Goal: Task Accomplishment & Management: Manage account settings

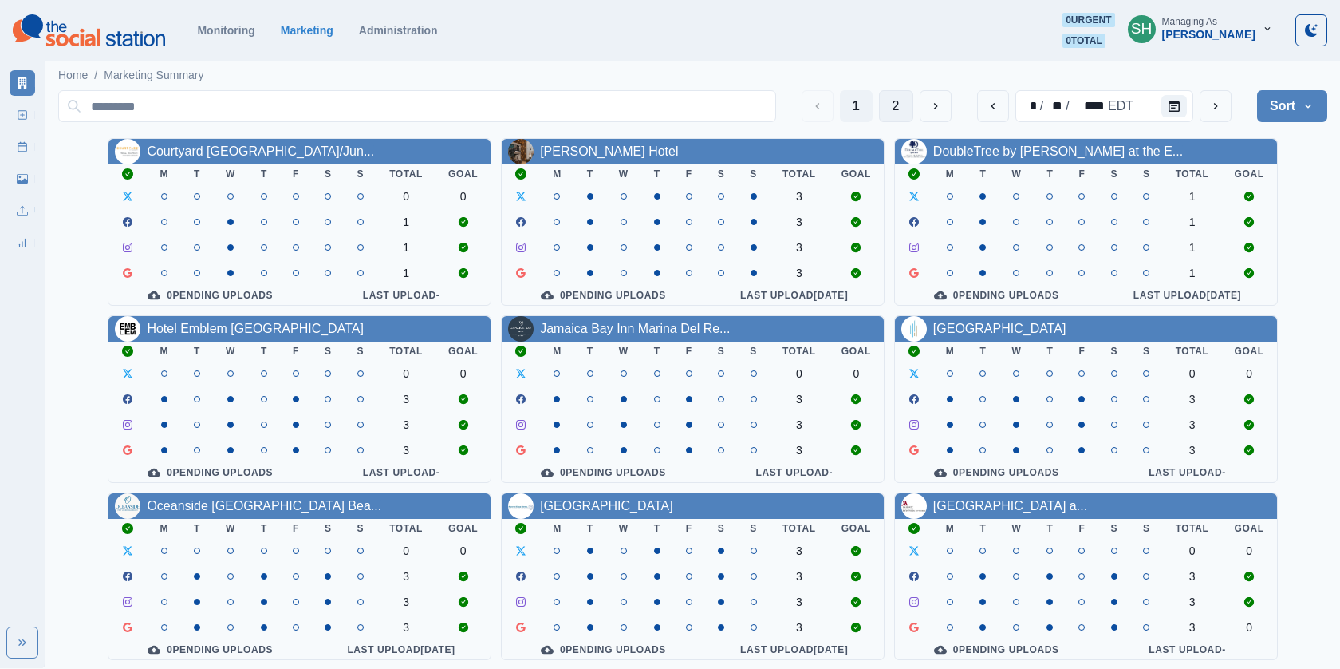
click at [899, 104] on button "2" at bounding box center [896, 106] width 34 height 32
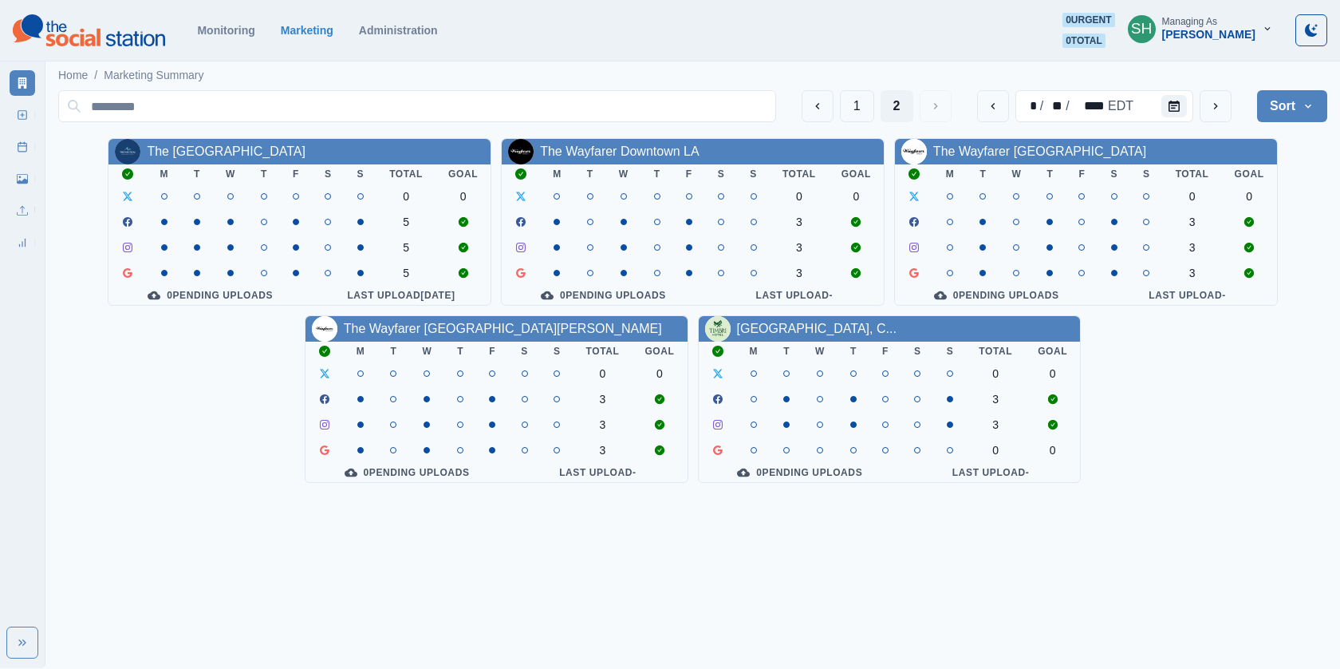
click at [1004, 152] on link "The Wayfarer [GEOGRAPHIC_DATA]" at bounding box center [1039, 151] width 213 height 14
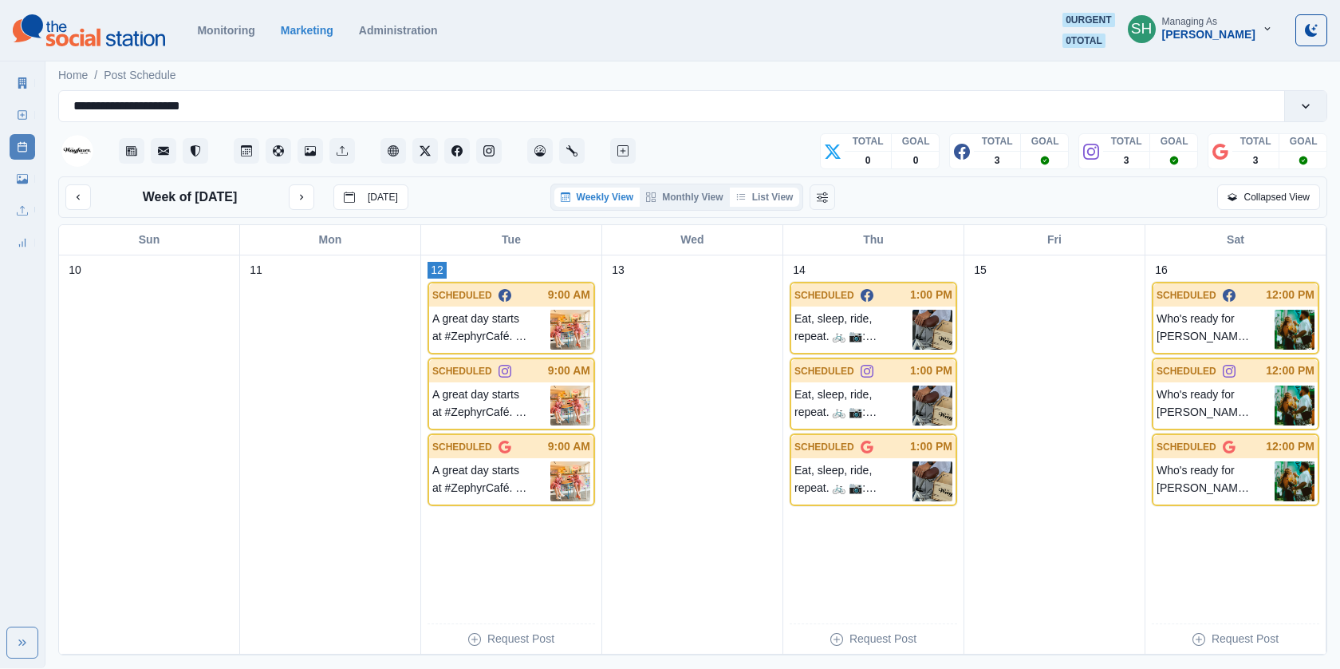
click at [764, 194] on button "List View" at bounding box center [765, 196] width 70 height 19
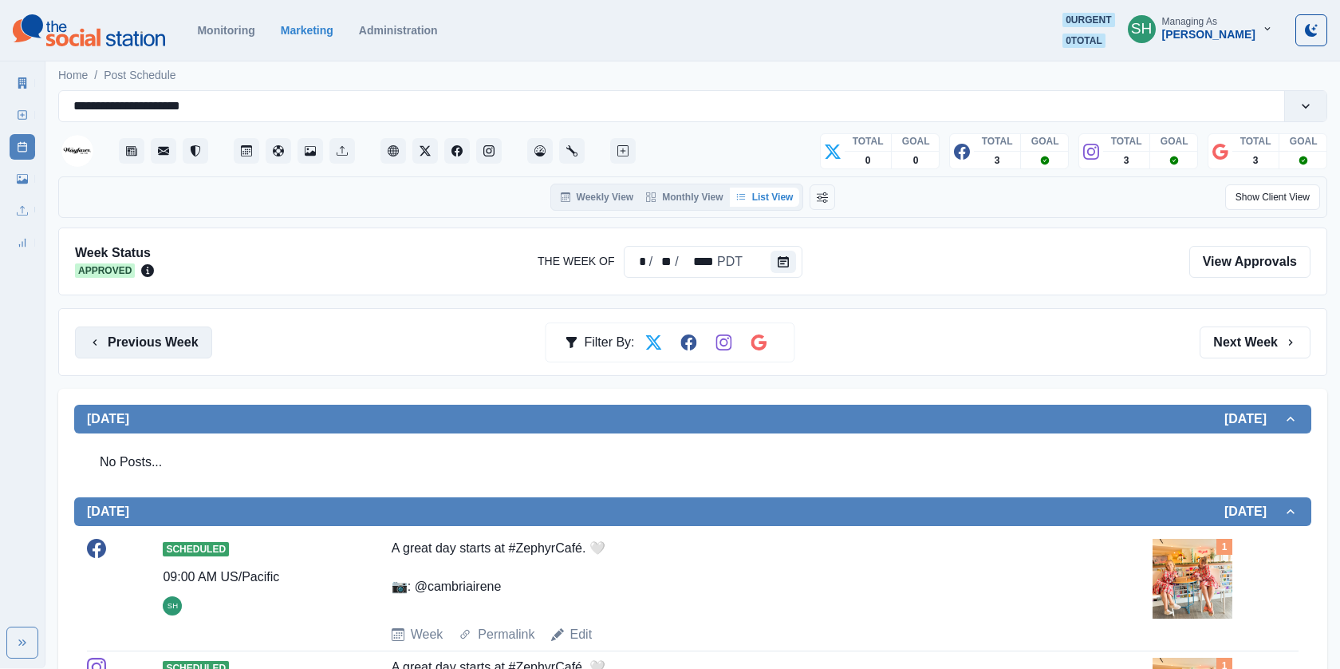
click at [164, 345] on button "Previous Week" at bounding box center [143, 342] width 137 height 32
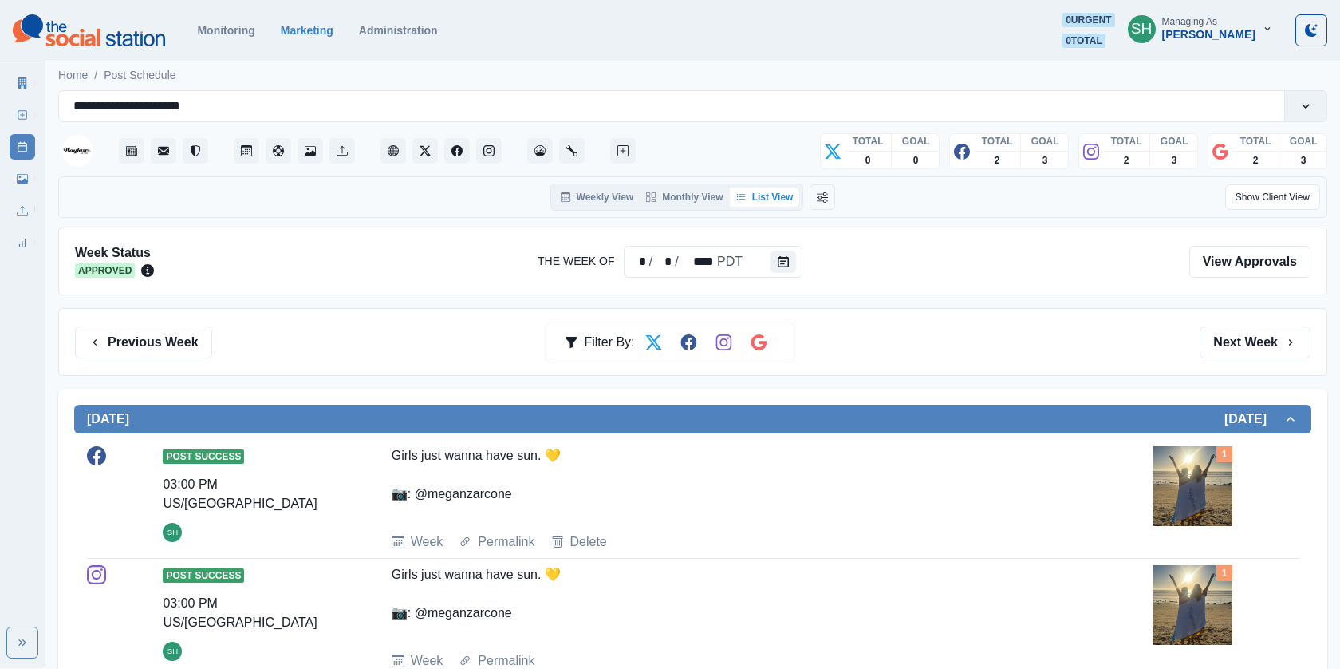
click at [1225, 322] on div "Previous Week Filter By: Next Week" at bounding box center [692, 342] width 1269 height 68
click at [1225, 330] on button "Next Week" at bounding box center [1255, 342] width 111 height 32
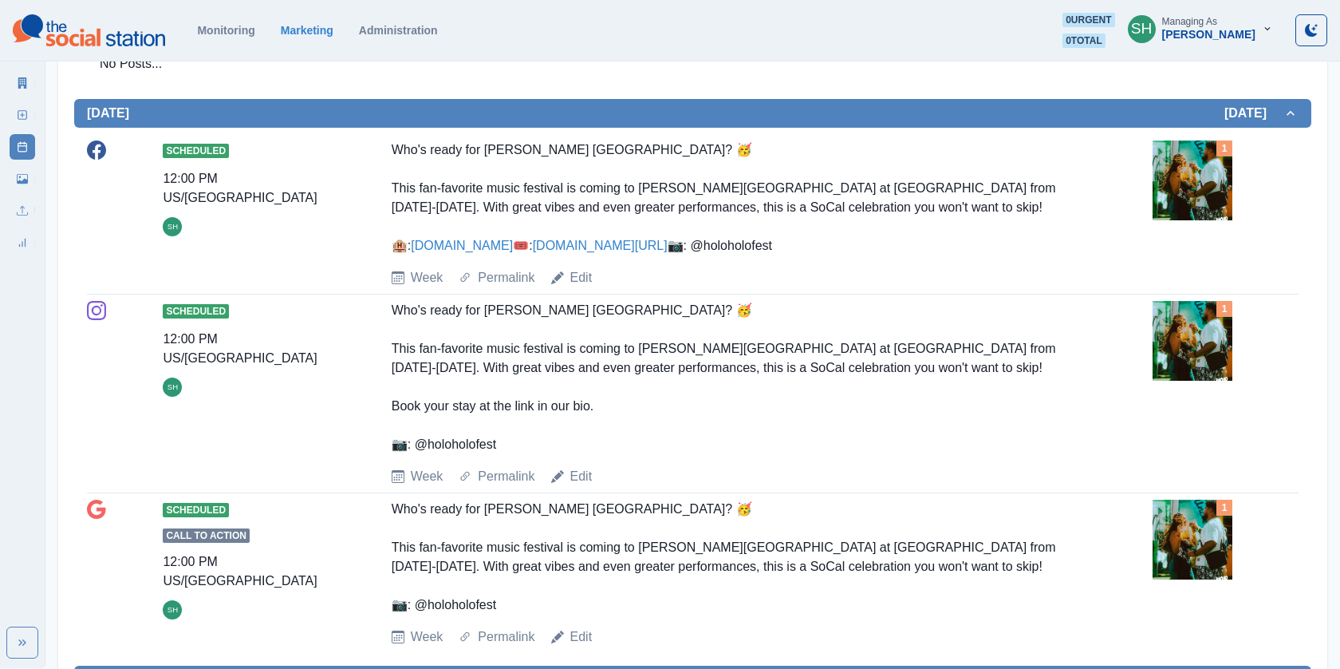
scroll to position [1562, 0]
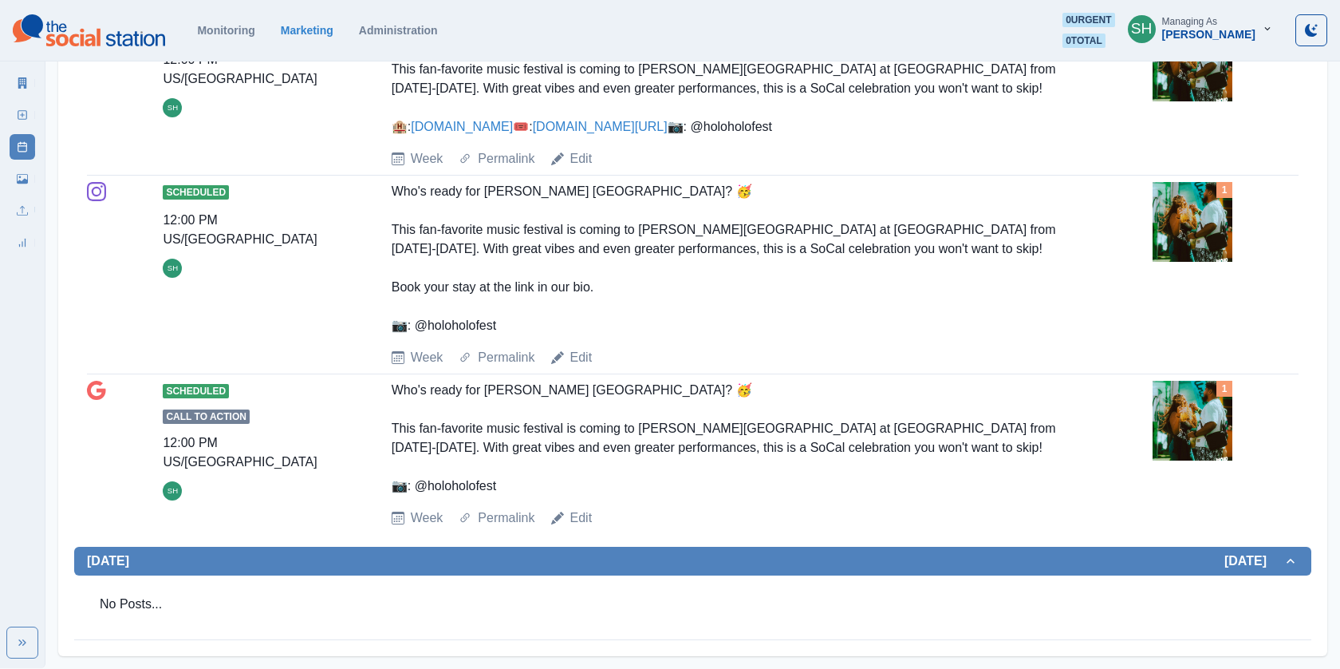
click at [25, 116] on icon at bounding box center [22, 114] width 11 height 11
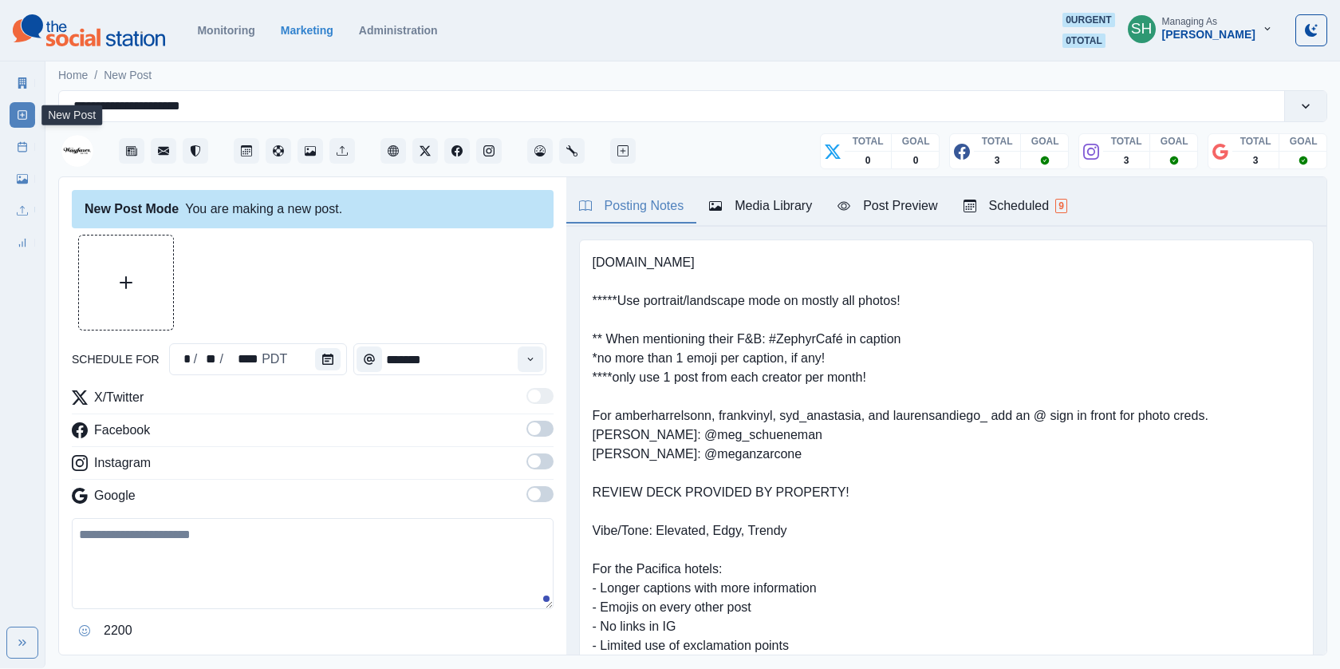
click at [754, 183] on div "Posting Notes Media Library Post Preview Scheduled 9" at bounding box center [946, 201] width 760 height 49
click at [322, 359] on icon "Calendar" at bounding box center [327, 358] width 11 height 11
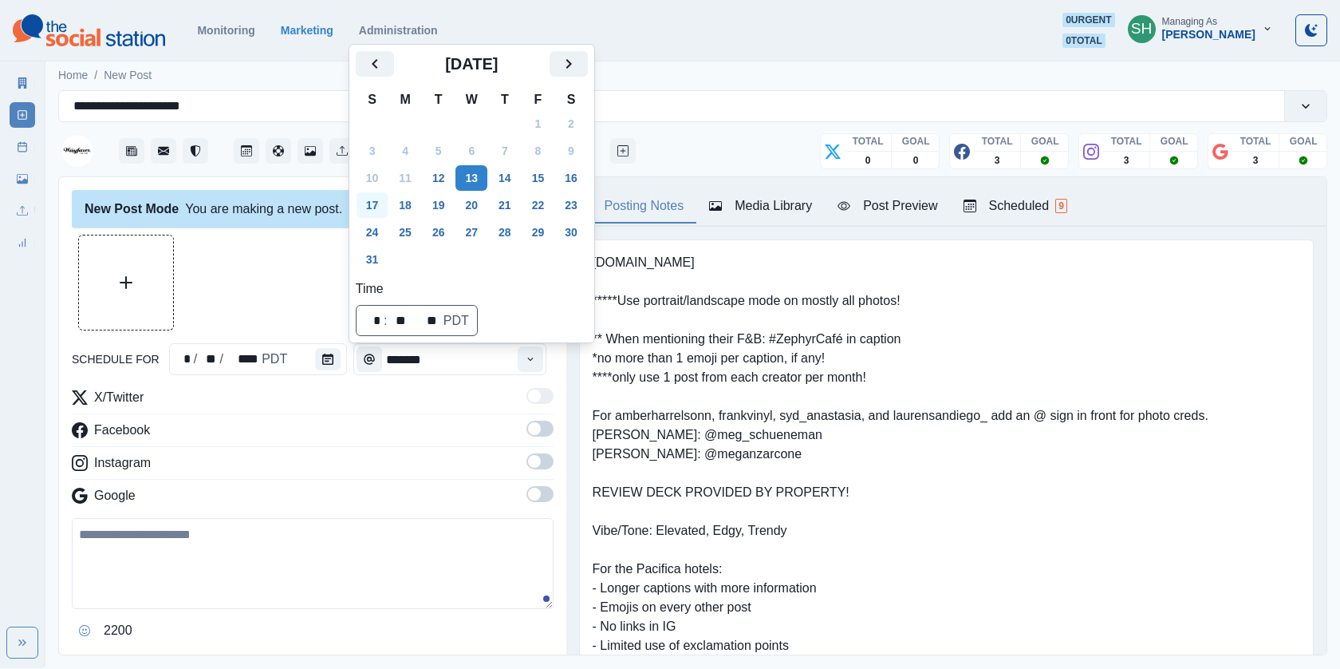
click at [373, 207] on button "17" at bounding box center [373, 205] width 32 height 26
click at [282, 323] on div at bounding box center [313, 283] width 482 height 96
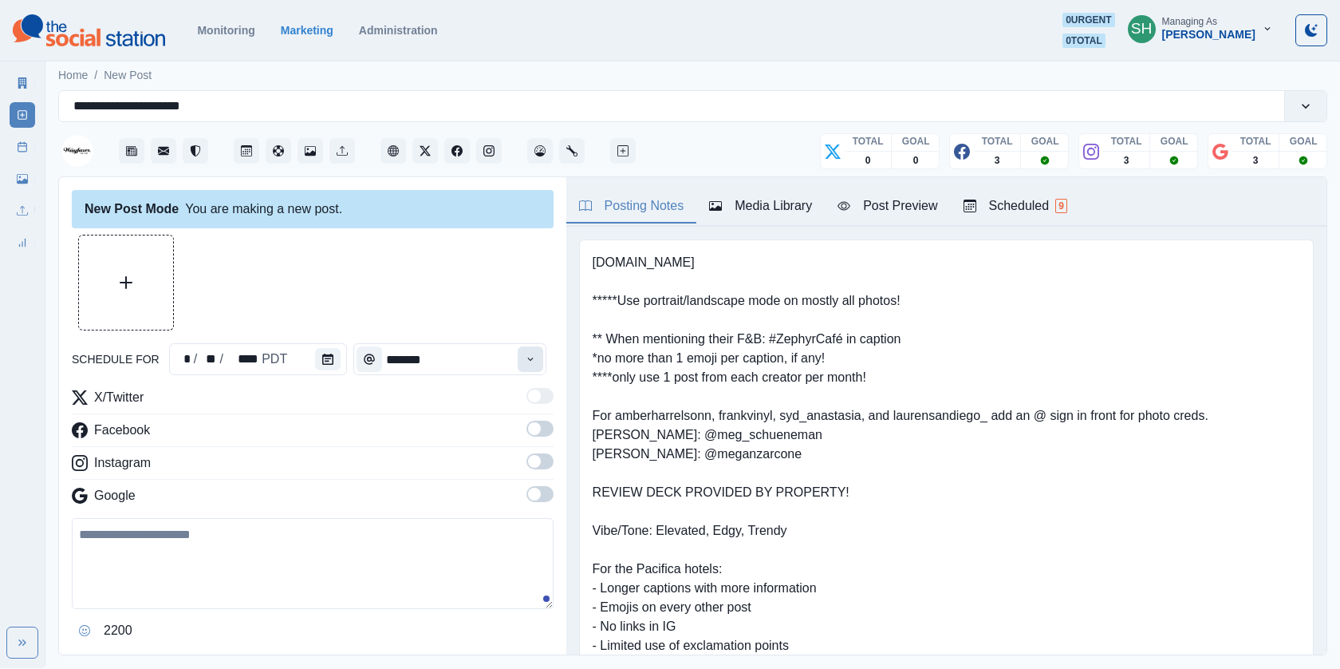
click at [538, 347] on button "Time" at bounding box center [531, 359] width 26 height 26
click at [423, 442] on li "12:00 PM" at bounding box center [436, 444] width 160 height 22
type input "********"
click at [551, 418] on div "X/Twitter Facebook Instagram Google" at bounding box center [313, 450] width 482 height 124
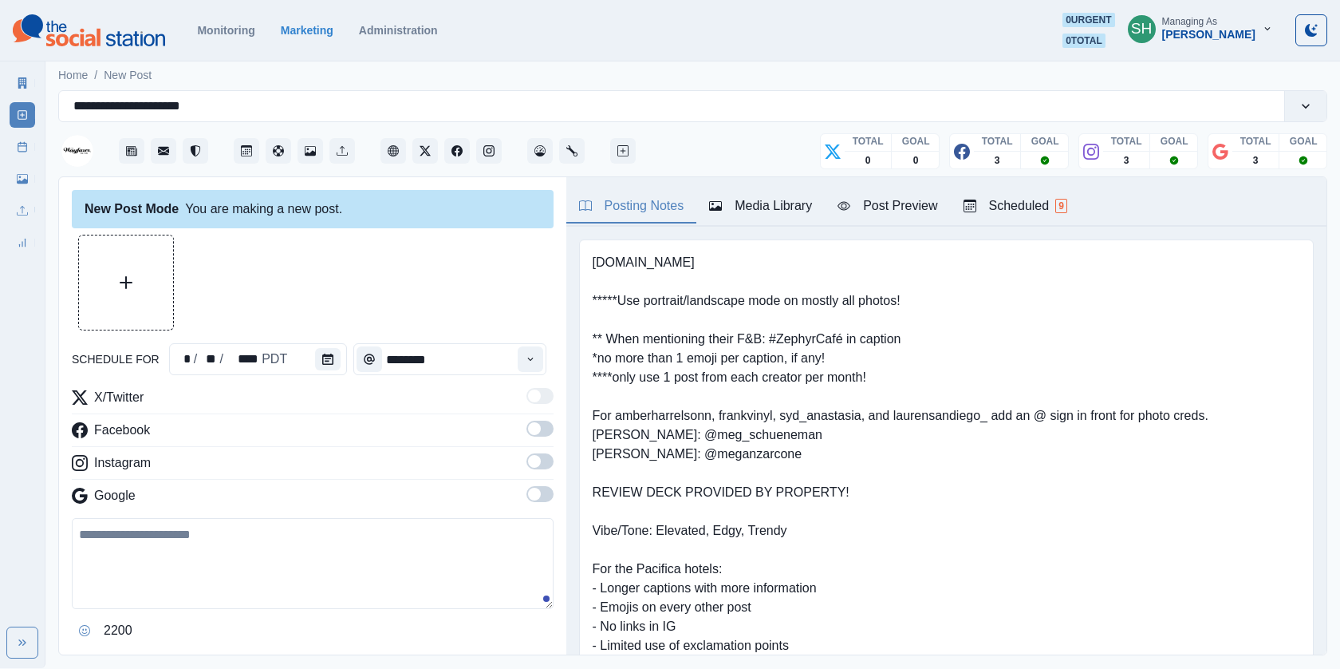
click at [530, 437] on label at bounding box center [540, 433] width 27 height 26
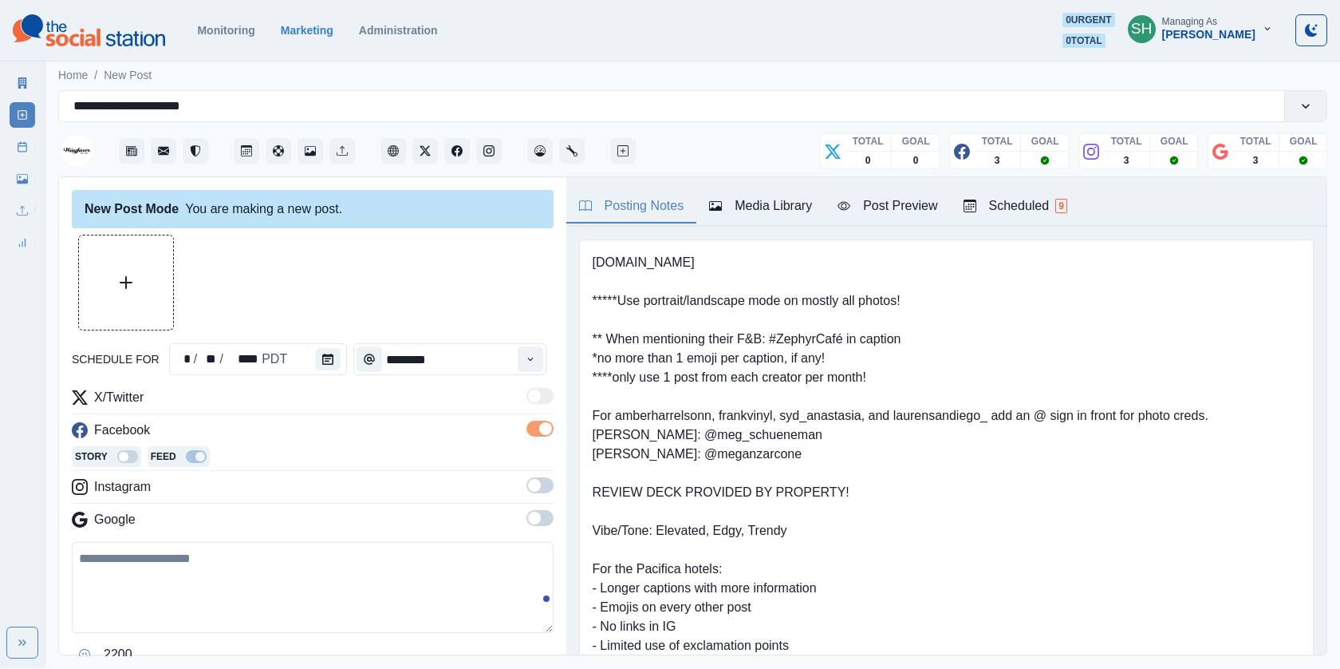
click at [542, 486] on span at bounding box center [540, 485] width 27 height 16
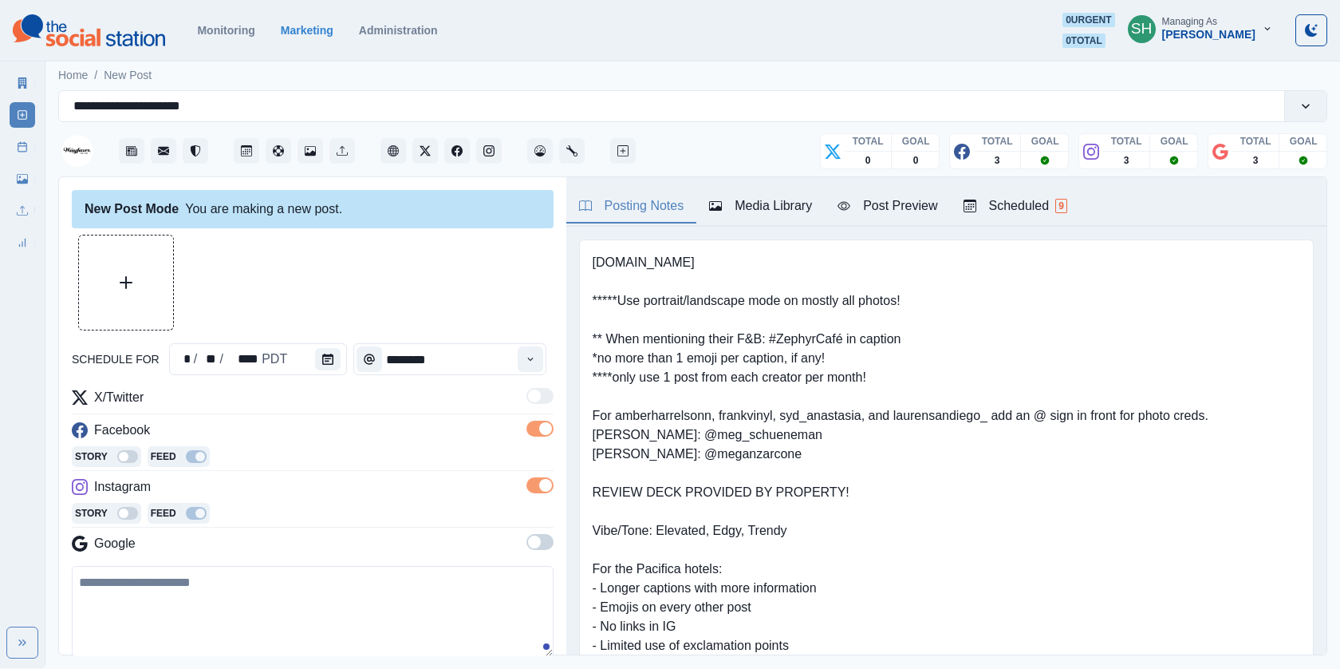
click at [537, 540] on span at bounding box center [534, 541] width 13 height 13
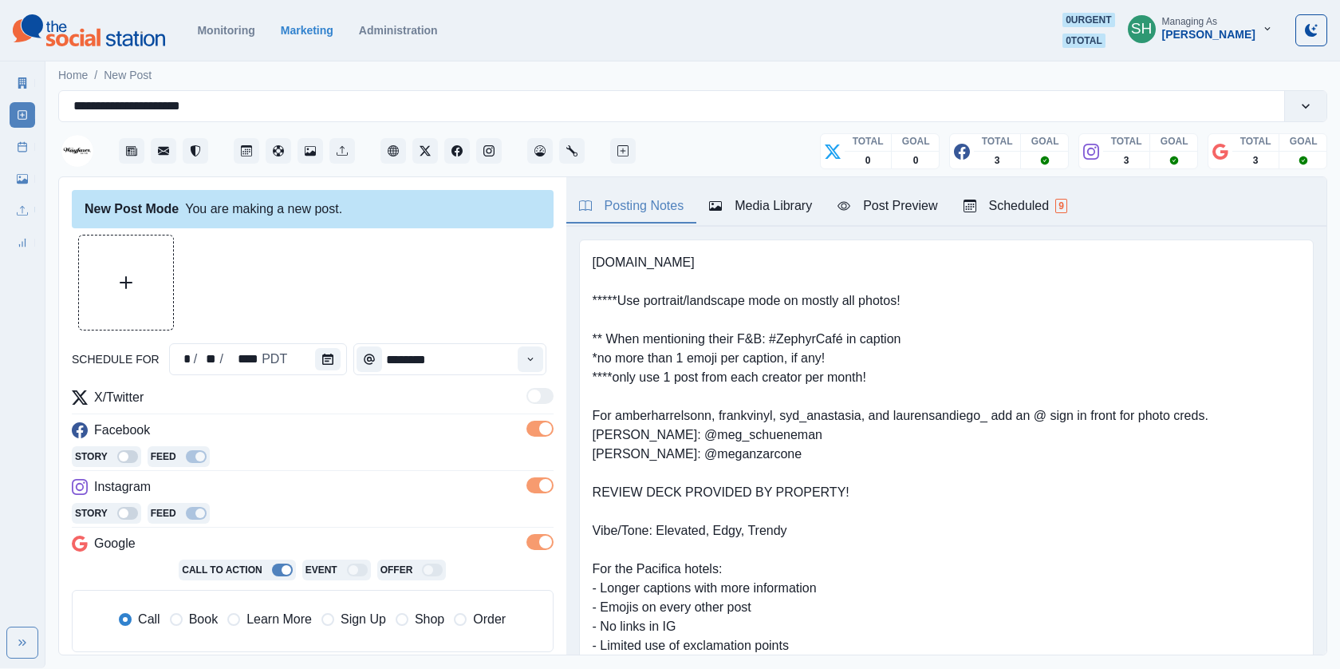
click at [782, 203] on div "Media Library" at bounding box center [760, 205] width 103 height 19
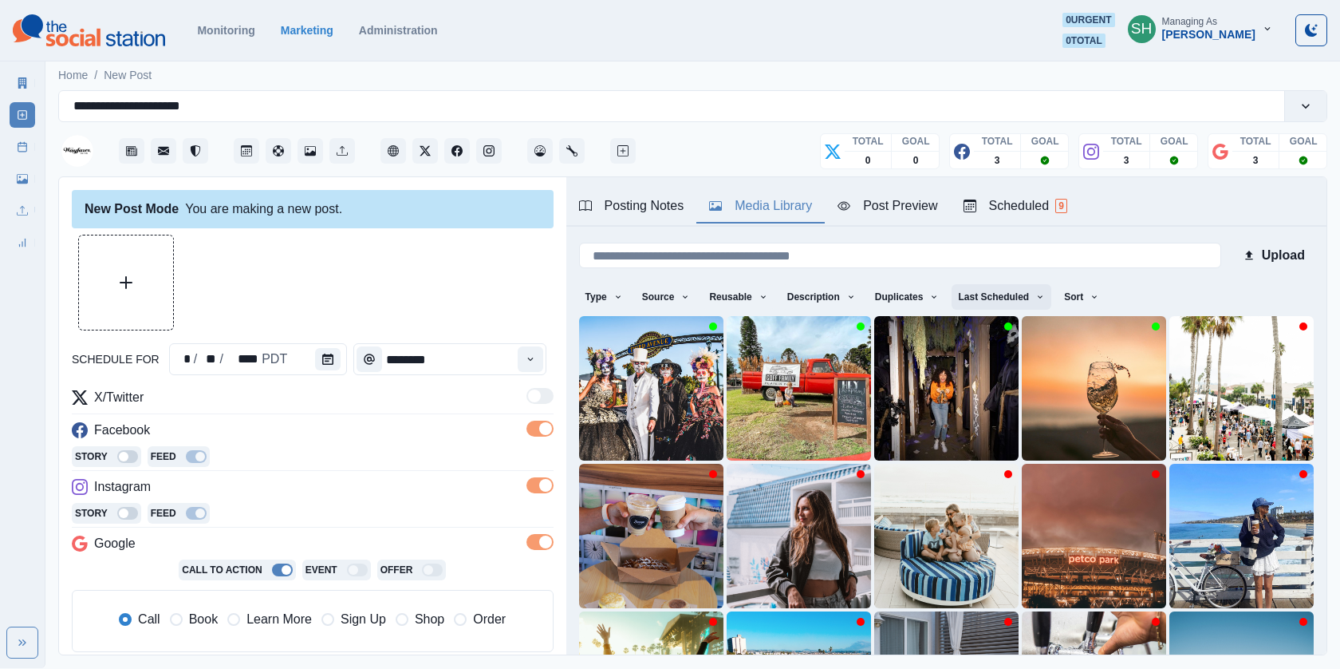
click at [992, 288] on button "Last Scheduled" at bounding box center [1002, 297] width 100 height 26
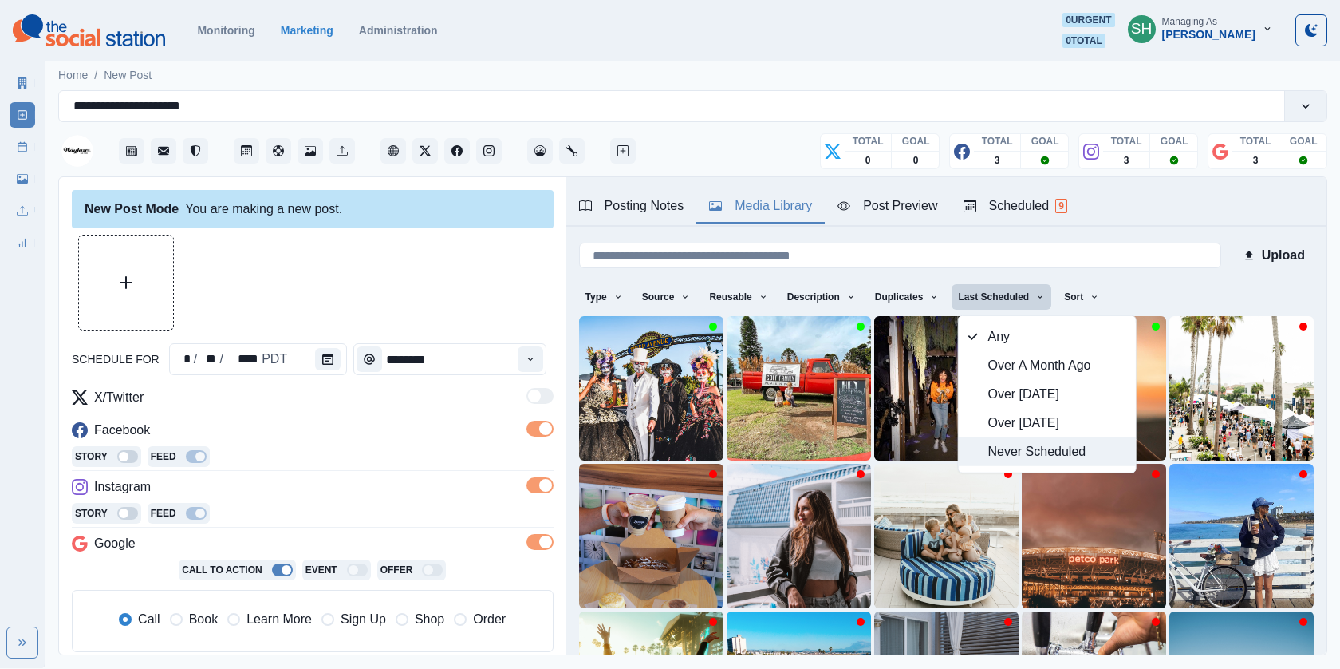
click at [996, 444] on span "Never Scheduled" at bounding box center [1057, 451] width 138 height 19
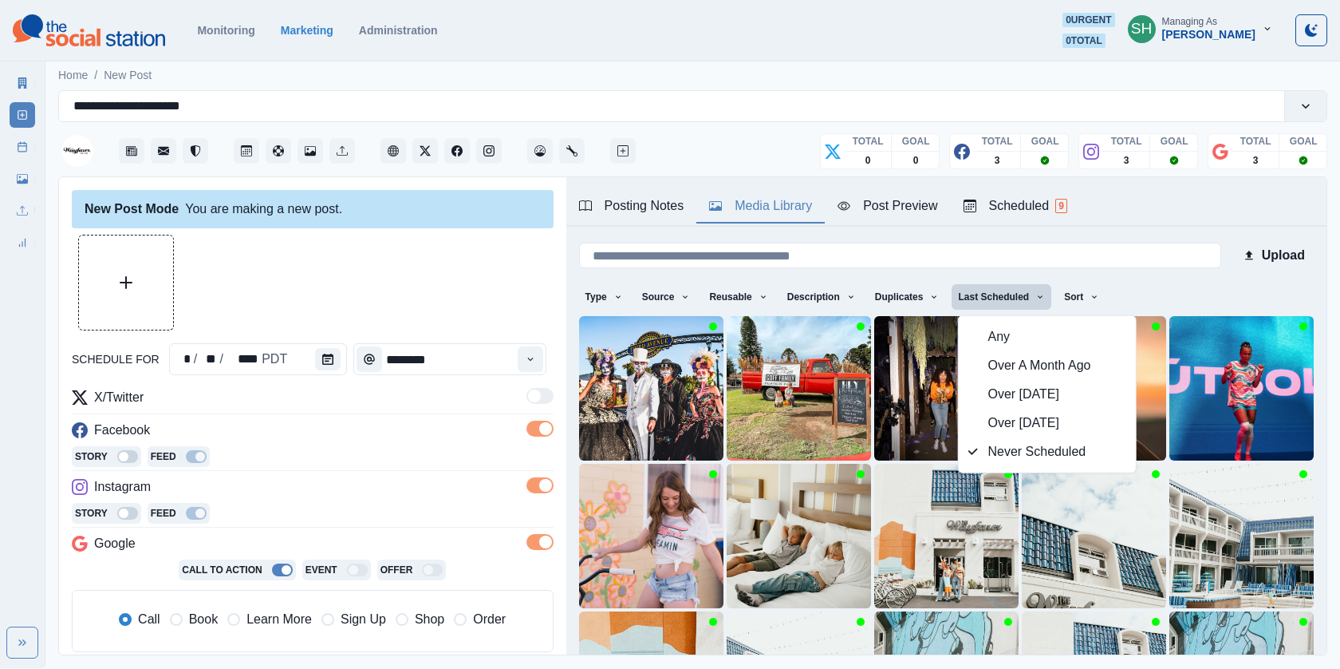
click at [1150, 183] on div "Posting Notes Media Library Post Preview Scheduled 9" at bounding box center [946, 201] width 760 height 49
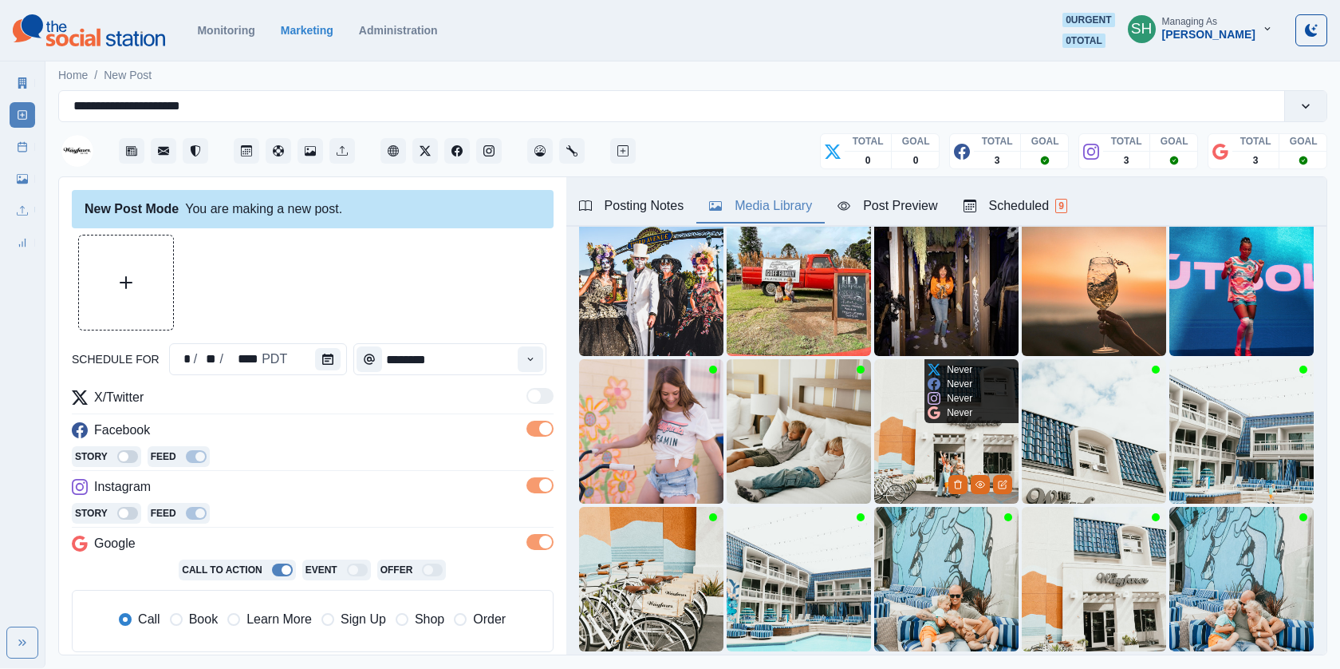
scroll to position [204, 0]
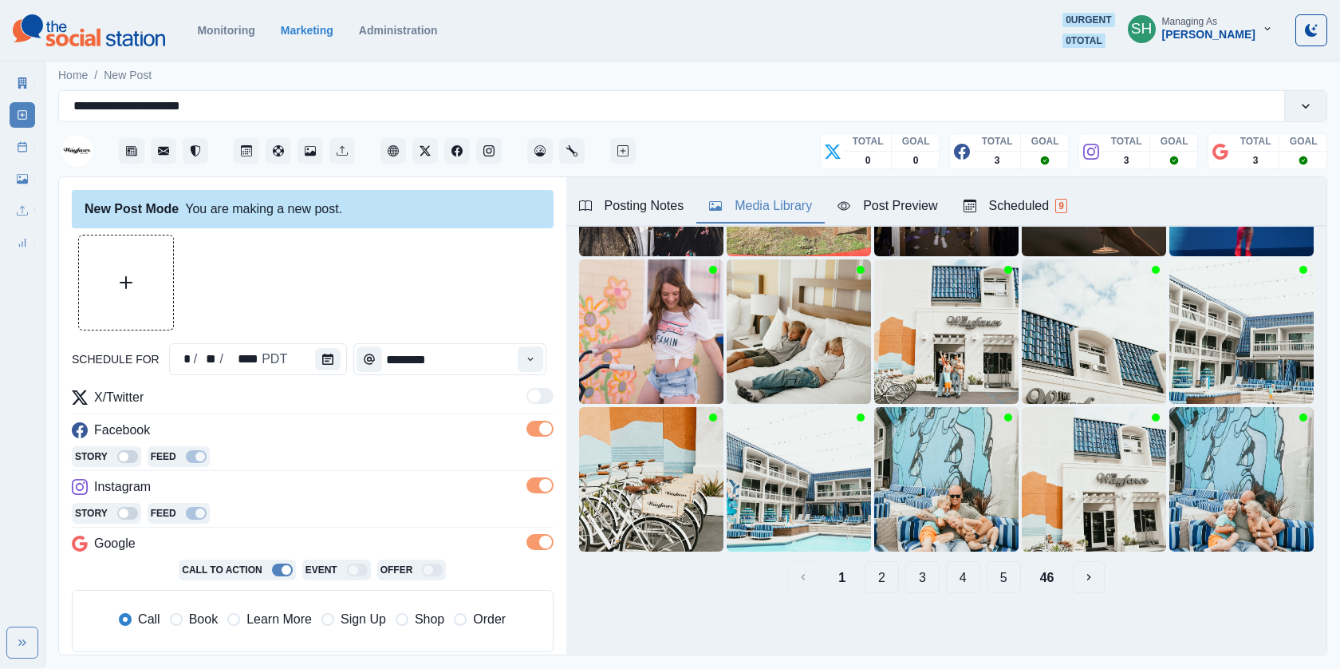
click at [878, 582] on button "2" at bounding box center [882, 577] width 34 height 32
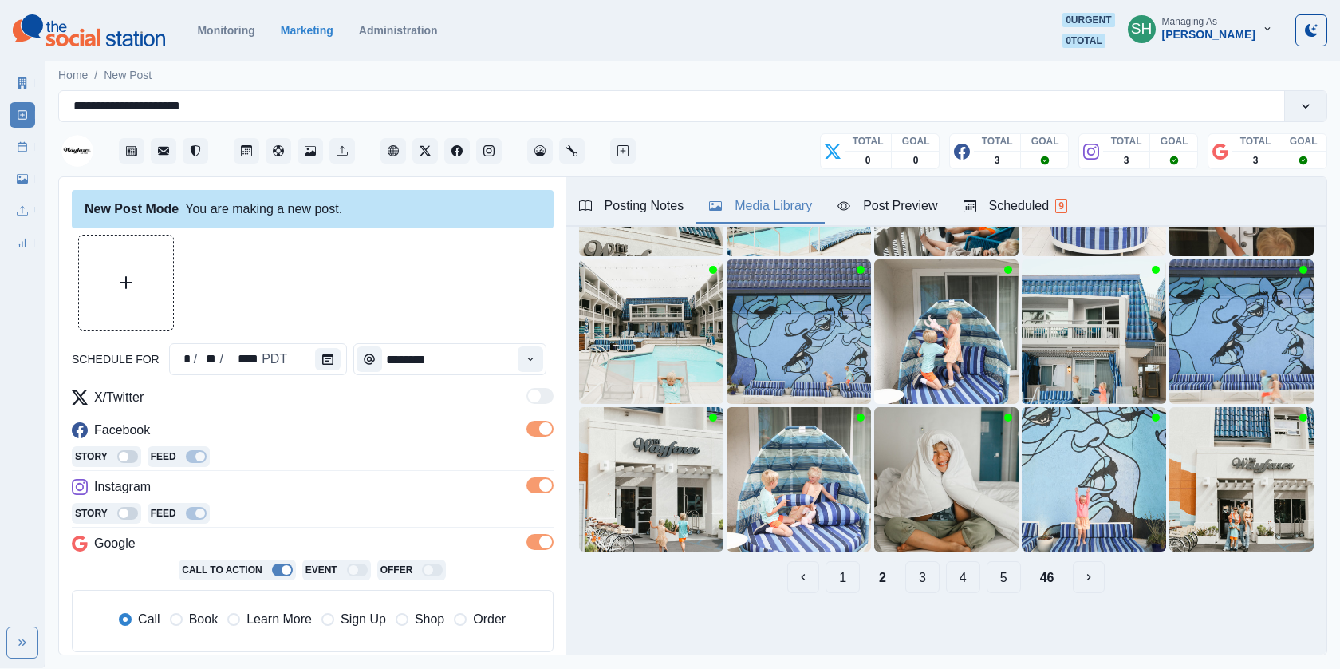
click at [909, 578] on button "3" at bounding box center [922, 577] width 34 height 32
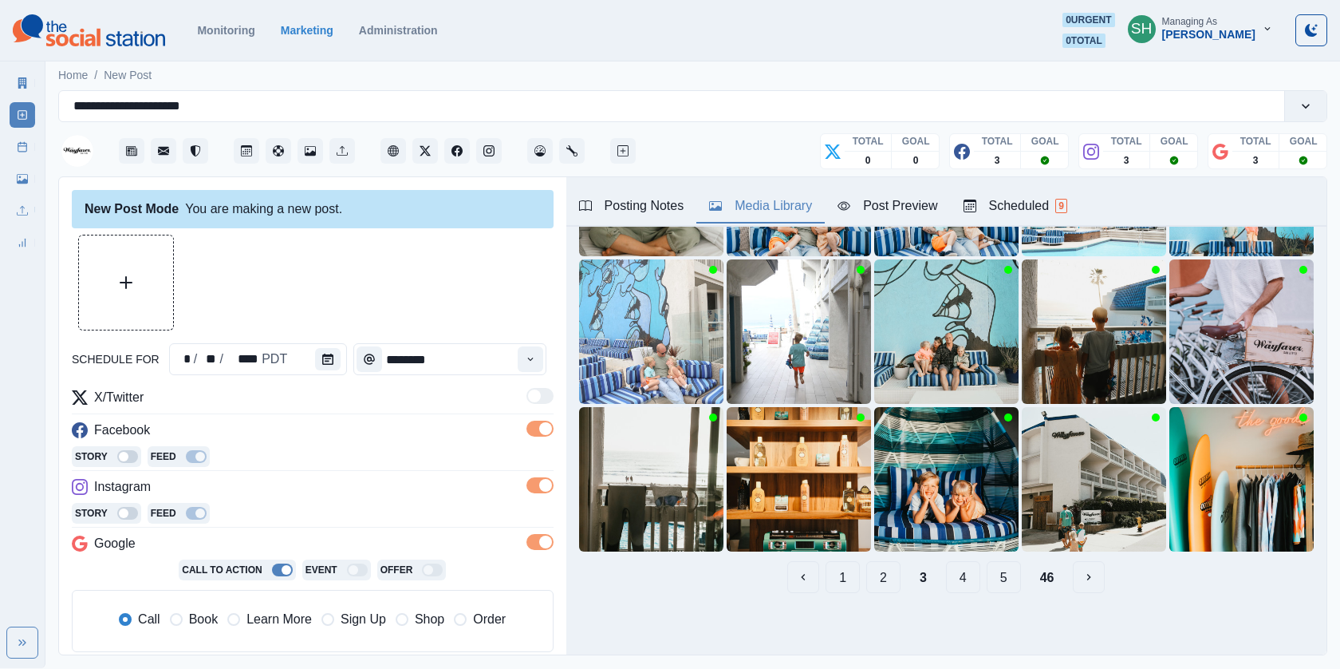
click at [961, 579] on button "4" at bounding box center [963, 577] width 34 height 32
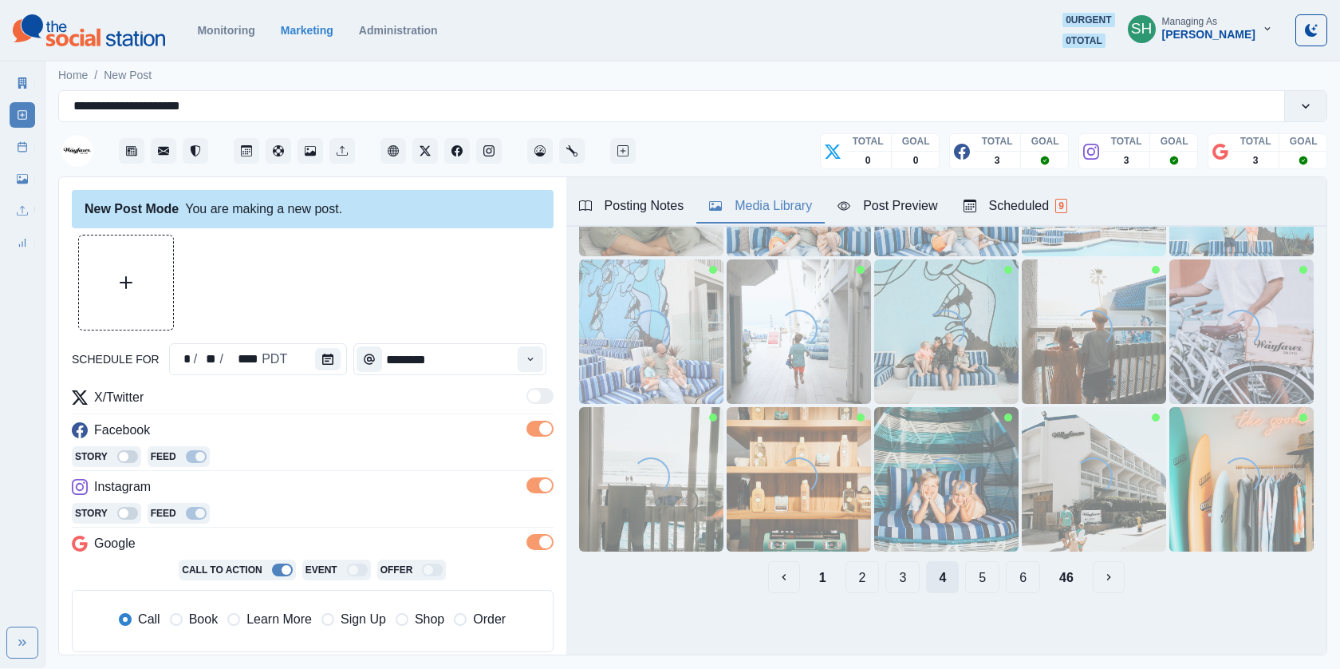
scroll to position [0, 0]
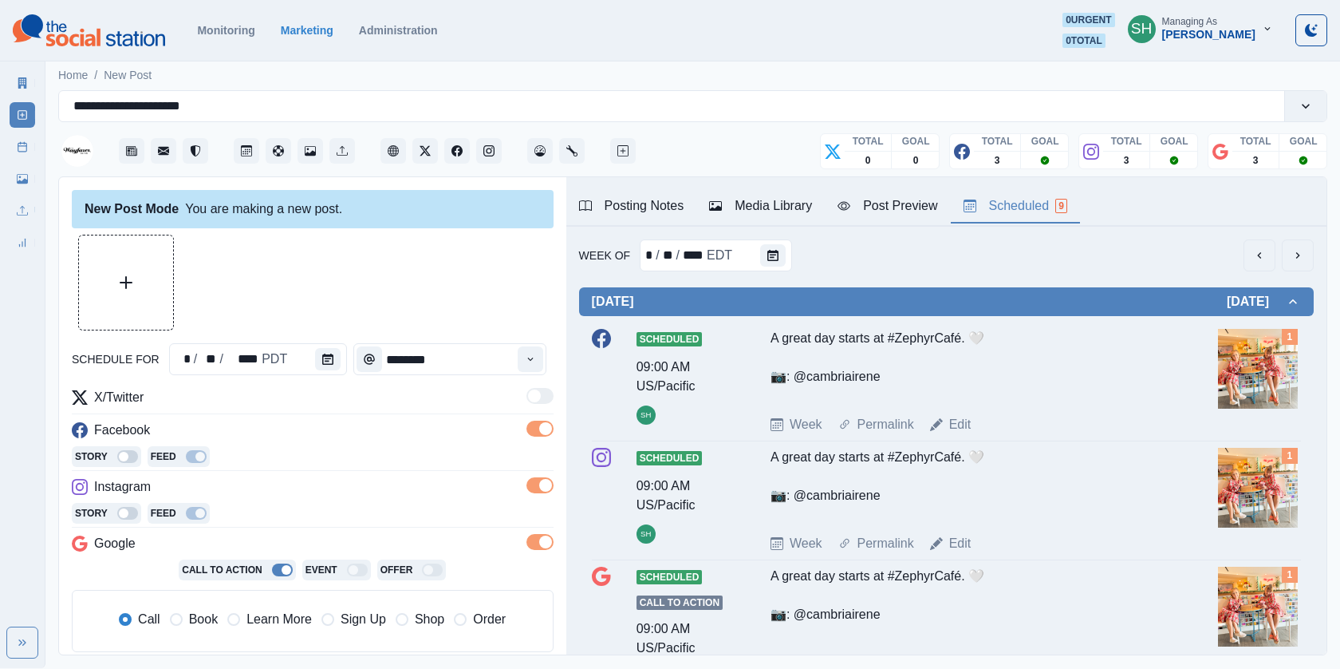
click at [1028, 201] on div "Scheduled 9" at bounding box center [1016, 205] width 104 height 19
click at [1289, 248] on button "next" at bounding box center [1298, 255] width 32 height 32
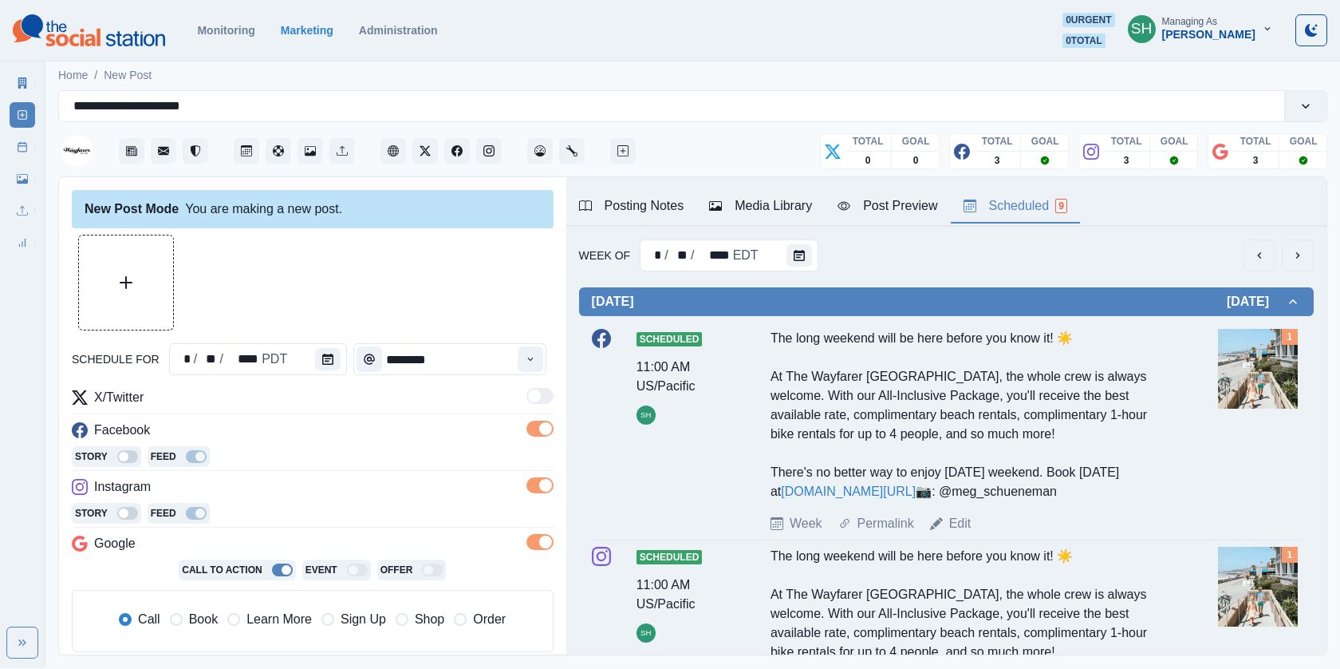
click at [1301, 266] on button "next" at bounding box center [1298, 255] width 32 height 32
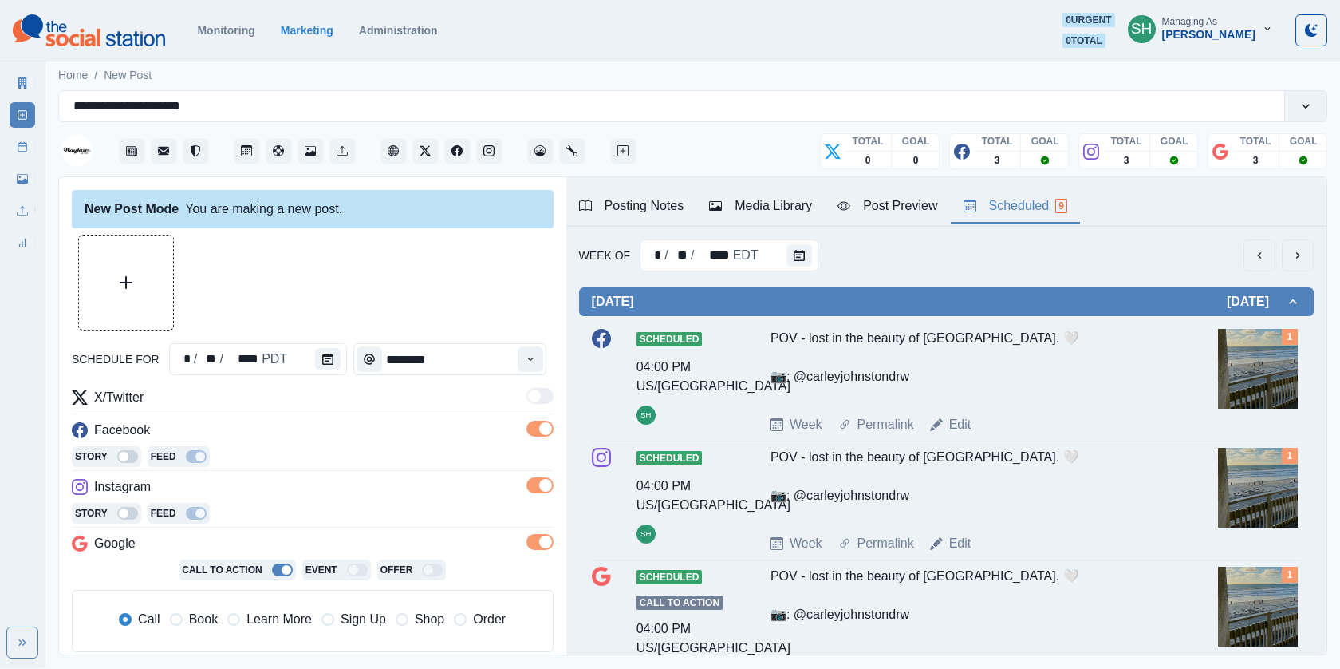
click at [741, 219] on button "Media Library" at bounding box center [760, 207] width 128 height 34
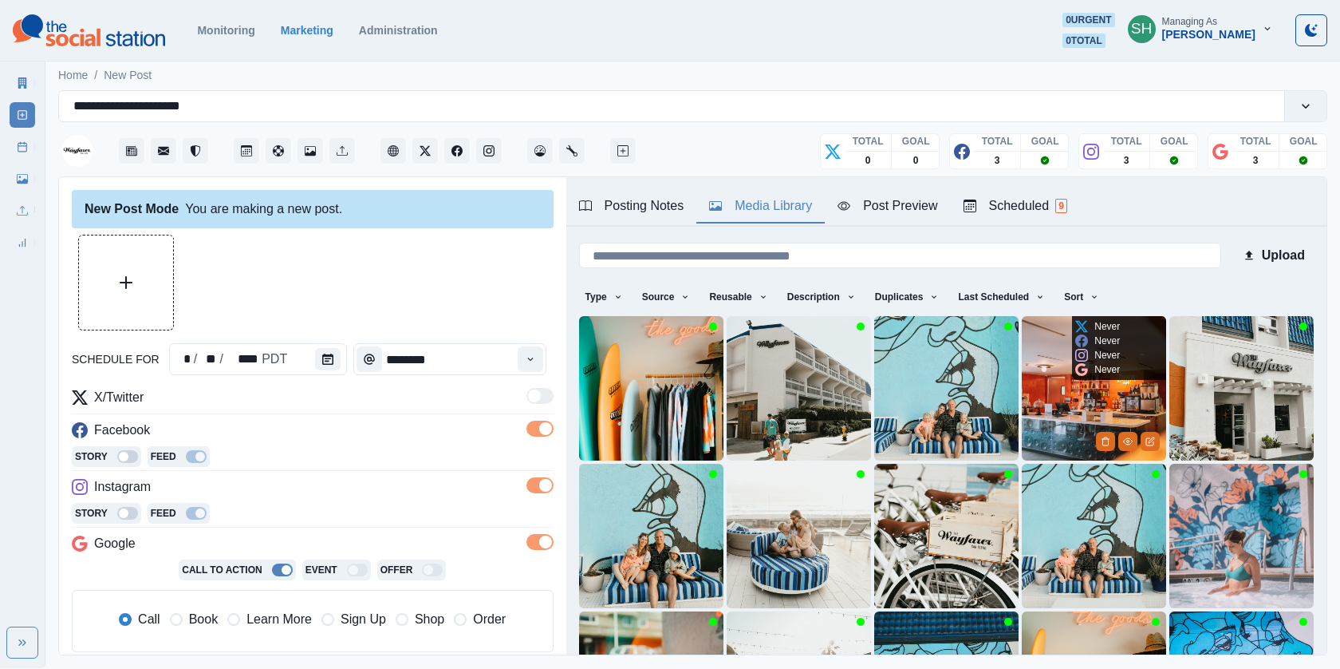
scroll to position [204, 0]
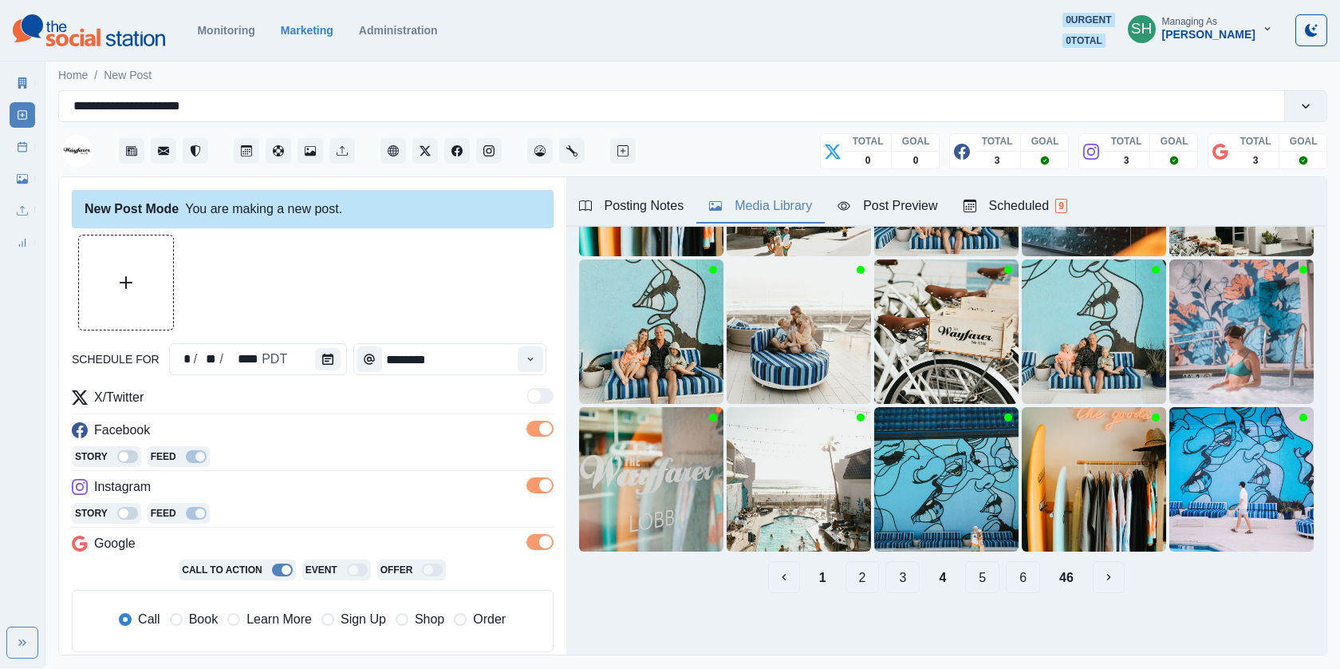
click at [976, 577] on button "5" at bounding box center [982, 577] width 34 height 32
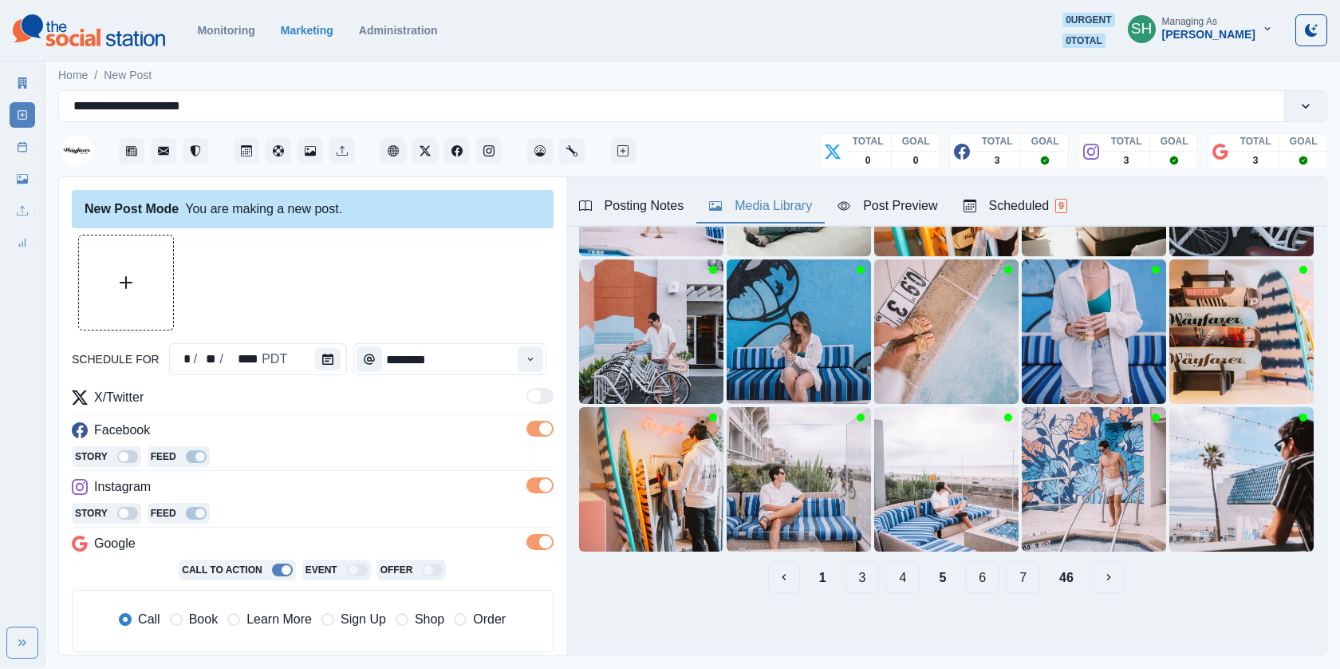
click at [983, 577] on button "6" at bounding box center [982, 577] width 34 height 32
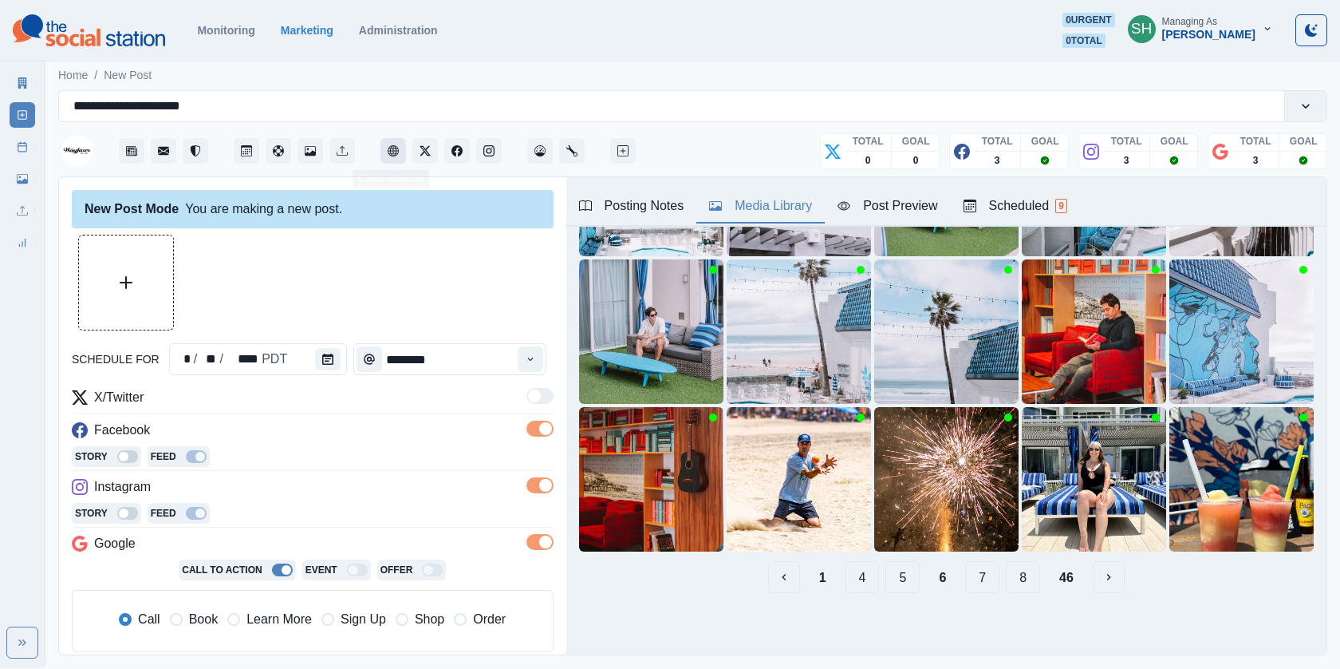
click at [400, 152] on button "Client Website" at bounding box center [394, 151] width 26 height 26
click at [684, 383] on icon "View Media" at bounding box center [685, 385] width 10 height 10
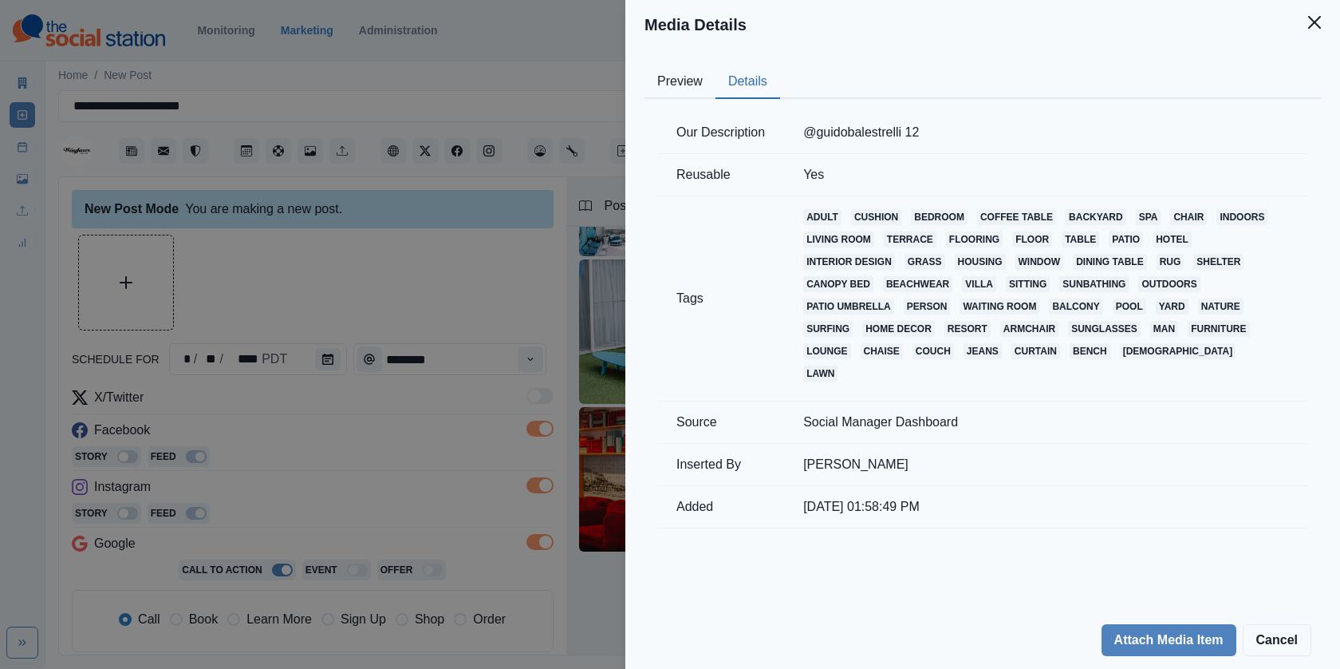
click at [735, 84] on button "Details" at bounding box center [748, 82] width 65 height 34
click at [424, 272] on div "Media Details Preview Details Our Description @guidobalestrelli 12 Reusable Yes…" at bounding box center [670, 334] width 1340 height 669
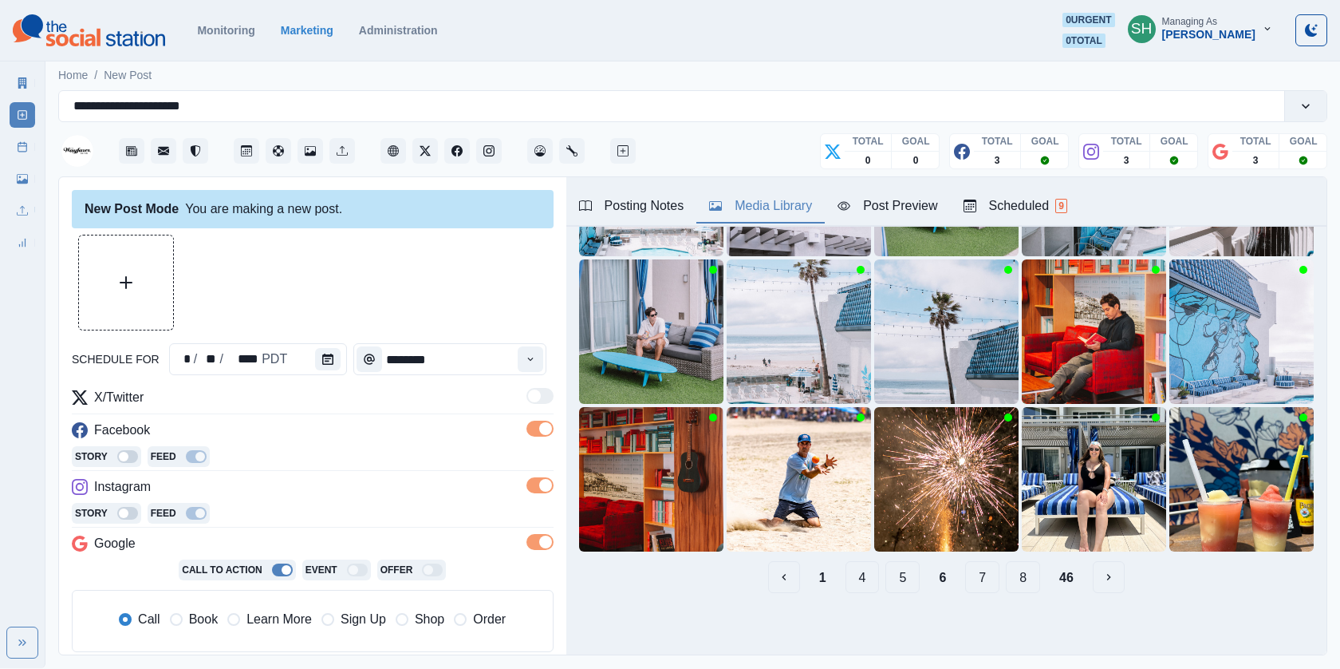
click at [981, 580] on button "7" at bounding box center [982, 577] width 34 height 32
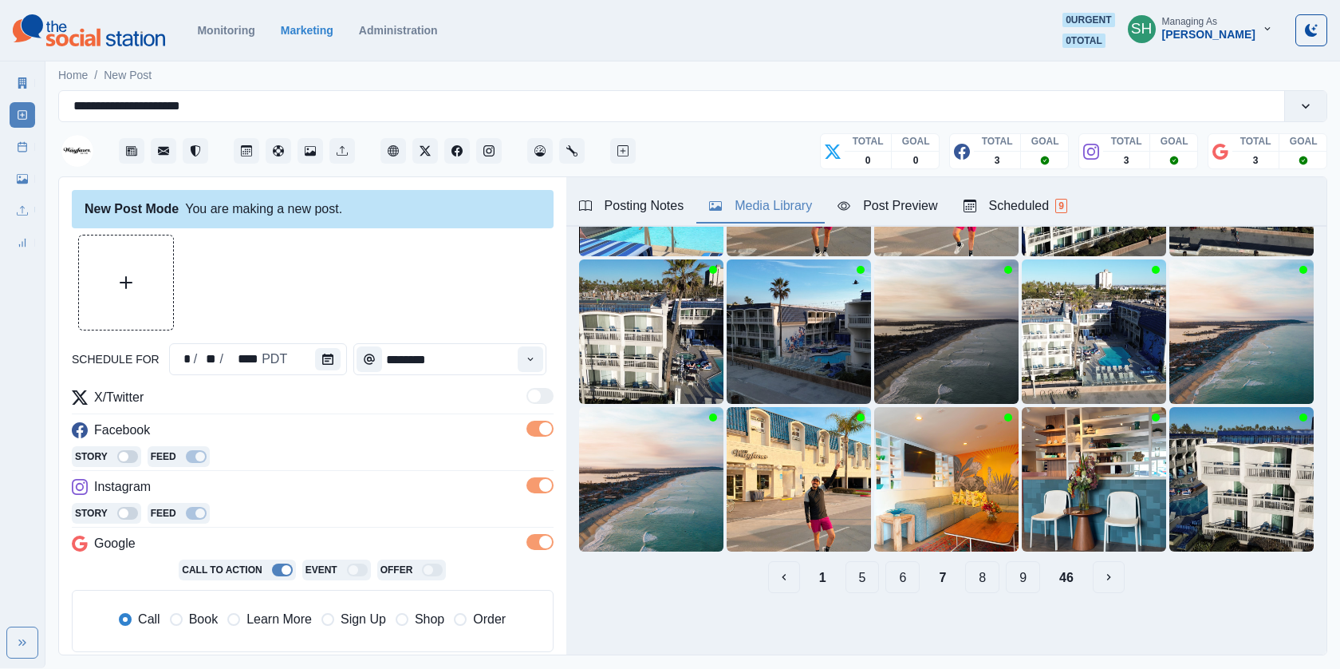
click at [976, 571] on button "8" at bounding box center [982, 577] width 34 height 32
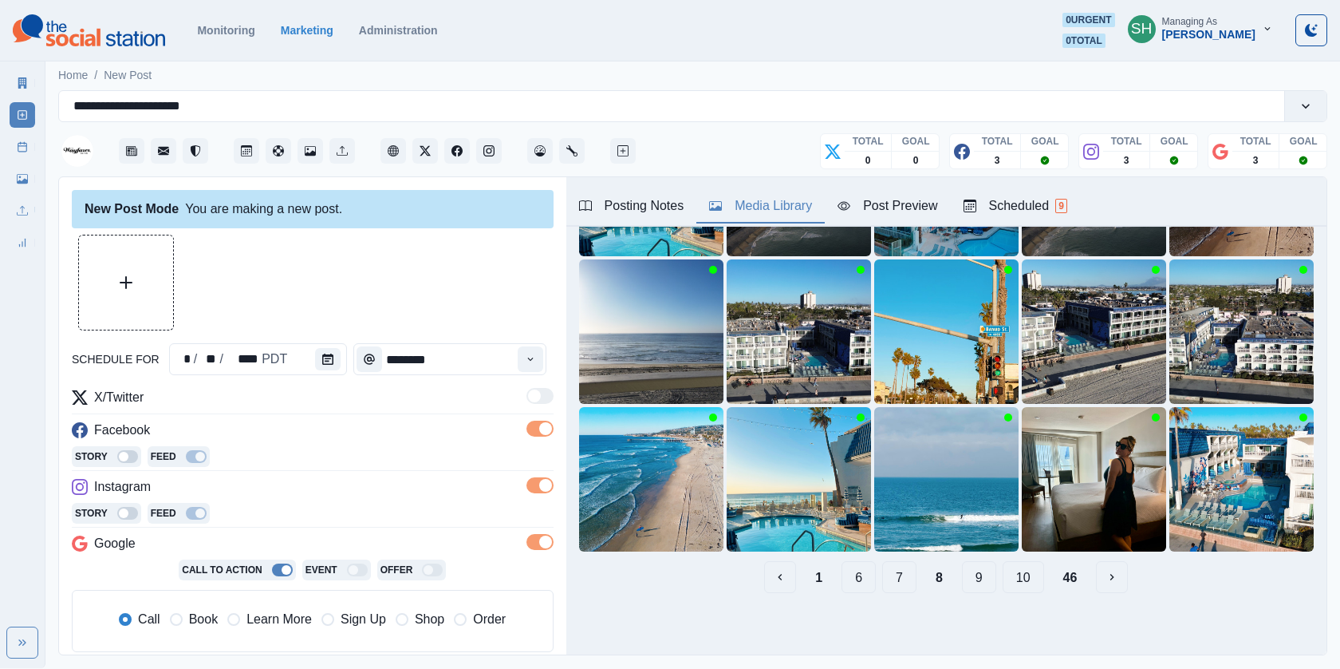
click at [988, 572] on button "9" at bounding box center [979, 577] width 34 height 32
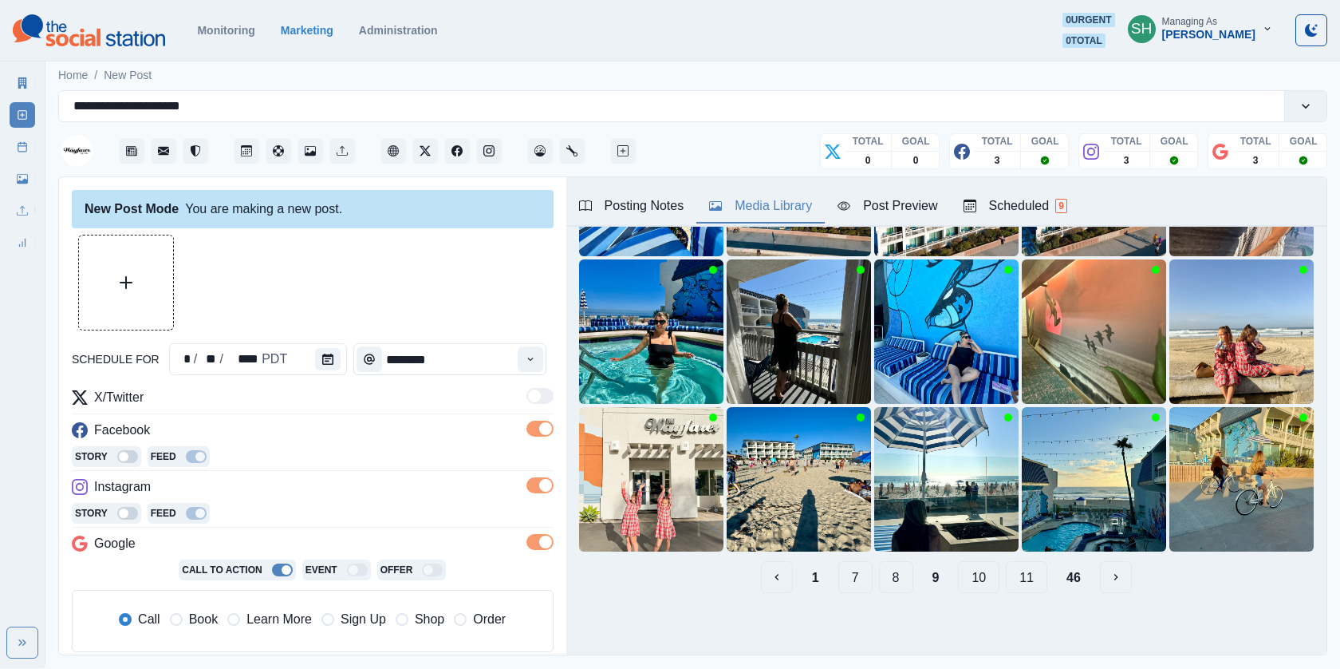
click at [978, 580] on button "10" at bounding box center [978, 577] width 41 height 32
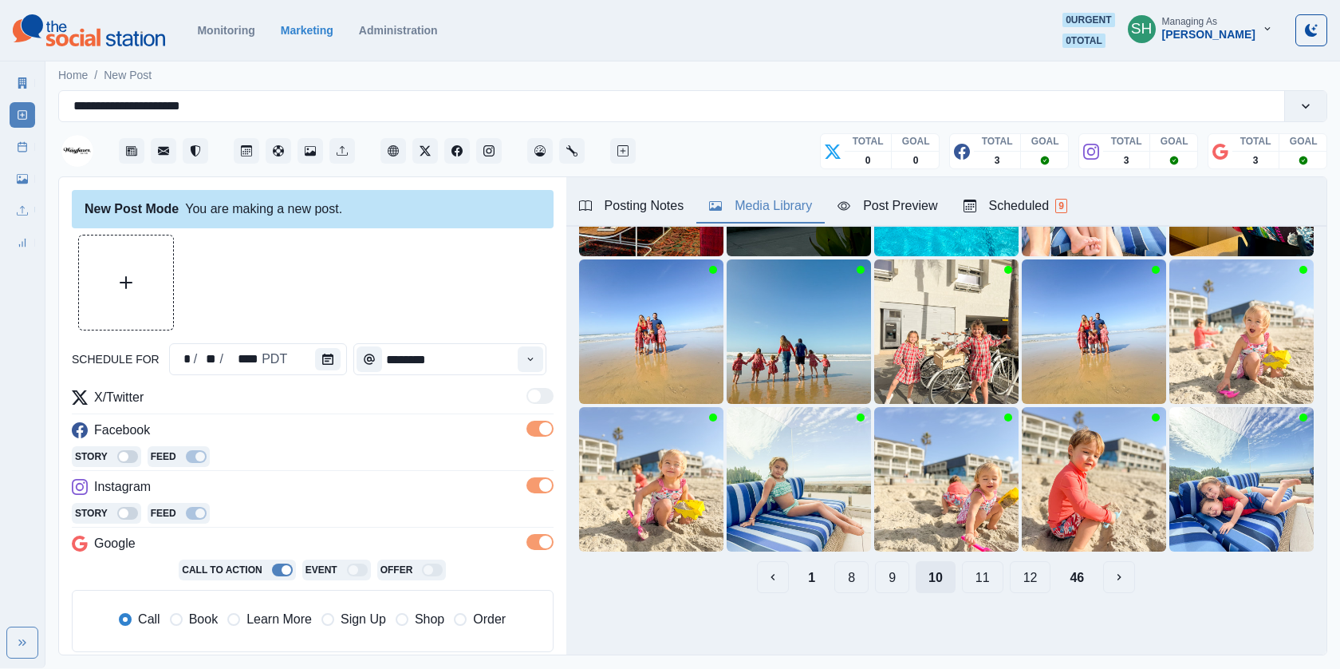
click at [978, 580] on button "11" at bounding box center [982, 577] width 41 height 32
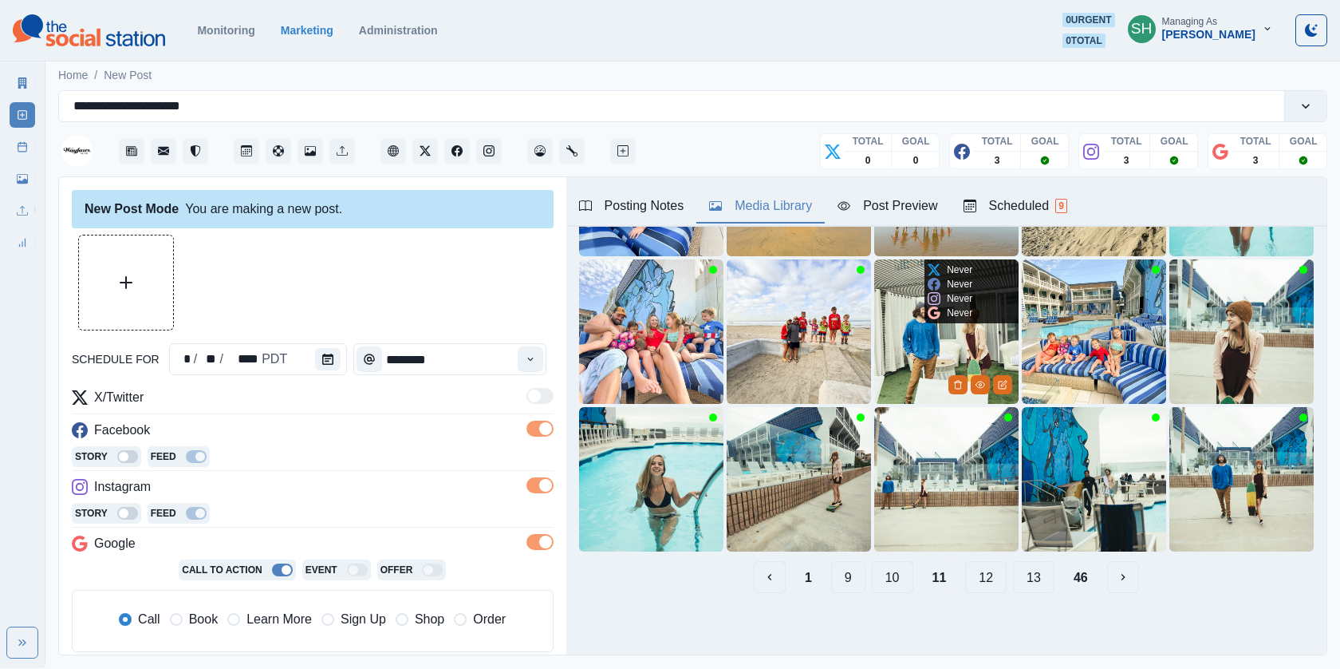
click at [978, 580] on button "12" at bounding box center [985, 577] width 41 height 32
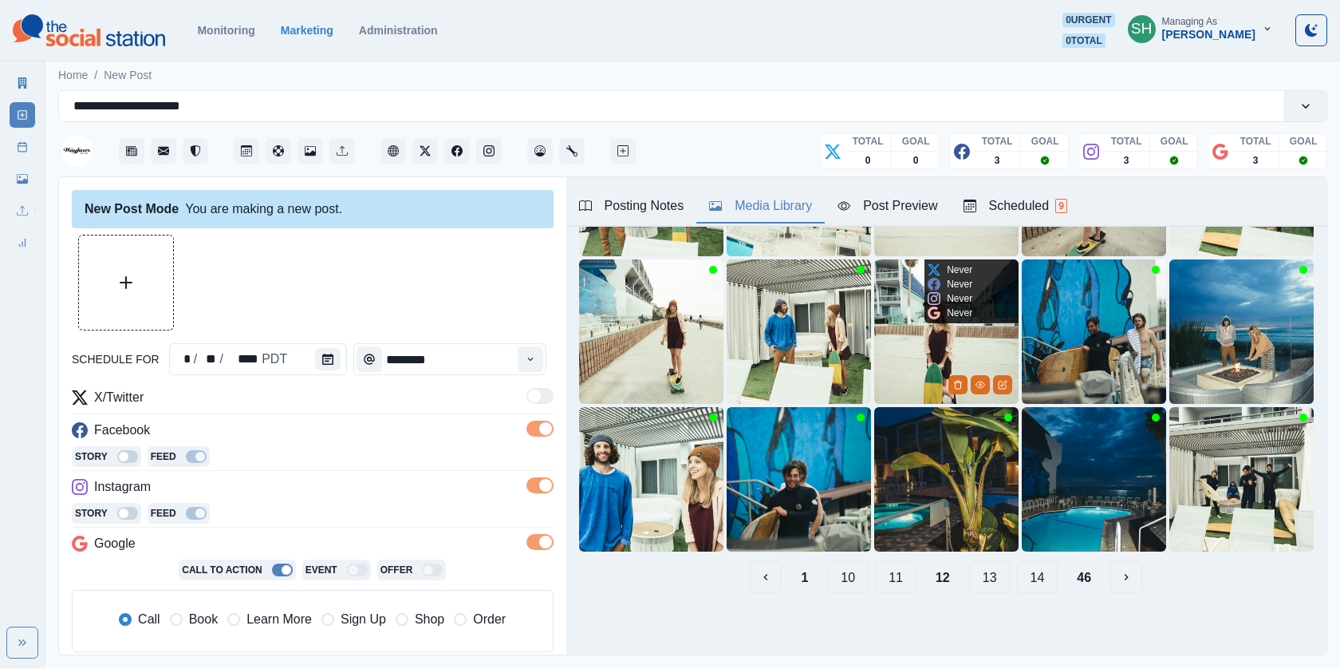
click at [978, 580] on button "13" at bounding box center [989, 577] width 41 height 32
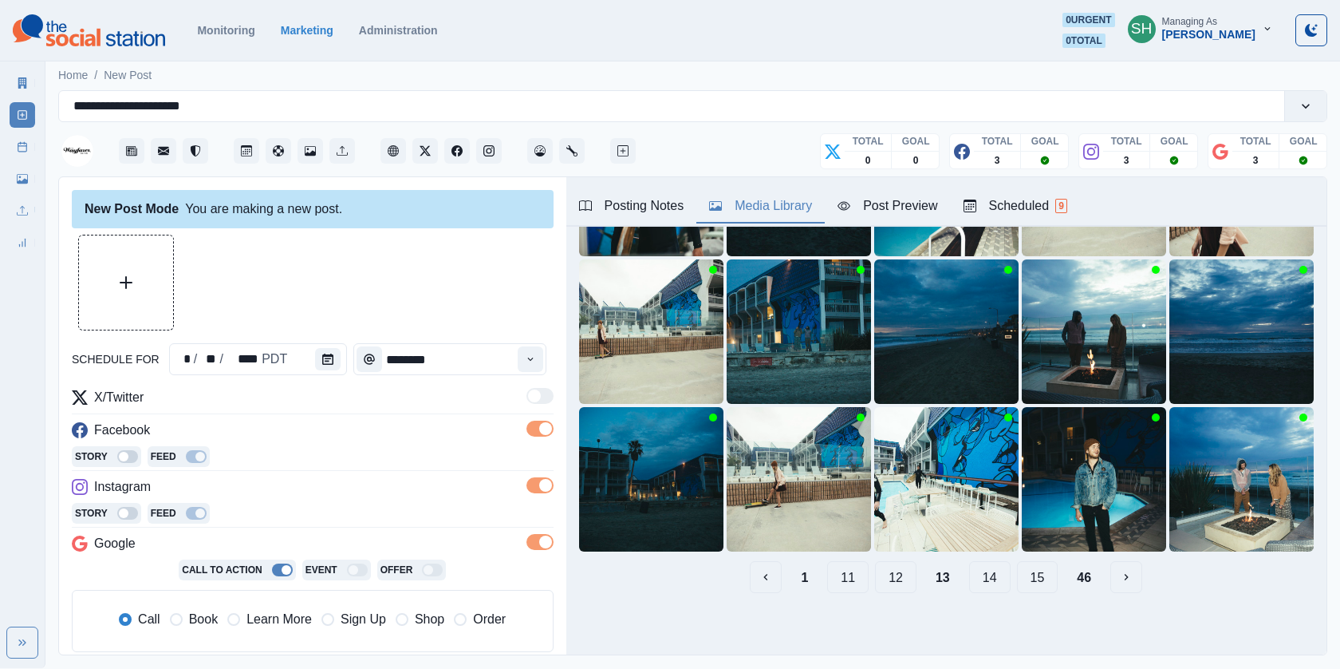
click at [977, 581] on button "14" at bounding box center [989, 577] width 41 height 32
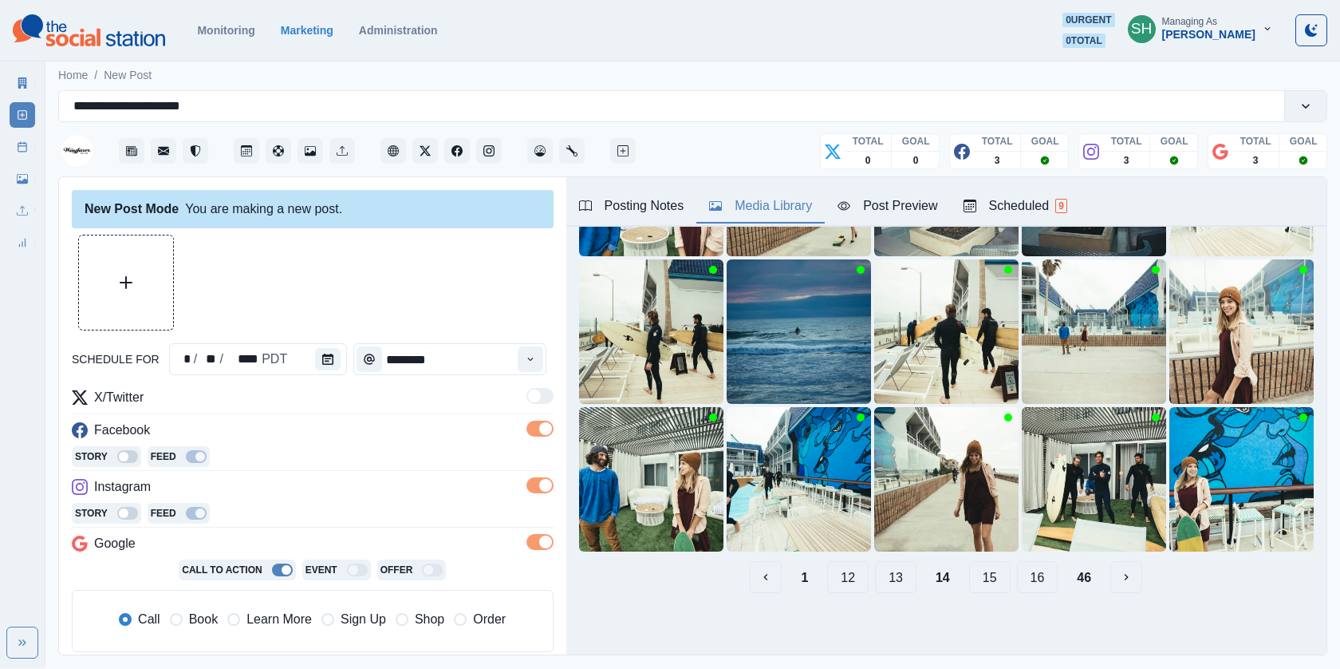
click at [986, 563] on button "15" at bounding box center [989, 577] width 41 height 32
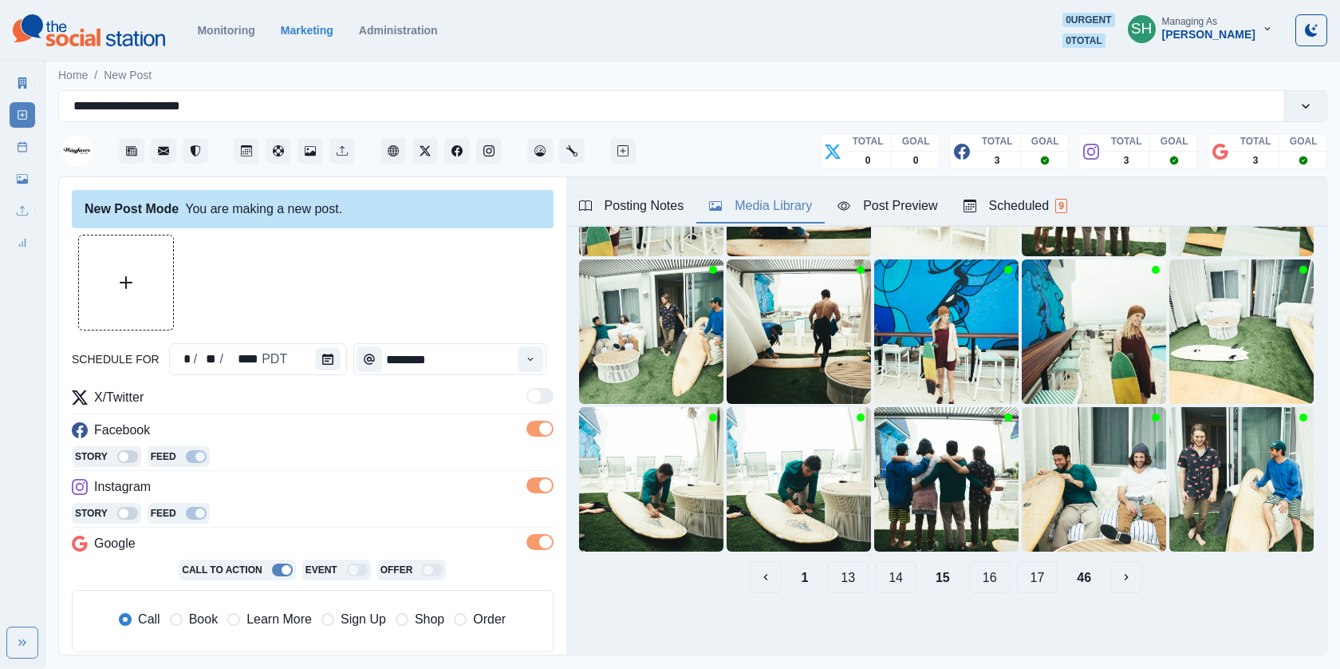
click at [992, 596] on div "Upload Type Any Image Video Source Any Upload Social Manager Found: Instagram F…" at bounding box center [946, 313] width 760 height 583
click at [992, 589] on button "16" at bounding box center [989, 577] width 41 height 32
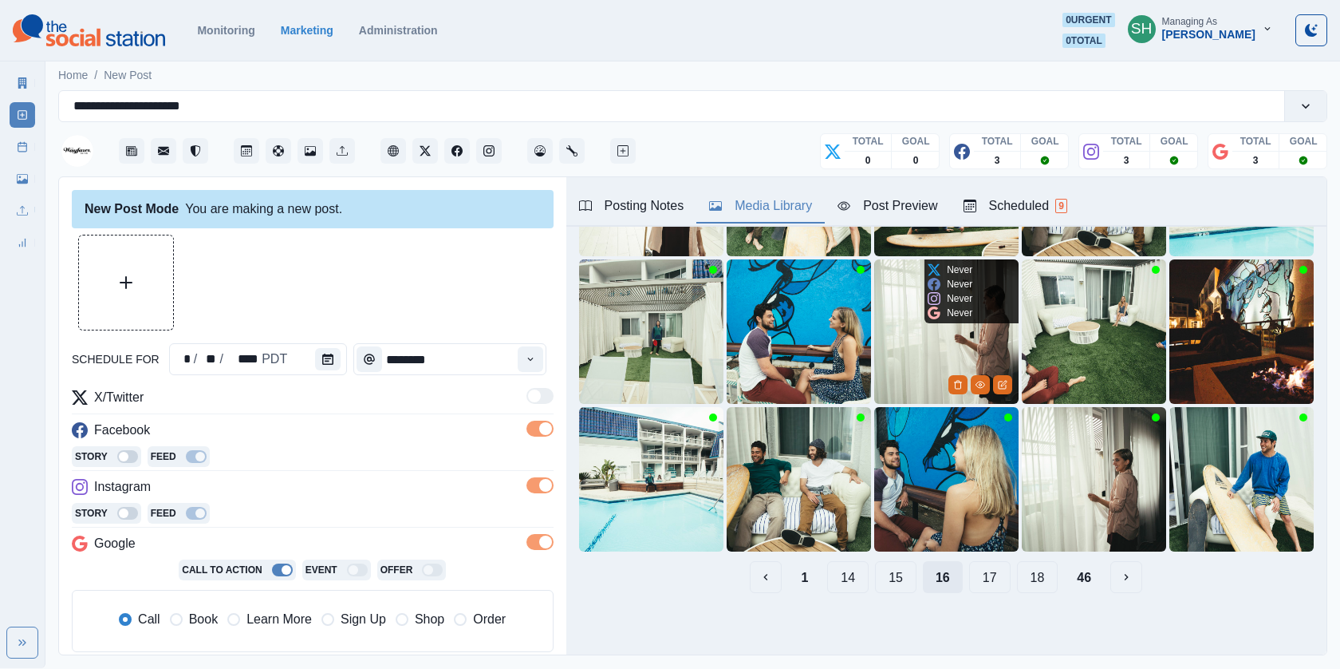
click at [992, 589] on button "17" at bounding box center [989, 577] width 41 height 32
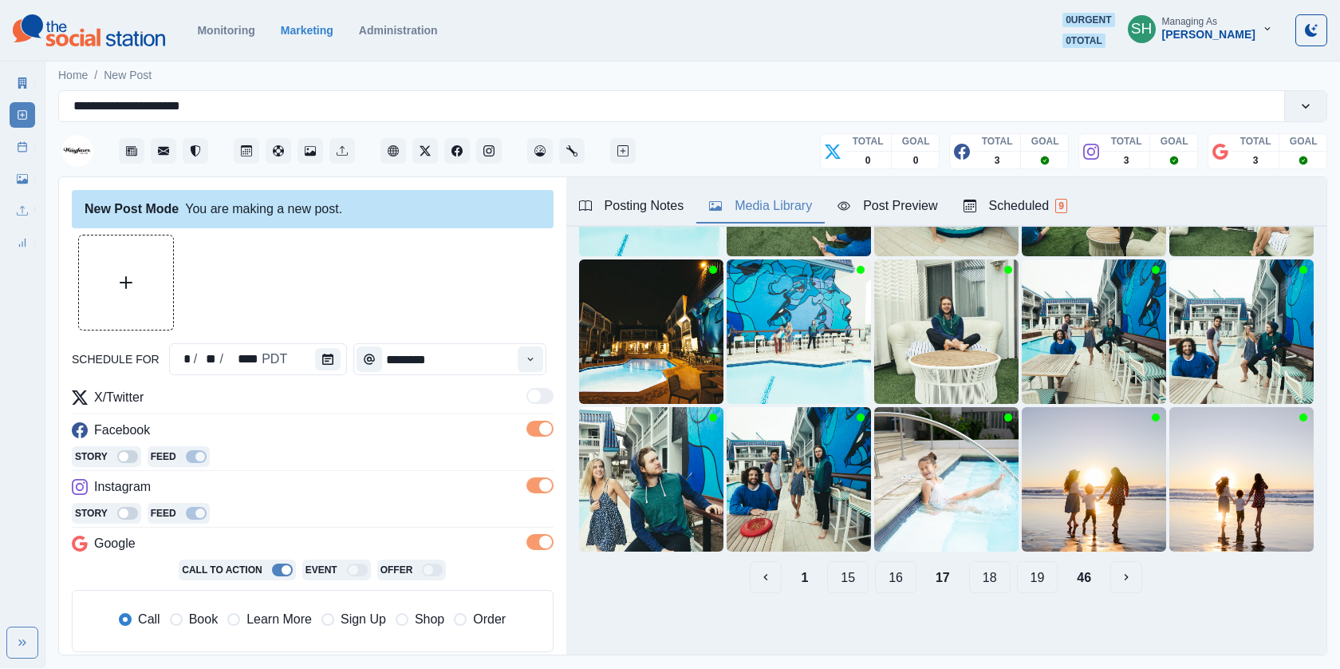
click at [989, 580] on button "18" at bounding box center [989, 577] width 41 height 32
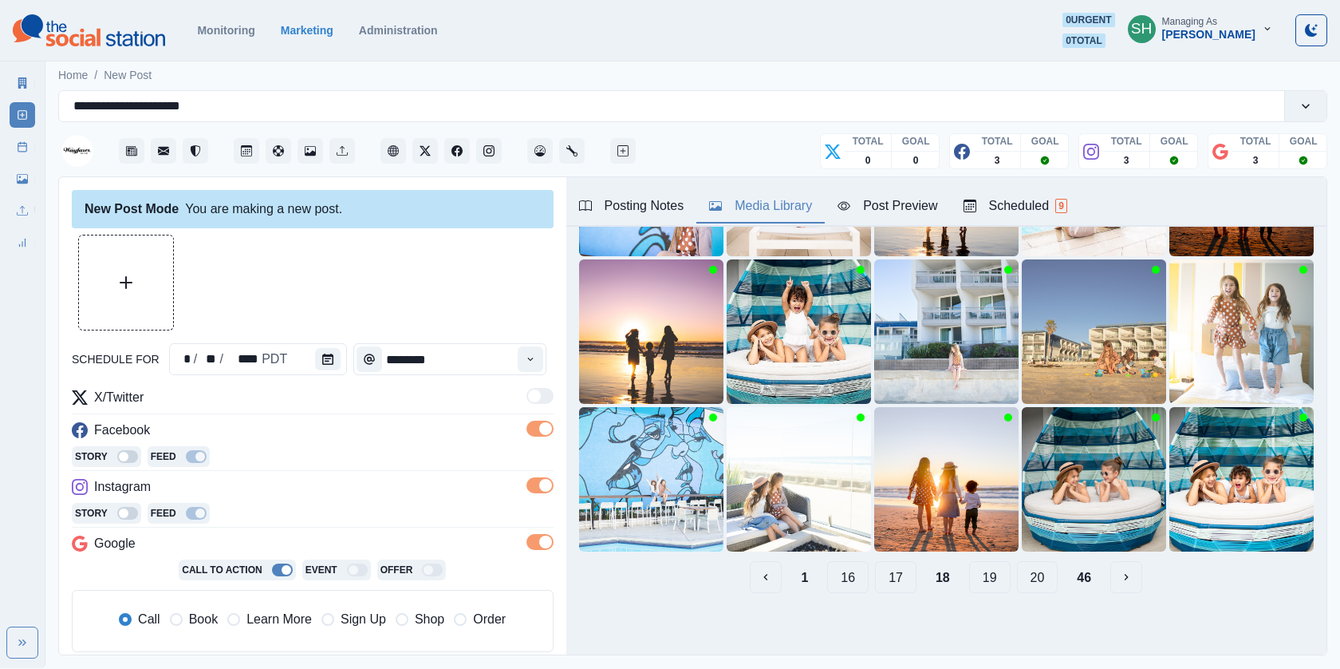
click at [980, 574] on button "19" at bounding box center [989, 577] width 41 height 32
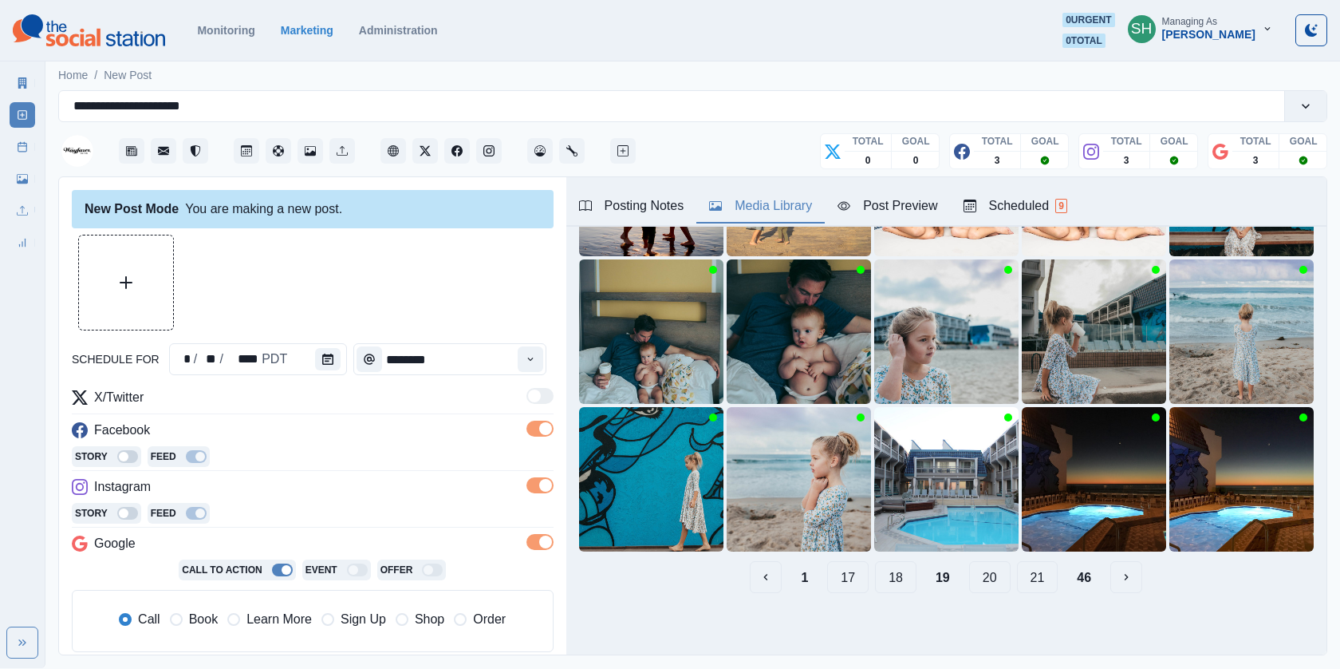
click at [996, 577] on button "20" at bounding box center [989, 577] width 41 height 32
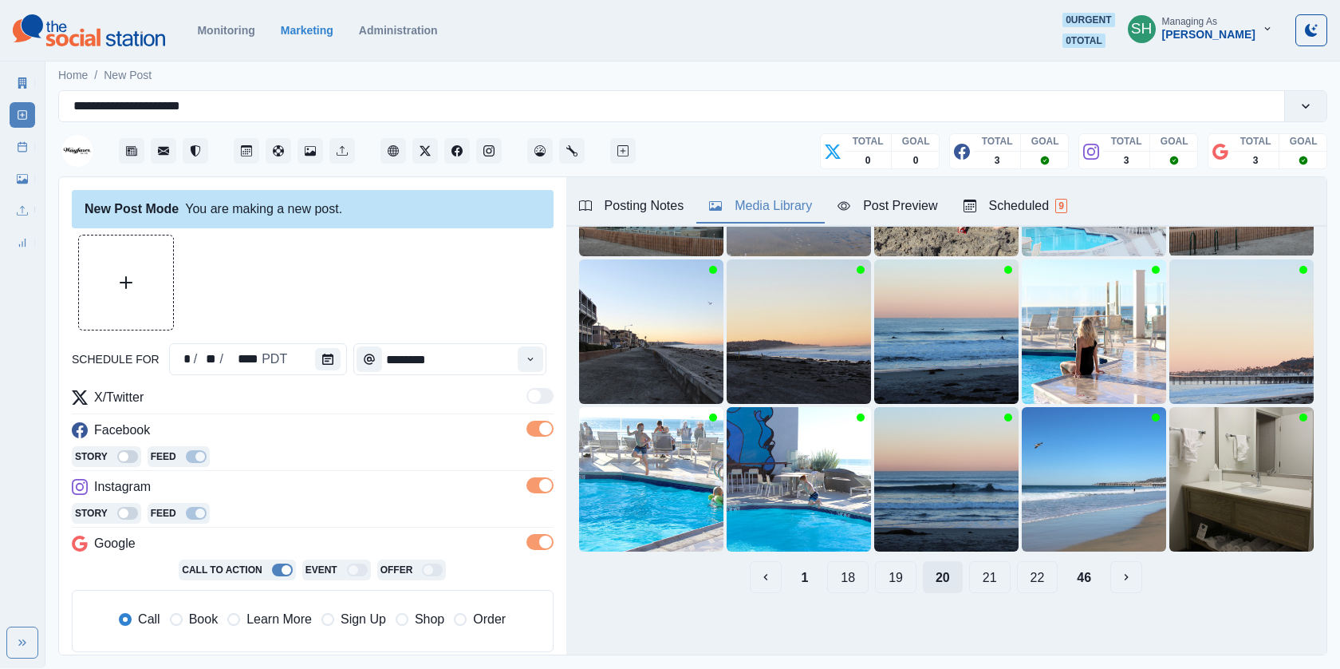
click at [996, 577] on button "21" at bounding box center [989, 577] width 41 height 32
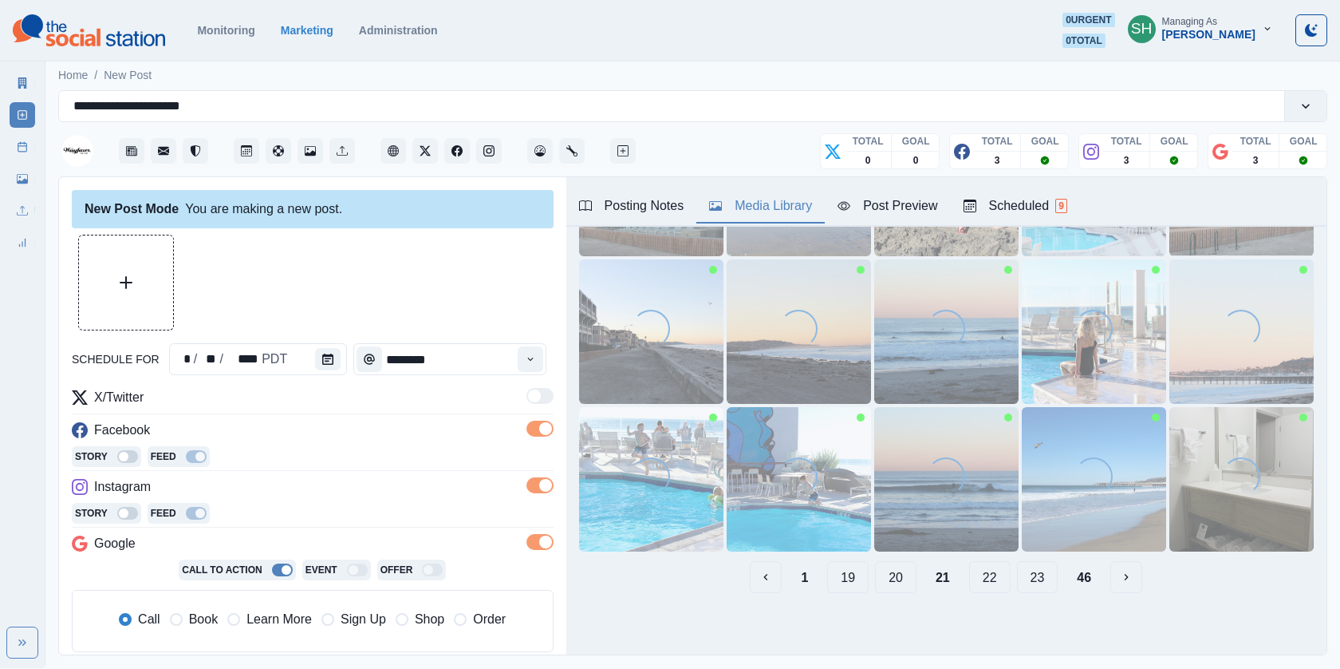
scroll to position [0, 0]
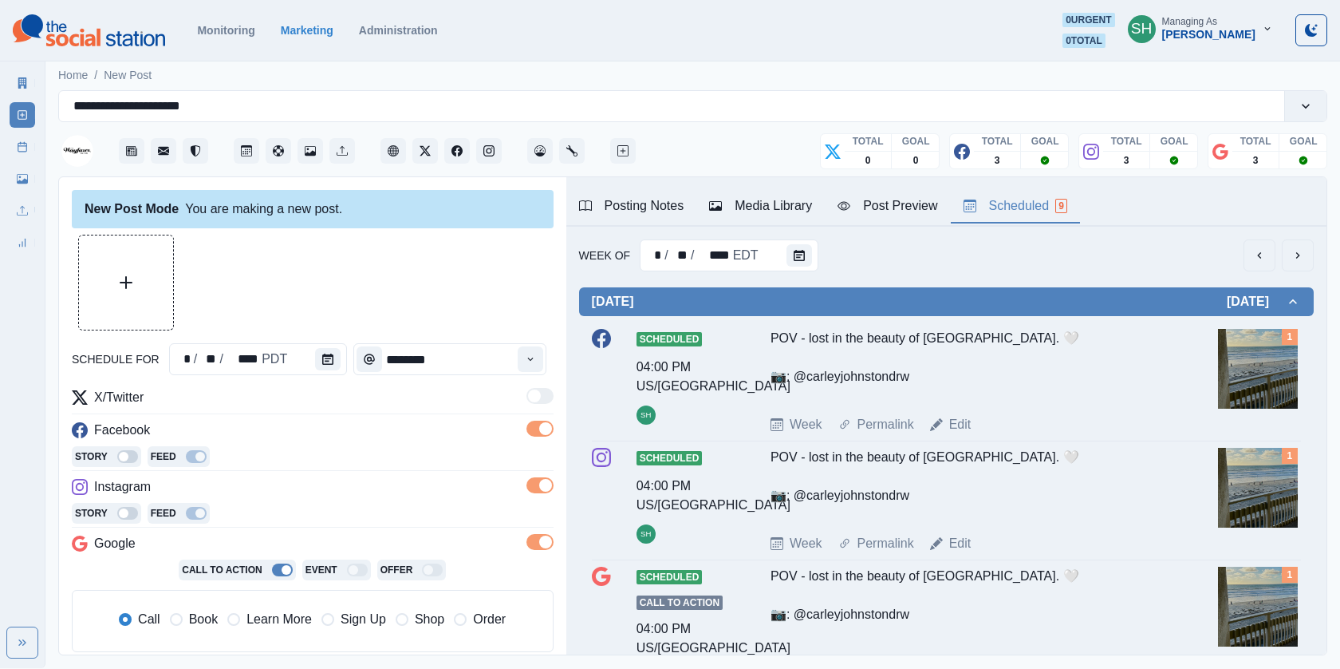
click at [1012, 191] on button "Scheduled 9" at bounding box center [1015, 207] width 129 height 34
click at [1257, 250] on icon "previous" at bounding box center [1259, 255] width 13 height 13
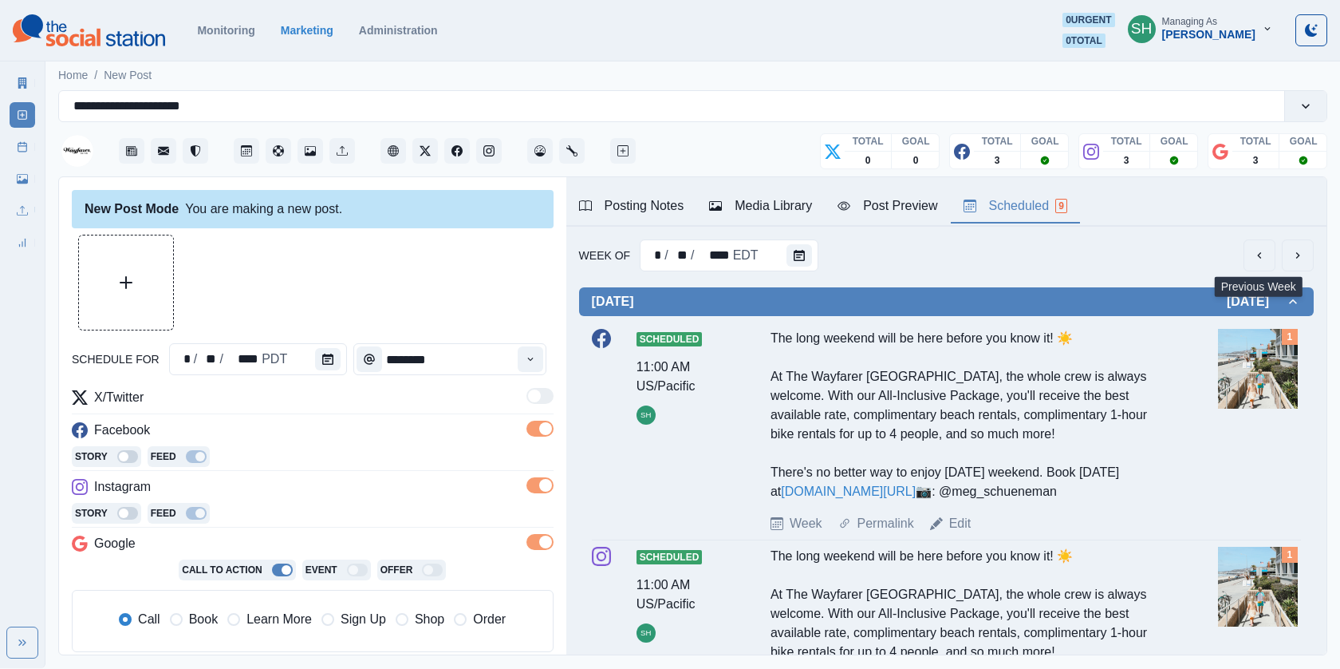
click at [1260, 262] on button "previous" at bounding box center [1260, 255] width 32 height 32
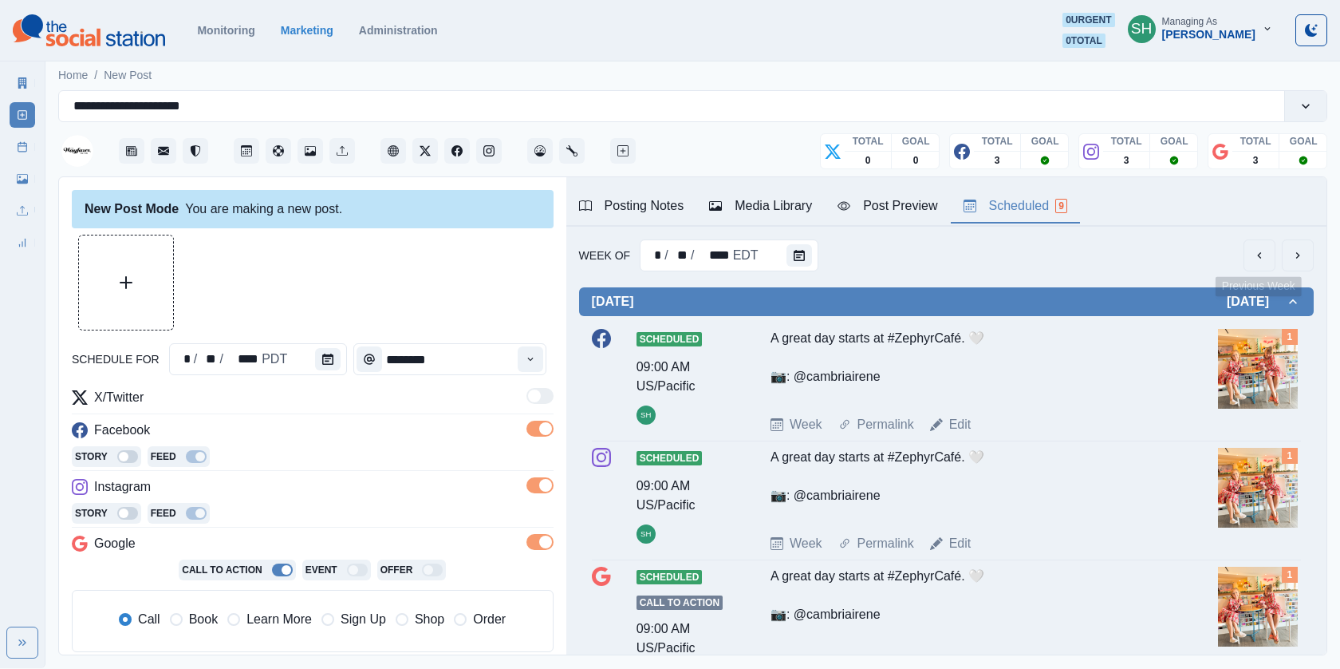
click at [1254, 258] on icon "previous" at bounding box center [1259, 255] width 13 height 13
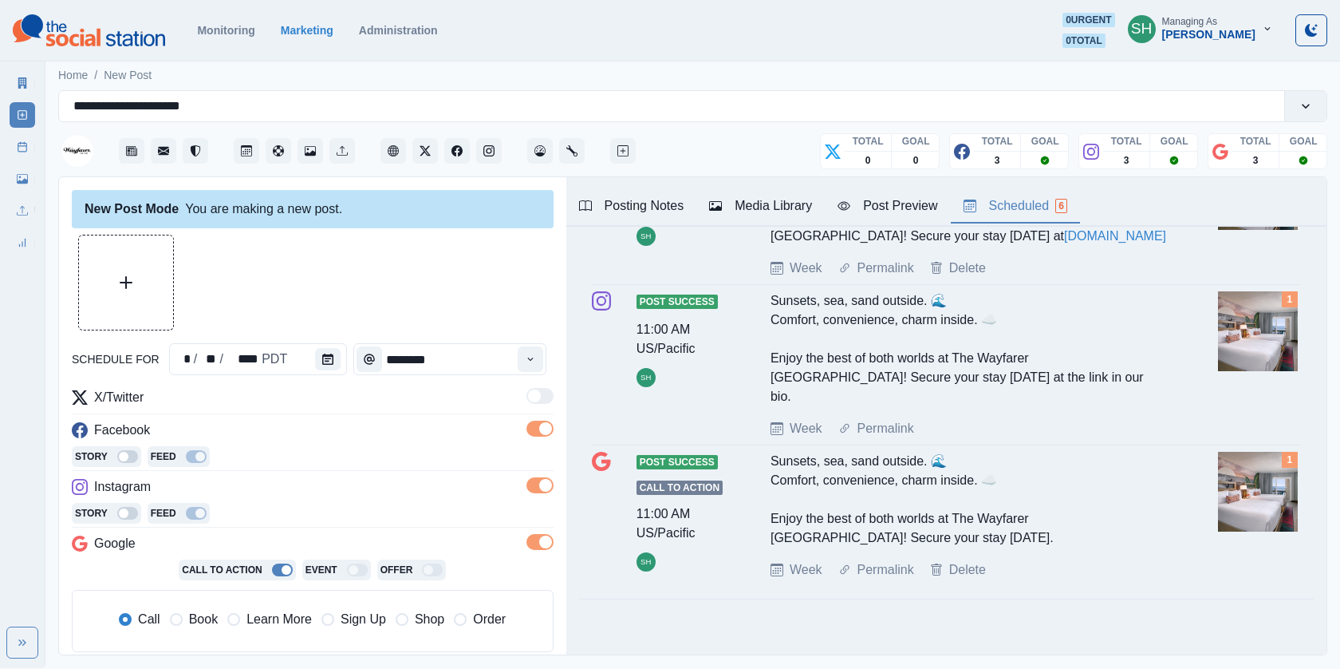
click at [740, 196] on div "Media Library" at bounding box center [760, 205] width 103 height 19
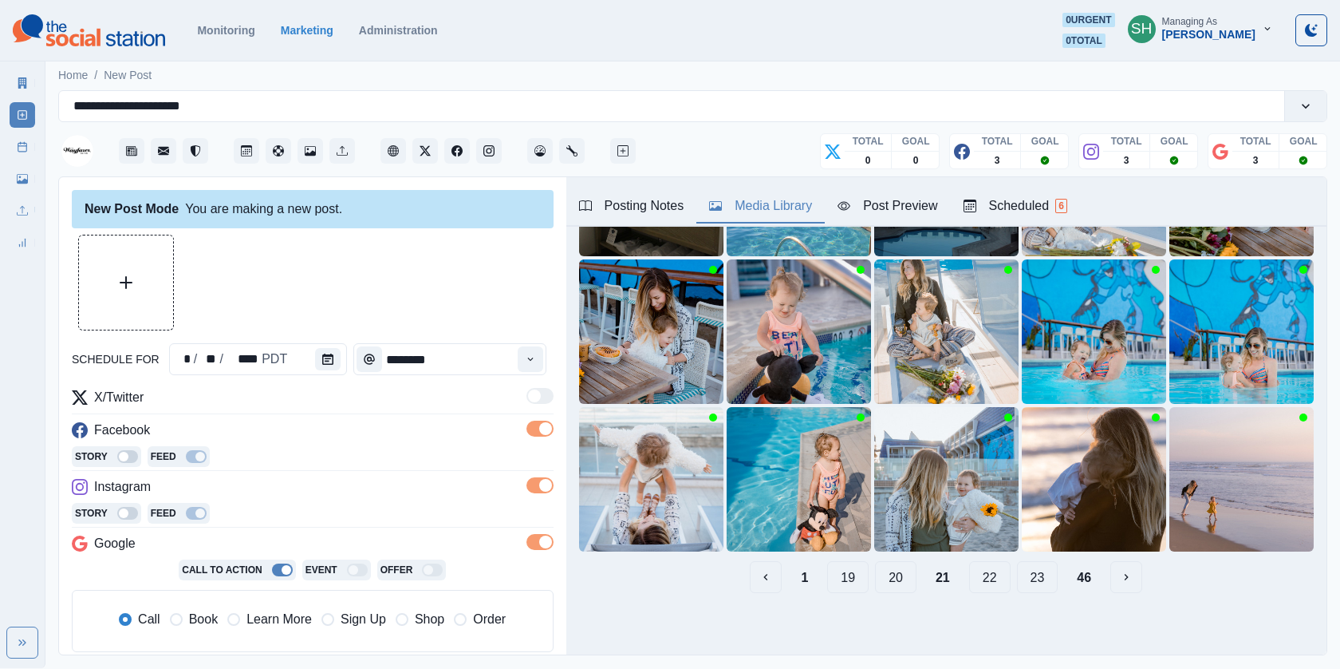
click at [982, 577] on button "22" at bounding box center [989, 577] width 41 height 32
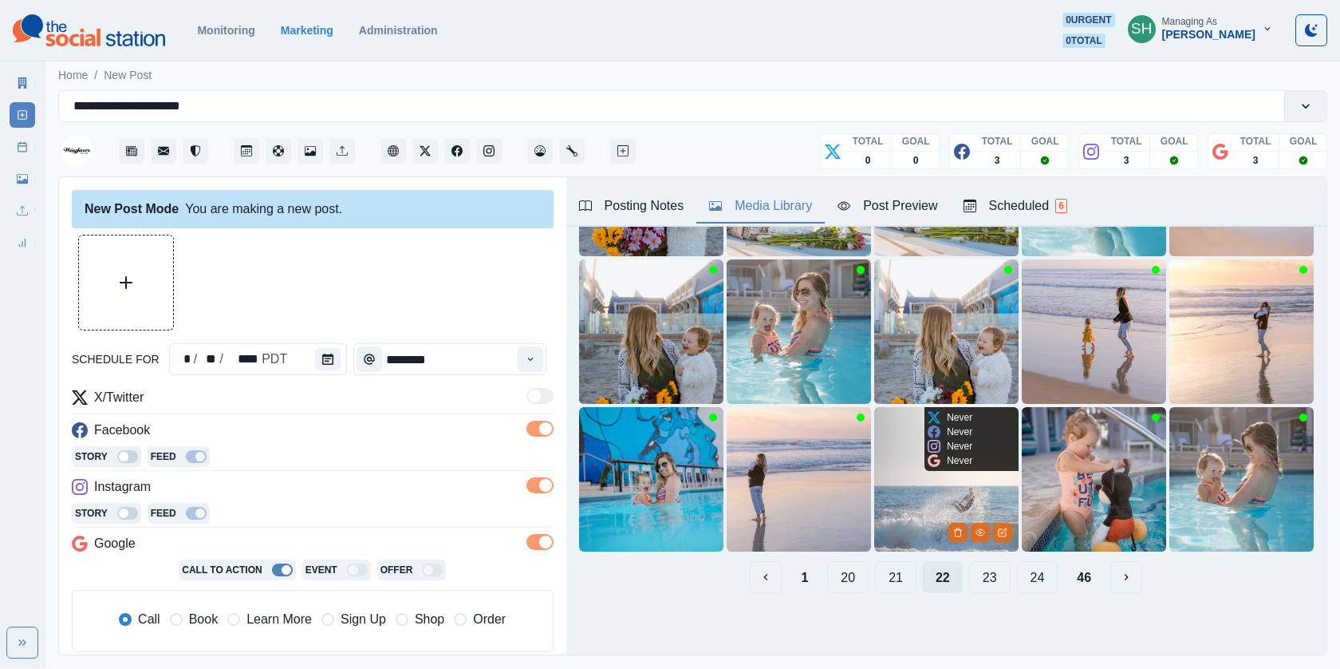
click at [982, 577] on button "23" at bounding box center [989, 577] width 41 height 32
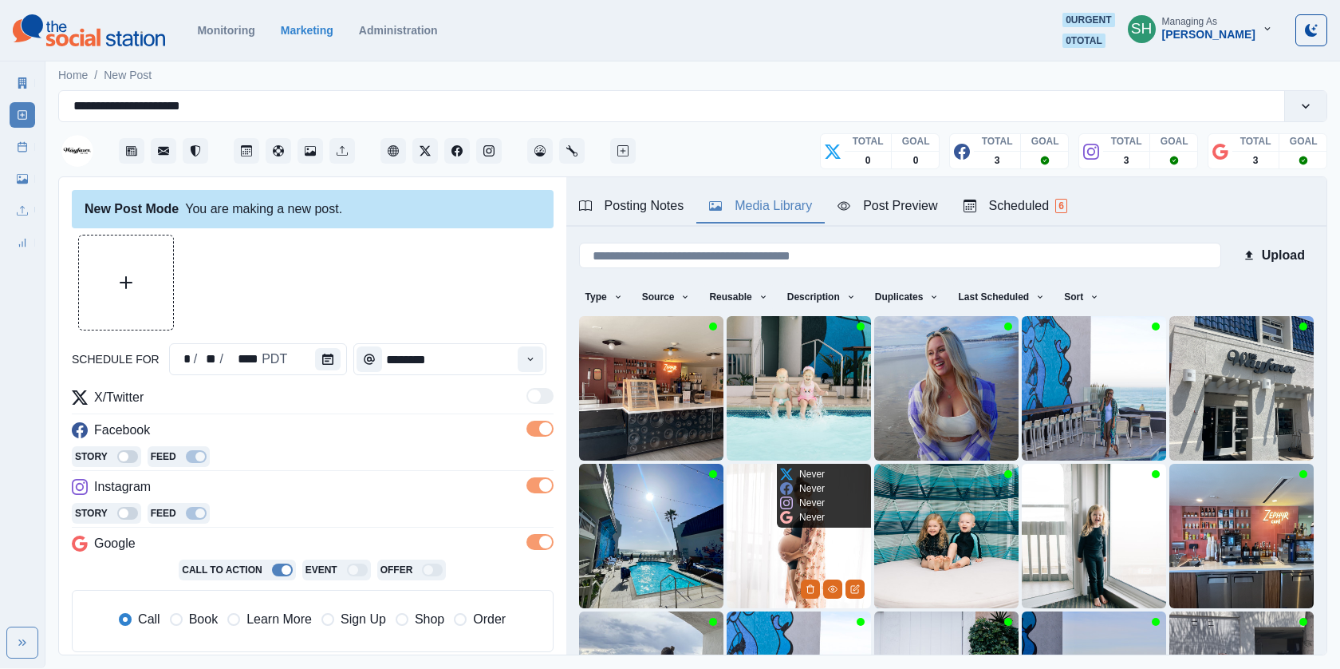
scroll to position [0, 0]
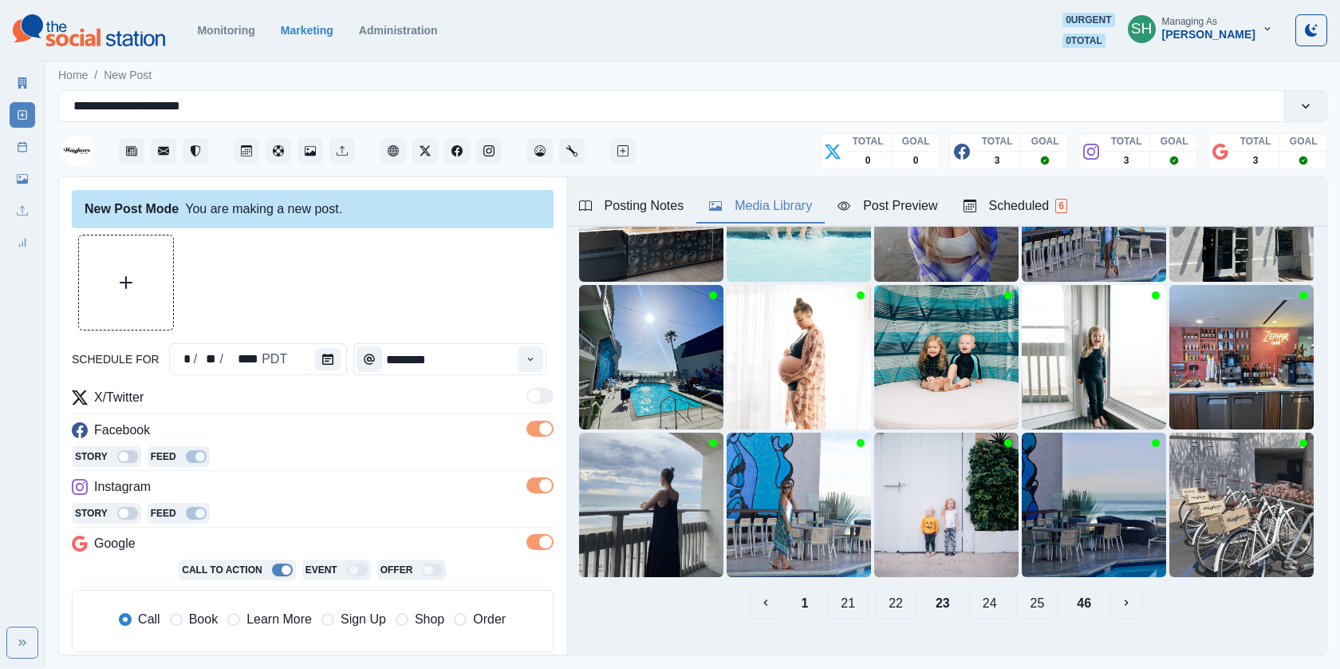
click at [972, 600] on button "24" at bounding box center [989, 602] width 41 height 32
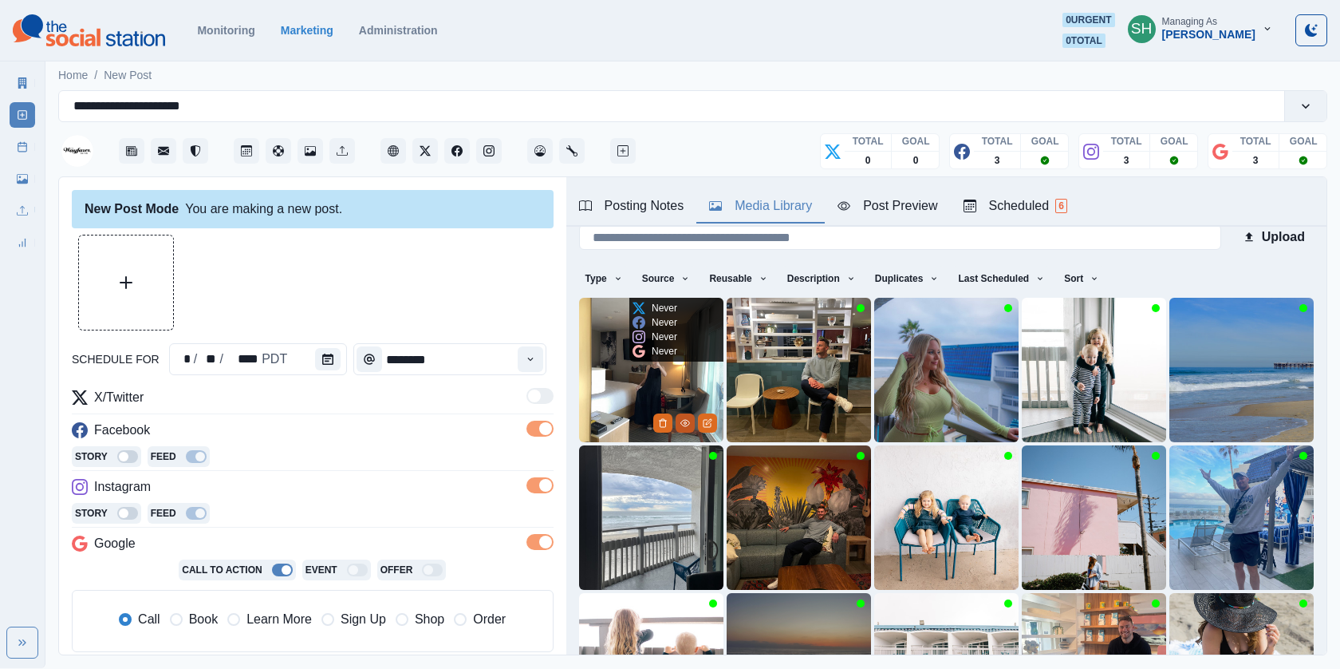
click at [687, 420] on icon "View Media" at bounding box center [685, 423] width 10 height 10
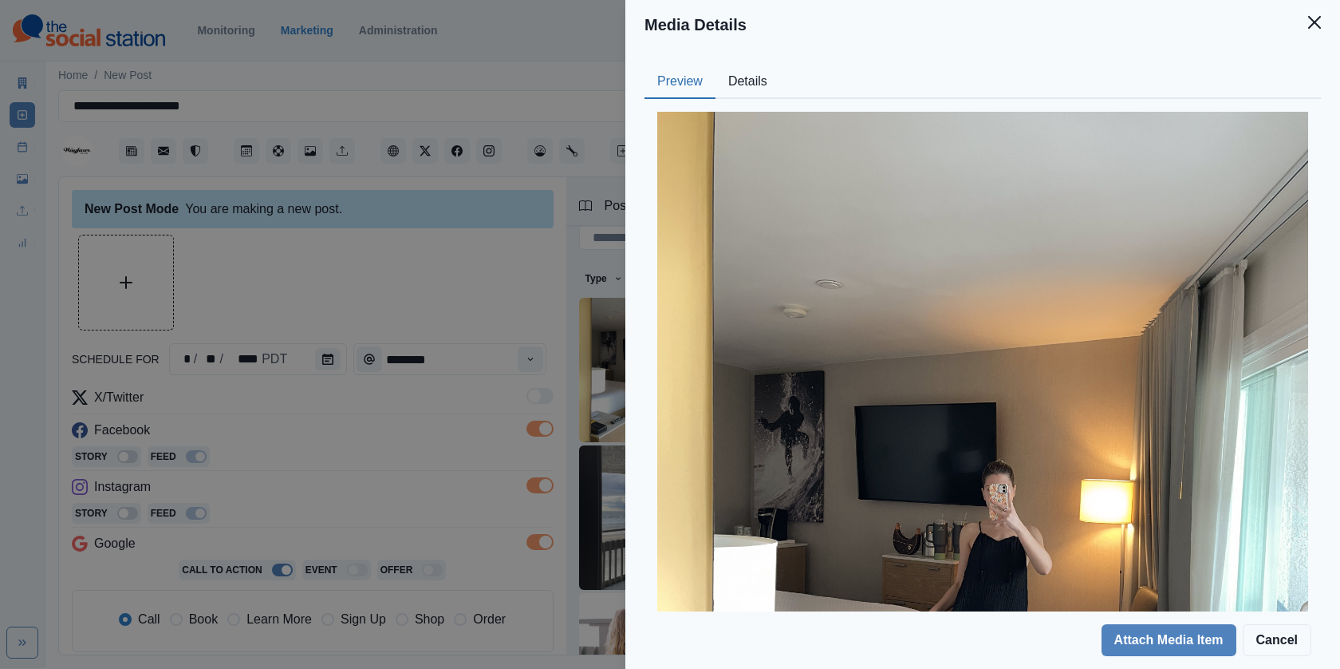
click at [754, 73] on button "Details" at bounding box center [748, 82] width 65 height 34
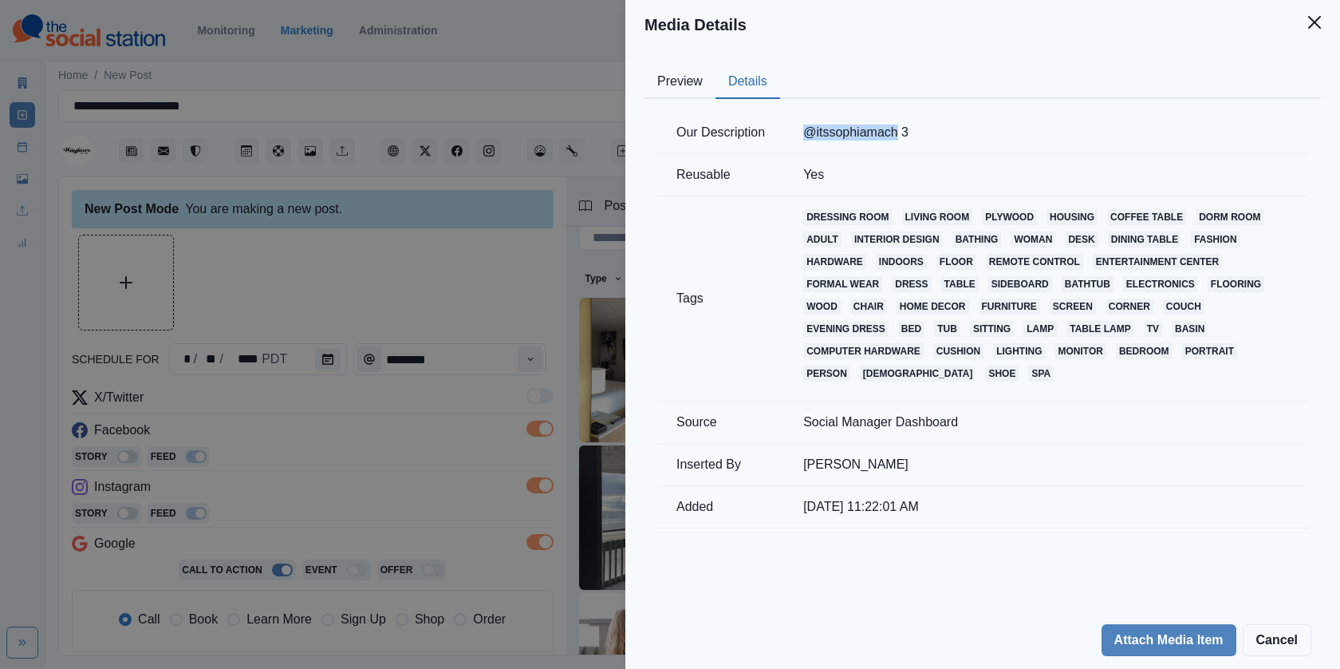
drag, startPoint x: 900, startPoint y: 132, endPoint x: 804, endPoint y: 132, distance: 95.7
click at [804, 132] on td "@itssophiamach 3" at bounding box center [1046, 133] width 524 height 42
copy td "@itssophiamach"
click at [550, 435] on div "Media Details Preview Details Our Description @itssophiamach 3 Reusable Yes Tag…" at bounding box center [670, 334] width 1340 height 669
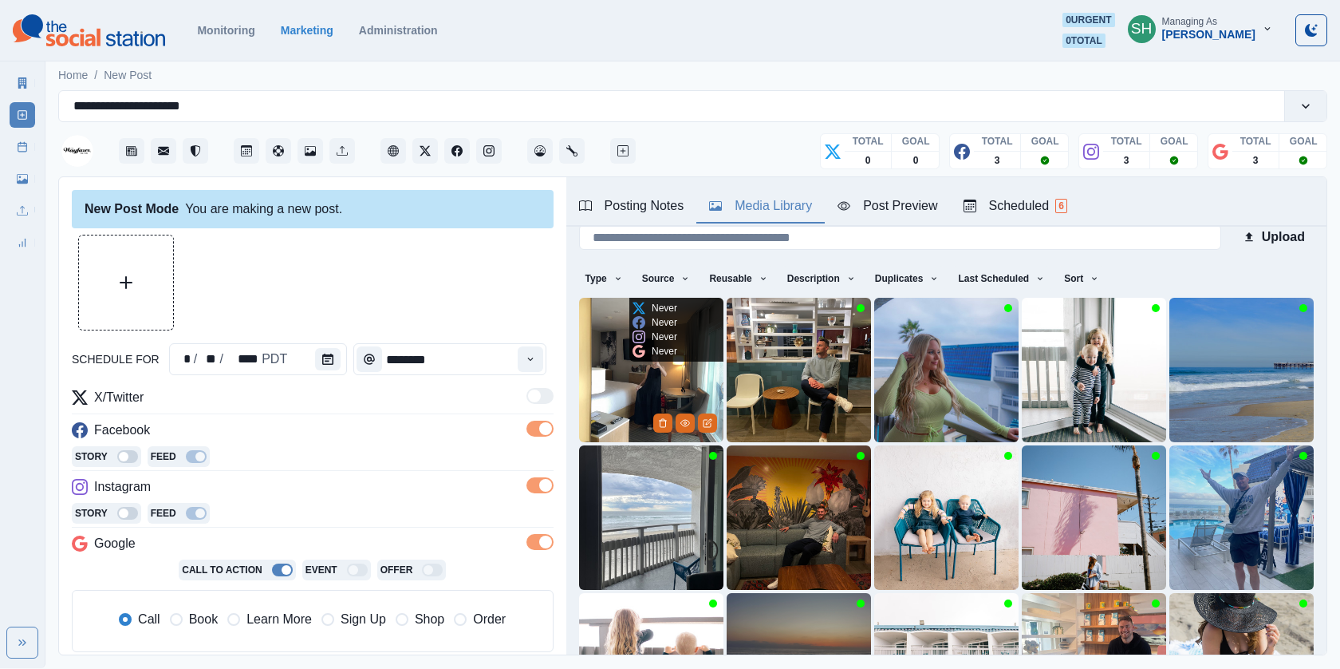
click at [669, 373] on img at bounding box center [651, 370] width 144 height 144
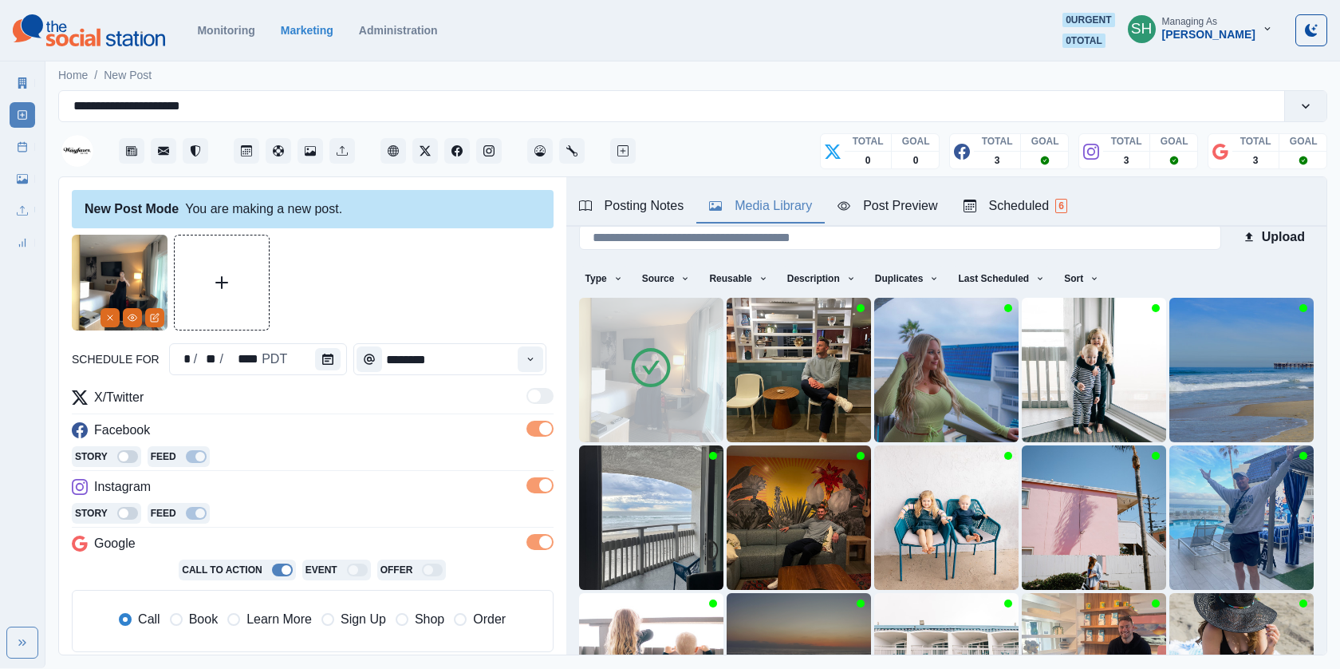
click at [879, 190] on button "Post Preview" at bounding box center [887, 207] width 125 height 34
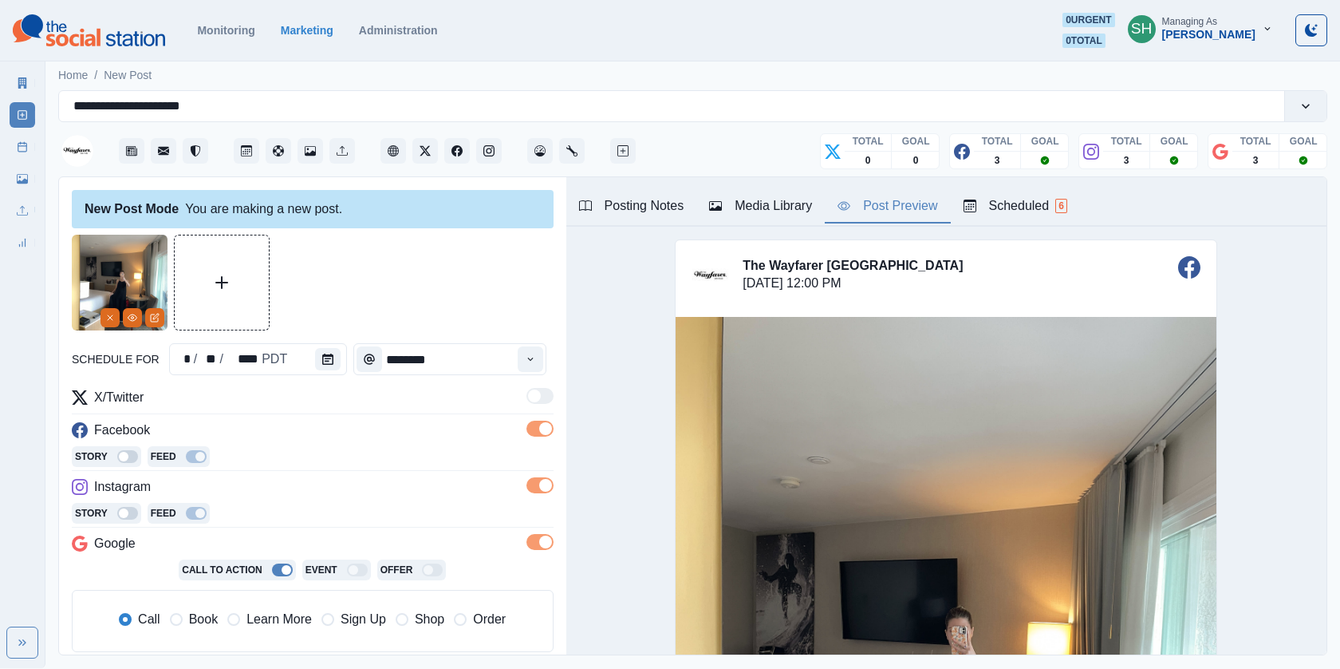
click at [764, 197] on div "Media Library" at bounding box center [760, 205] width 103 height 19
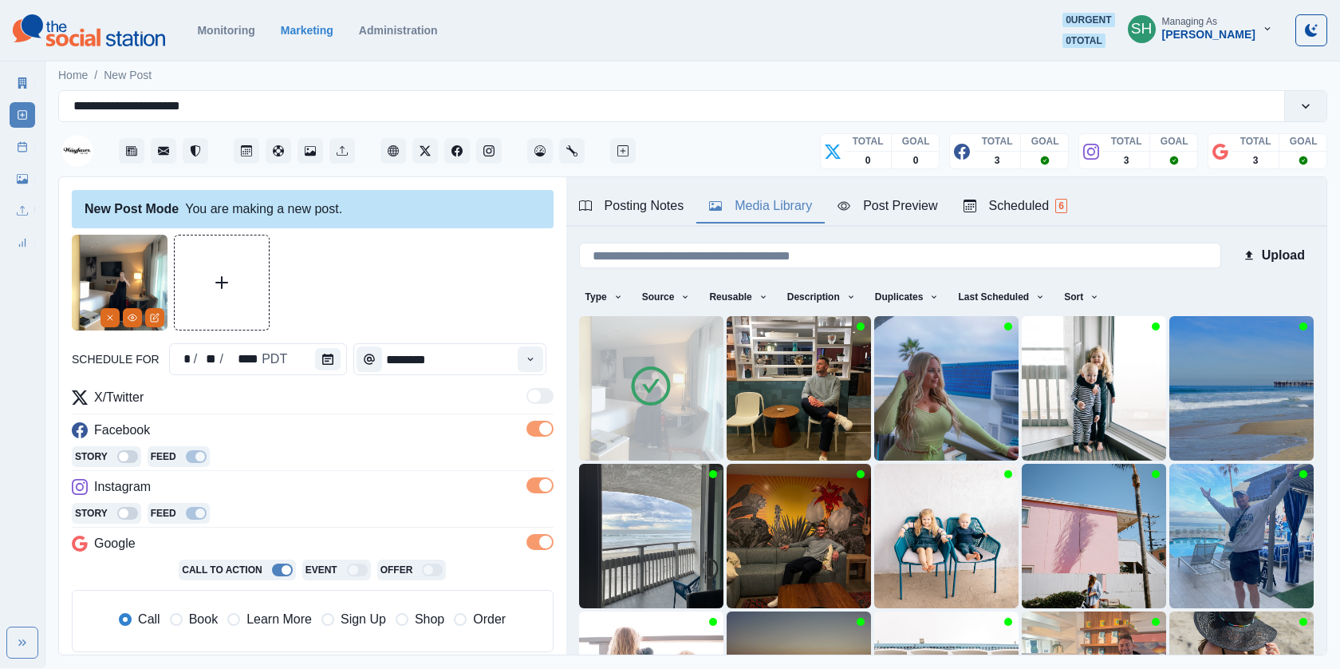
click at [677, 334] on img at bounding box center [651, 388] width 144 height 144
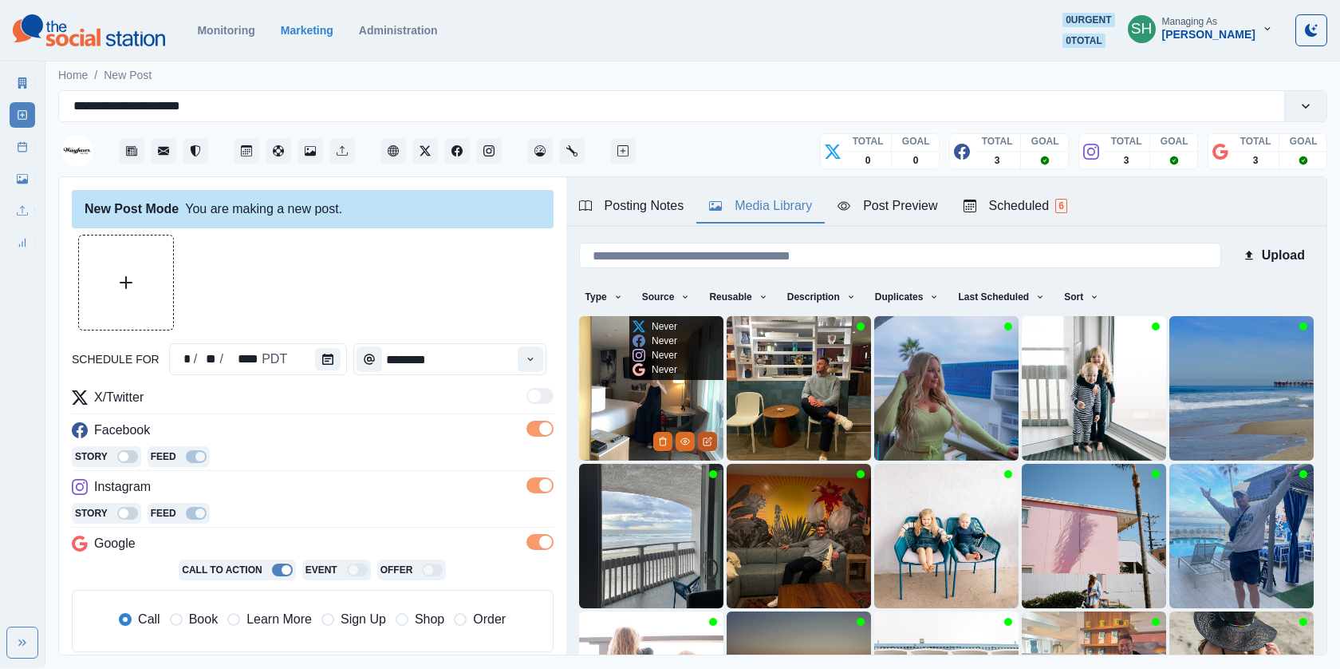
click at [708, 443] on icon "Edit Media" at bounding box center [708, 441] width 10 height 10
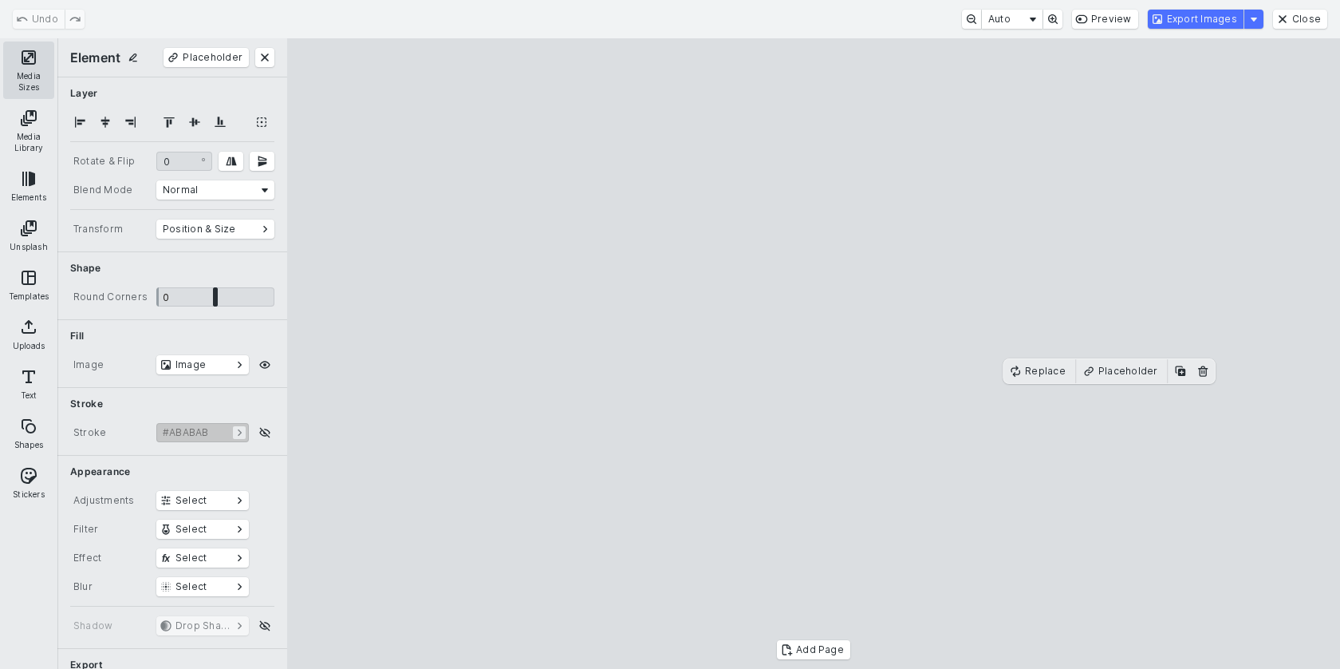
click at [26, 54] on button "Media Sizes" at bounding box center [28, 69] width 51 height 57
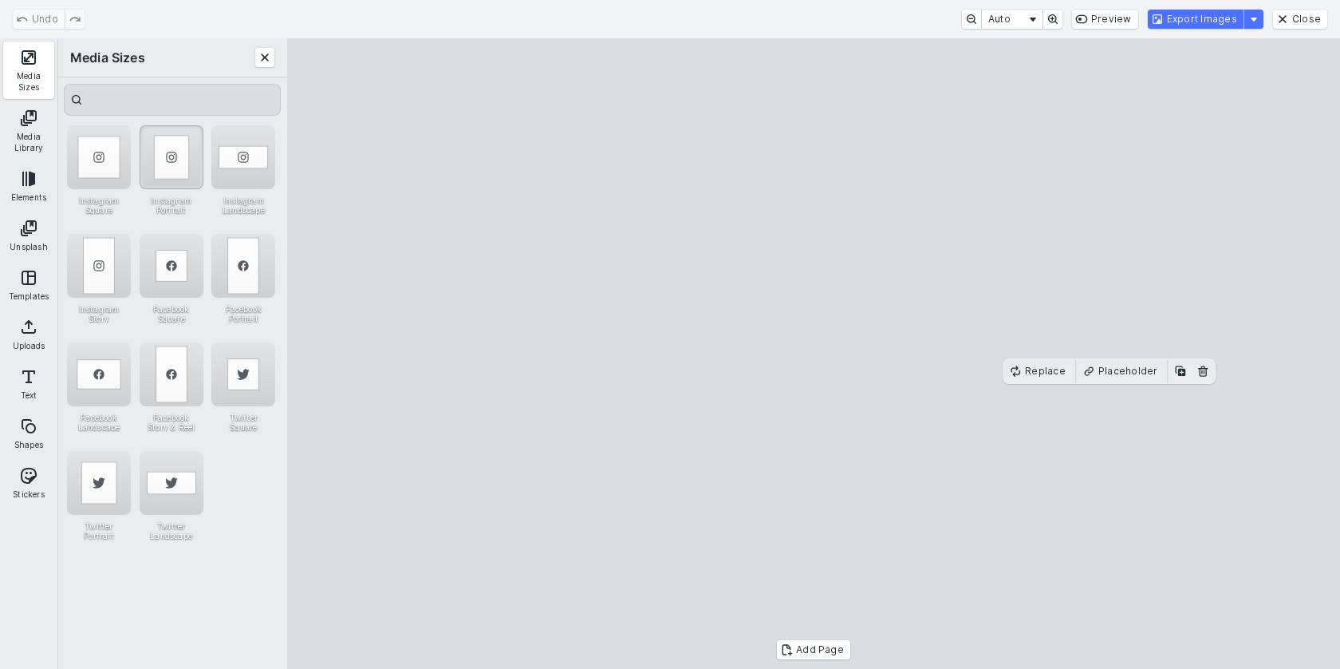
click at [179, 160] on div "Instagram Portrait" at bounding box center [172, 157] width 64 height 64
click at [814, 353] on cesdk-canvas "Editor canvas" at bounding box center [814, 353] width 0 height 0
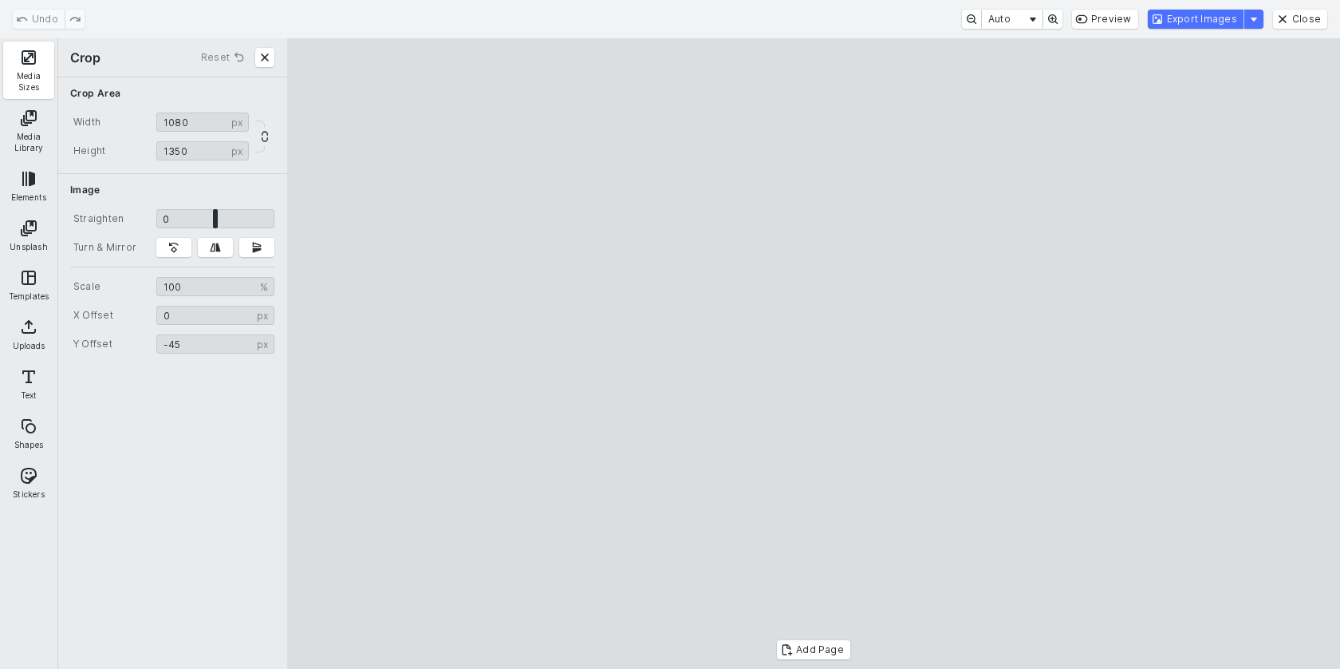
click at [814, 353] on cesdk-canvas "Editor canvas" at bounding box center [814, 353] width 0 height 0
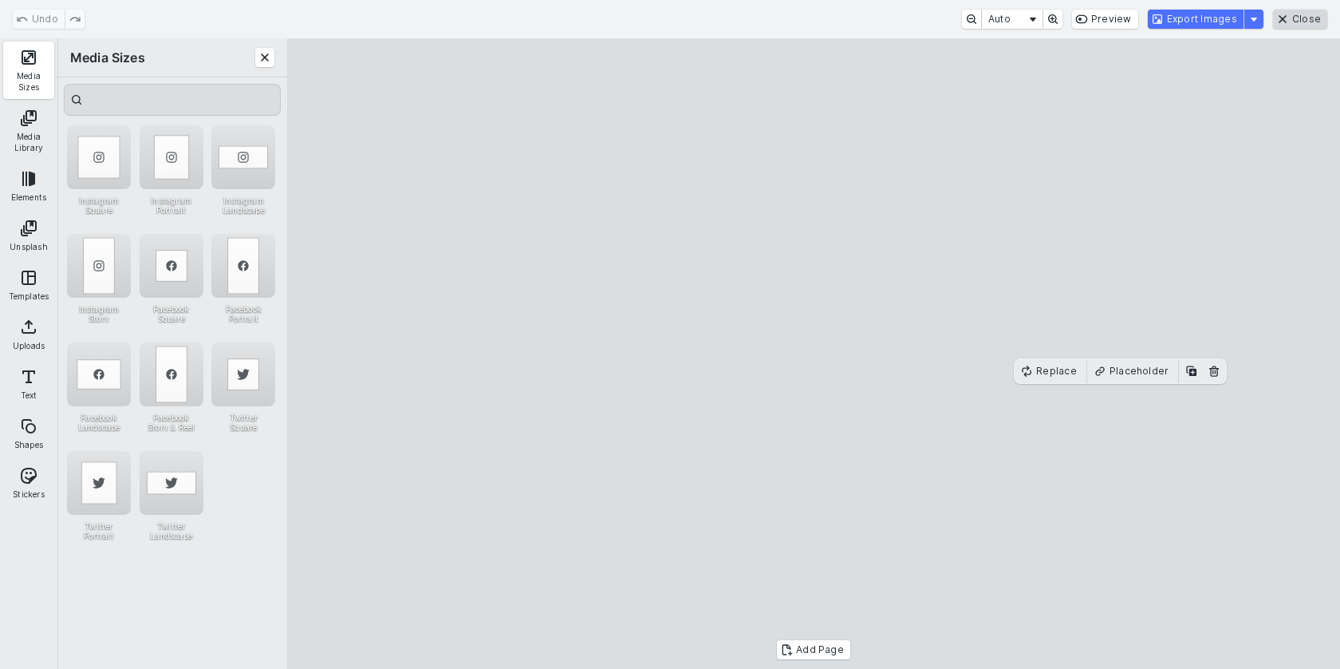
click at [1294, 13] on button "Close" at bounding box center [1300, 19] width 54 height 19
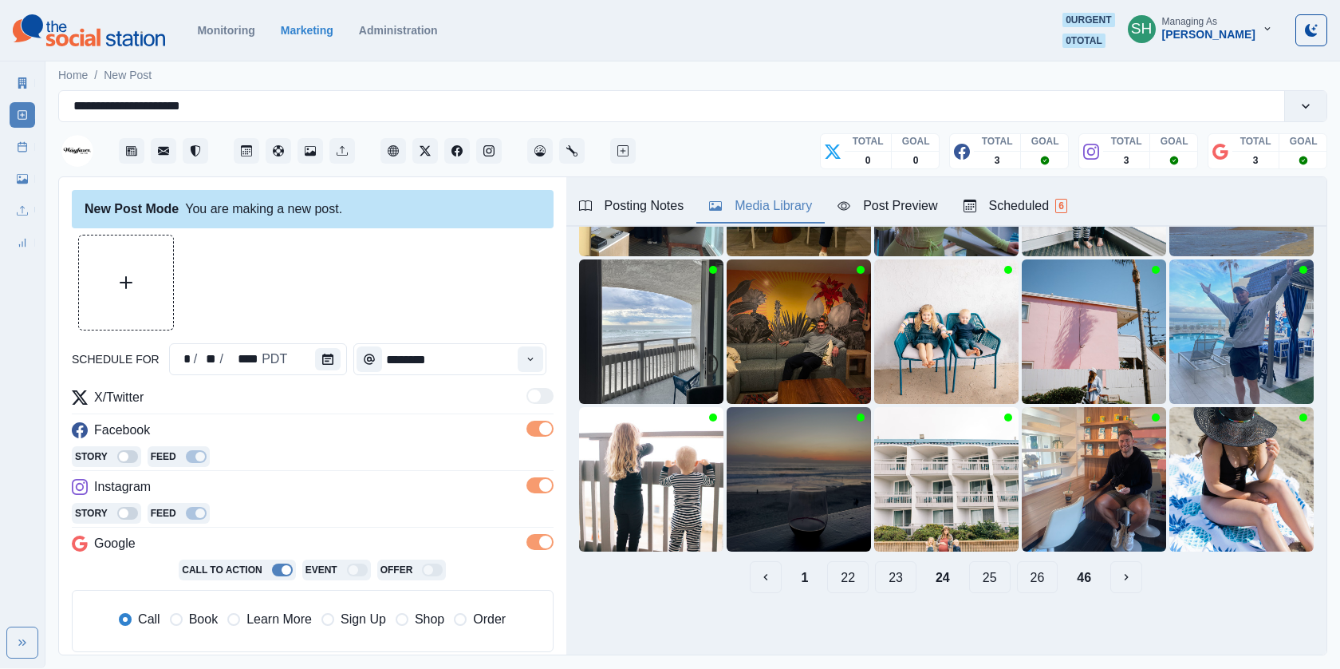
click at [985, 577] on button "25" at bounding box center [989, 577] width 41 height 32
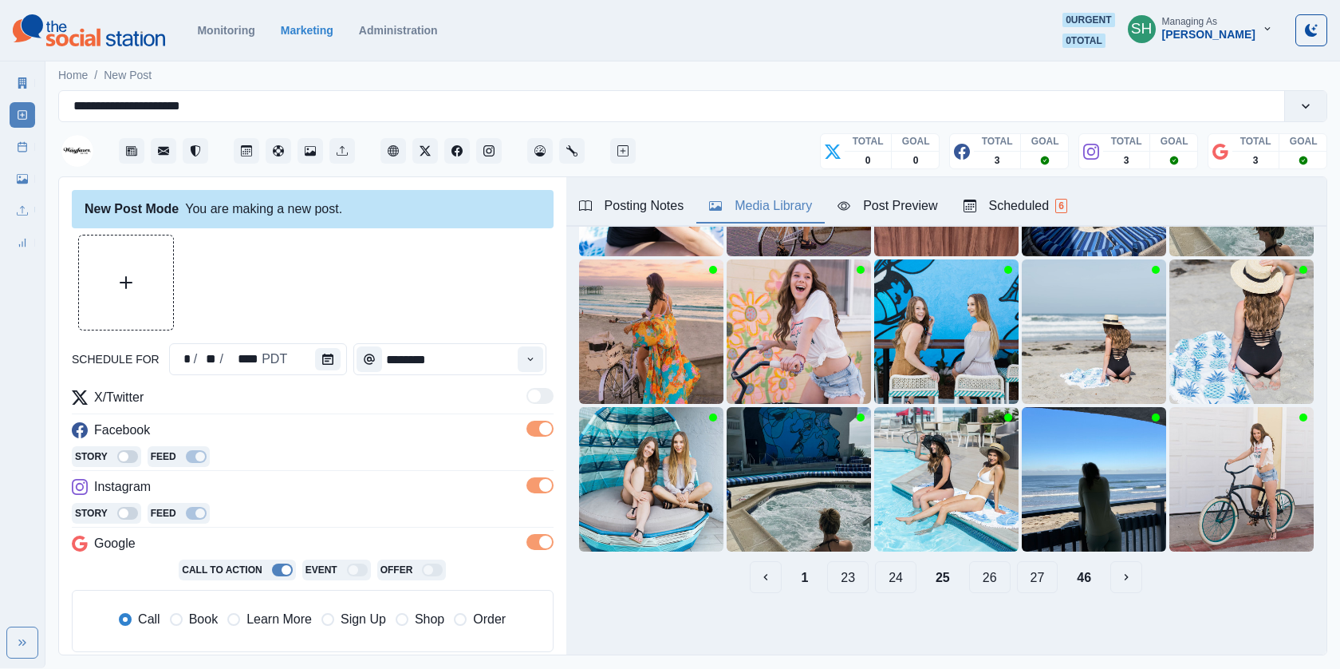
click at [980, 576] on button "26" at bounding box center [989, 577] width 41 height 32
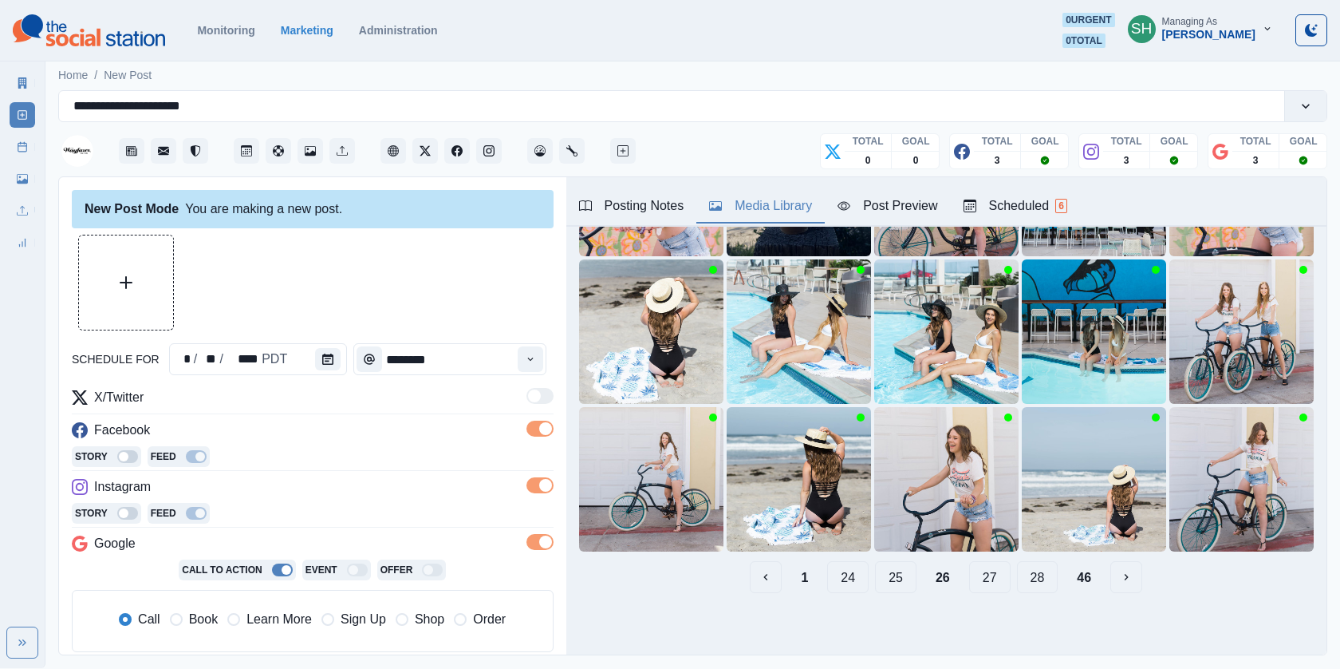
click at [982, 574] on button "27" at bounding box center [989, 577] width 41 height 32
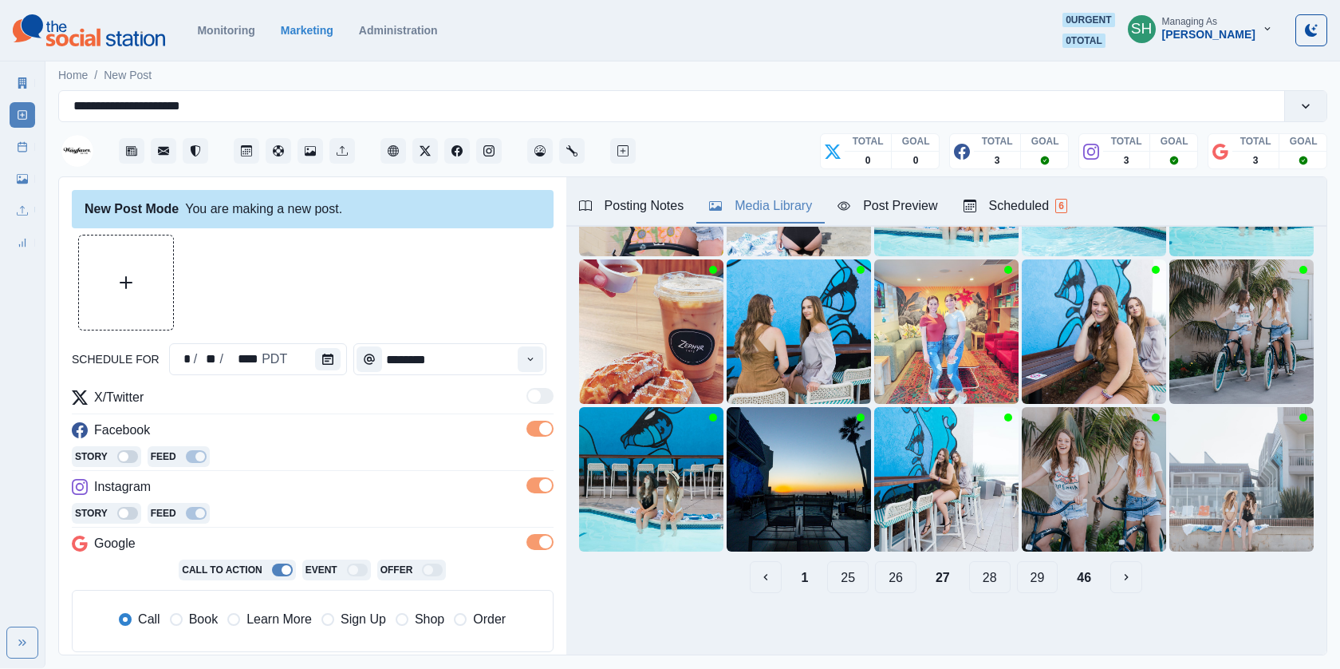
click at [989, 574] on button "28" at bounding box center [989, 577] width 41 height 32
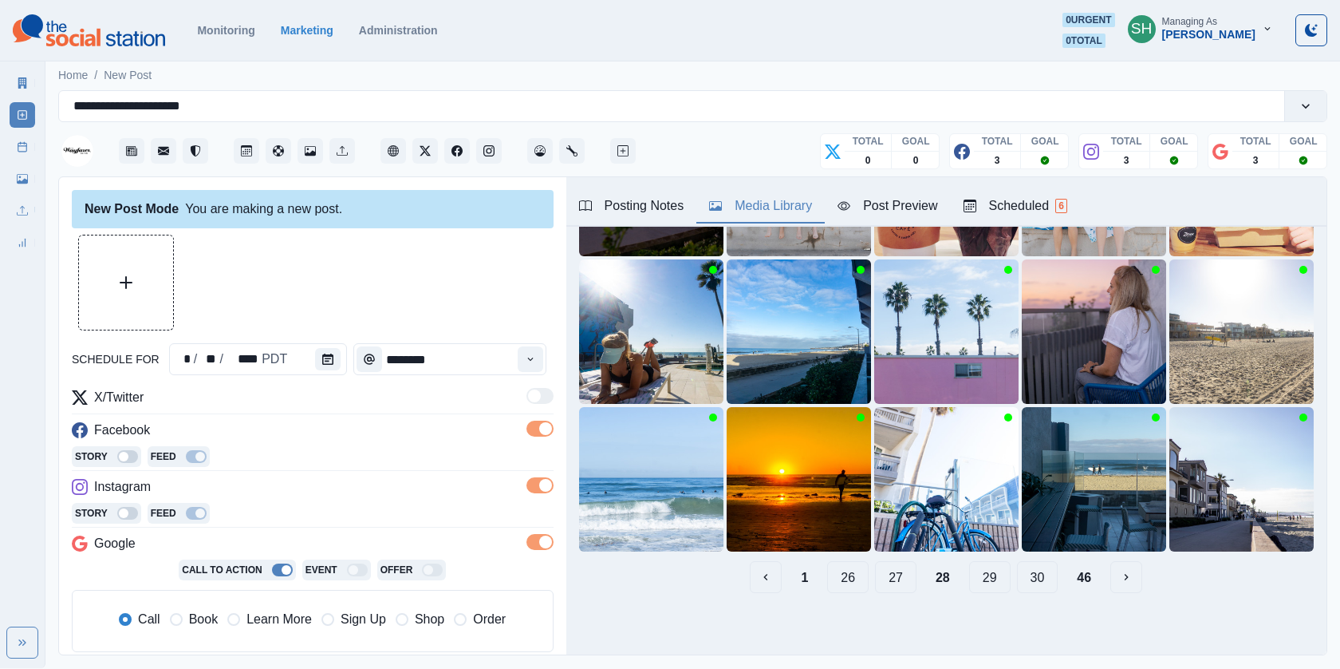
click at [989, 575] on button "29" at bounding box center [989, 577] width 41 height 32
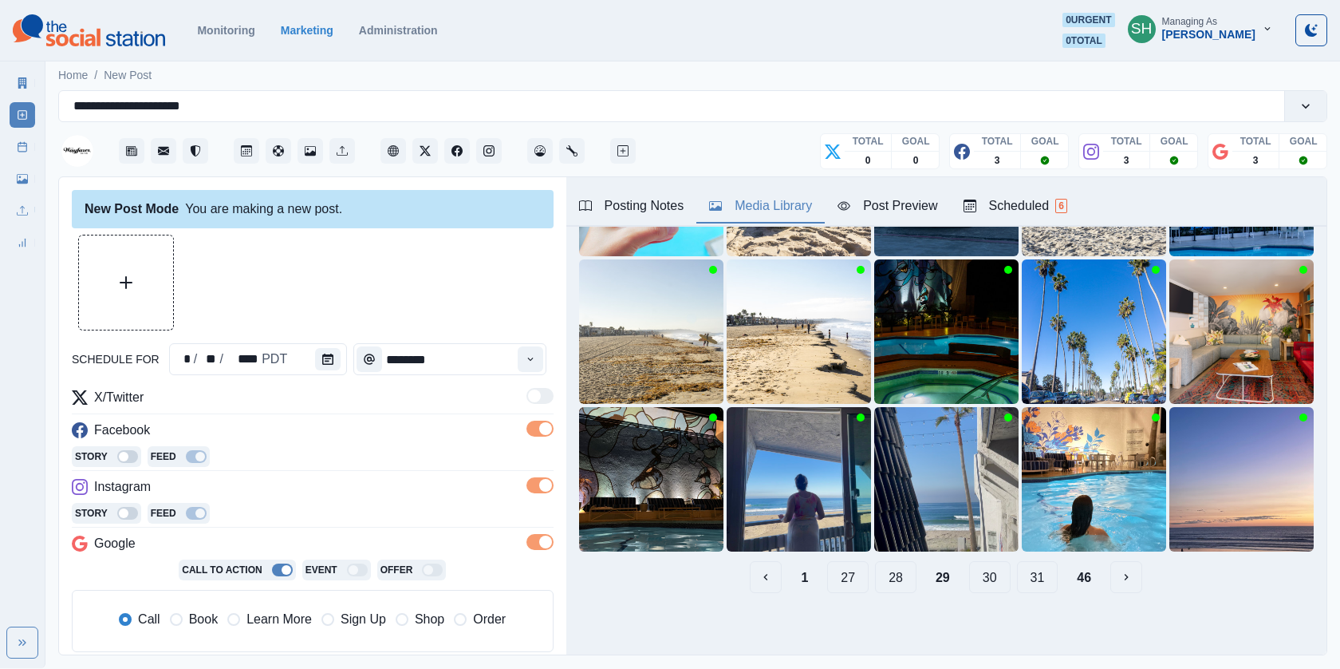
click at [999, 579] on button "30" at bounding box center [989, 577] width 41 height 32
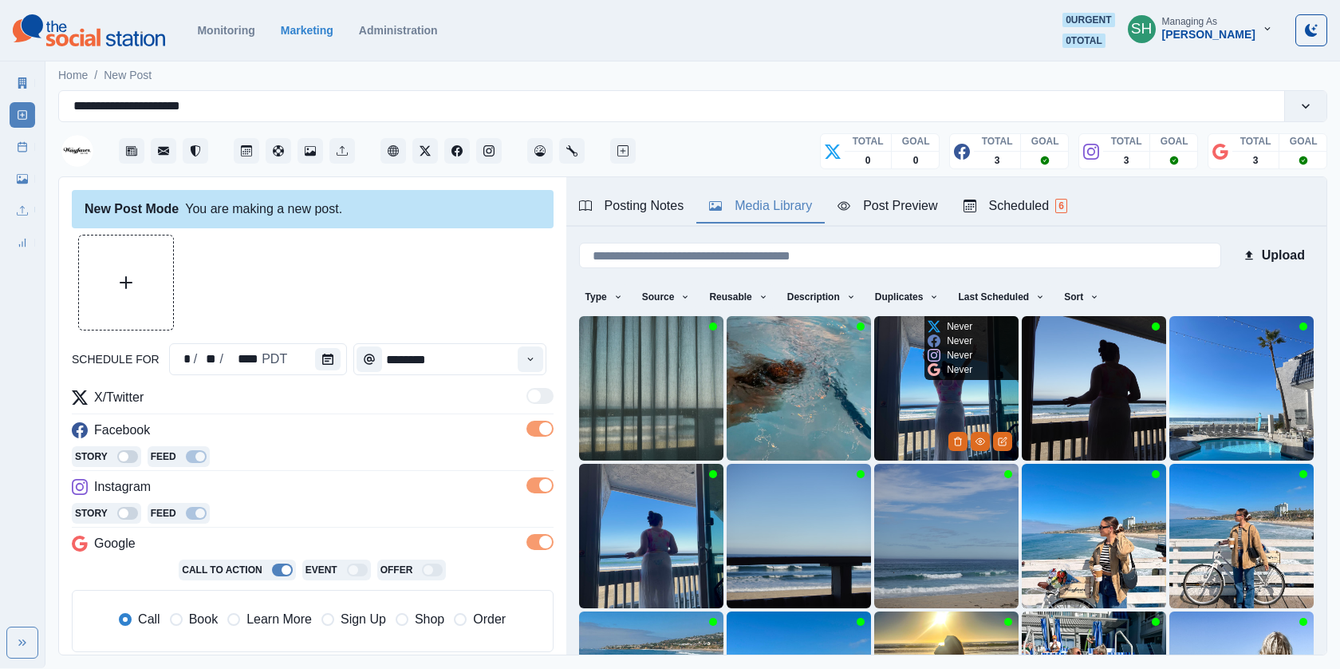
scroll to position [204, 0]
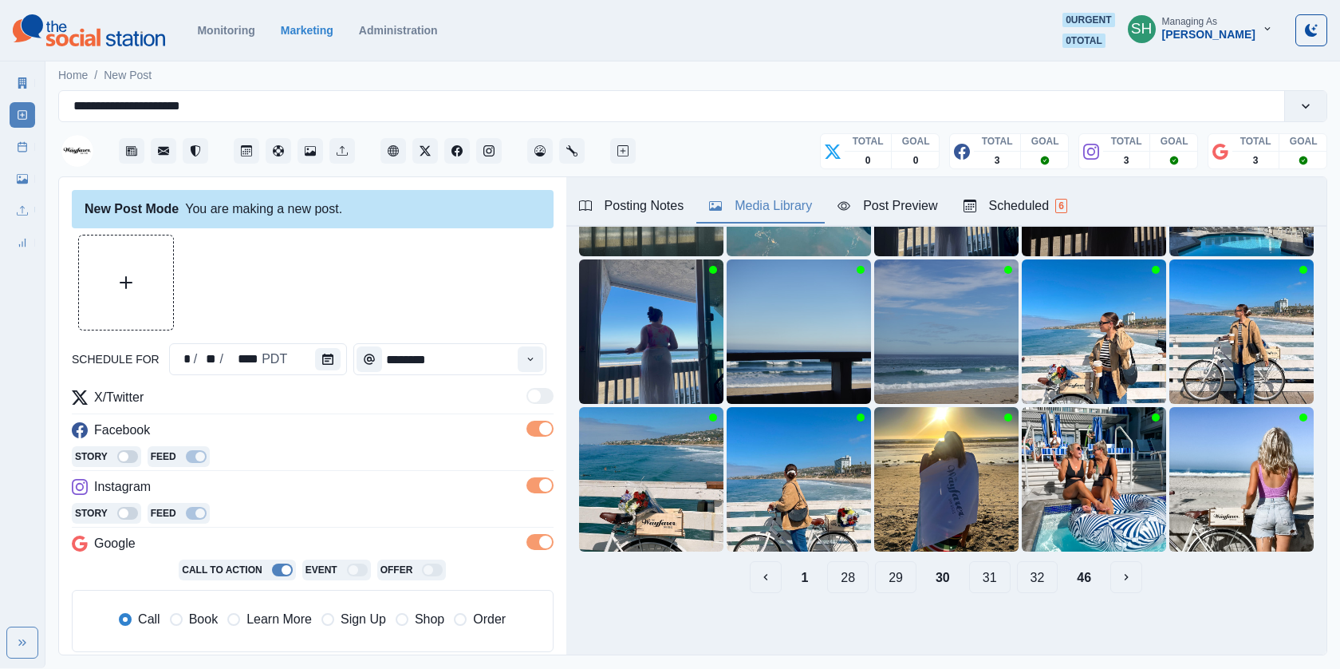
click at [991, 572] on button "31" at bounding box center [989, 577] width 41 height 32
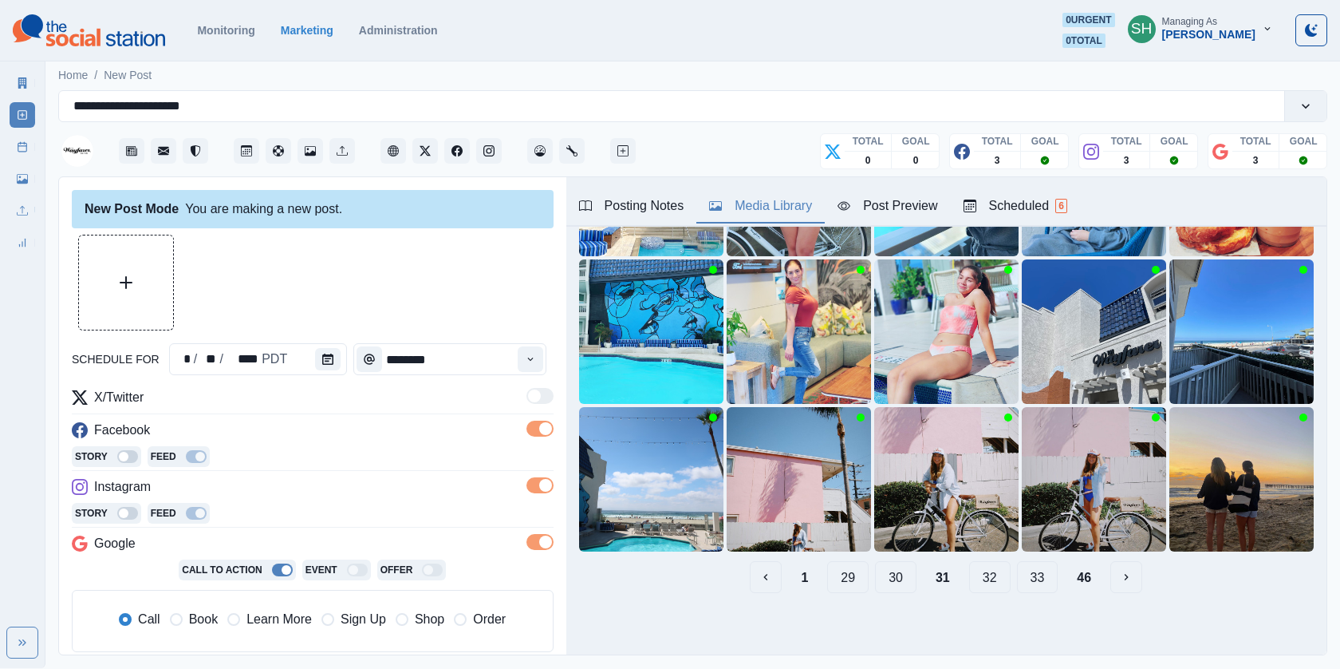
click at [993, 572] on button "32" at bounding box center [989, 577] width 41 height 32
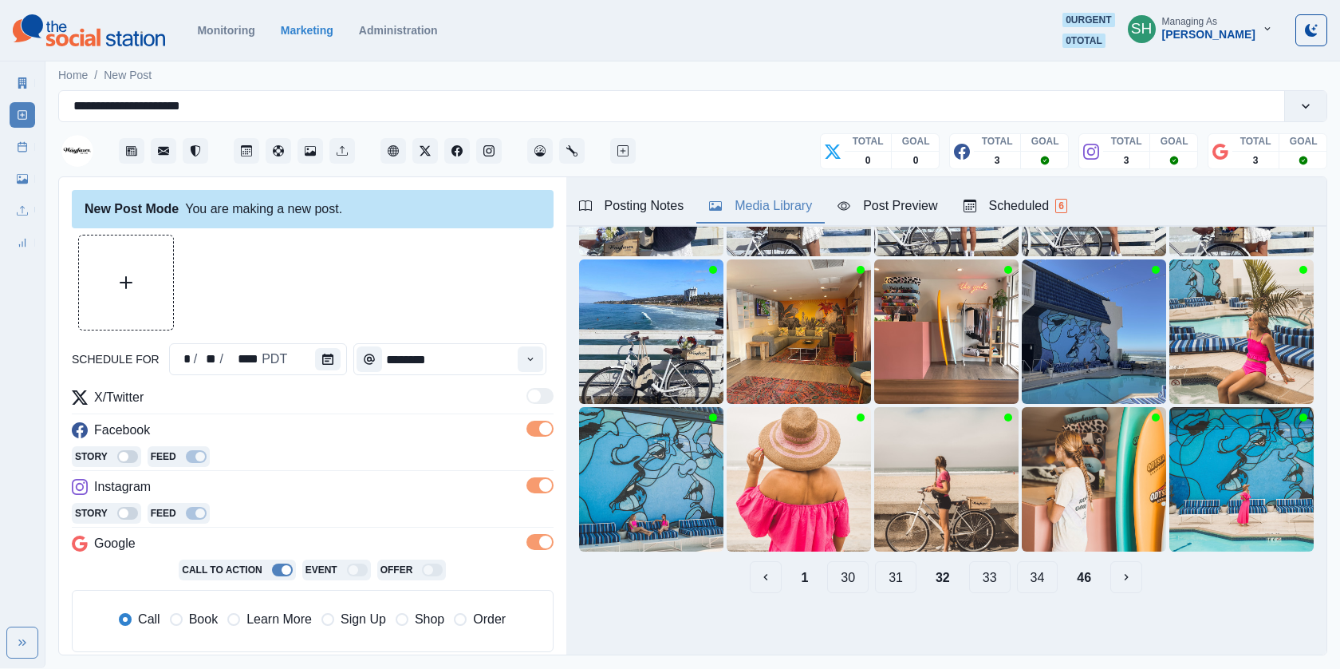
click at [1000, 581] on button "33" at bounding box center [989, 577] width 41 height 32
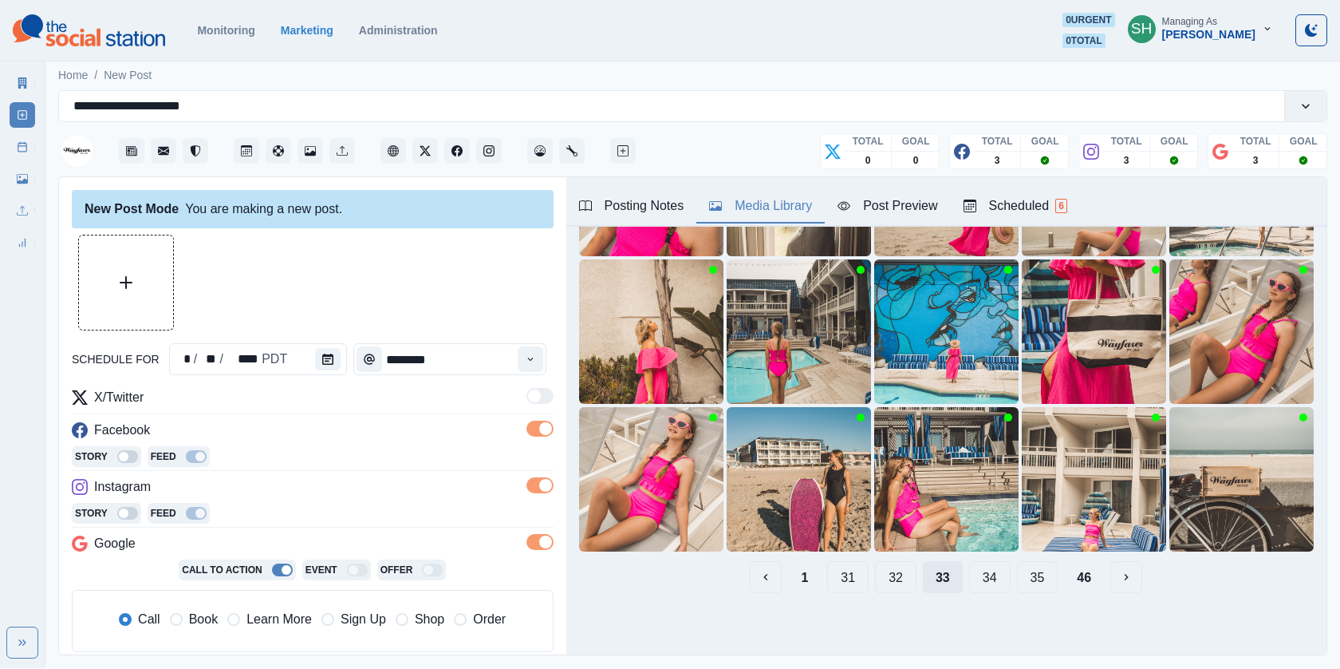
click at [1000, 581] on button "34" at bounding box center [989, 577] width 41 height 32
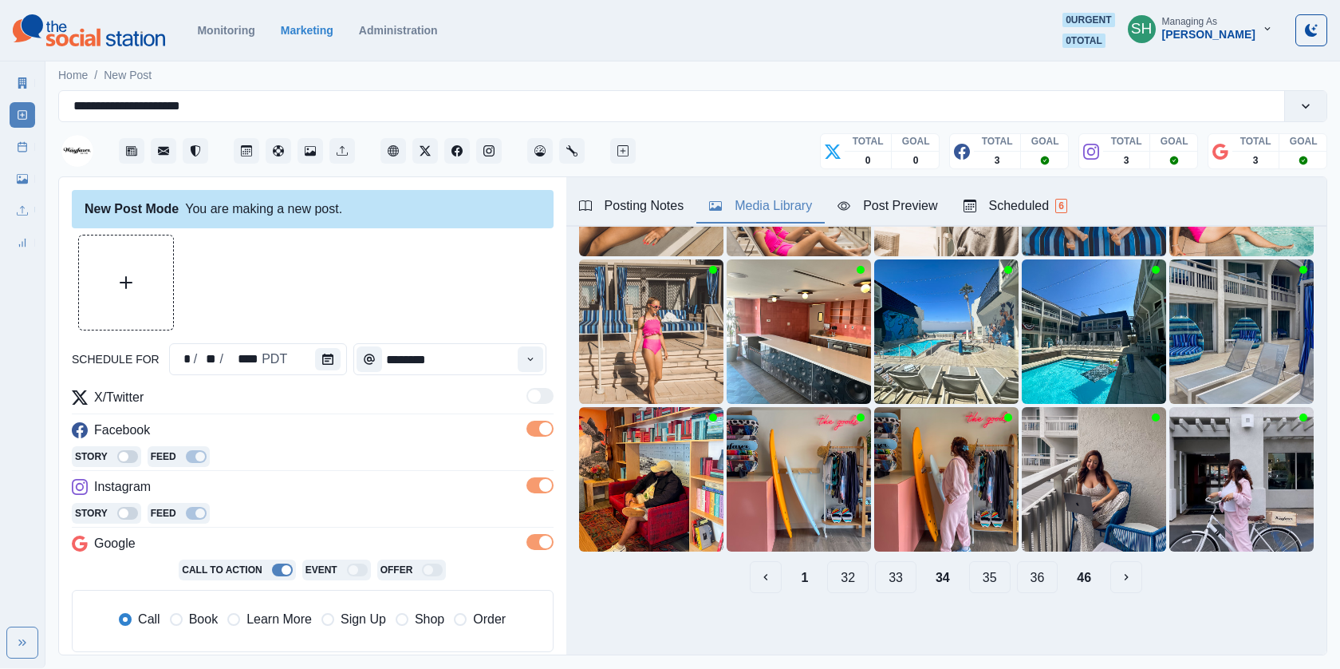
click at [1000, 581] on button "35" at bounding box center [989, 577] width 41 height 32
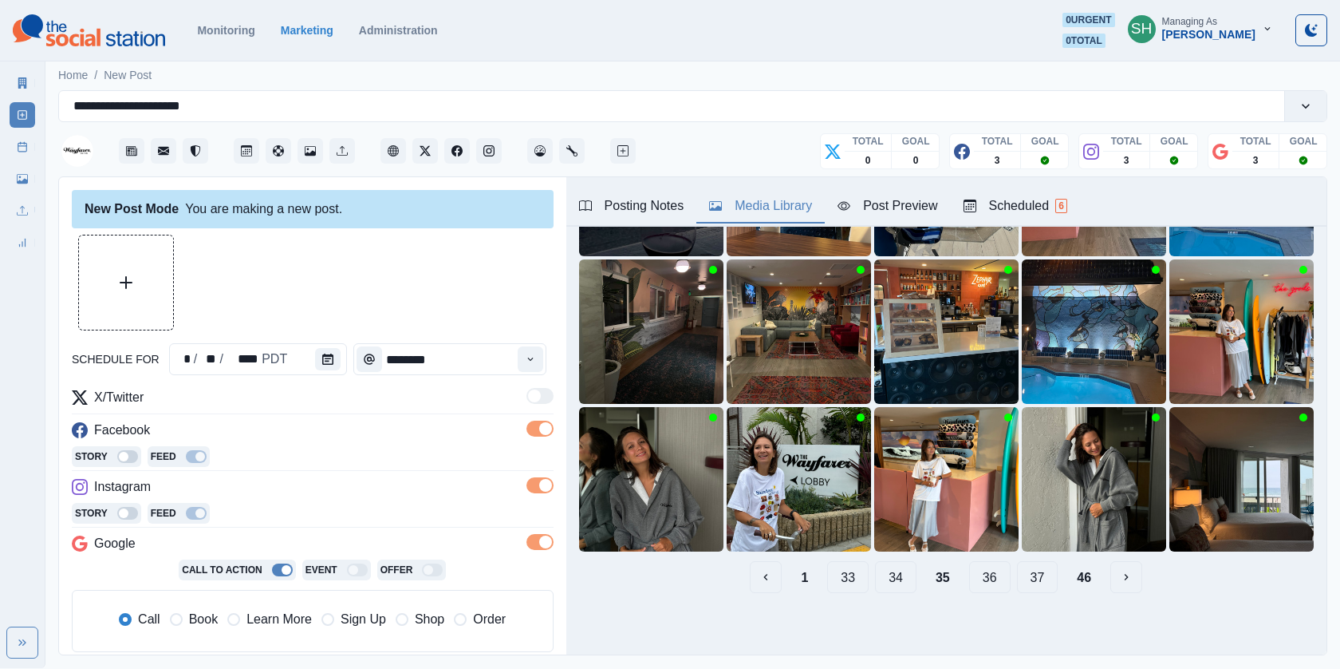
click at [1000, 582] on button "36" at bounding box center [989, 577] width 41 height 32
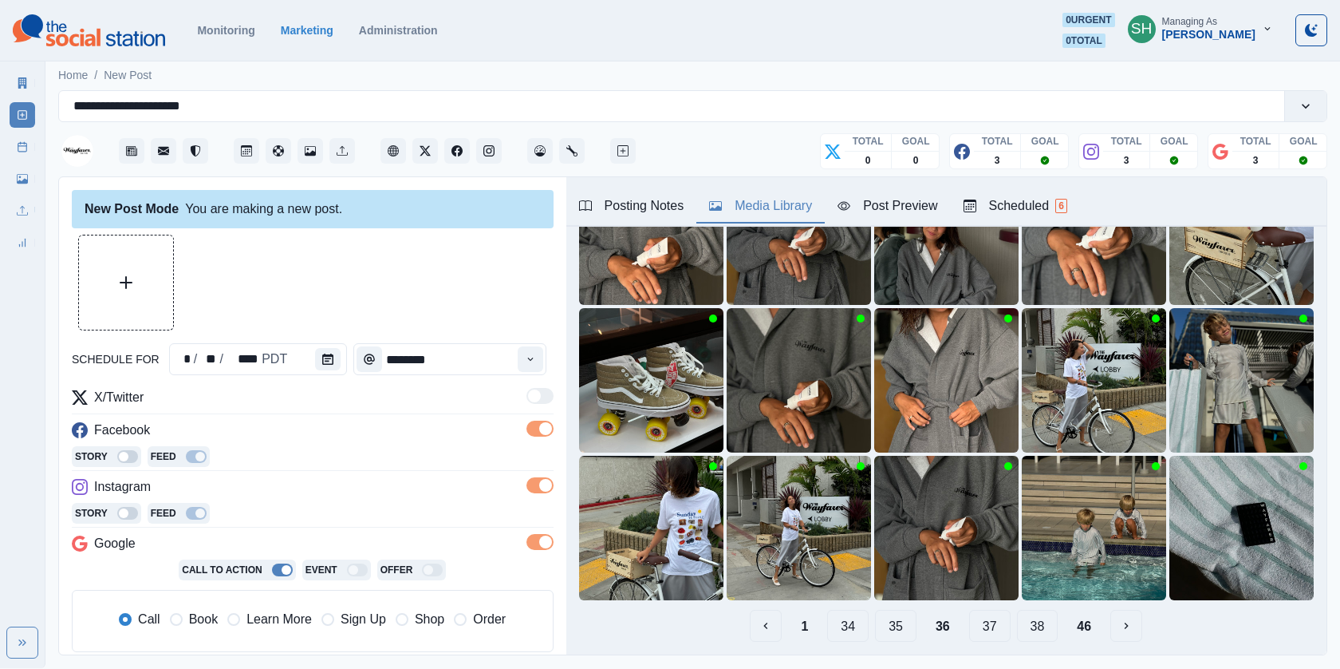
click at [987, 613] on button "37" at bounding box center [989, 625] width 41 height 32
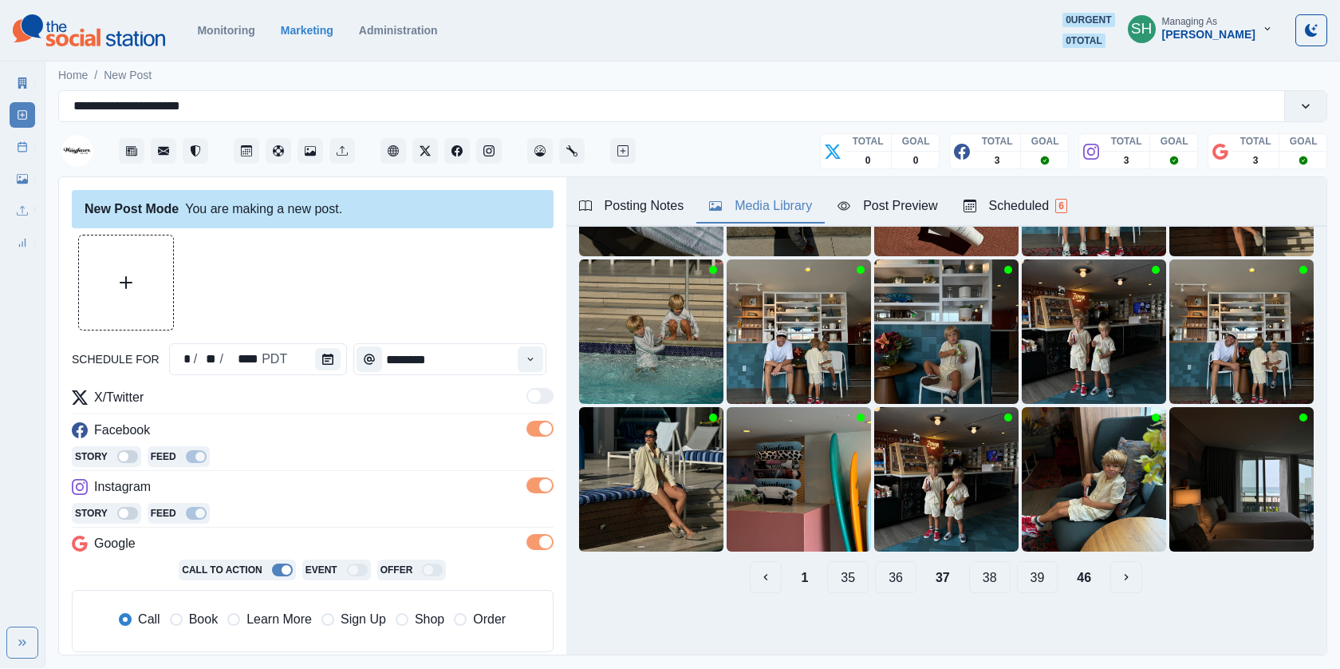
click at [917, 582] on div "1 35 36 37 38 39 46" at bounding box center [946, 577] width 735 height 32
click at [904, 574] on button "36" at bounding box center [895, 577] width 41 height 32
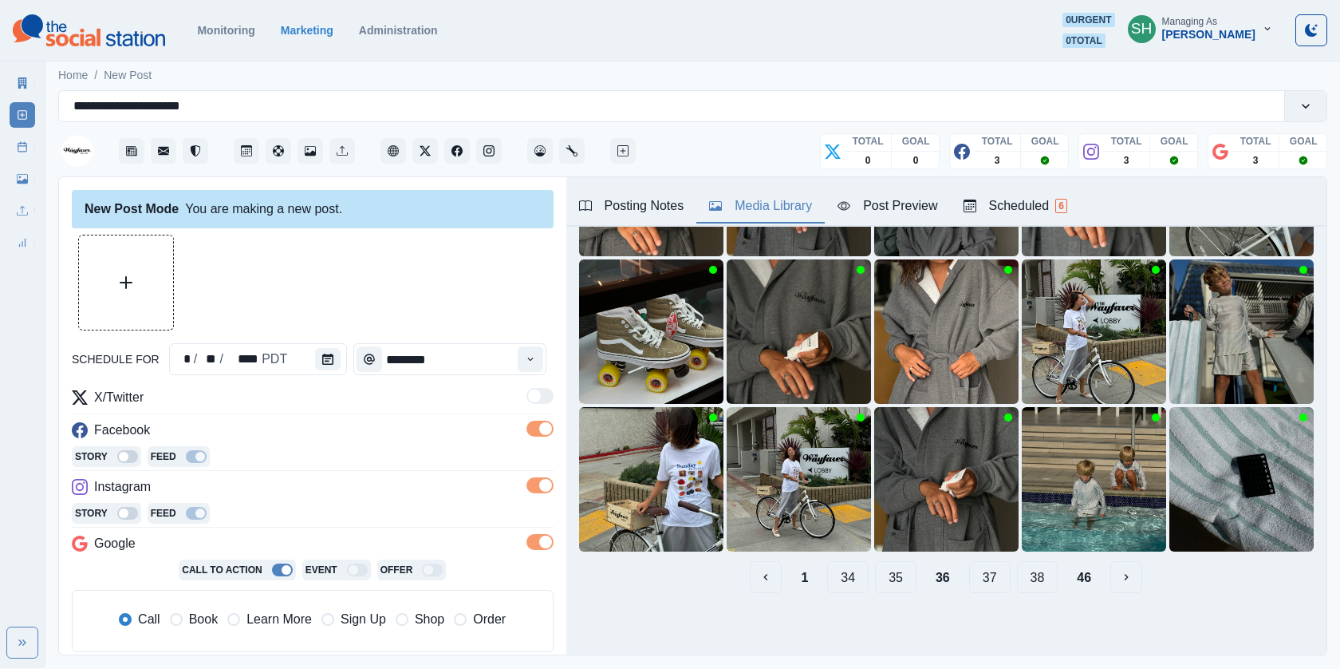
click at [981, 578] on button "37" at bounding box center [989, 577] width 41 height 32
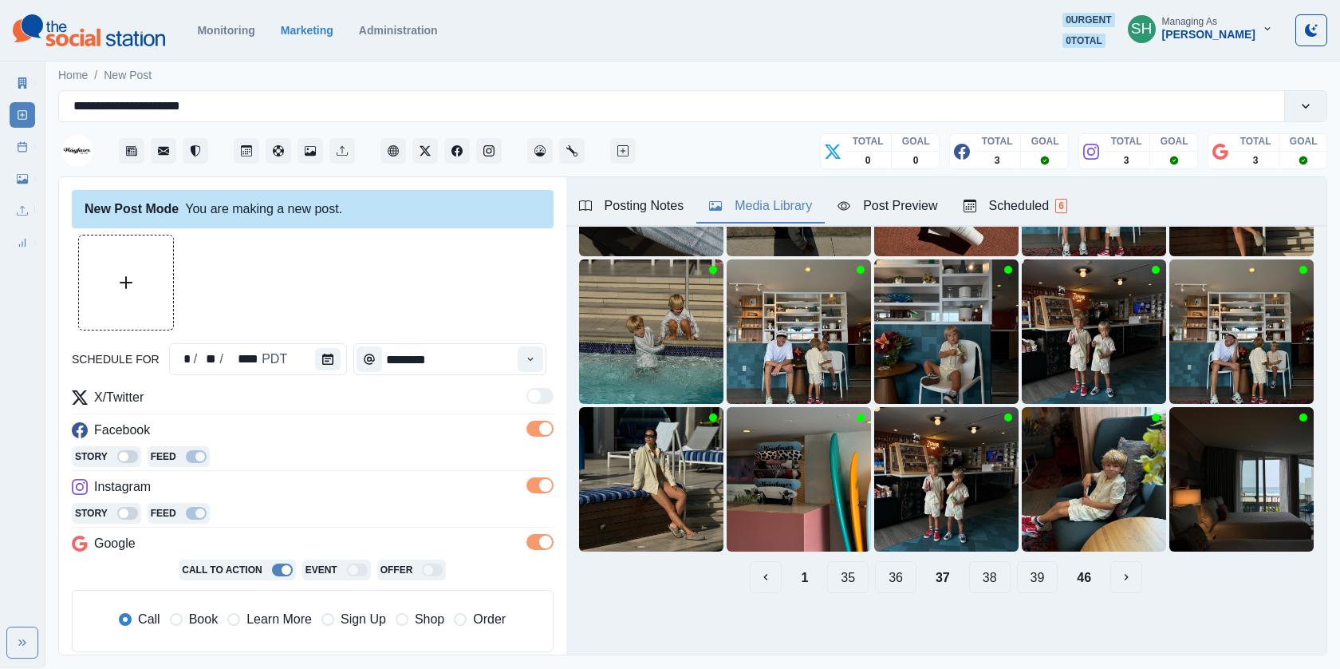
click at [992, 577] on button "38" at bounding box center [989, 577] width 41 height 32
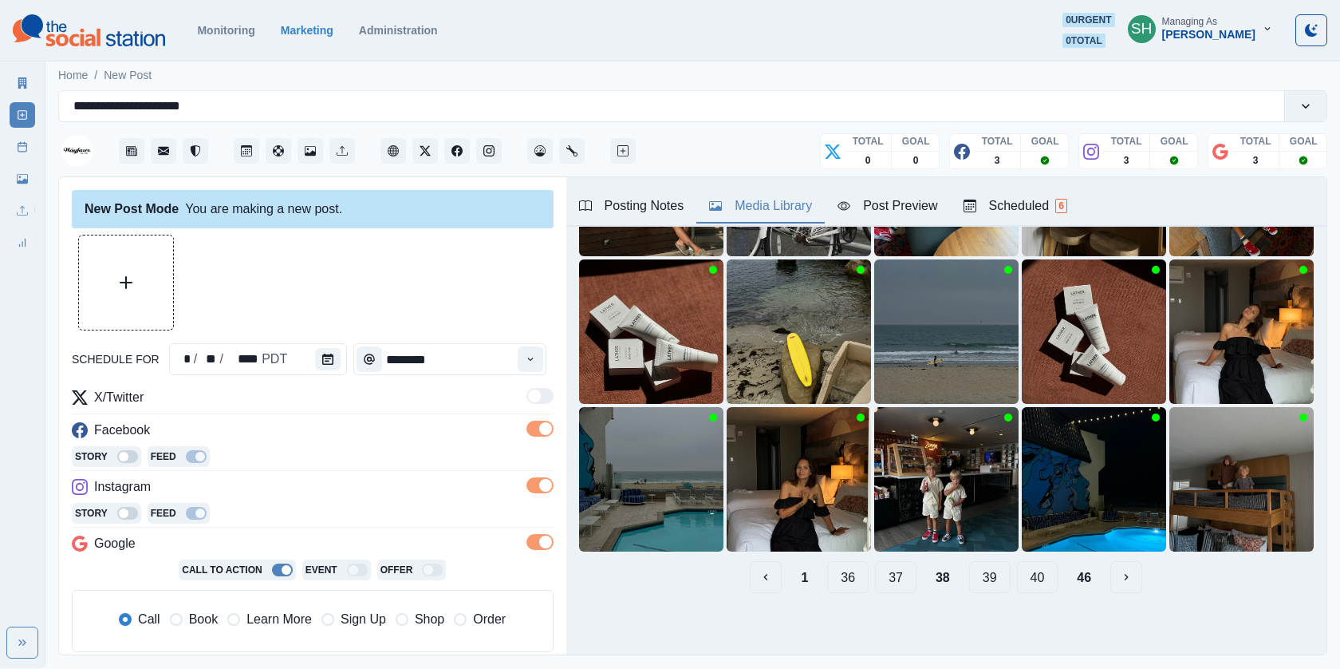
click at [992, 586] on button "39" at bounding box center [989, 577] width 41 height 32
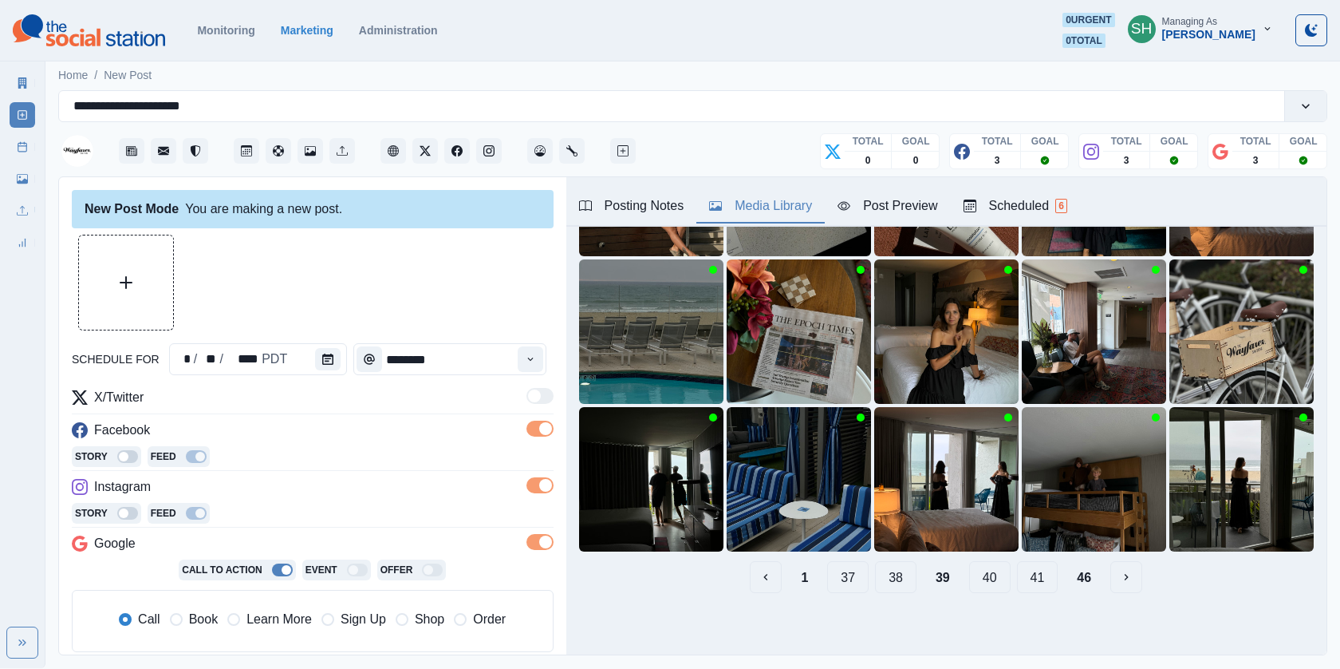
click at [988, 587] on button "40" at bounding box center [989, 577] width 41 height 32
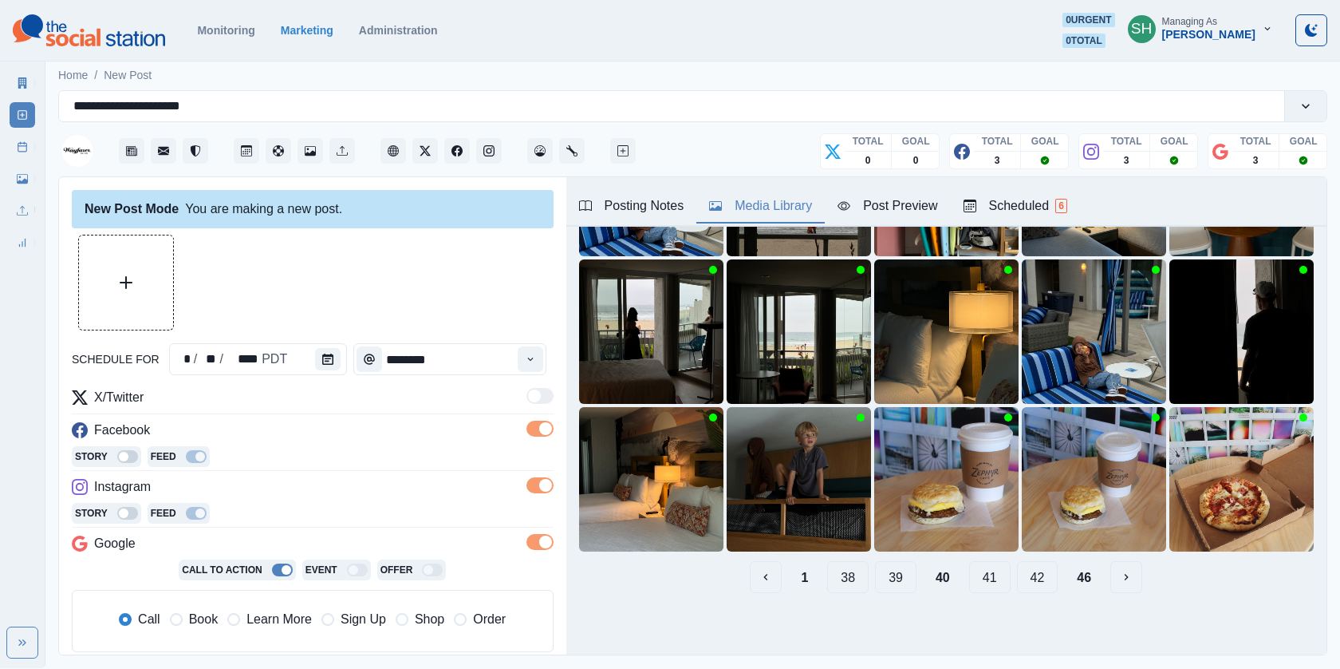
click at [988, 586] on button "41" at bounding box center [989, 577] width 41 height 32
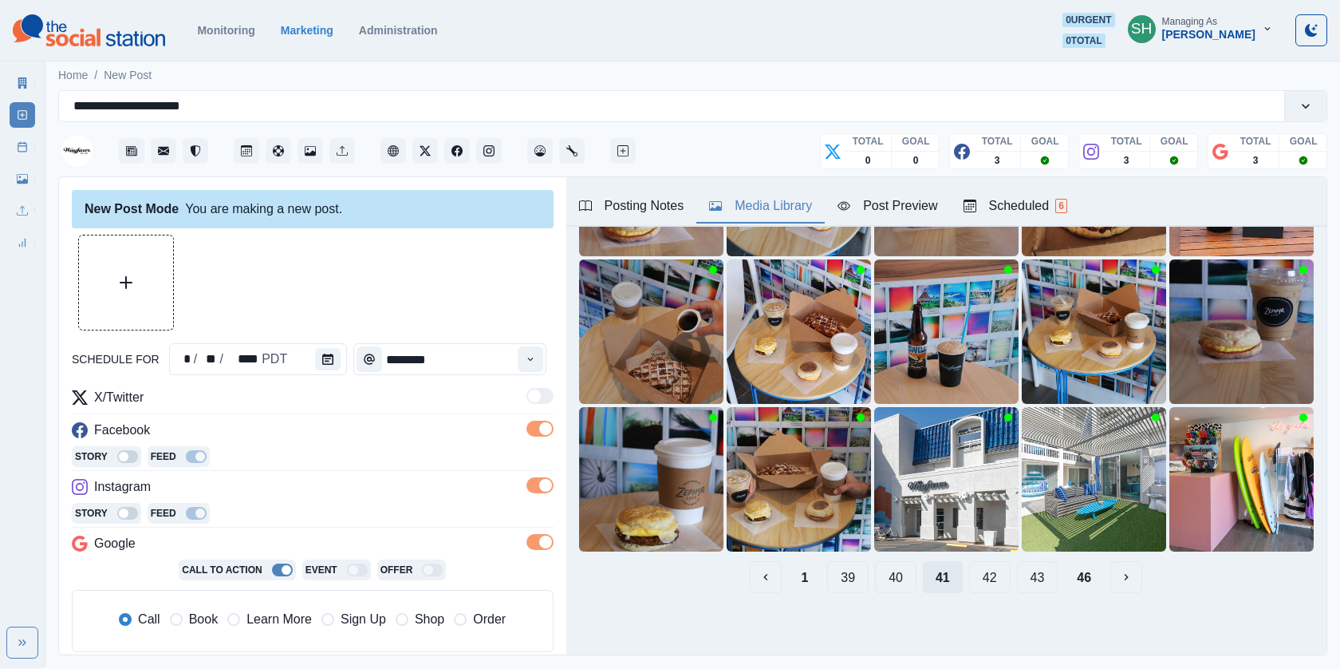
click at [988, 586] on button "42" at bounding box center [989, 577] width 41 height 32
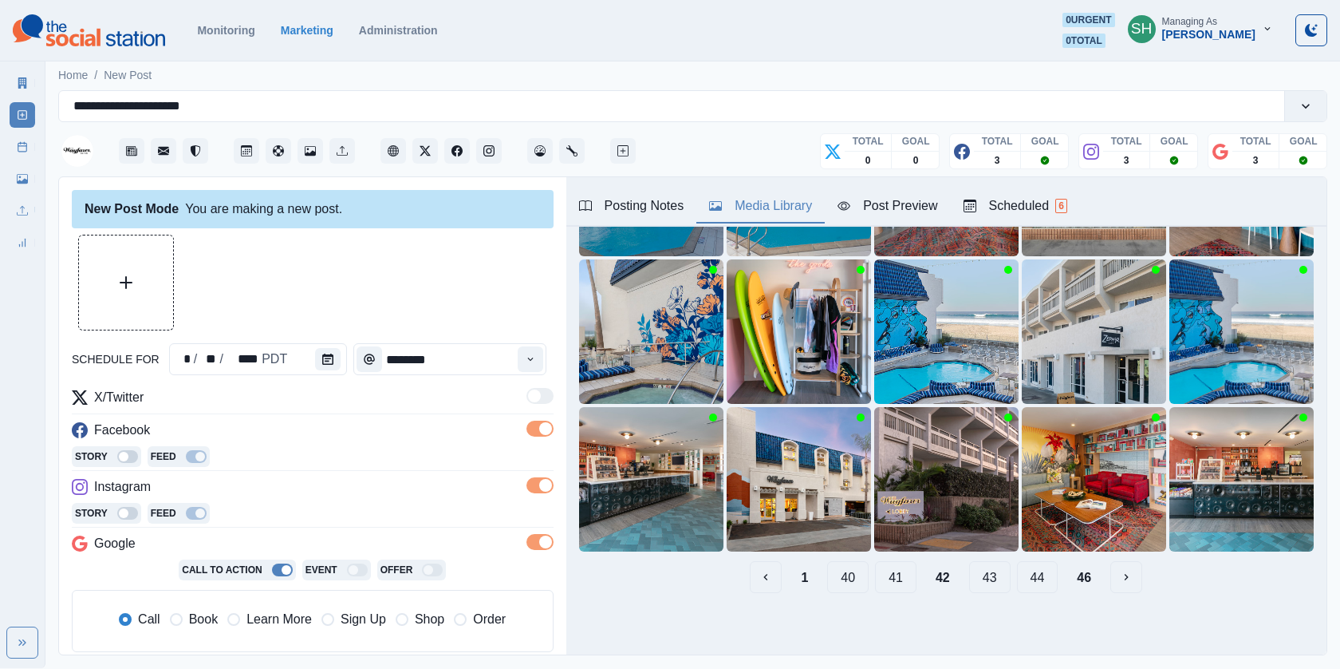
click at [988, 586] on button "43" at bounding box center [989, 577] width 41 height 32
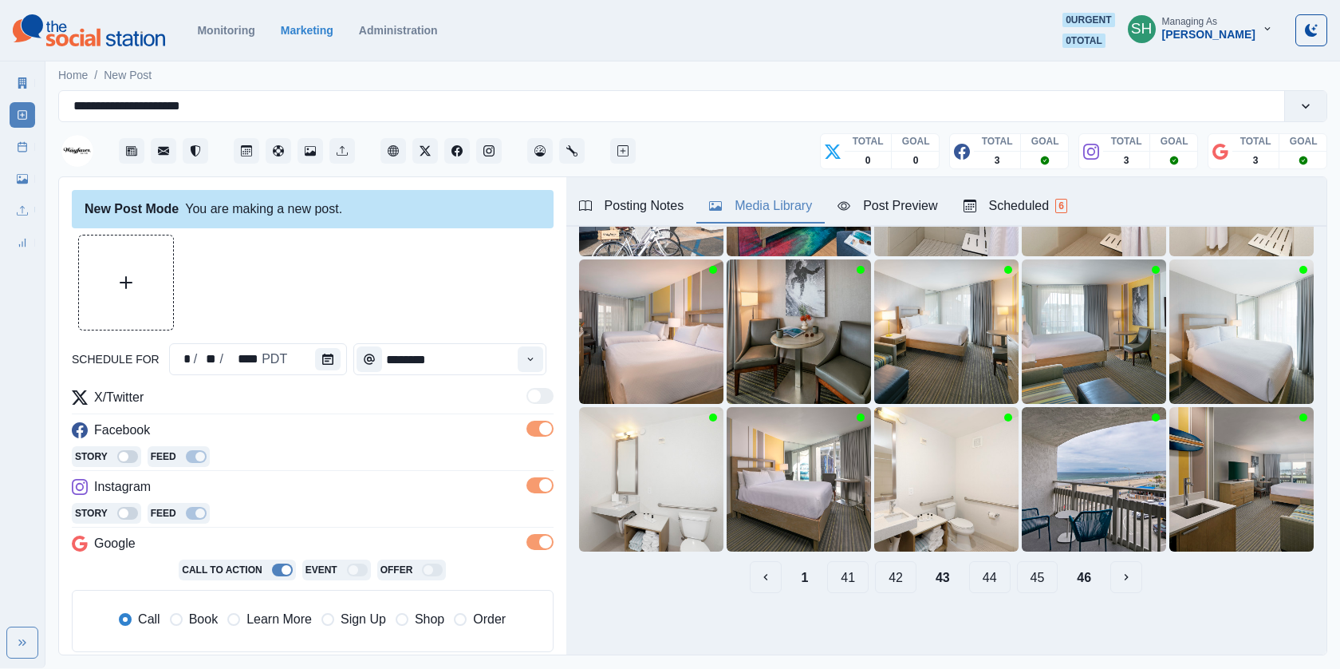
click at [988, 586] on button "44" at bounding box center [989, 577] width 41 height 32
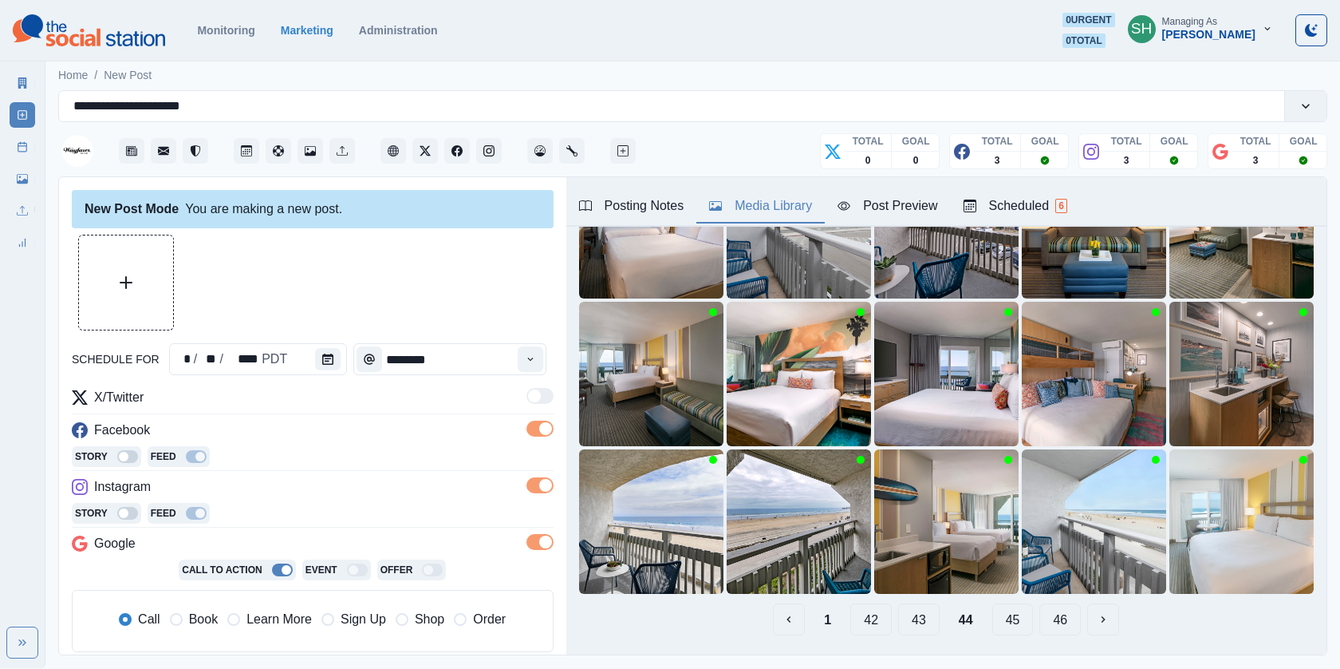
click at [991, 618] on div "1 42 43 44 45 46" at bounding box center [946, 619] width 735 height 32
click at [1003, 618] on button "45" at bounding box center [1012, 619] width 41 height 32
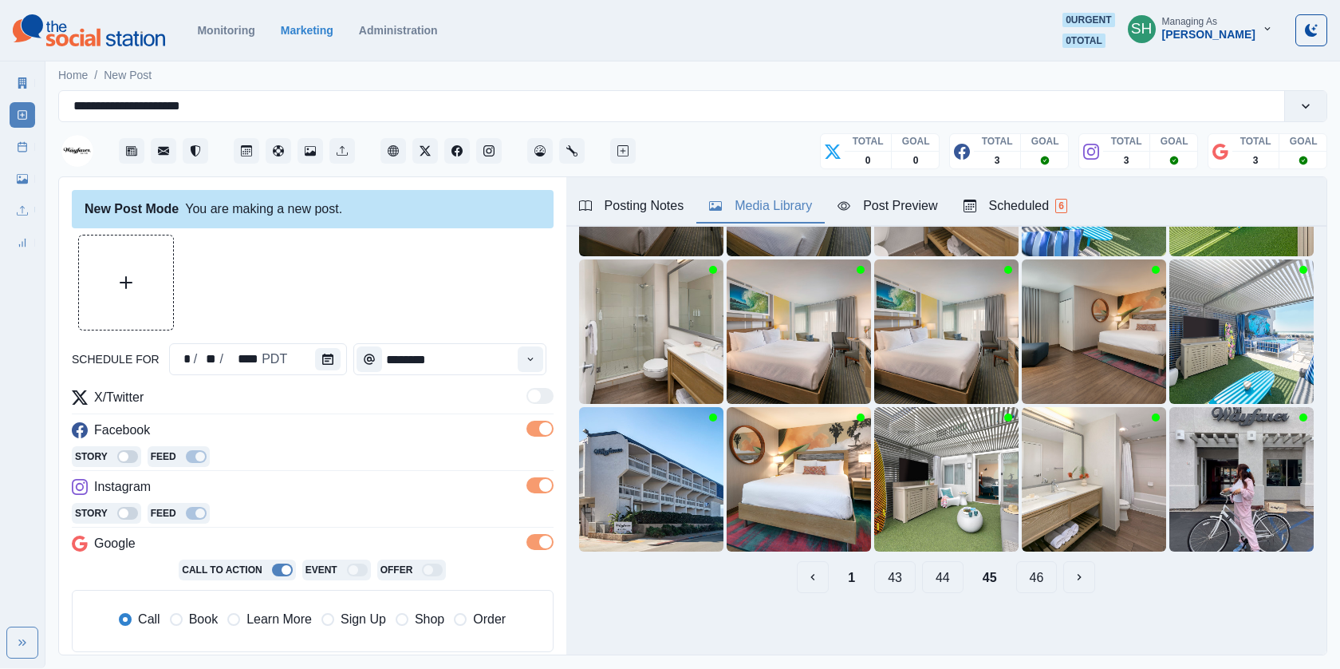
click at [1021, 584] on button "46" at bounding box center [1036, 577] width 41 height 32
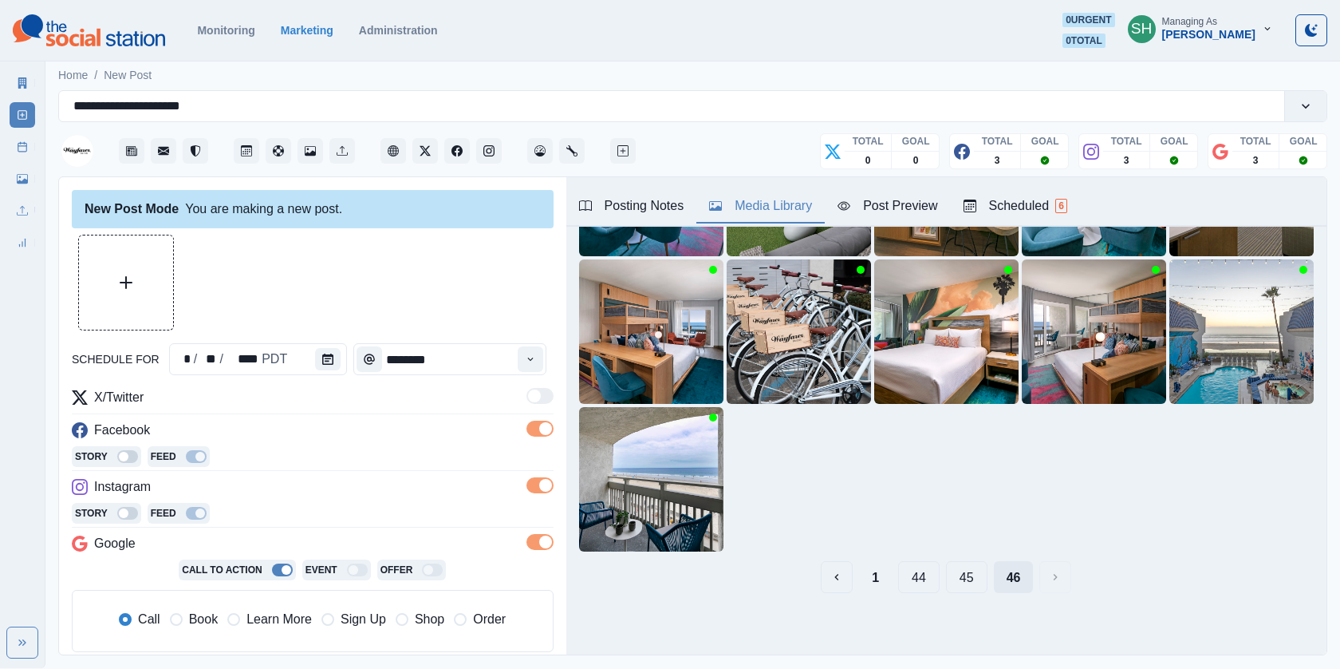
scroll to position [0, 0]
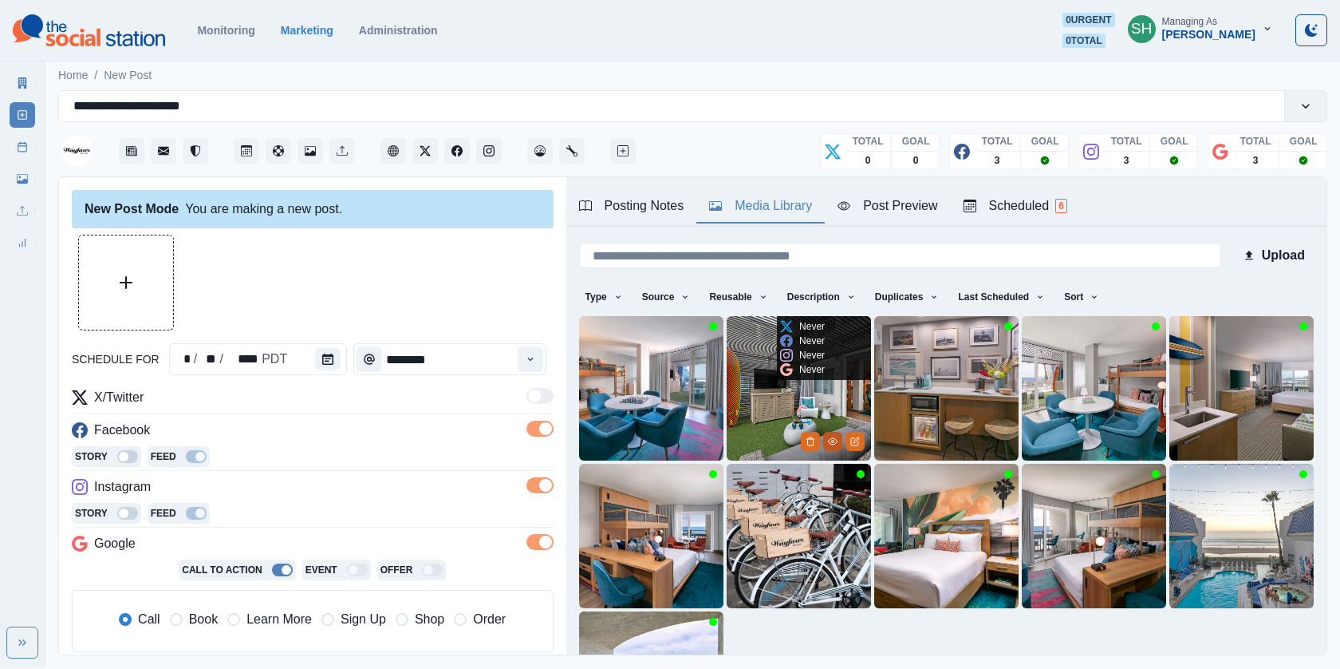
click at [828, 440] on icon "View Media" at bounding box center [833, 441] width 10 height 10
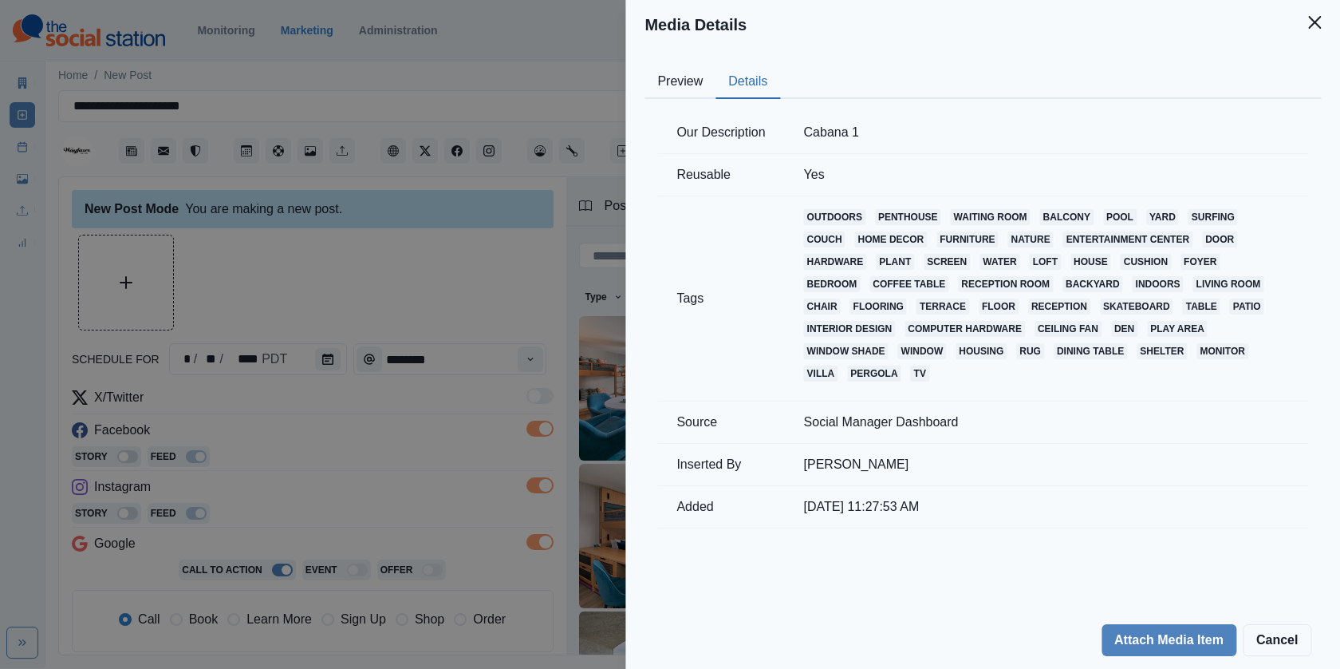
click at [778, 82] on button "Details" at bounding box center [748, 82] width 65 height 34
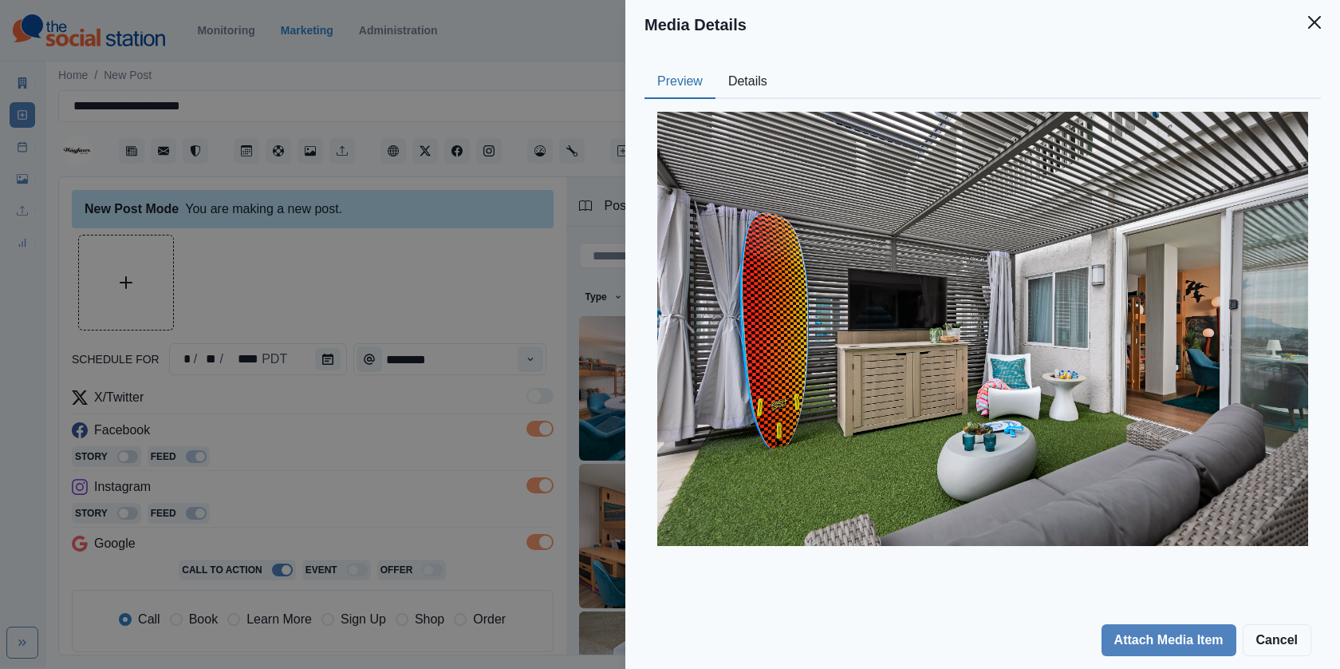
click at [699, 87] on button "Preview" at bounding box center [680, 82] width 71 height 34
click at [594, 252] on div "Media Details Preview Details Our Description Cabana 1 Reusable Yes Tags outdoo…" at bounding box center [670, 334] width 1340 height 669
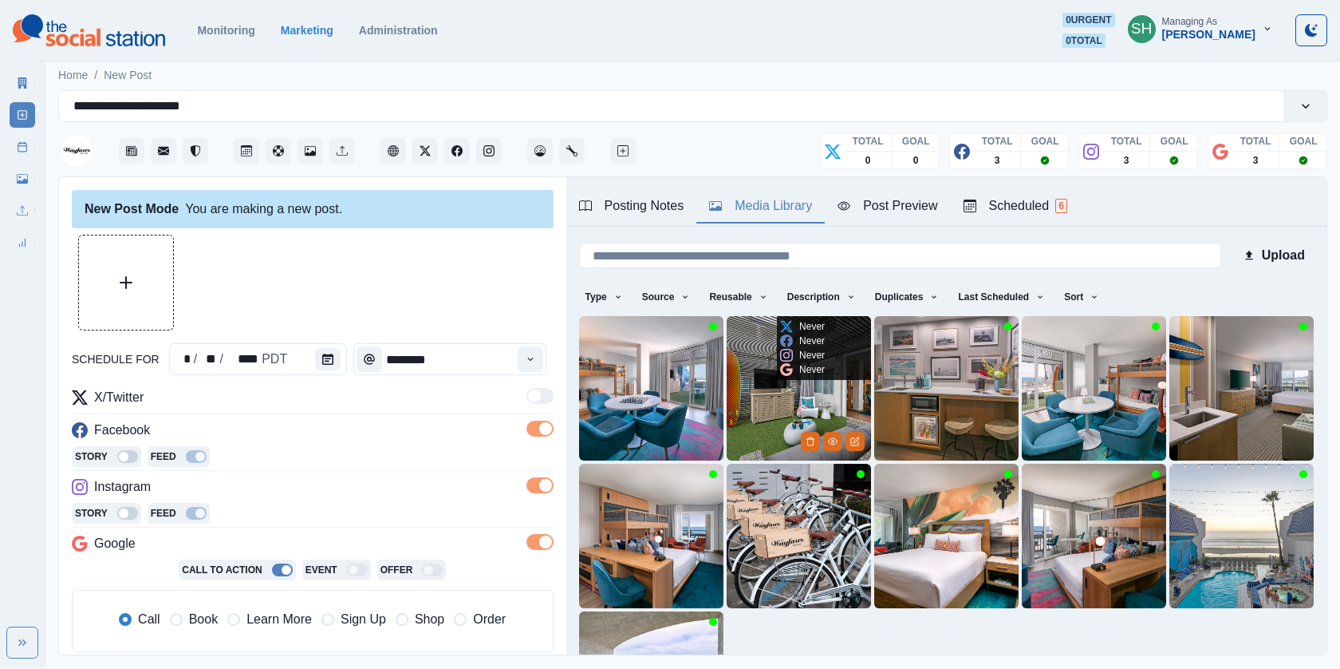
click at [846, 417] on img at bounding box center [799, 388] width 144 height 144
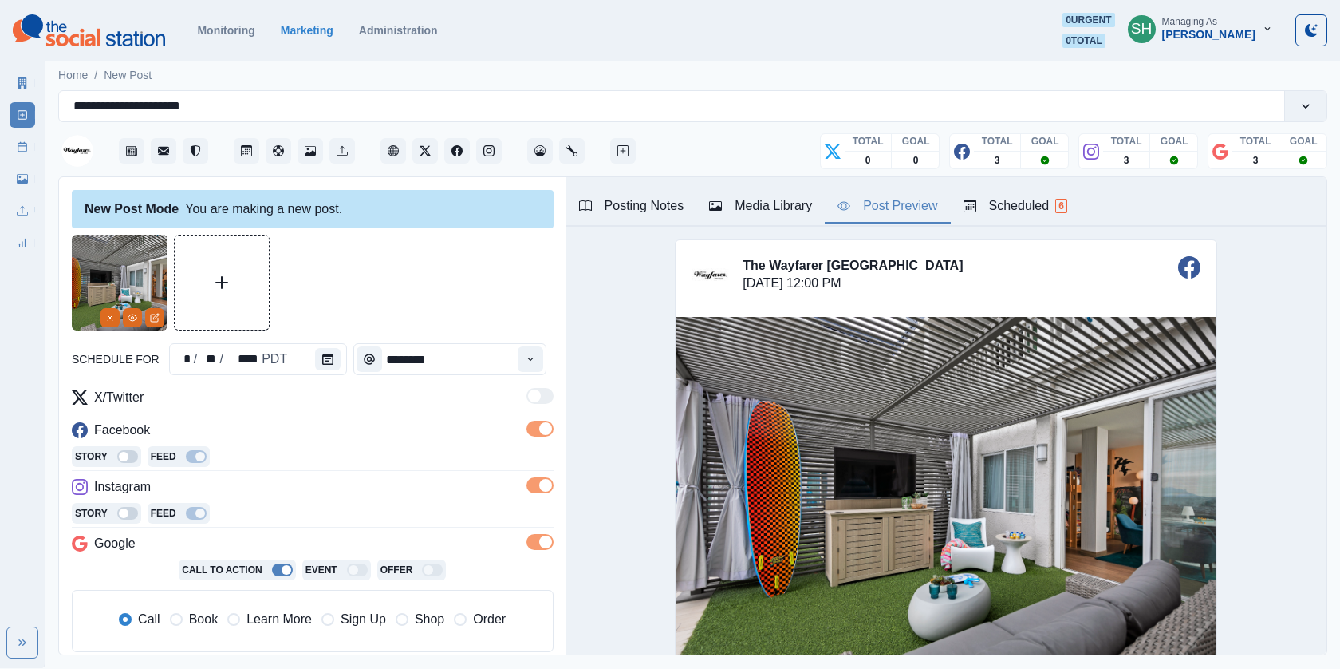
click at [882, 221] on button "Post Preview" at bounding box center [887, 207] width 125 height 34
click at [325, 353] on icon "Calendar" at bounding box center [327, 358] width 11 height 11
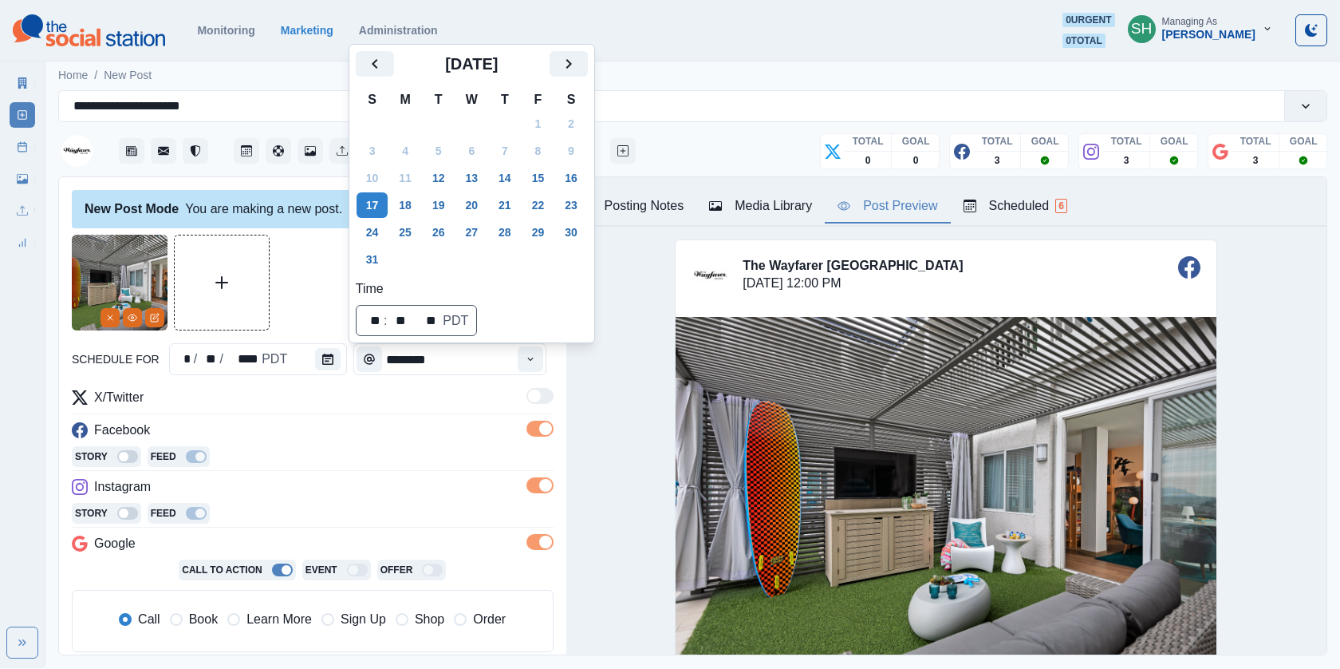
click at [277, 298] on div at bounding box center [313, 283] width 482 height 96
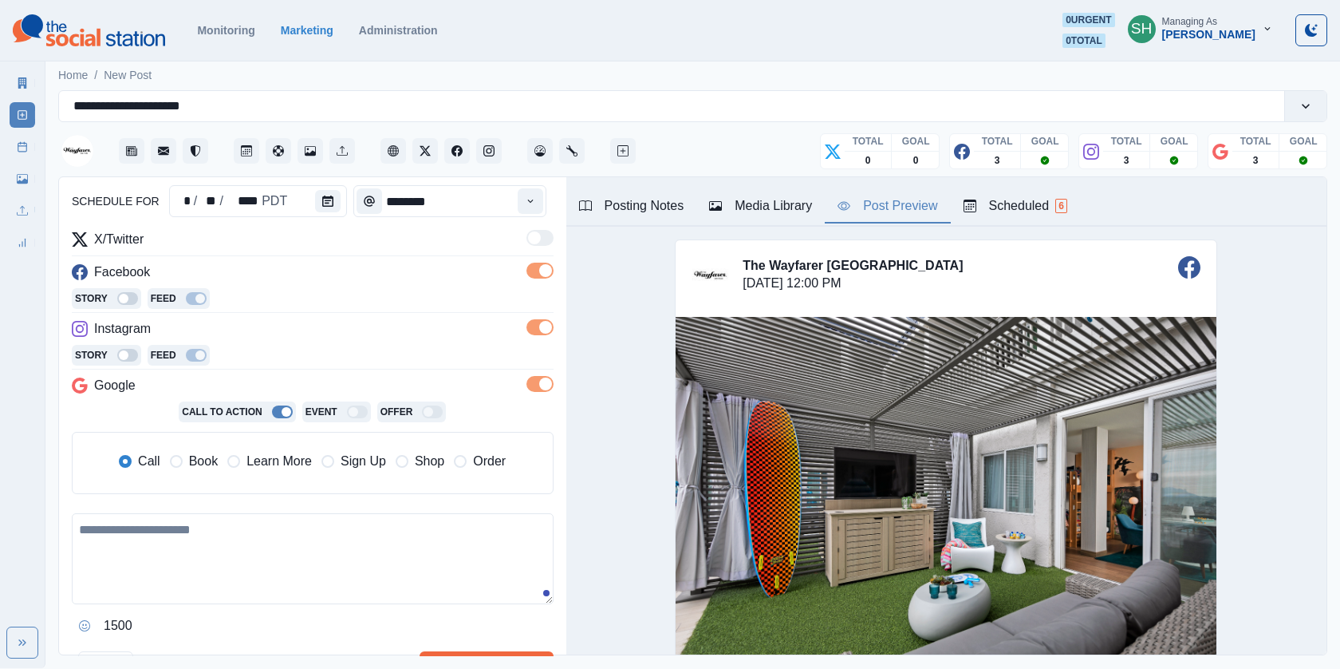
click at [208, 459] on span "Book" at bounding box center [203, 461] width 29 height 19
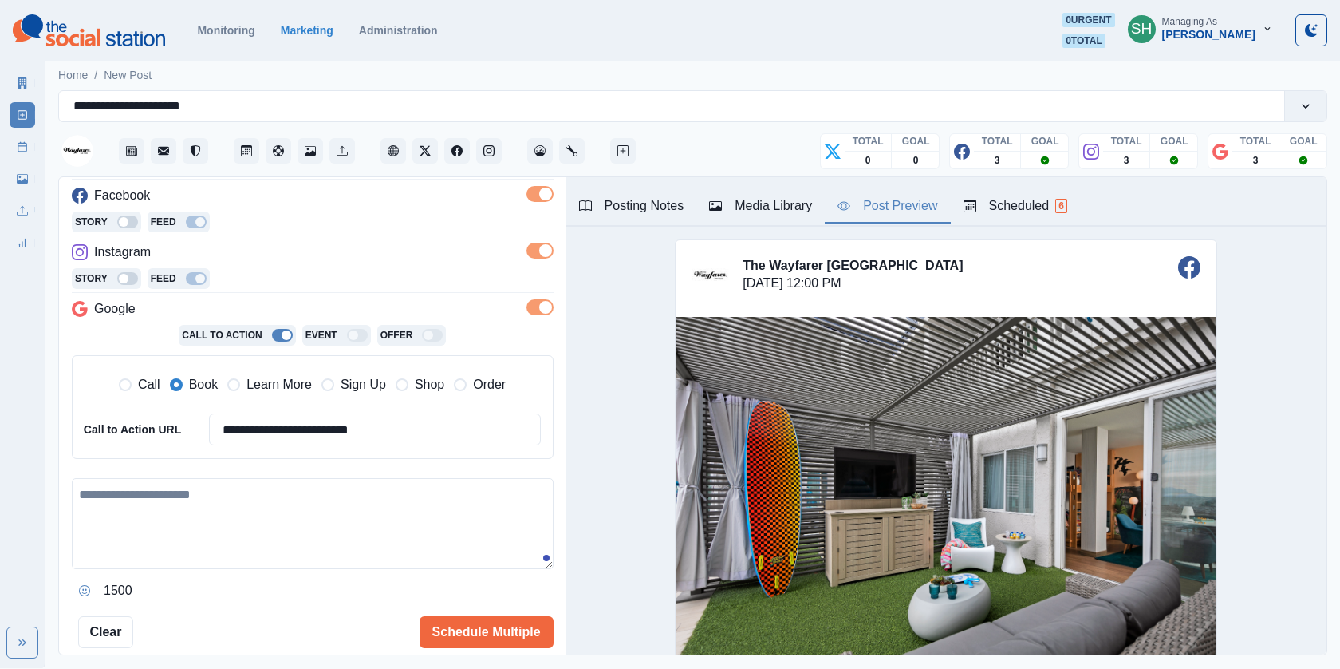
scroll to position [290, 0]
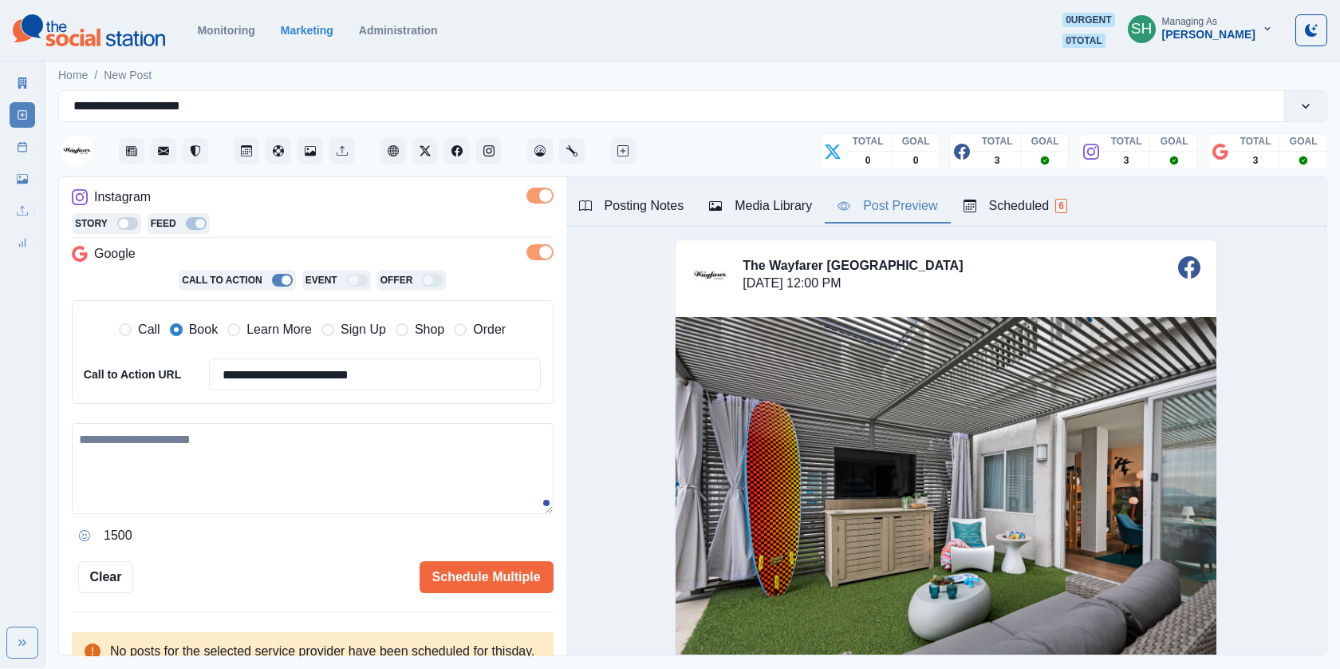
click at [208, 459] on textarea at bounding box center [313, 468] width 482 height 91
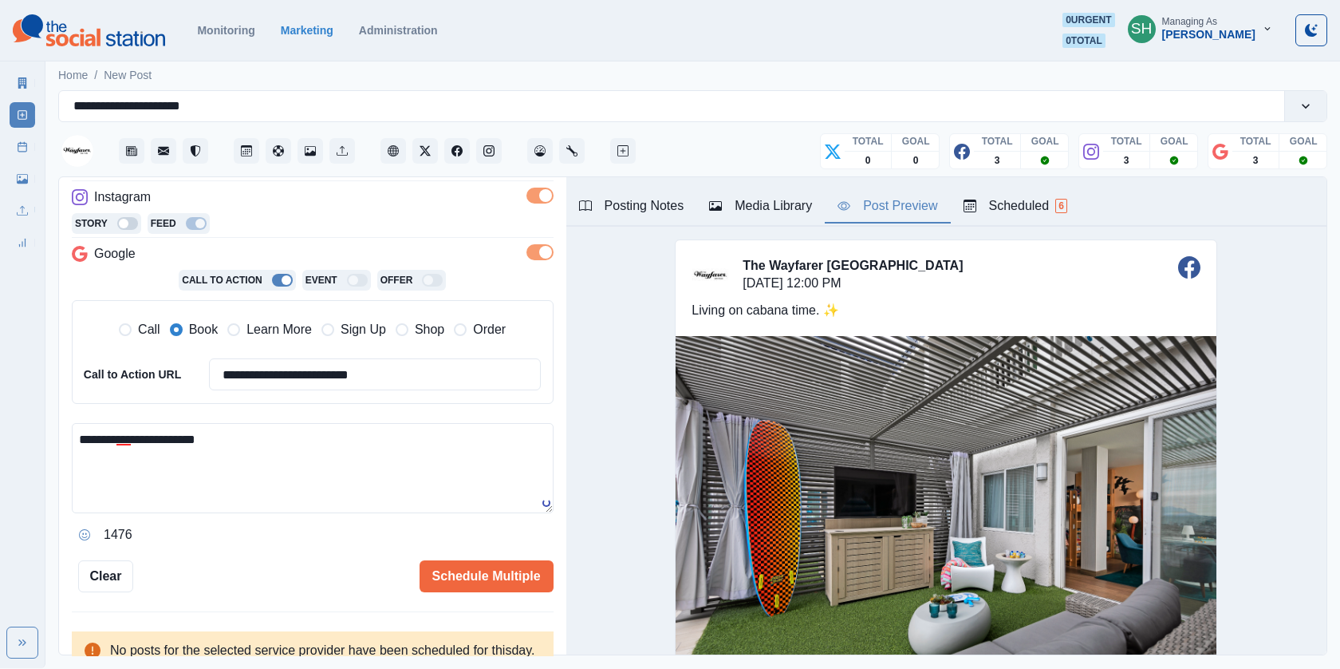
click at [1007, 201] on div "Scheduled 6" at bounding box center [1016, 205] width 104 height 19
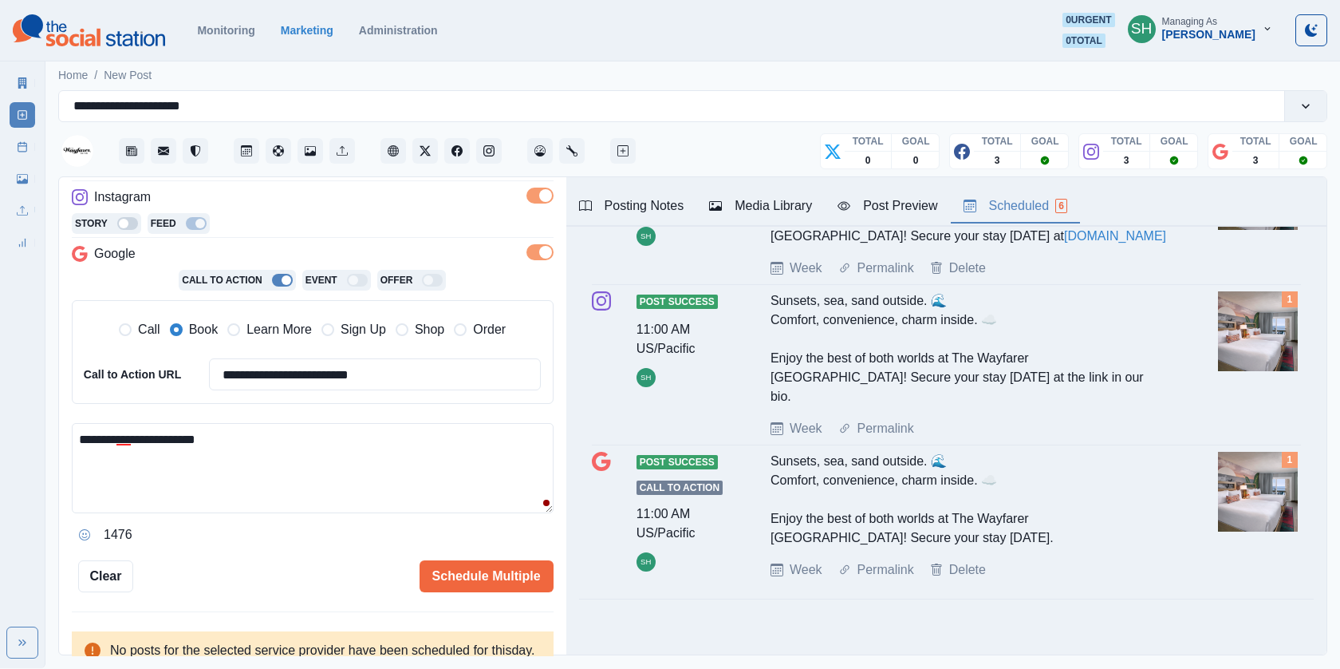
scroll to position [0, 0]
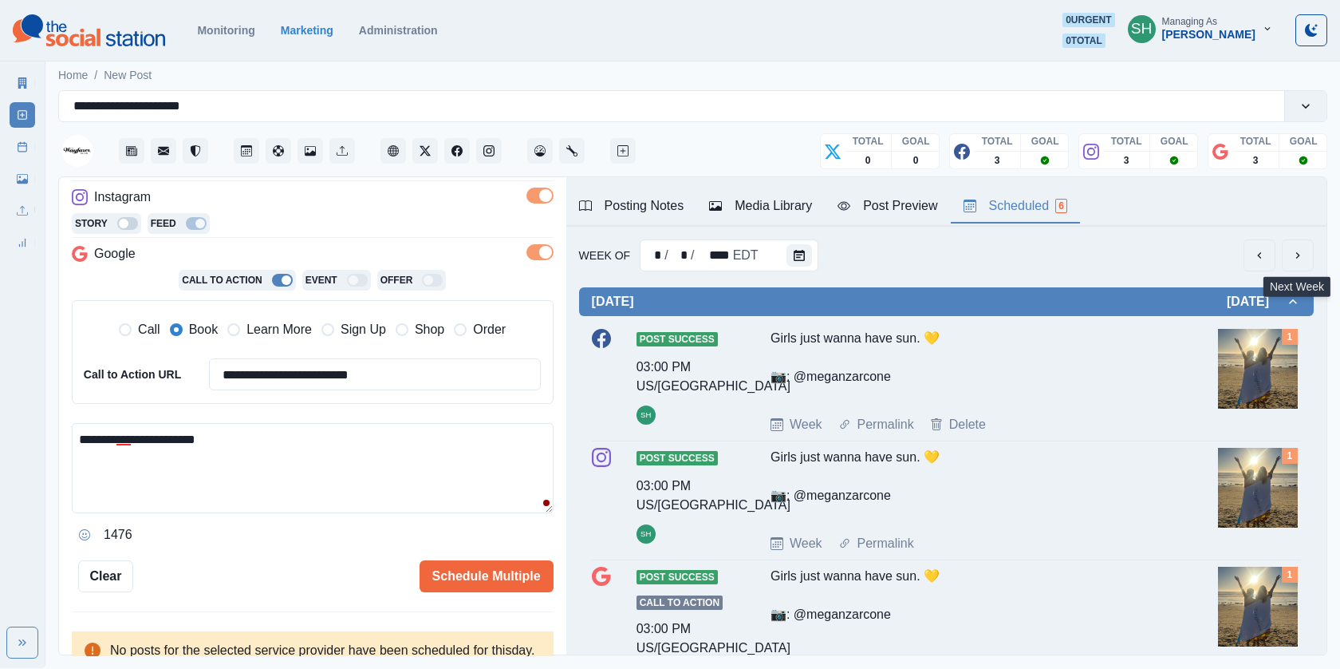
click at [1296, 258] on icon "next" at bounding box center [1298, 255] width 13 height 13
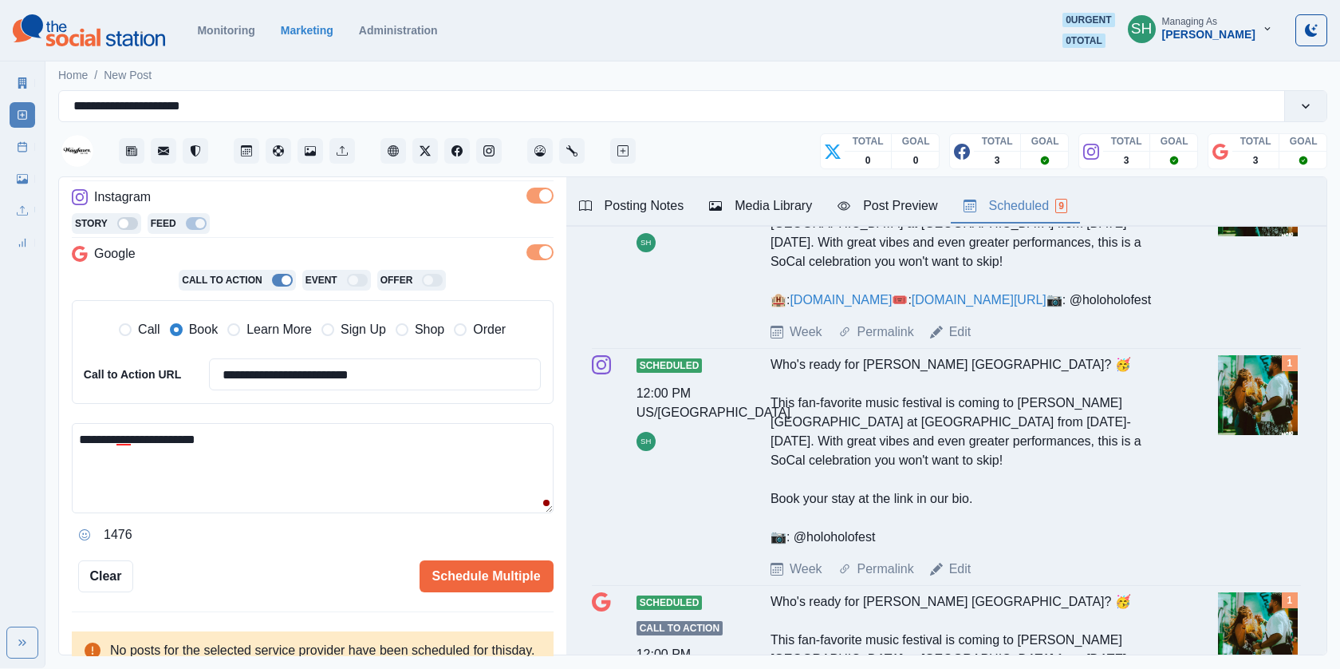
scroll to position [1225, 0]
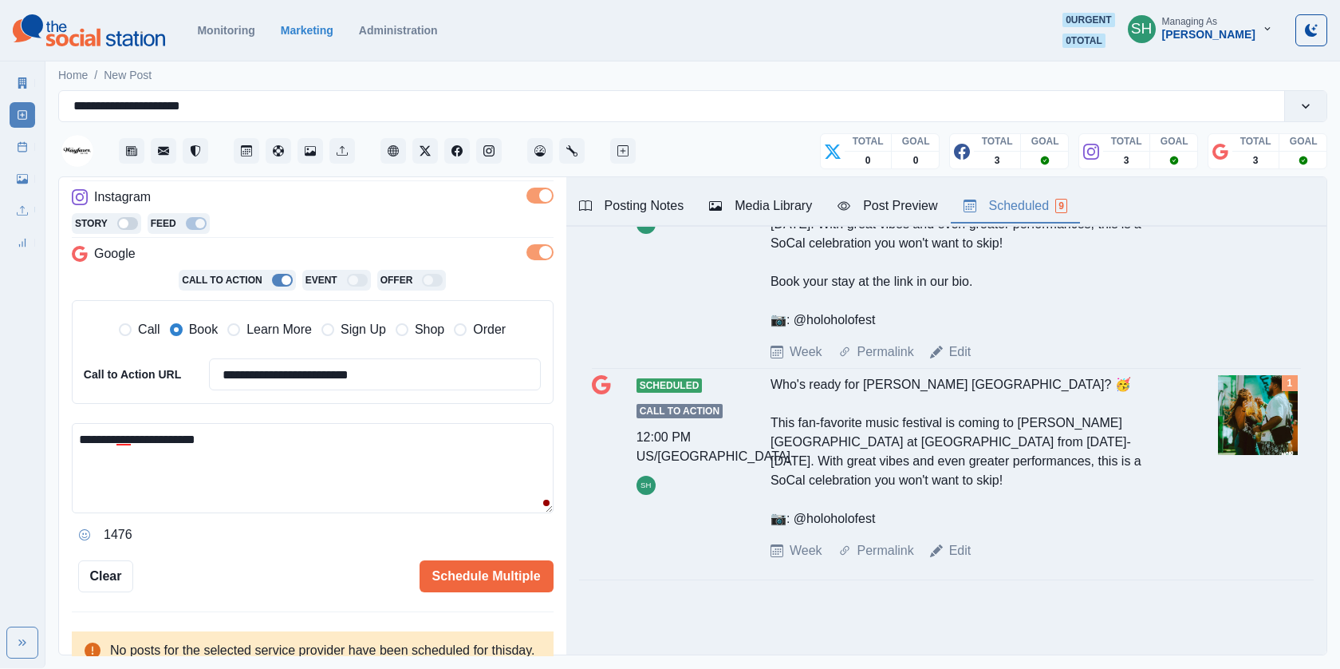
click at [865, 197] on div "Post Preview" at bounding box center [888, 205] width 100 height 19
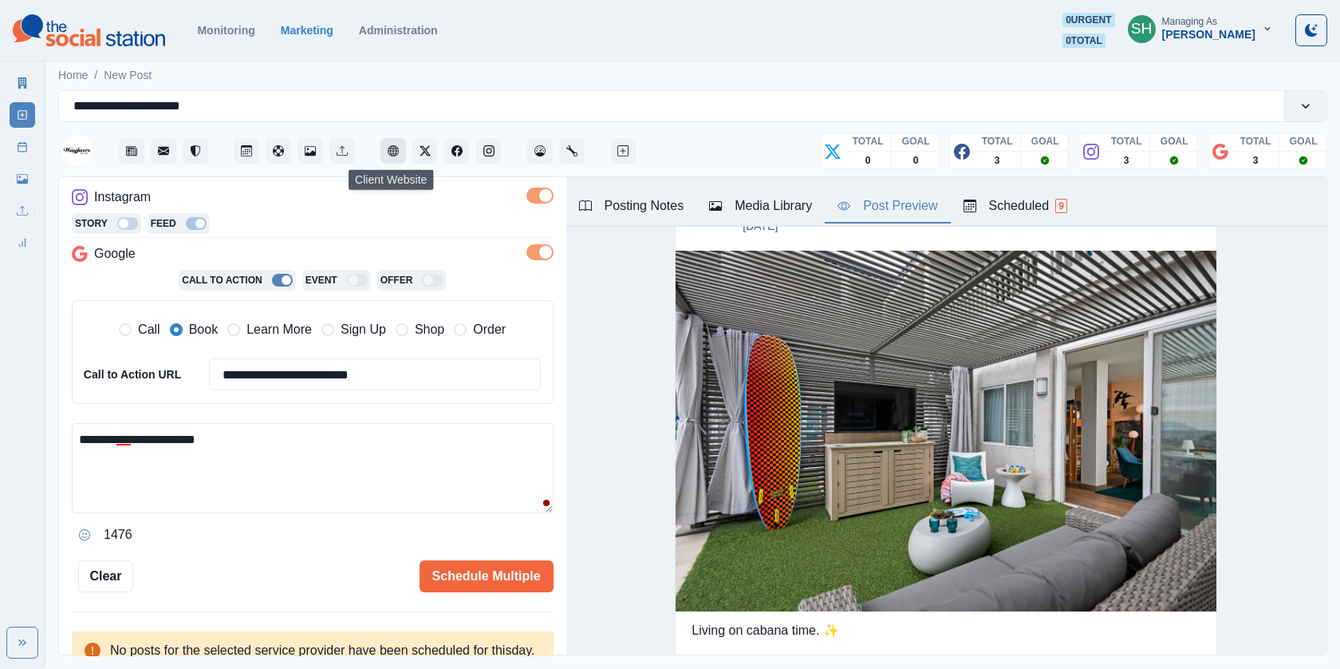
click at [394, 142] on button "Client Website" at bounding box center [394, 151] width 26 height 26
click at [308, 429] on textarea "**********" at bounding box center [313, 468] width 482 height 90
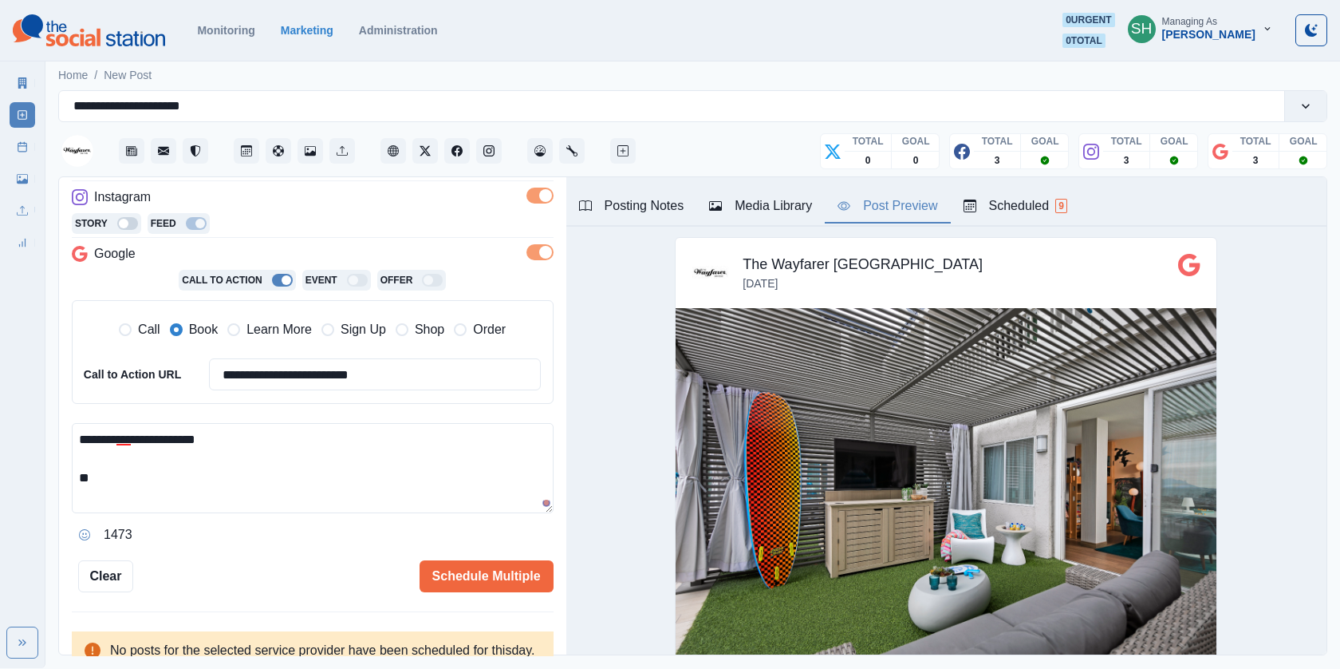
scroll to position [1263, 0]
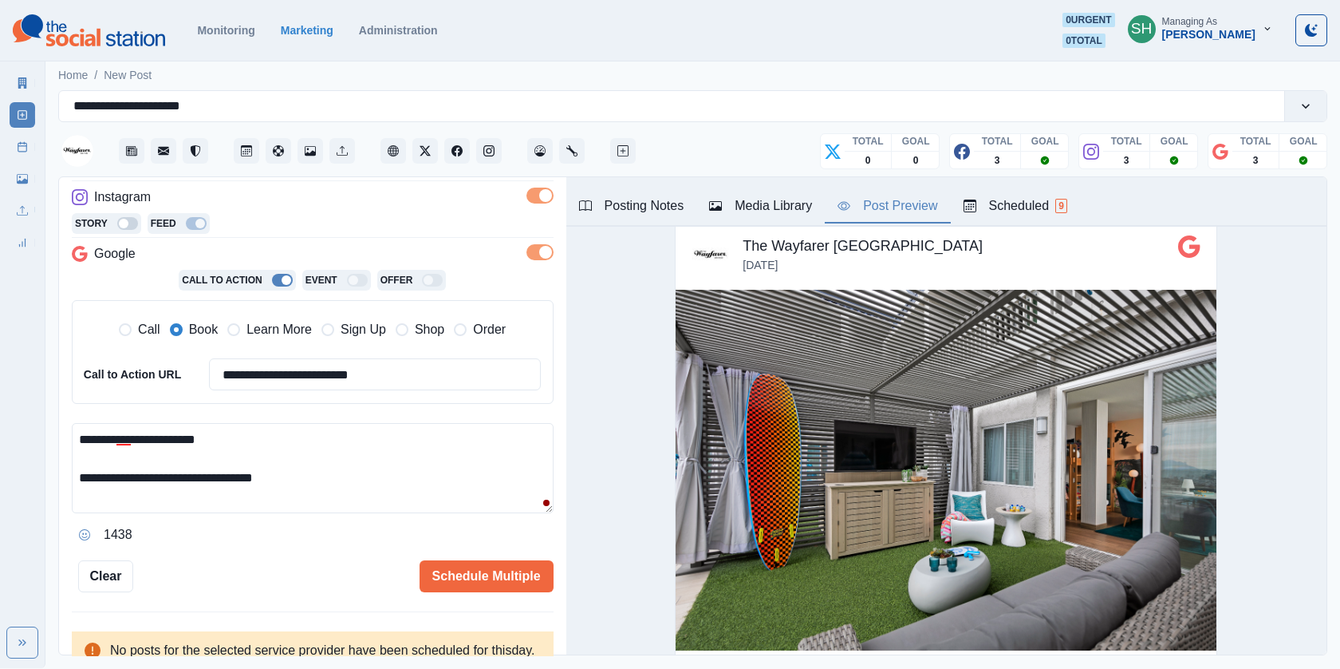
drag, startPoint x: 322, startPoint y: 471, endPoint x: 263, endPoint y: 471, distance: 59.0
click at [263, 471] on textarea "**********" at bounding box center [313, 468] width 482 height 90
paste textarea "**********"
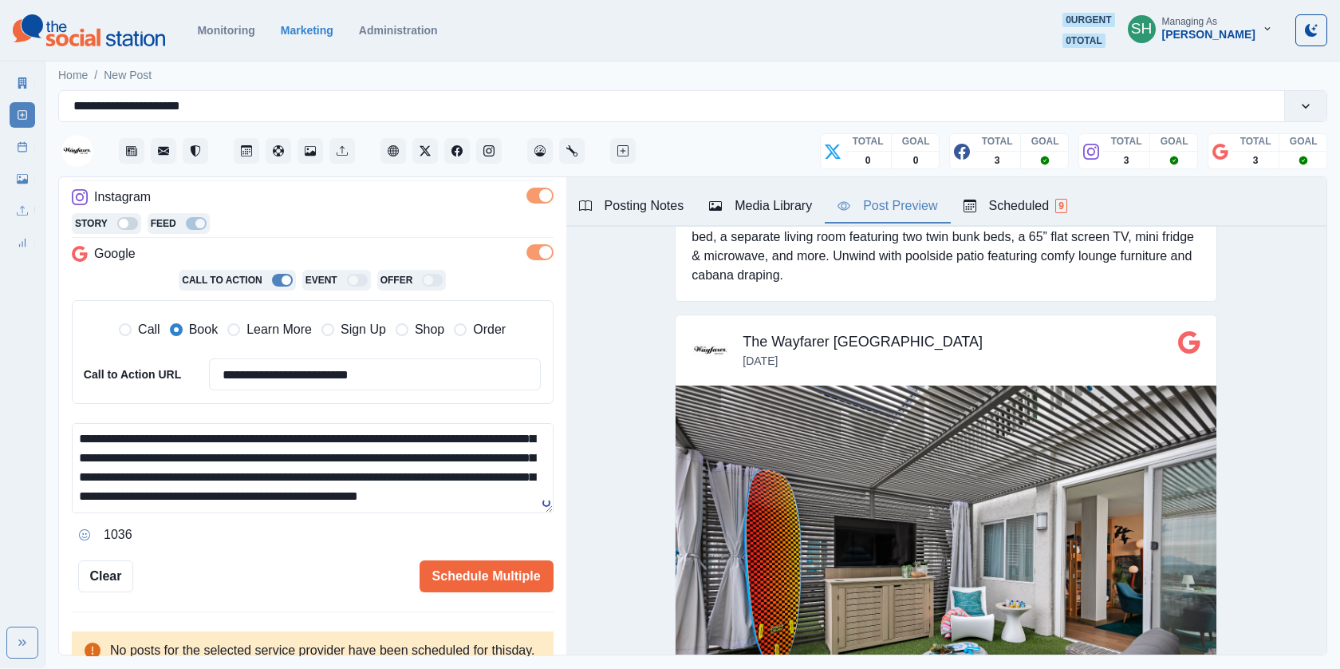
scroll to position [0, 0]
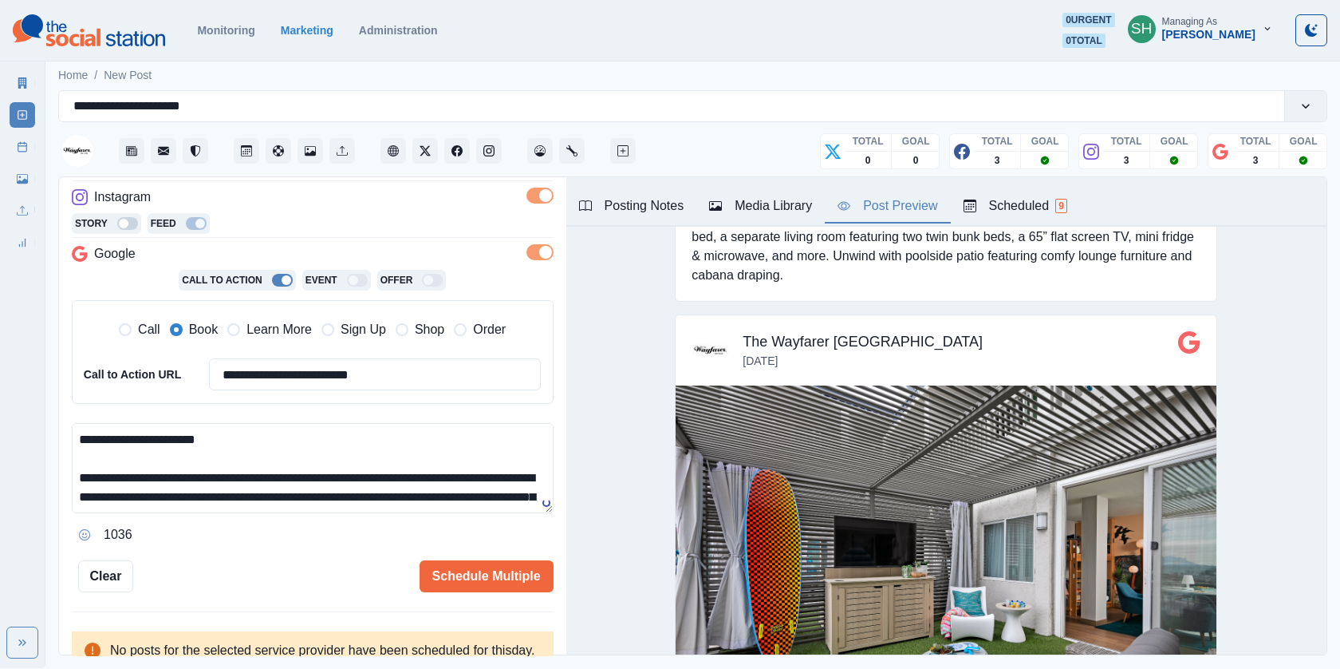
click at [402, 469] on textarea "**********" at bounding box center [313, 468] width 482 height 90
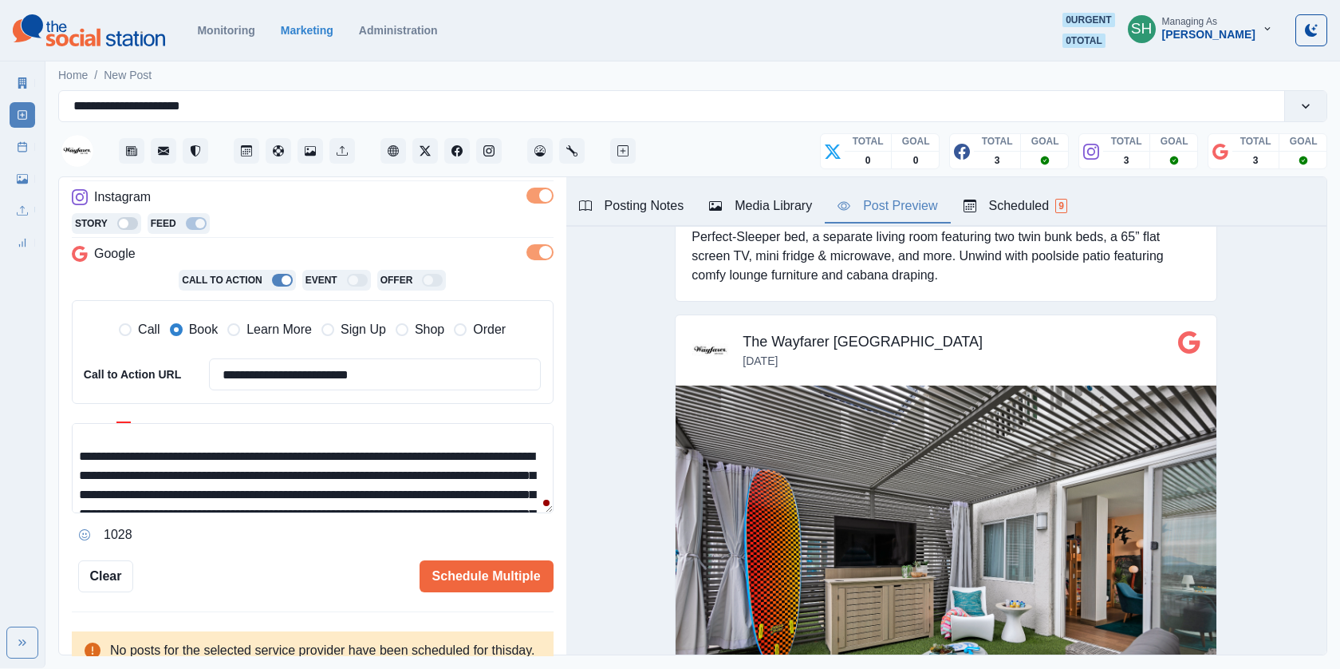
drag, startPoint x: 133, startPoint y: 473, endPoint x: 61, endPoint y: 473, distance: 71.8
click at [61, 473] on div "**********" at bounding box center [312, 416] width 507 height 479
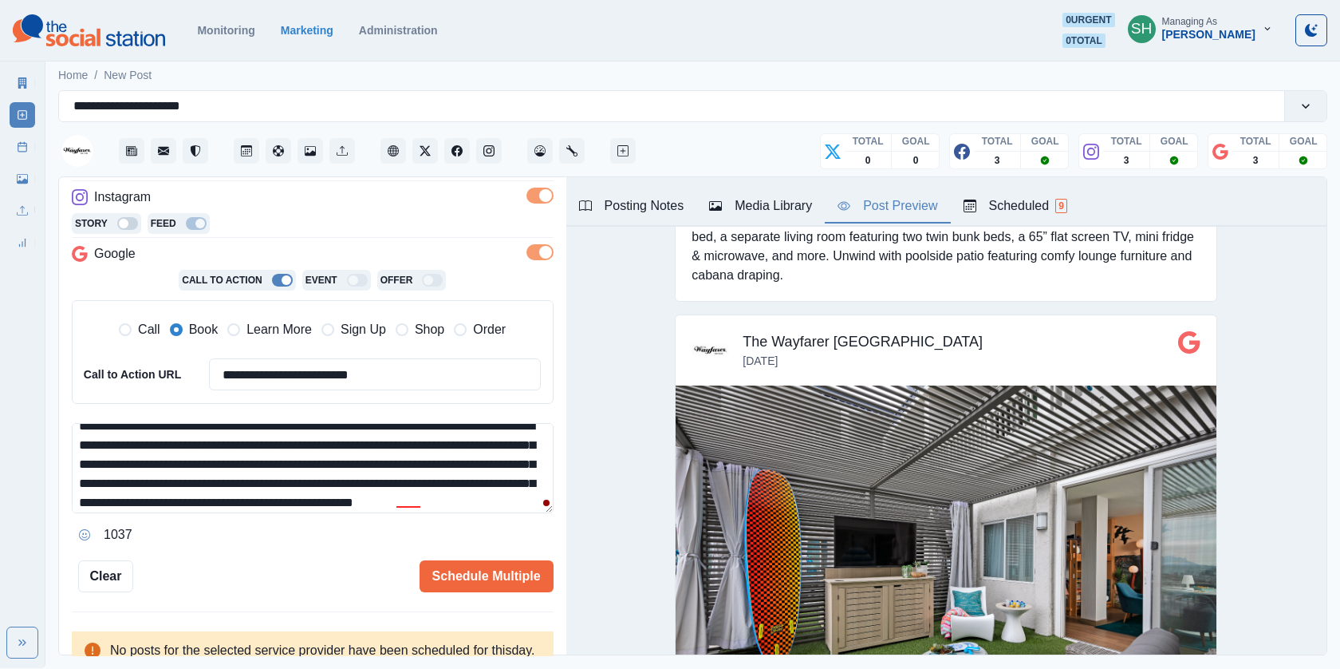
scroll to position [53, 0]
drag, startPoint x: 280, startPoint y: 461, endPoint x: 512, endPoint y: 441, distance: 233.0
click at [512, 441] on textarea "**********" at bounding box center [313, 468] width 482 height 90
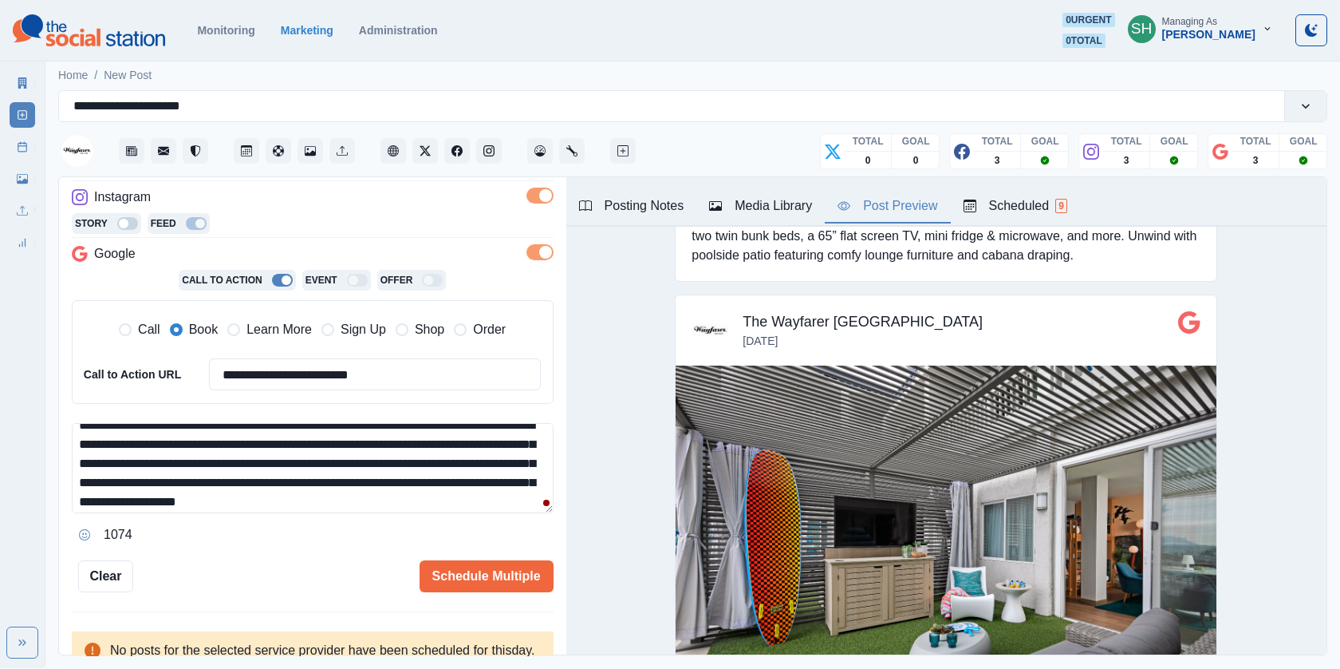
scroll to position [35, 0]
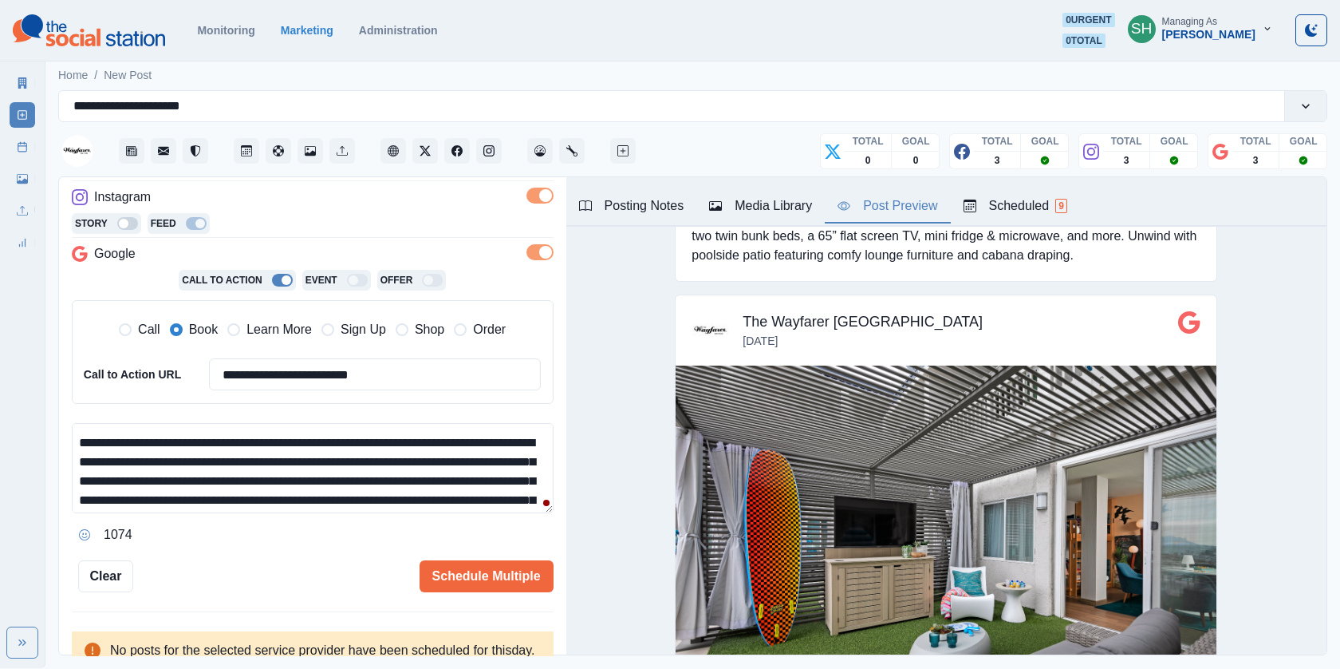
click at [373, 457] on textarea "**********" at bounding box center [313, 468] width 482 height 90
drag, startPoint x: 377, startPoint y: 457, endPoint x: 353, endPoint y: 457, distance: 24.7
click at [353, 457] on textarea "**********" at bounding box center [313, 468] width 482 height 90
drag, startPoint x: 531, startPoint y: 458, endPoint x: 491, endPoint y: 457, distance: 39.9
click at [491, 457] on textarea "**********" at bounding box center [313, 468] width 482 height 90
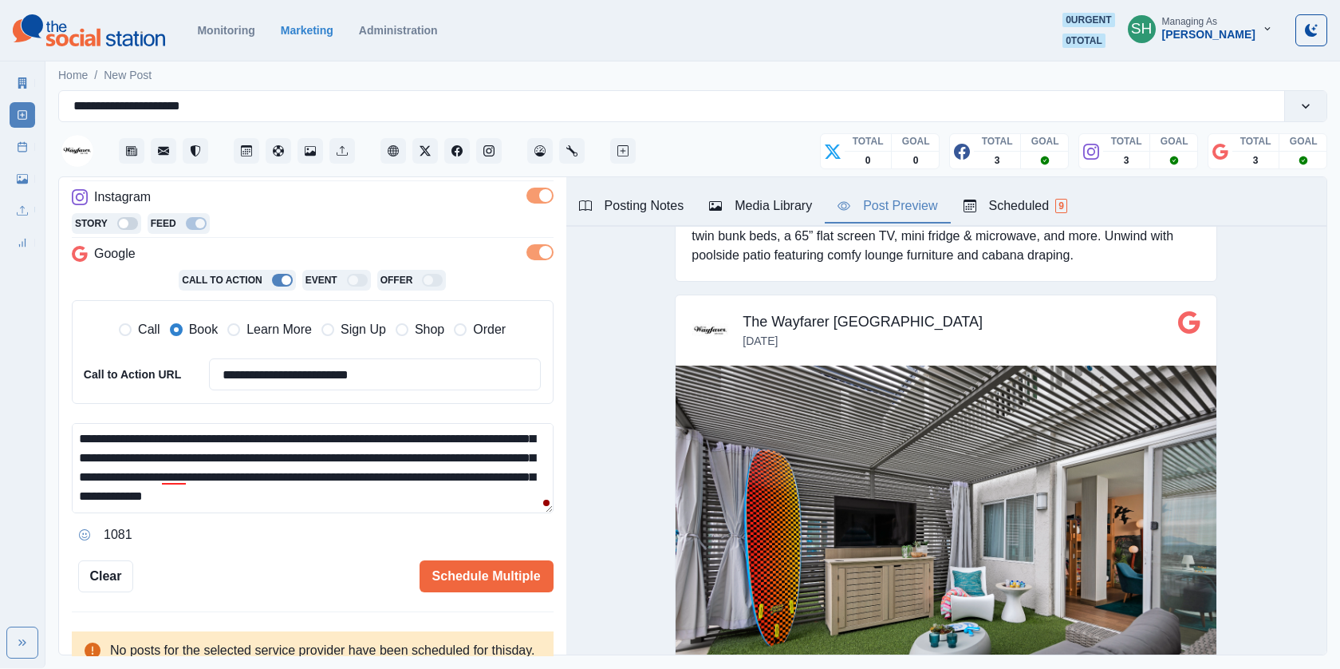
scroll to position [76, 0]
drag, startPoint x: 174, startPoint y: 448, endPoint x: 329, endPoint y: 538, distance: 180.2
click at [329, 538] on div "**********" at bounding box center [313, 485] width 482 height 124
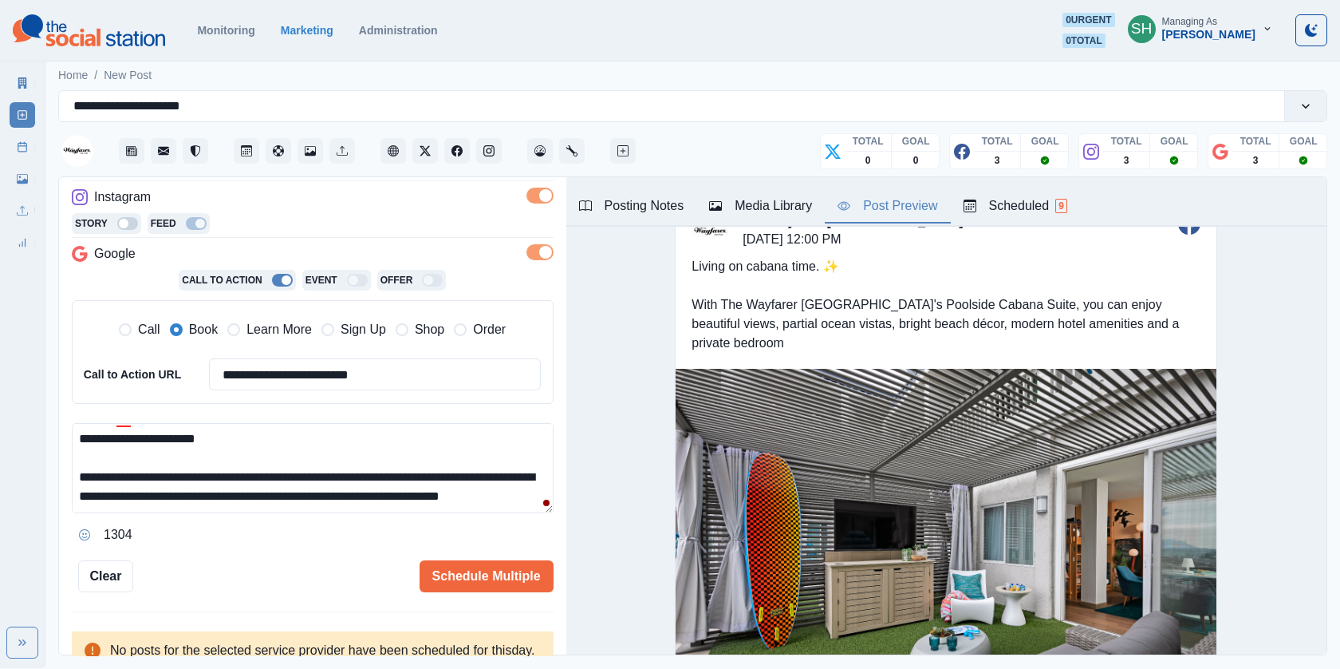
scroll to position [45, 0]
click at [488, 473] on textarea "**********" at bounding box center [313, 468] width 482 height 90
click at [450, 489] on textarea "**********" at bounding box center [313, 468] width 482 height 90
drag, startPoint x: 522, startPoint y: 472, endPoint x: 503, endPoint y: 471, distance: 18.4
click at [504, 472] on textarea "**********" at bounding box center [313, 468] width 482 height 90
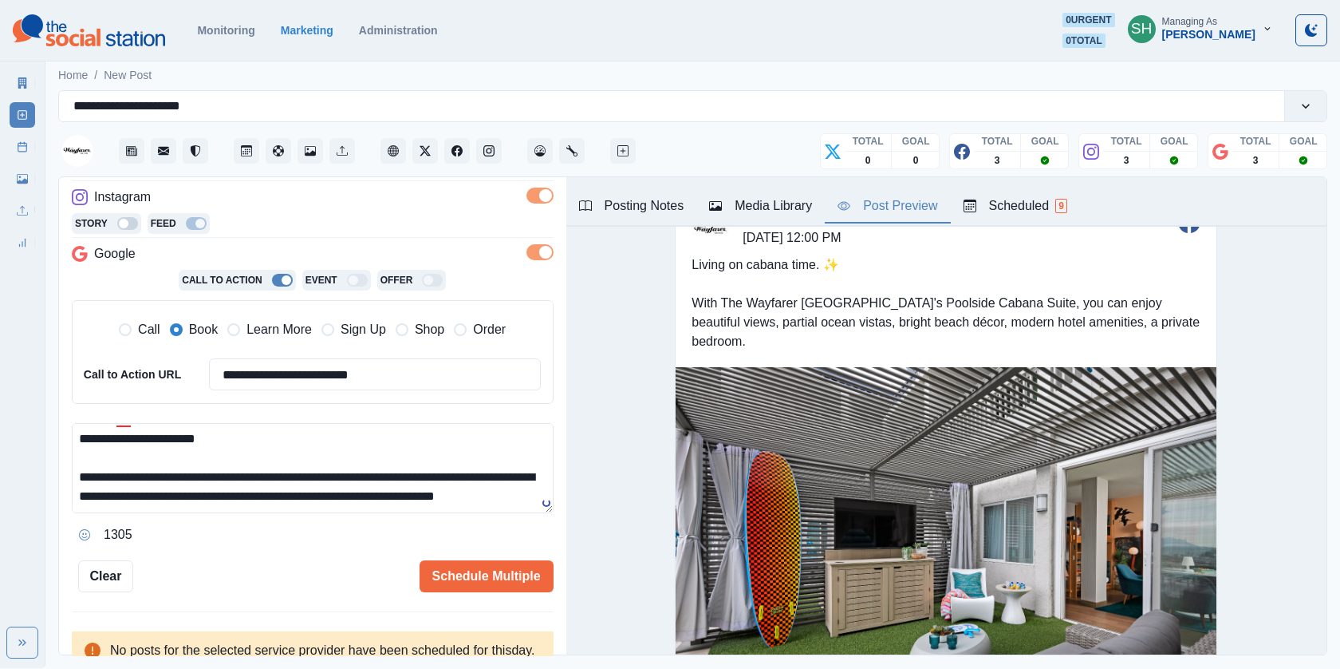
click at [349, 501] on textarea "**********" at bounding box center [313, 468] width 482 height 90
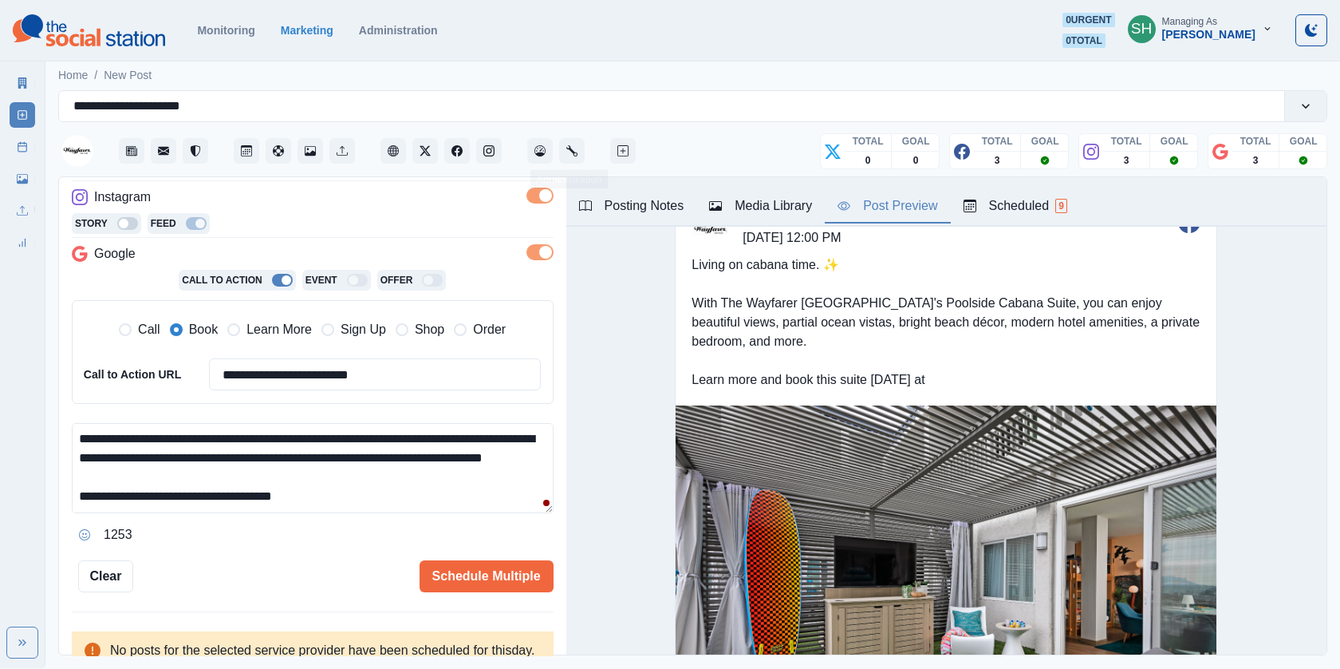
click at [625, 210] on div "Posting Notes" at bounding box center [631, 205] width 105 height 19
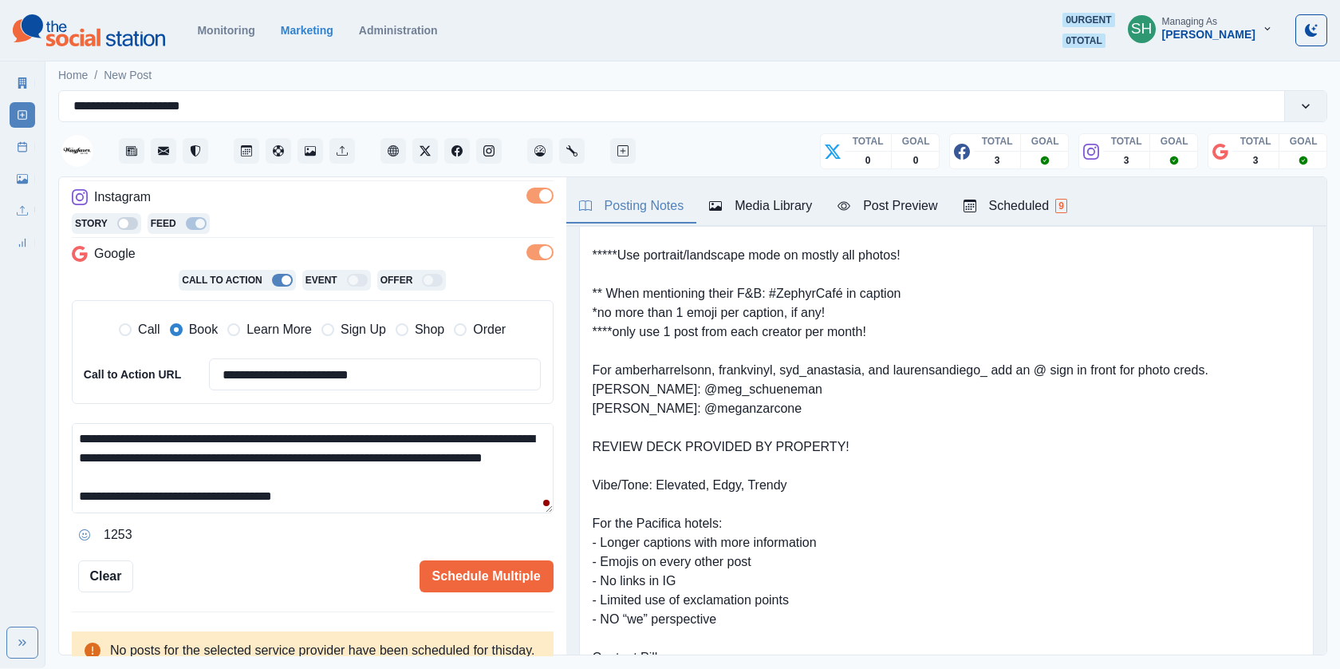
scroll to position [0, 0]
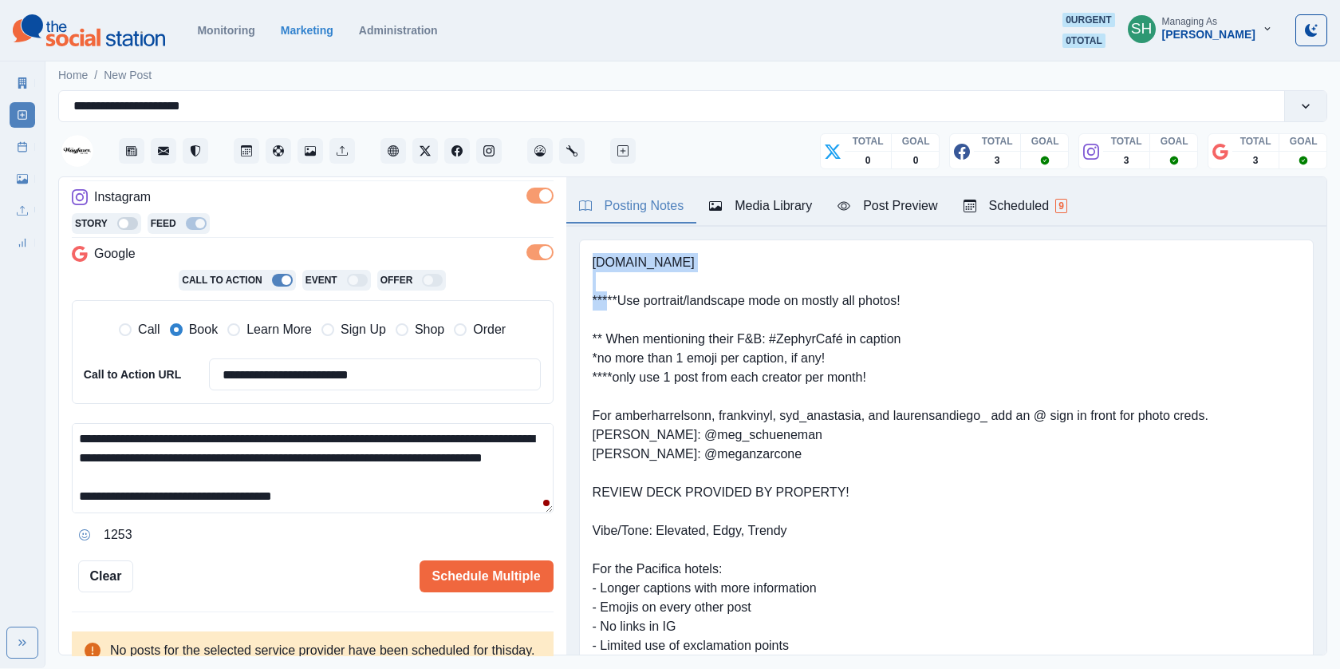
drag, startPoint x: 732, startPoint y: 263, endPoint x: 589, endPoint y: 262, distance: 143.6
click at [589, 262] on div "[DOMAIN_NAME] *****Use portrait/landscape mode on mostly all photos! ** When me…" at bounding box center [946, 559] width 735 height 640
copy pre "[DOMAIN_NAME]"
click at [892, 205] on div "Post Preview" at bounding box center [888, 205] width 100 height 19
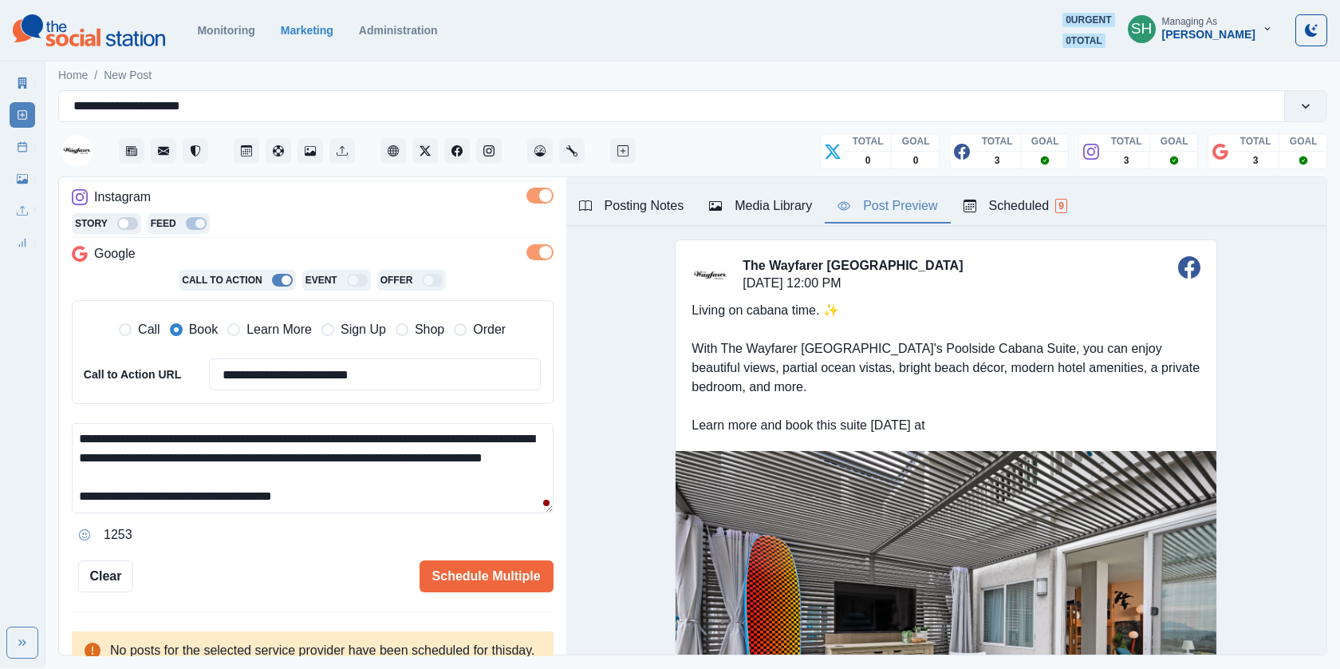
click at [352, 493] on textarea "**********" at bounding box center [313, 468] width 482 height 90
paste textarea "**********"
type textarea "**********"
click at [451, 566] on button "Schedule Multiple" at bounding box center [487, 576] width 134 height 32
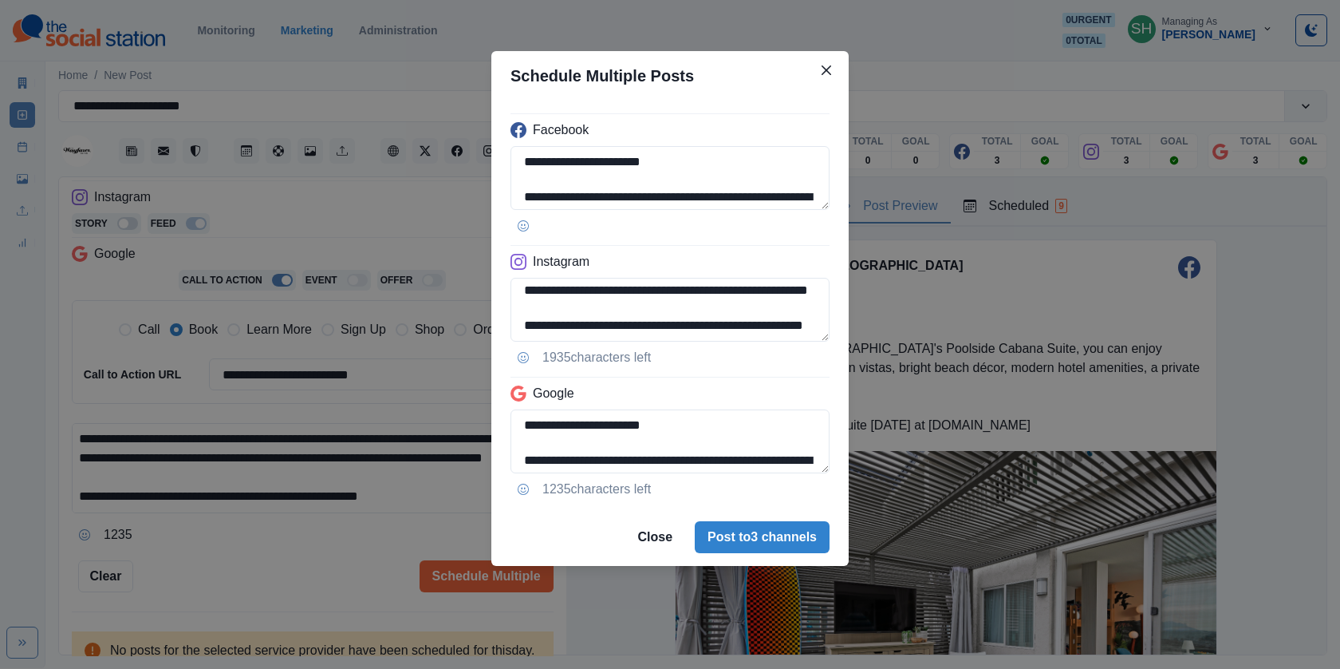
drag, startPoint x: 604, startPoint y: 327, endPoint x: 408, endPoint y: 327, distance: 195.5
click at [408, 327] on div "**********" at bounding box center [670, 334] width 1340 height 669
type textarea "**********"
click at [306, 381] on div "**********" at bounding box center [670, 334] width 1340 height 669
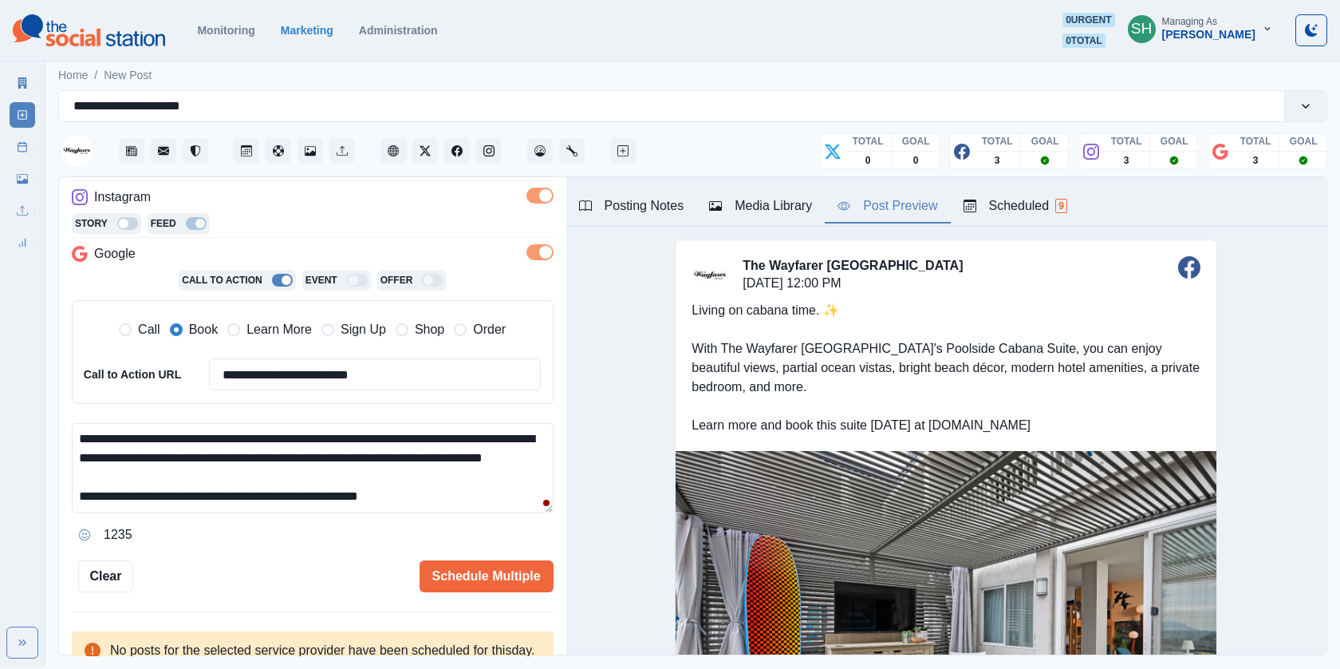
drag, startPoint x: 182, startPoint y: 501, endPoint x: 15, endPoint y: 501, distance: 166.7
click at [15, 501] on div "**********" at bounding box center [670, 334] width 1340 height 668
drag, startPoint x: 166, startPoint y: 497, endPoint x: 112, endPoint y: 497, distance: 53.4
click at [112, 497] on textarea "**********" at bounding box center [313, 468] width 482 height 90
type textarea "**********"
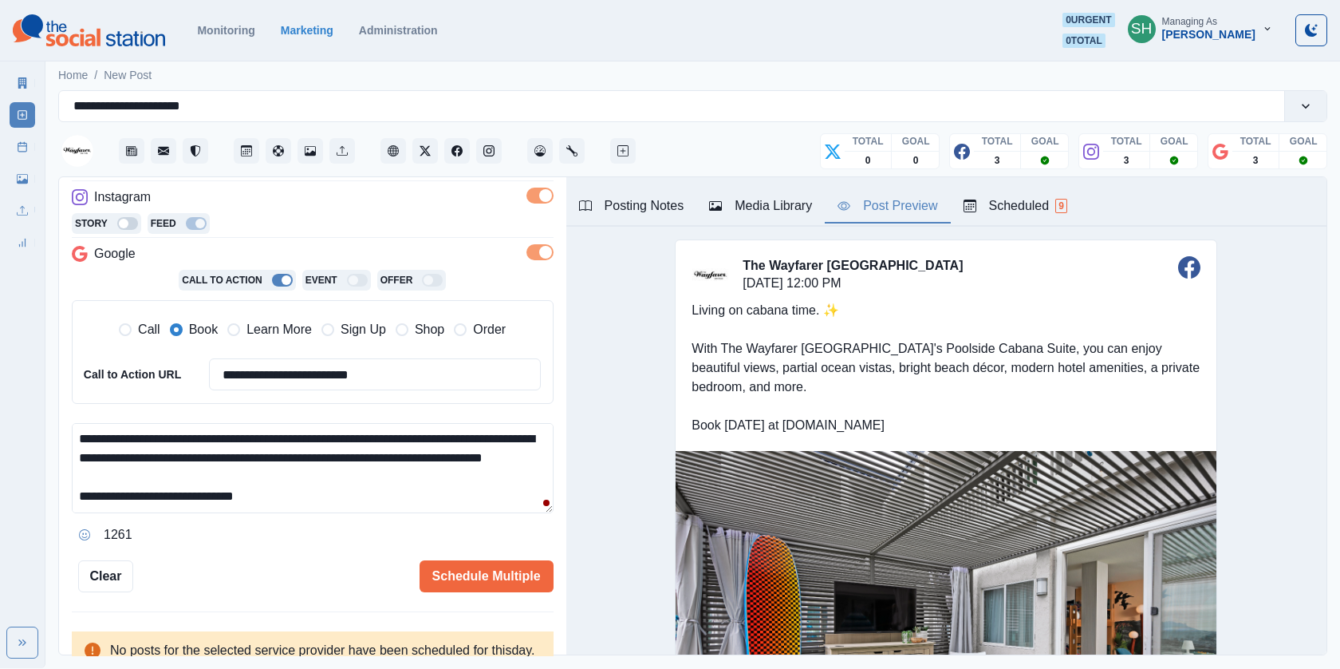
click at [472, 550] on div "**********" at bounding box center [313, 268] width 482 height 647
click at [474, 565] on button "Schedule Multiple" at bounding box center [487, 576] width 134 height 32
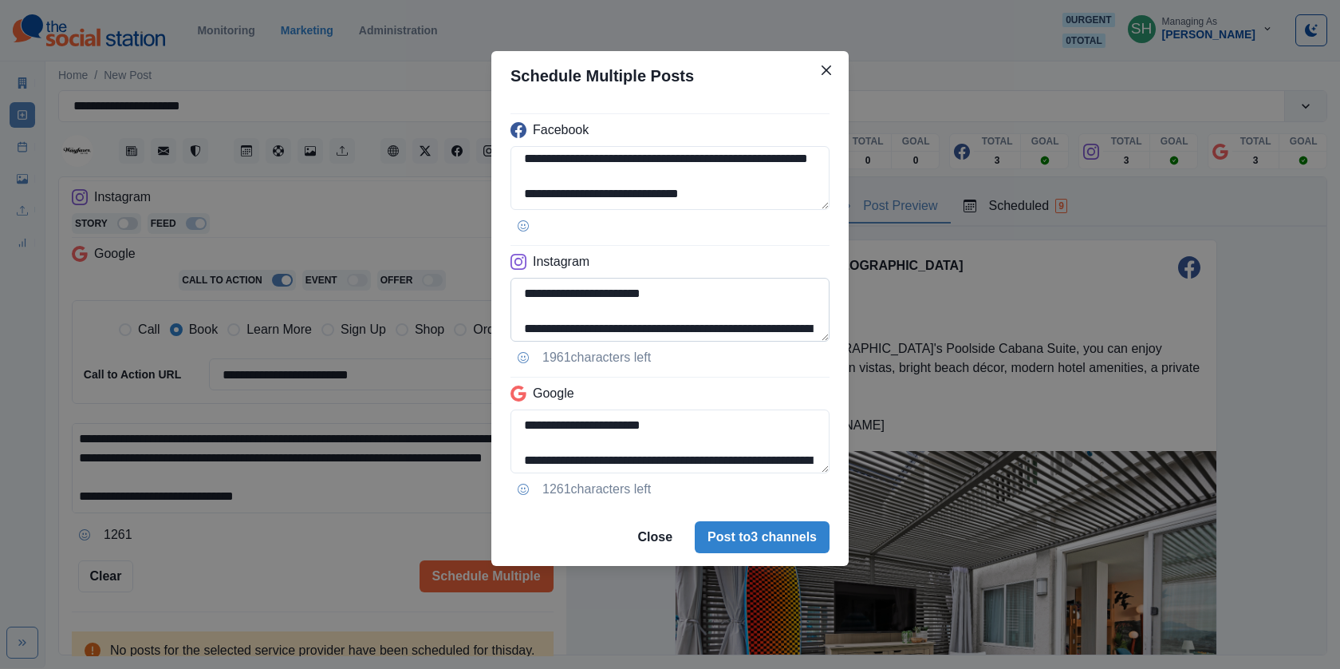
scroll to position [89, 0]
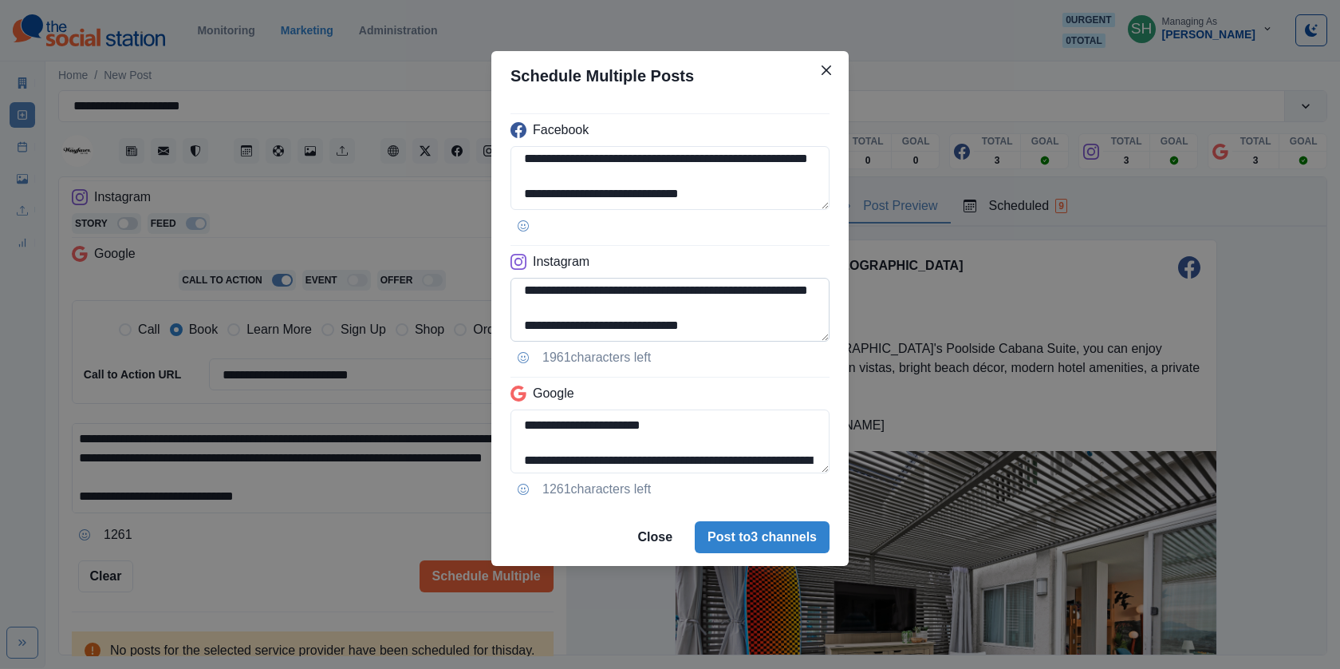
drag, startPoint x: 731, startPoint y: 325, endPoint x: 605, endPoint y: 325, distance: 126.0
click at [605, 325] on textarea "**********" at bounding box center [670, 310] width 319 height 64
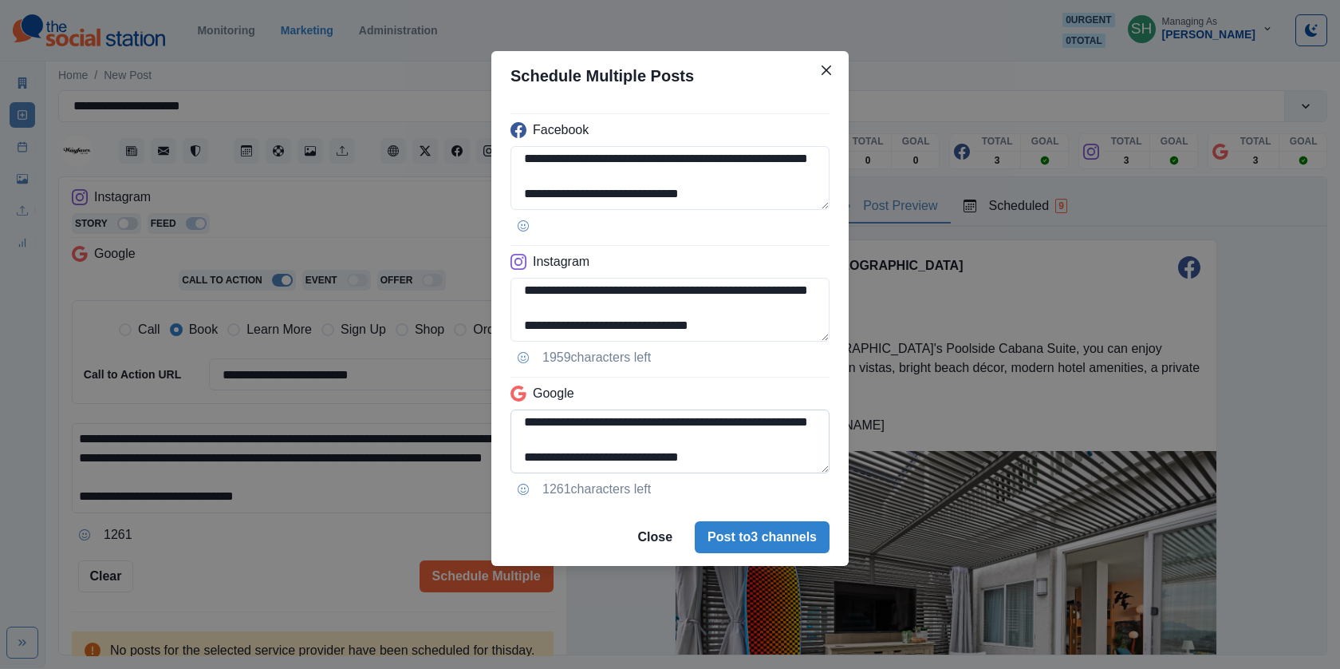
type textarea "**********"
drag, startPoint x: 590, startPoint y: 456, endPoint x: 864, endPoint y: 456, distance: 273.6
click at [864, 456] on div "**********" at bounding box center [670, 334] width 1340 height 669
type textarea "**********"
click at [767, 527] on button "Post to 3 channels" at bounding box center [762, 537] width 135 height 32
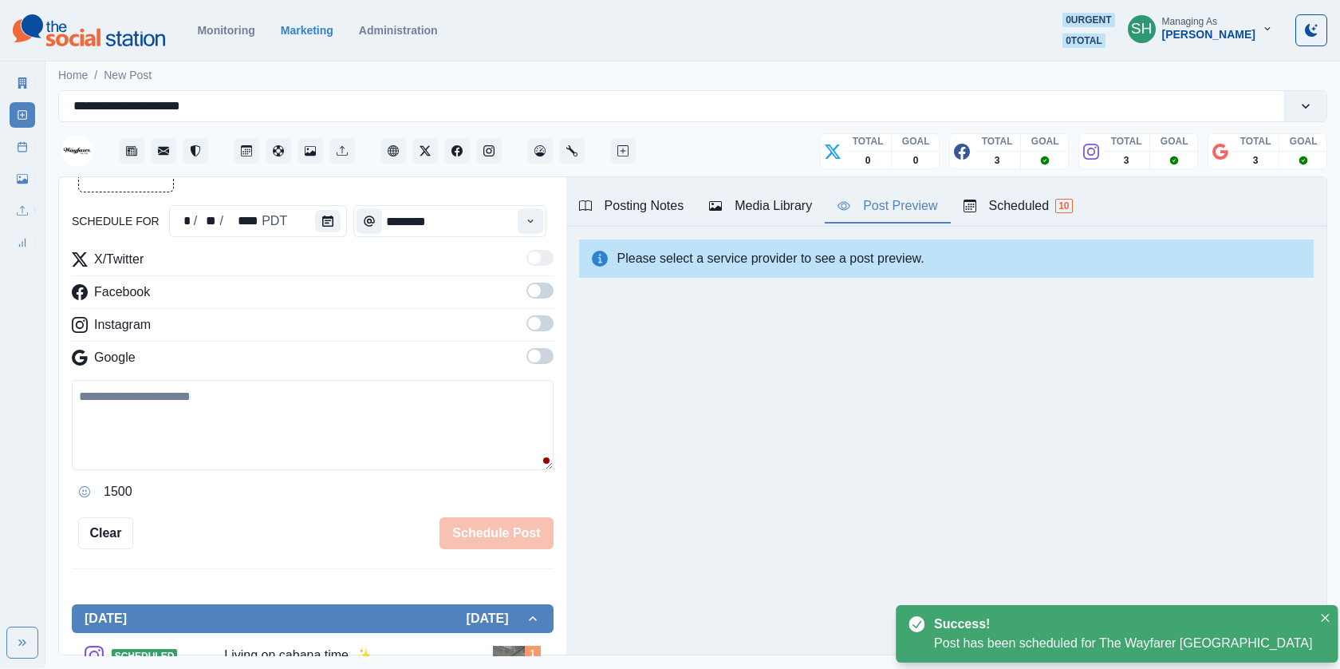
scroll to position [290, 0]
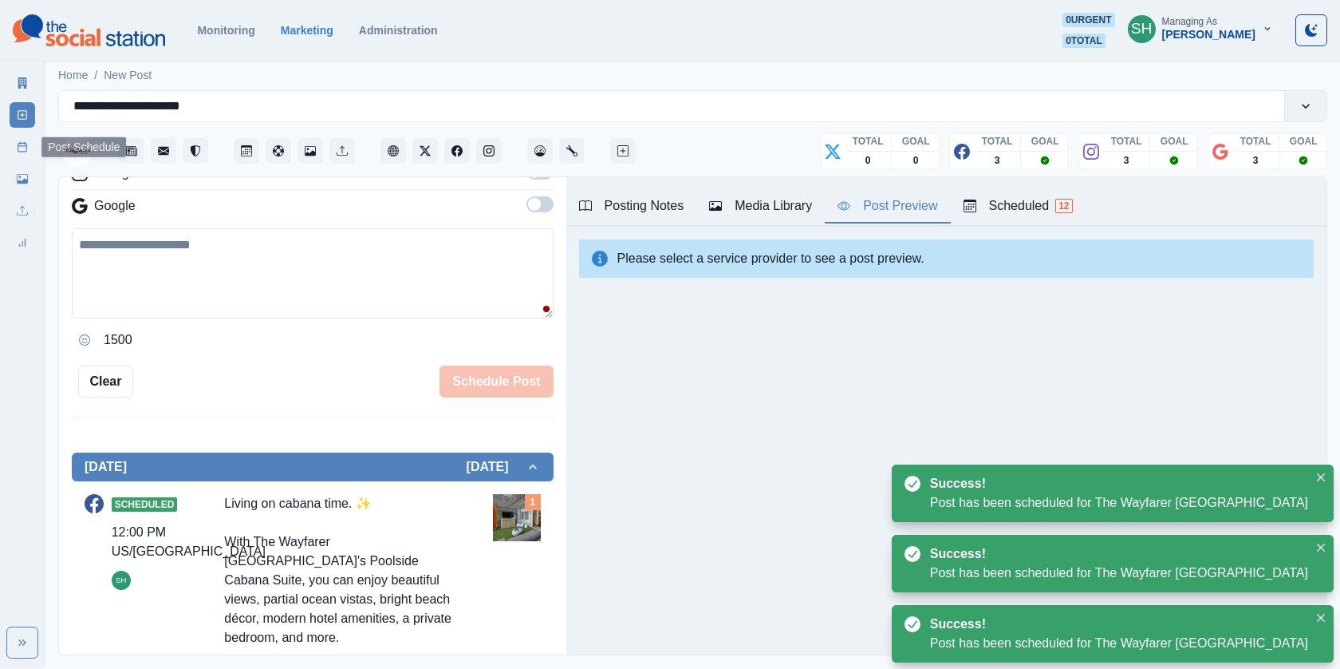
click at [21, 149] on icon at bounding box center [22, 146] width 11 height 11
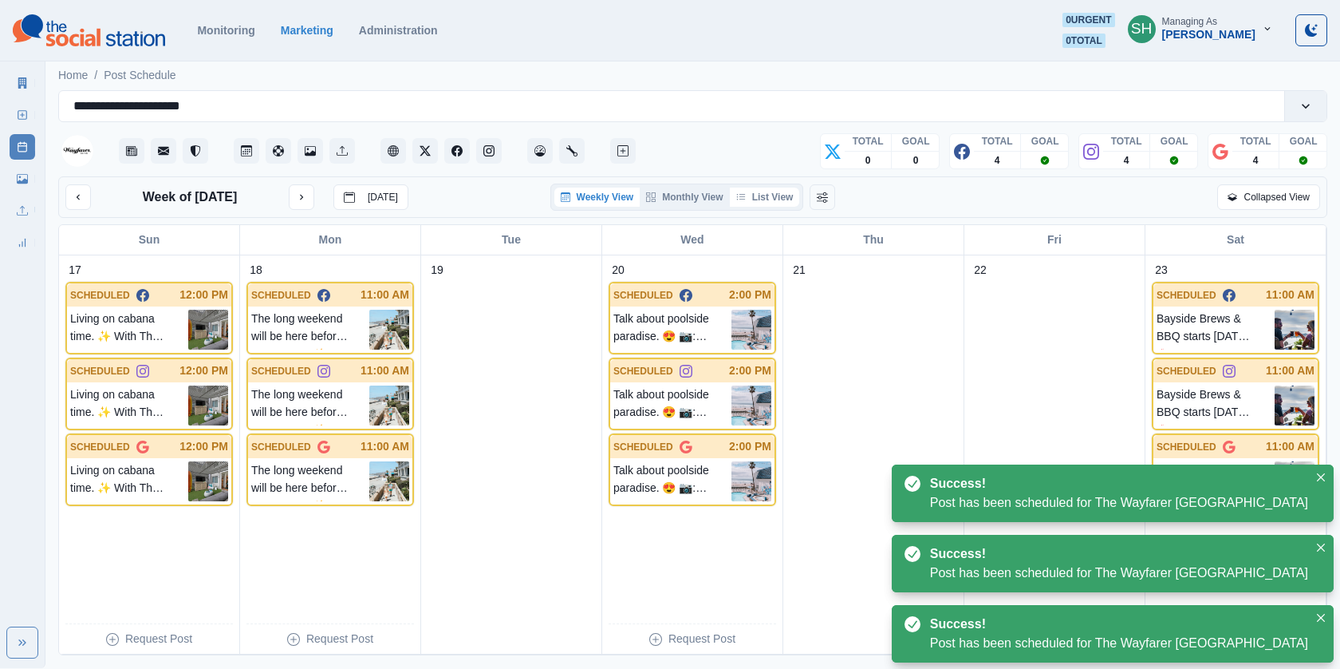
click at [759, 195] on button "List View" at bounding box center [765, 196] width 70 height 19
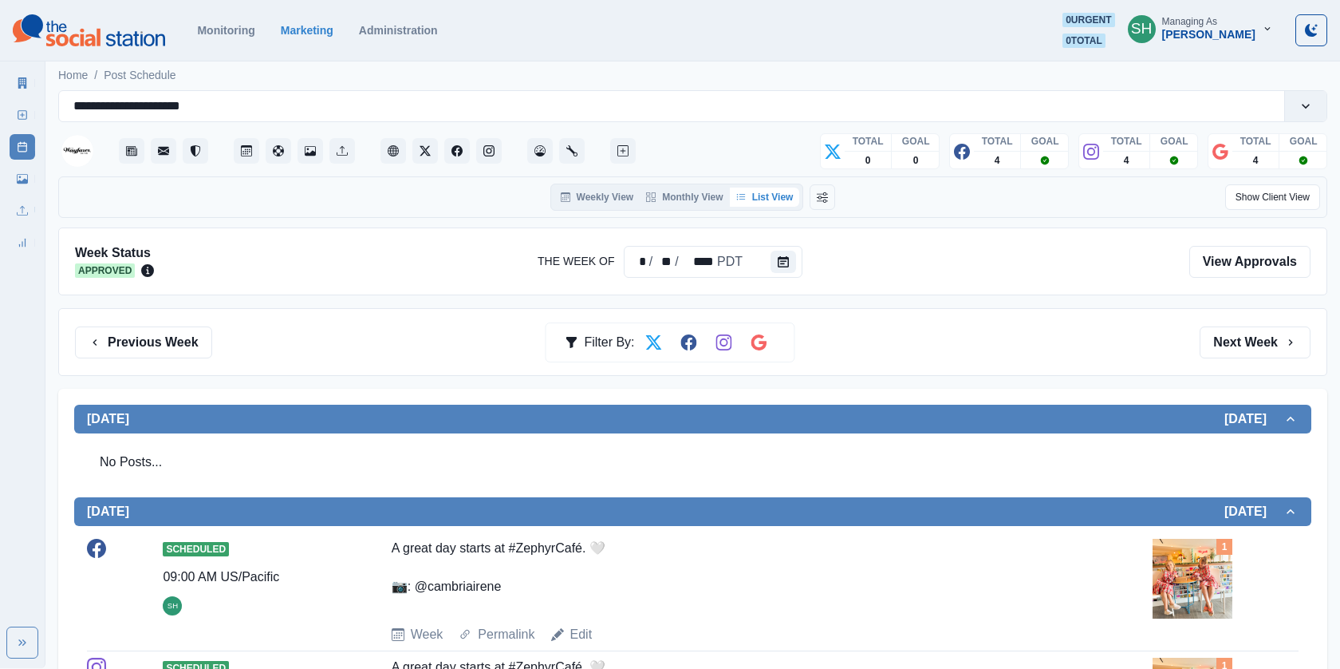
click at [19, 83] on icon at bounding box center [22, 82] width 9 height 11
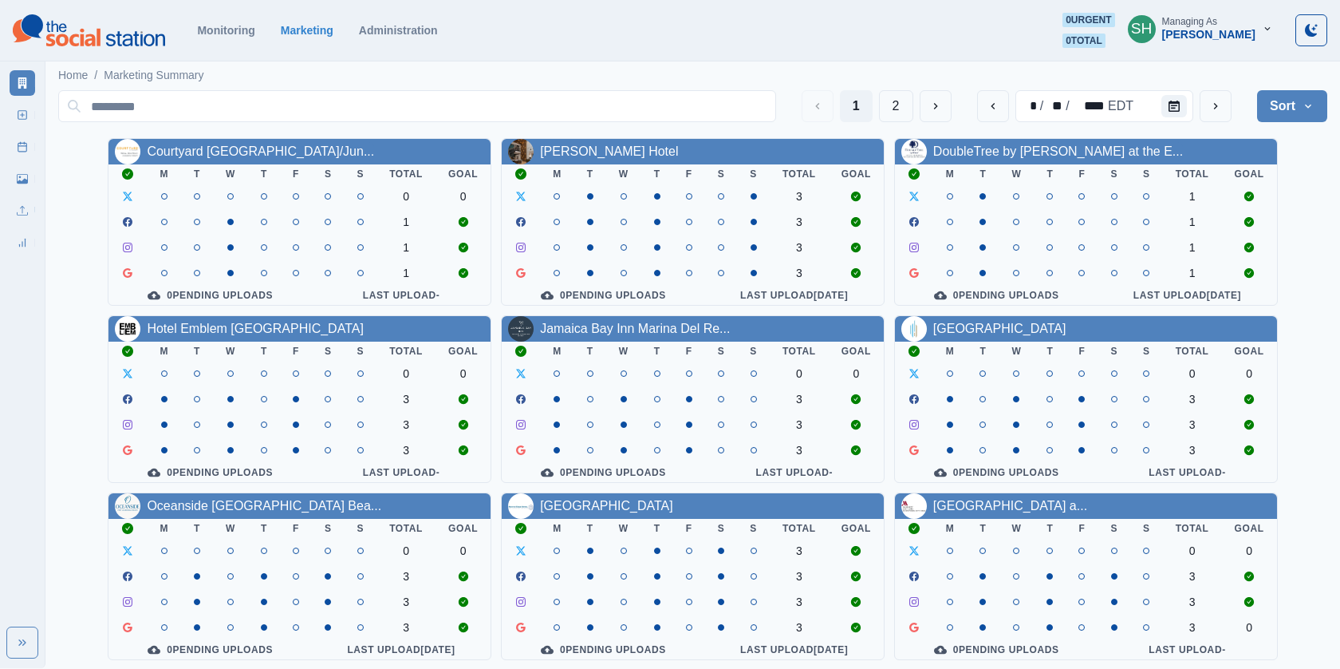
click at [1237, 40] on div "[PERSON_NAME]" at bounding box center [1208, 35] width 93 height 14
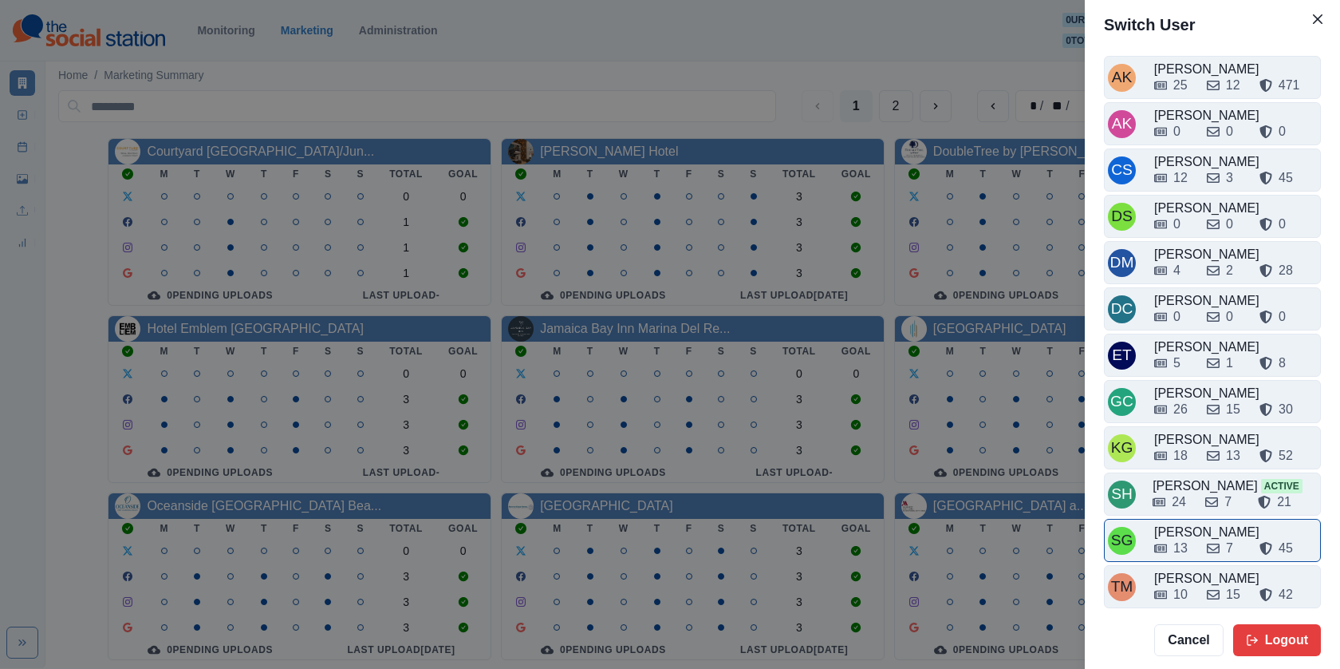
click at [1200, 532] on div "13 7 45" at bounding box center [1235, 545] width 163 height 26
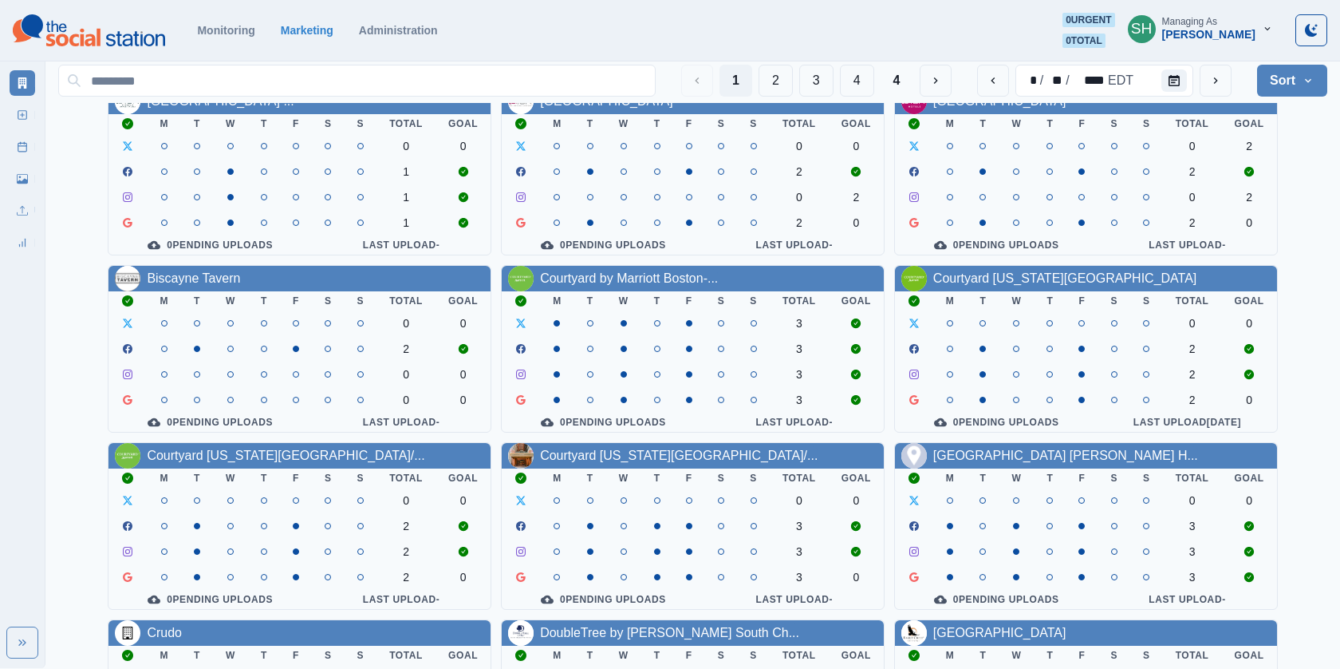
scroll to position [187, 0]
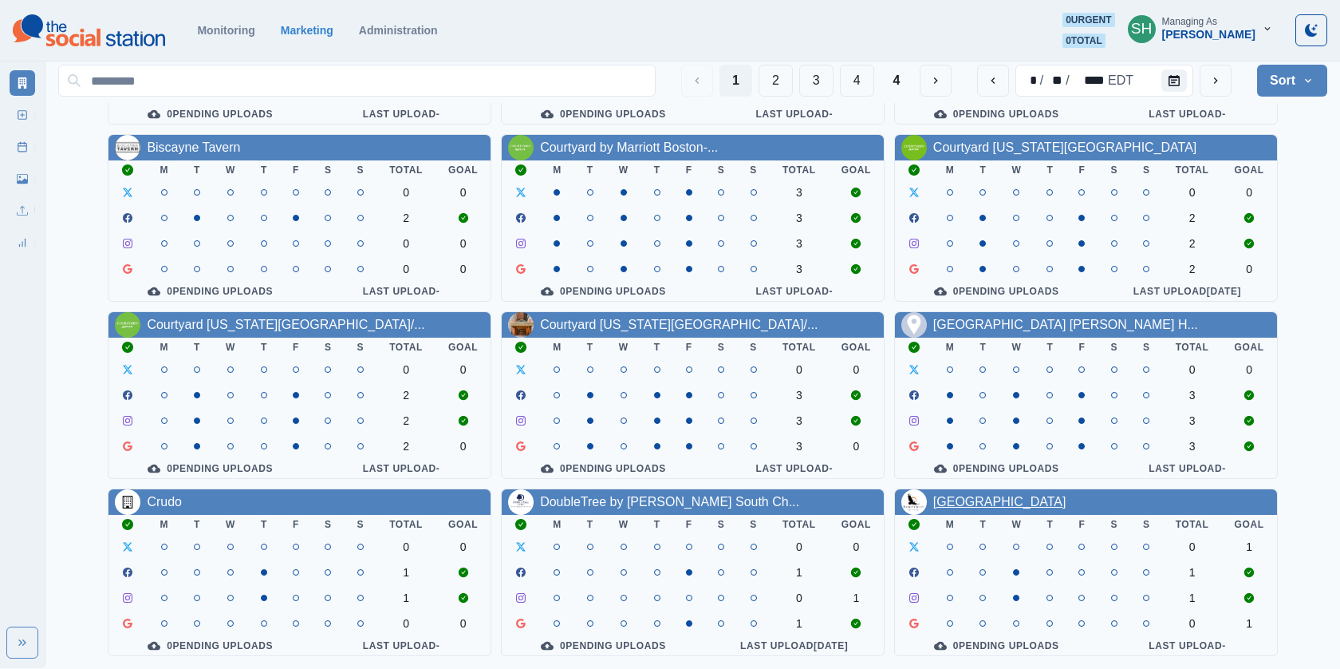
click at [957, 496] on link "[GEOGRAPHIC_DATA]" at bounding box center [999, 502] width 133 height 14
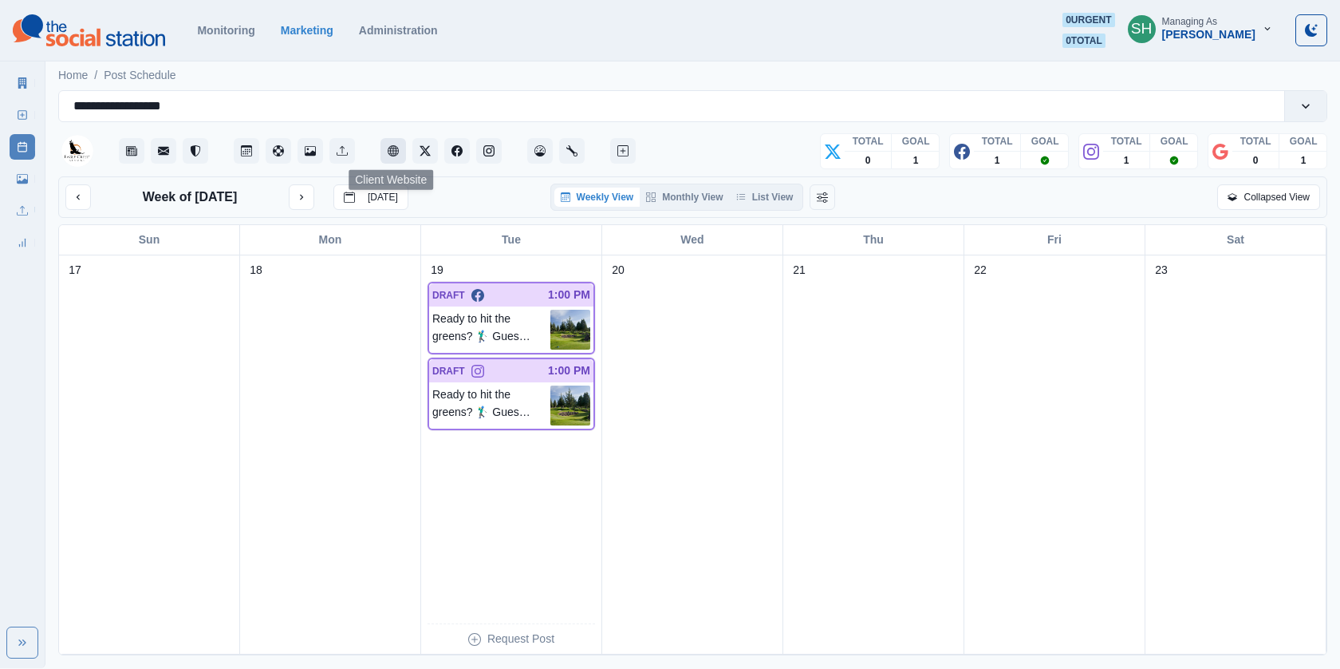
click at [396, 141] on button "Client Website" at bounding box center [394, 151] width 26 height 26
click at [26, 87] on icon at bounding box center [22, 82] width 11 height 11
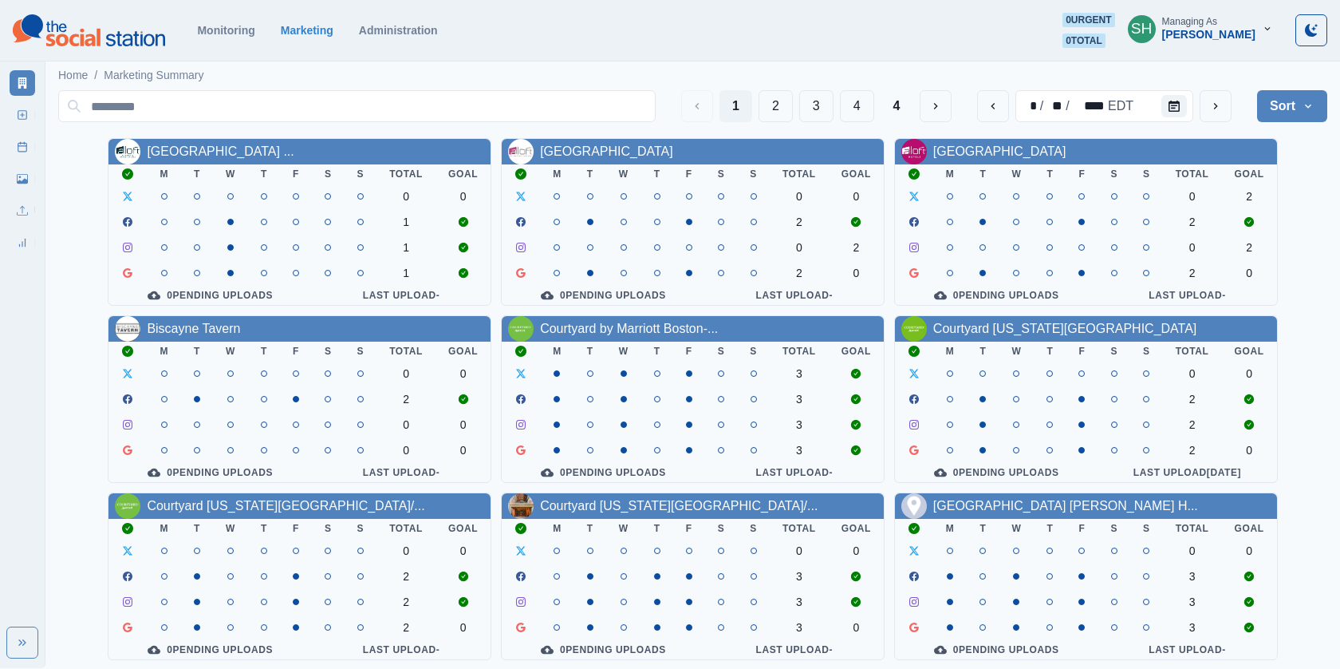
click at [1193, 33] on div "[PERSON_NAME]" at bounding box center [1208, 35] width 93 height 14
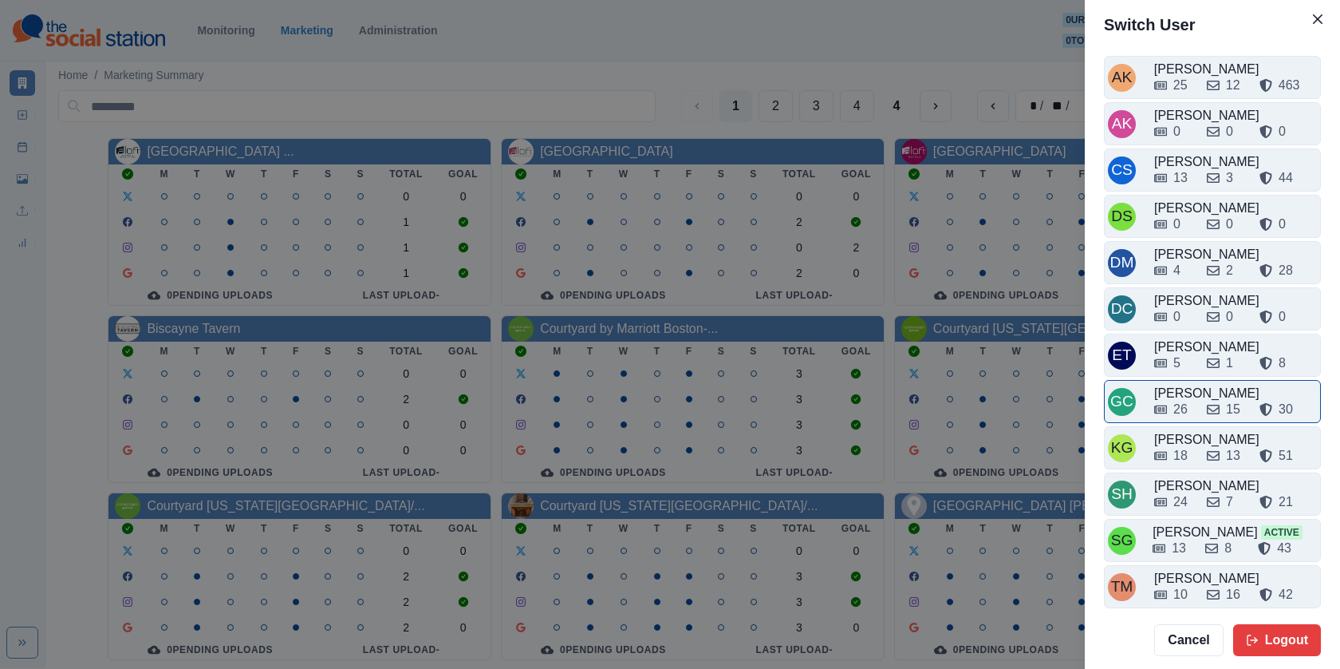
click at [1194, 393] on div "26 15 30" at bounding box center [1235, 406] width 163 height 26
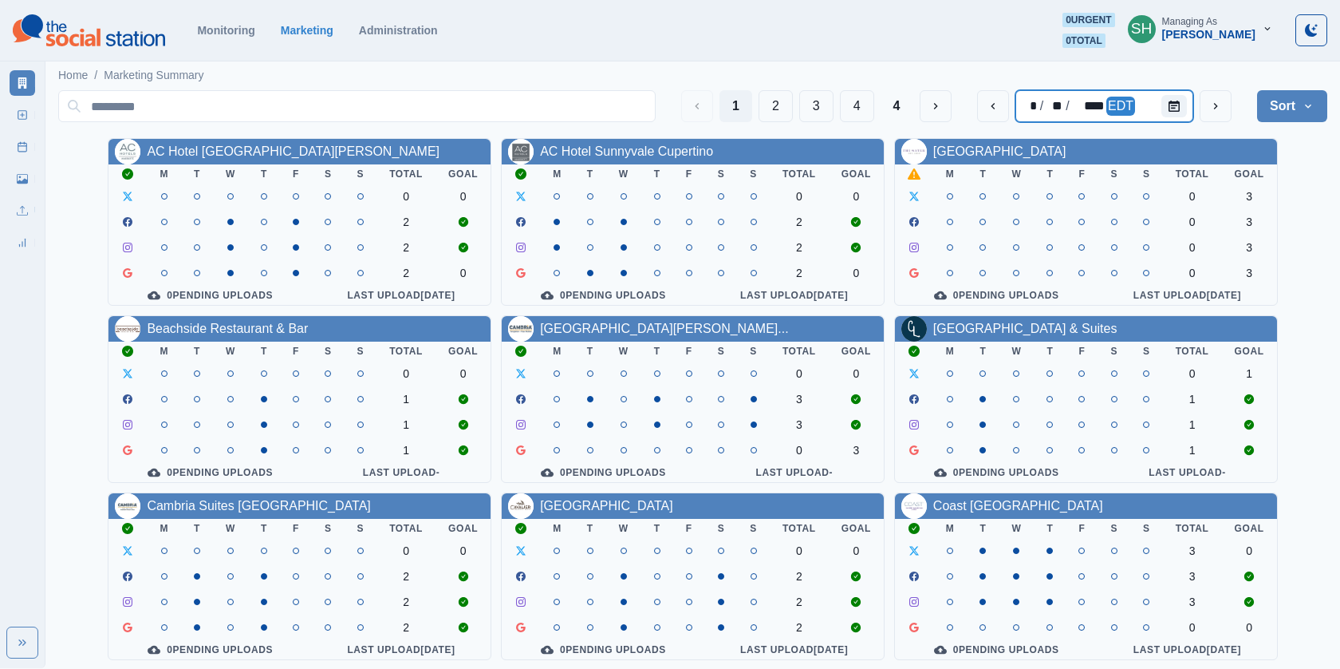
click at [1157, 102] on div "* / ** / **** EDT" at bounding box center [1105, 106] width 178 height 32
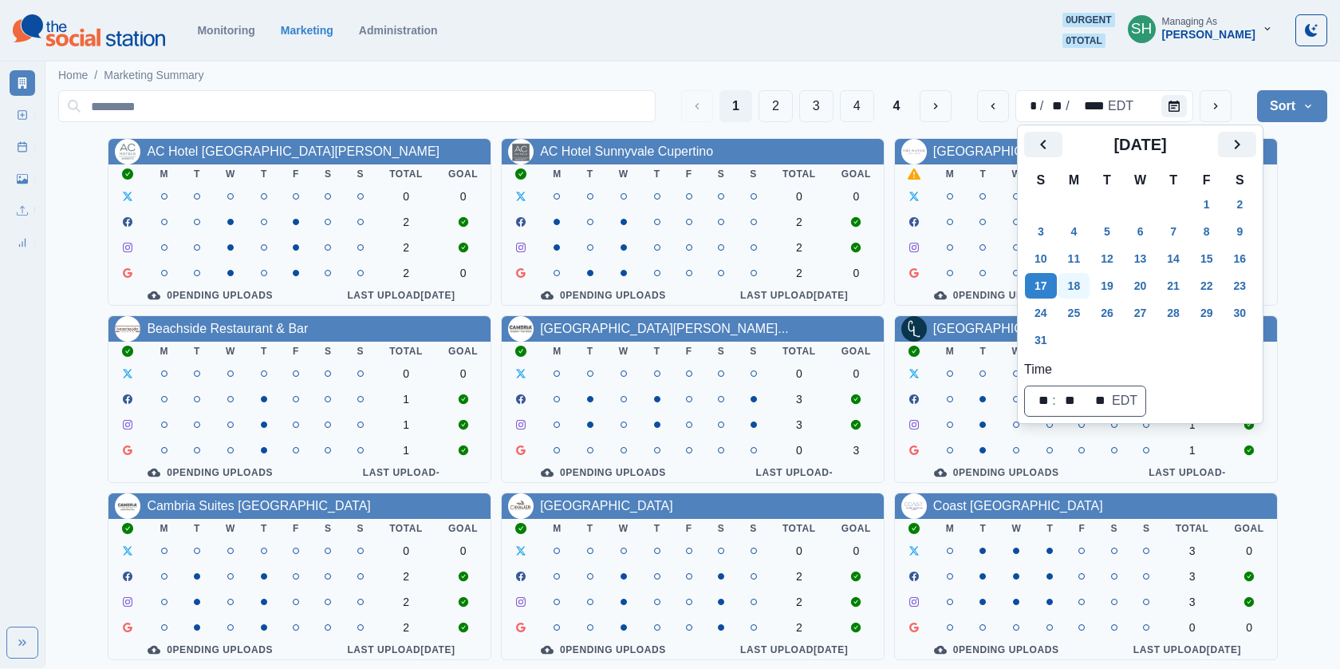
click at [1084, 292] on button "18" at bounding box center [1075, 286] width 32 height 26
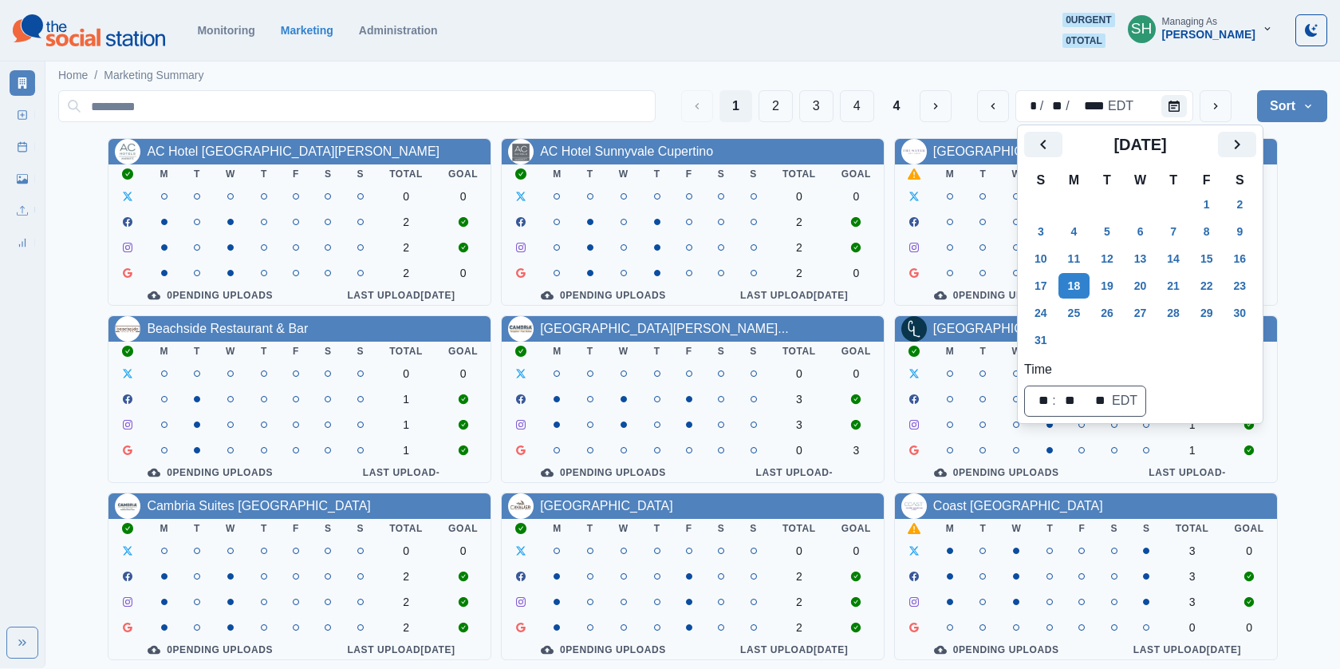
click at [1326, 222] on div "AC Hotel Santa [PERSON_NAME] M T W T F S S Total Goal 0 0 2 2 2 0 0 Pending Upl…" at bounding box center [692, 487] width 1269 height 699
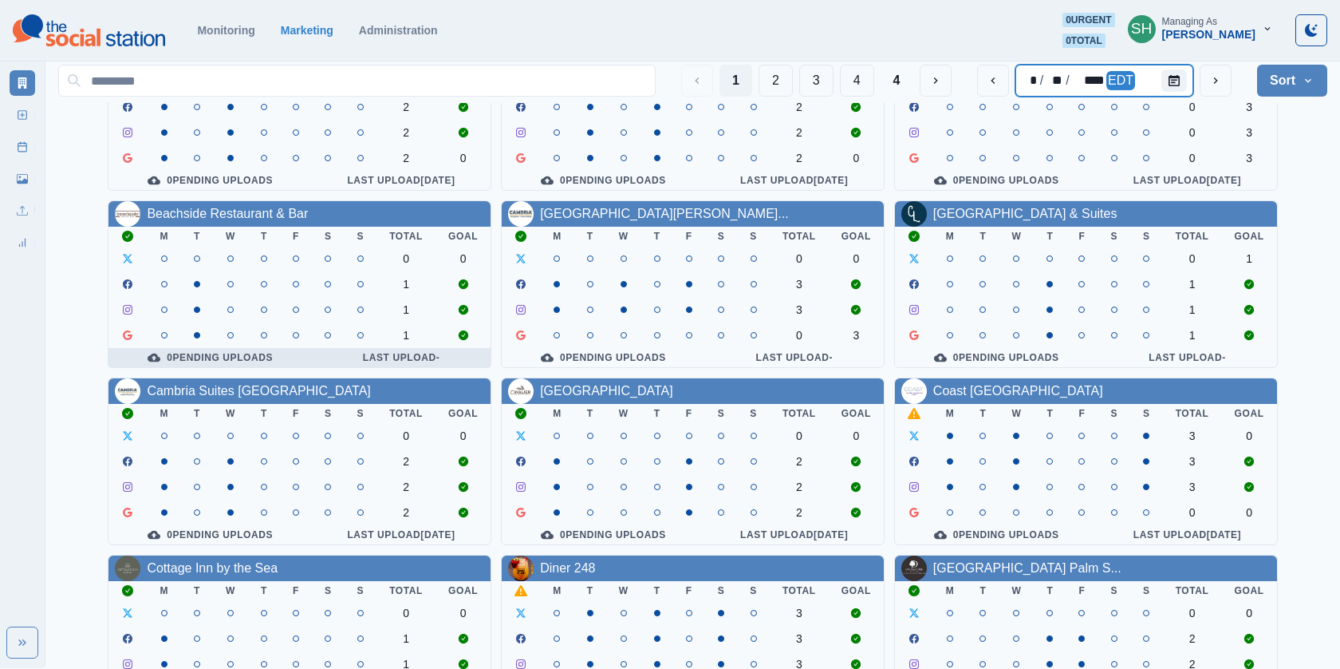
scroll to position [187, 0]
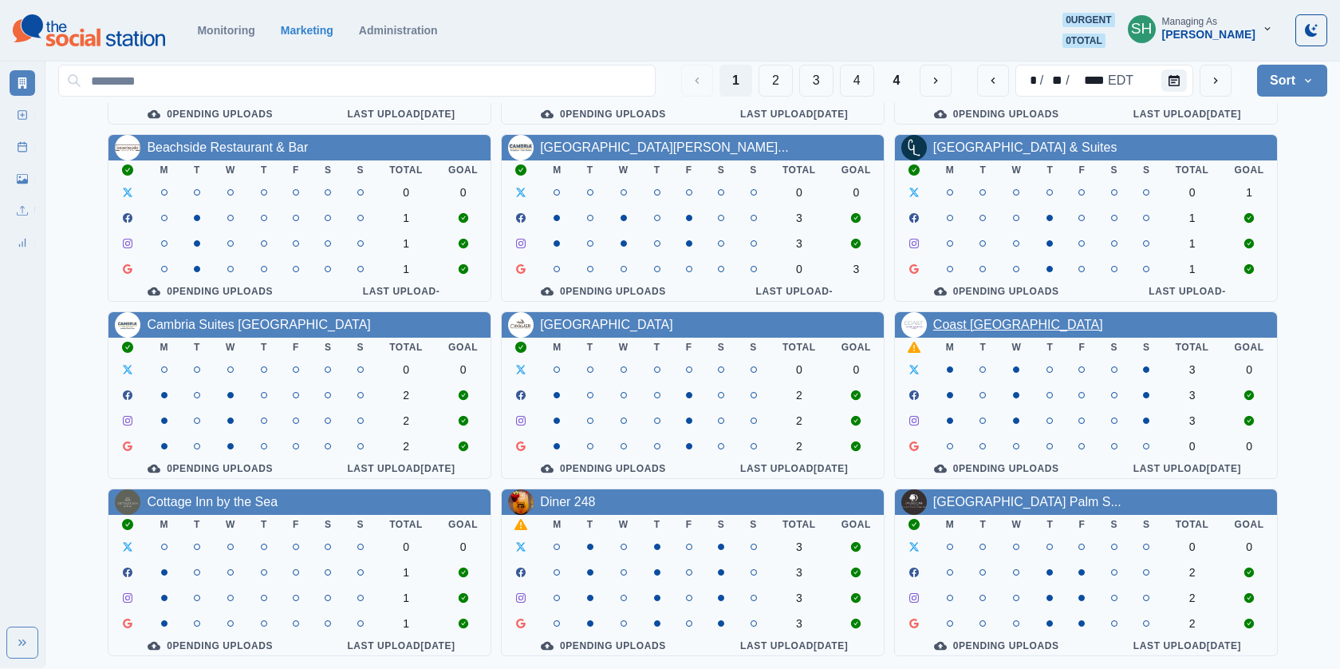
click at [959, 321] on link "Coast [GEOGRAPHIC_DATA]" at bounding box center [1018, 325] width 170 height 14
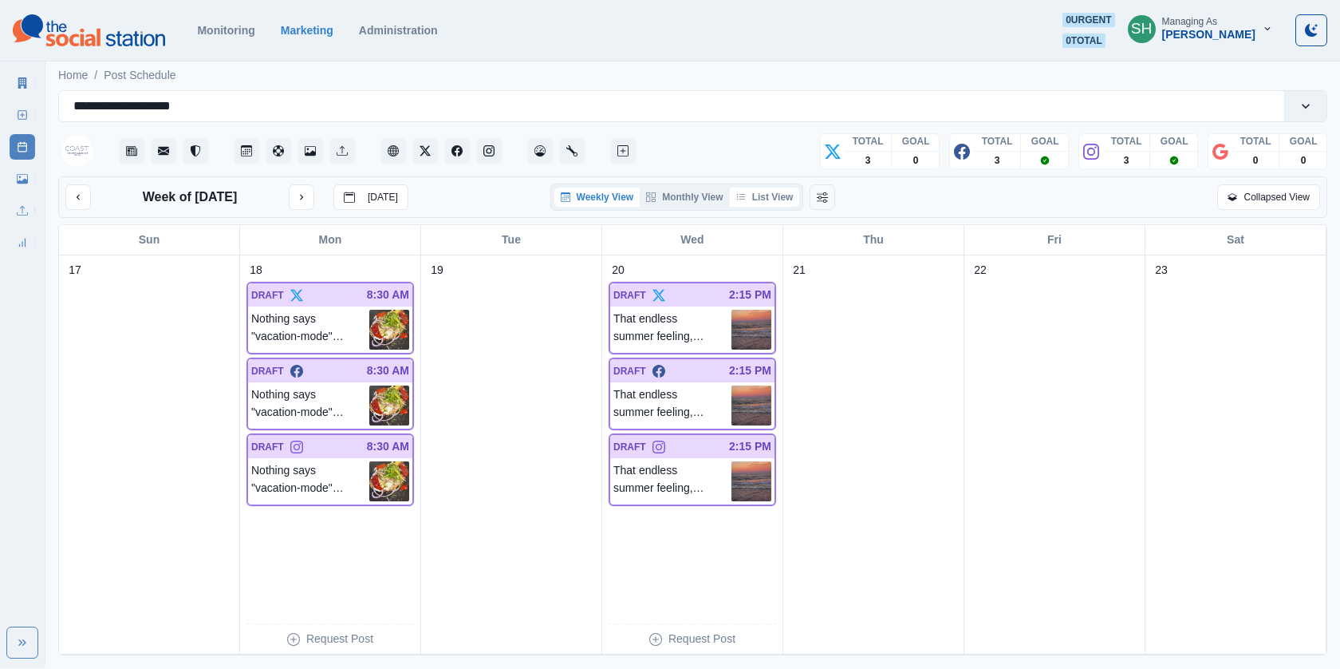
click at [779, 198] on button "List View" at bounding box center [765, 196] width 70 height 19
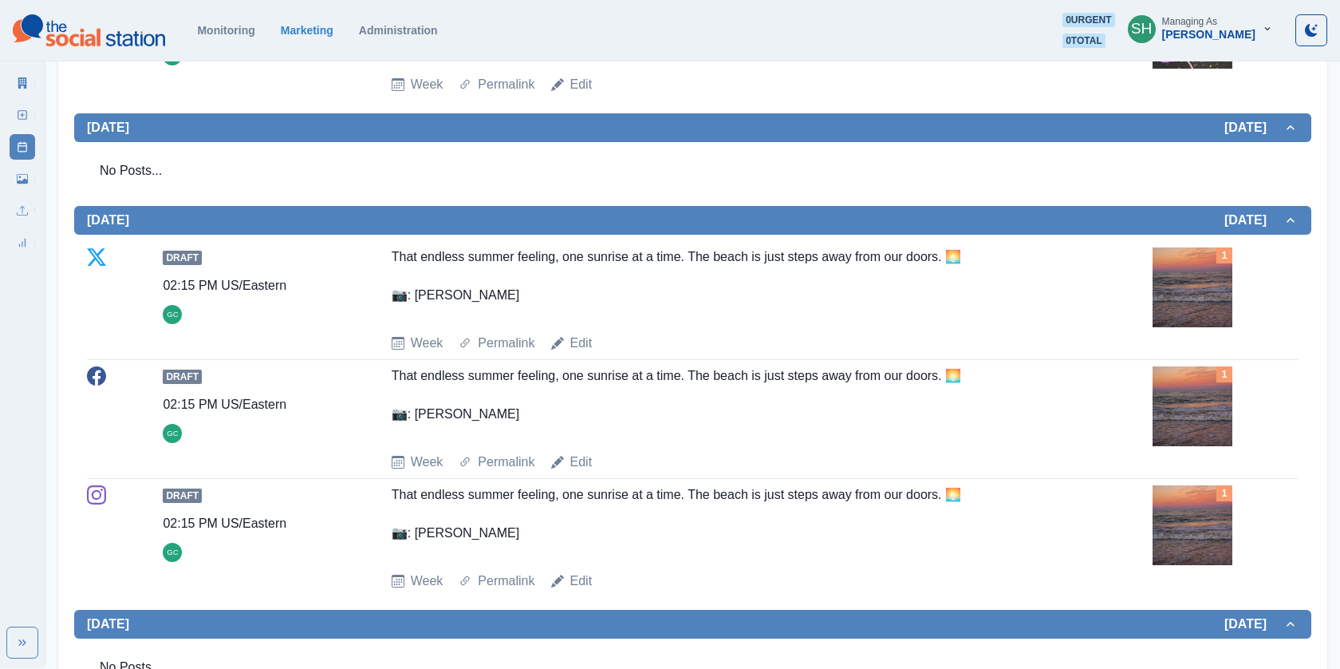
scroll to position [706, 0]
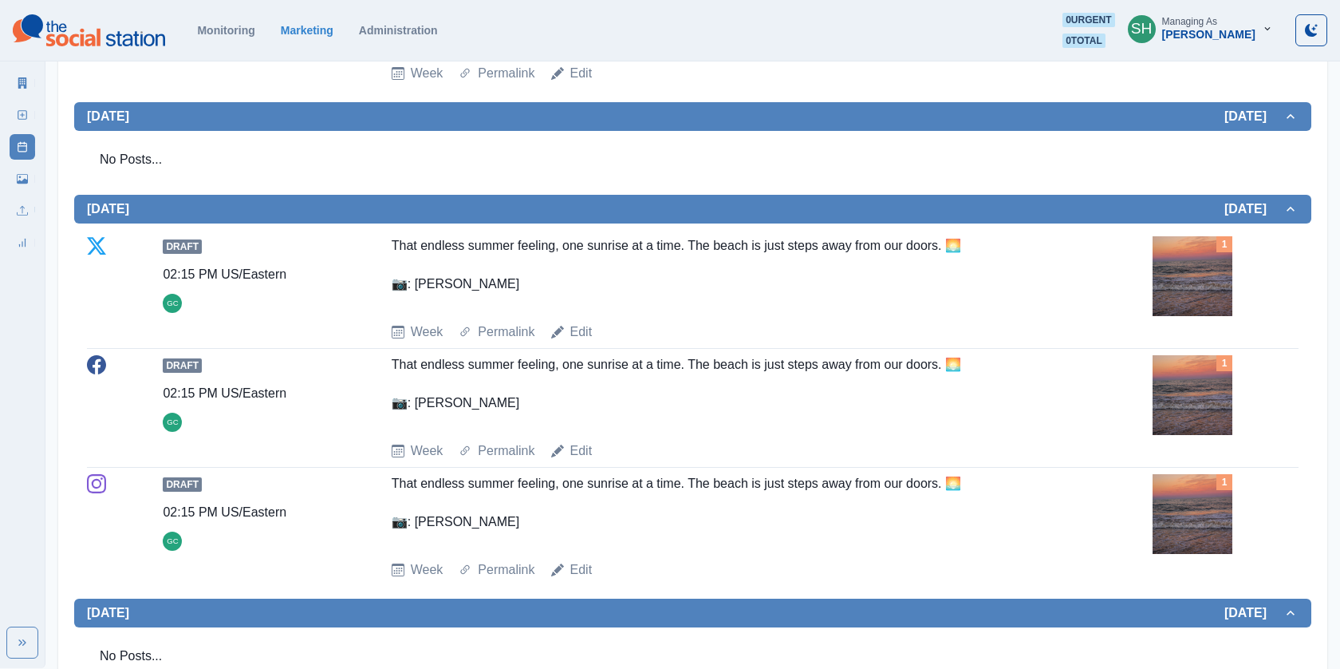
click at [1197, 267] on img at bounding box center [1193, 276] width 80 height 80
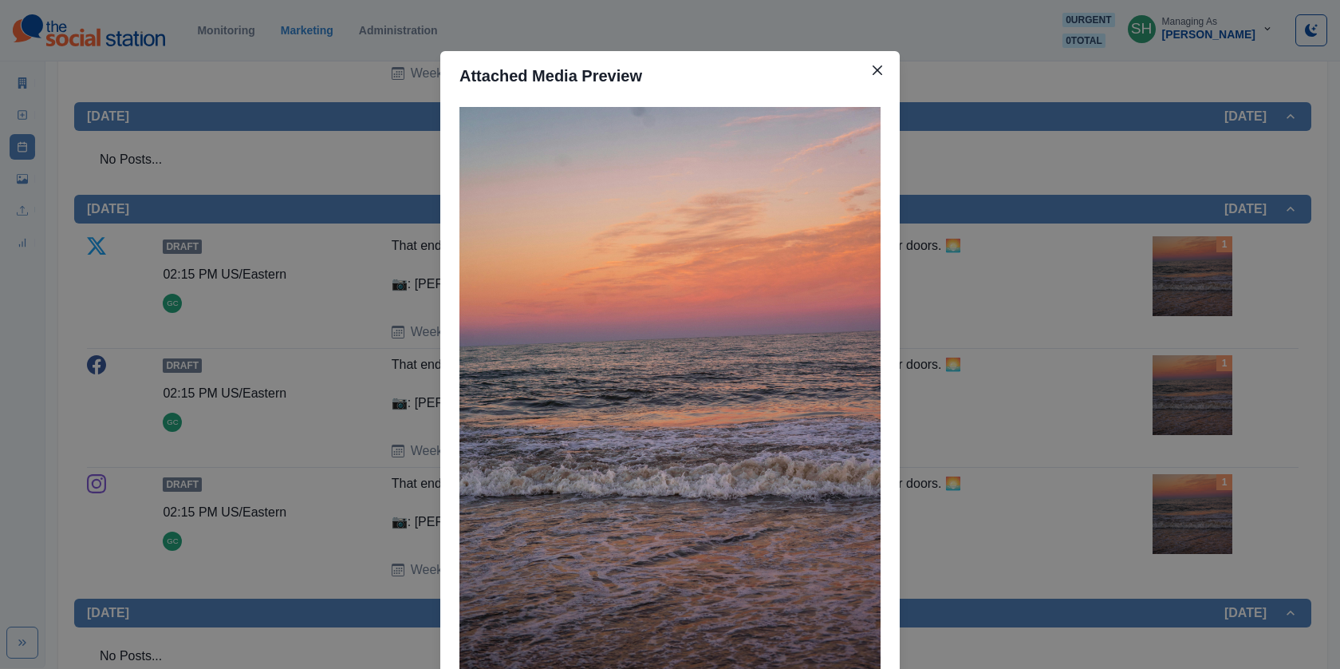
click at [1138, 250] on div "Attached Media Preview" at bounding box center [670, 334] width 1340 height 669
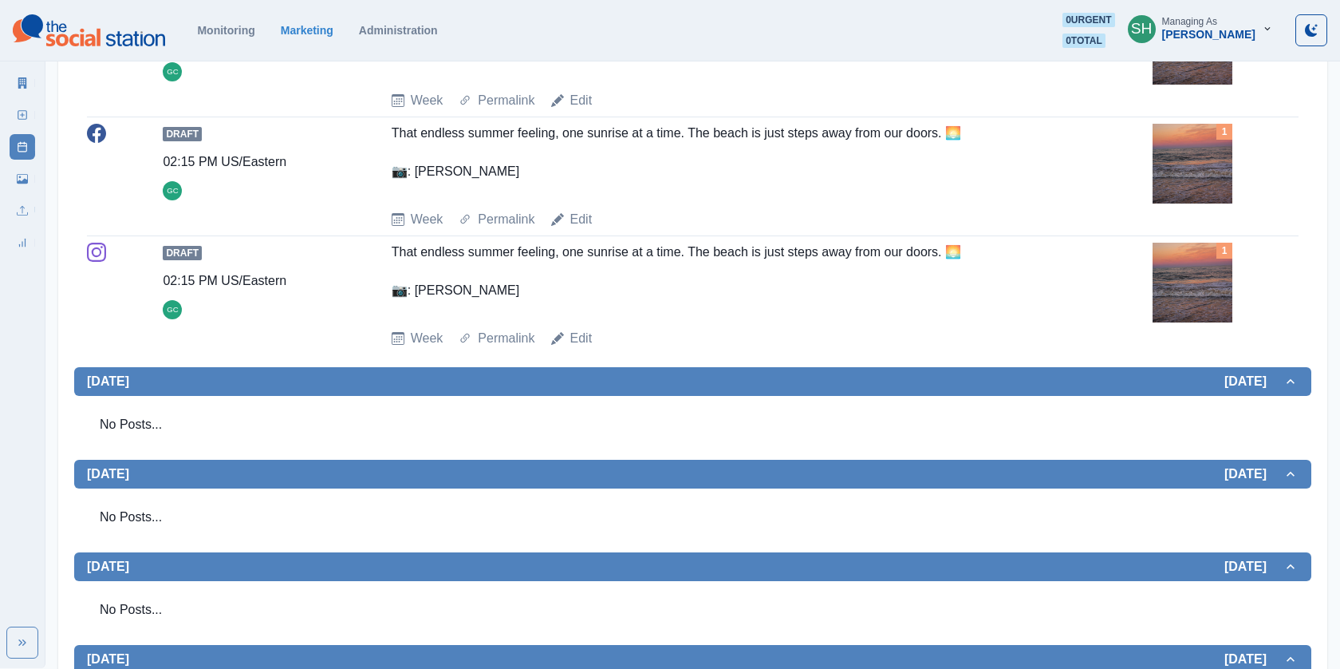
scroll to position [1342, 0]
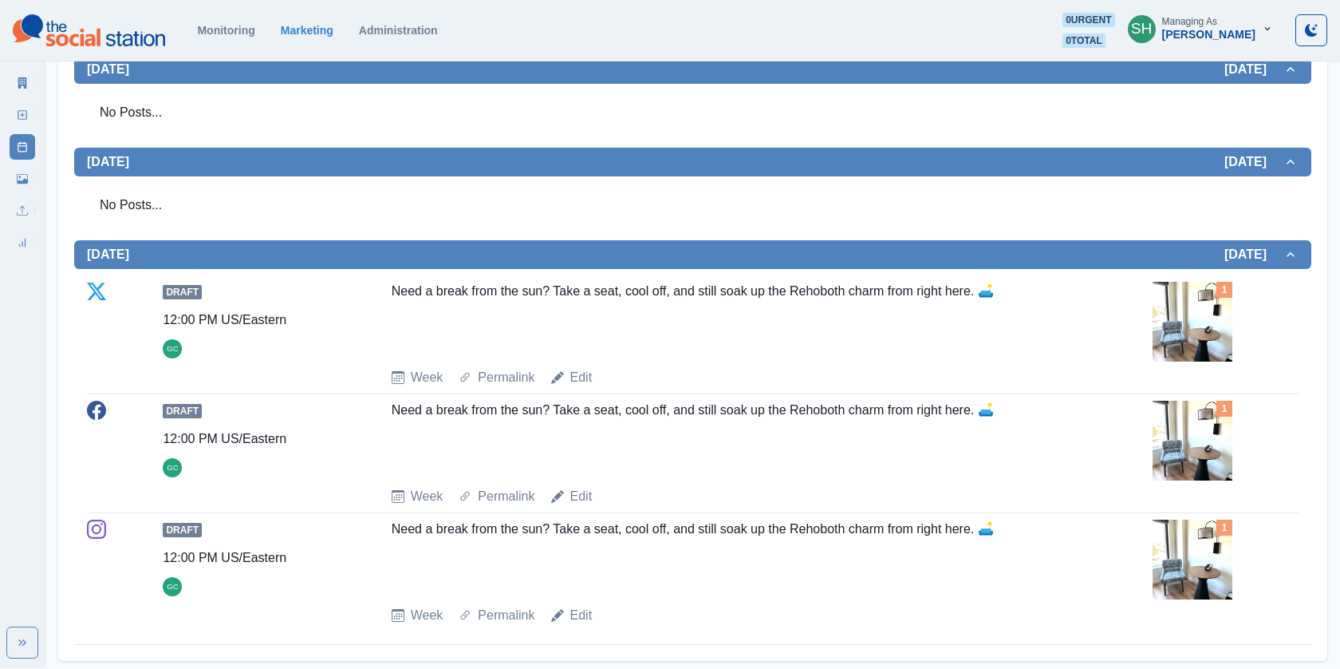
click at [1213, 340] on img at bounding box center [1193, 322] width 80 height 80
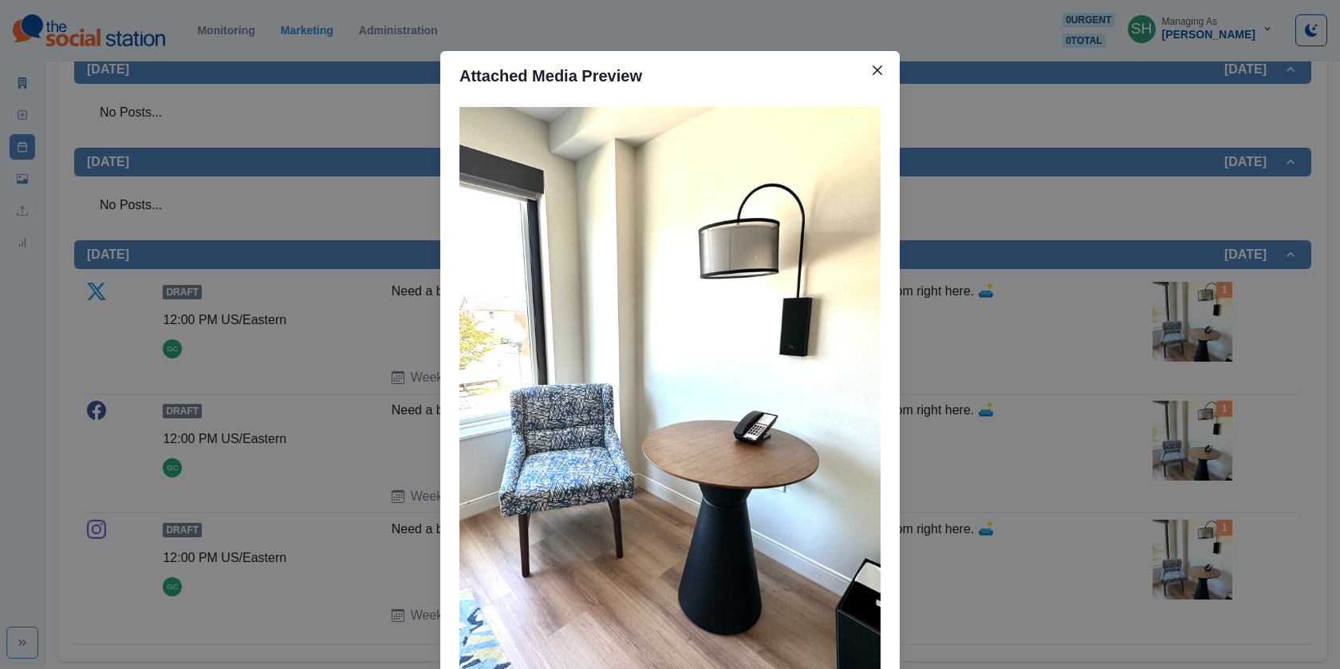
click at [1163, 302] on div "Attached Media Preview" at bounding box center [670, 334] width 1340 height 669
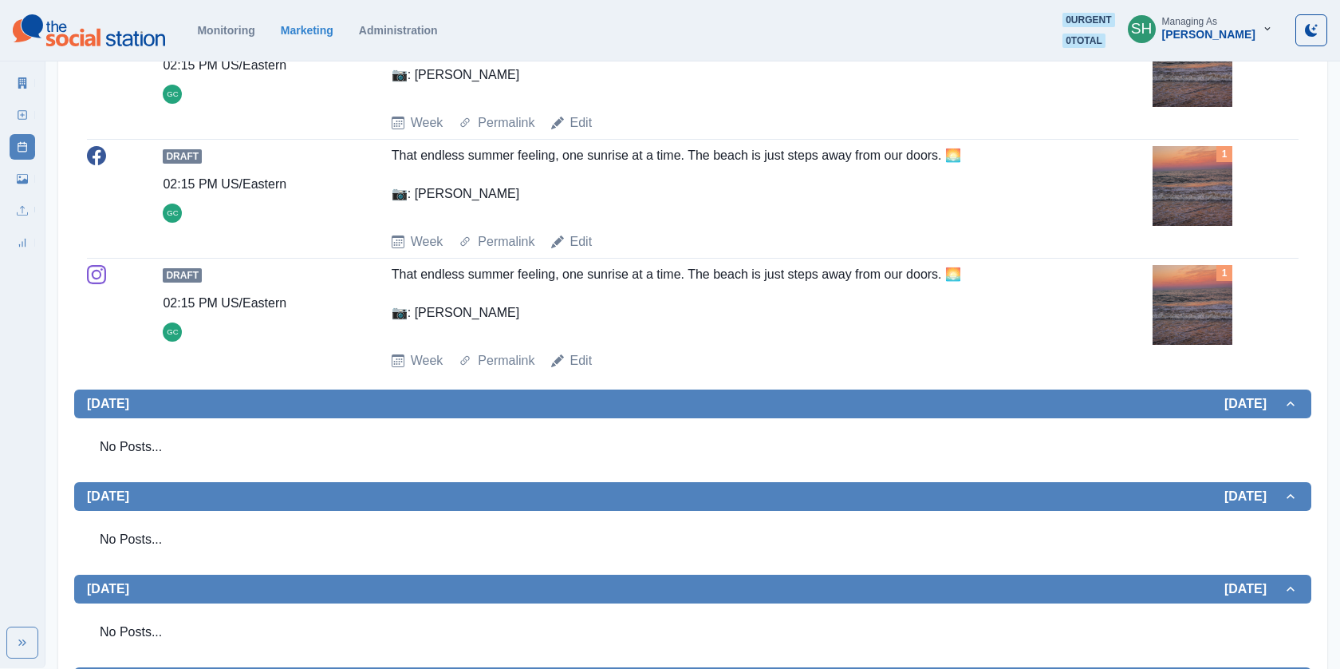
scroll to position [0, 0]
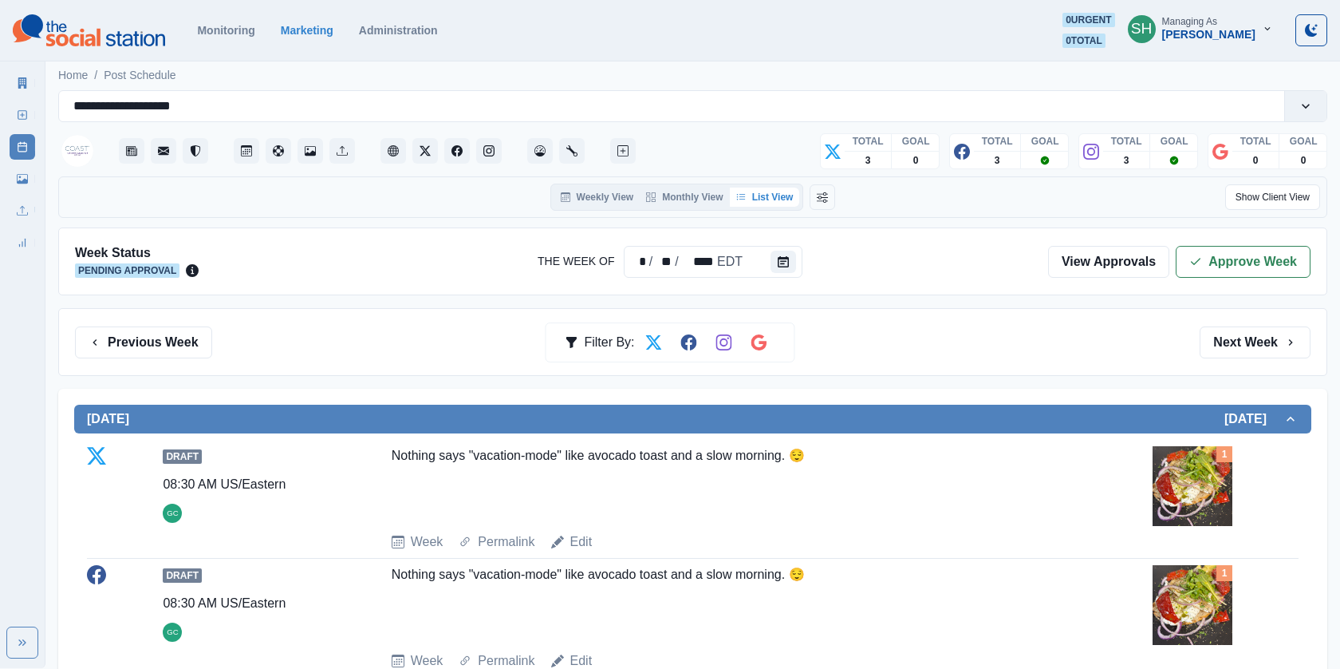
click at [1208, 283] on div "Week Status Pending Approval The Week Of * / ** / **** EDT View Approvals Appro…" at bounding box center [692, 261] width 1269 height 68
click at [1197, 240] on div "Week Status Pending Approval The Week Of * / ** / **** EDT View Approvals Appro…" at bounding box center [692, 261] width 1269 height 68
click at [1197, 269] on button "Approve Week" at bounding box center [1243, 262] width 135 height 32
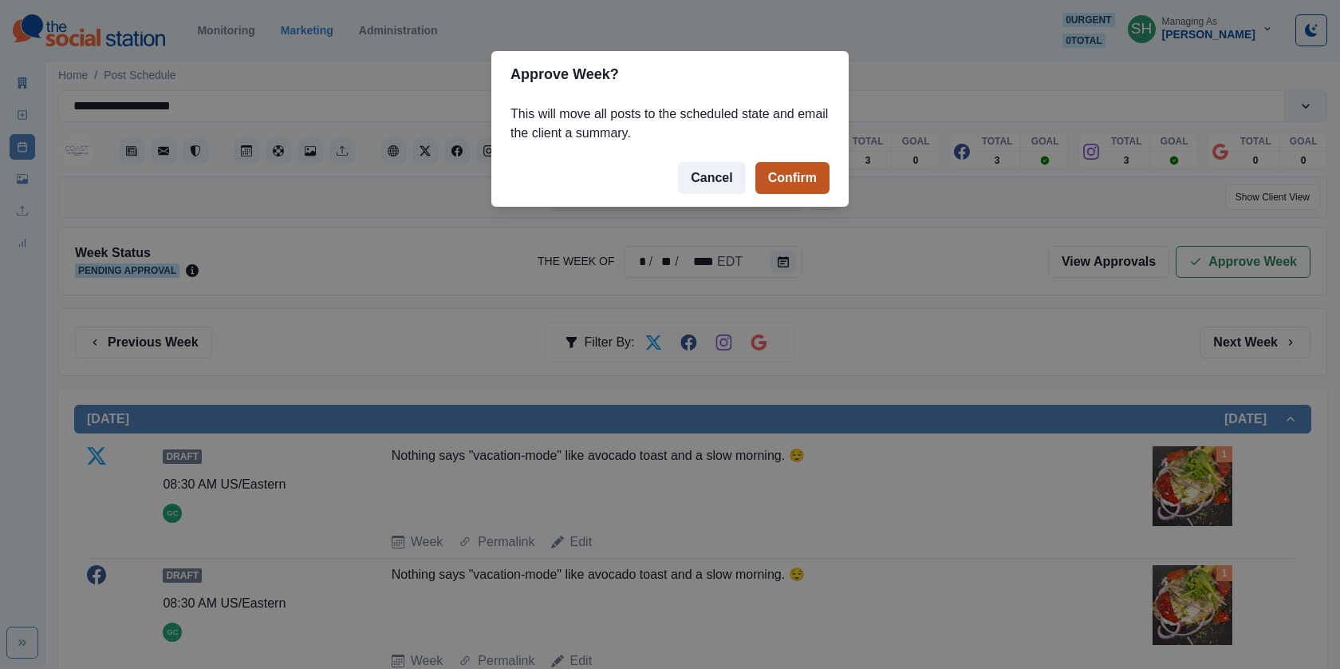
click at [817, 179] on button "Confirm" at bounding box center [792, 178] width 74 height 32
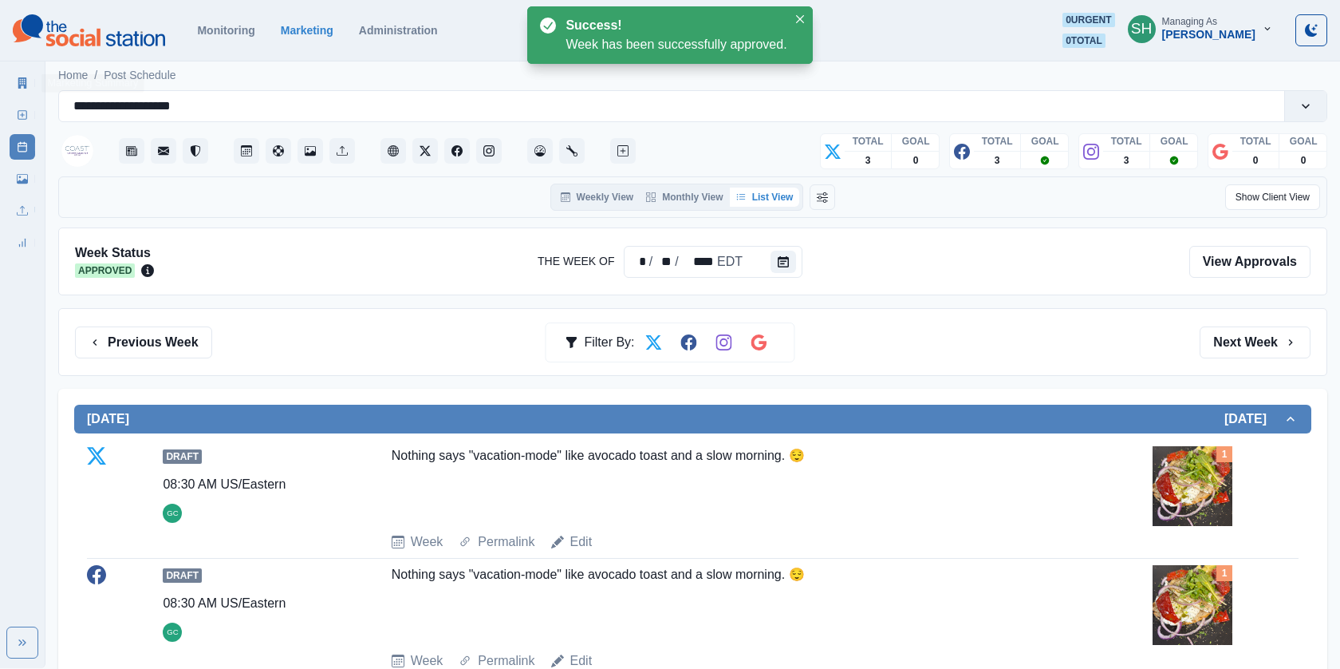
click at [21, 80] on icon at bounding box center [22, 82] width 9 height 11
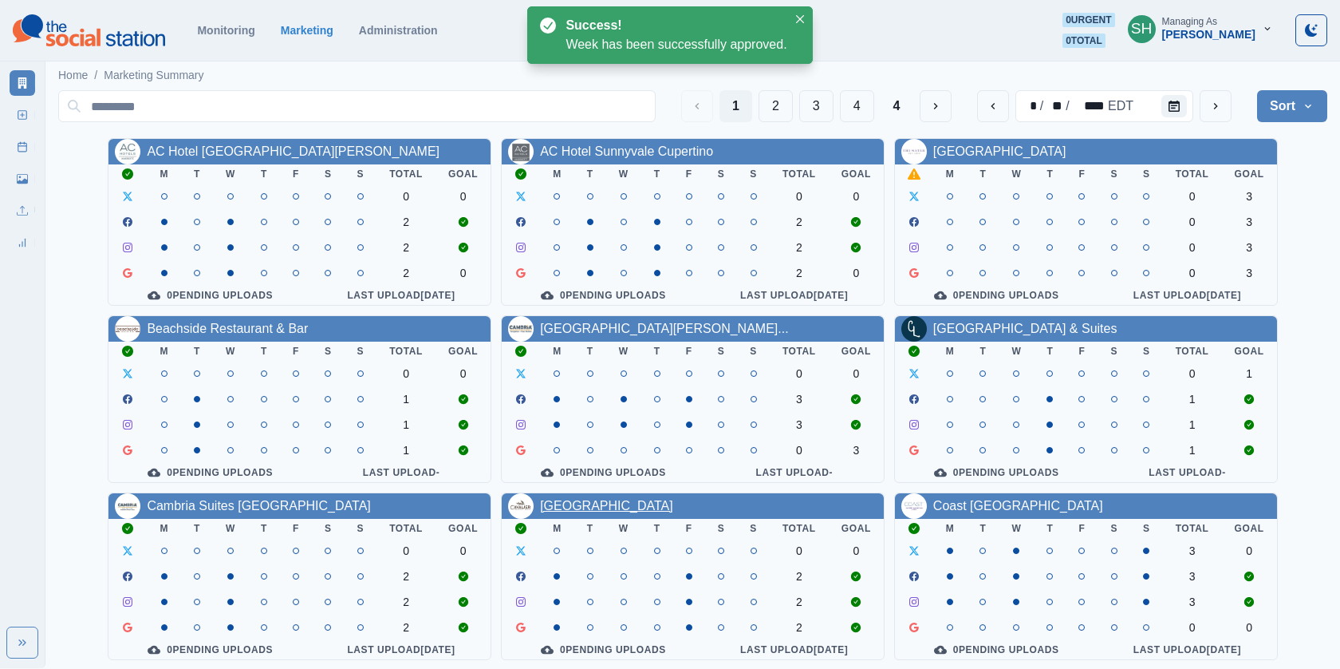
scroll to position [187, 0]
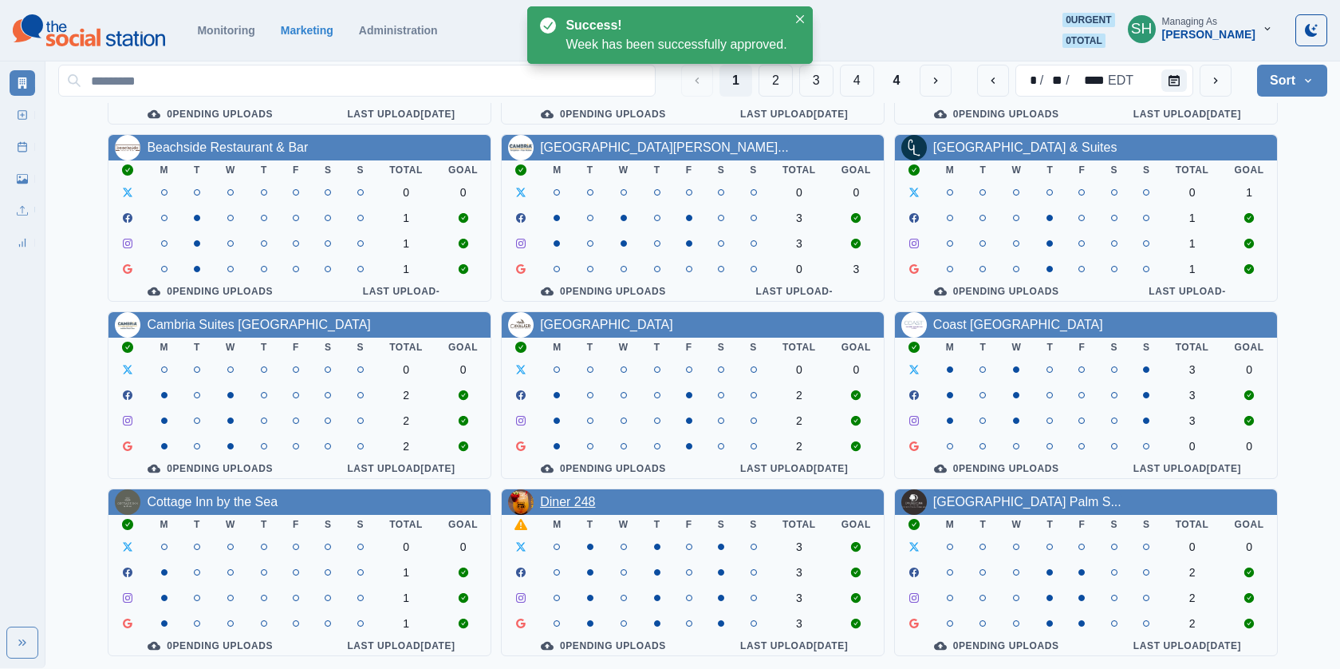
click at [577, 497] on link "Diner 248" at bounding box center [567, 502] width 55 height 14
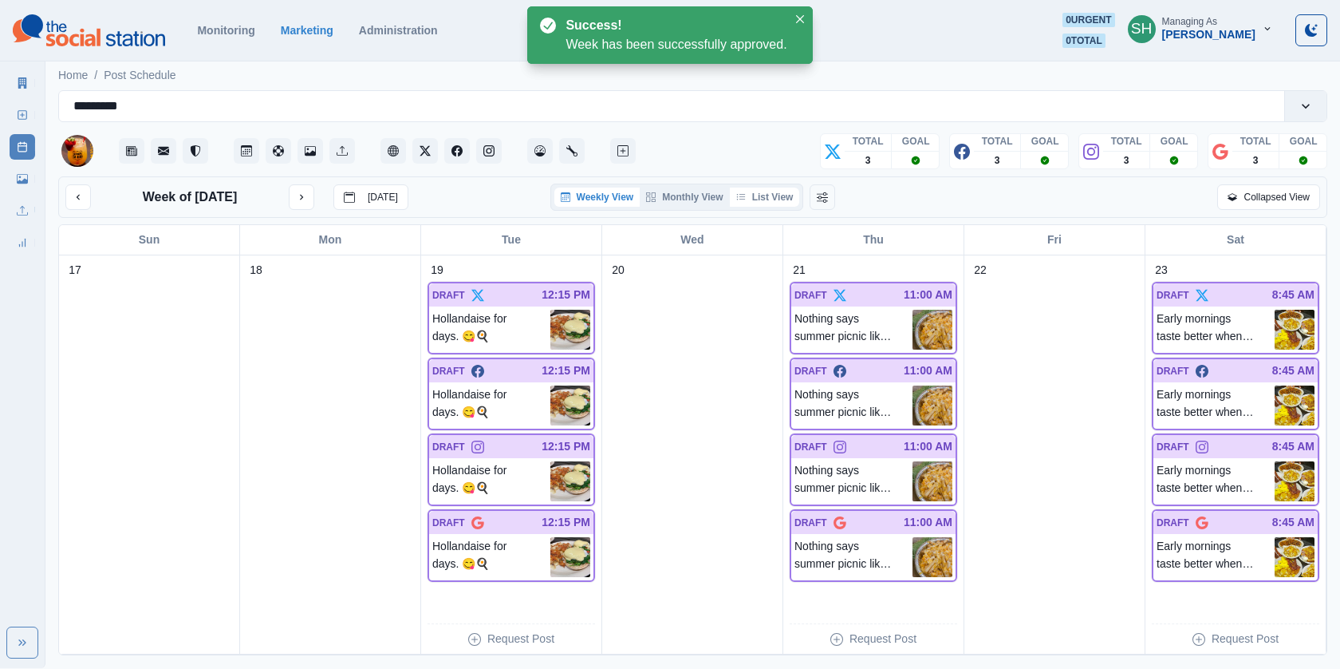
click at [753, 201] on button "List View" at bounding box center [765, 196] width 70 height 19
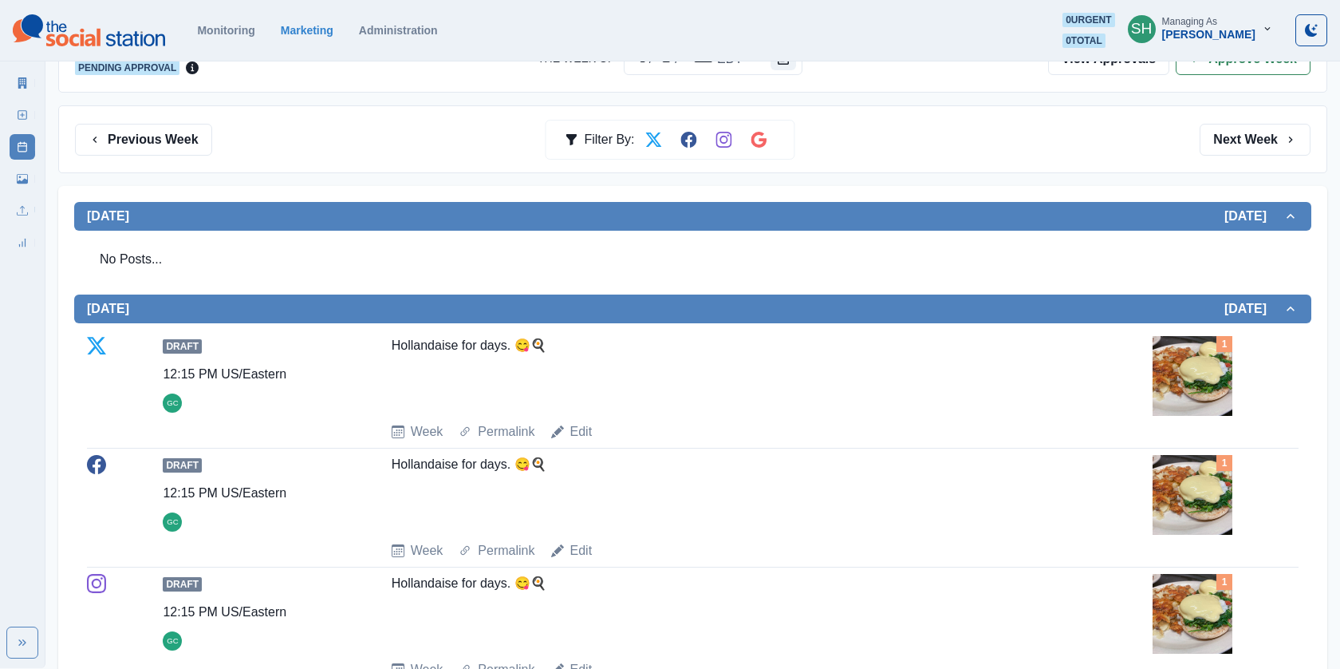
scroll to position [357, 0]
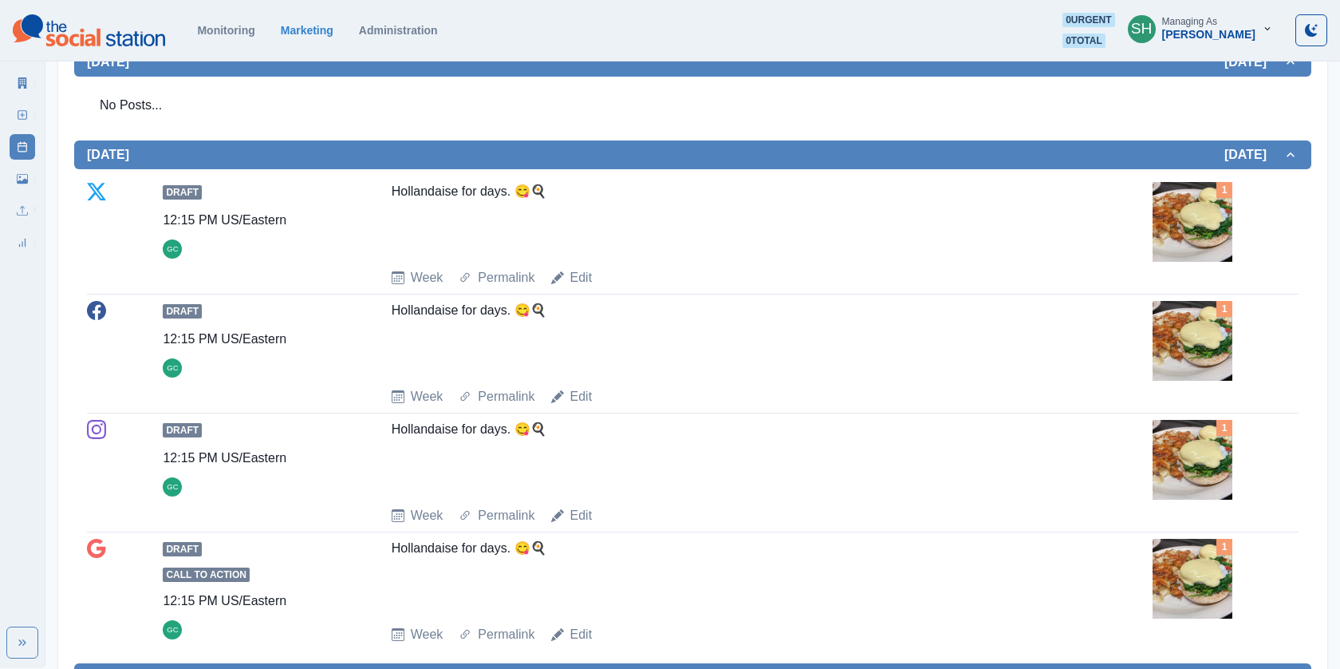
click at [1251, 323] on div "1" at bounding box center [1226, 341] width 146 height 80
click at [1210, 320] on img at bounding box center [1193, 341] width 80 height 80
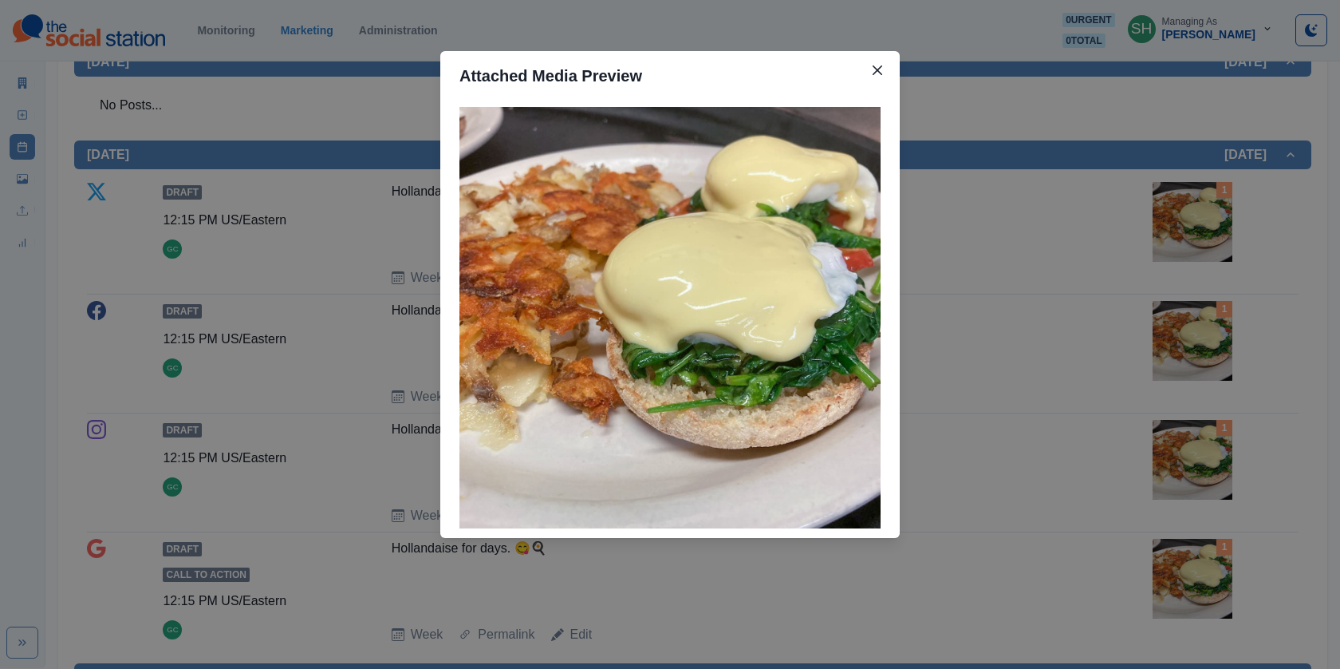
click at [1079, 286] on div "Attached Media Preview" at bounding box center [670, 334] width 1340 height 669
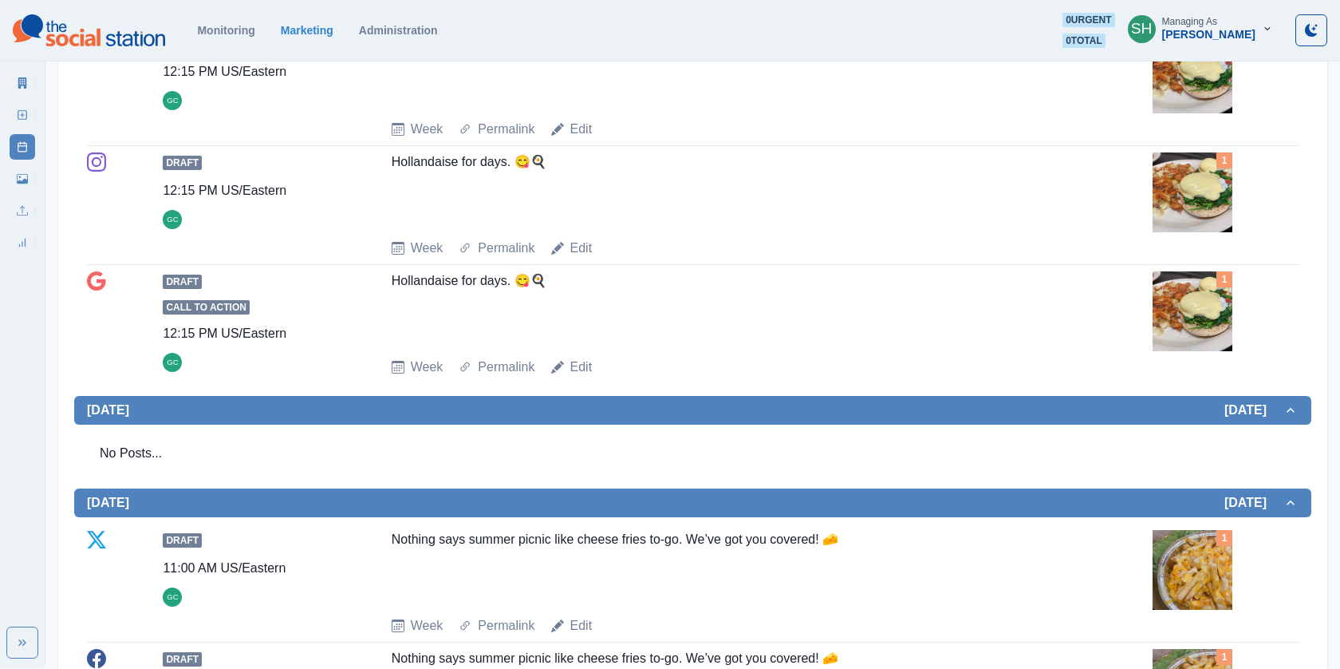
scroll to position [523, 0]
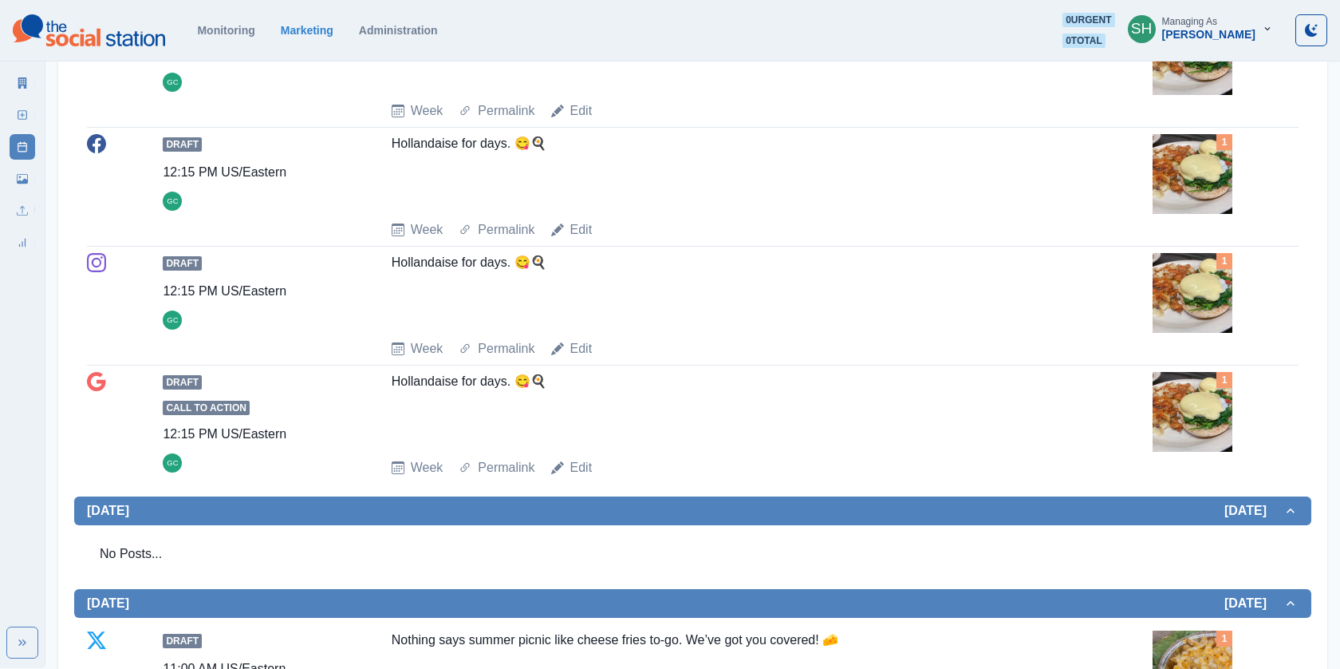
click at [578, 356] on div "Draft 12:15 PM US/Eastern GC Hollandaise for days. 😋🍳 Week Permalink Edit 1" at bounding box center [693, 306] width 1212 height 119
click at [577, 352] on link "Edit" at bounding box center [581, 348] width 22 height 19
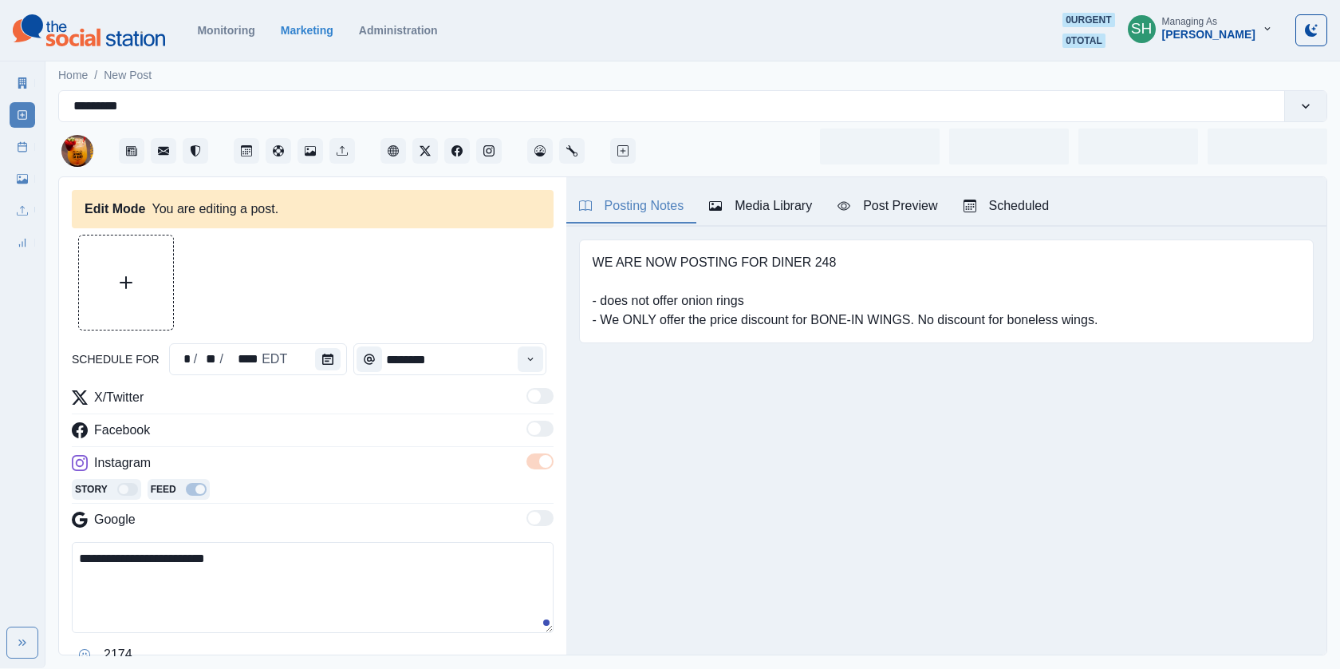
type input "********"
type textarea "**********"
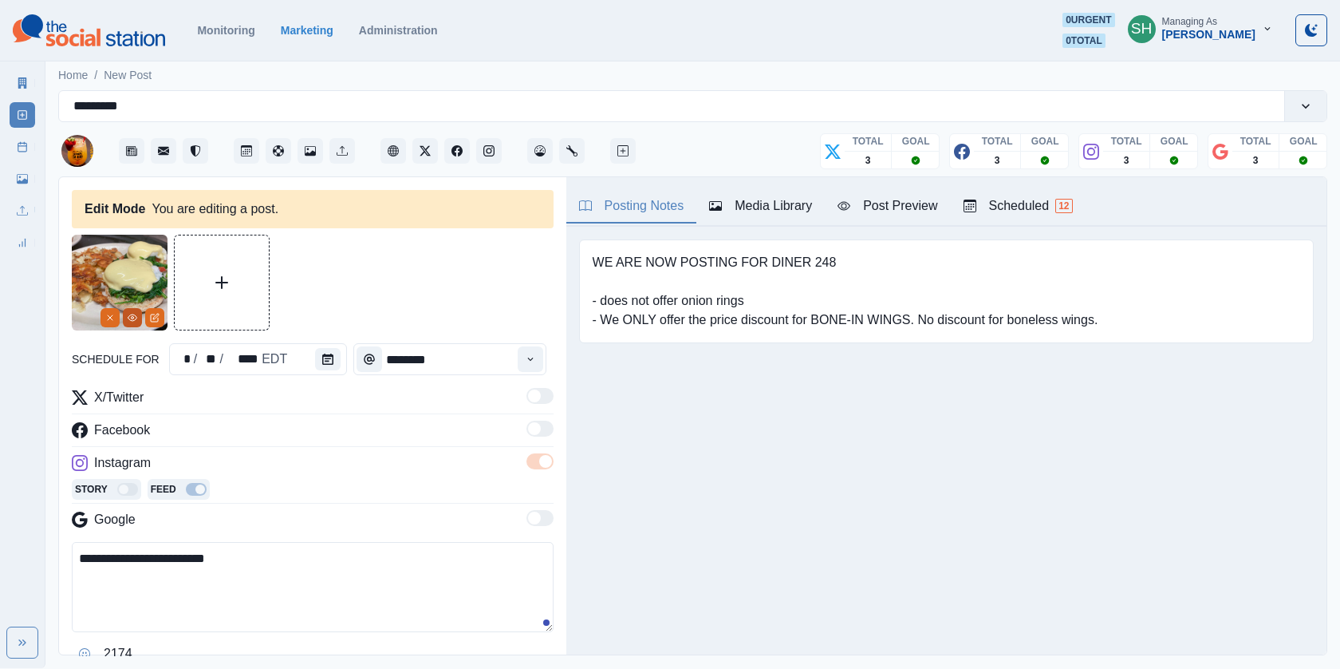
click at [133, 313] on icon "View Media" at bounding box center [133, 318] width 10 height 10
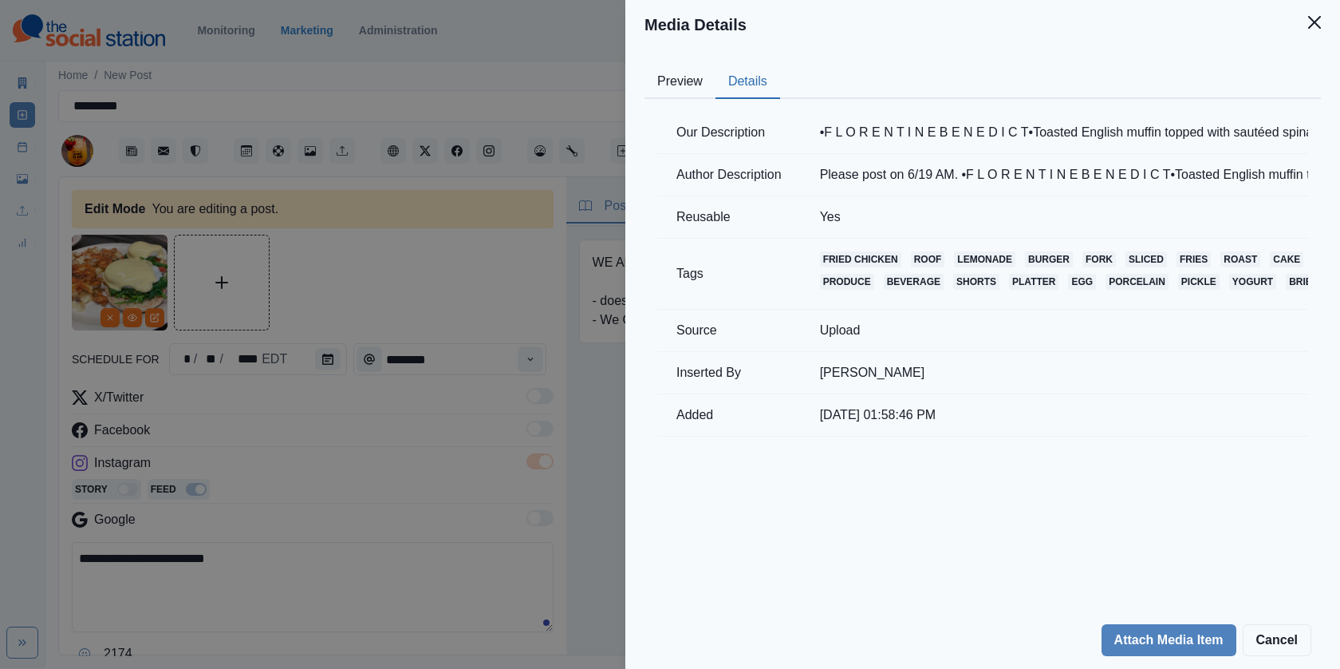
click at [736, 93] on button "Details" at bounding box center [748, 82] width 65 height 34
click at [563, 225] on div "Media Details Preview Details Our Description •F L O R E N T I N E B E N E D I …" at bounding box center [670, 334] width 1340 height 669
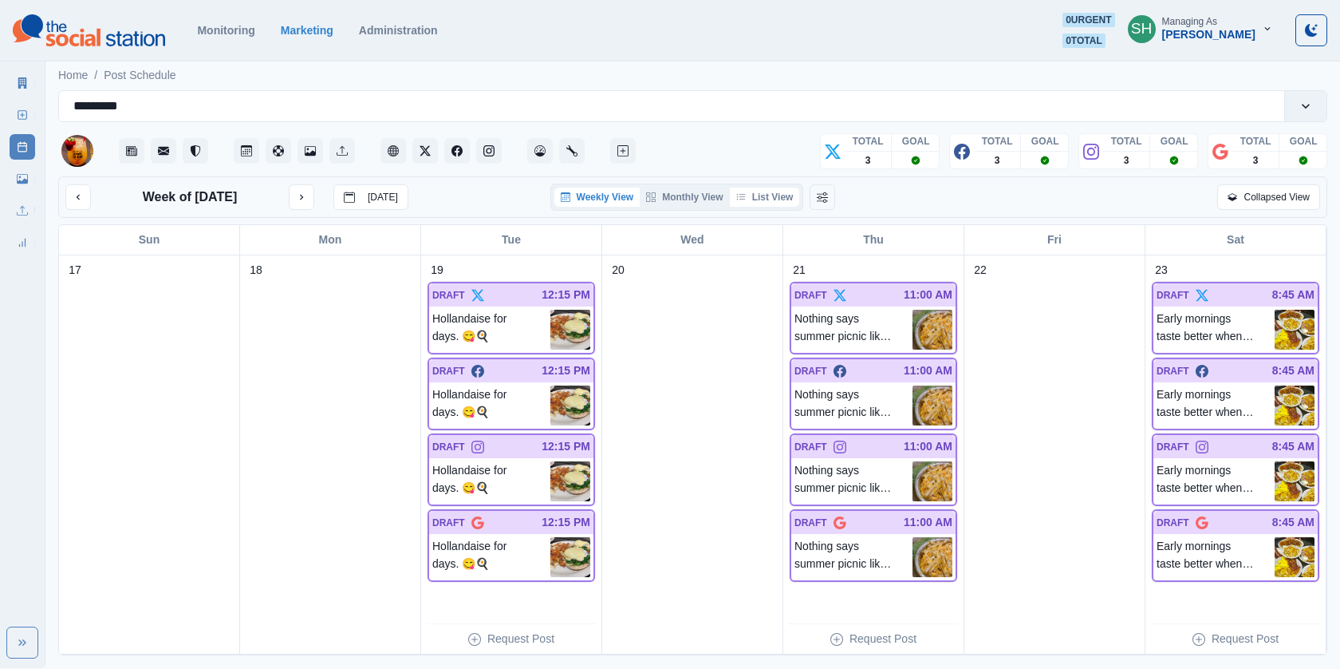
click at [779, 196] on button "List View" at bounding box center [765, 196] width 70 height 19
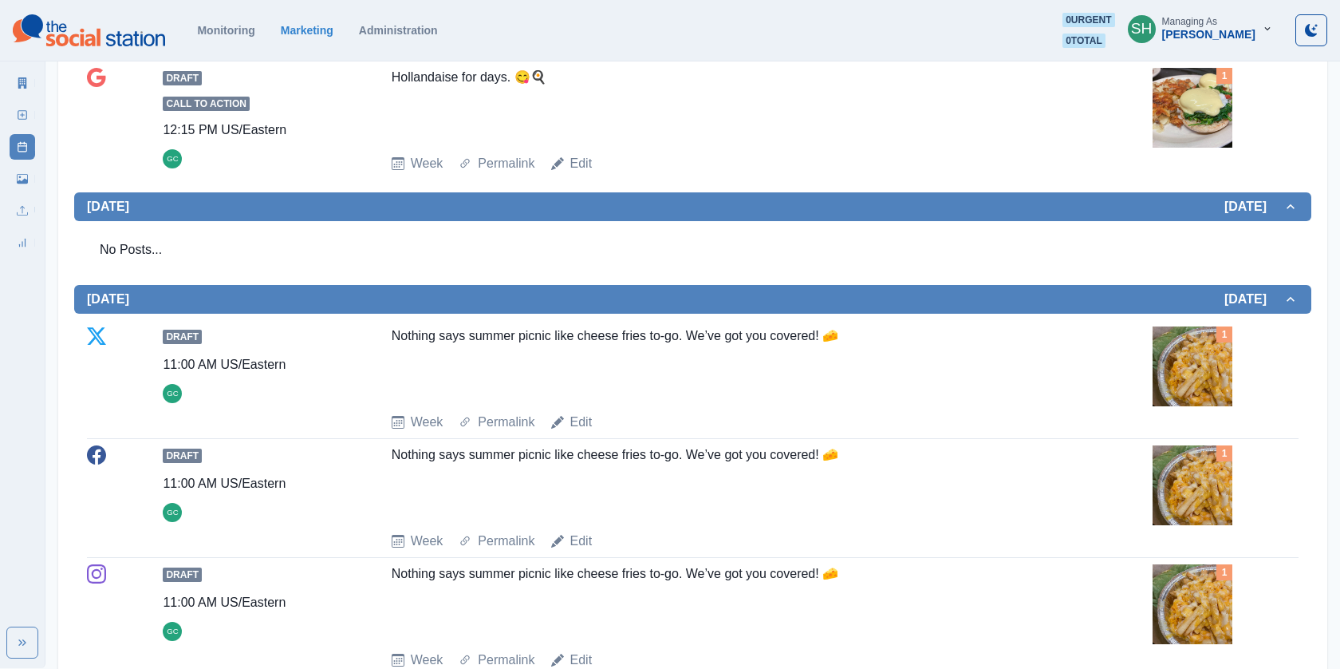
scroll to position [974, 0]
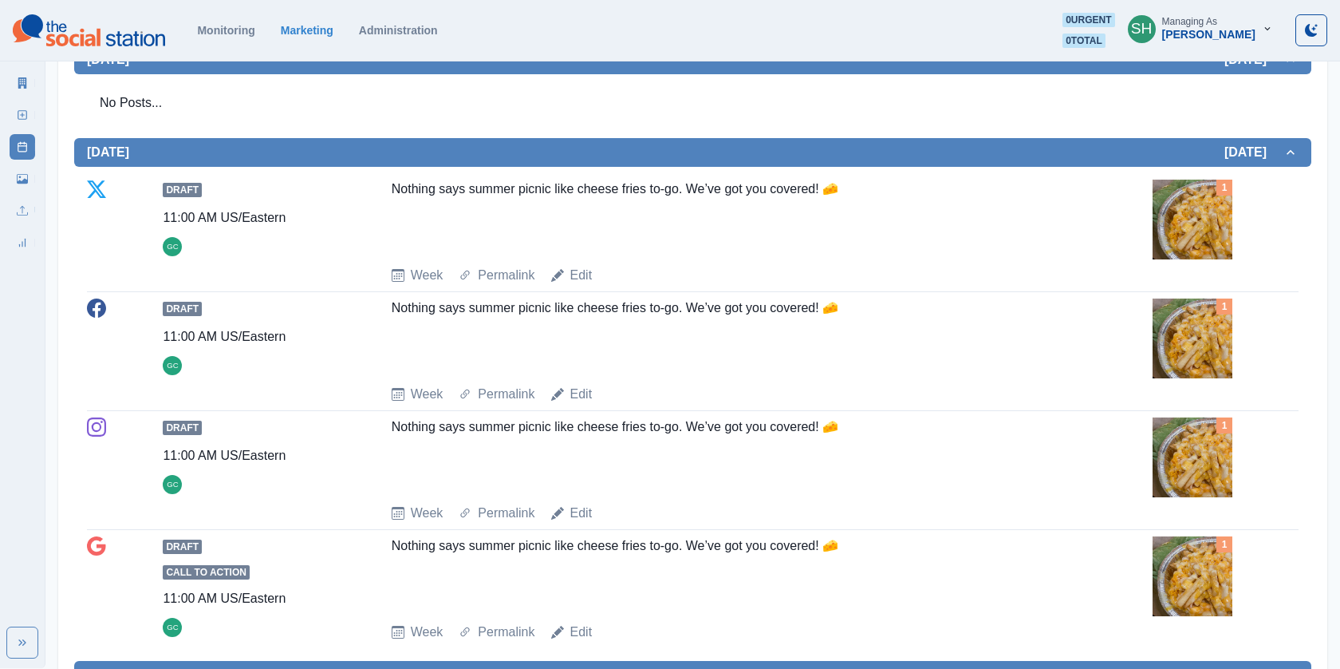
click at [1196, 215] on img at bounding box center [1193, 219] width 80 height 80
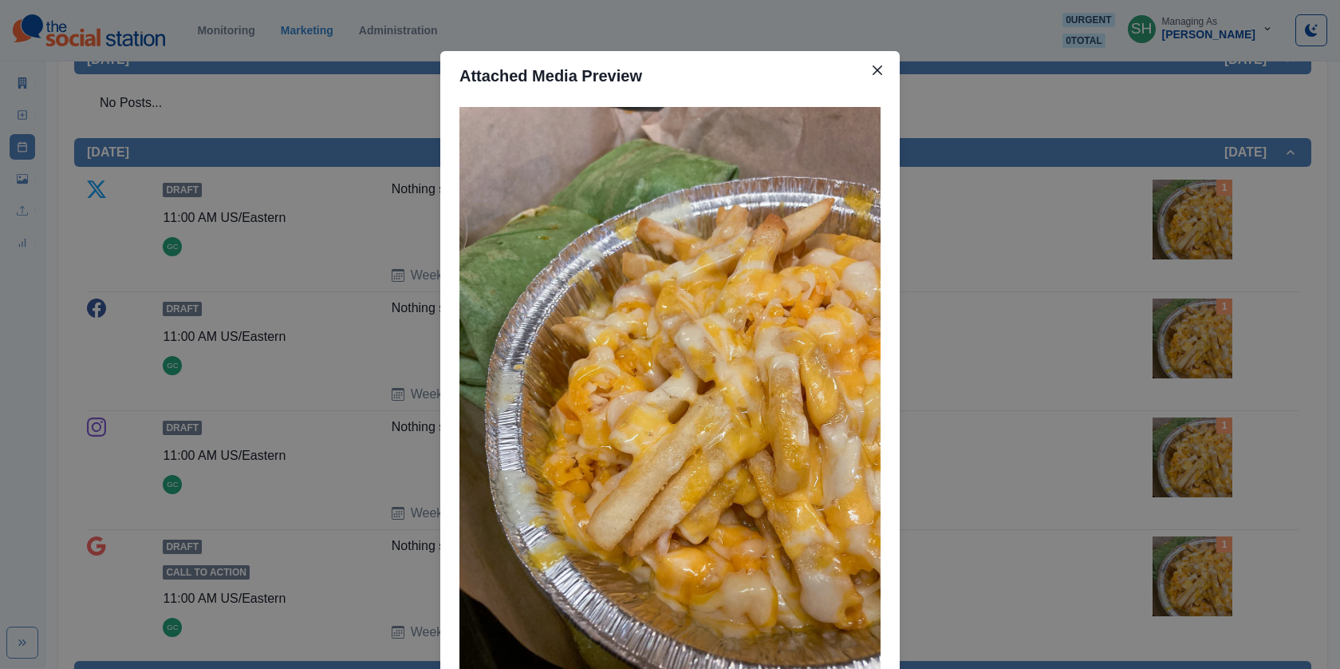
click at [1021, 227] on div "Attached Media Preview" at bounding box center [670, 334] width 1340 height 669
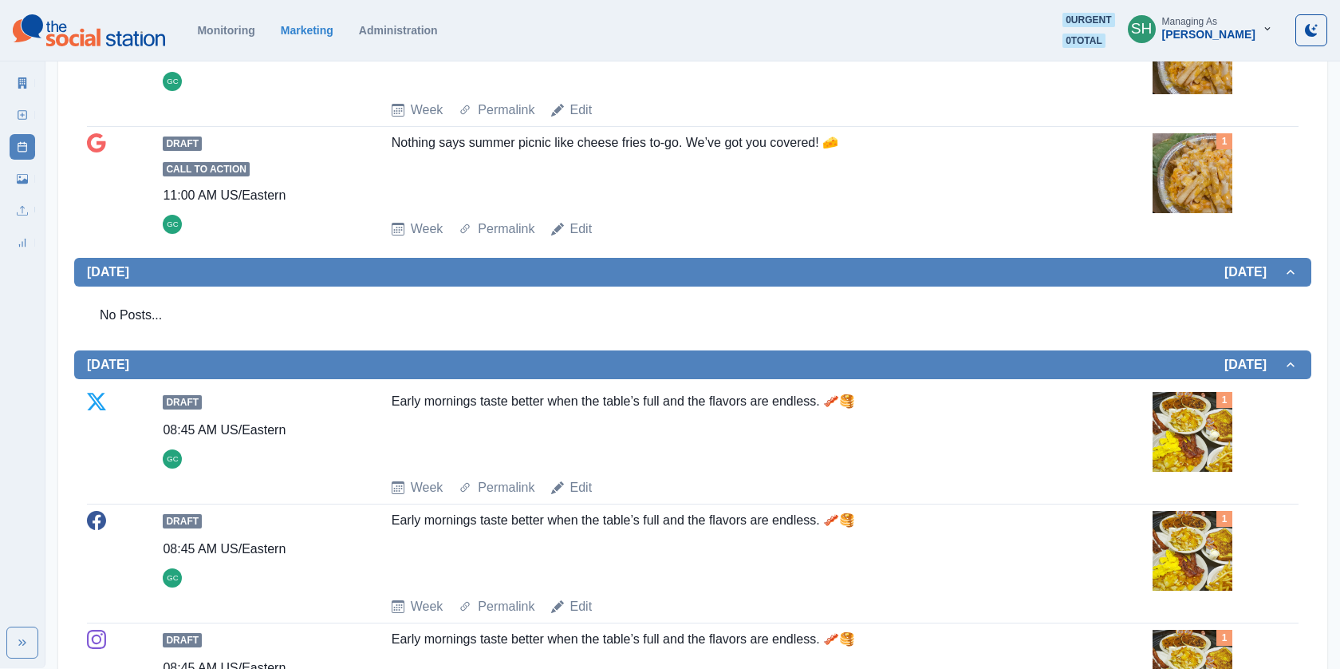
scroll to position [1698, 0]
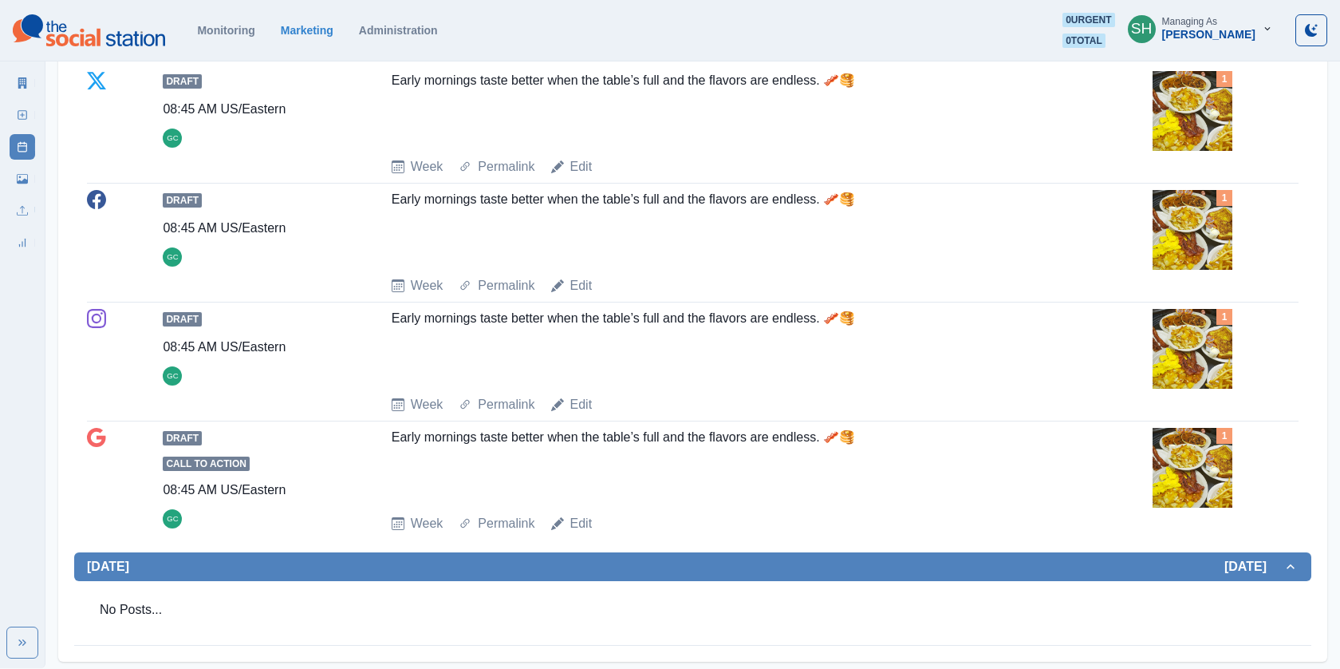
click at [1183, 254] on img at bounding box center [1193, 230] width 80 height 80
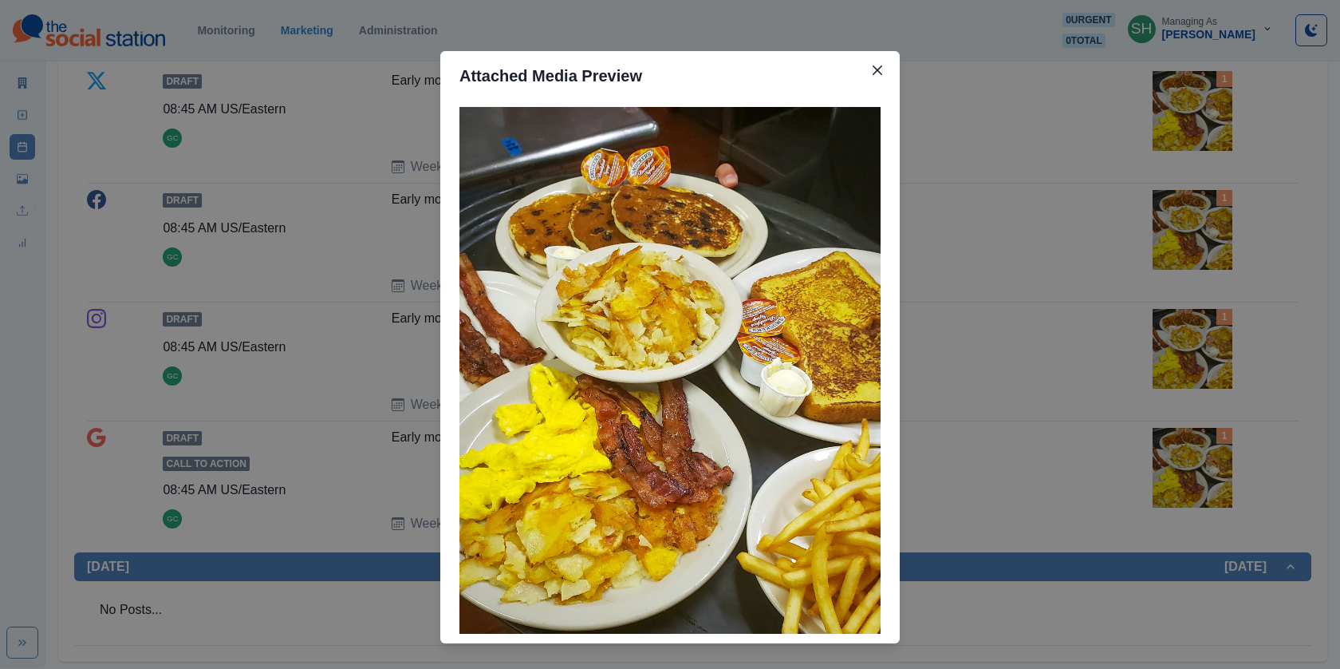
click at [1080, 255] on div "Attached Media Preview" at bounding box center [670, 334] width 1340 height 669
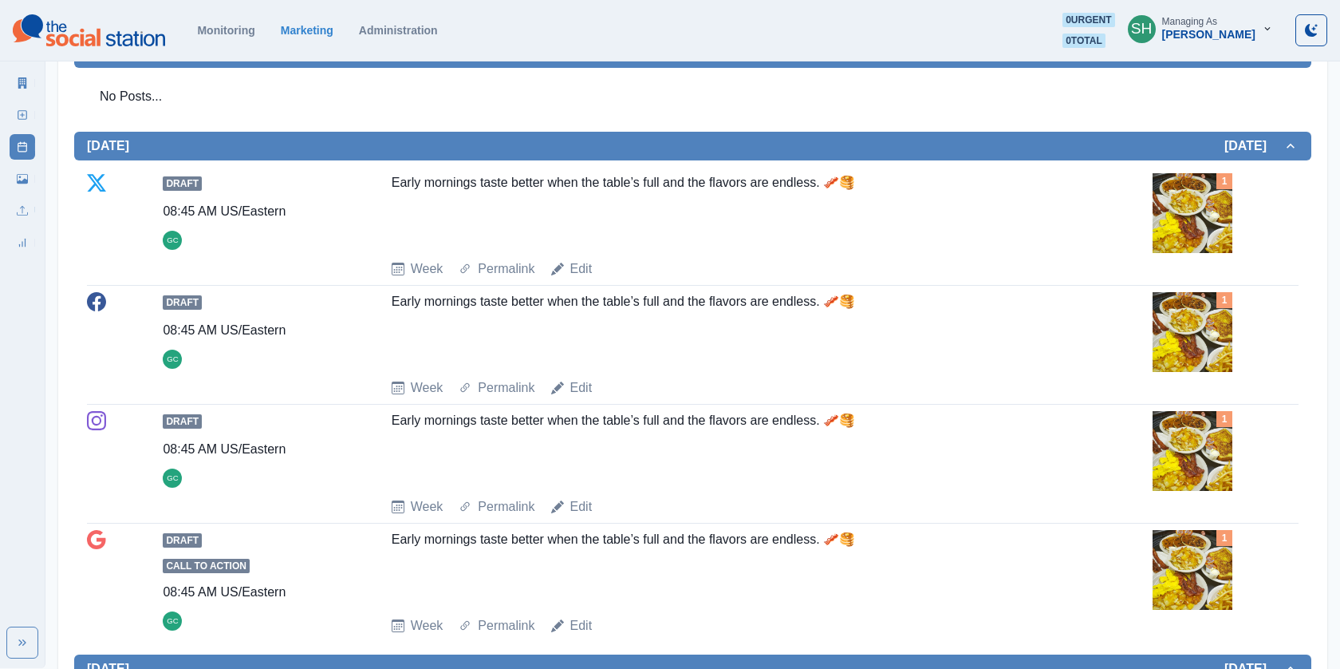
scroll to position [1556, 0]
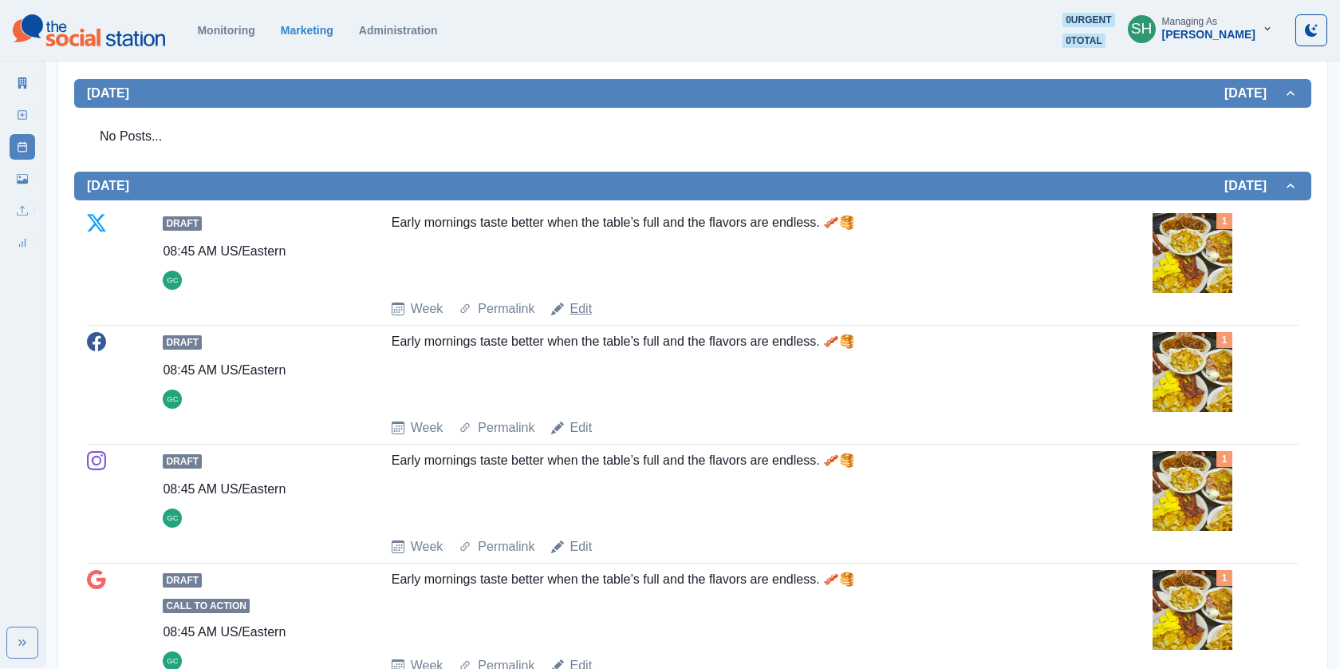
click at [571, 301] on link "Edit" at bounding box center [581, 308] width 22 height 19
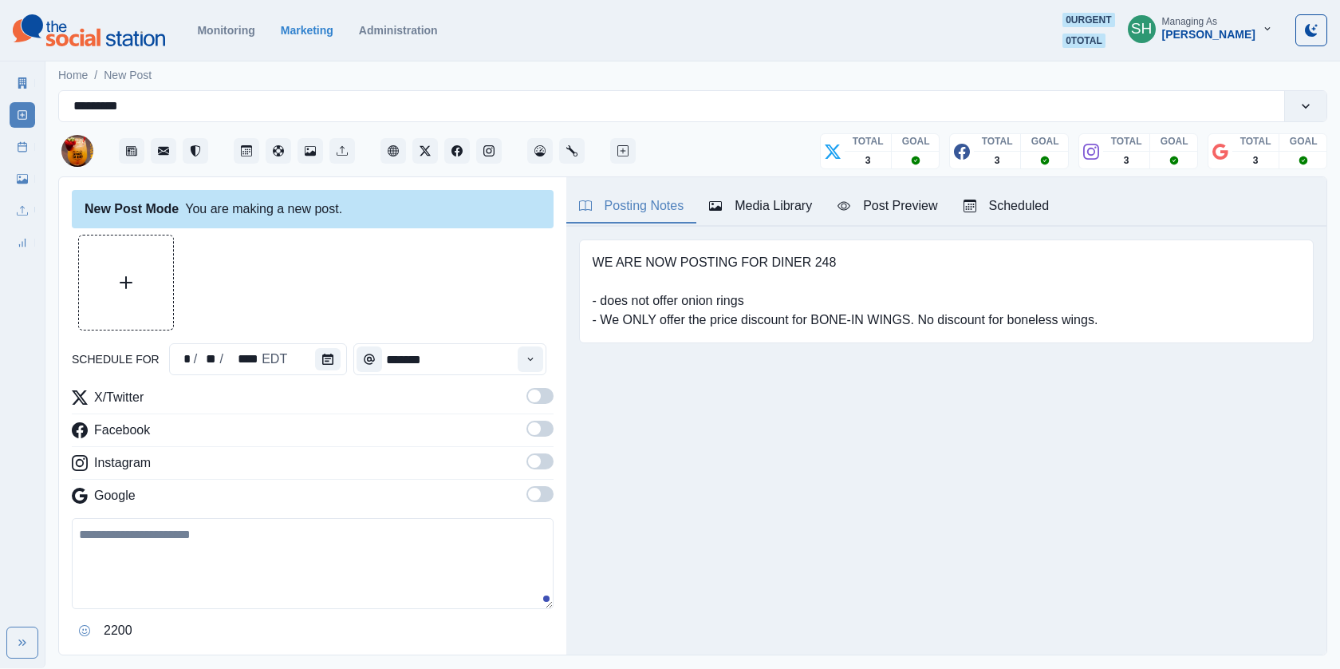
type input "*******"
type textarea "**********"
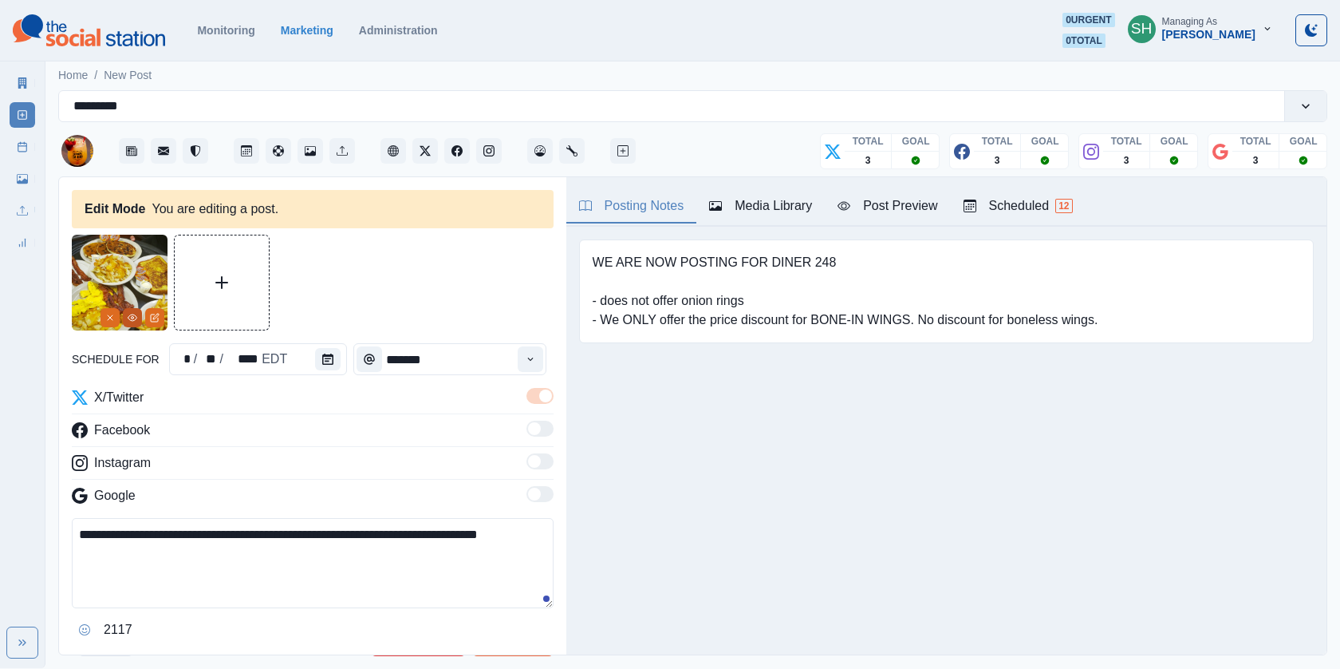
click at [130, 314] on icon "View Media" at bounding box center [132, 317] width 9 height 6
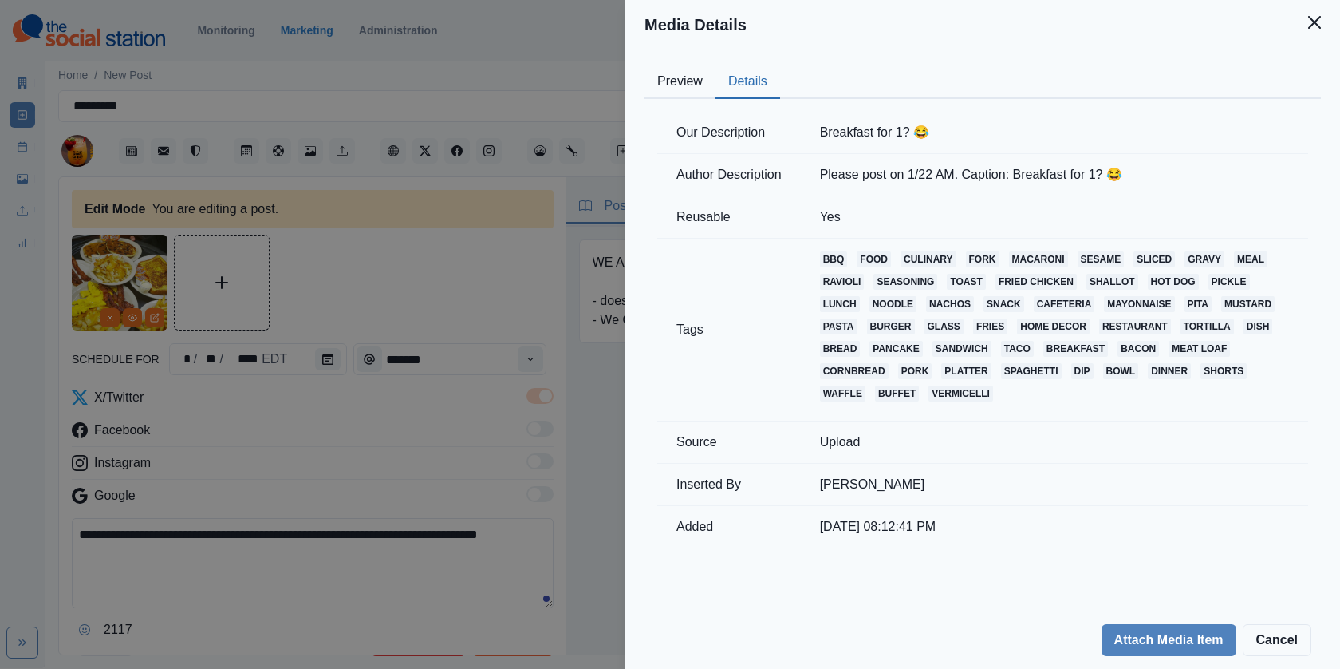
click at [758, 82] on button "Details" at bounding box center [748, 82] width 65 height 34
click at [444, 258] on div "Media Details Preview Details Our Description Breakfast for 1? 😂 Author Descrip…" at bounding box center [670, 334] width 1340 height 669
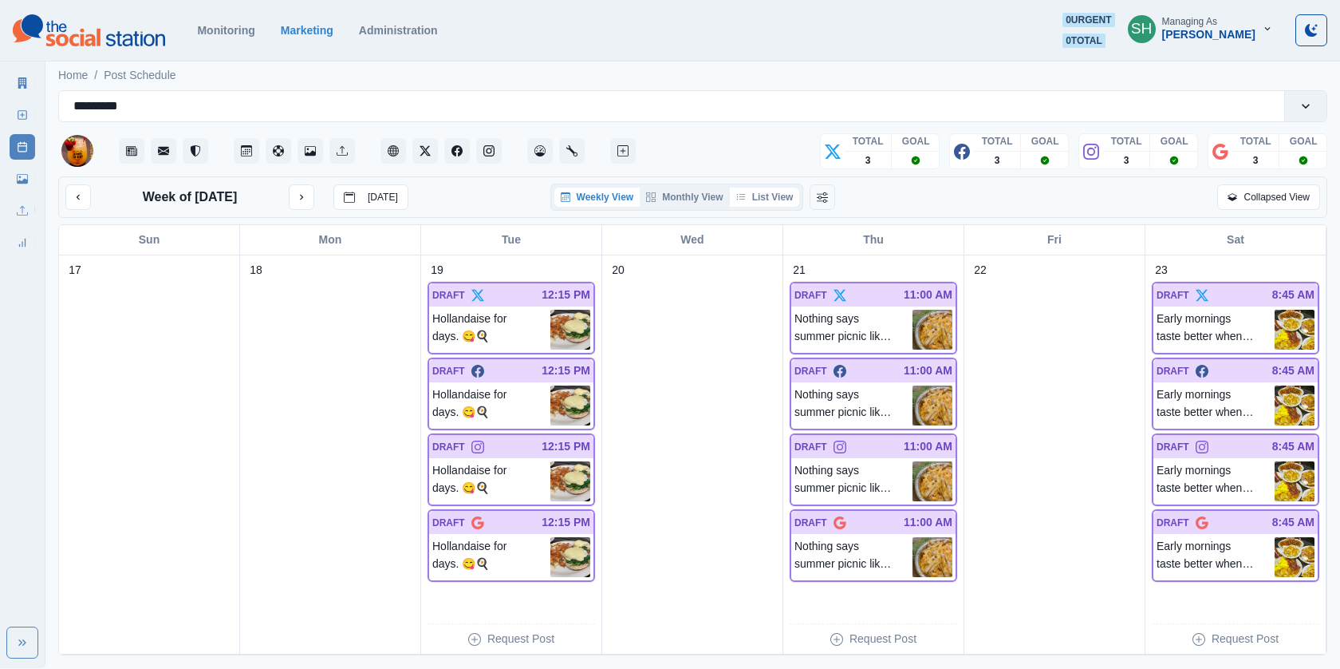
click at [791, 202] on button "List View" at bounding box center [765, 196] width 70 height 19
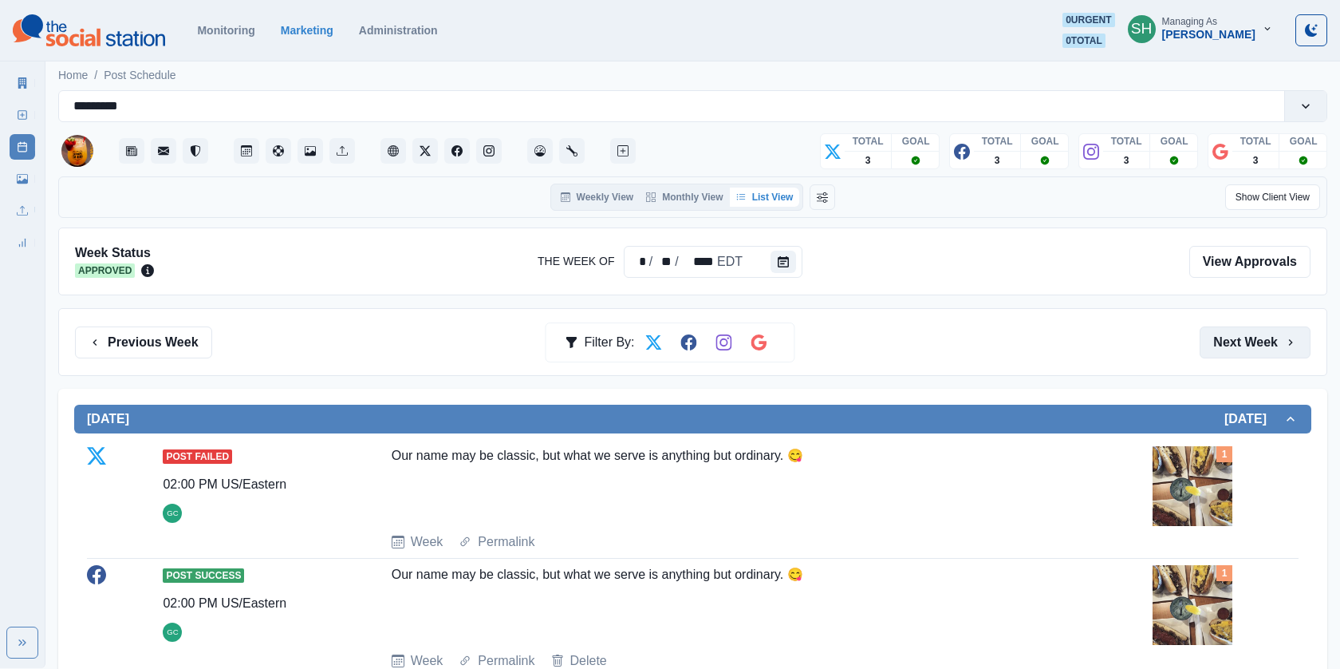
click at [1245, 339] on button "Next Week" at bounding box center [1255, 342] width 111 height 32
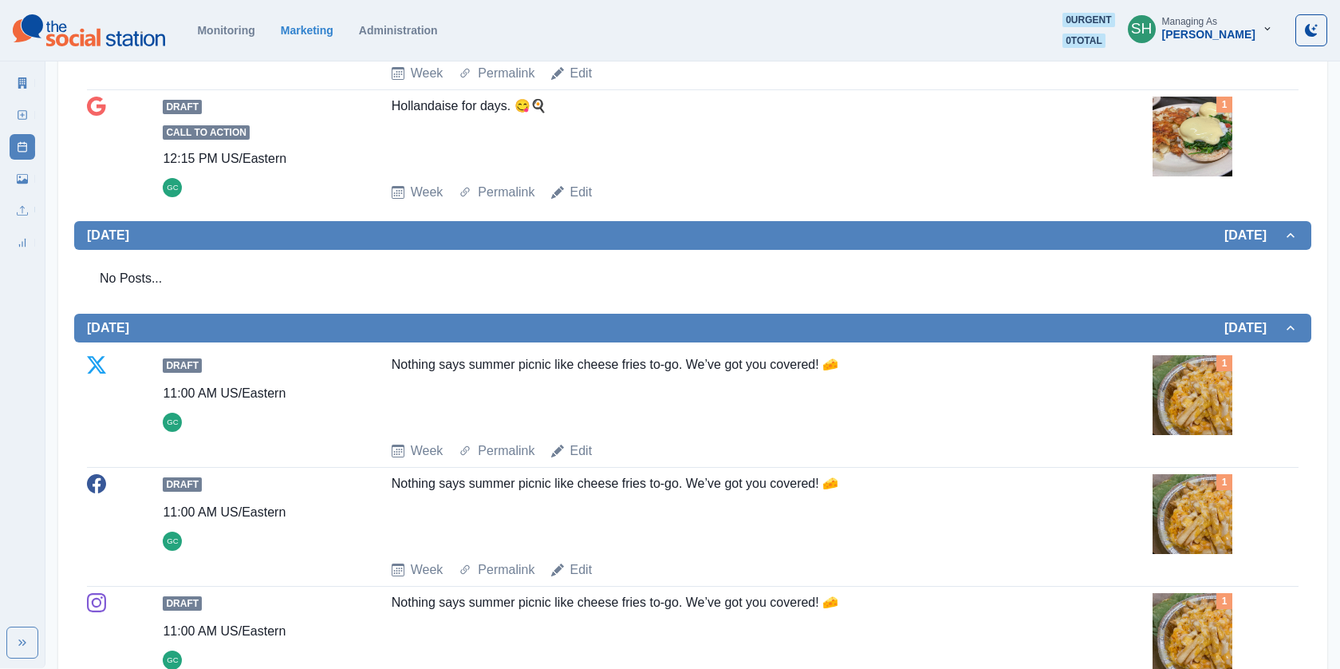
scroll to position [882, 0]
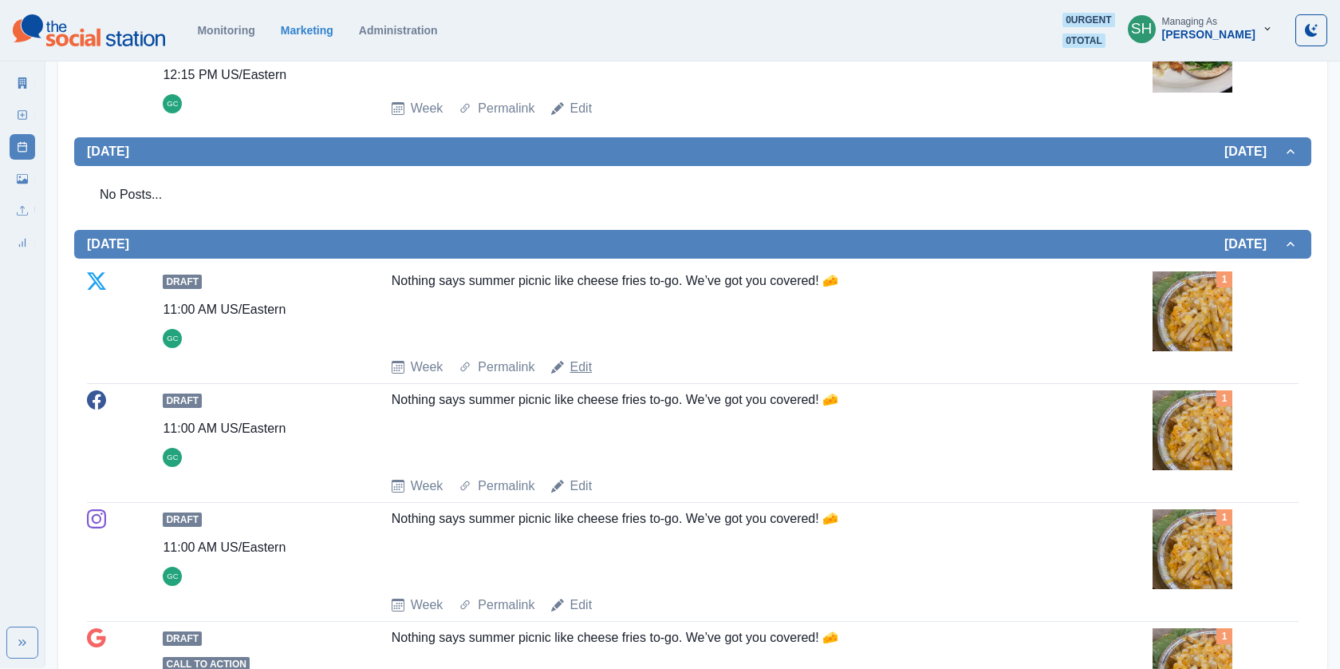
click at [582, 363] on link "Edit" at bounding box center [581, 366] width 22 height 19
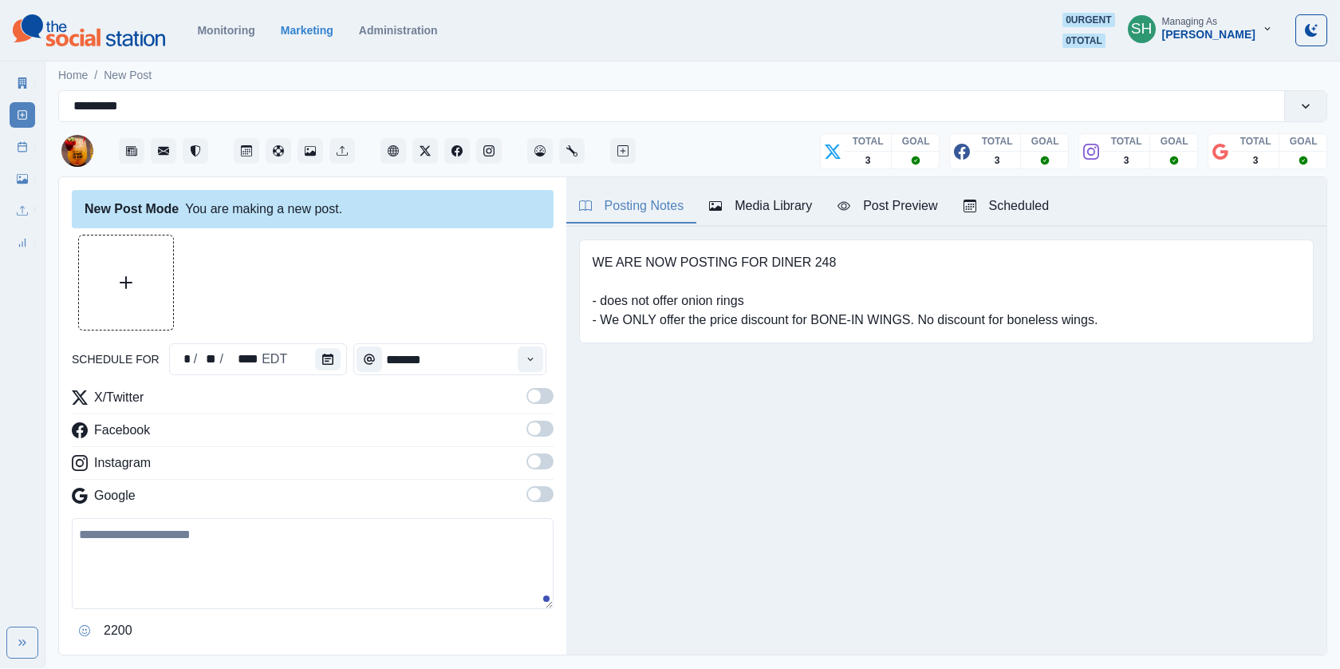
type input "********"
type textarea "**********"
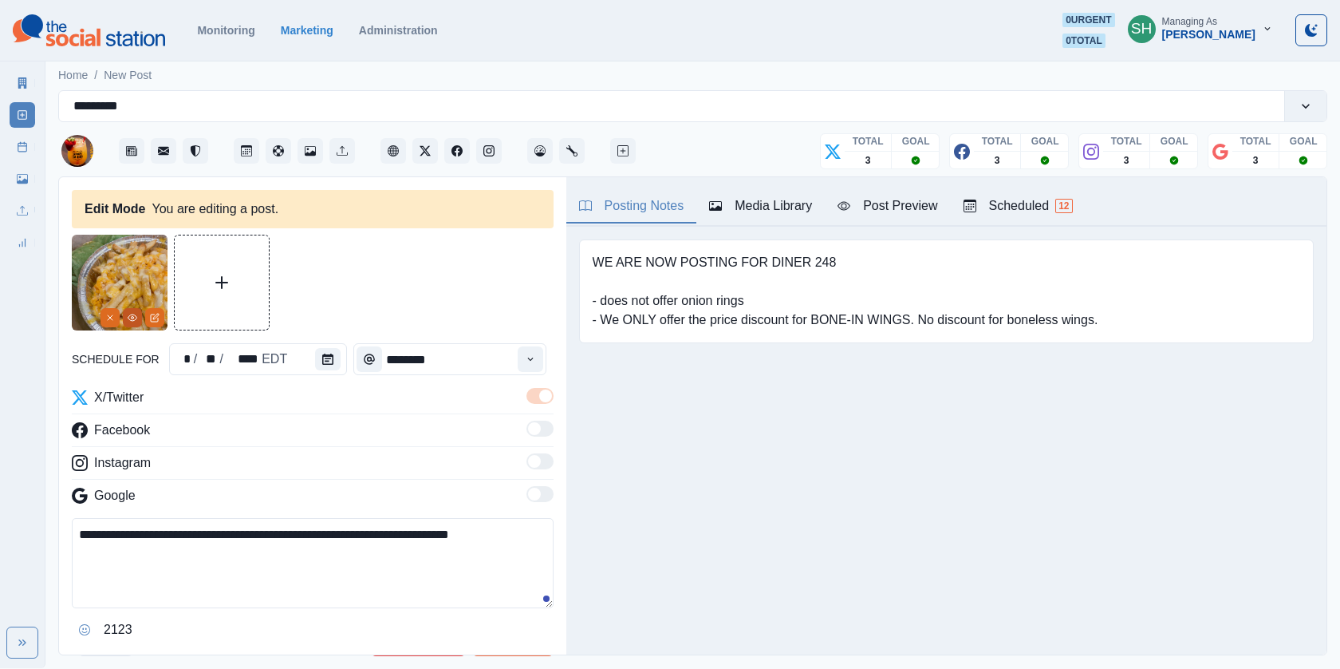
click at [128, 310] on button "View Media" at bounding box center [132, 317] width 19 height 19
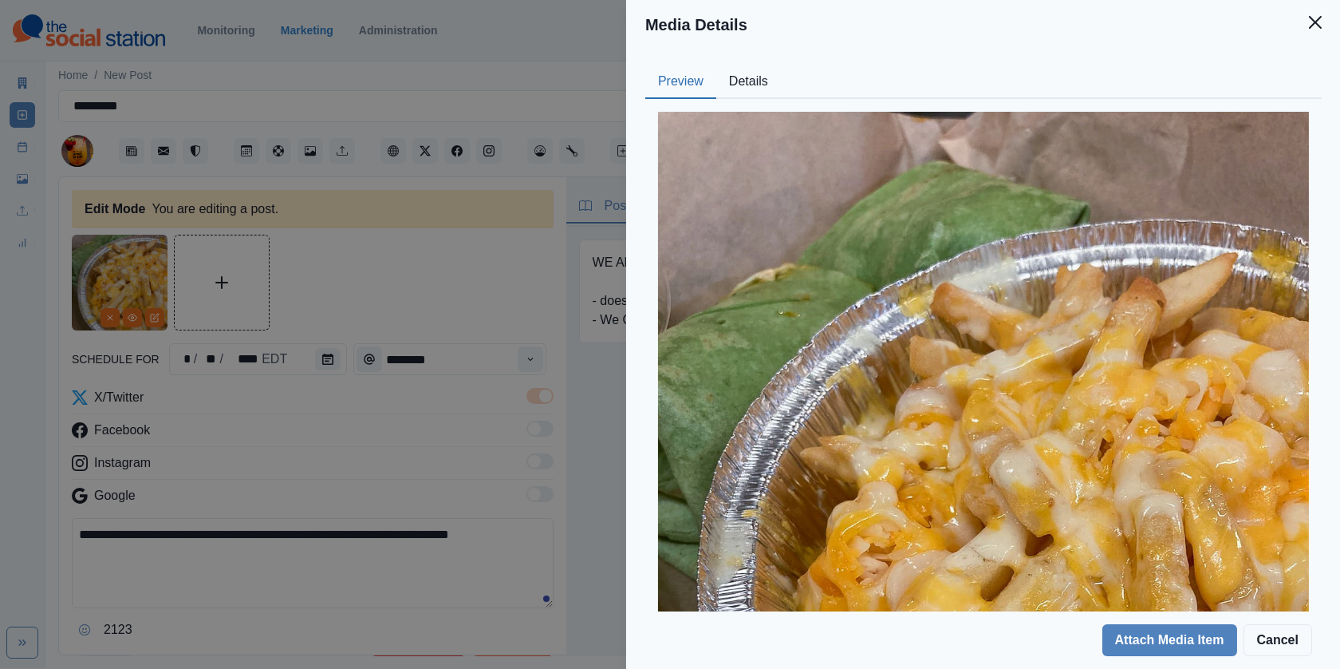
click at [753, 80] on button "Details" at bounding box center [748, 82] width 65 height 34
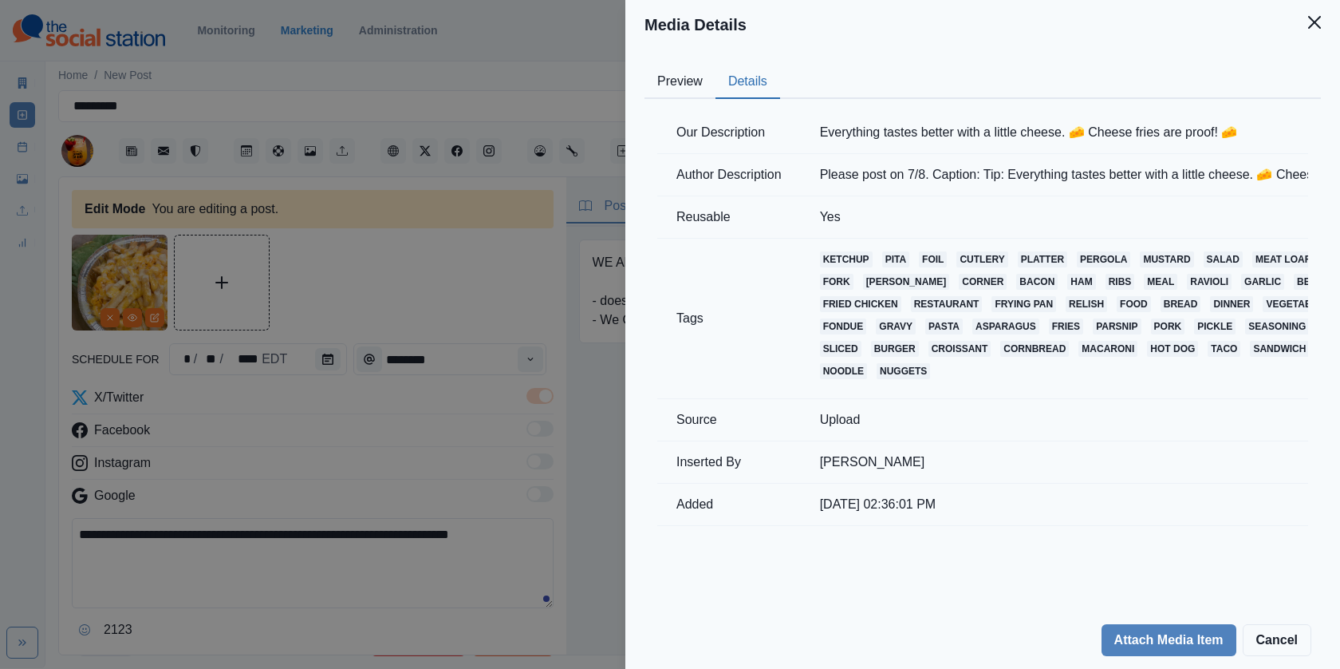
click at [514, 234] on div "Media Details Preview Details Our Description Everything tastes better with a l…" at bounding box center [670, 334] width 1340 height 669
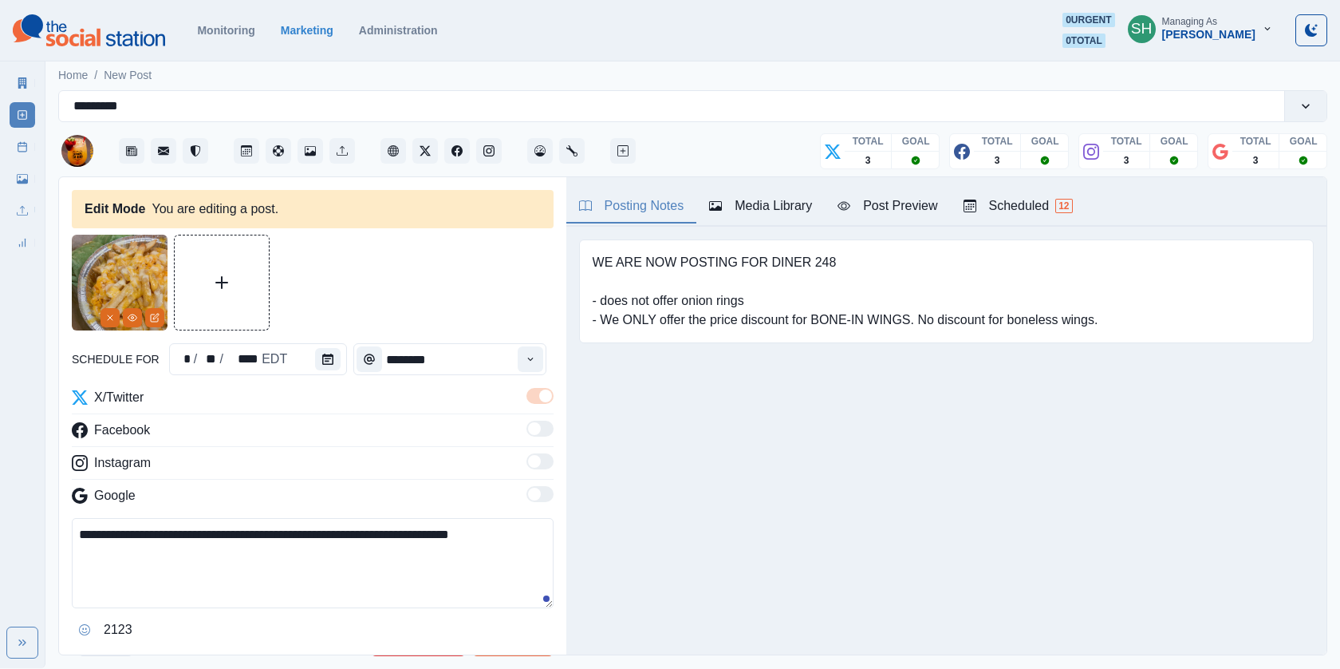
click at [39, 140] on div "Marketing Summary New Post Post Schedule Media Library Uploads Review Summary" at bounding box center [22, 159] width 45 height 191
click at [10, 142] on link "Post Schedule" at bounding box center [23, 147] width 26 height 26
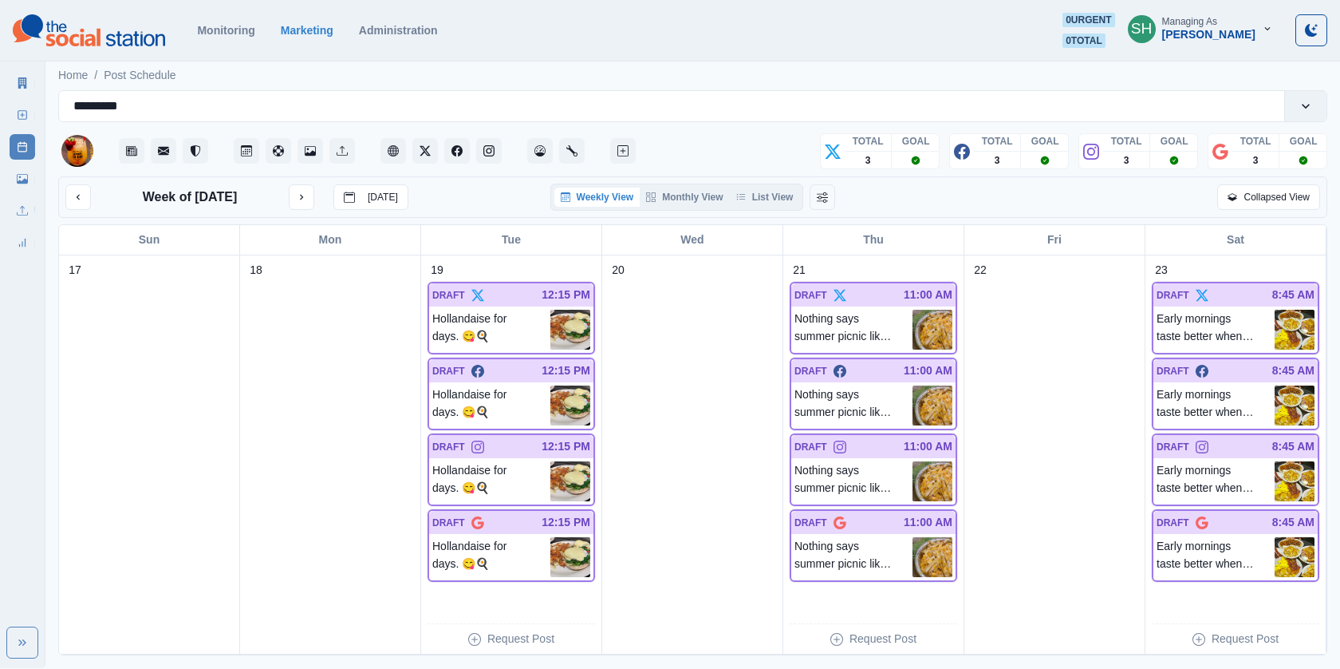
click at [730, 182] on div "Week of [DATE] [DATE] Weekly View Monthly View List View Collapsed View" at bounding box center [692, 196] width 1269 height 41
click at [763, 198] on button "List View" at bounding box center [765, 196] width 70 height 19
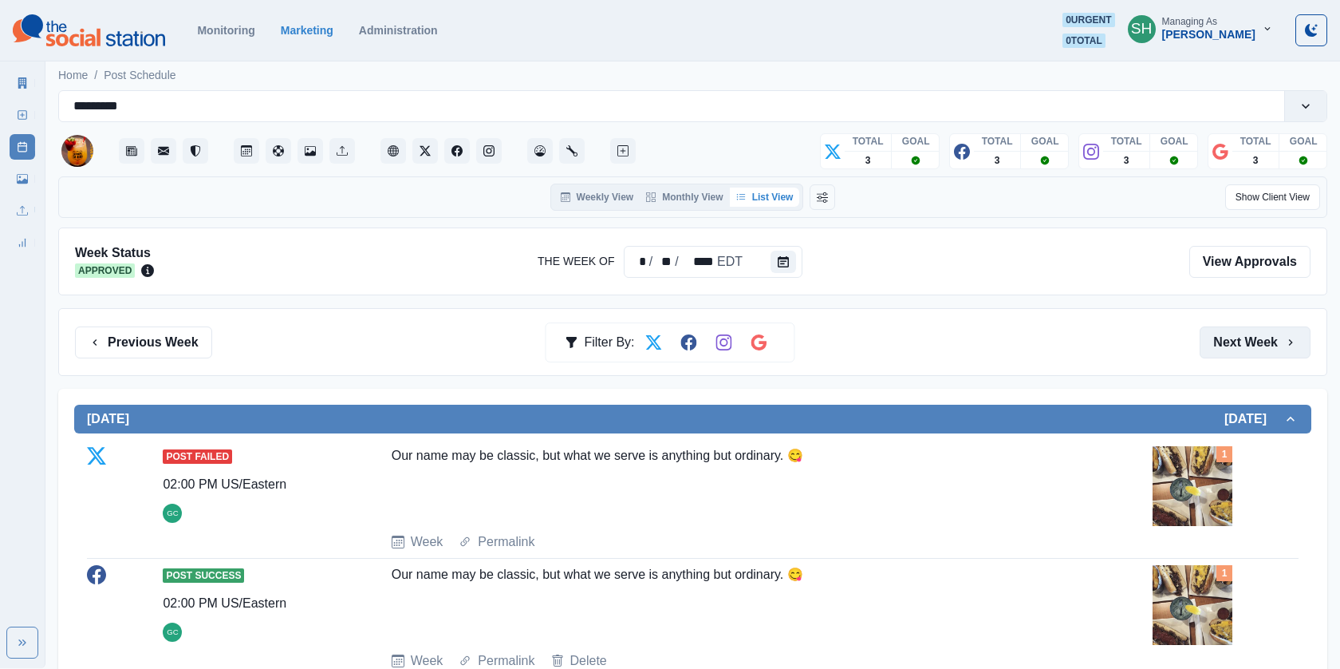
click at [1255, 344] on button "Next Week" at bounding box center [1255, 342] width 111 height 32
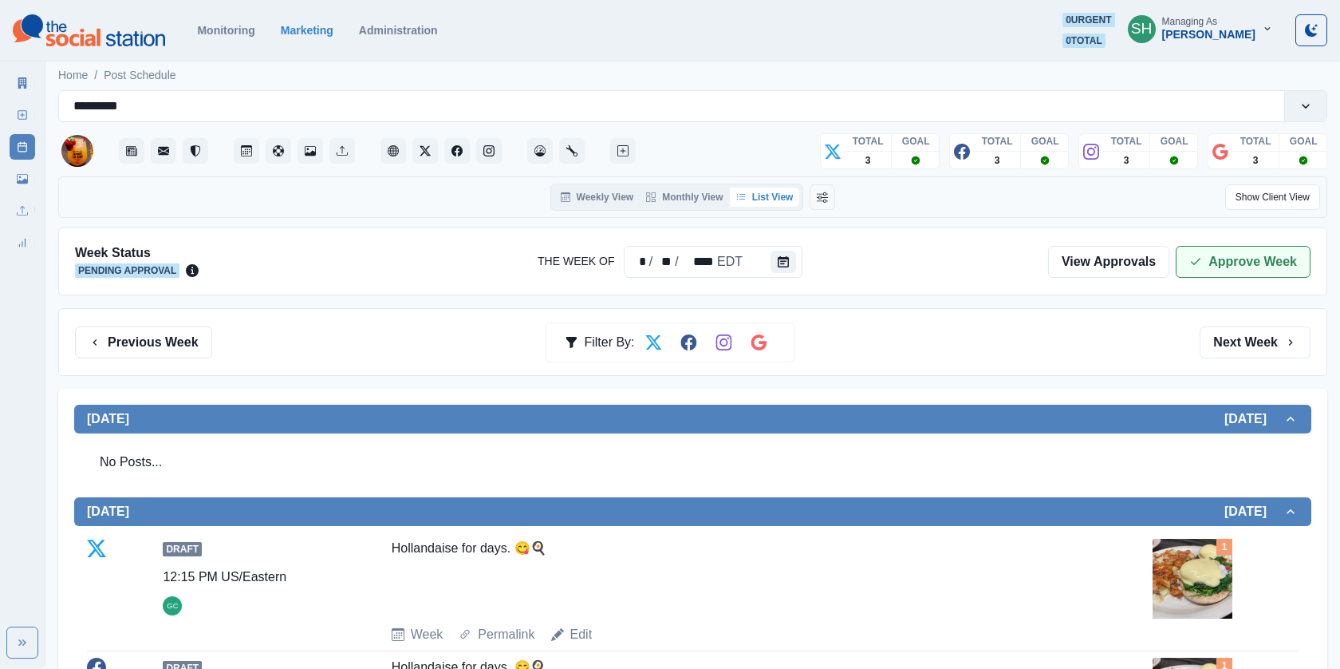
click at [1240, 274] on button "Approve Week" at bounding box center [1243, 262] width 135 height 32
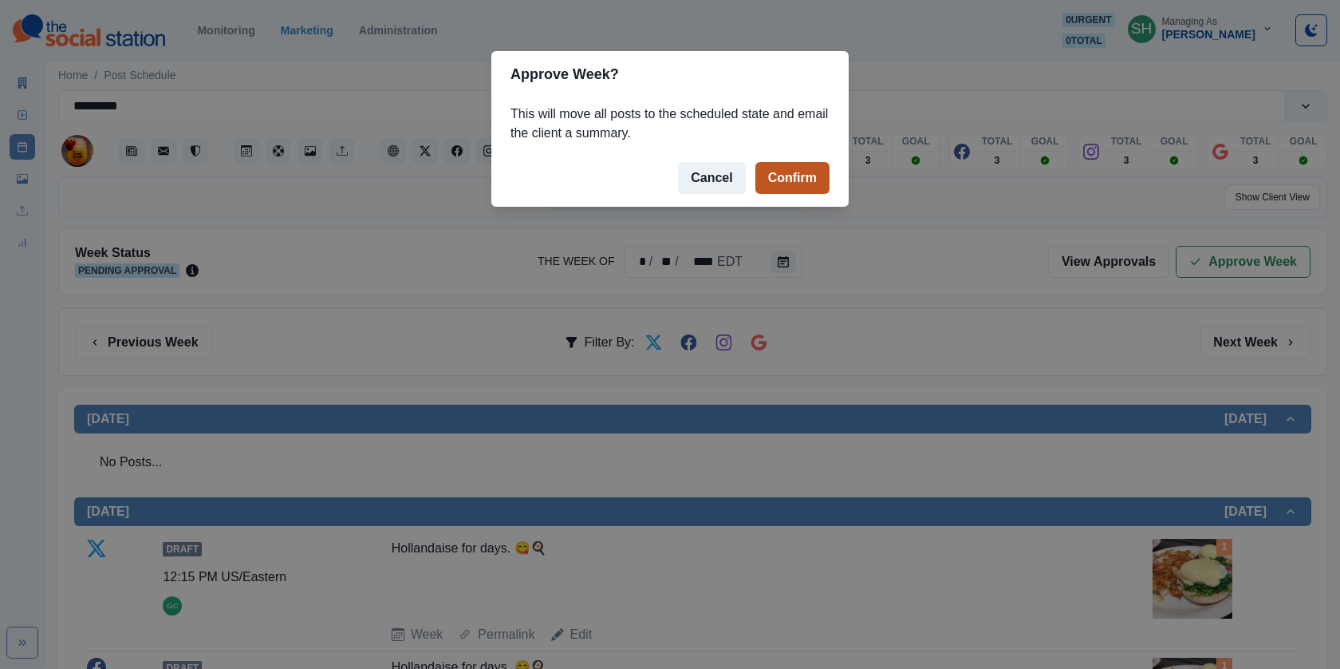
click at [801, 183] on button "Confirm" at bounding box center [792, 178] width 74 height 32
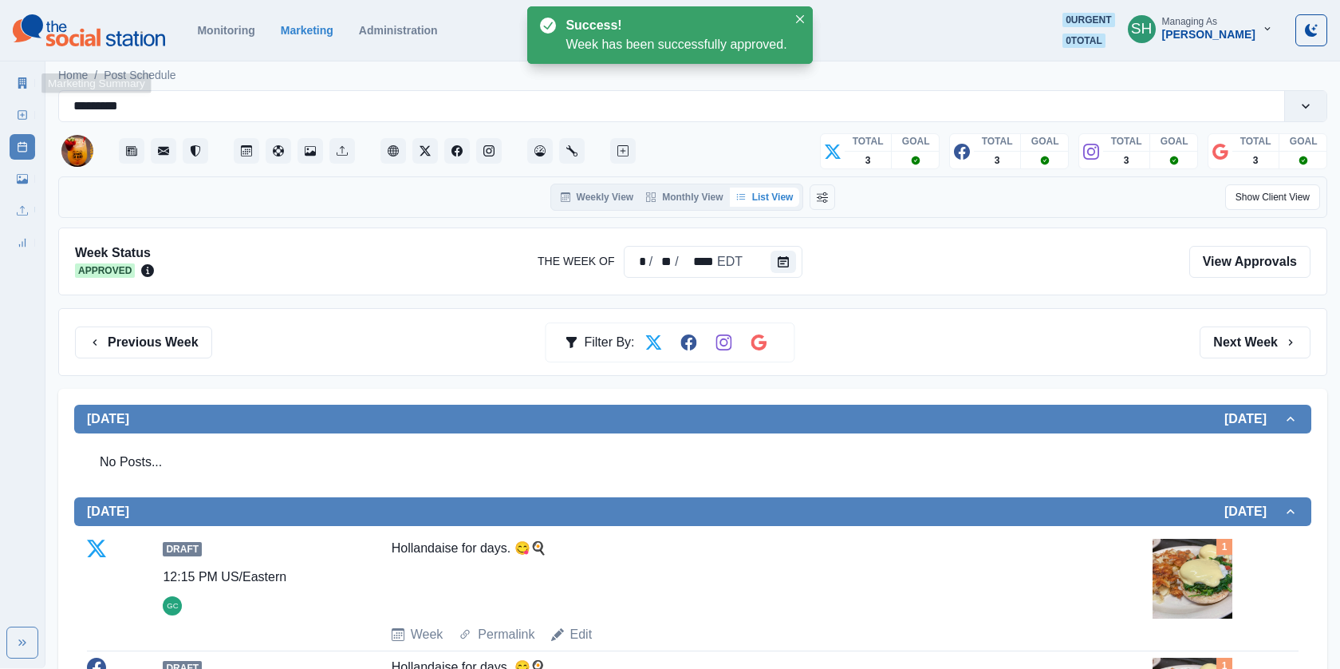
click at [14, 83] on link "Marketing Summary" at bounding box center [23, 83] width 26 height 26
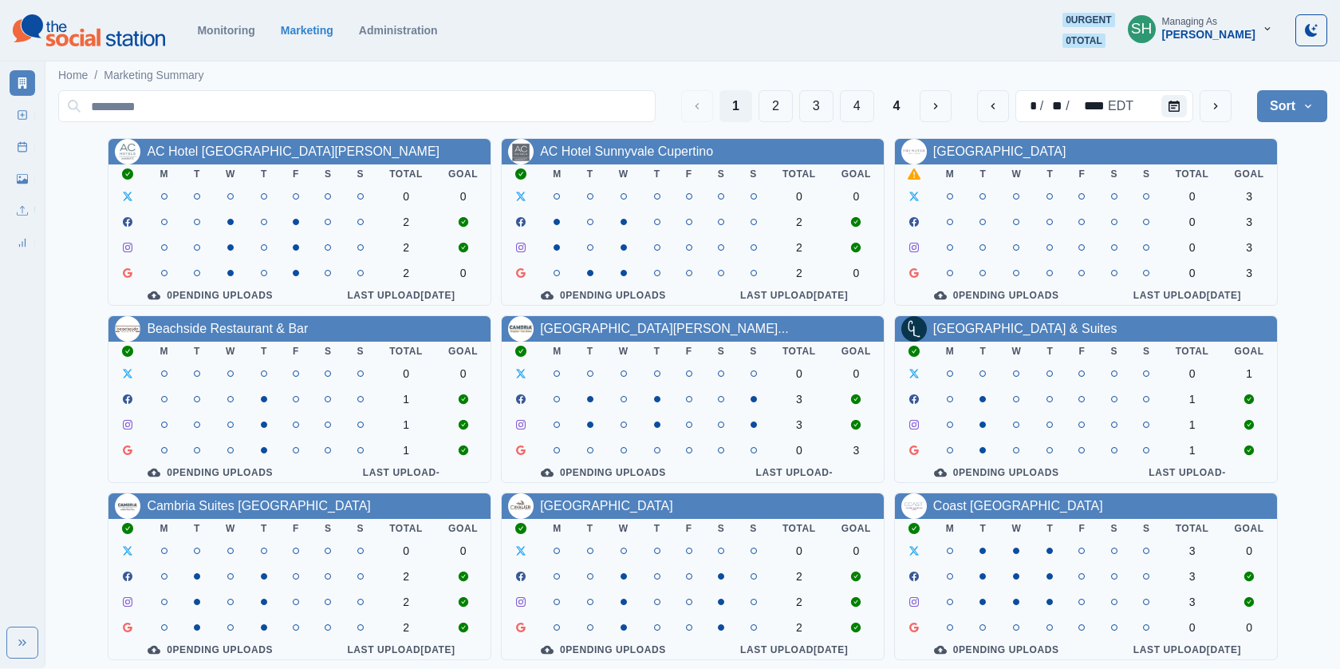
scroll to position [187, 0]
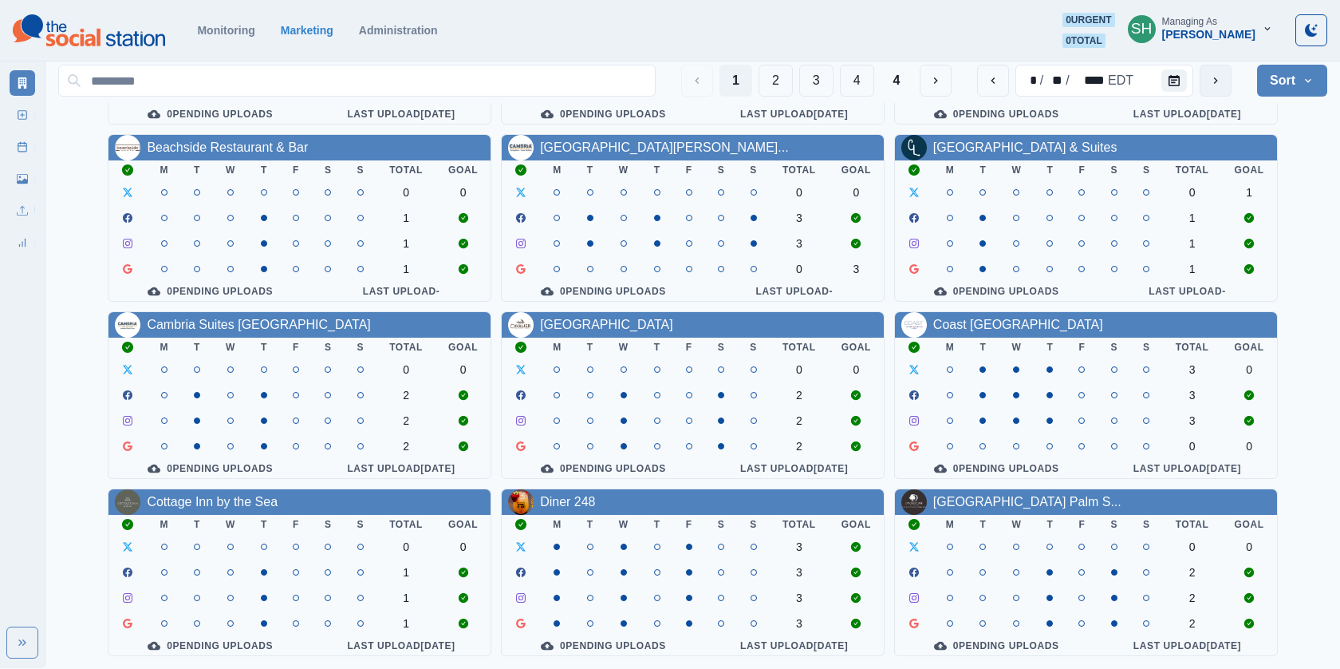
click at [1217, 78] on icon "next" at bounding box center [1215, 80] width 13 height 13
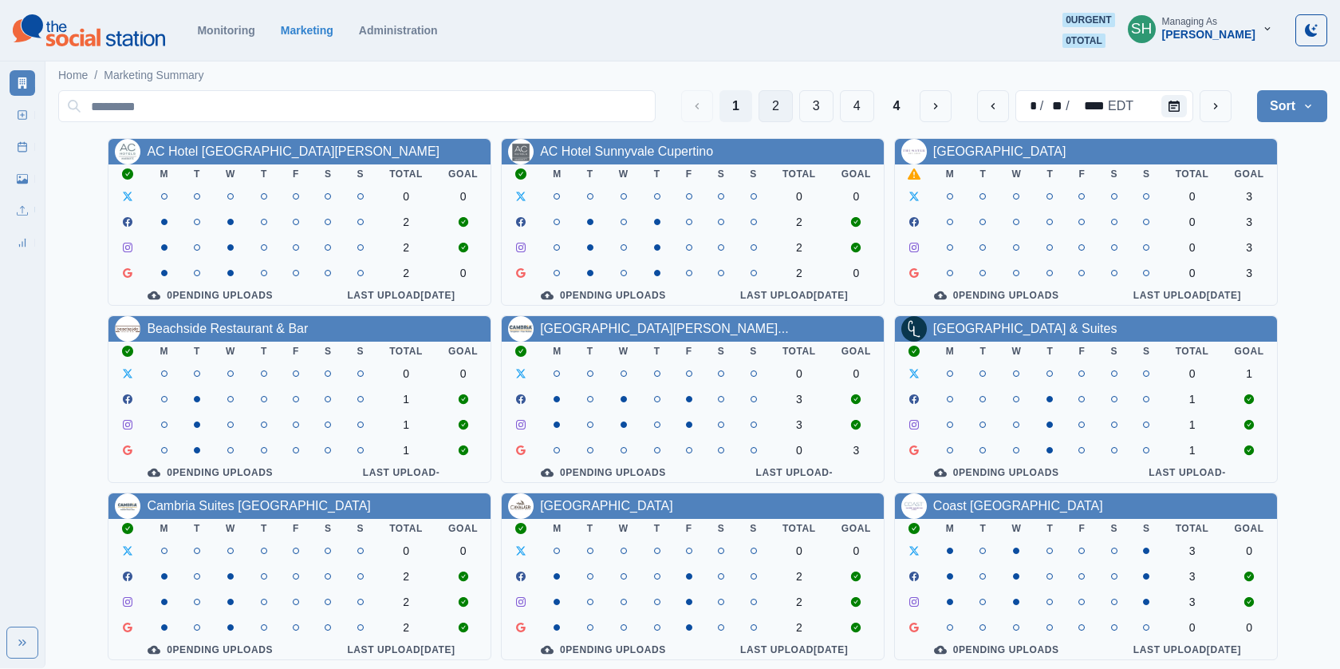
click at [791, 107] on button "2" at bounding box center [776, 106] width 34 height 32
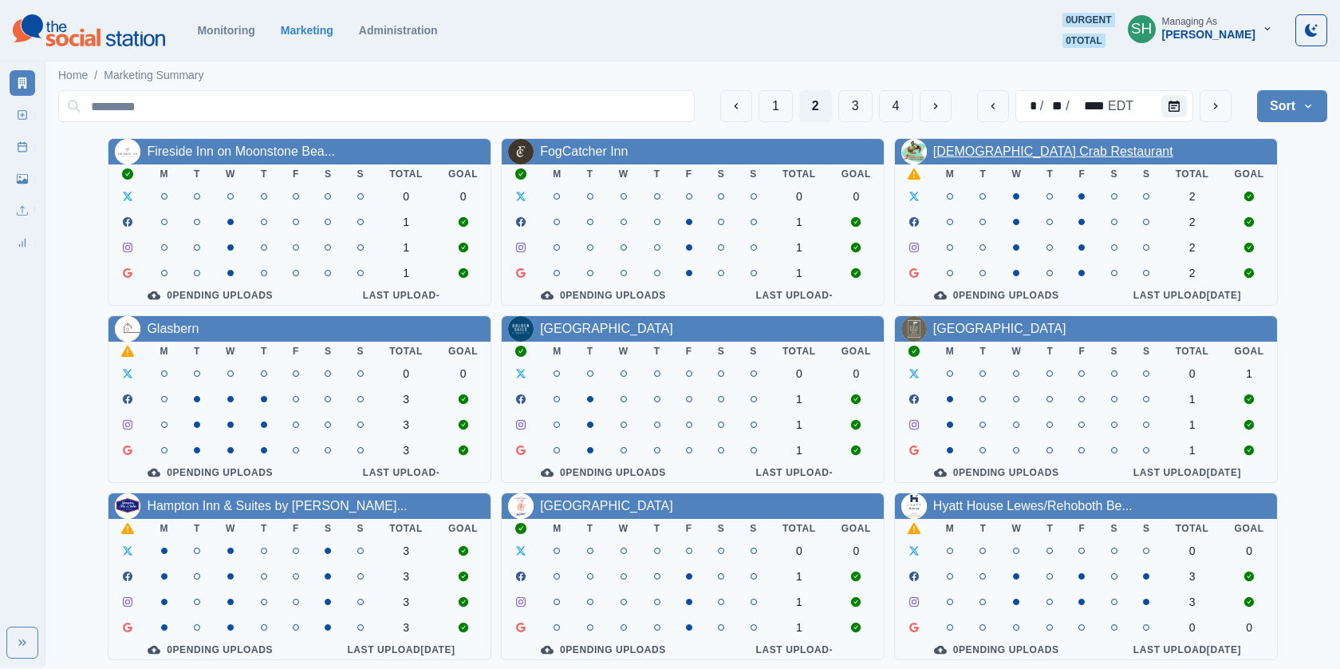
click at [960, 152] on link "[DEMOGRAPHIC_DATA] Crab Restaurant" at bounding box center [1053, 151] width 240 height 14
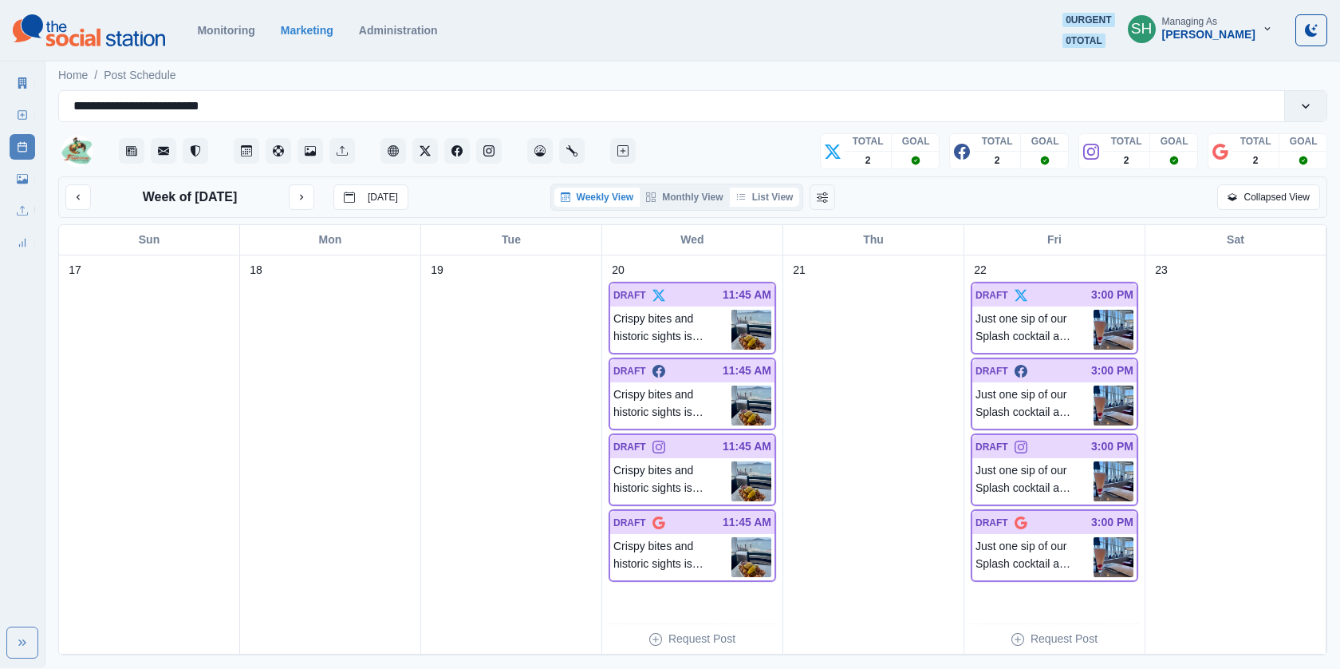
click at [779, 197] on button "List View" at bounding box center [765, 196] width 70 height 19
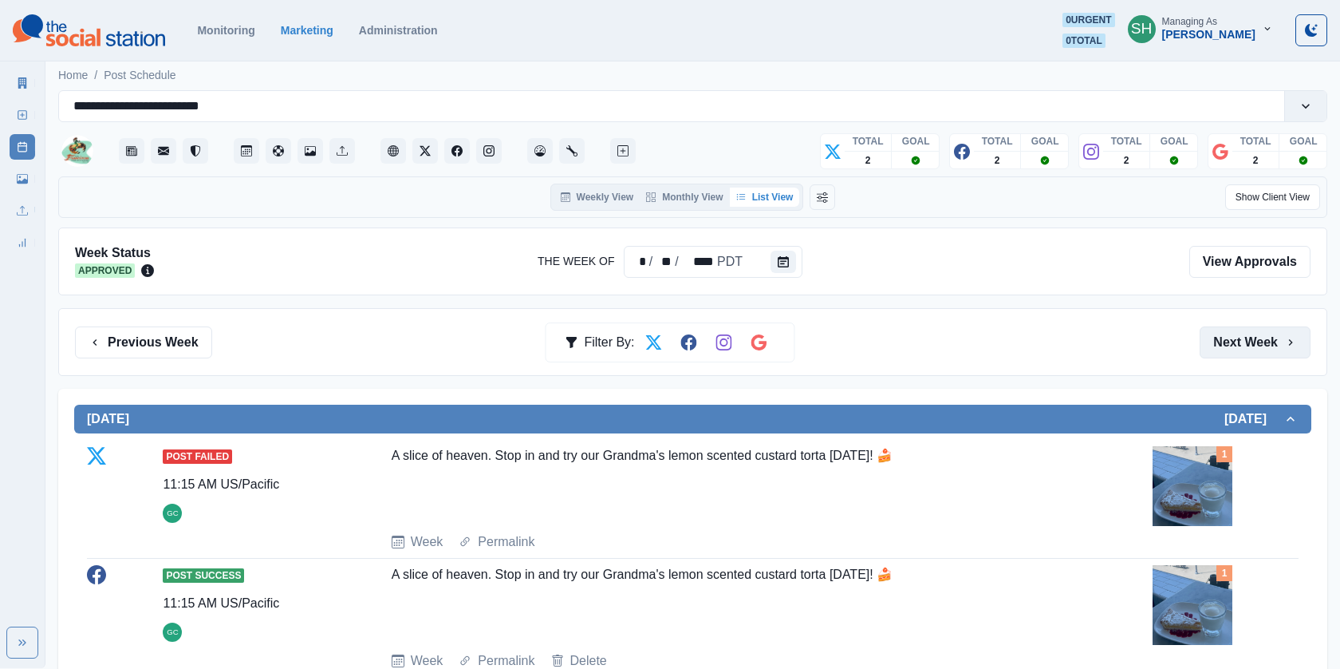
click at [1266, 345] on button "Next Week" at bounding box center [1255, 342] width 111 height 32
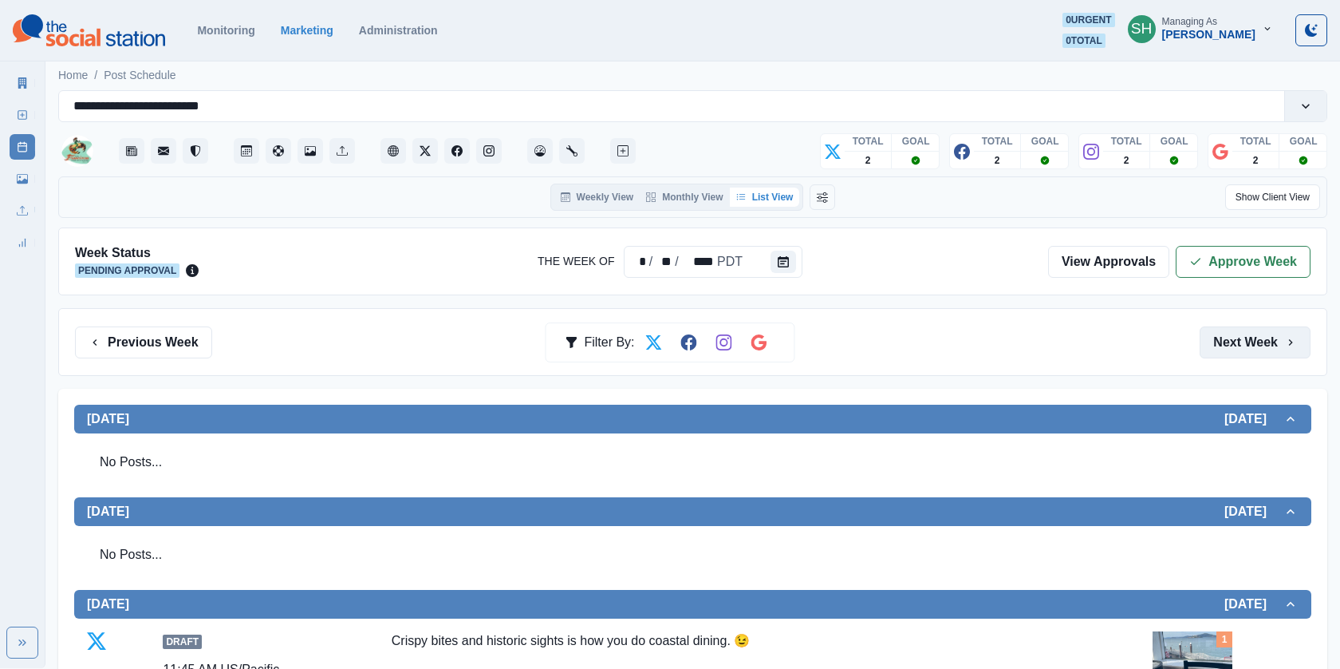
scroll to position [423, 0]
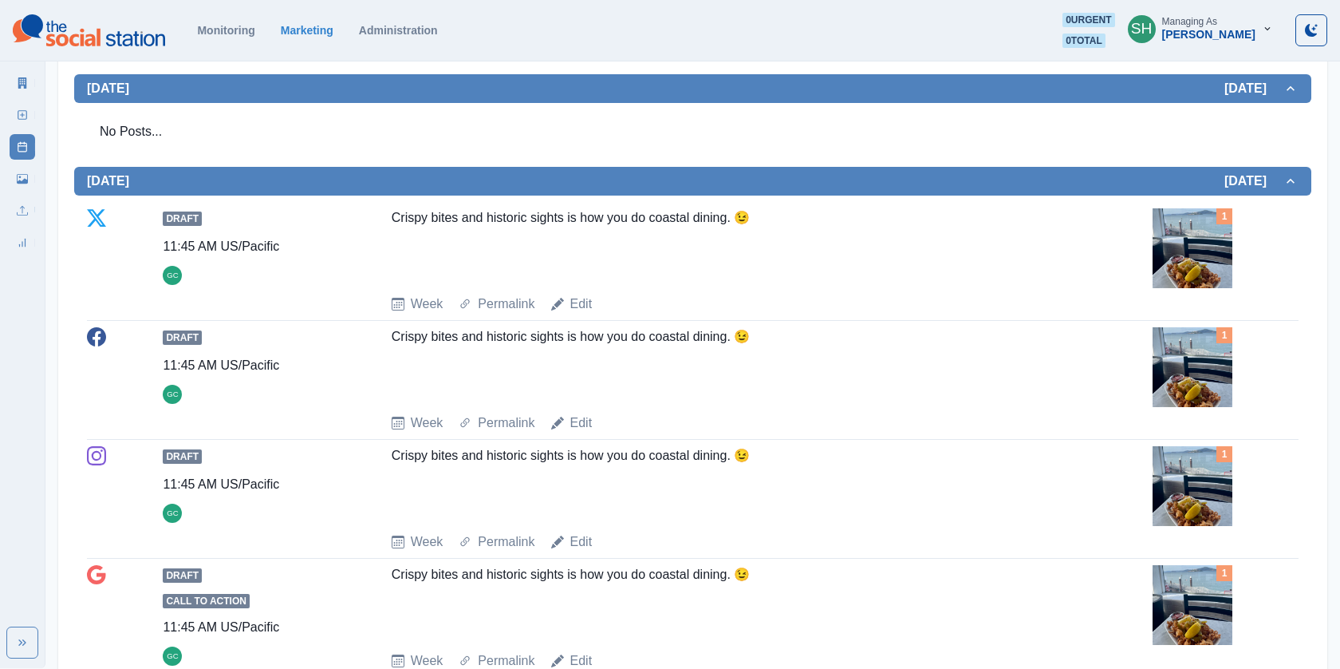
click at [1200, 262] on img at bounding box center [1193, 248] width 80 height 80
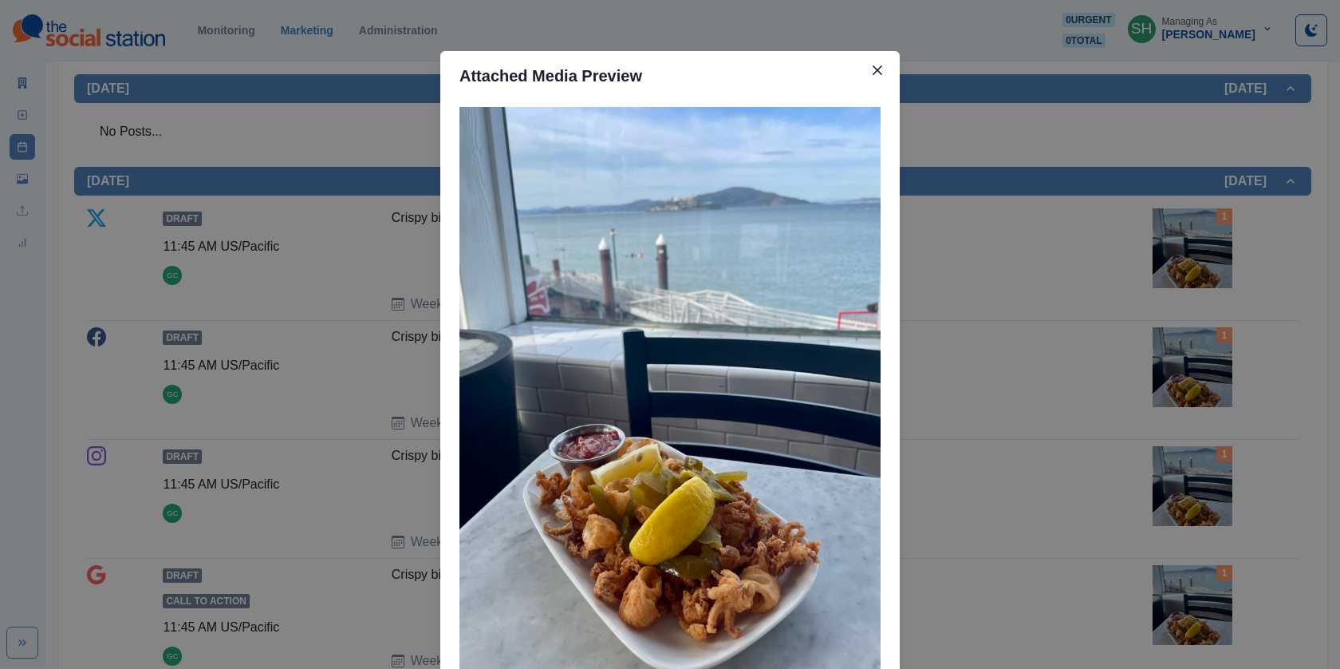
click at [1108, 272] on div "Attached Media Preview" at bounding box center [670, 334] width 1340 height 669
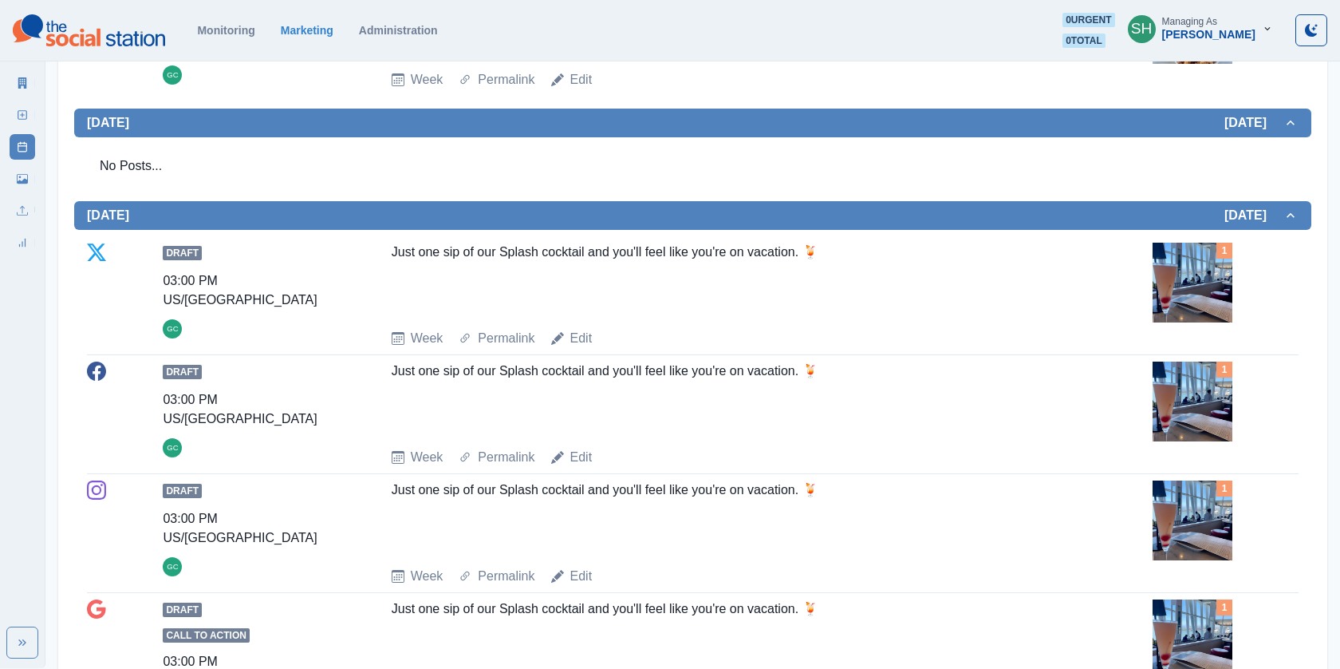
scroll to position [1227, 0]
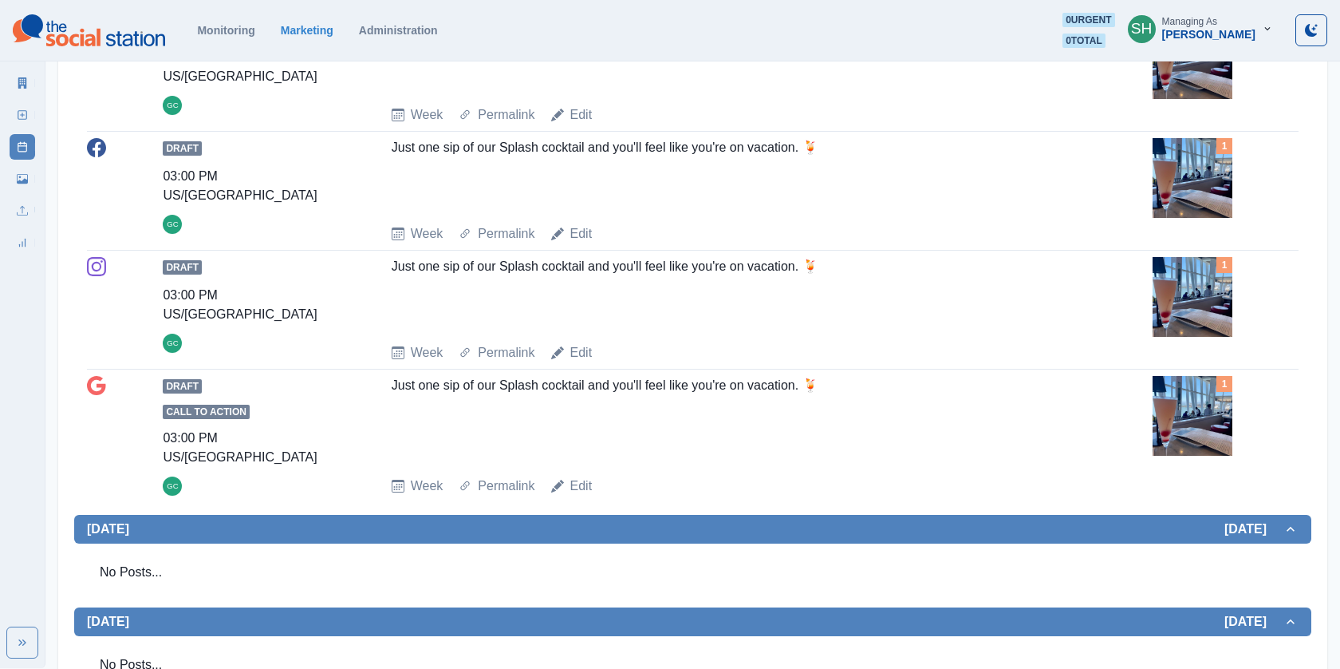
click at [1208, 317] on img at bounding box center [1193, 297] width 80 height 80
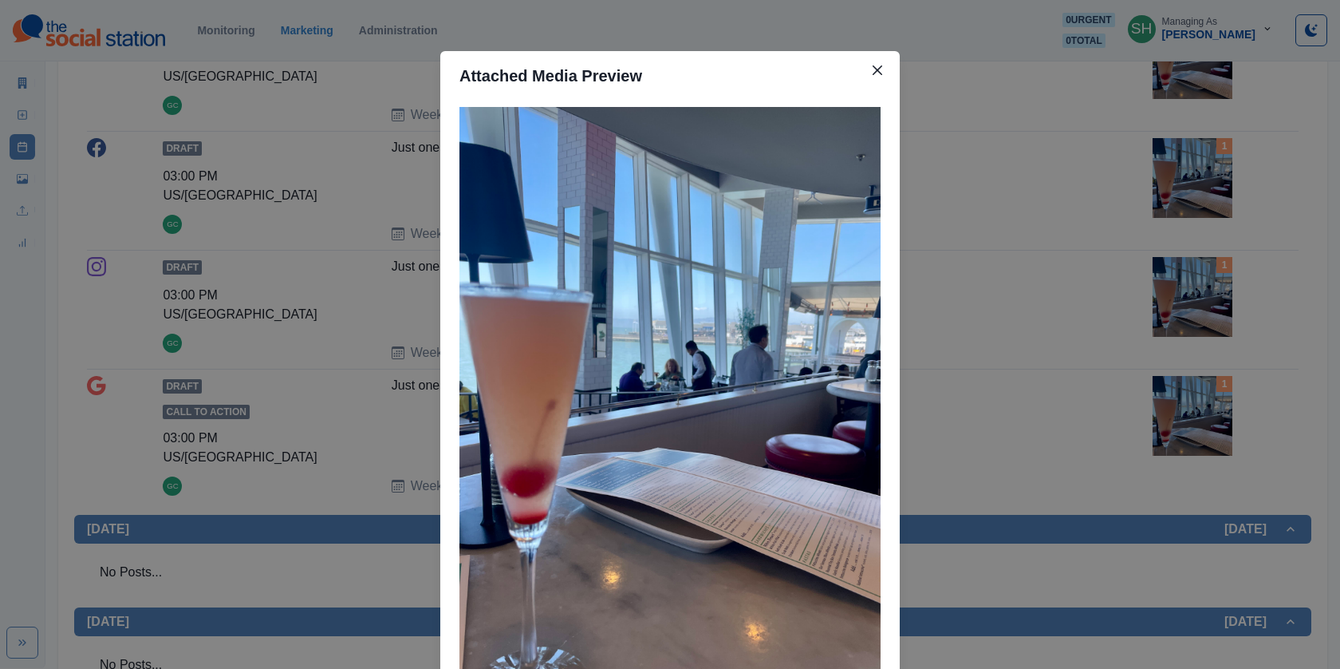
click at [1208, 317] on div "Attached Media Preview" at bounding box center [670, 334] width 1340 height 669
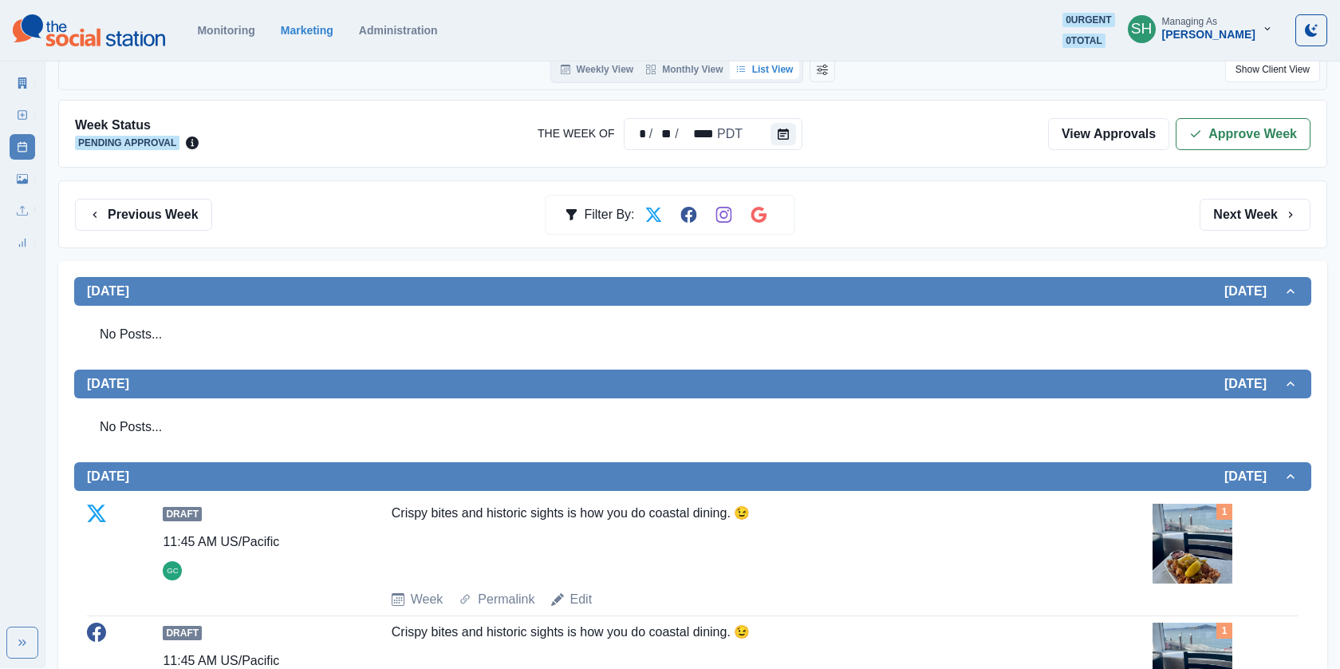
scroll to position [0, 0]
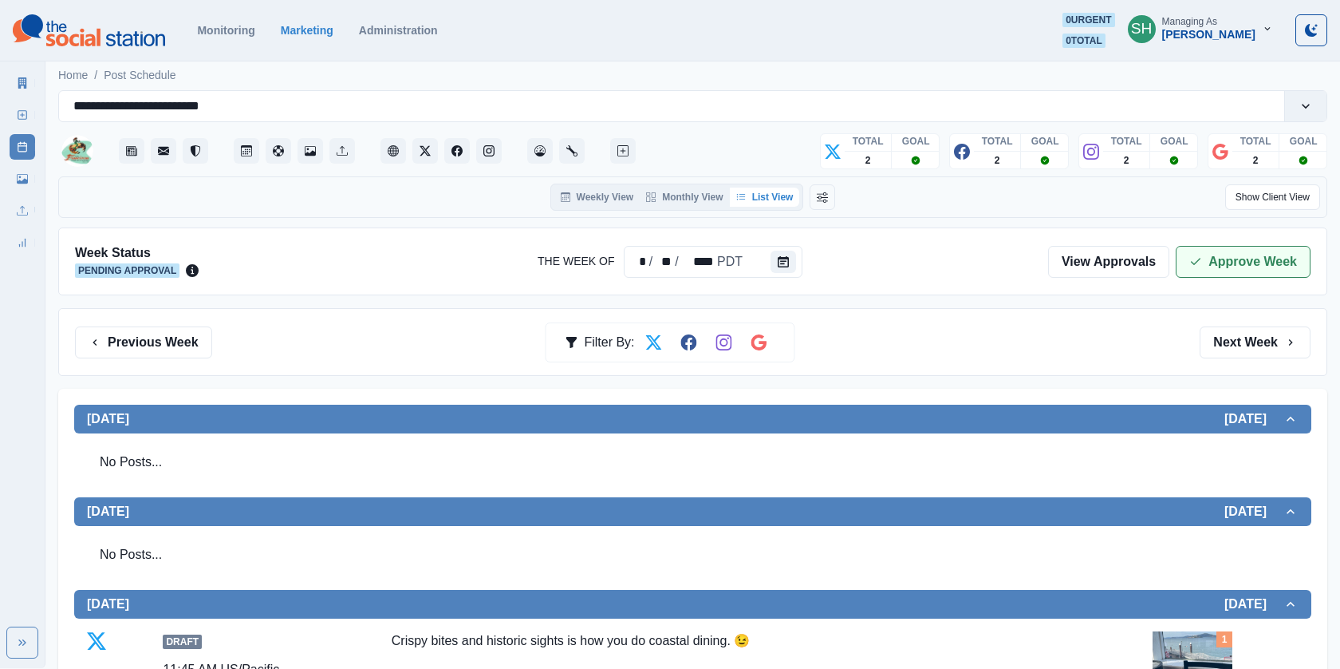
click at [1231, 262] on button "Approve Week" at bounding box center [1243, 262] width 135 height 32
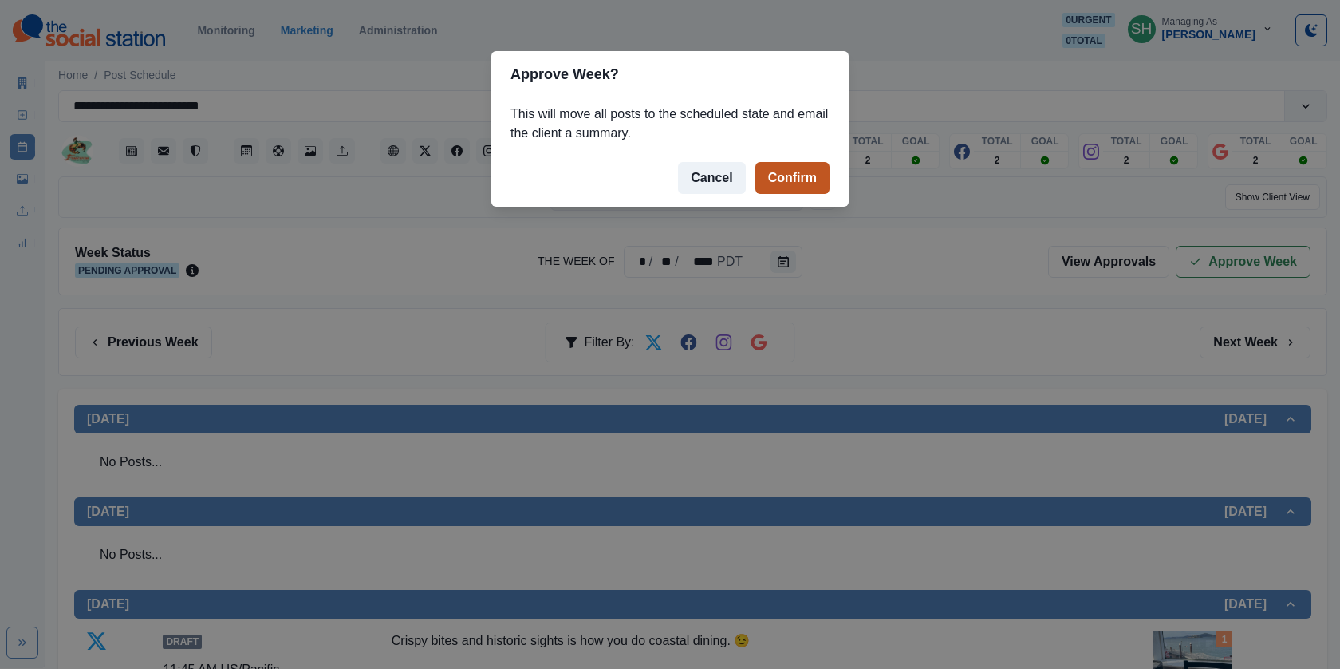
click at [787, 179] on button "Confirm" at bounding box center [792, 178] width 74 height 32
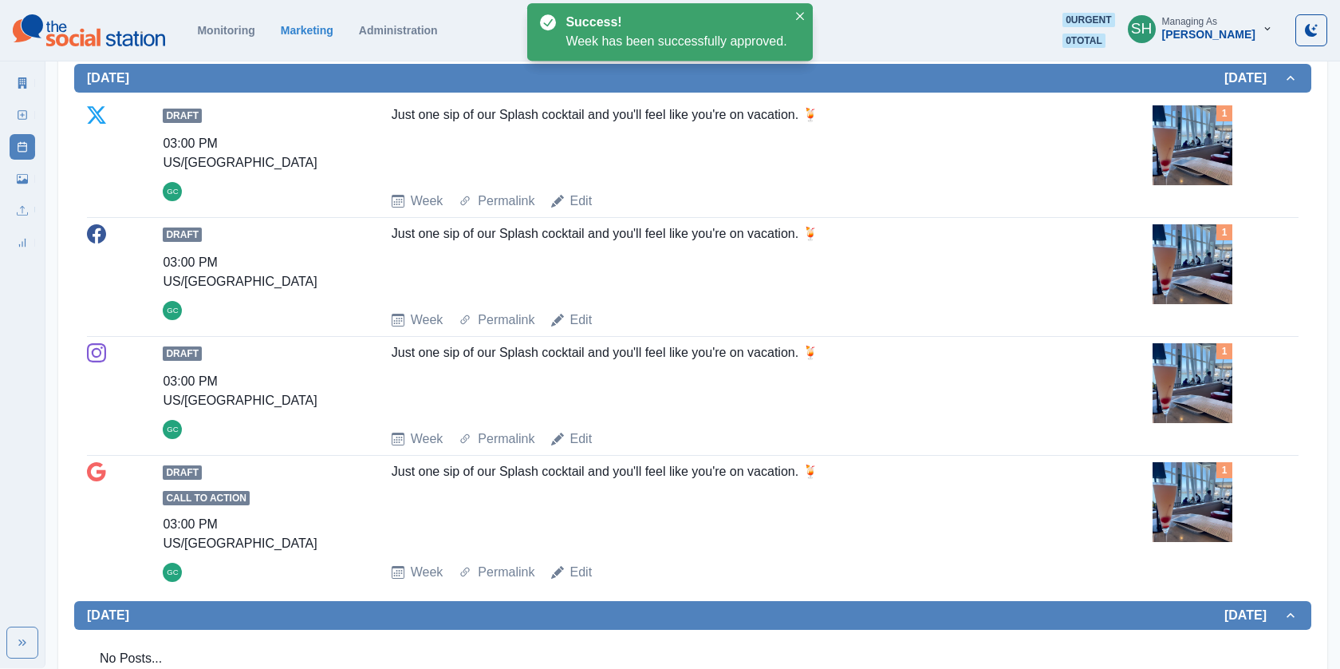
scroll to position [1269, 0]
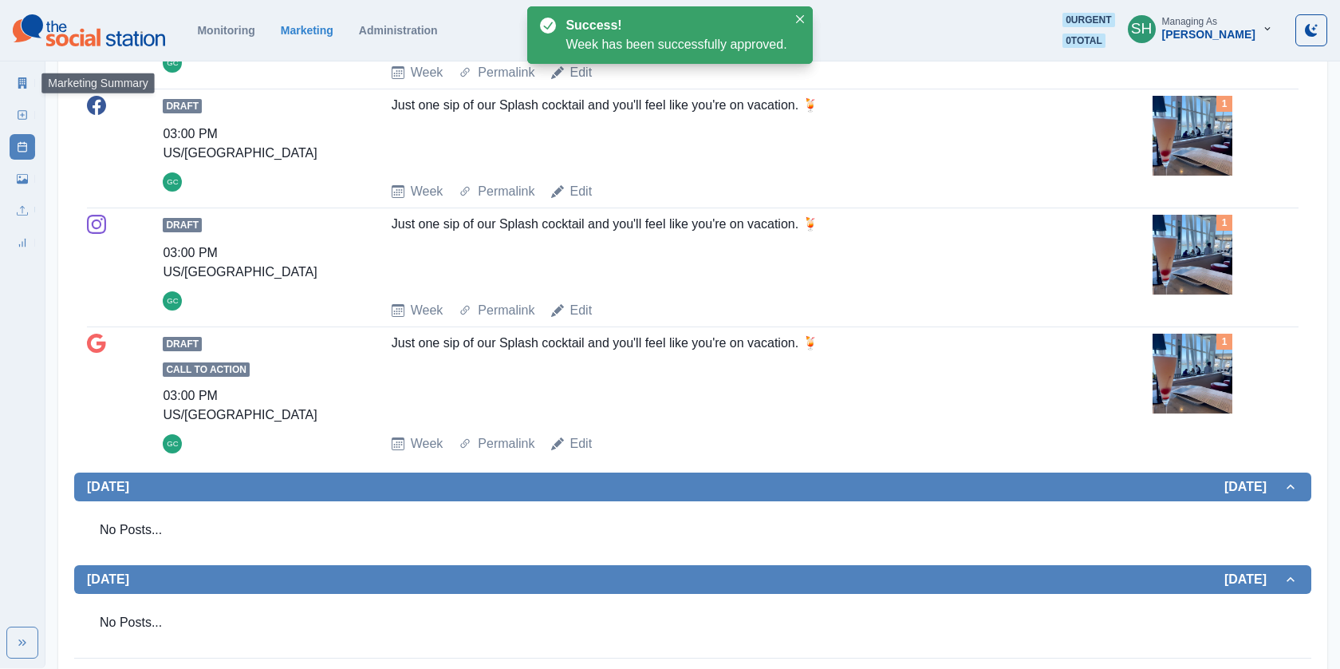
click at [13, 85] on link "Marketing Summary" at bounding box center [23, 83] width 26 height 26
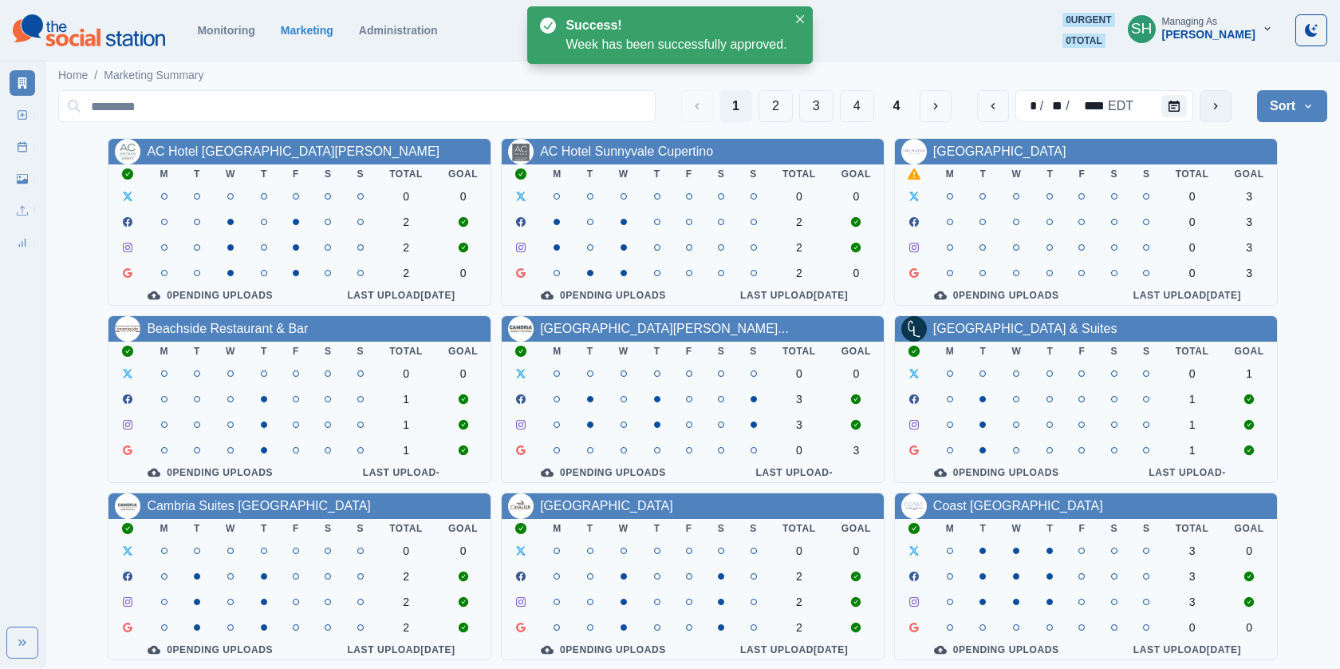
click at [1221, 109] on button "next" at bounding box center [1216, 106] width 32 height 32
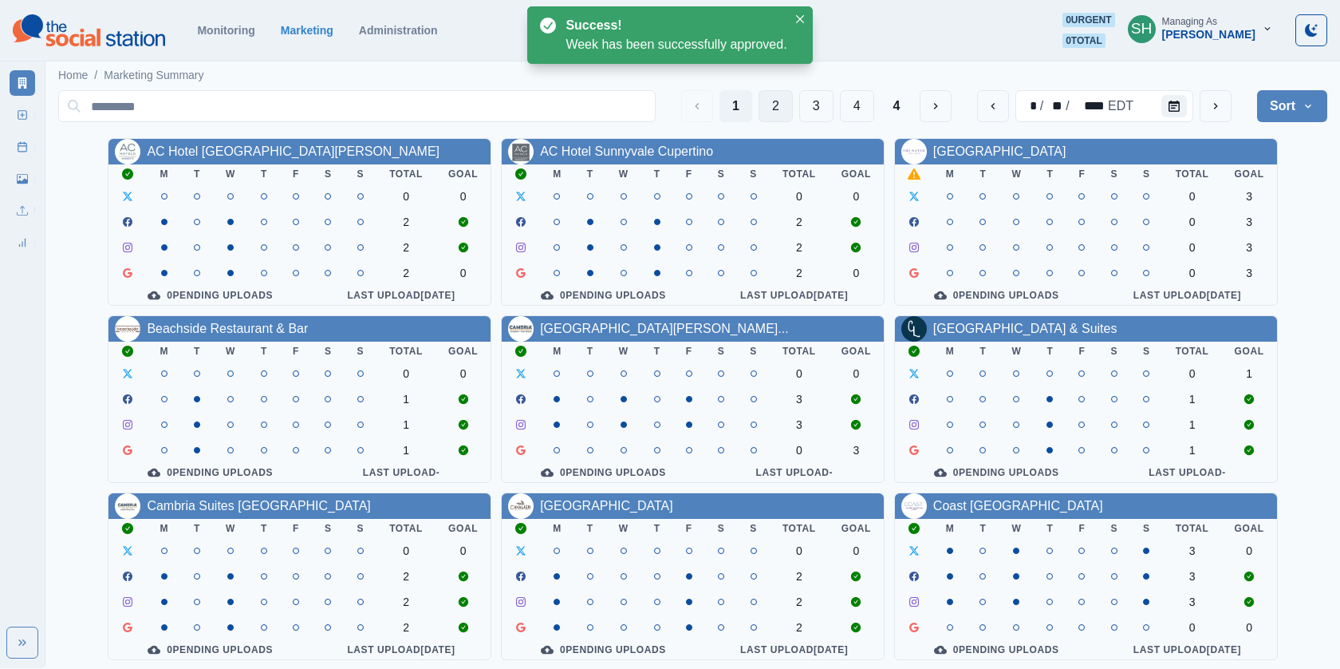
click at [783, 97] on button "2" at bounding box center [776, 106] width 34 height 32
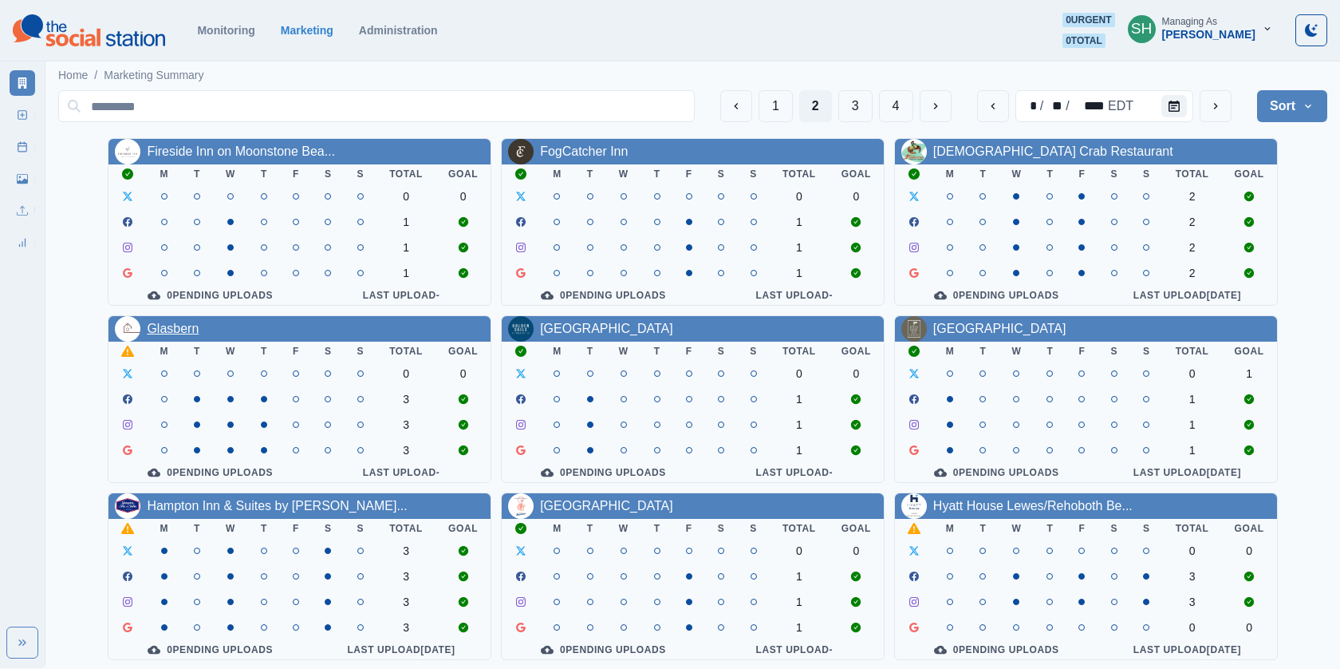
click at [175, 335] on link "Glasbern" at bounding box center [173, 328] width 52 height 14
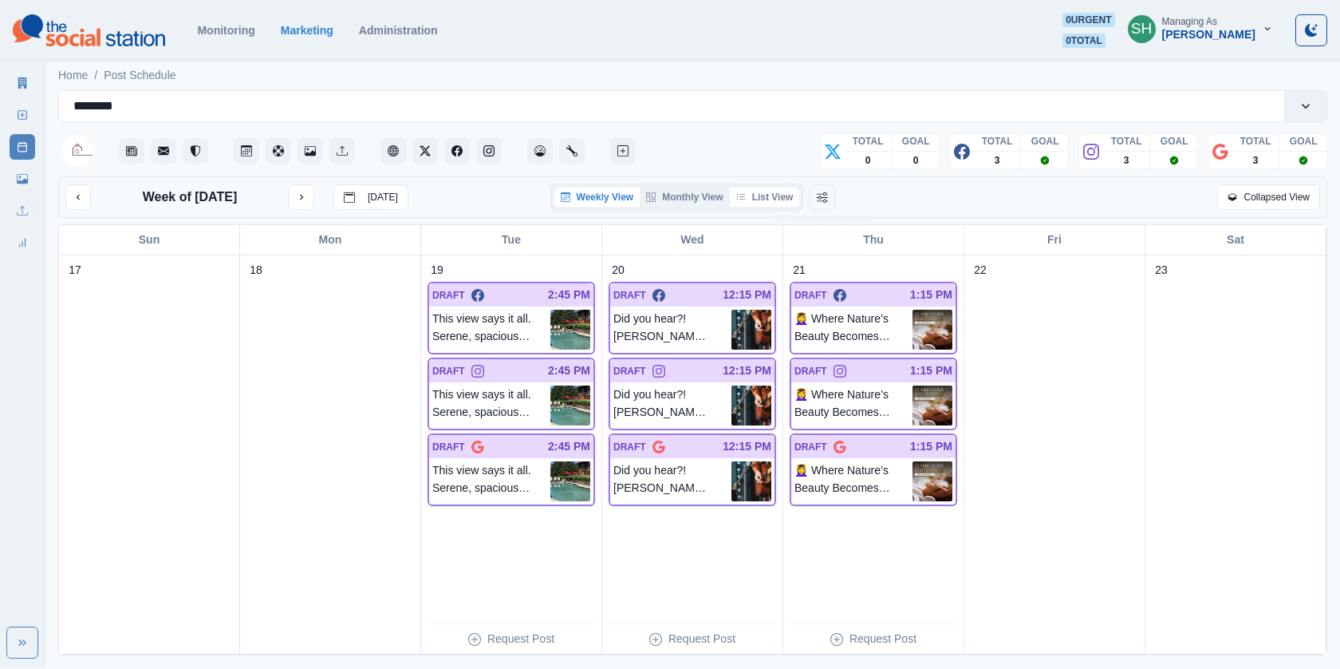
click at [766, 196] on button "List View" at bounding box center [765, 196] width 70 height 19
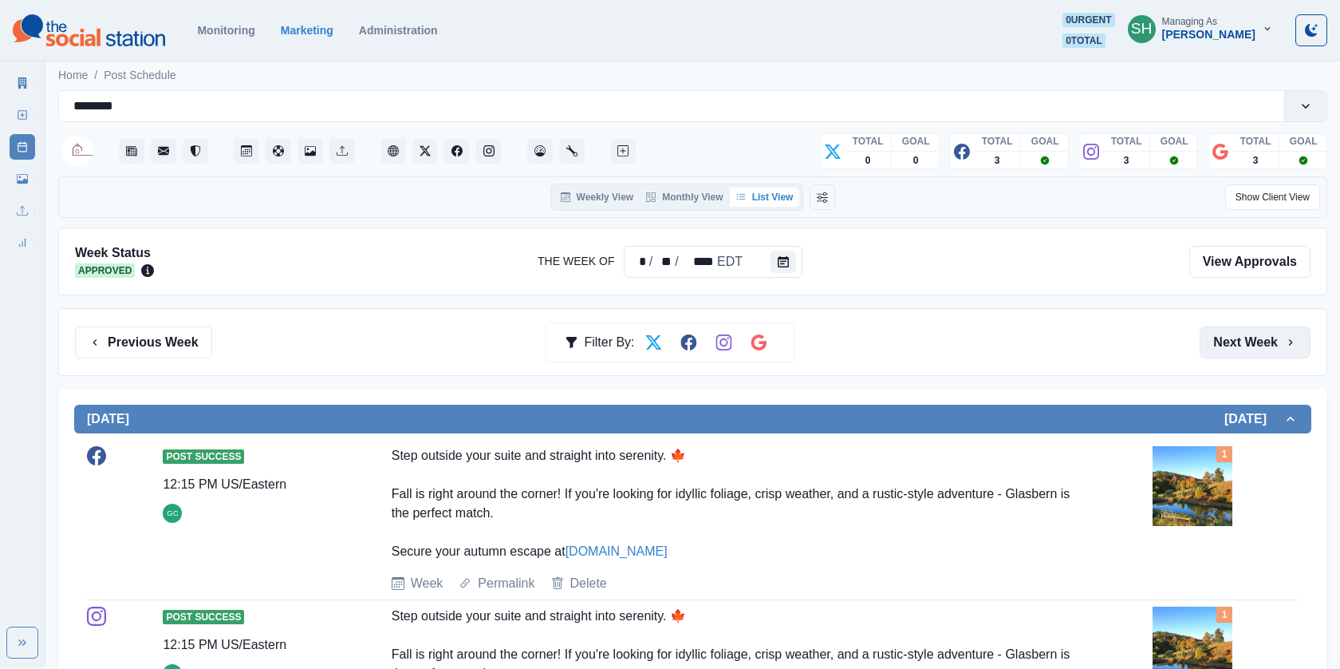
click at [1254, 333] on button "Next Week" at bounding box center [1255, 342] width 111 height 32
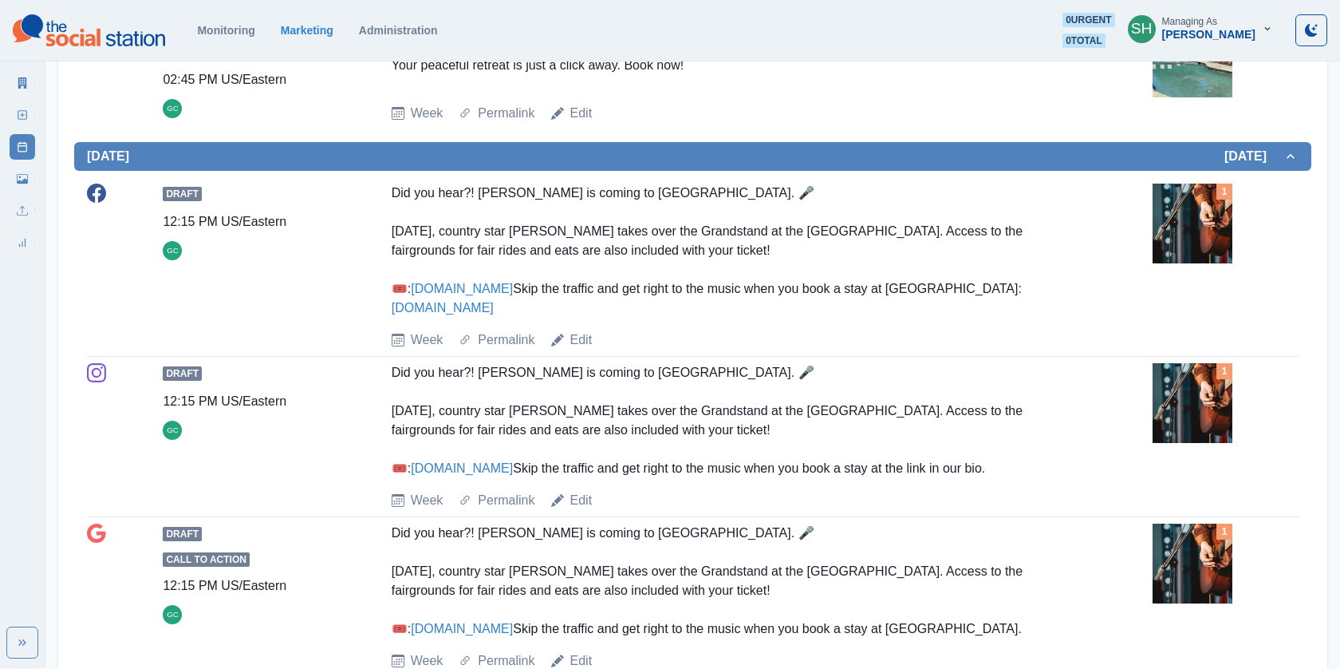
scroll to position [876, 0]
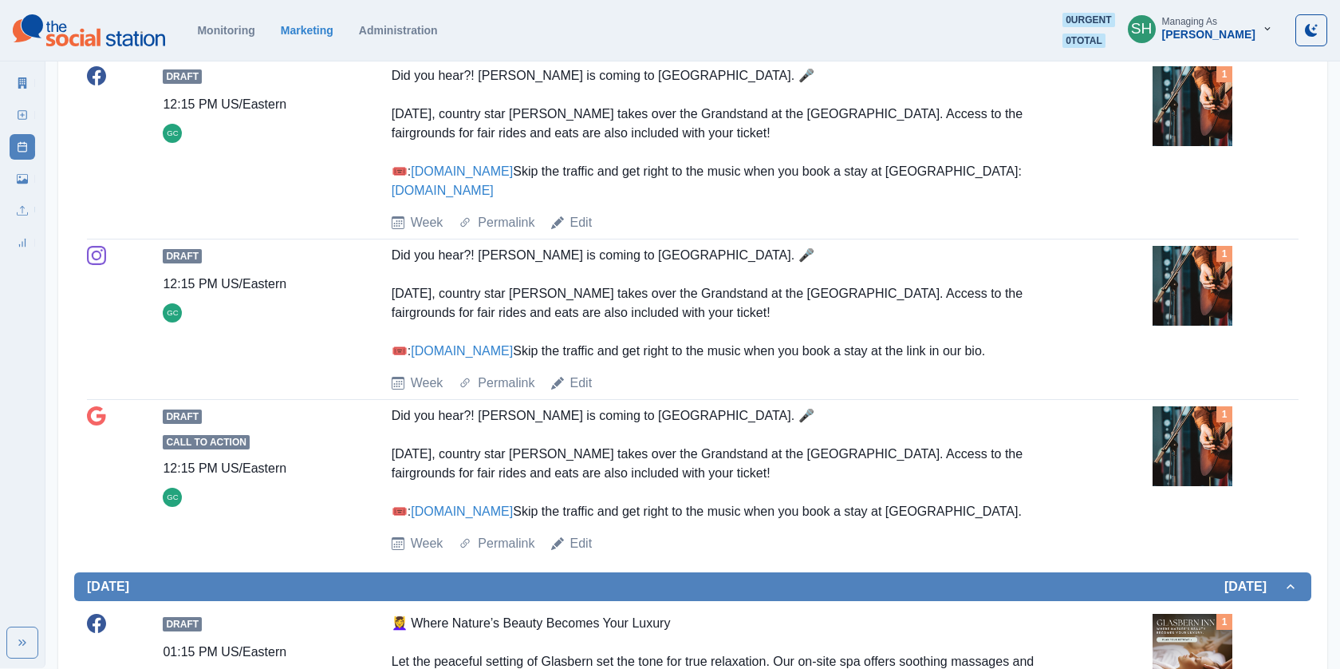
click at [1187, 307] on img at bounding box center [1193, 286] width 80 height 80
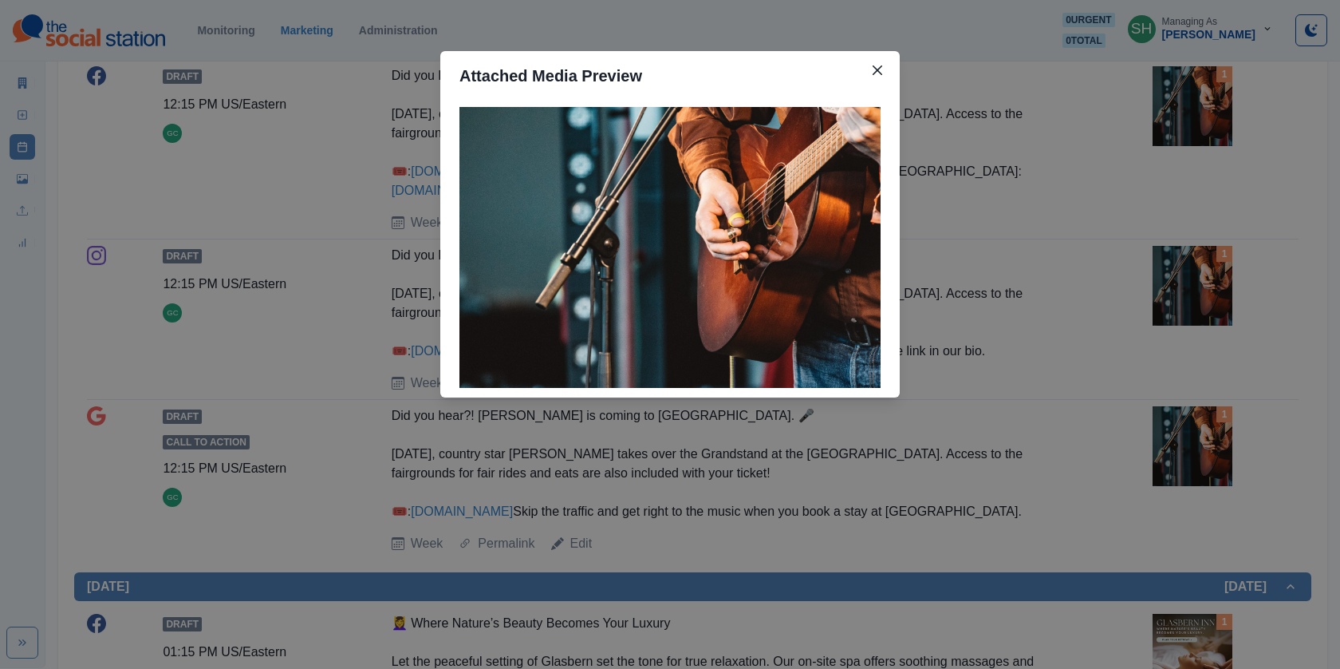
click at [1091, 292] on div "Attached Media Preview" at bounding box center [670, 334] width 1340 height 669
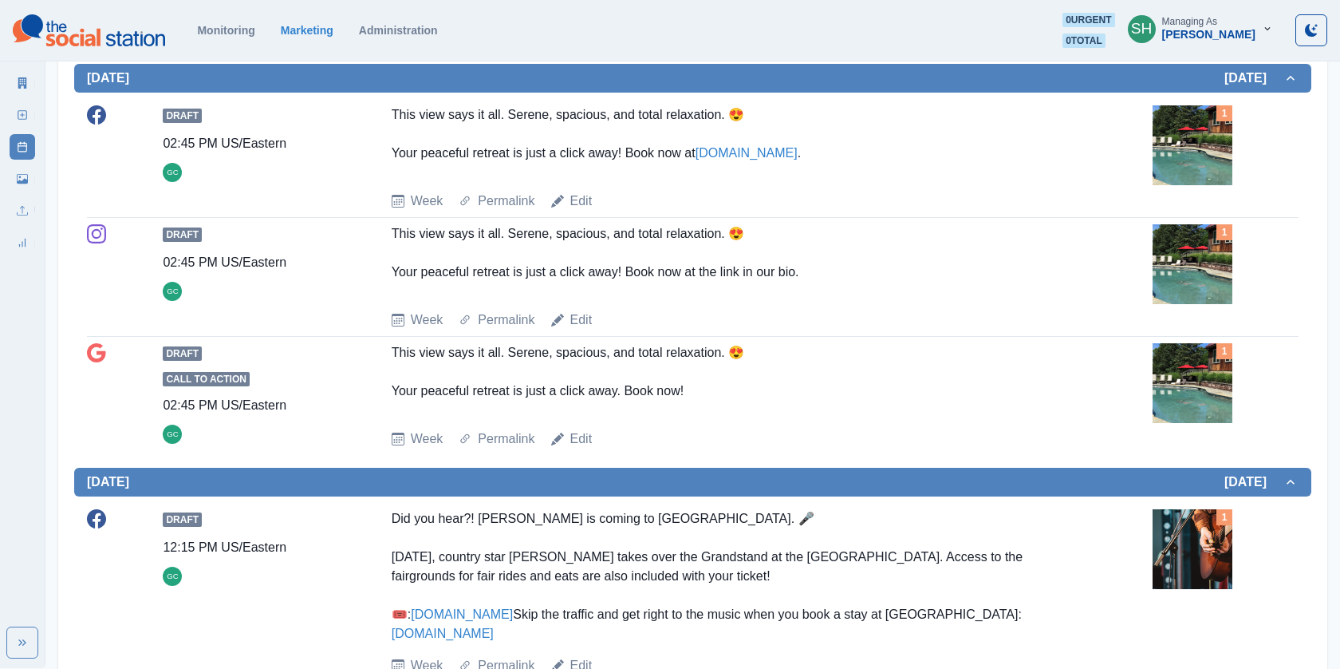
scroll to position [0, 0]
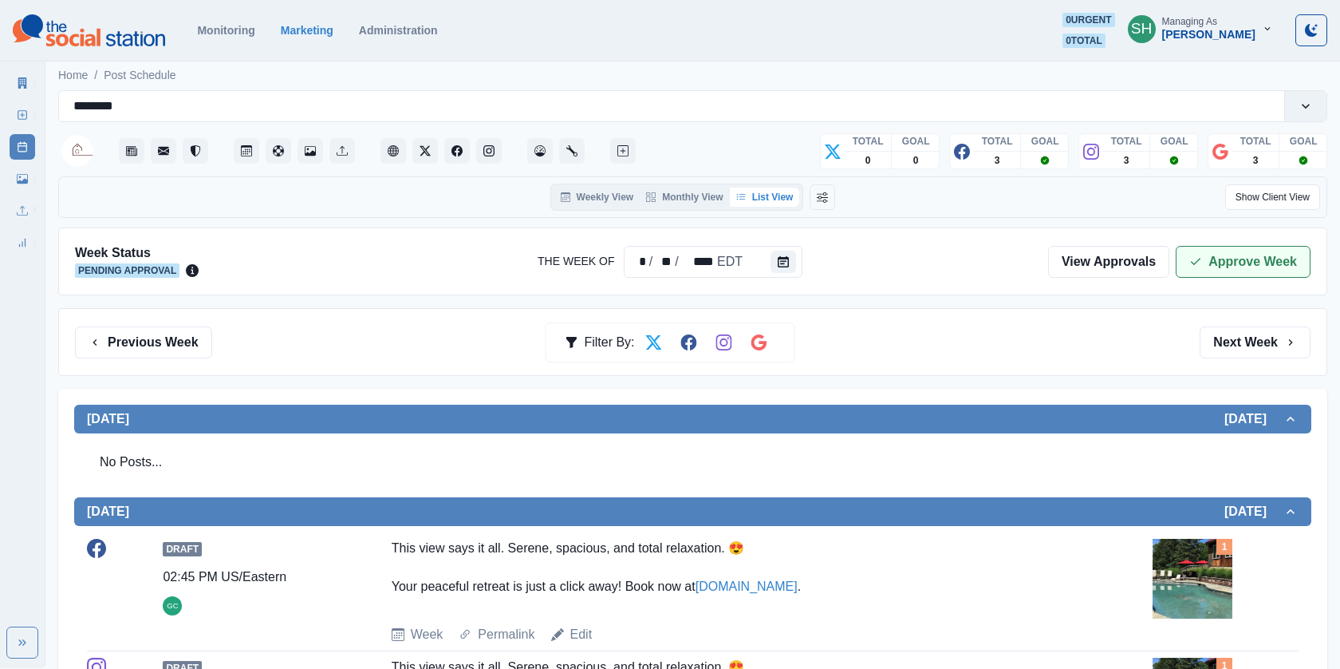
click at [1221, 258] on button "Approve Week" at bounding box center [1243, 262] width 135 height 32
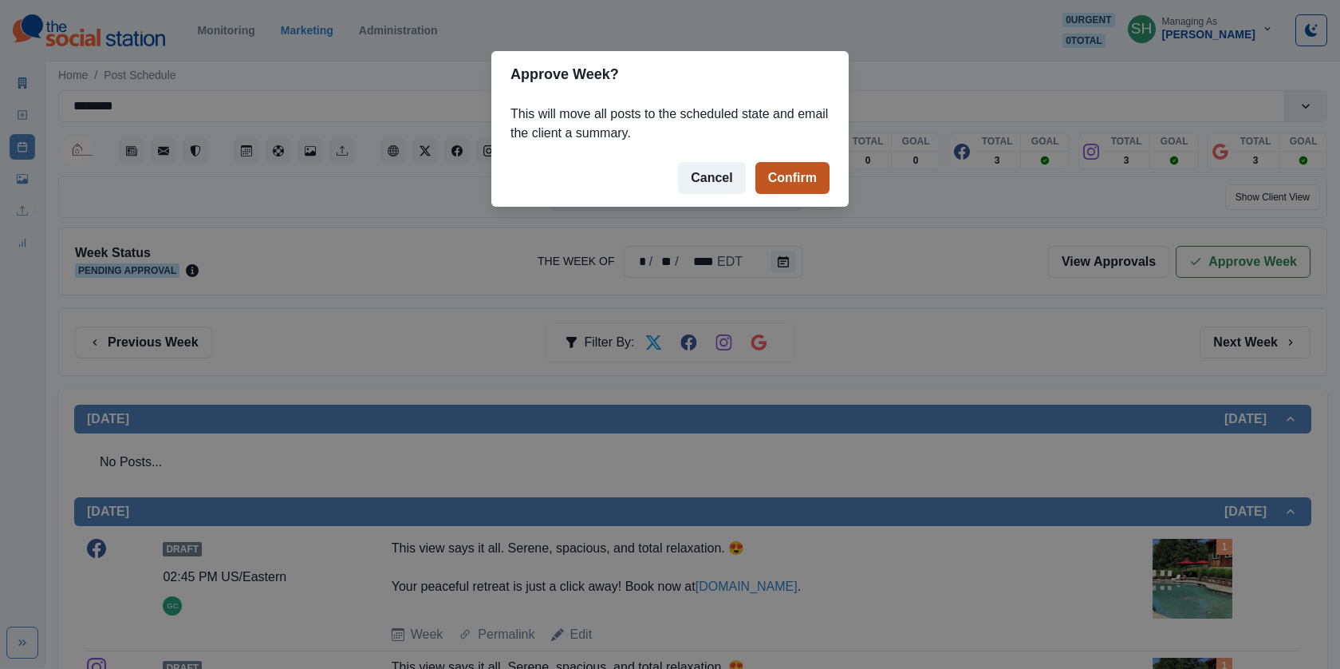
click at [806, 167] on button "Confirm" at bounding box center [792, 178] width 74 height 32
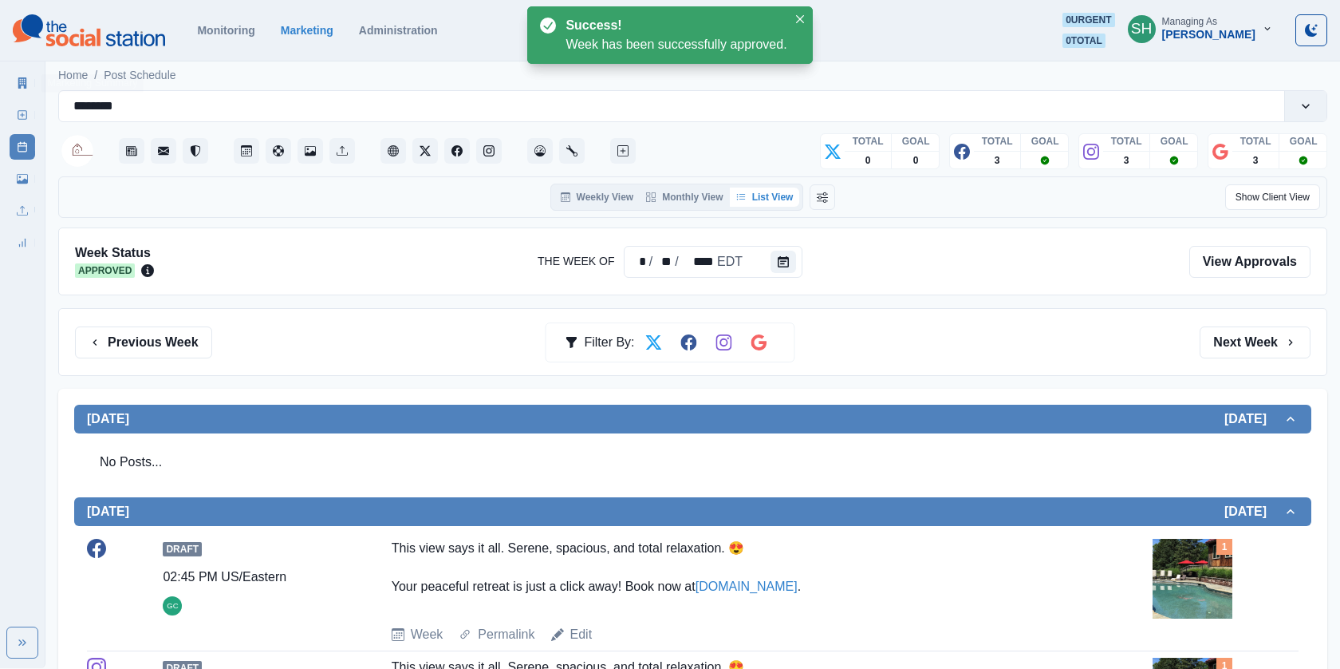
click at [19, 77] on icon at bounding box center [22, 82] width 9 height 11
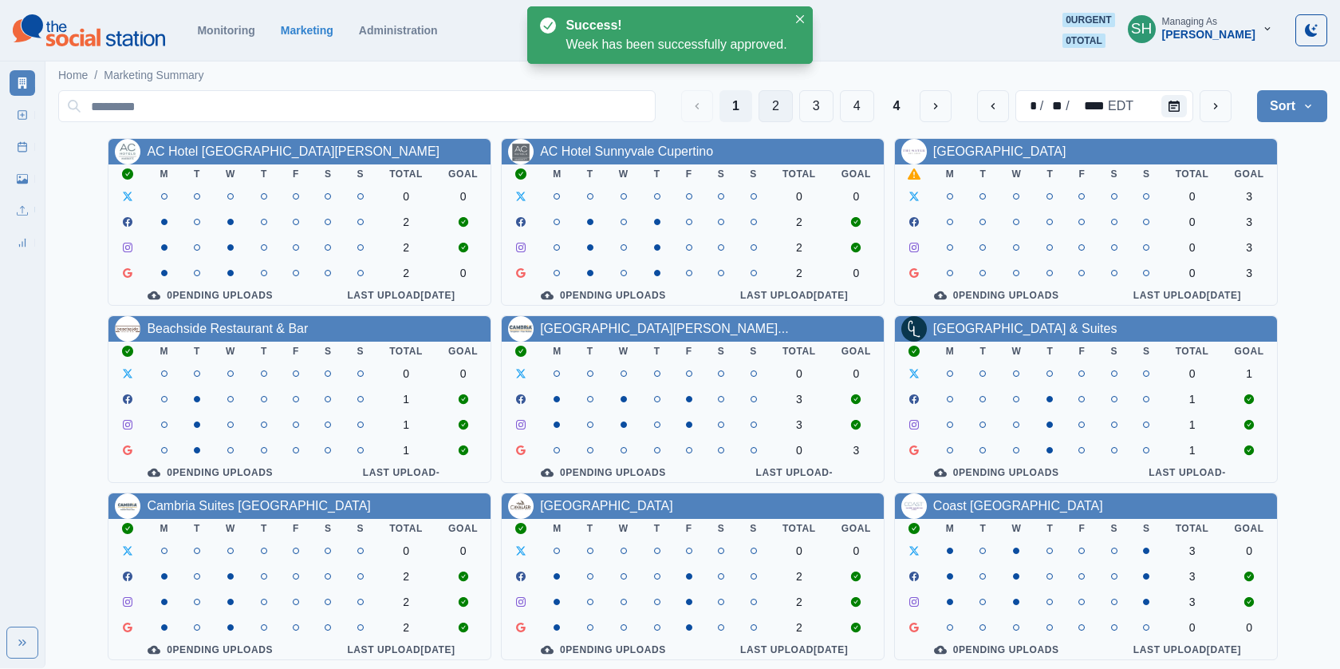
click at [763, 108] on button "2" at bounding box center [776, 106] width 34 height 32
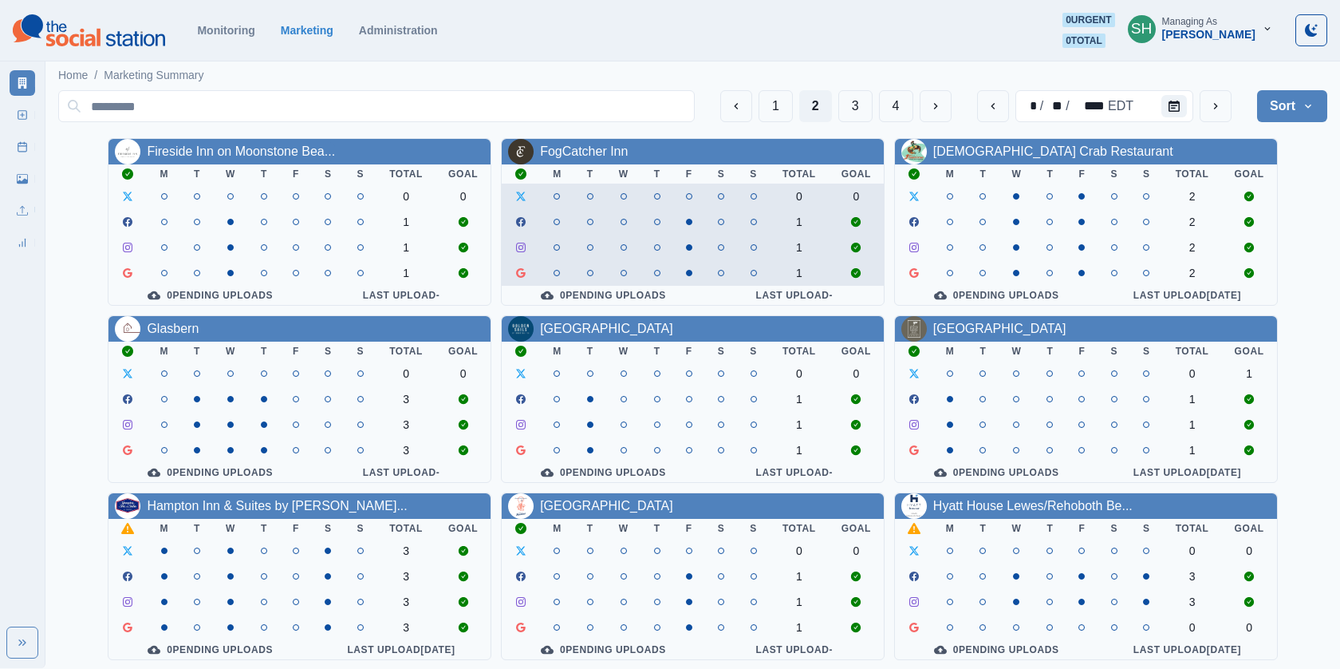
scroll to position [187, 0]
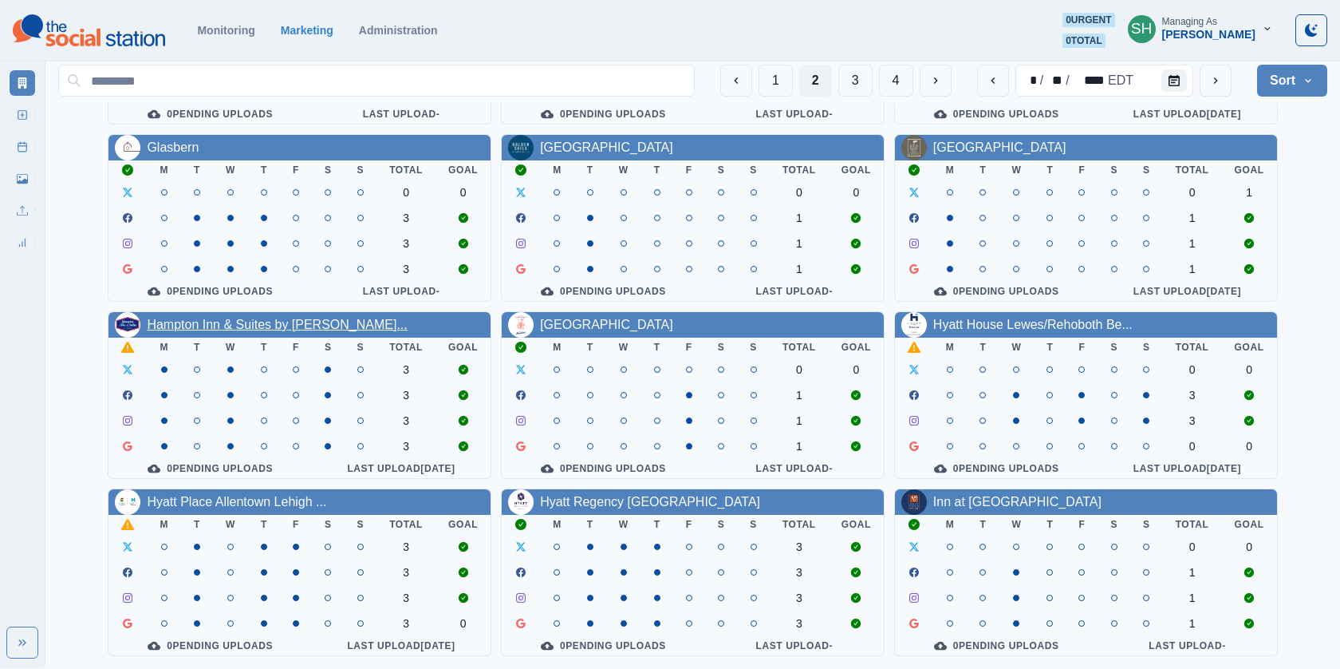
click at [256, 328] on link "Hampton Inn & Suites by [PERSON_NAME]..." at bounding box center [277, 325] width 260 height 14
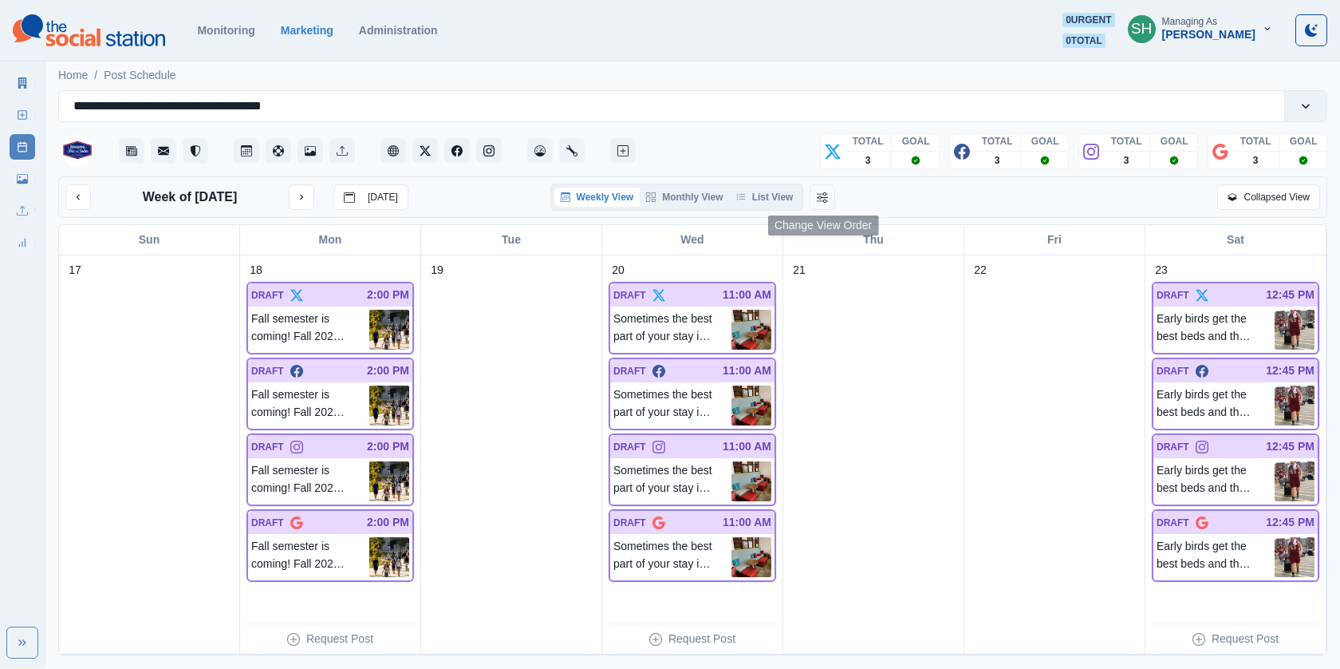
click at [795, 206] on div "Weekly View Monthly View List View" at bounding box center [677, 196] width 254 height 27
click at [770, 195] on button "List View" at bounding box center [765, 196] width 70 height 19
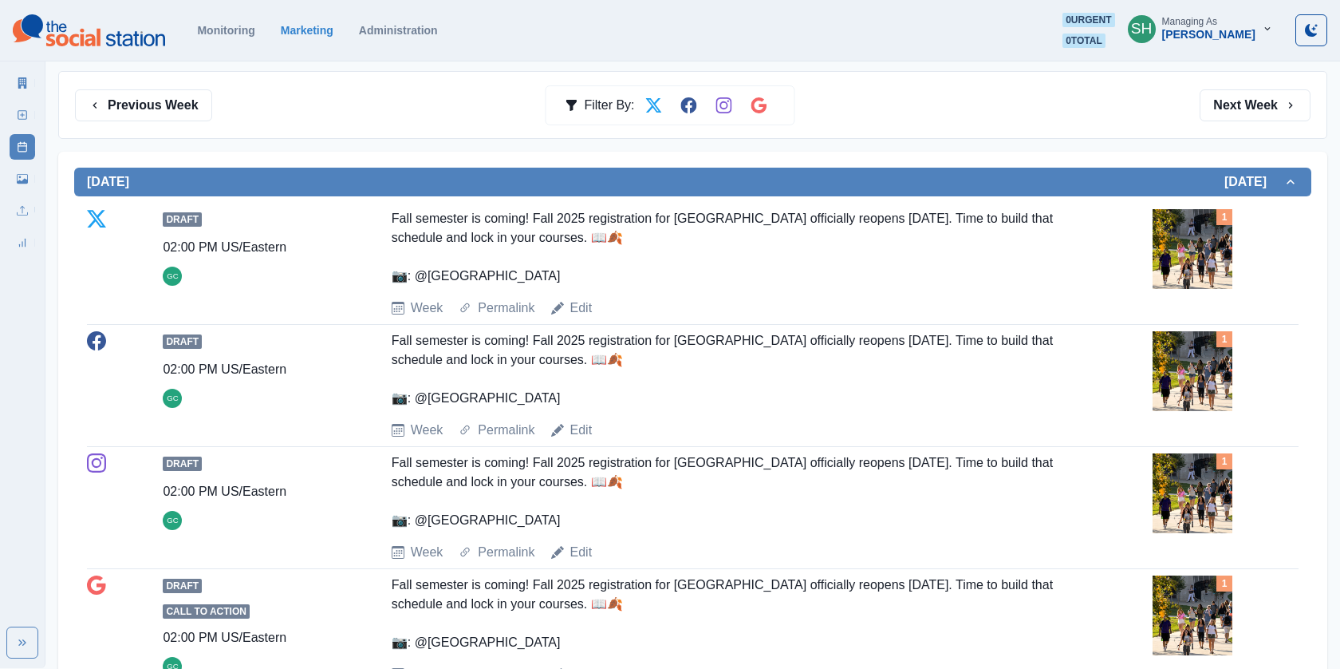
scroll to position [243, 0]
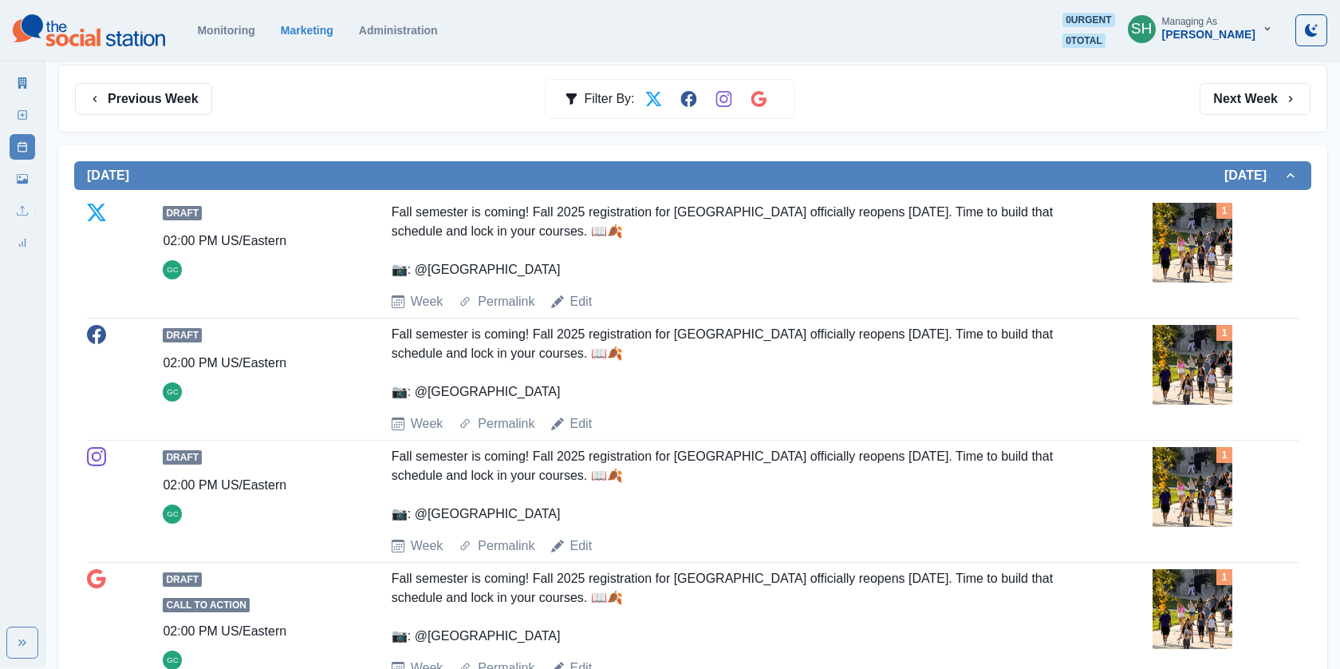
click at [1177, 227] on img at bounding box center [1193, 243] width 80 height 80
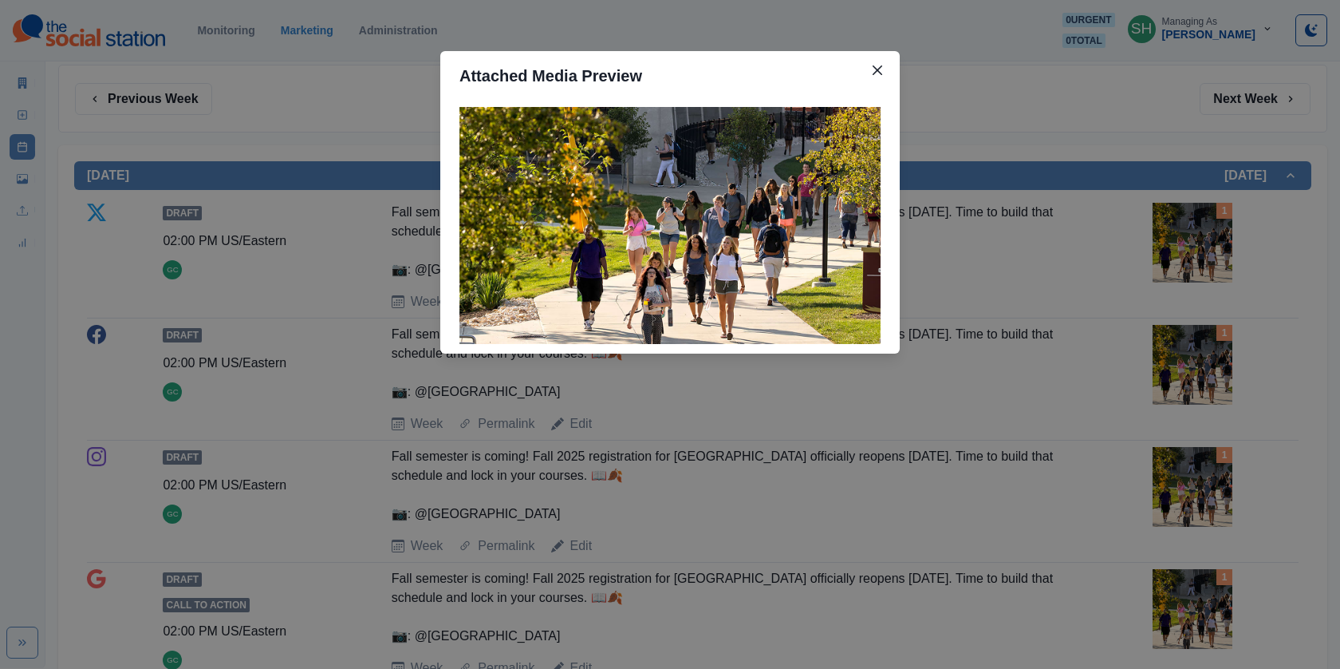
click at [1141, 219] on div "Attached Media Preview" at bounding box center [670, 334] width 1340 height 669
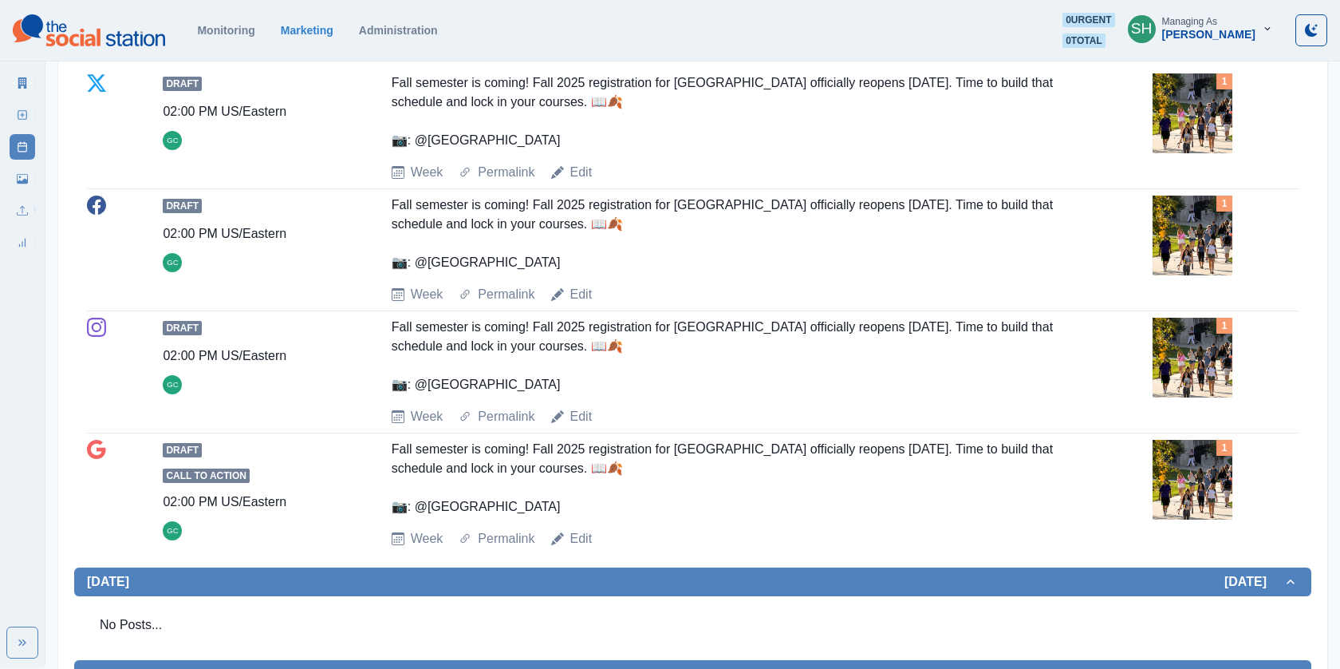
scroll to position [392, 0]
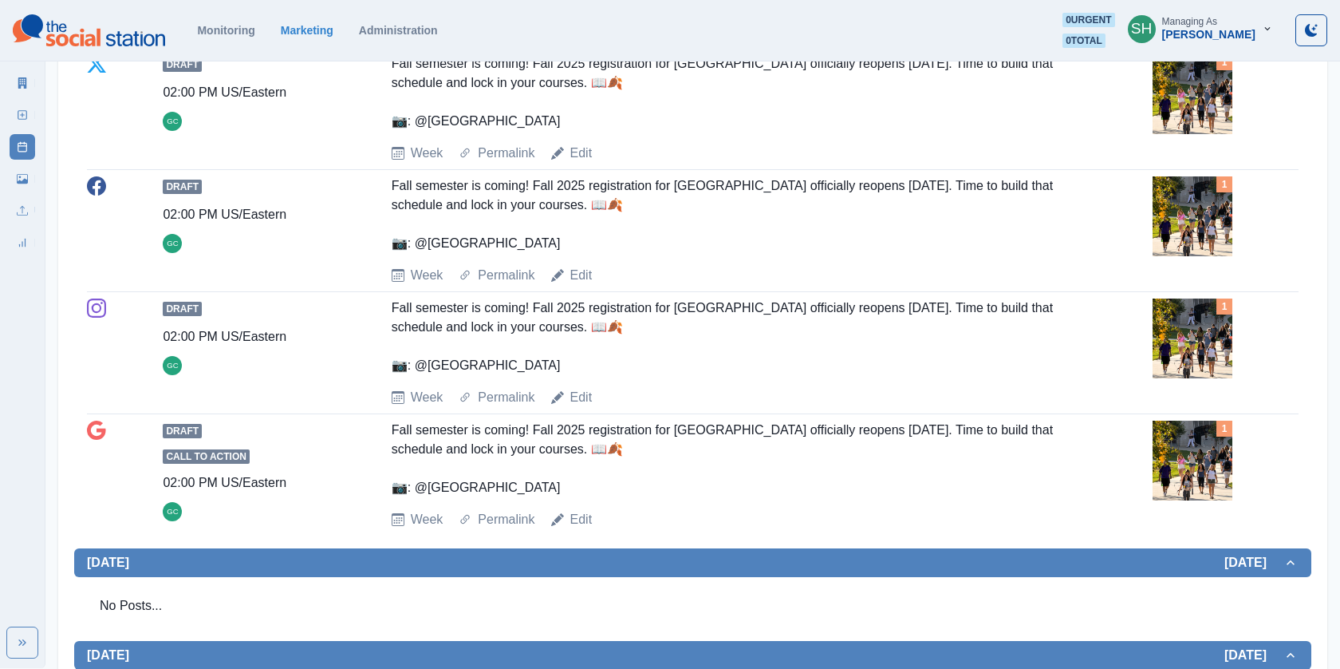
click at [1141, 225] on div "Draft 02:00 PM US/Eastern GC Fall semester is coming! Fall 2025 registration fo…" at bounding box center [693, 230] width 1212 height 108
click at [1172, 220] on img at bounding box center [1193, 216] width 80 height 80
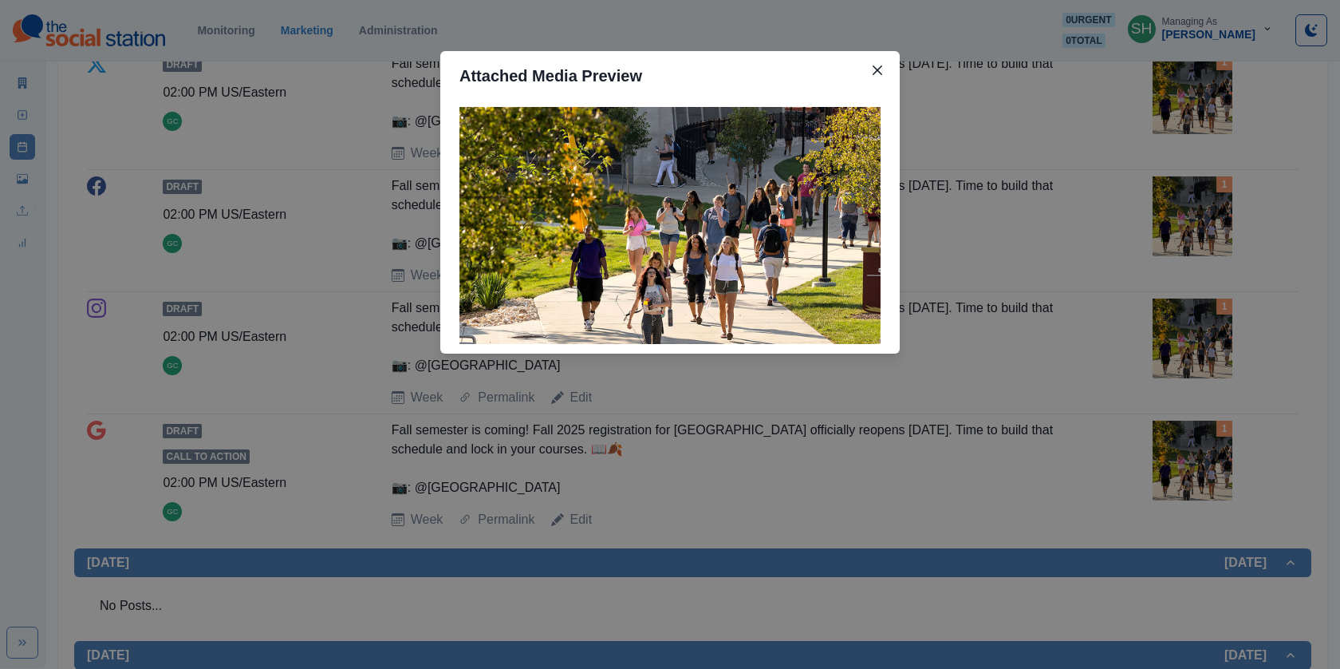
click at [1105, 208] on div "Attached Media Preview" at bounding box center [670, 334] width 1340 height 669
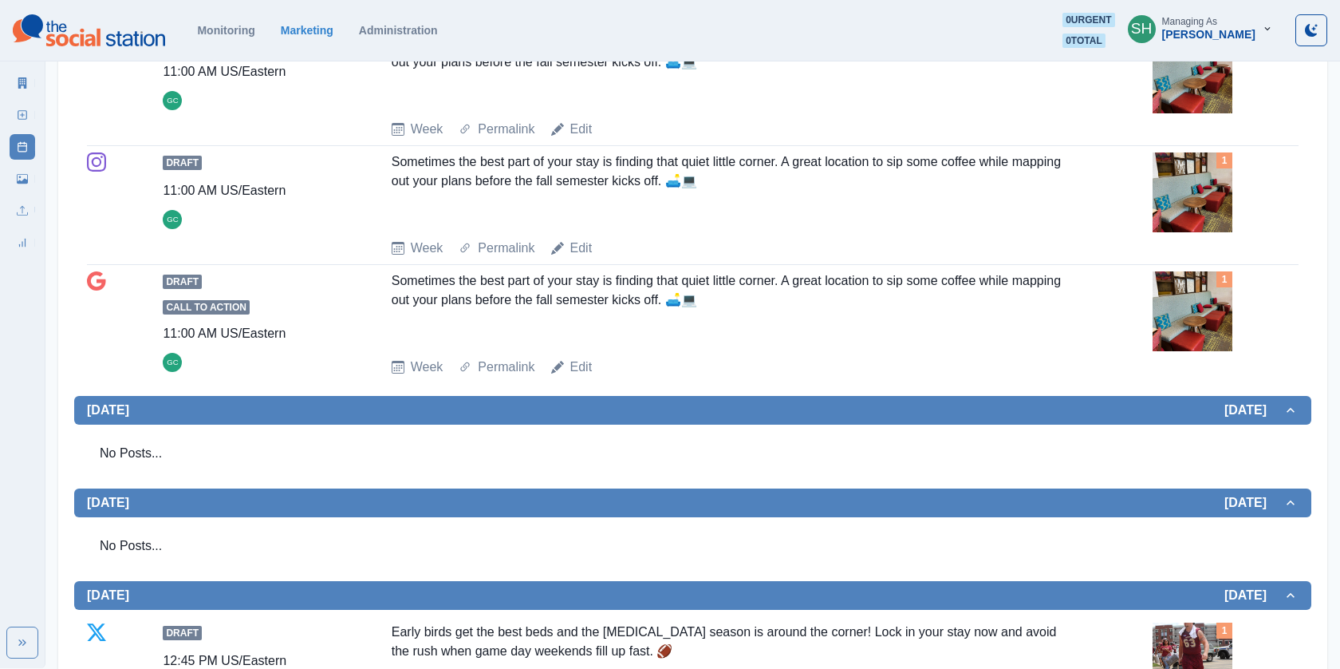
scroll to position [1640, 0]
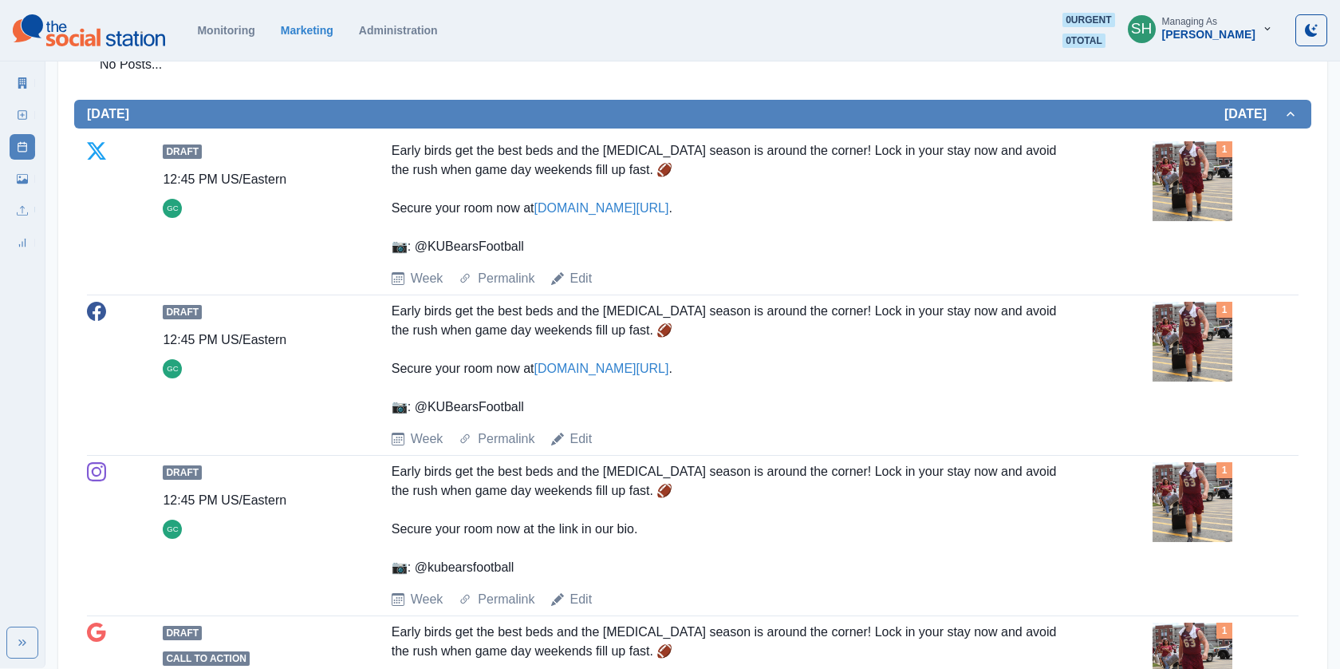
click at [1199, 164] on img at bounding box center [1193, 181] width 80 height 80
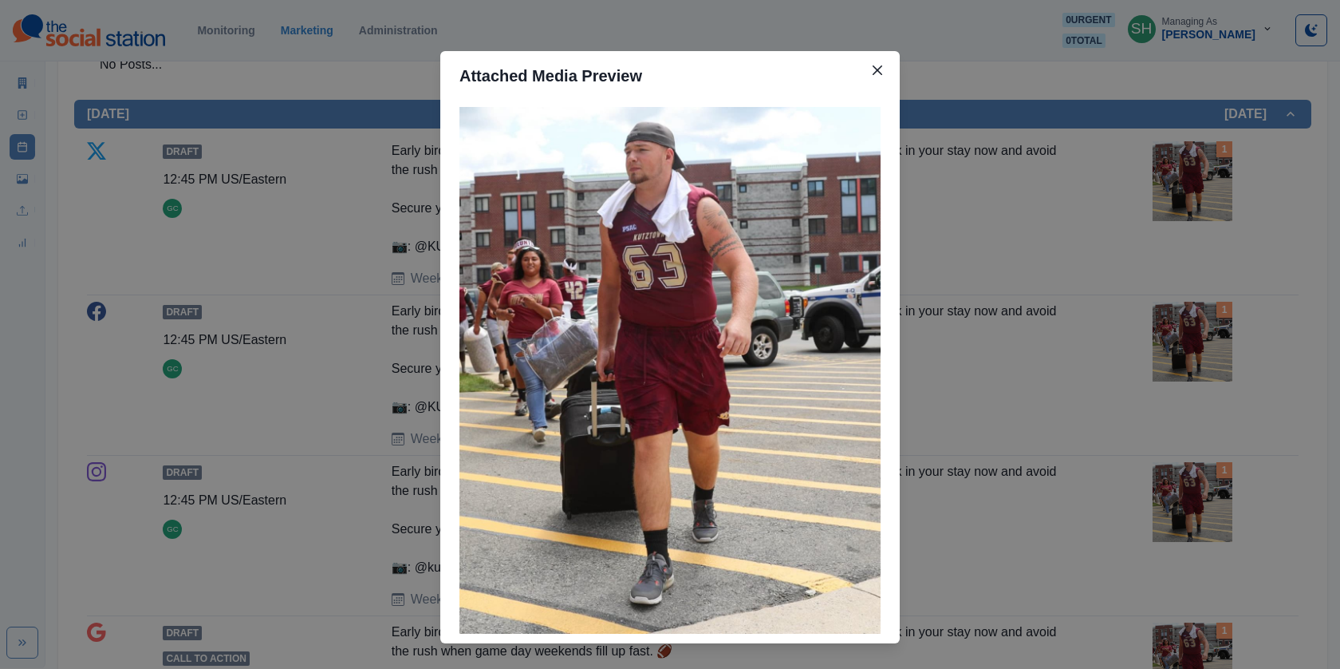
click at [1164, 167] on div "Attached Media Preview" at bounding box center [670, 334] width 1340 height 669
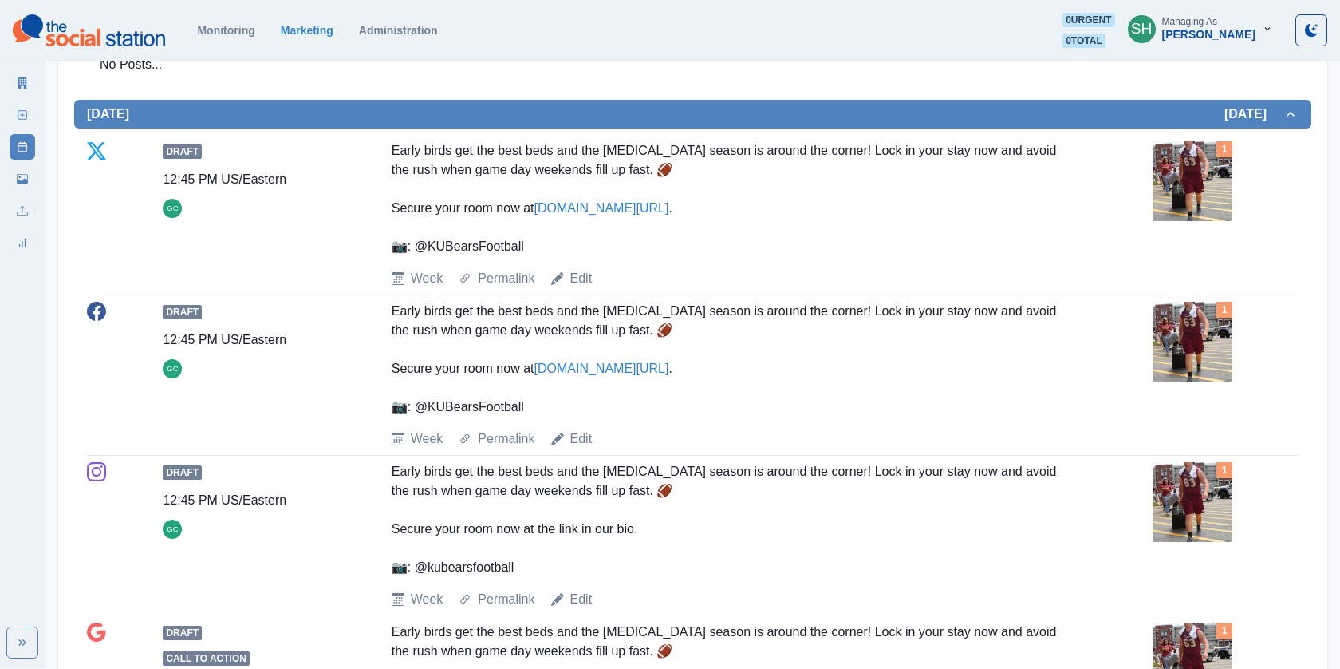
click at [586, 205] on link "[DOMAIN_NAME][URL]" at bounding box center [601, 208] width 135 height 14
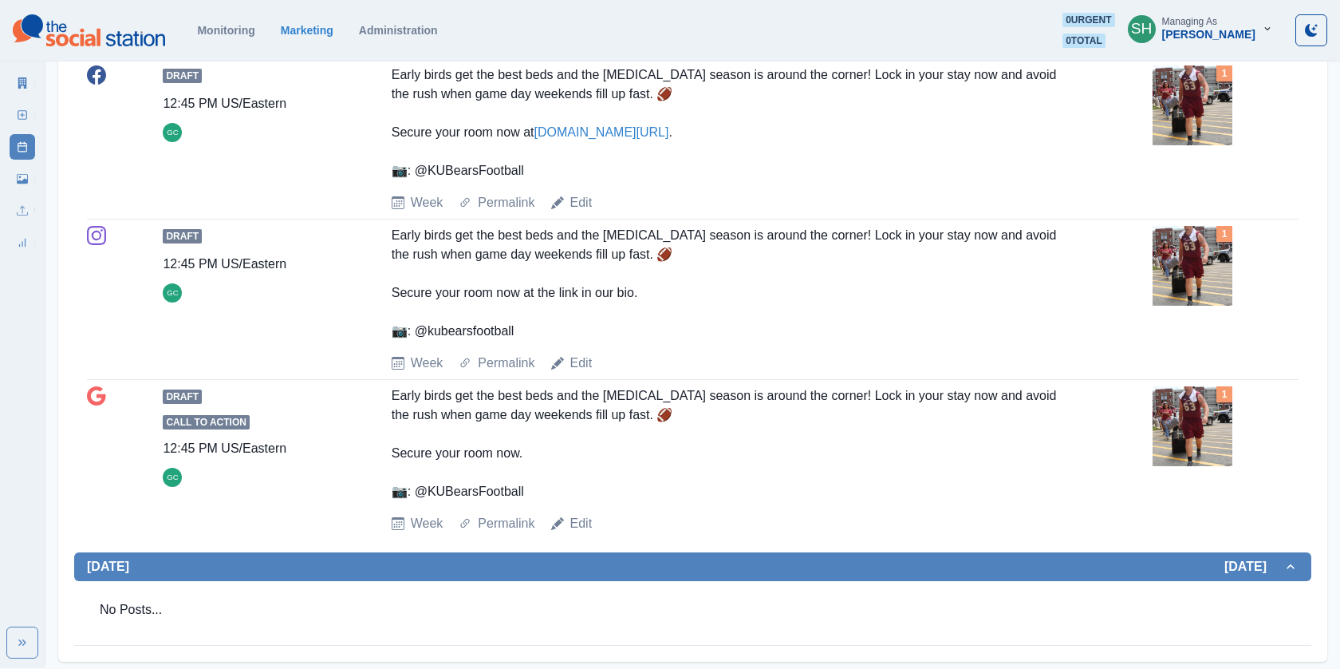
scroll to position [1654, 0]
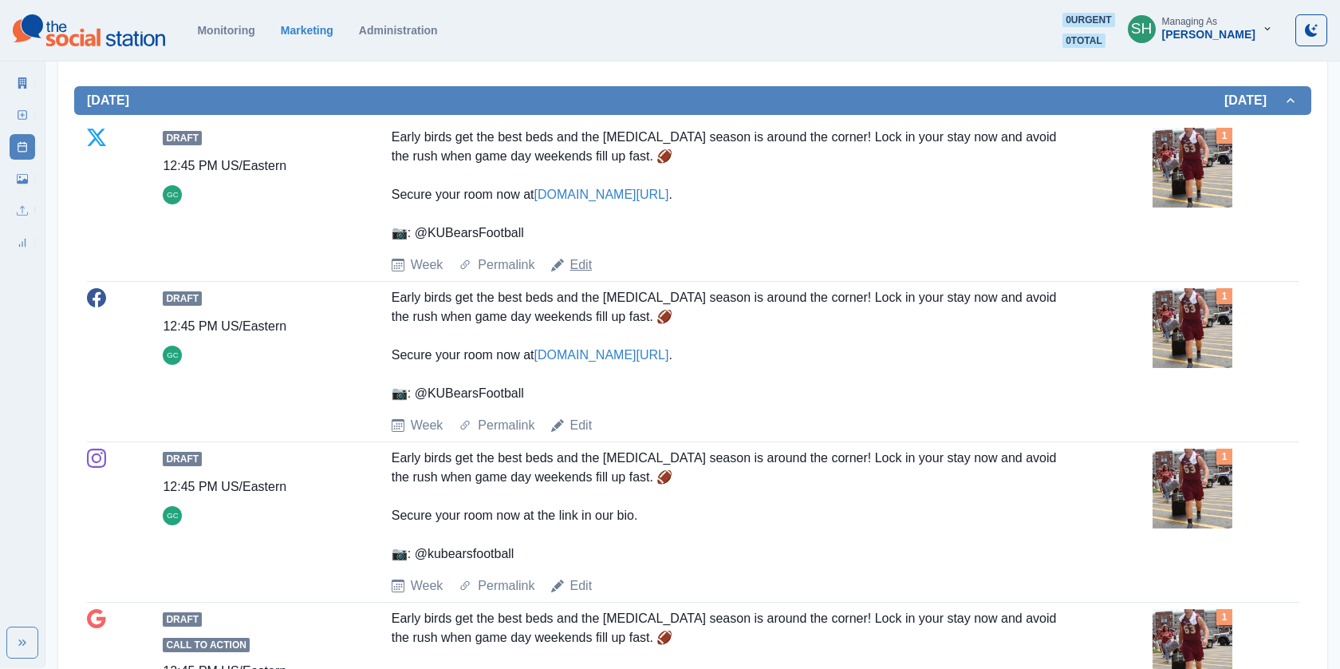
click at [582, 257] on link "Edit" at bounding box center [581, 264] width 22 height 19
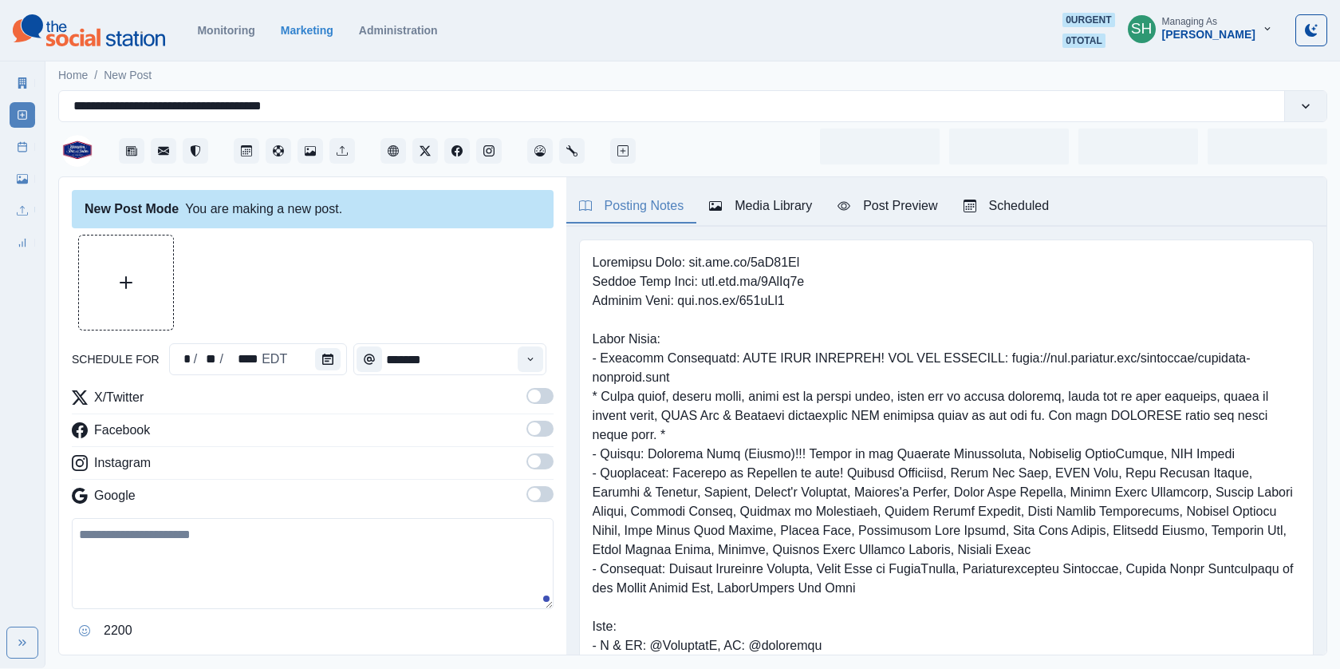
type input "********"
type textarea "**********"
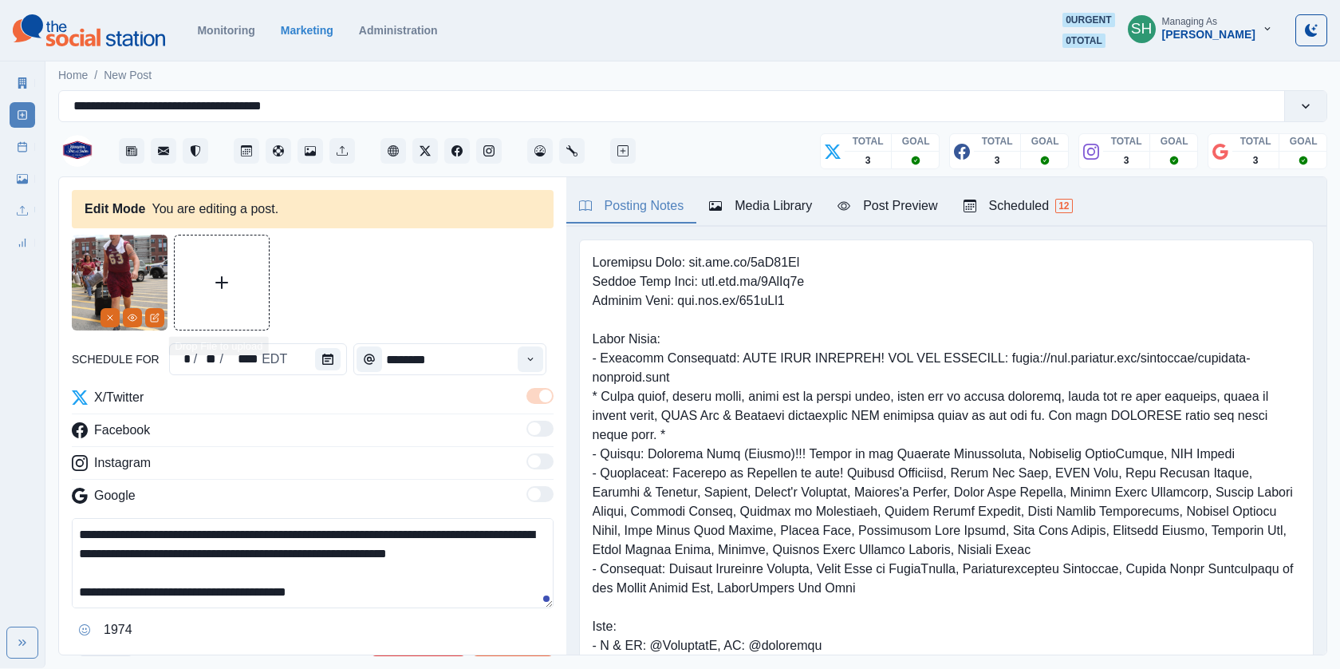
click at [121, 313] on div at bounding box center [133, 317] width 64 height 19
click at [109, 313] on icon "Remove" at bounding box center [110, 318] width 10 height 10
click at [808, 209] on div "Media Library" at bounding box center [760, 205] width 103 height 19
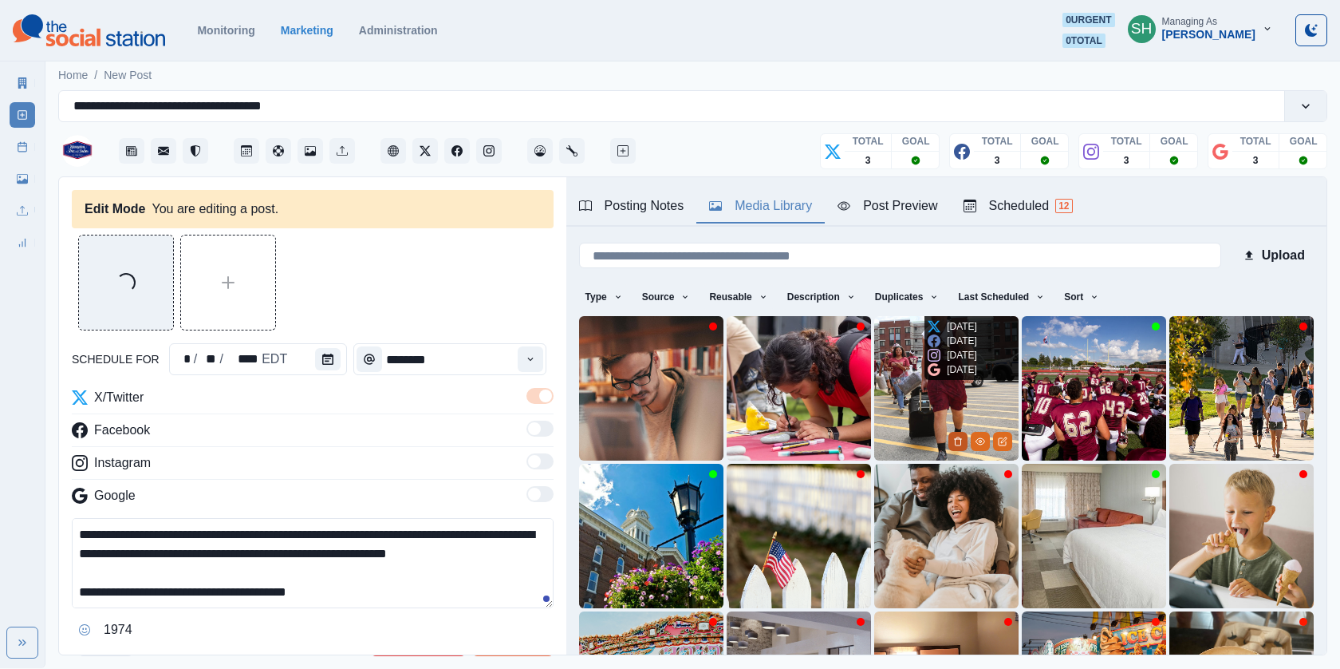
click at [956, 433] on button "Delete Media" at bounding box center [958, 441] width 19 height 19
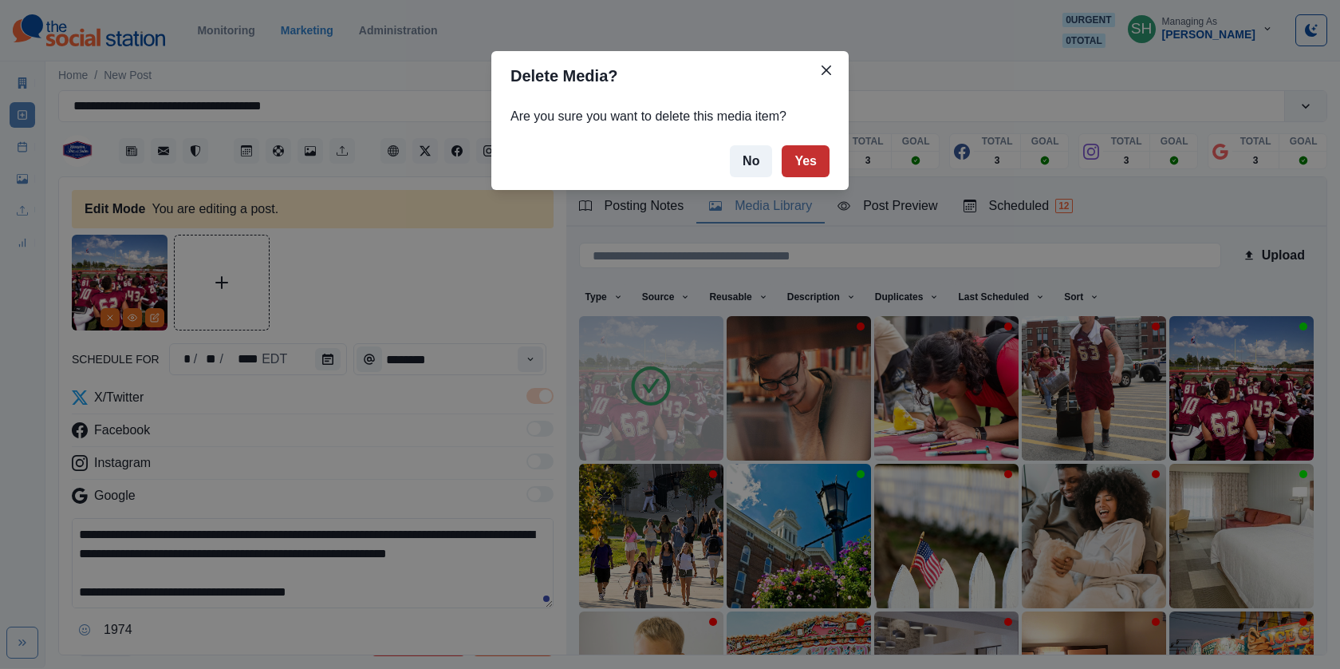
click at [811, 161] on button "Yes" at bounding box center [806, 161] width 48 height 32
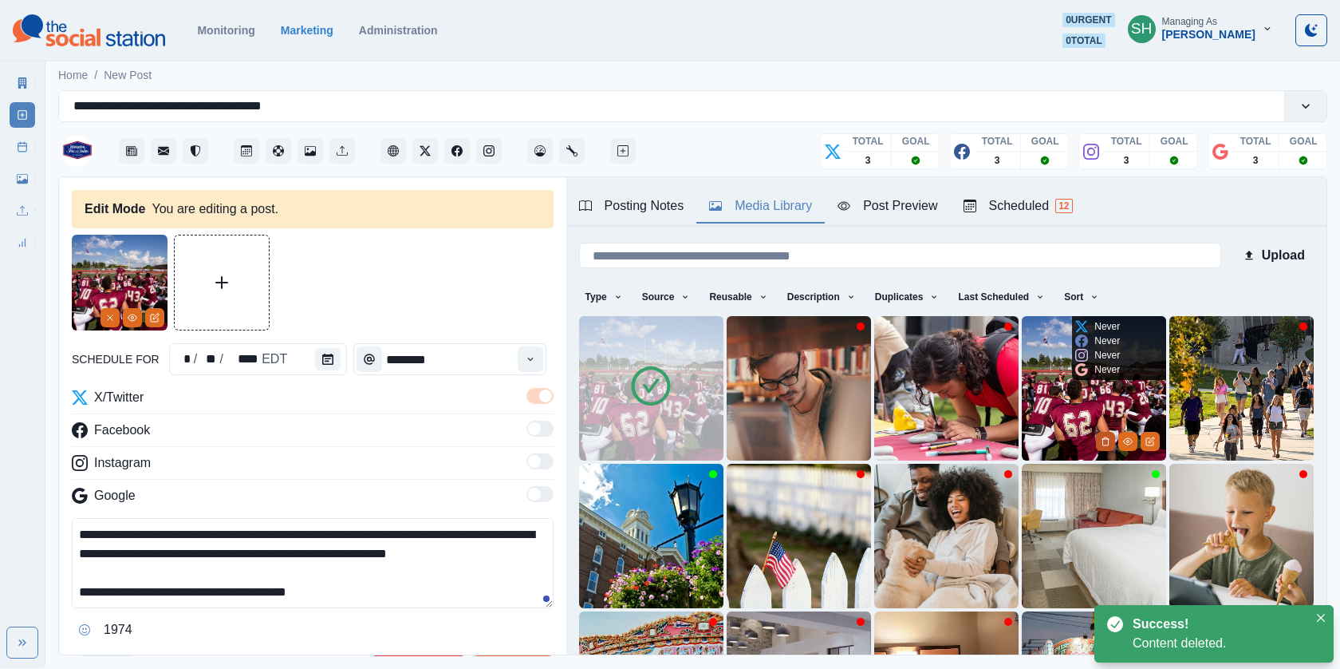
click at [1104, 438] on icon "Delete Media" at bounding box center [1106, 441] width 10 height 10
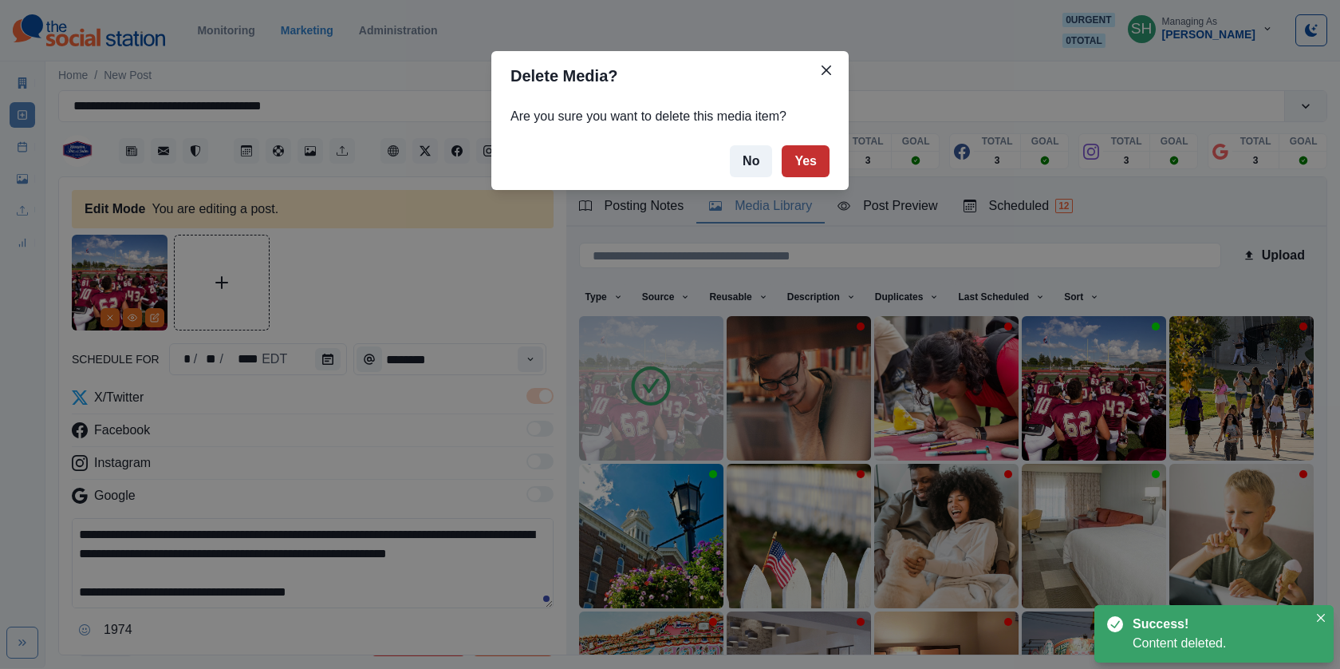
click at [813, 167] on button "Yes" at bounding box center [806, 161] width 48 height 32
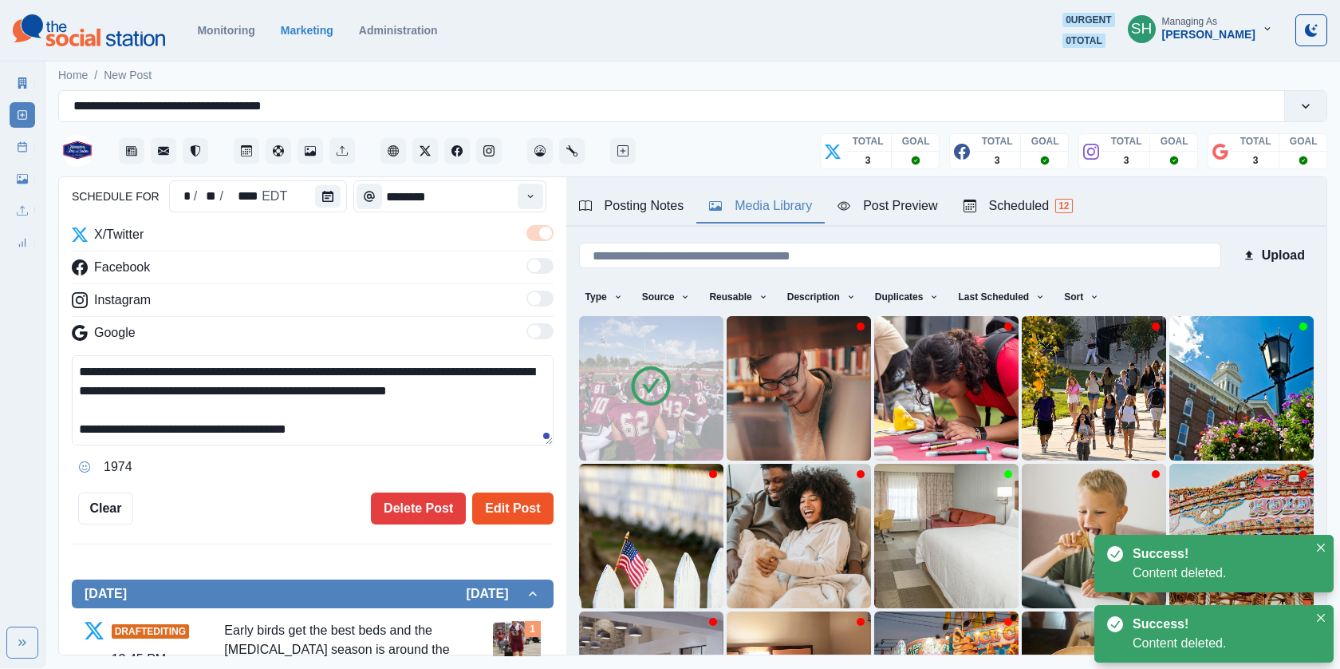
click at [512, 504] on button "Edit Post" at bounding box center [512, 508] width 81 height 32
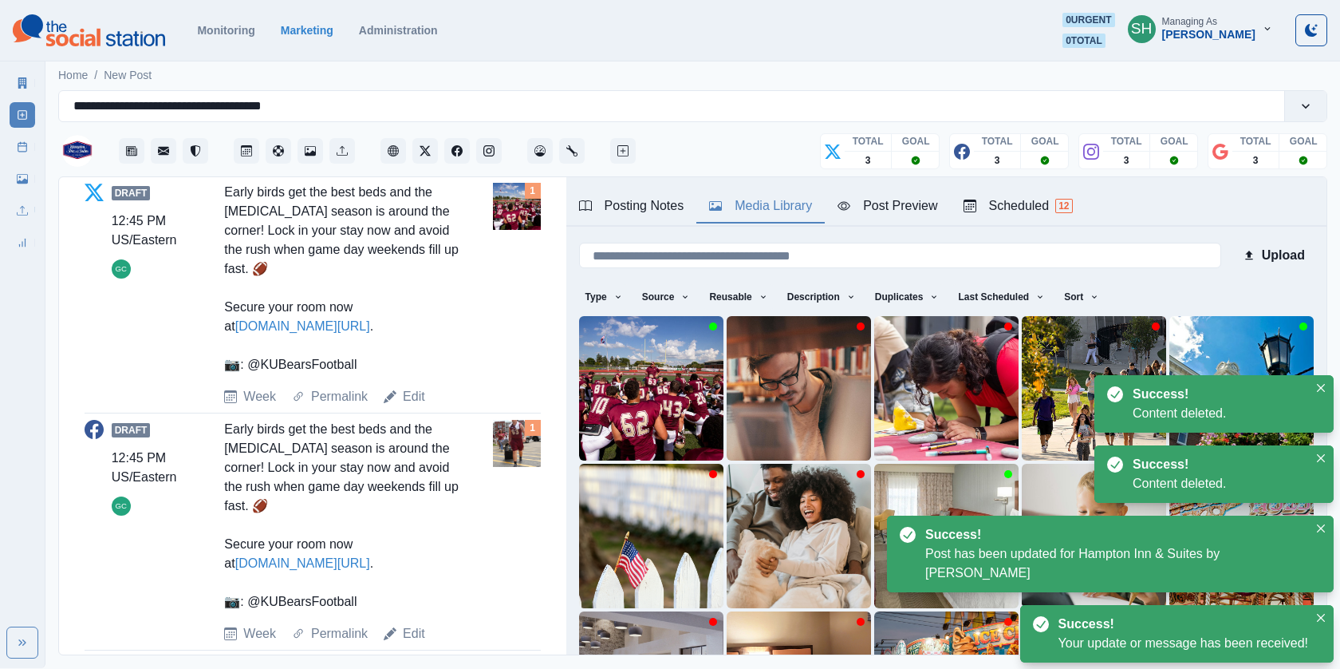
scroll to position [658, 0]
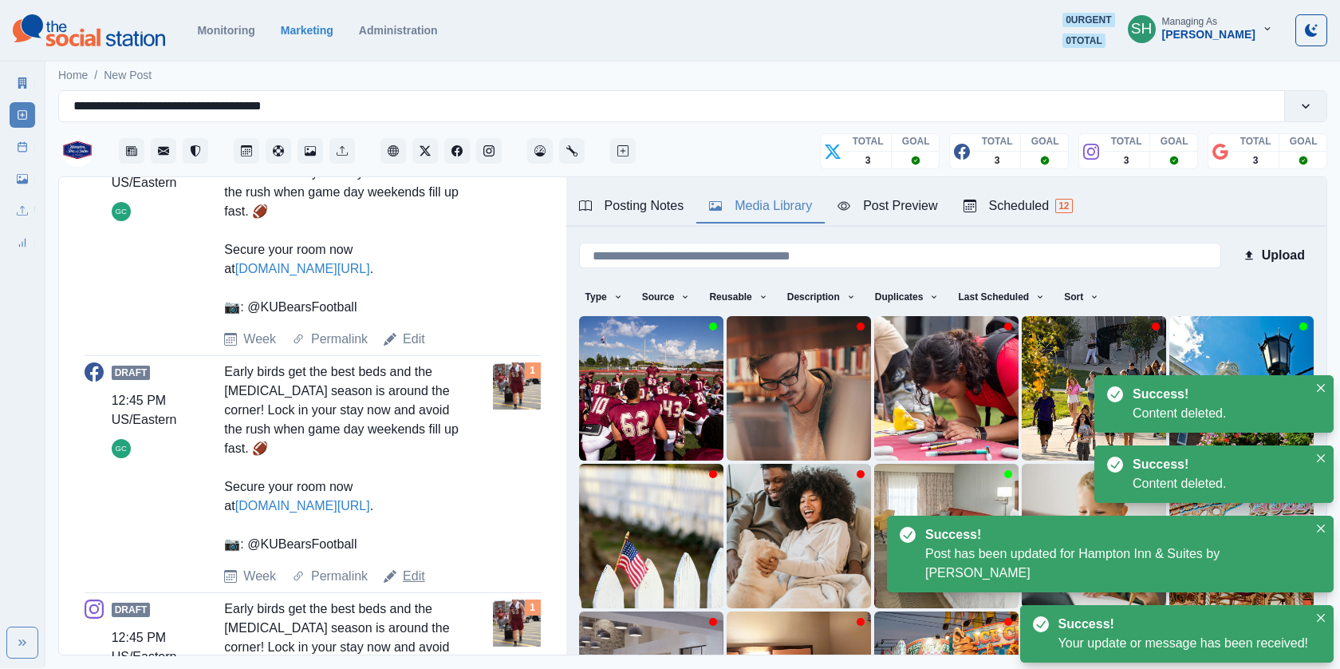
click at [412, 566] on link "Edit" at bounding box center [414, 575] width 22 height 19
type textarea "**********"
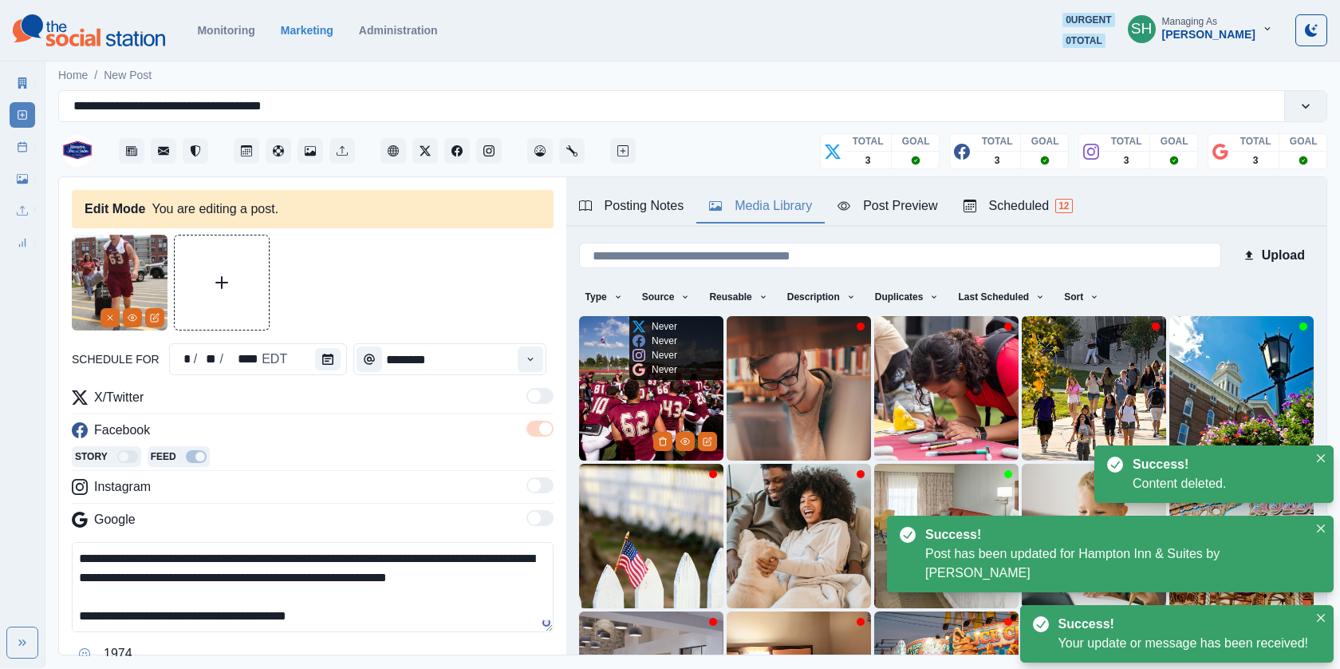
click at [618, 411] on img at bounding box center [651, 388] width 144 height 144
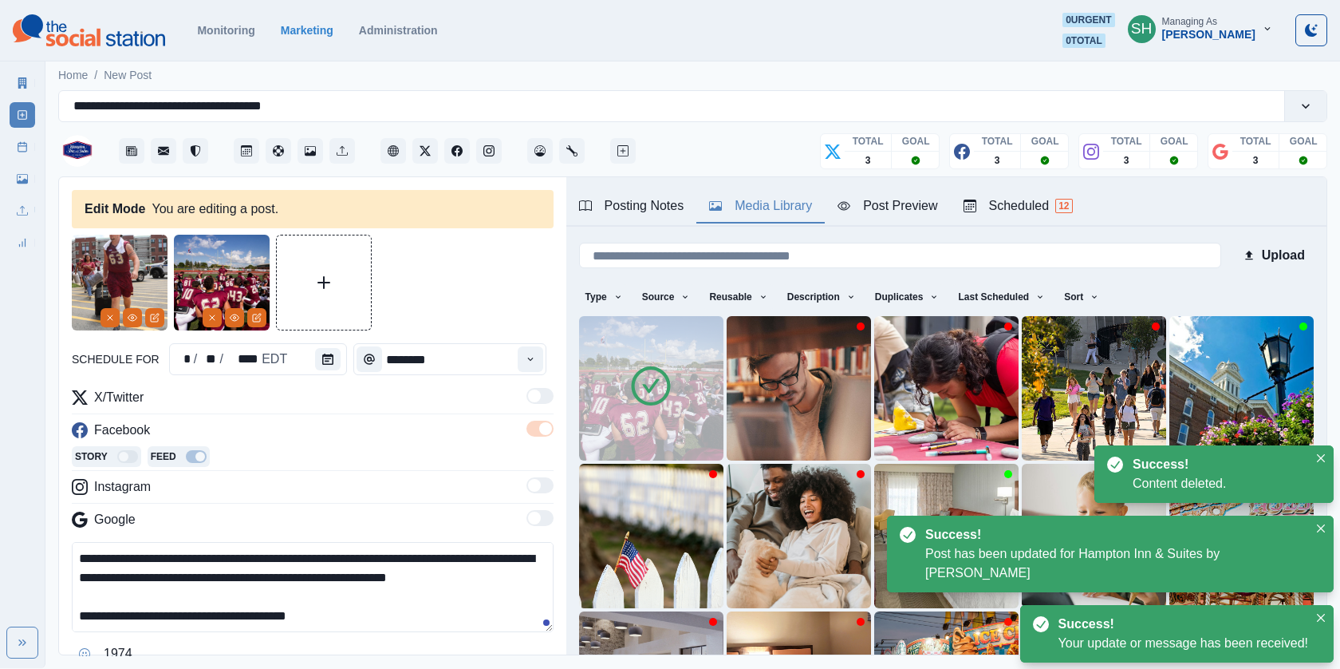
click at [97, 316] on img at bounding box center [120, 283] width 96 height 96
click at [110, 318] on line "Remove" at bounding box center [110, 317] width 5 height 5
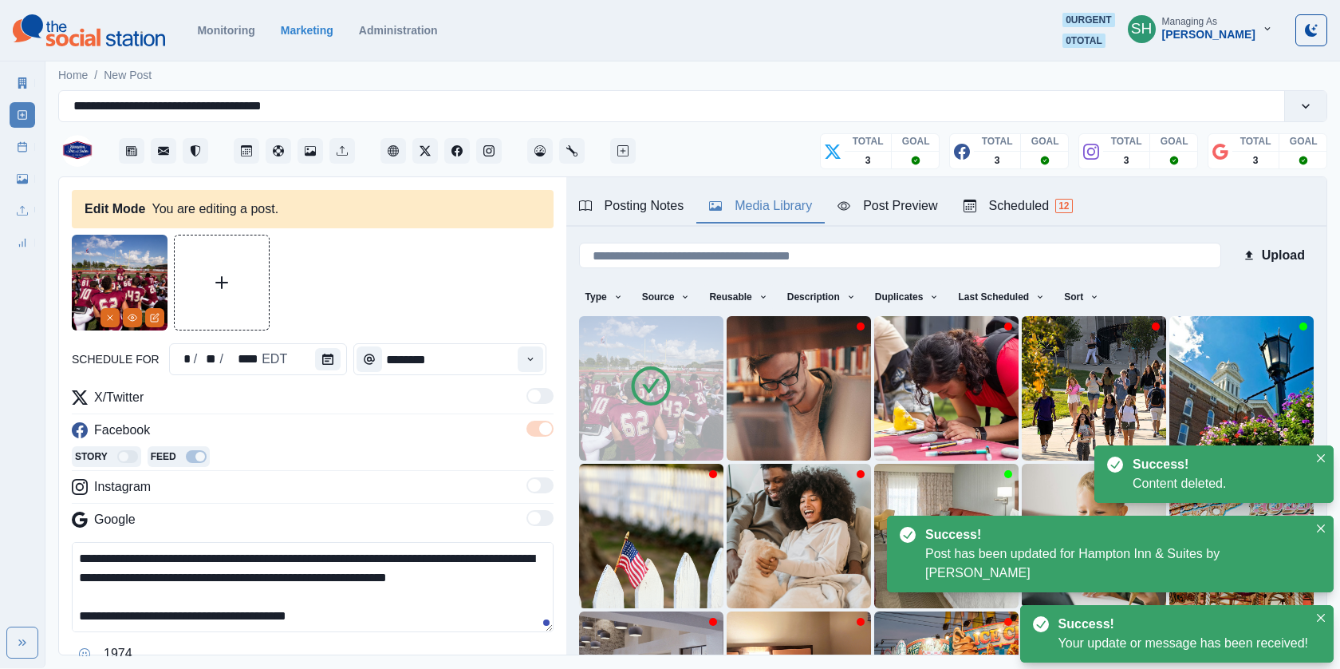
scroll to position [232, 0]
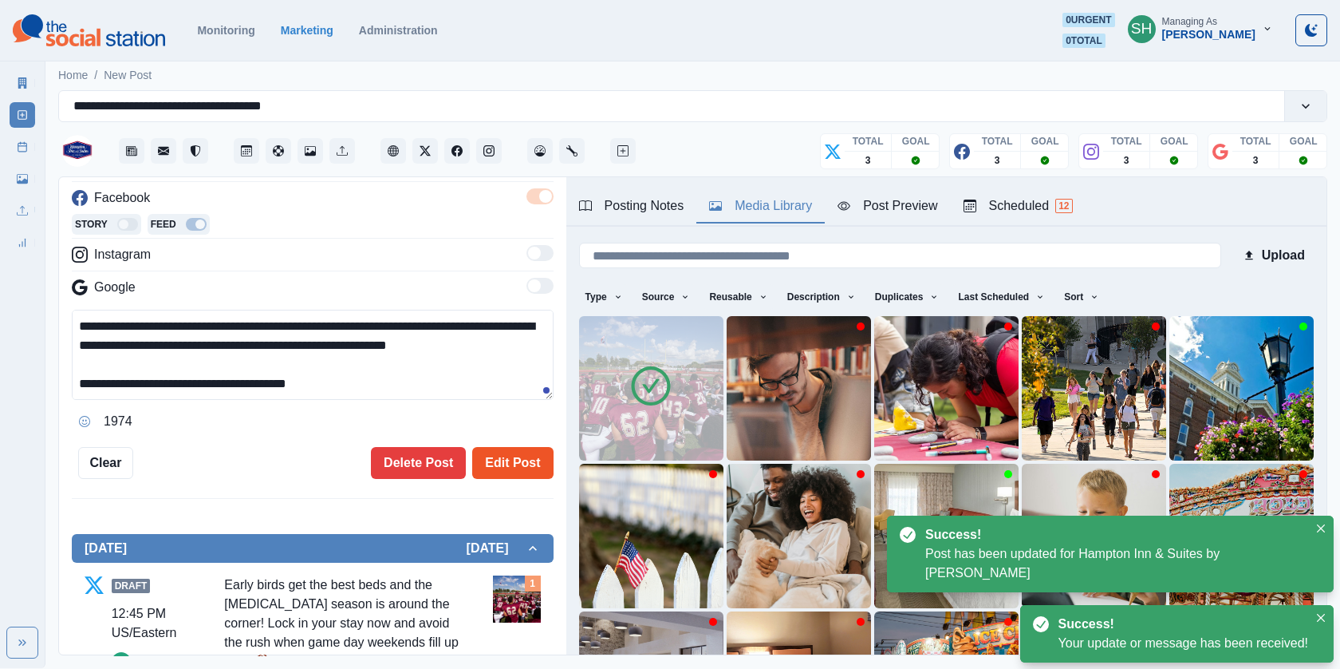
click at [500, 453] on button "Edit Post" at bounding box center [512, 463] width 81 height 32
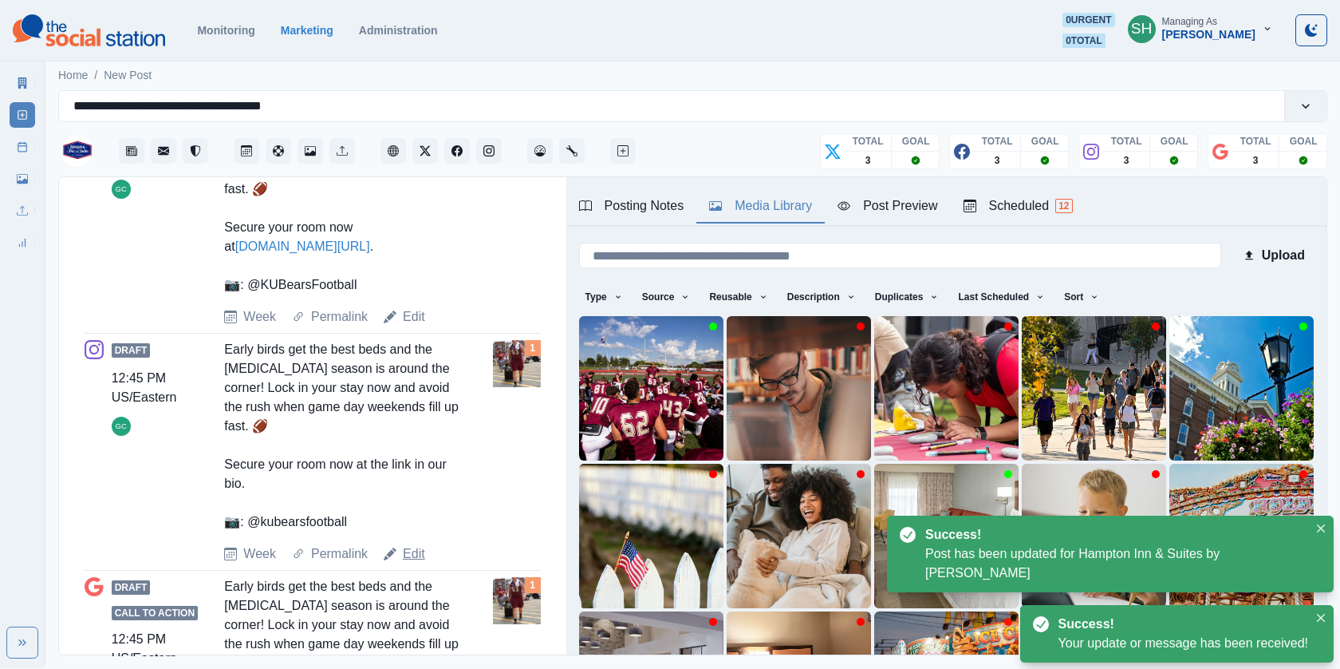
click at [403, 544] on link "Edit" at bounding box center [414, 553] width 22 height 19
type textarea "**********"
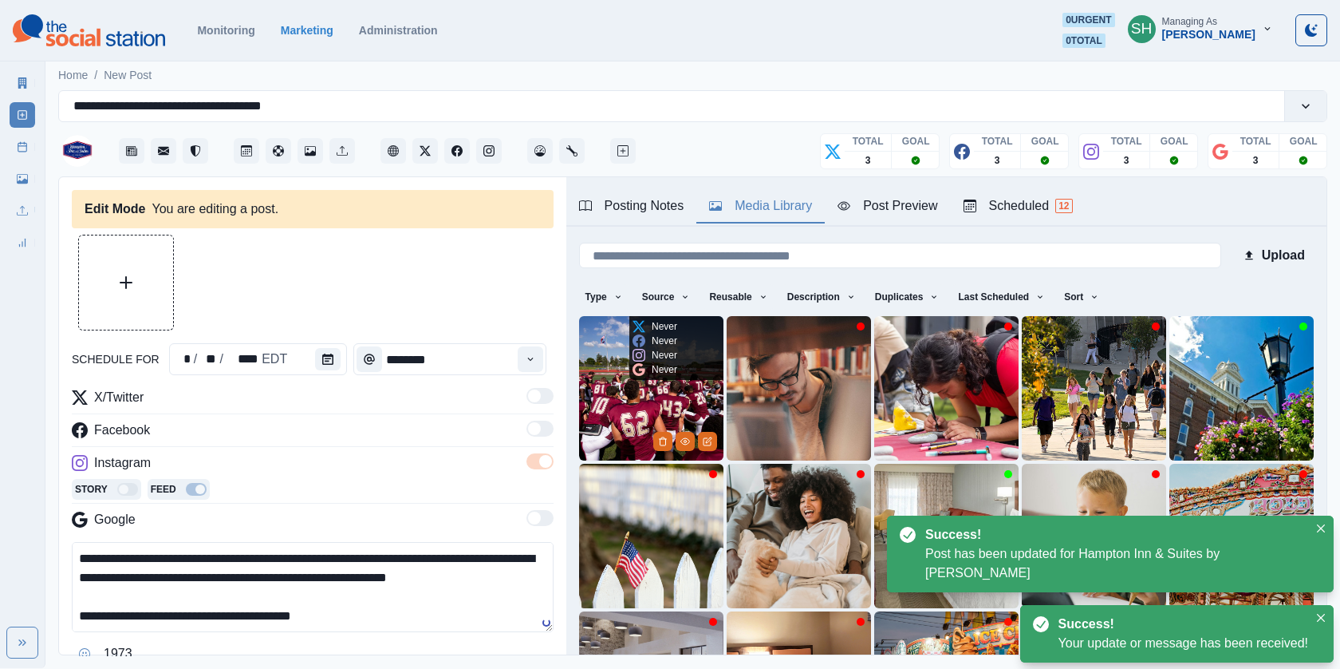
click at [610, 416] on img at bounding box center [651, 388] width 144 height 144
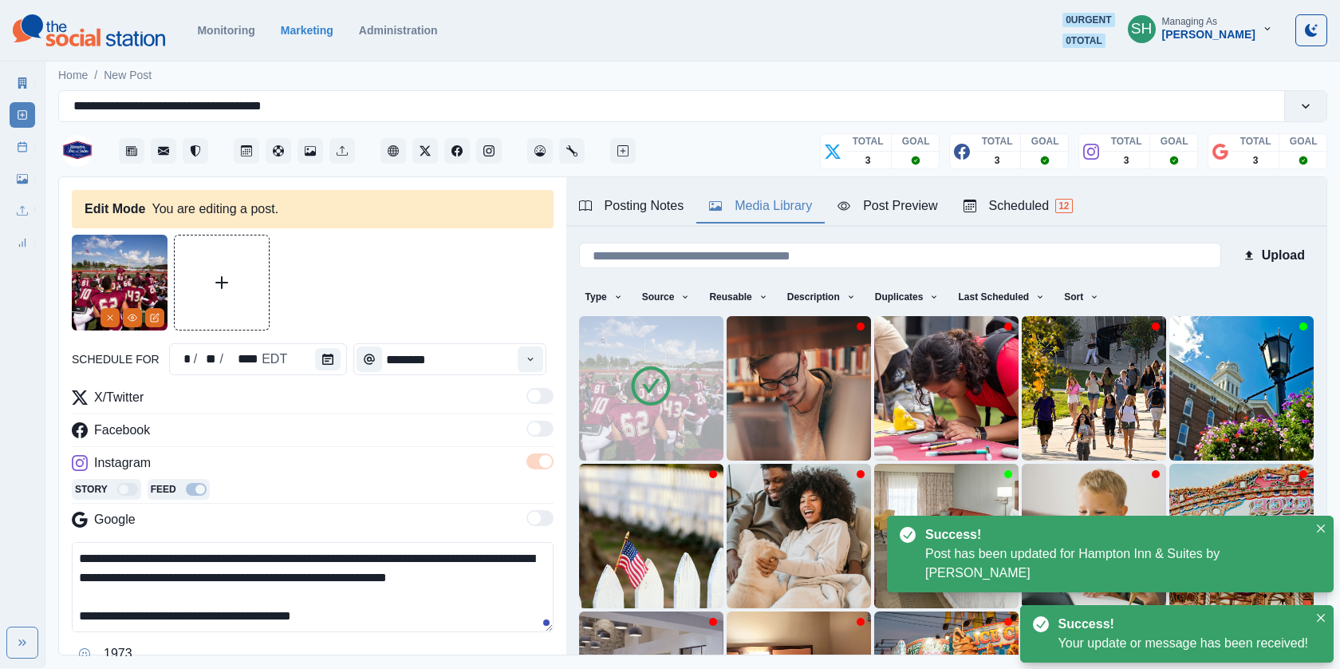
scroll to position [89, 0]
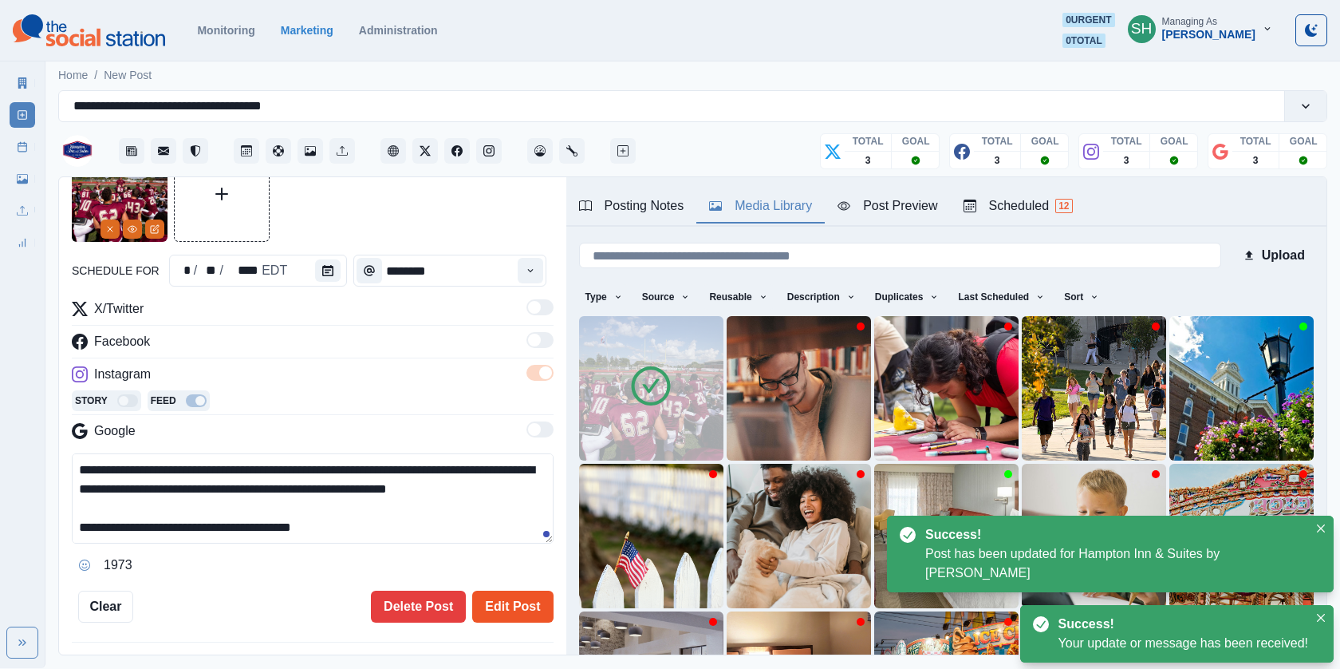
click at [507, 601] on button "Edit Post" at bounding box center [512, 606] width 81 height 32
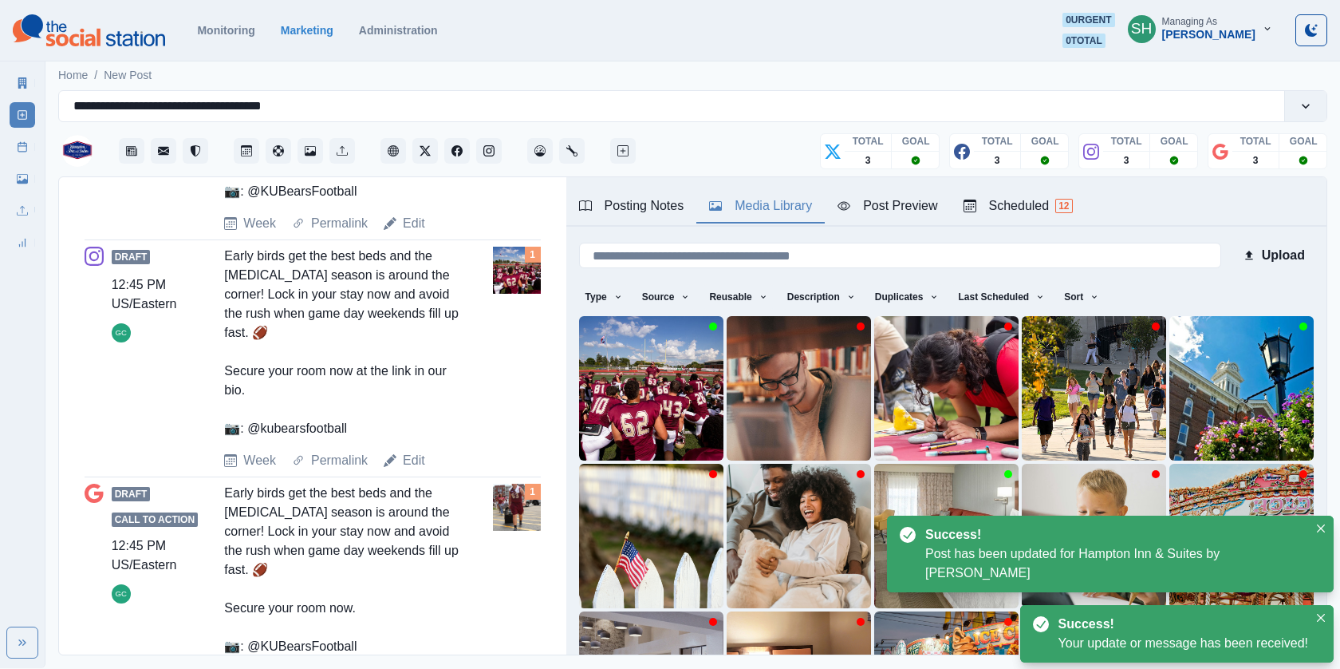
click at [408, 668] on link "Edit" at bounding box center [414, 678] width 22 height 19
type textarea "**********"
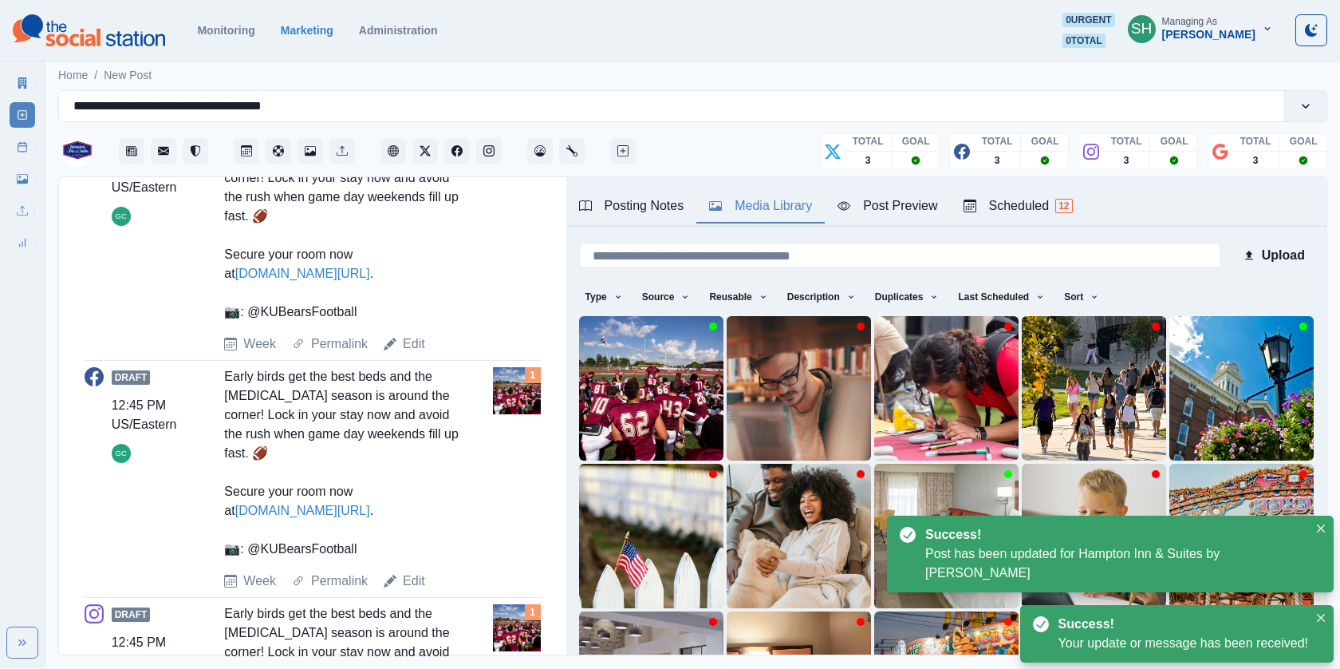
scroll to position [372, 0]
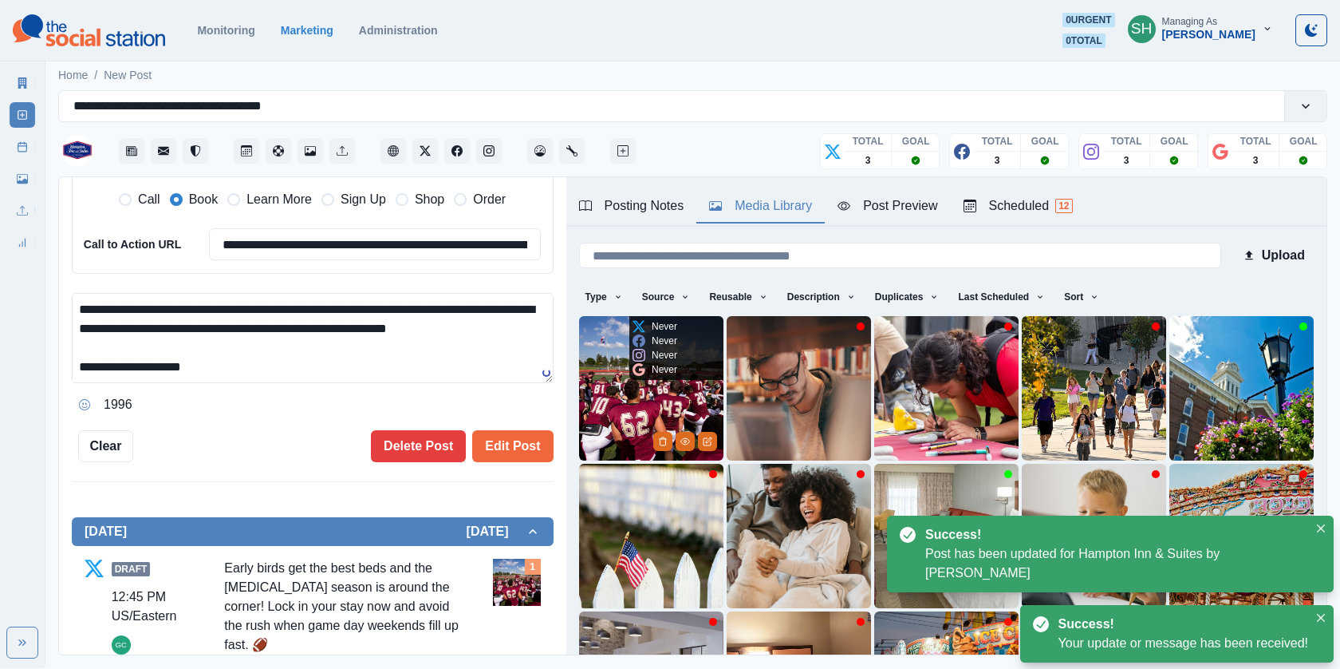
click at [614, 402] on img at bounding box center [651, 388] width 144 height 144
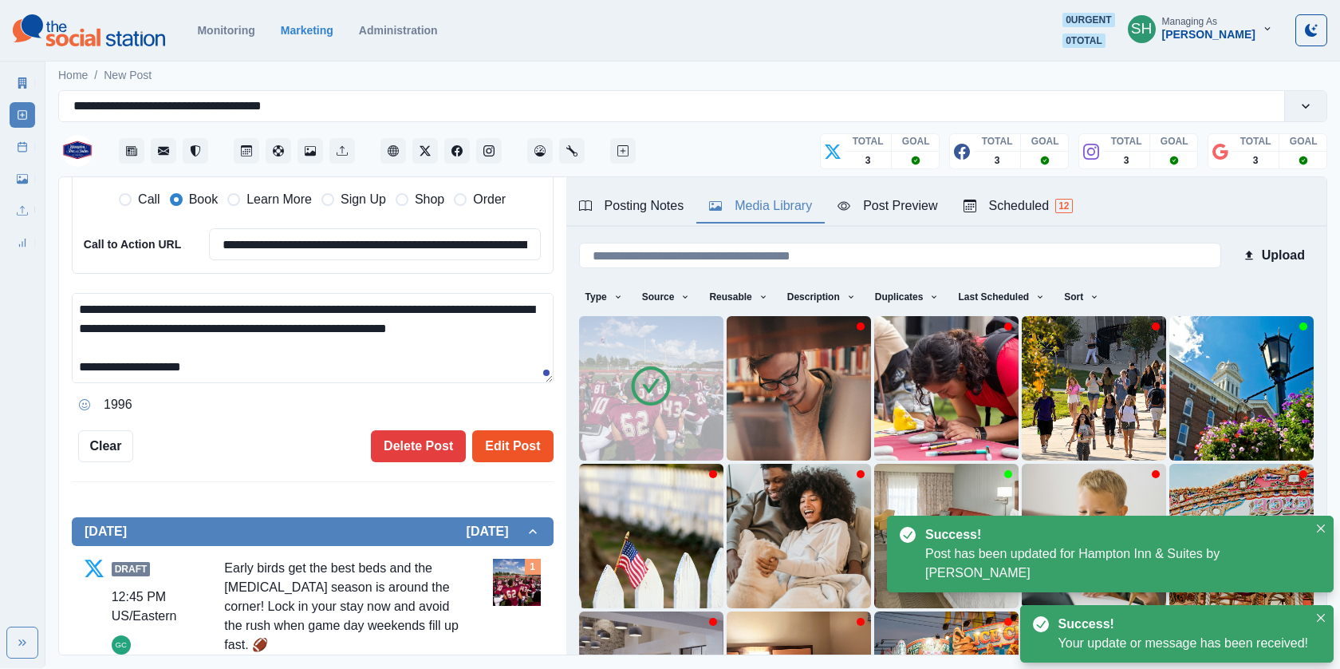
click at [525, 448] on button "Edit Post" at bounding box center [512, 446] width 81 height 32
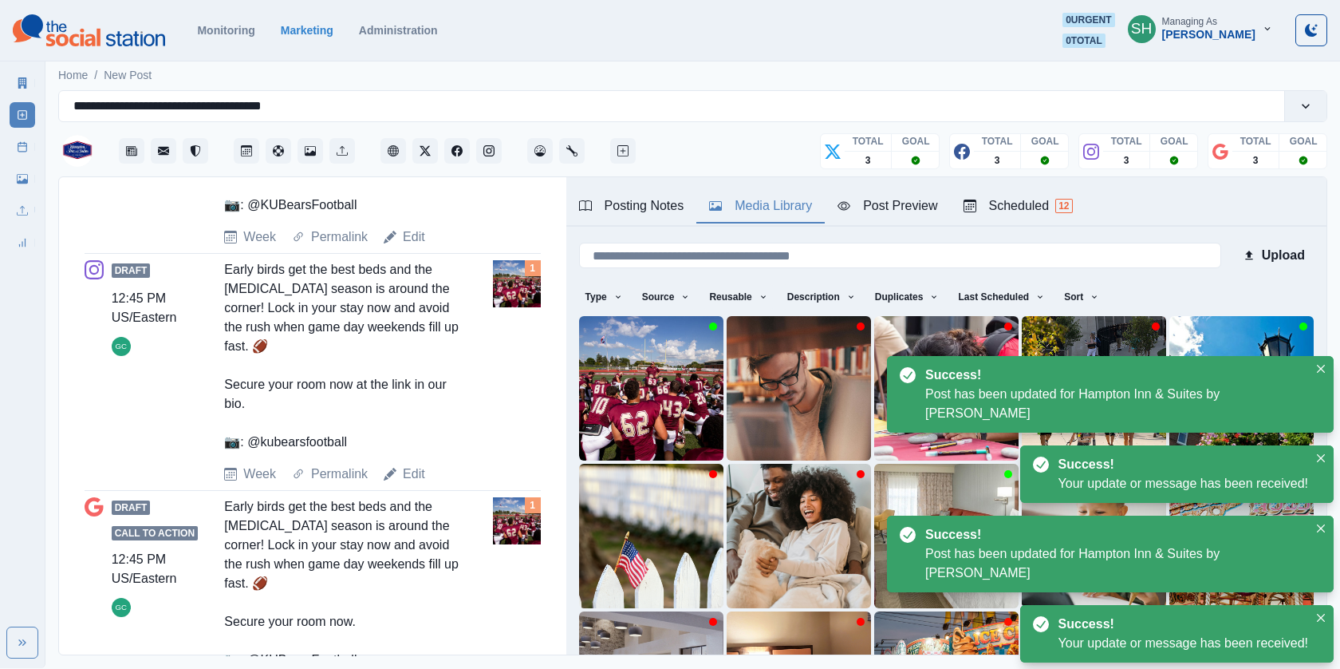
scroll to position [1011, 0]
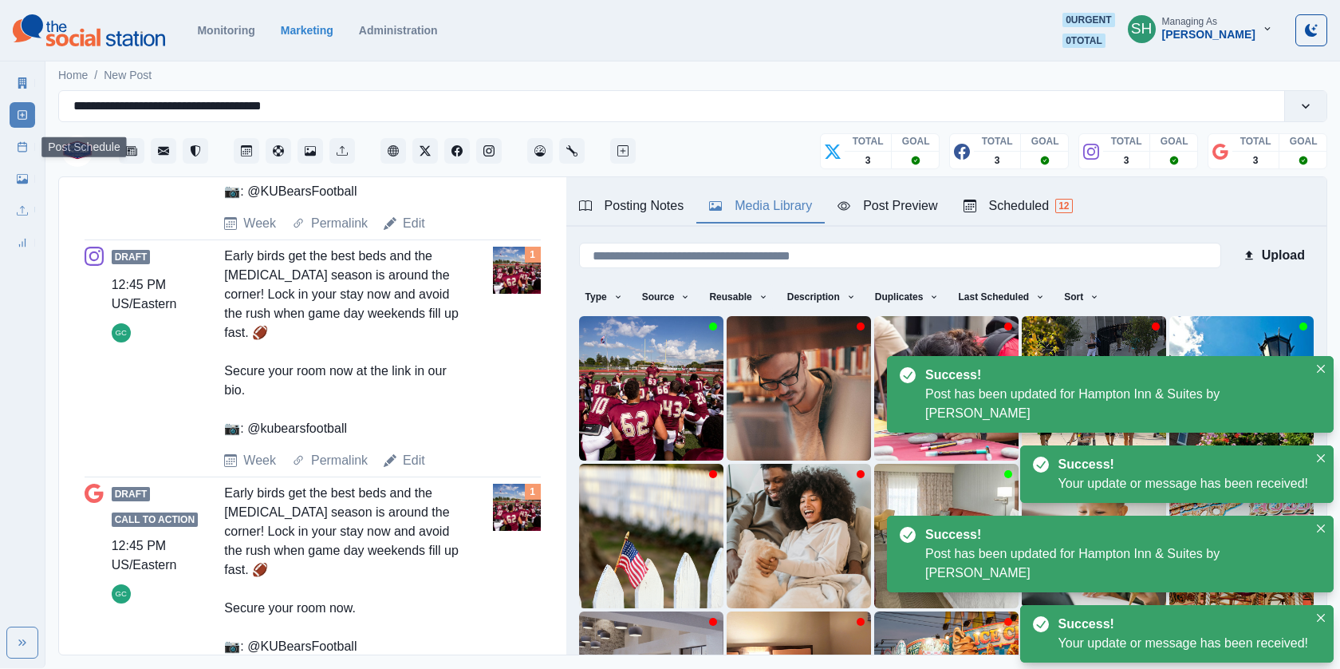
click at [17, 154] on link "Post Schedule" at bounding box center [23, 147] width 26 height 26
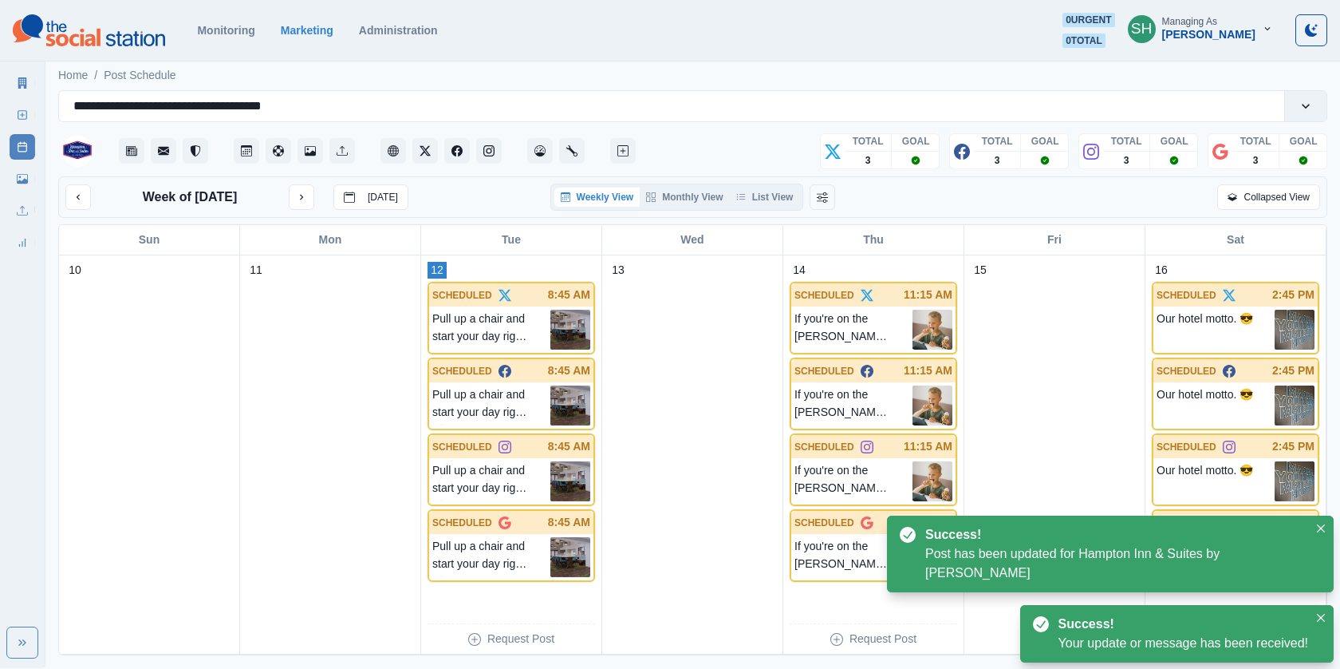
click at [753, 184] on div "Weekly View Monthly View List View" at bounding box center [677, 196] width 254 height 27
click at [759, 195] on button "List View" at bounding box center [765, 196] width 70 height 19
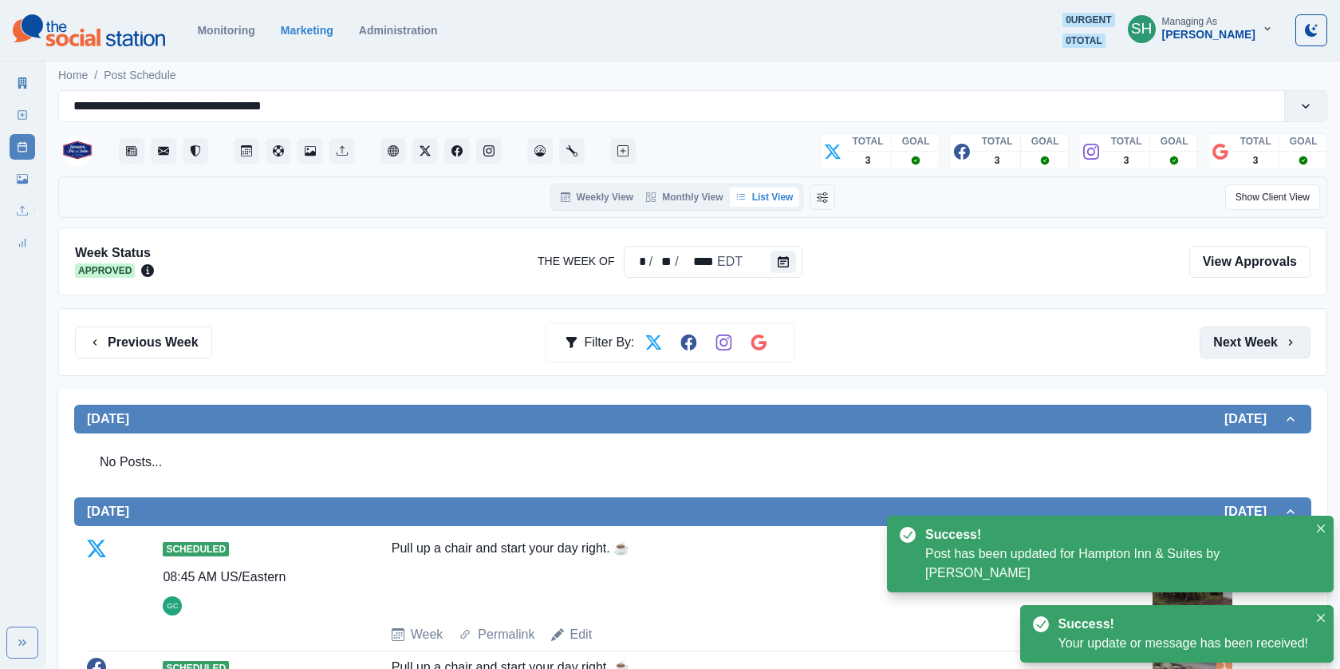
click at [1250, 329] on button "Next Week" at bounding box center [1255, 342] width 111 height 32
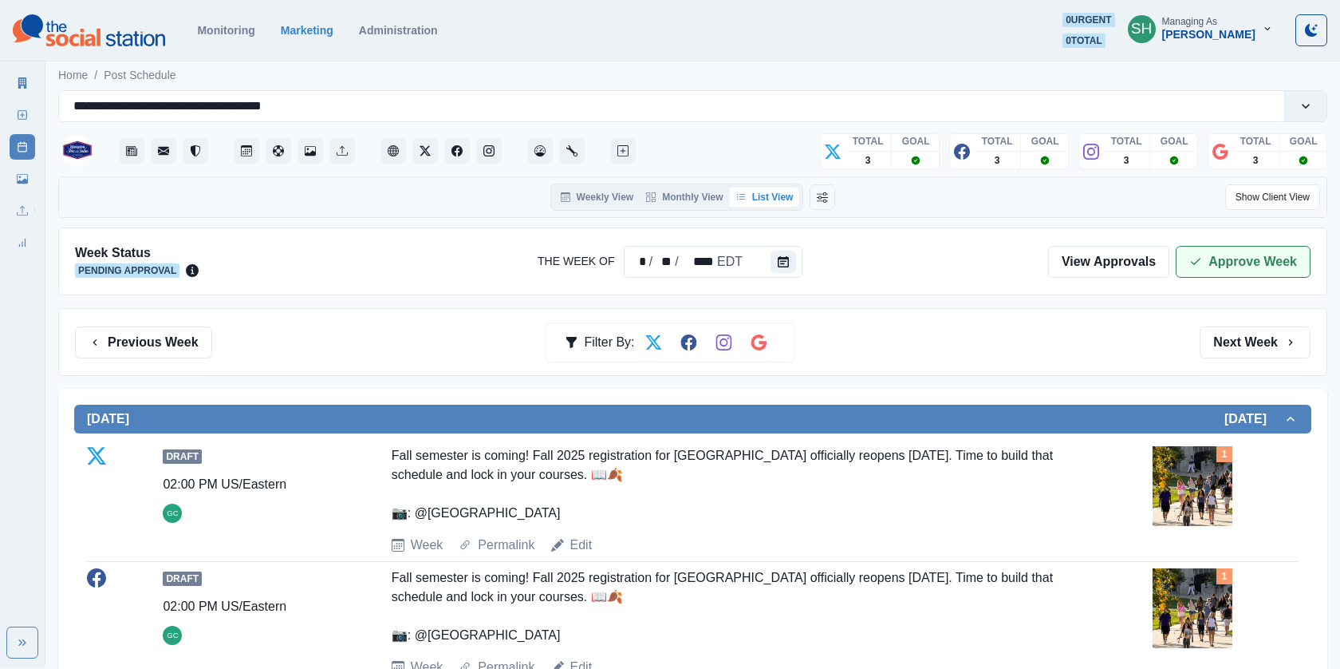
click at [1239, 258] on button "Approve Week" at bounding box center [1243, 262] width 135 height 32
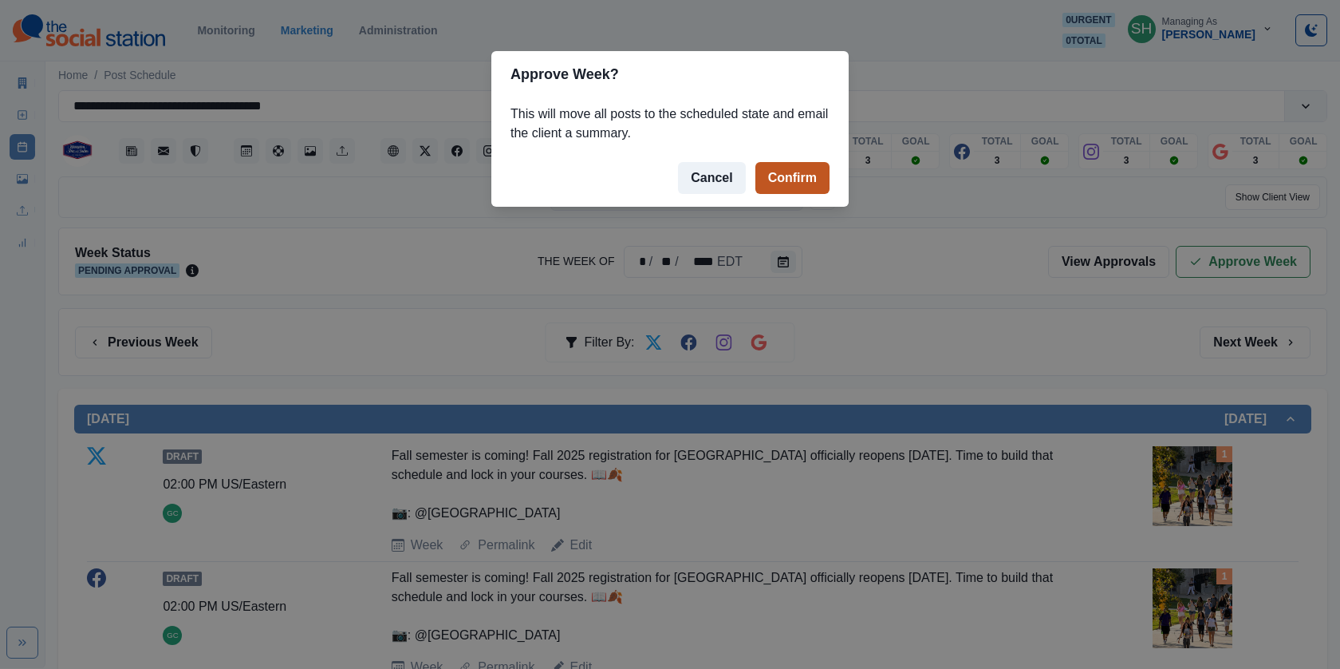
click at [795, 176] on button "Confirm" at bounding box center [792, 178] width 74 height 32
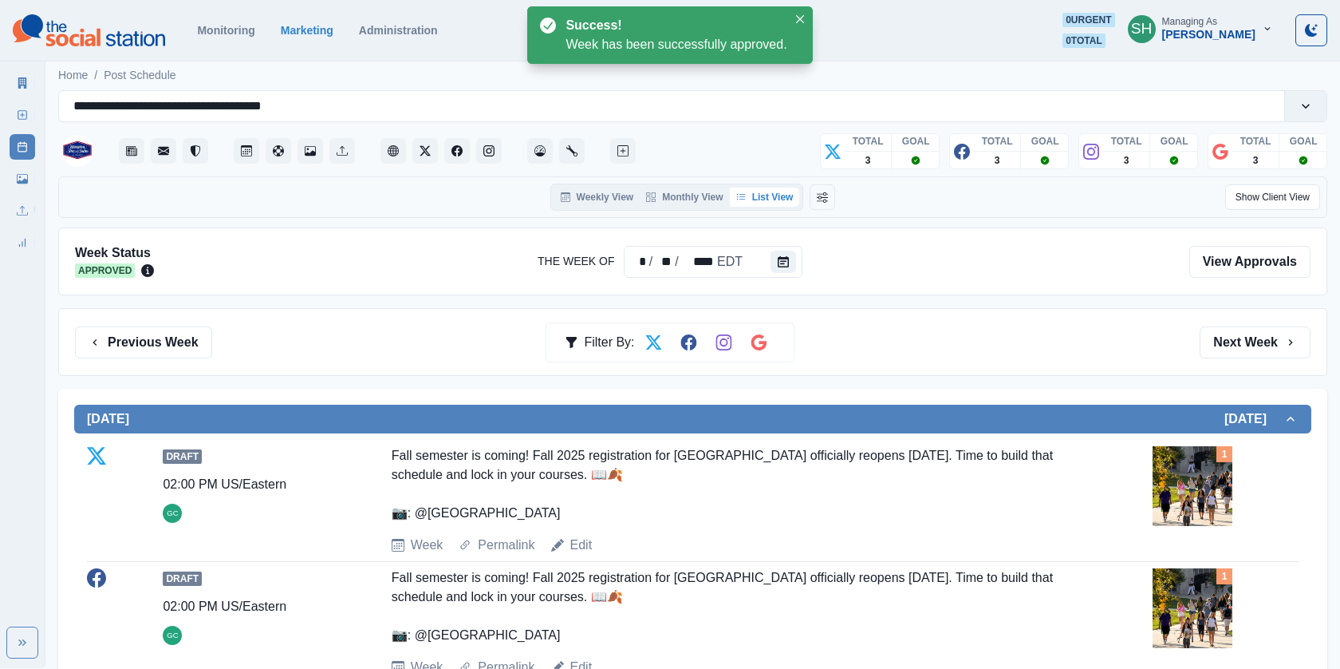
click at [32, 96] on div "New Post" at bounding box center [23, 112] width 26 height 32
click at [15, 69] on div "Marketing Summary" at bounding box center [23, 80] width 26 height 32
click at [17, 81] on icon at bounding box center [22, 82] width 11 height 11
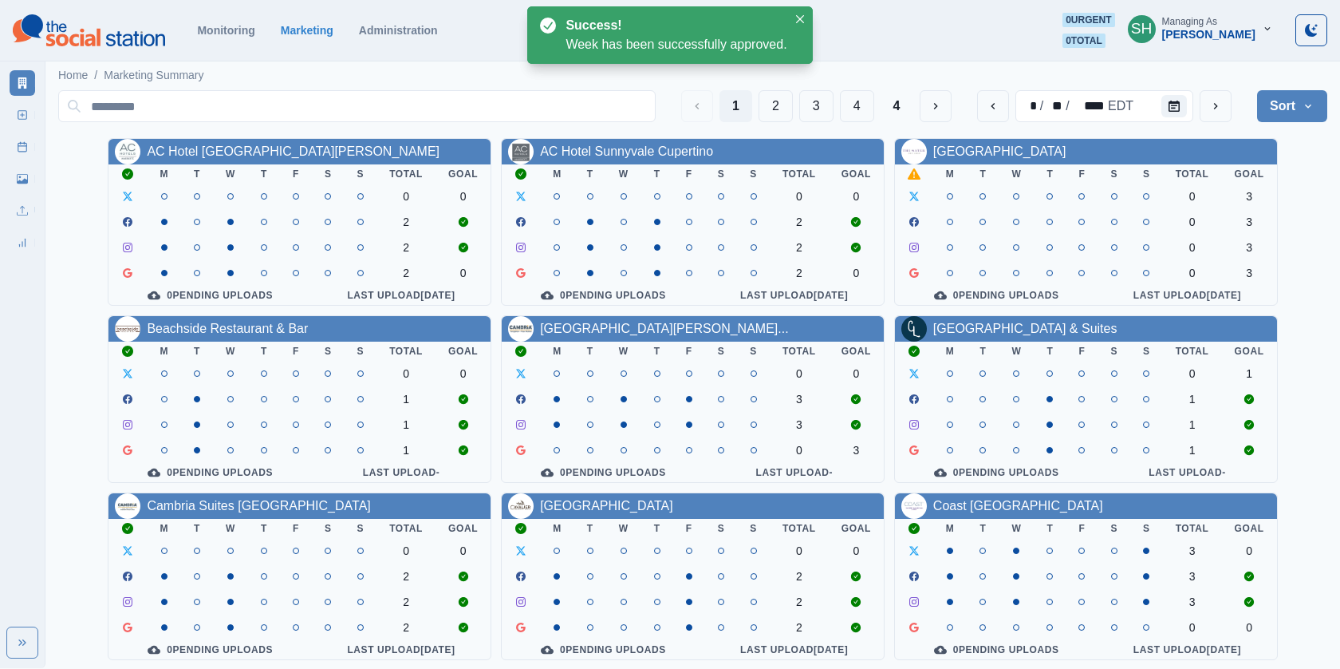
click at [1185, 40] on div "[PERSON_NAME]" at bounding box center [1208, 35] width 93 height 14
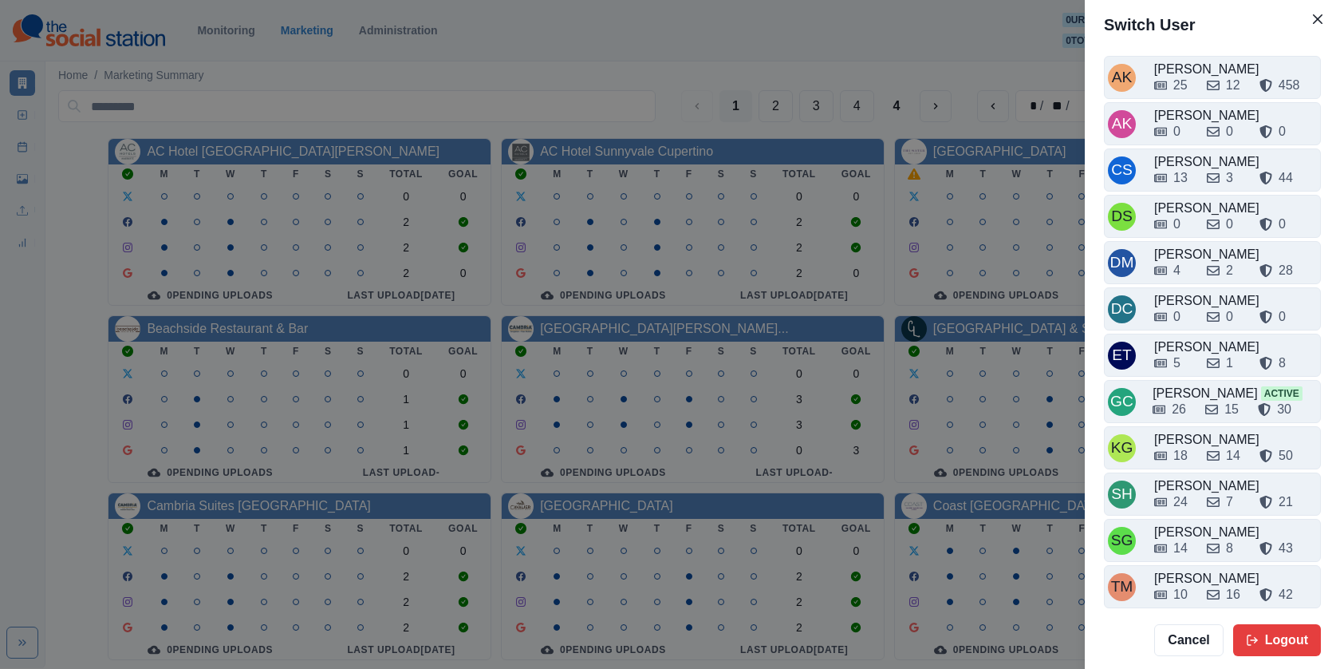
click at [1012, 438] on div "Switch User AK [PERSON_NAME] 25 12 458 AK [PERSON_NAME] 0 0 0 CS Crizalyn Servi…" at bounding box center [670, 334] width 1340 height 669
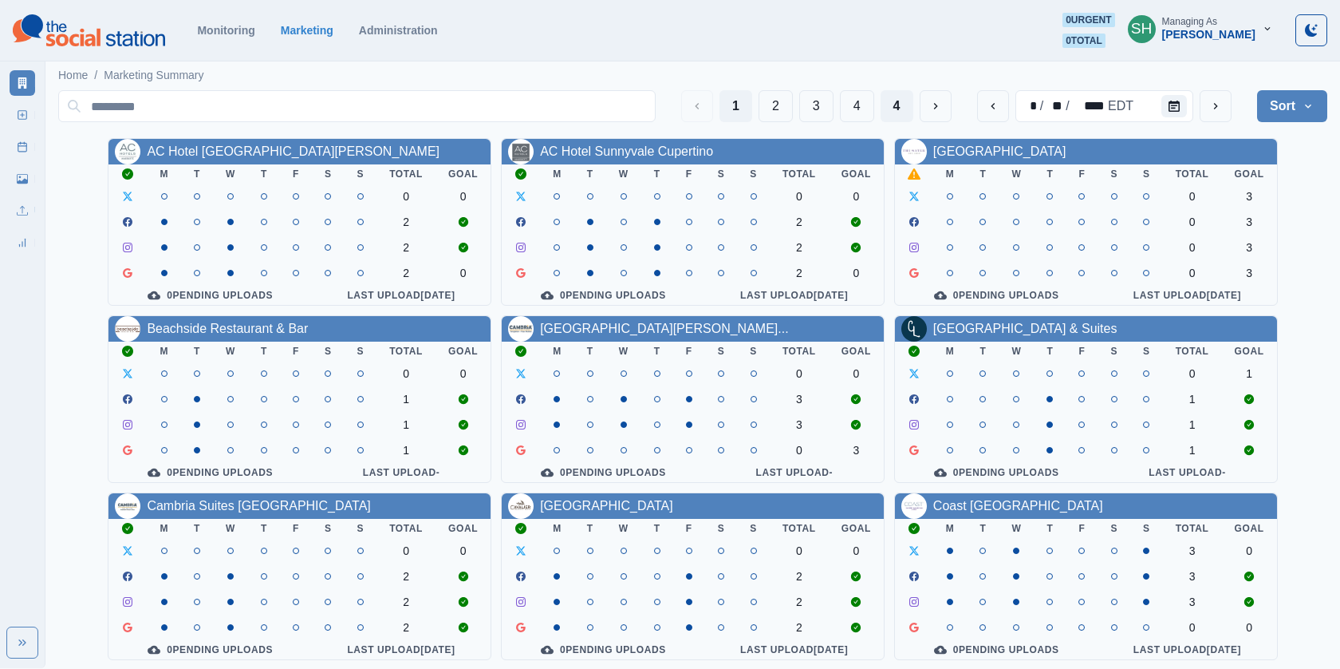
click at [908, 104] on button "4" at bounding box center [897, 106] width 33 height 32
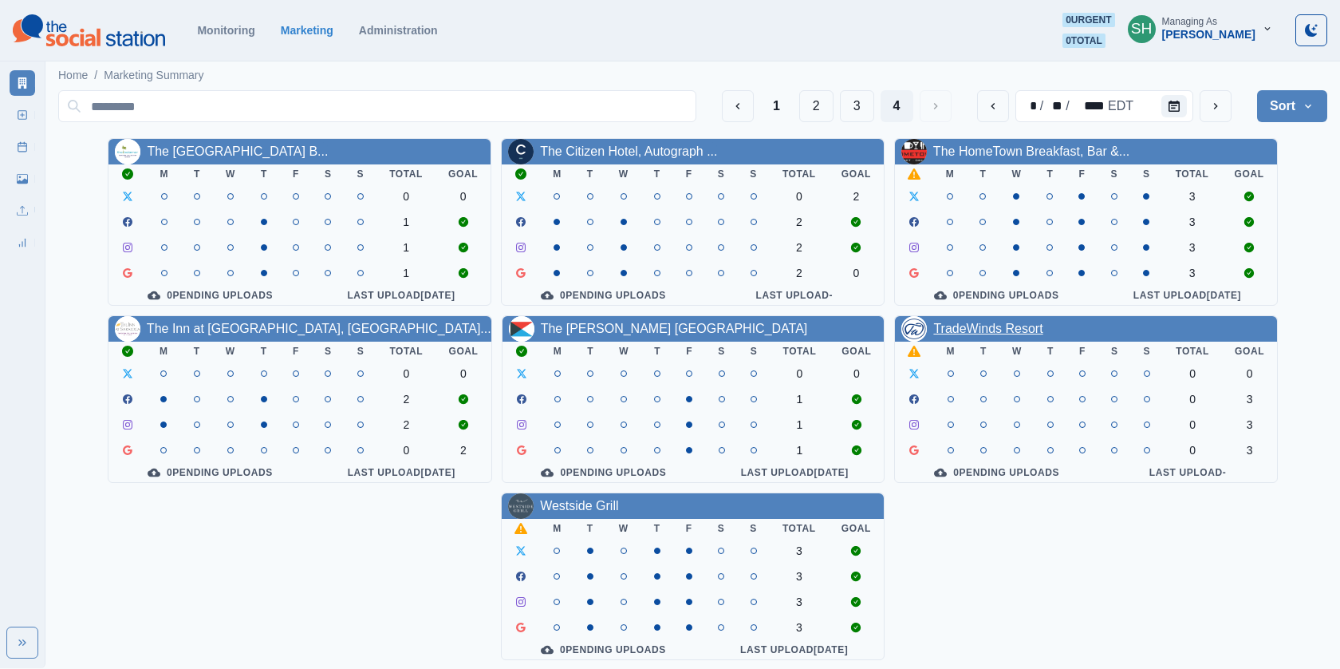
click at [973, 321] on link "TradeWinds Resort" at bounding box center [987, 328] width 109 height 14
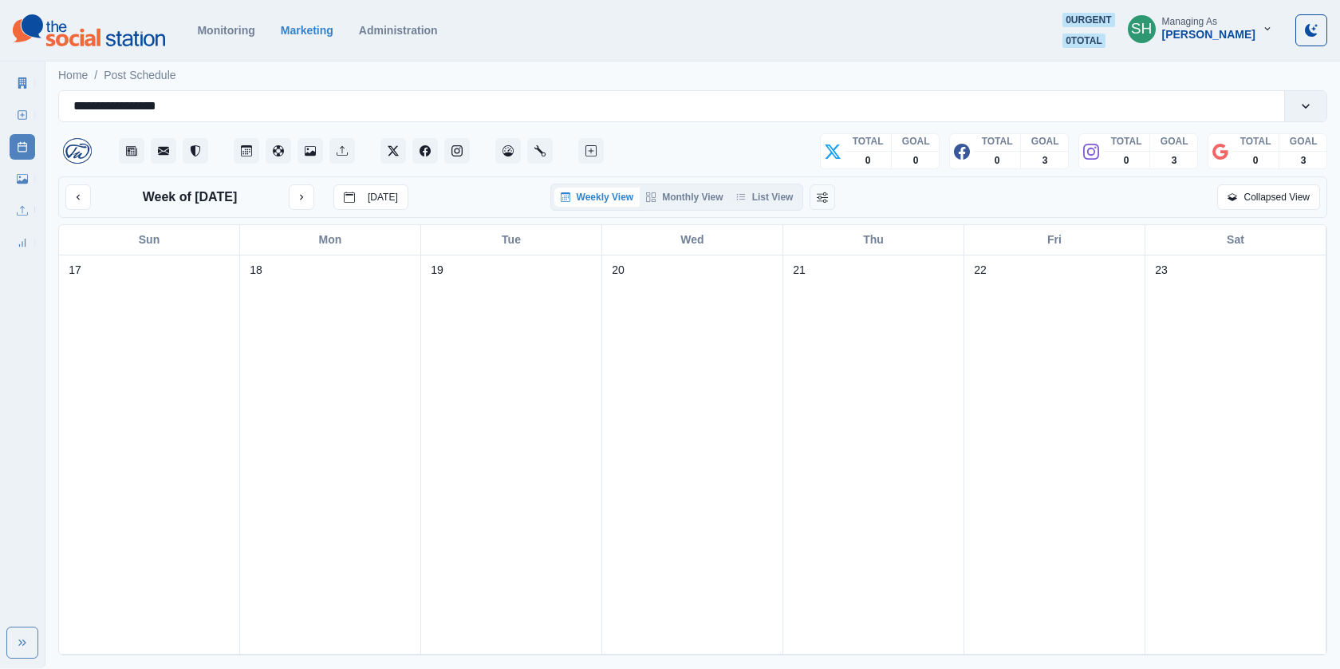
click at [758, 186] on div "Weekly View Monthly View List View" at bounding box center [677, 196] width 254 height 27
click at [759, 189] on button "List View" at bounding box center [765, 196] width 70 height 19
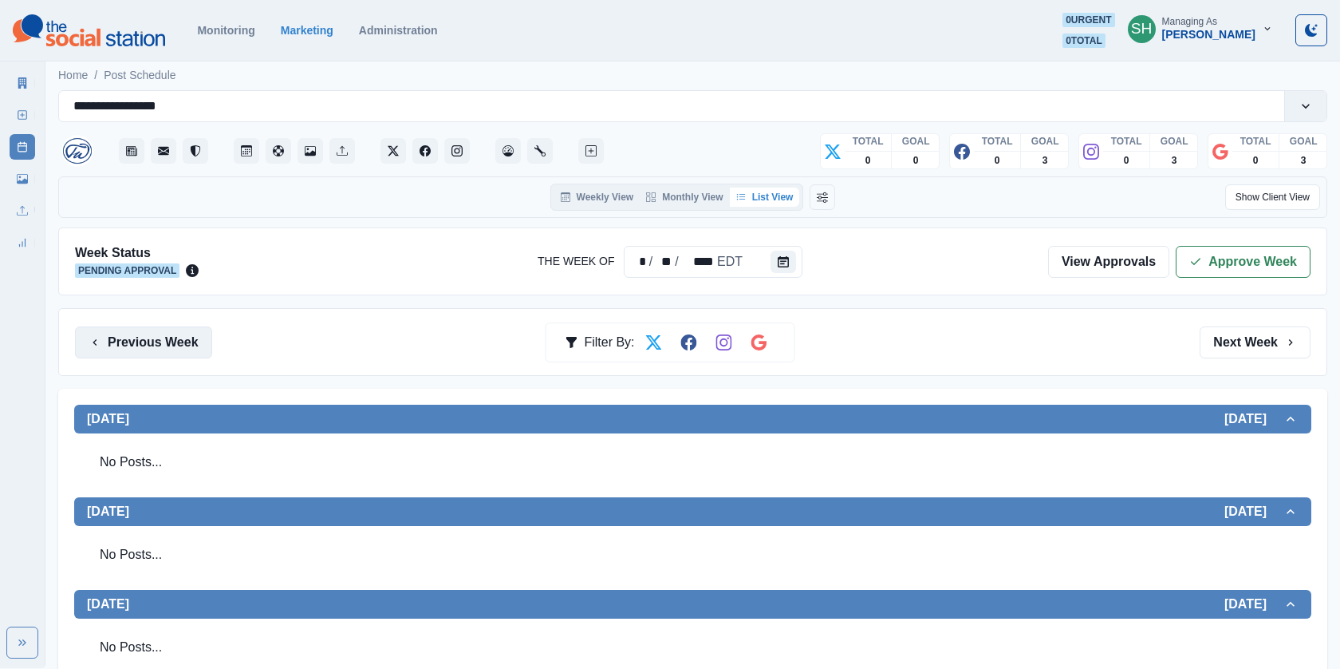
click at [116, 353] on button "Previous Week" at bounding box center [143, 342] width 137 height 32
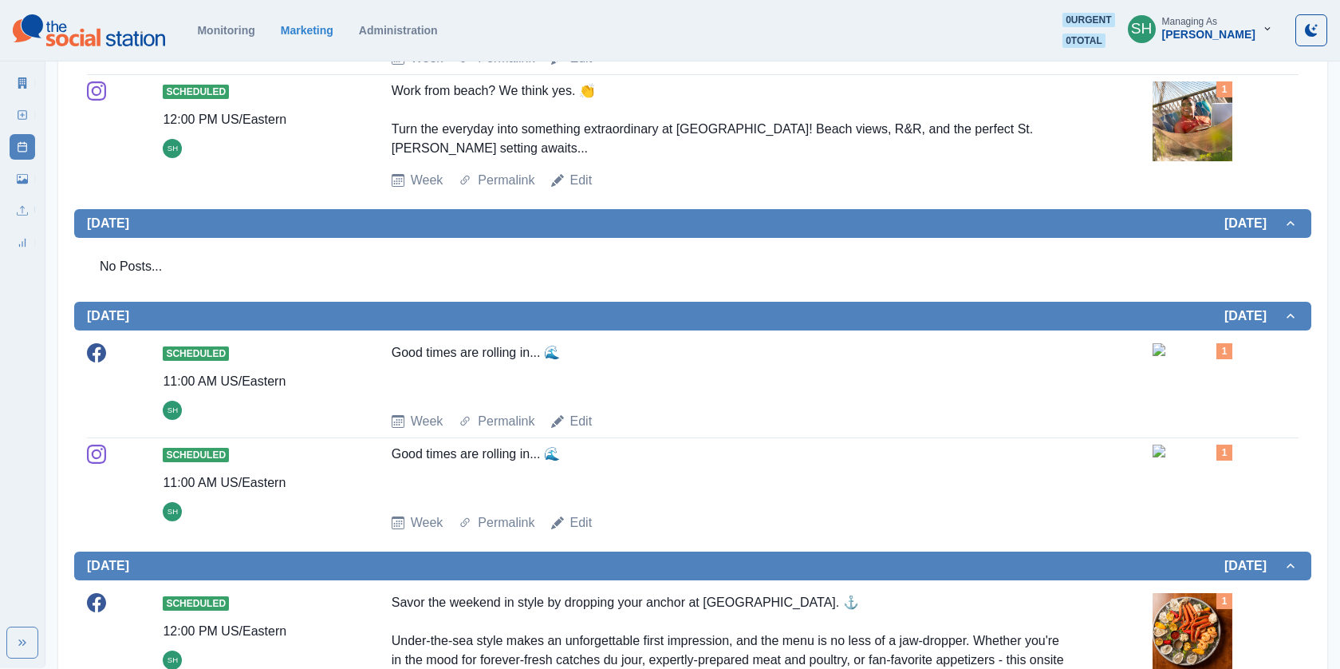
scroll to position [1038, 0]
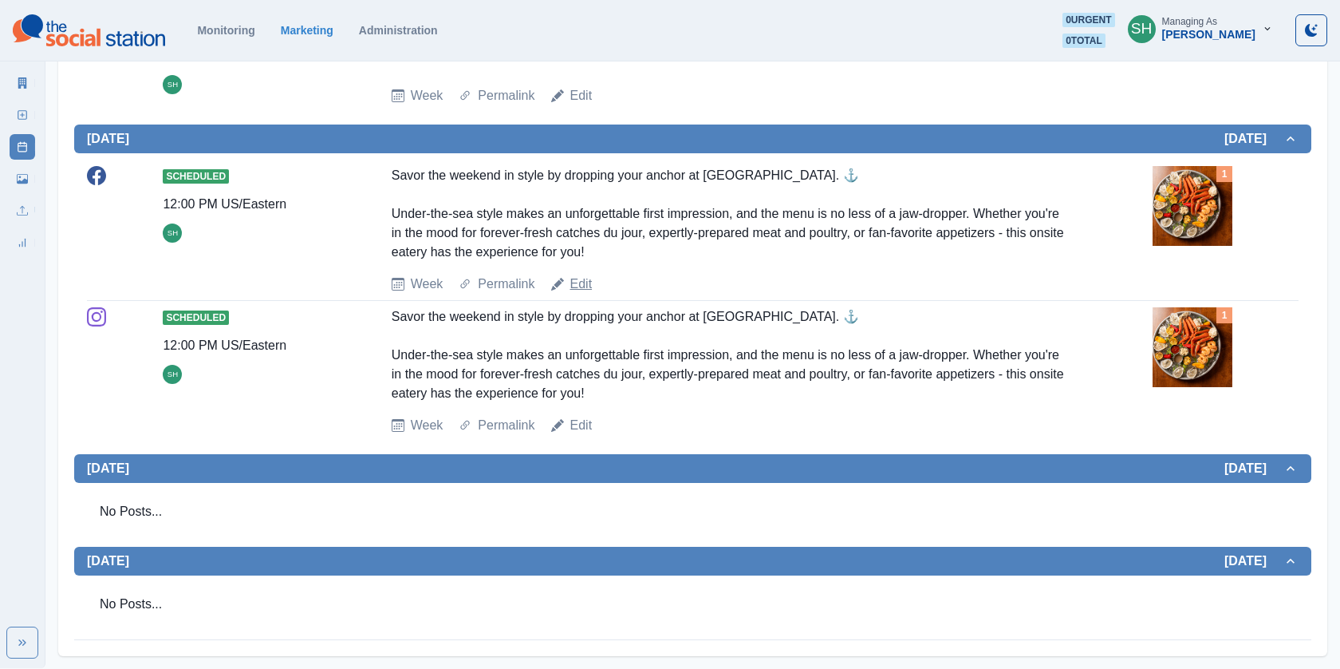
click at [578, 288] on link "Edit" at bounding box center [581, 283] width 22 height 19
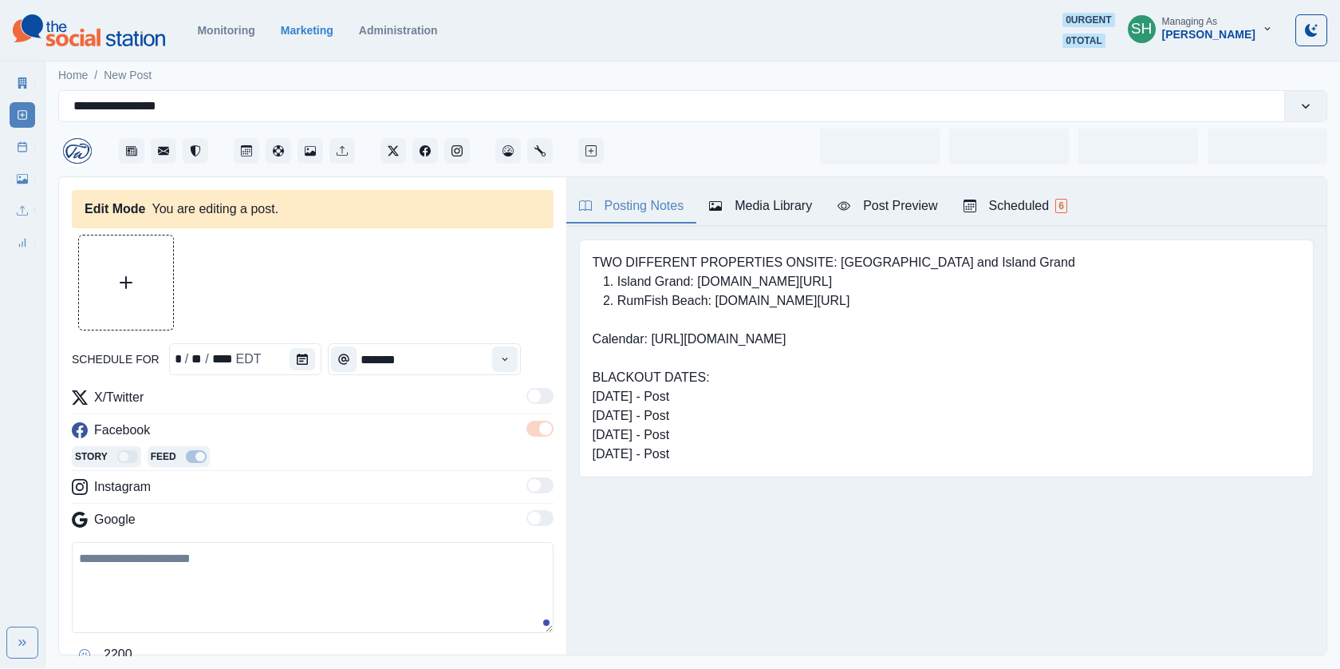
type input "********"
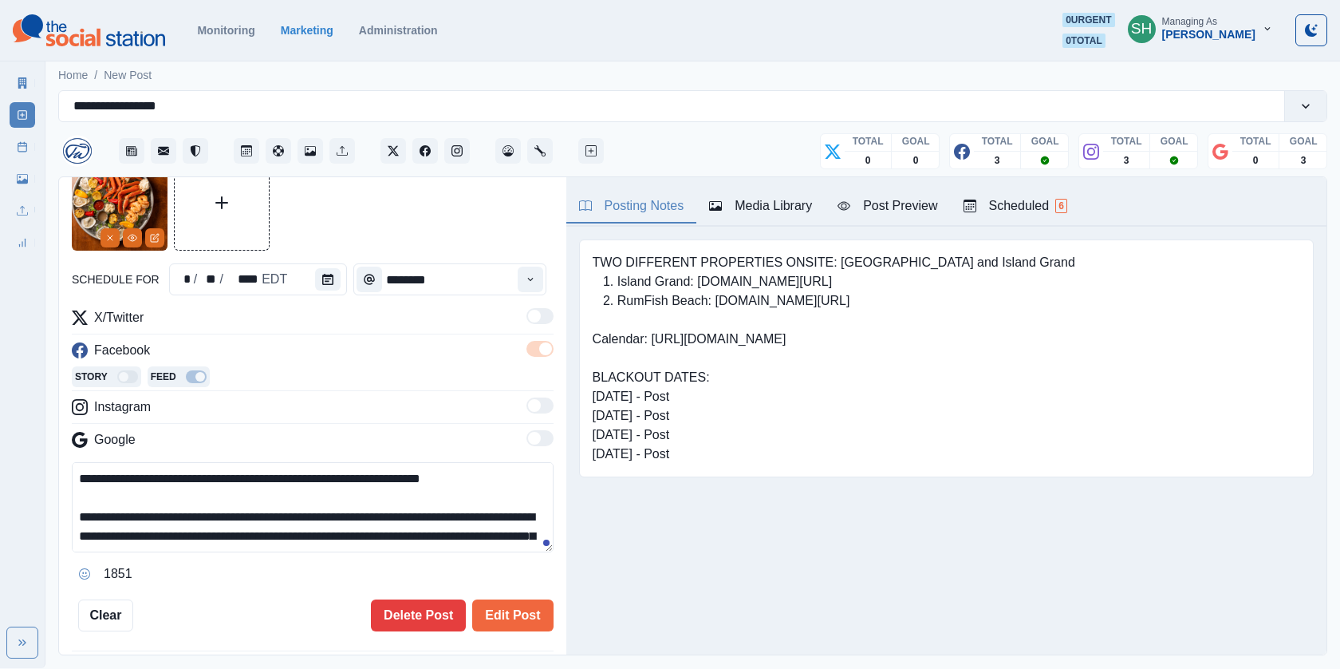
scroll to position [37, 0]
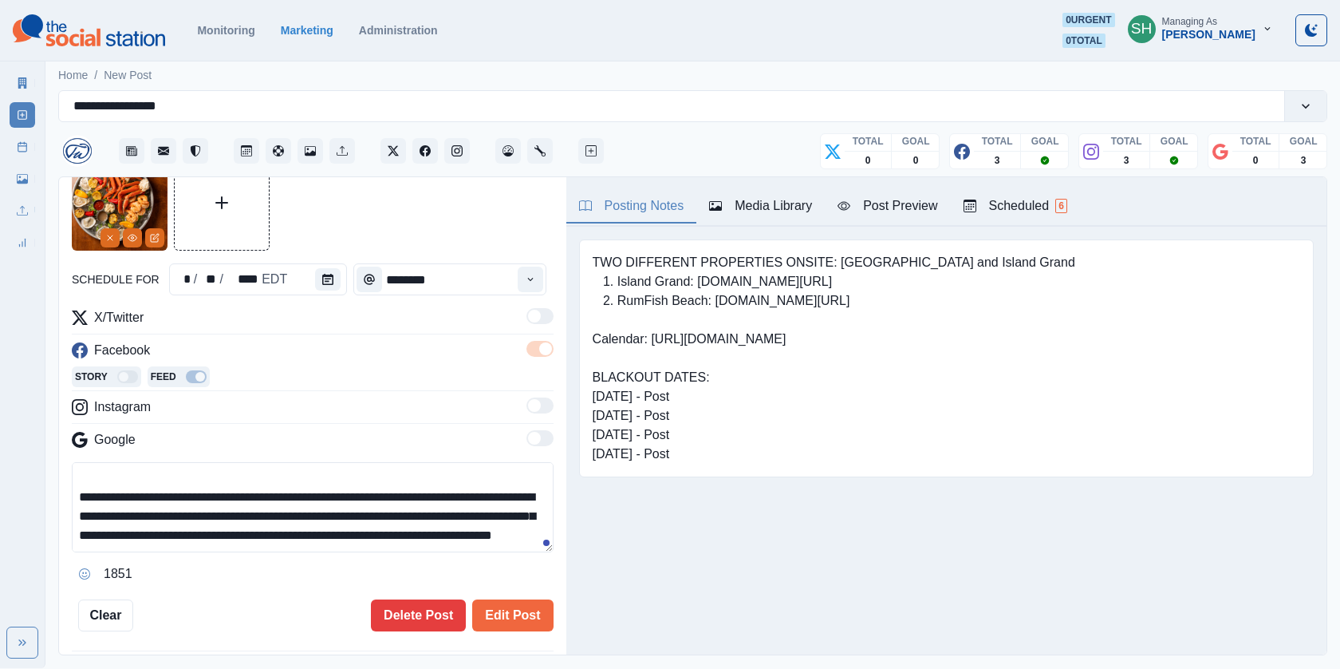
drag, startPoint x: 462, startPoint y: 515, endPoint x: 394, endPoint y: 490, distance: 72.2
click at [394, 490] on textarea "**********" at bounding box center [313, 507] width 482 height 90
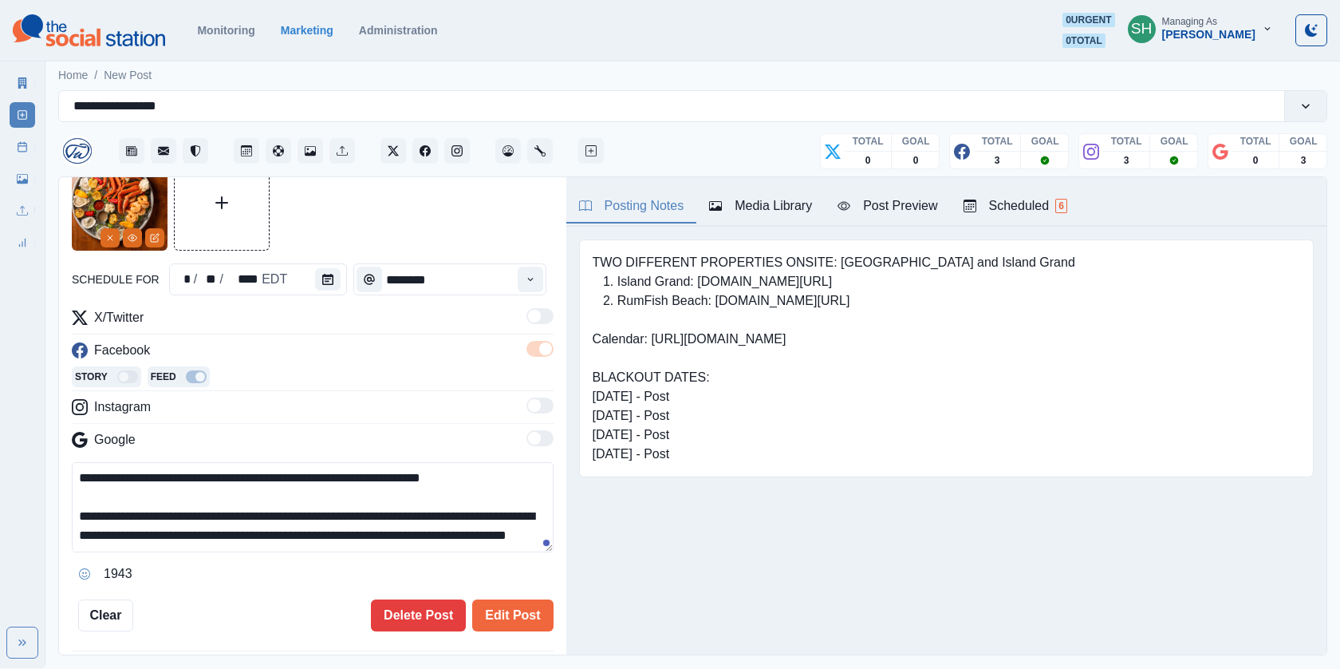
scroll to position [18, 0]
paste textarea "**********"
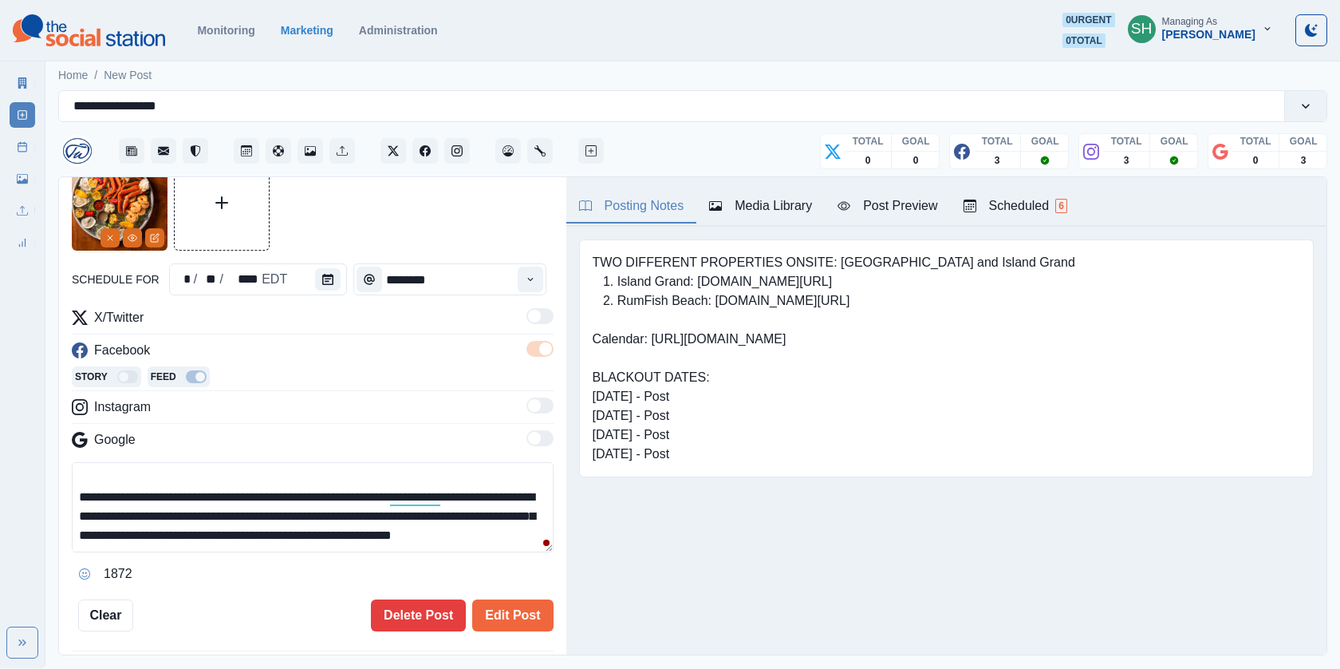
scroll to position [0, 0]
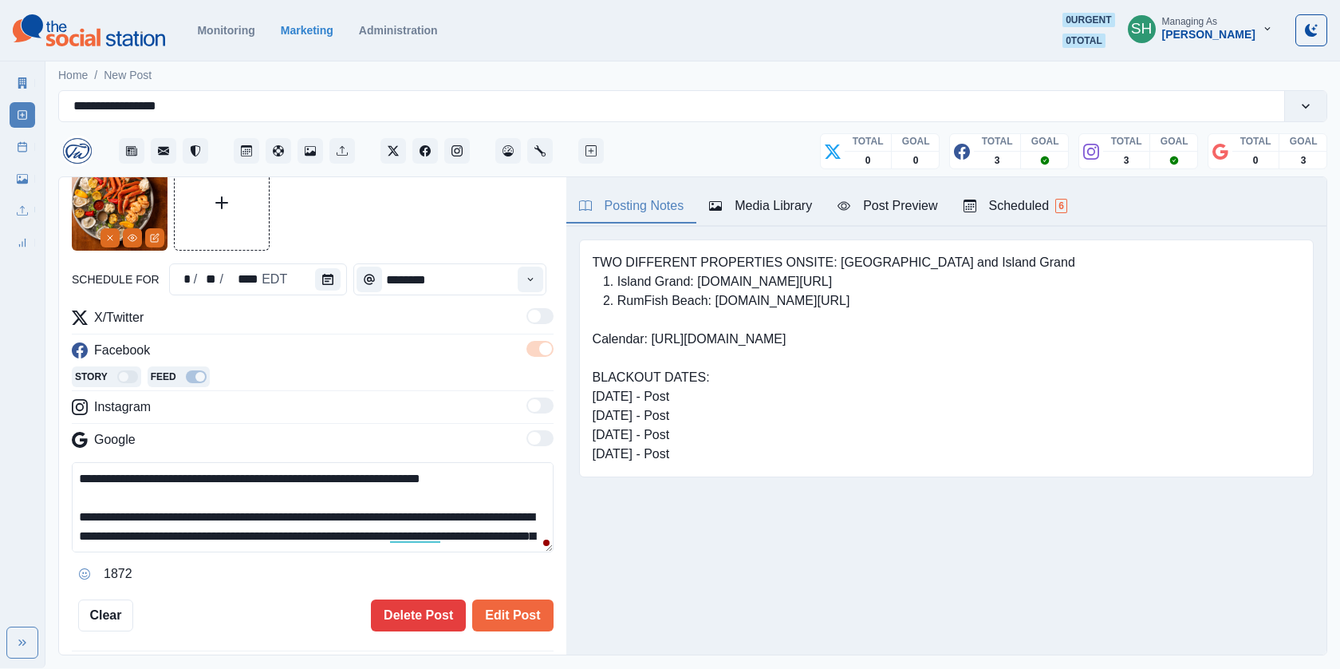
drag, startPoint x: 325, startPoint y: 529, endPoint x: 333, endPoint y: 333, distance: 196.4
click at [333, 333] on div "**********" at bounding box center [313, 447] width 482 height 278
type textarea "**********"
click at [522, 607] on button "Edit Post" at bounding box center [512, 615] width 81 height 32
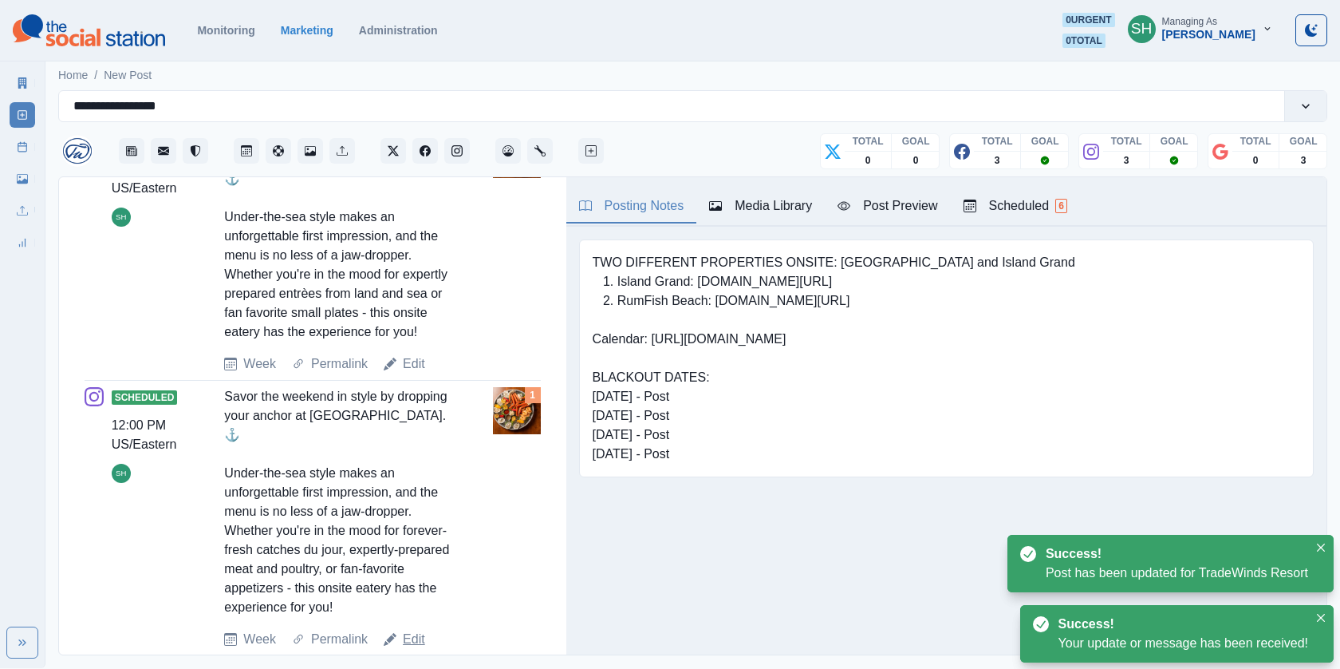
click at [411, 629] on link "Edit" at bounding box center [414, 638] width 22 height 19
click at [410, 629] on link "Edit" at bounding box center [414, 638] width 22 height 19
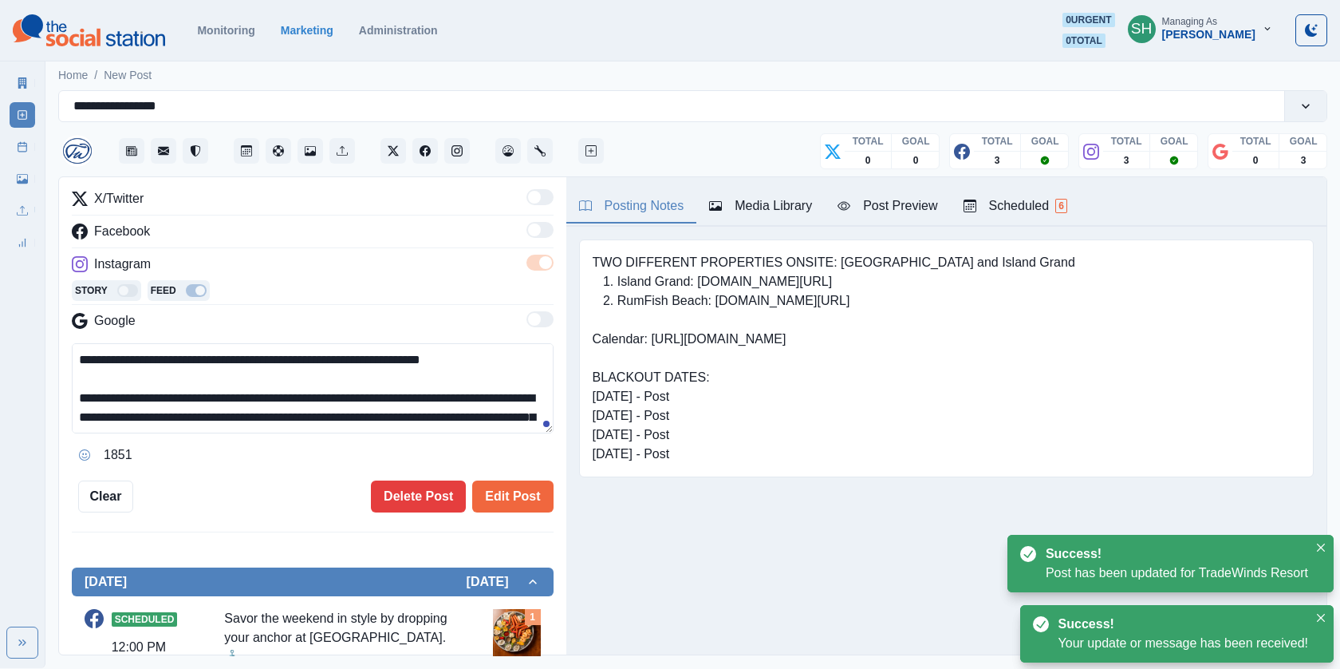
scroll to position [37, 0]
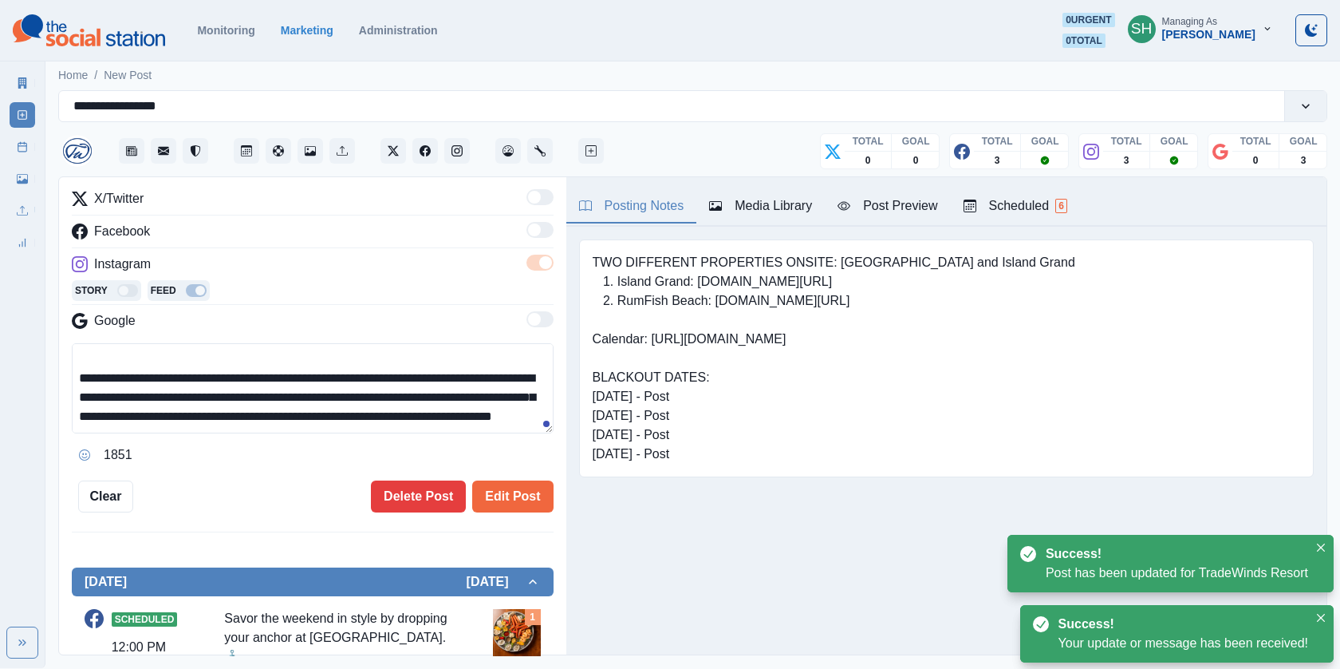
drag, startPoint x: 281, startPoint y: 386, endPoint x: 263, endPoint y: 183, distance: 203.4
click at [263, 183] on div "**********" at bounding box center [313, 274] width 482 height 476
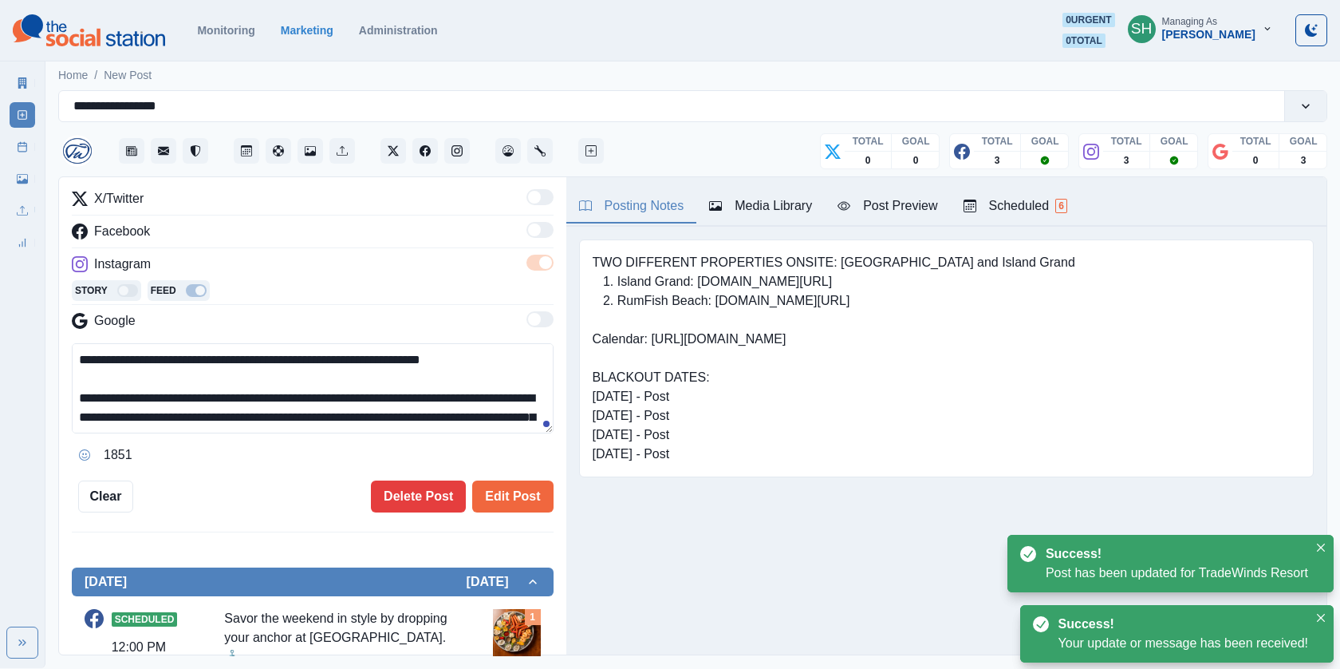
paste textarea
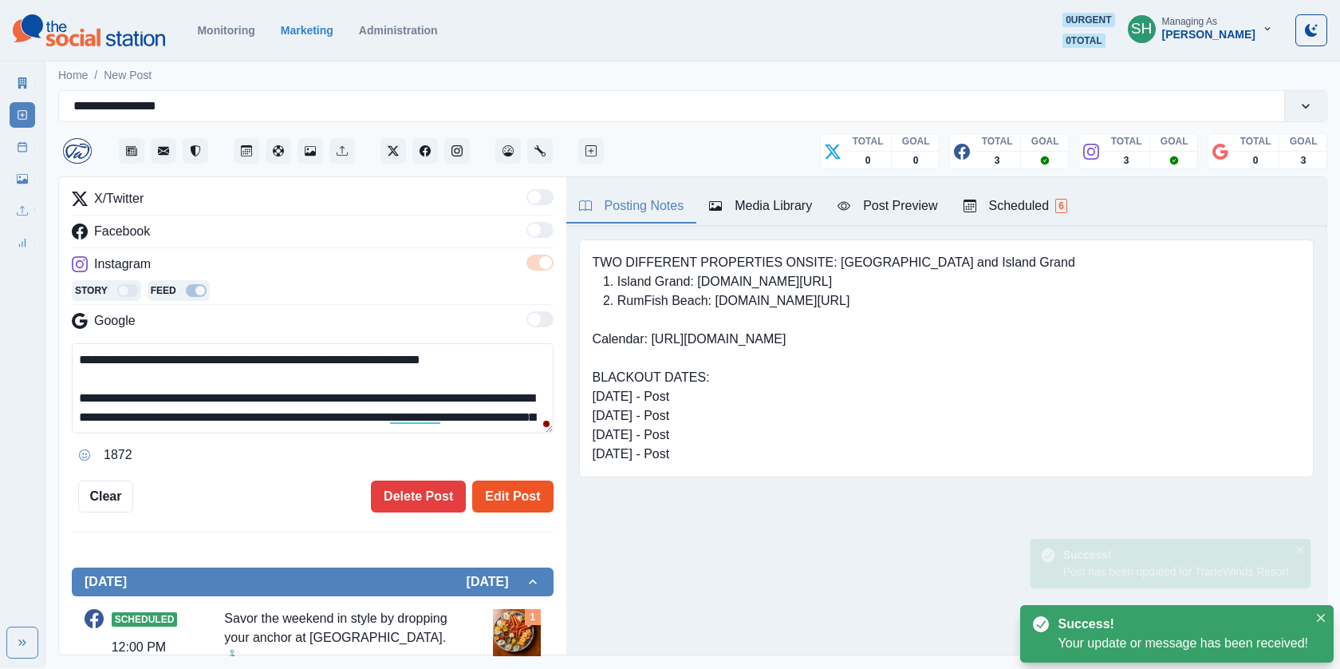
type textarea "**********"
click at [525, 491] on button "Edit Post" at bounding box center [512, 496] width 81 height 32
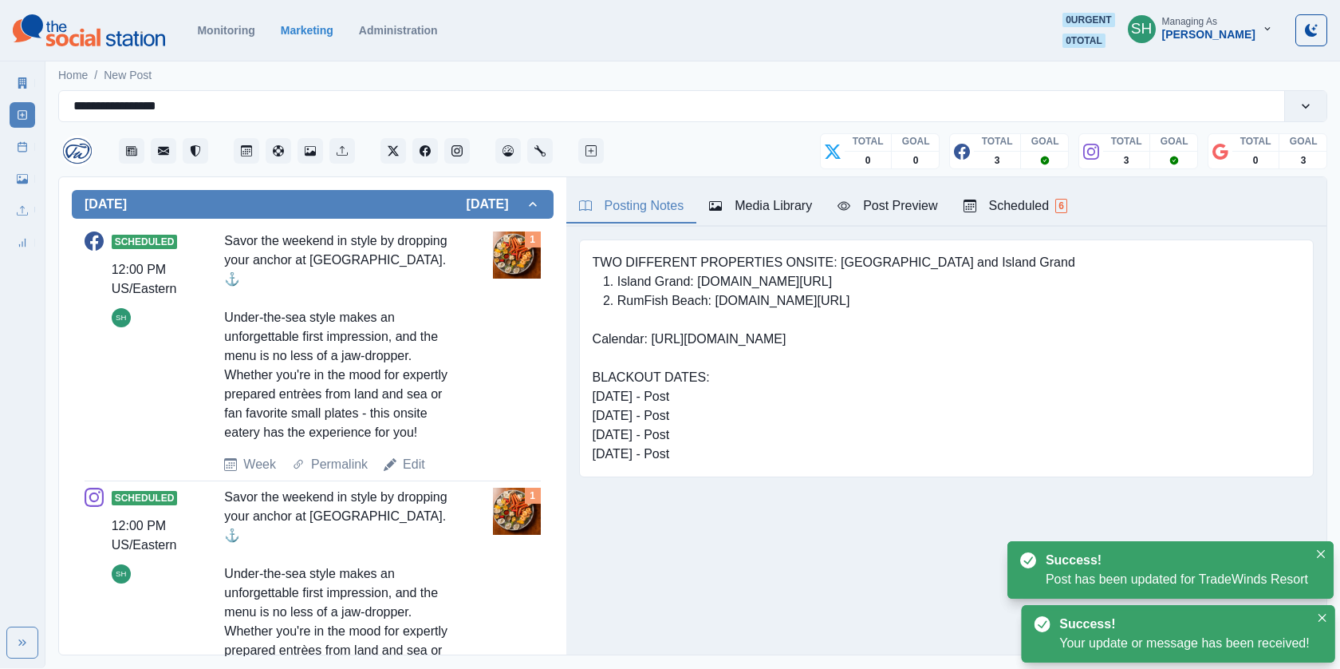
scroll to position [633, 0]
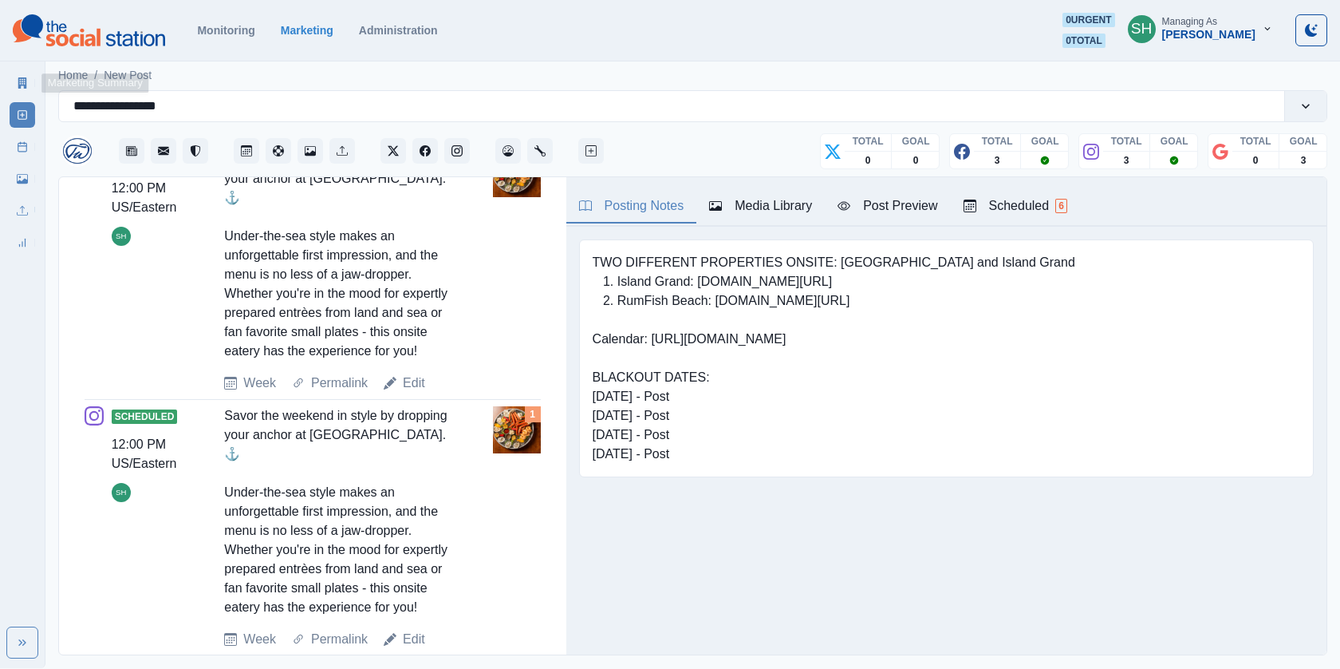
click at [19, 86] on icon at bounding box center [22, 82] width 9 height 11
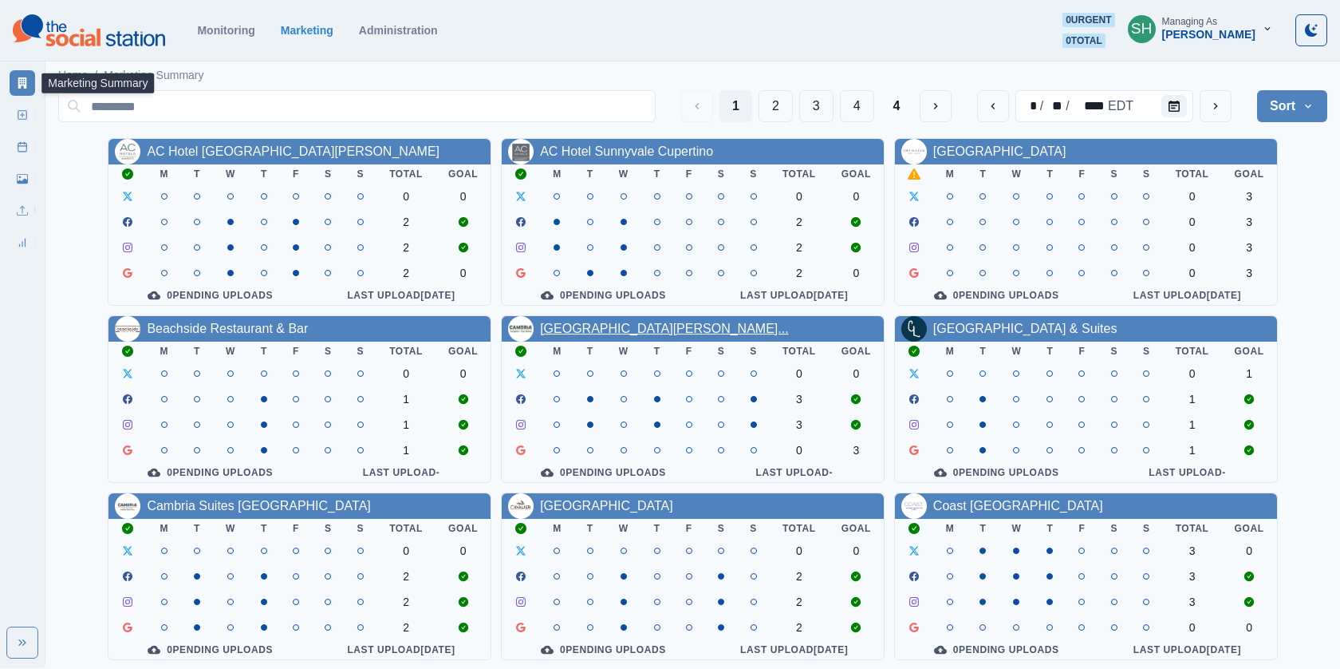
scroll to position [187, 0]
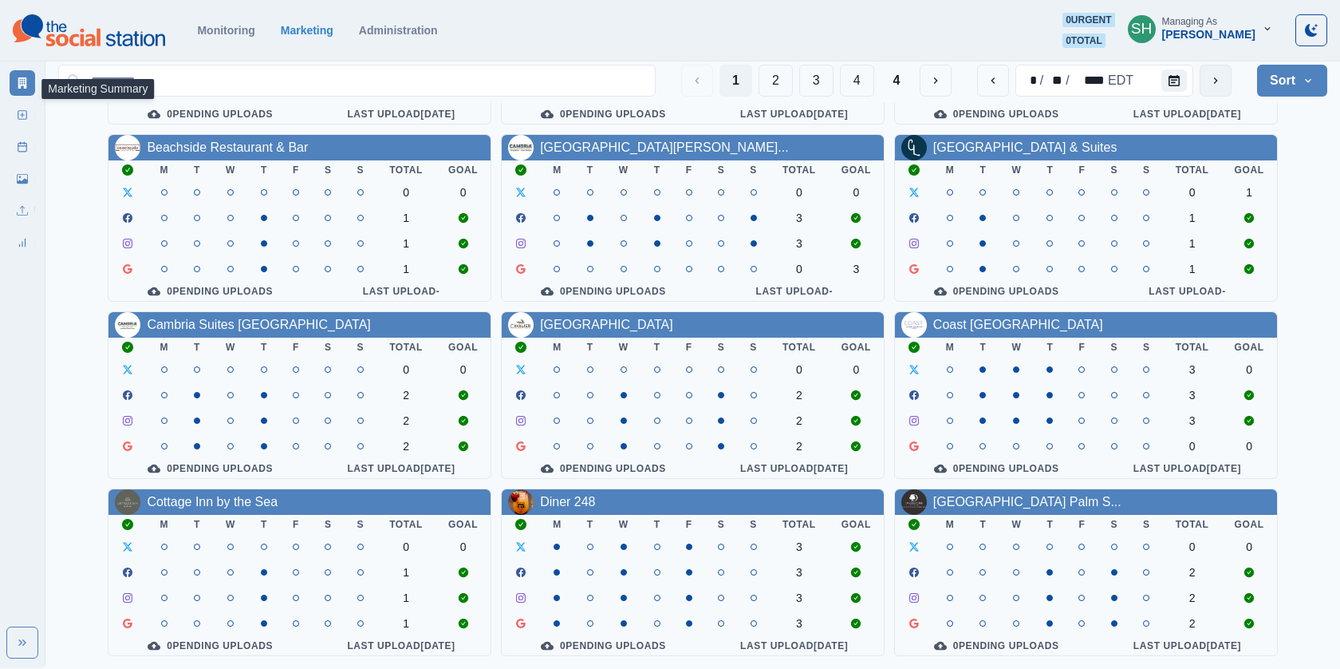
click at [1214, 90] on button "next" at bounding box center [1216, 81] width 32 height 32
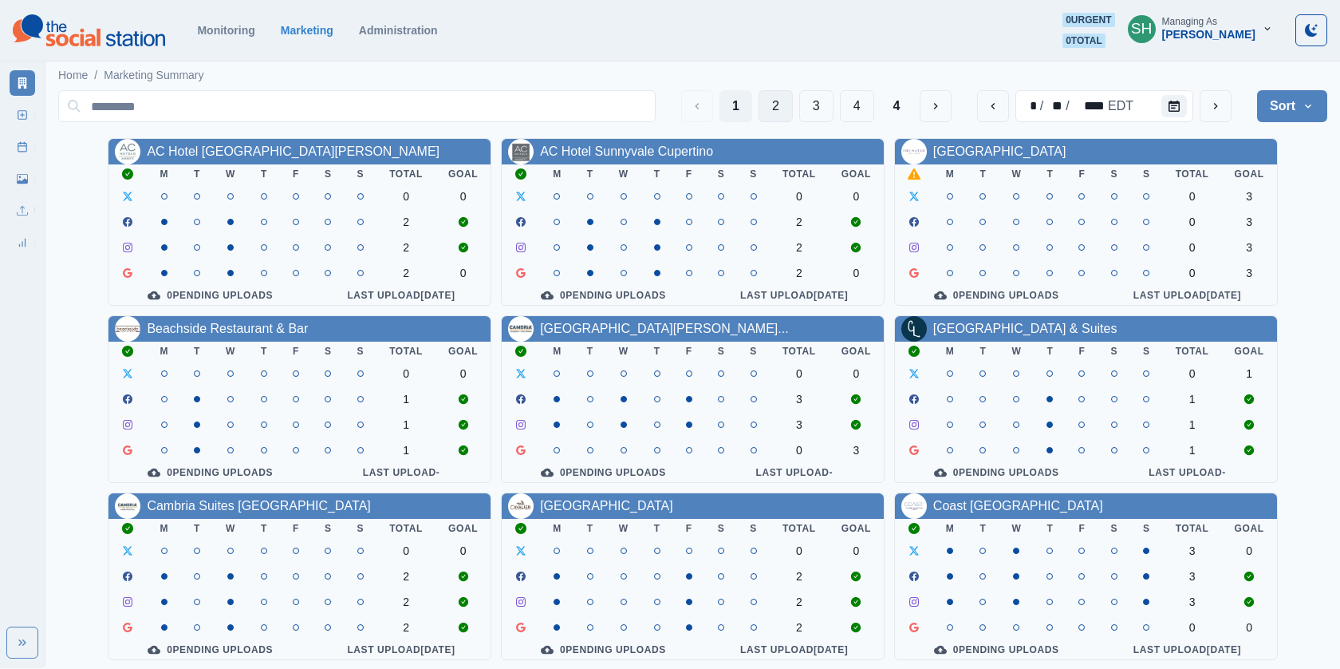
click at [783, 103] on button "2" at bounding box center [776, 106] width 34 height 32
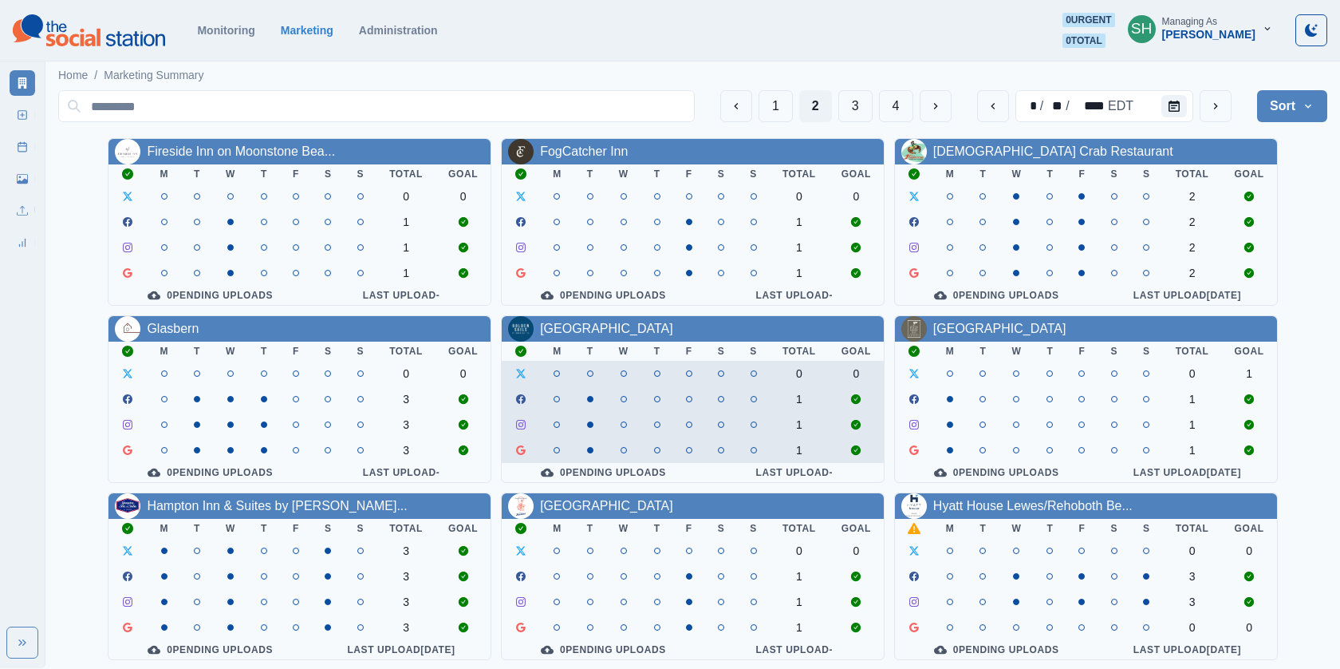
scroll to position [187, 0]
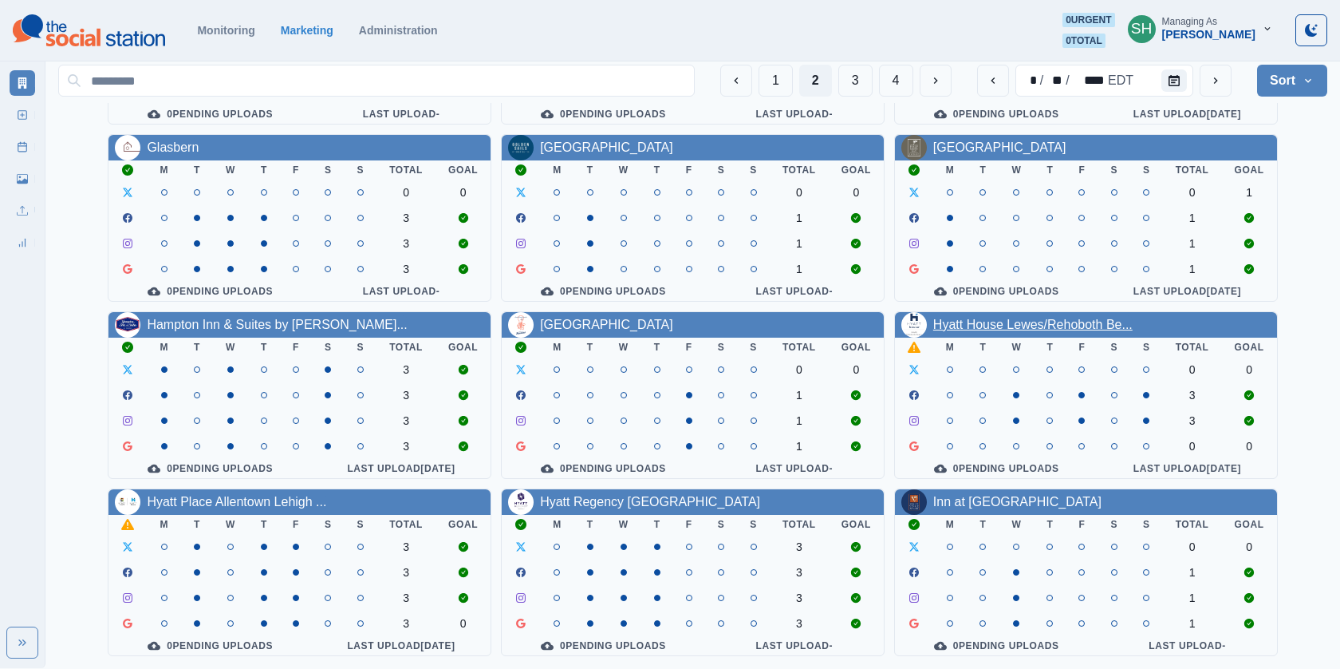
click at [1021, 322] on link "Hyatt House Lewes/Rehoboth Be..." at bounding box center [1032, 325] width 199 height 14
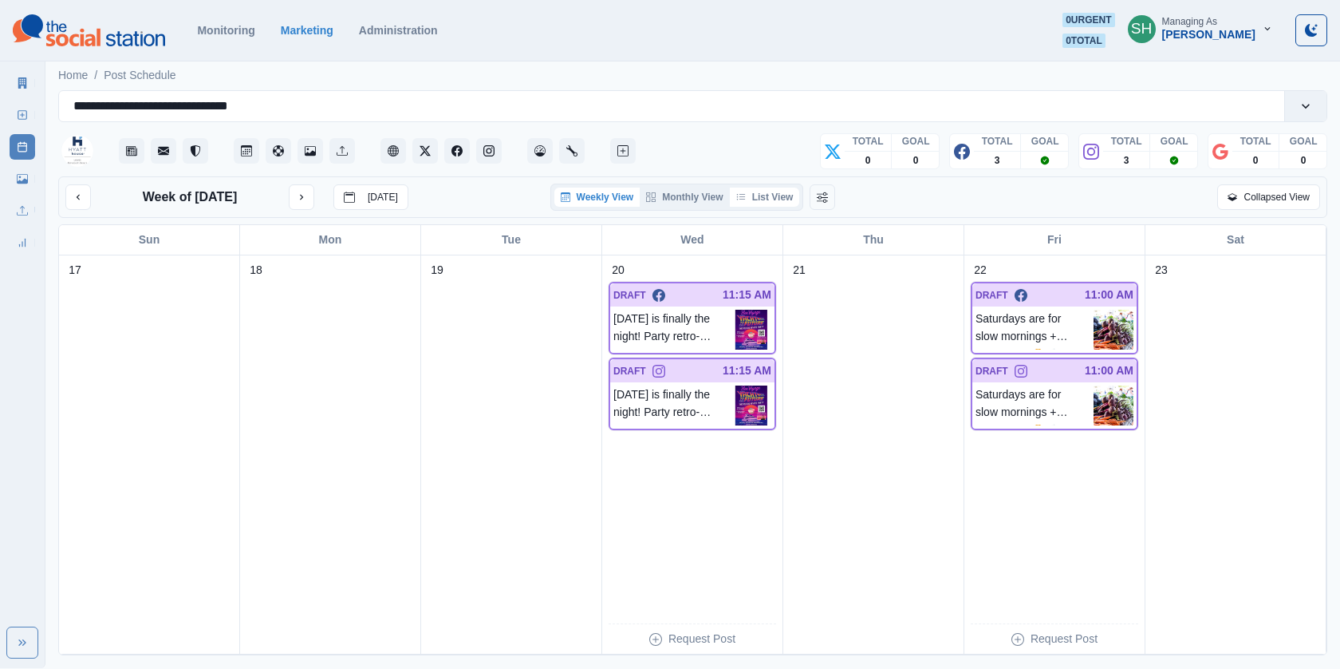
click at [761, 194] on button "List View" at bounding box center [765, 196] width 70 height 19
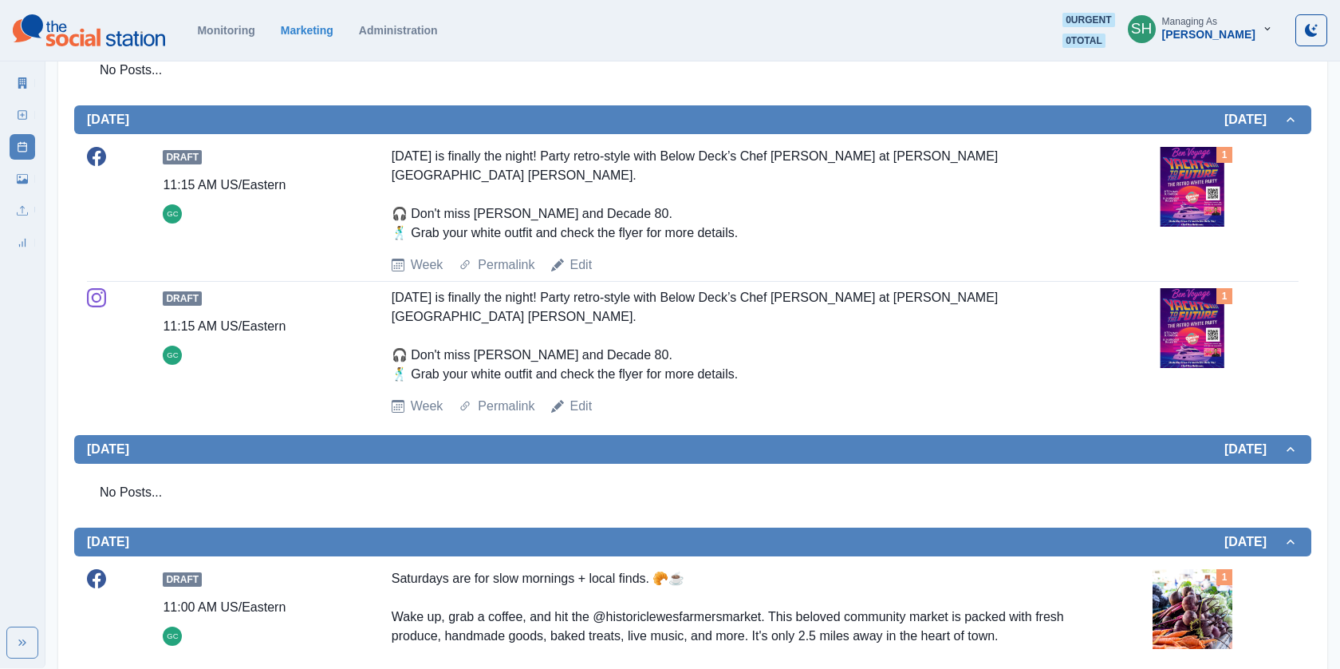
scroll to position [503, 0]
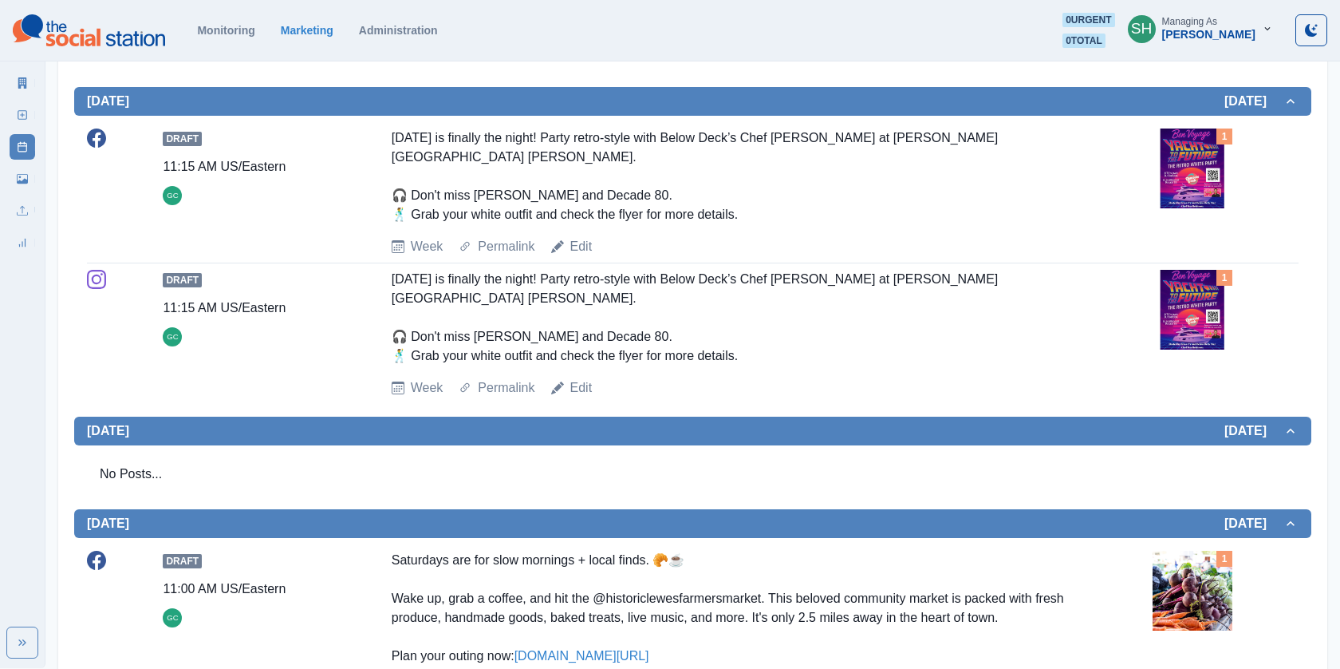
click at [1204, 263] on div "Draft 11:15 AM US/Eastern GC [DATE] is finally the night! Party retro-style wit…" at bounding box center [693, 333] width 1212 height 140
click at [1207, 274] on img at bounding box center [1193, 310] width 80 height 80
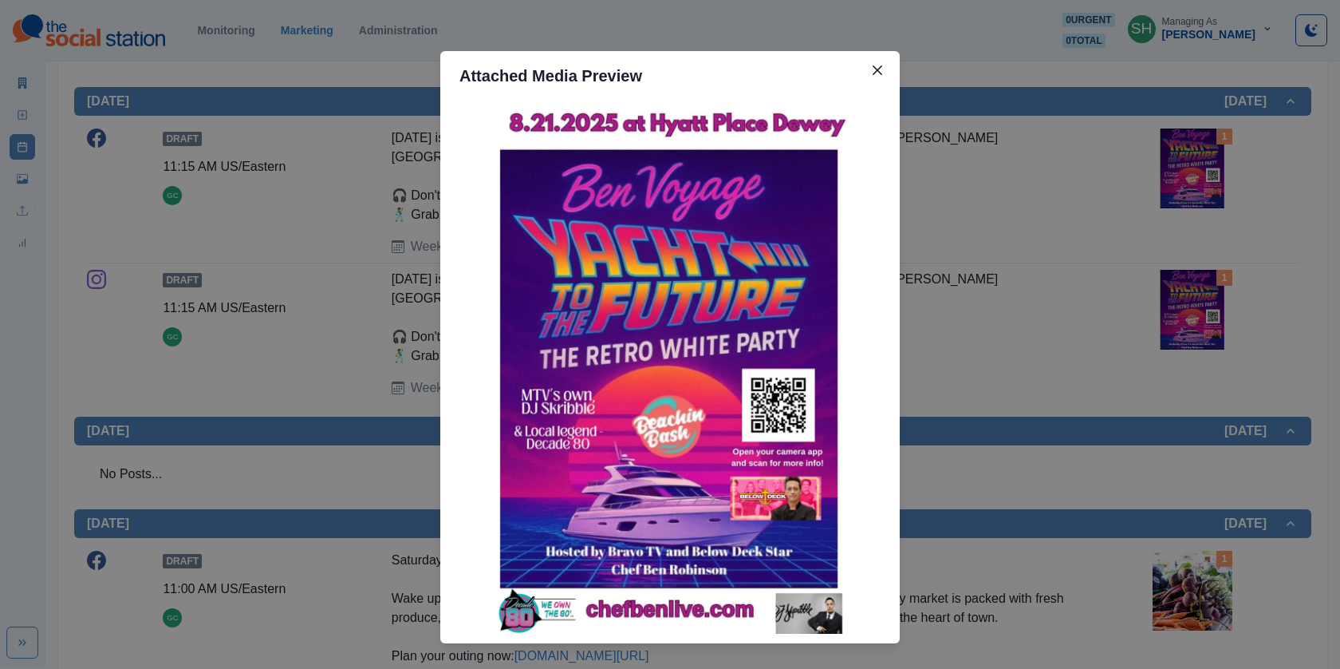
click at [1029, 239] on div "Attached Media Preview" at bounding box center [670, 334] width 1340 height 669
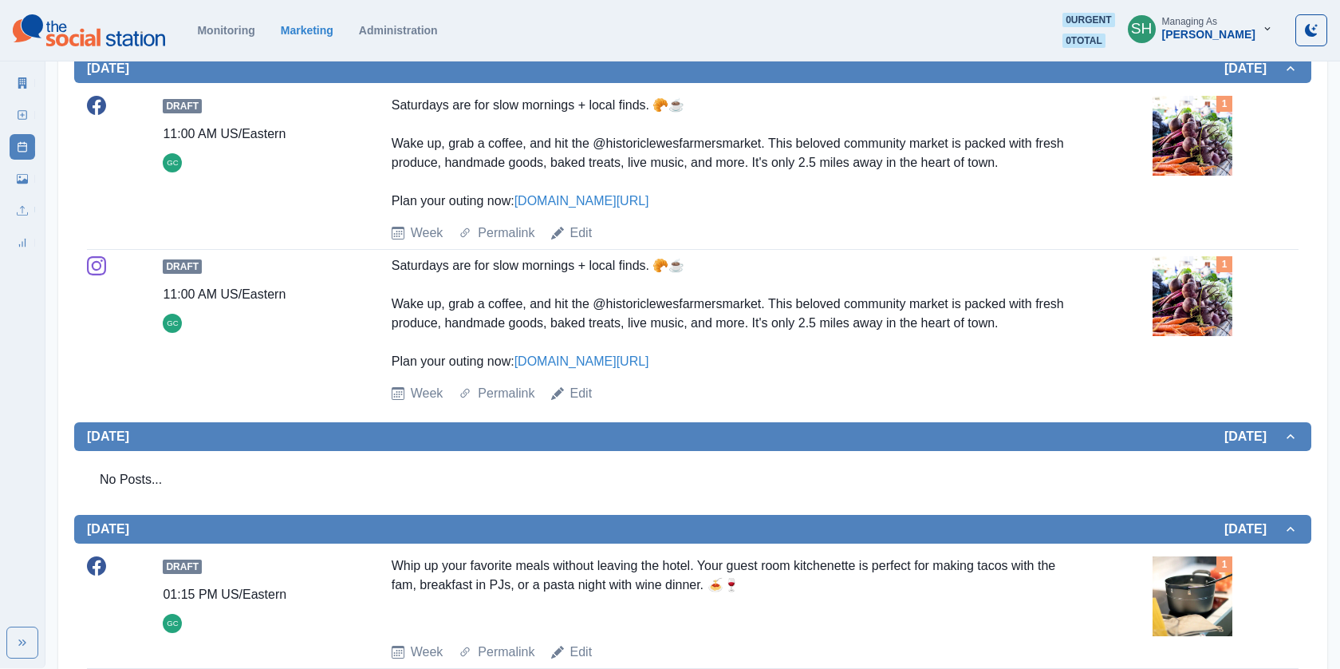
scroll to position [1075, 0]
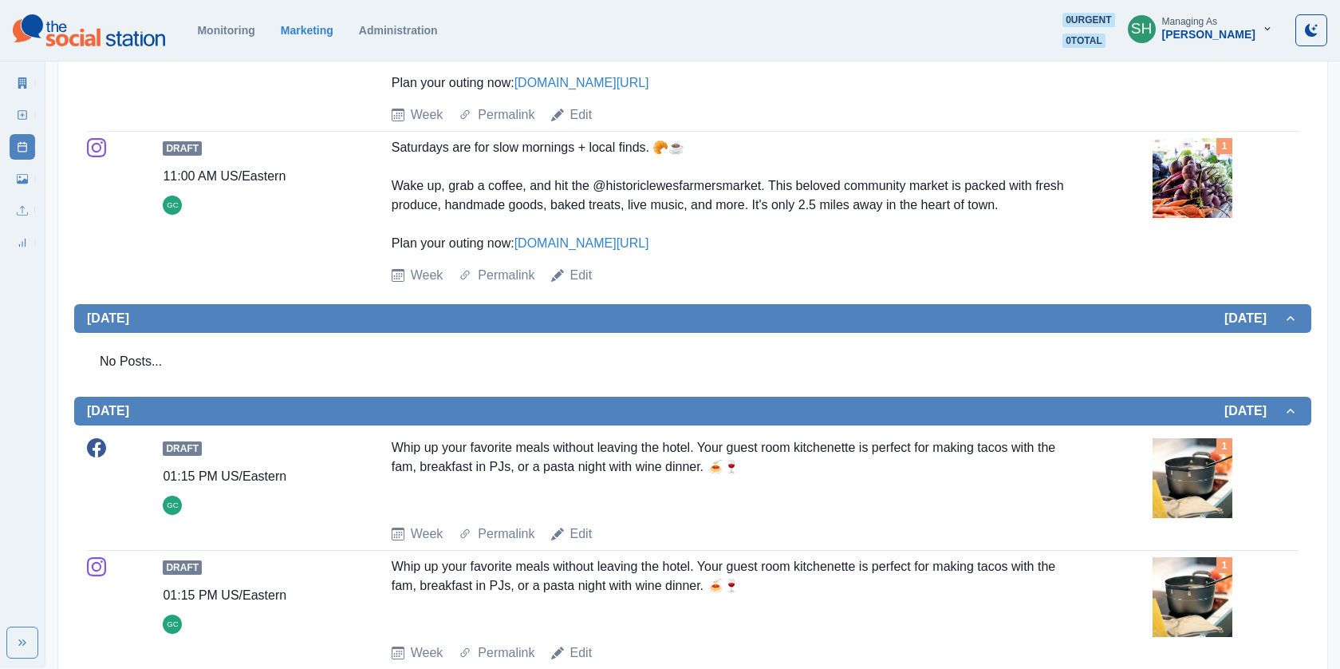
click at [1205, 444] on img at bounding box center [1193, 478] width 80 height 80
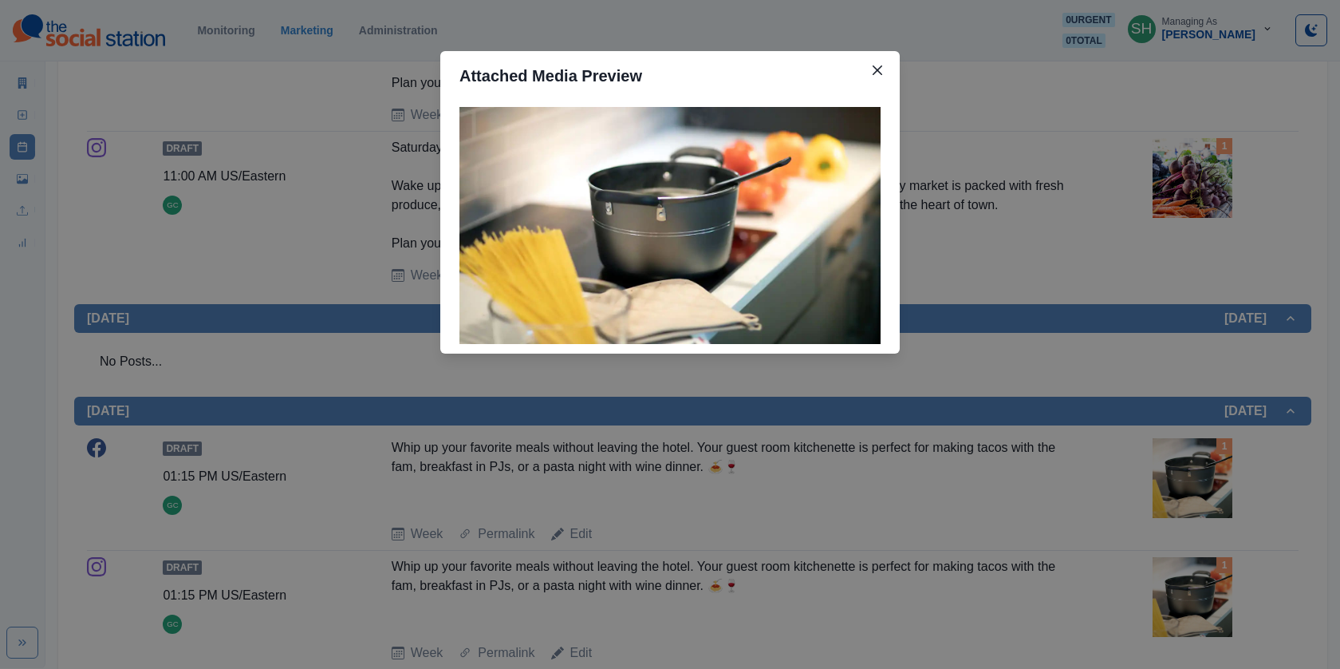
click at [1123, 373] on div "Attached Media Preview" at bounding box center [670, 334] width 1340 height 669
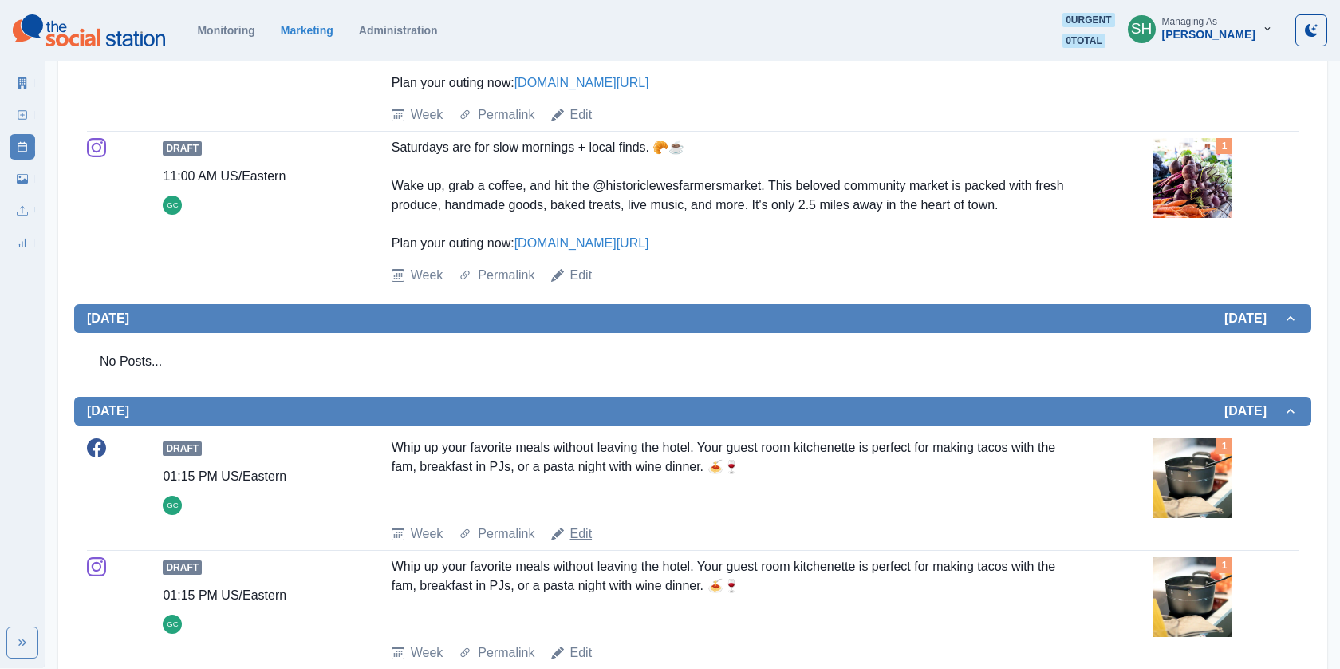
click at [582, 524] on link "Edit" at bounding box center [581, 533] width 22 height 19
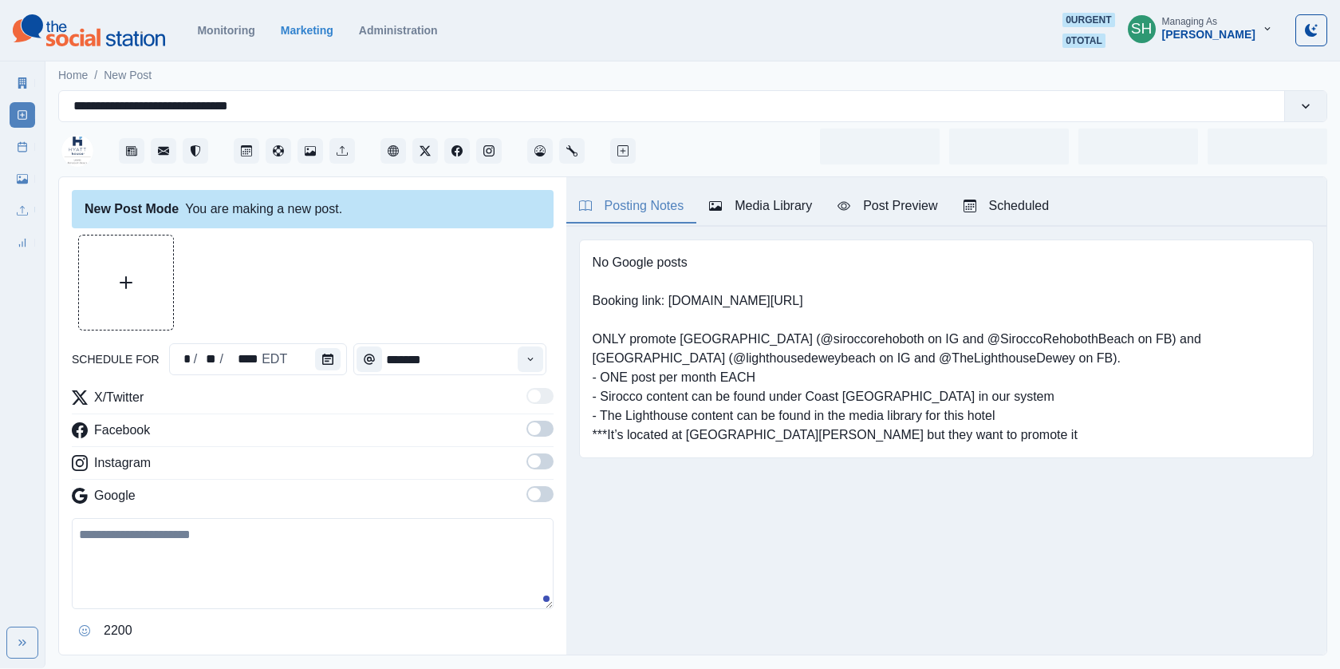
type input "*******"
type textarea "**********"
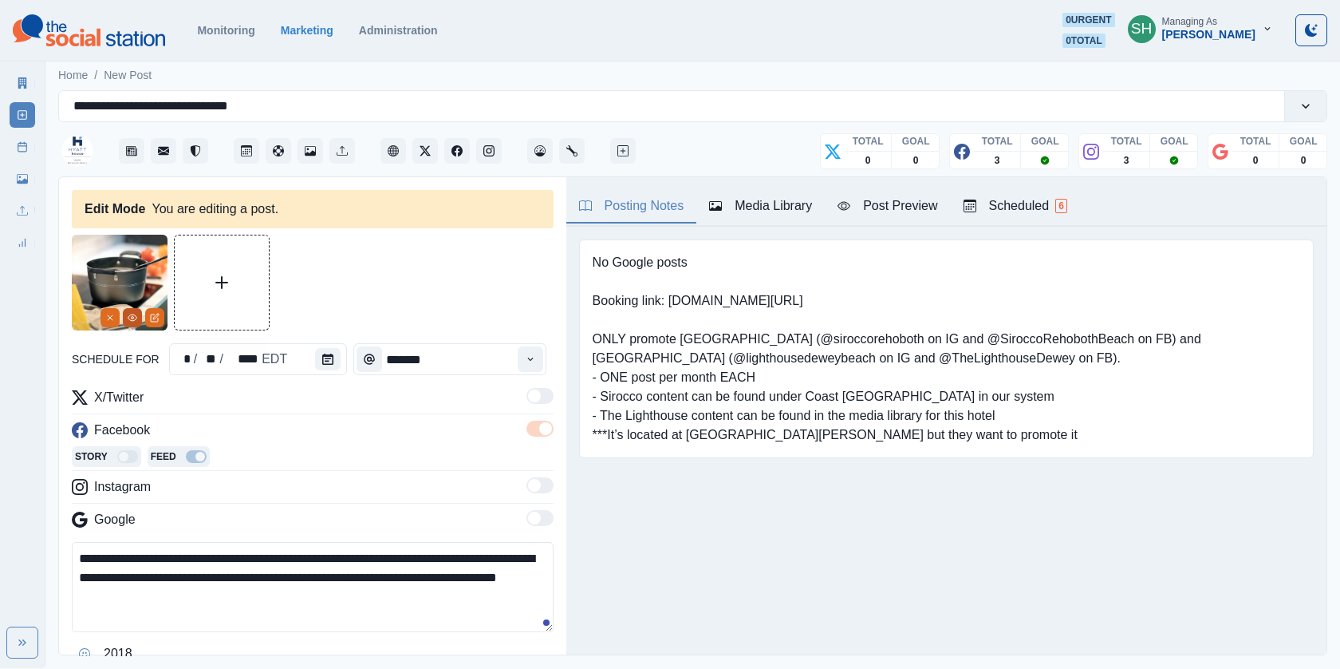
click at [123, 314] on button "View Media" at bounding box center [132, 317] width 19 height 19
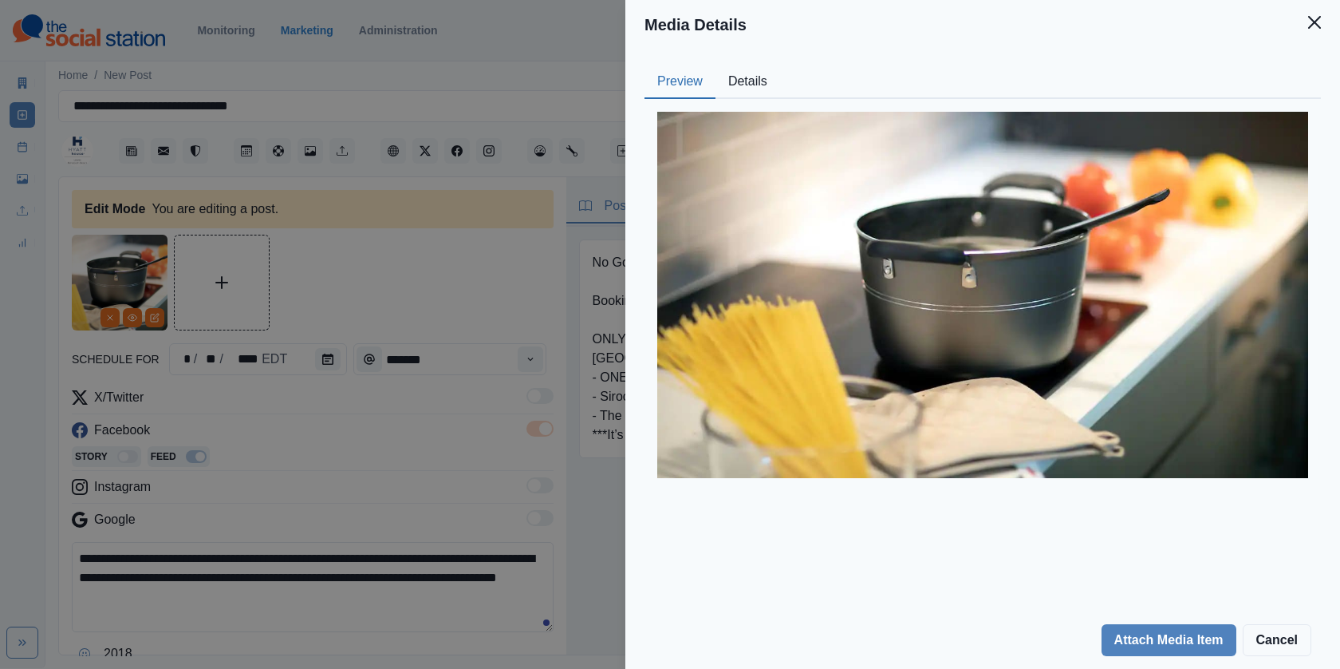
click at [739, 67] on button "Details" at bounding box center [748, 82] width 65 height 34
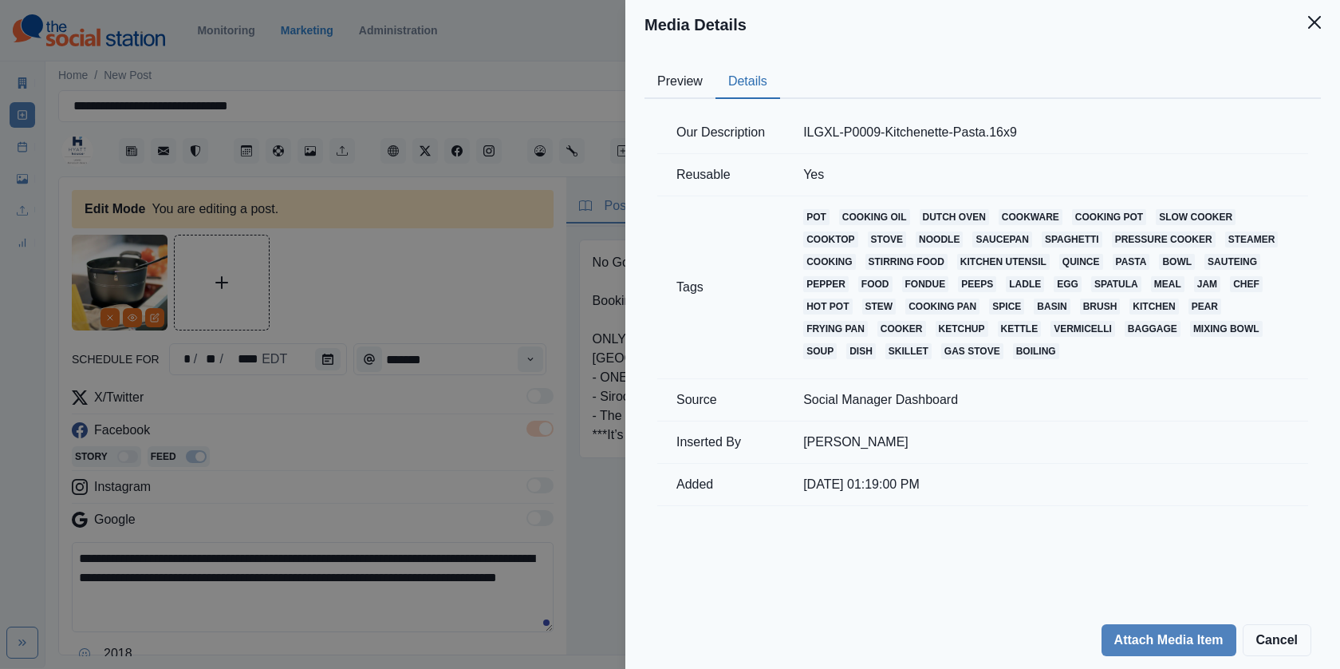
click at [465, 295] on div "Media Details Preview Details Our Description ILGXL-P0009-Kitchenette-Pasta.16x…" at bounding box center [670, 334] width 1340 height 669
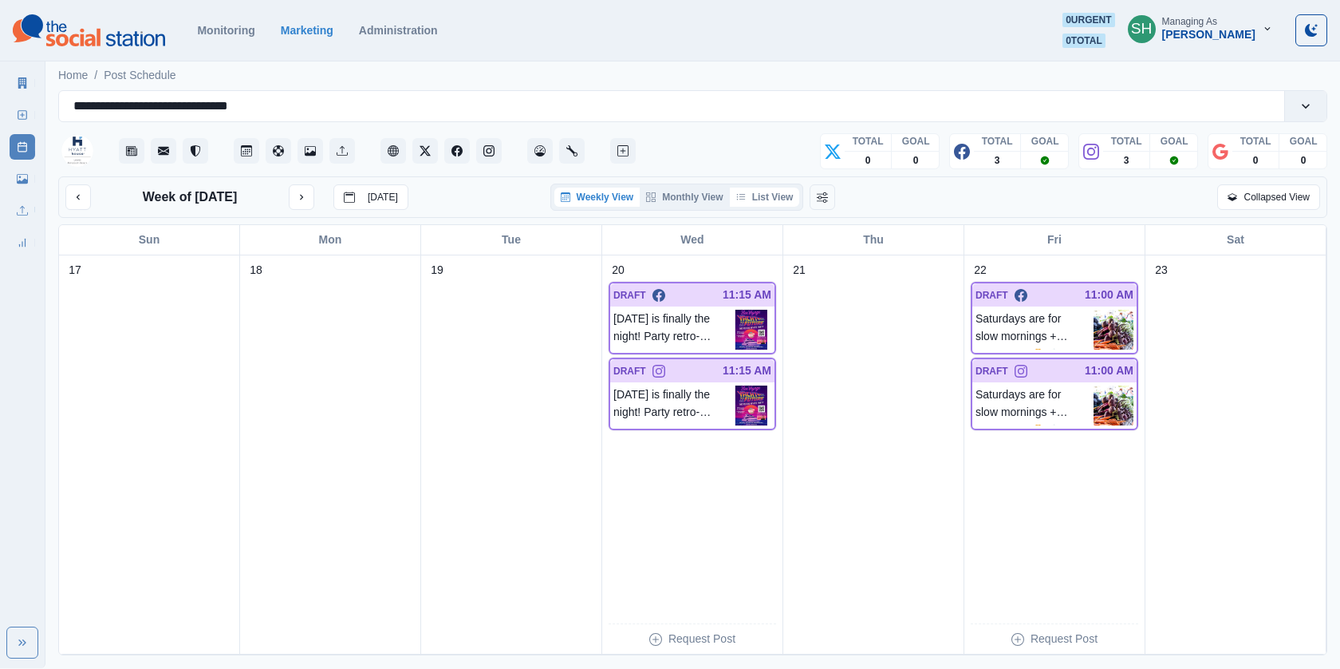
click at [796, 198] on button "List View" at bounding box center [765, 196] width 70 height 19
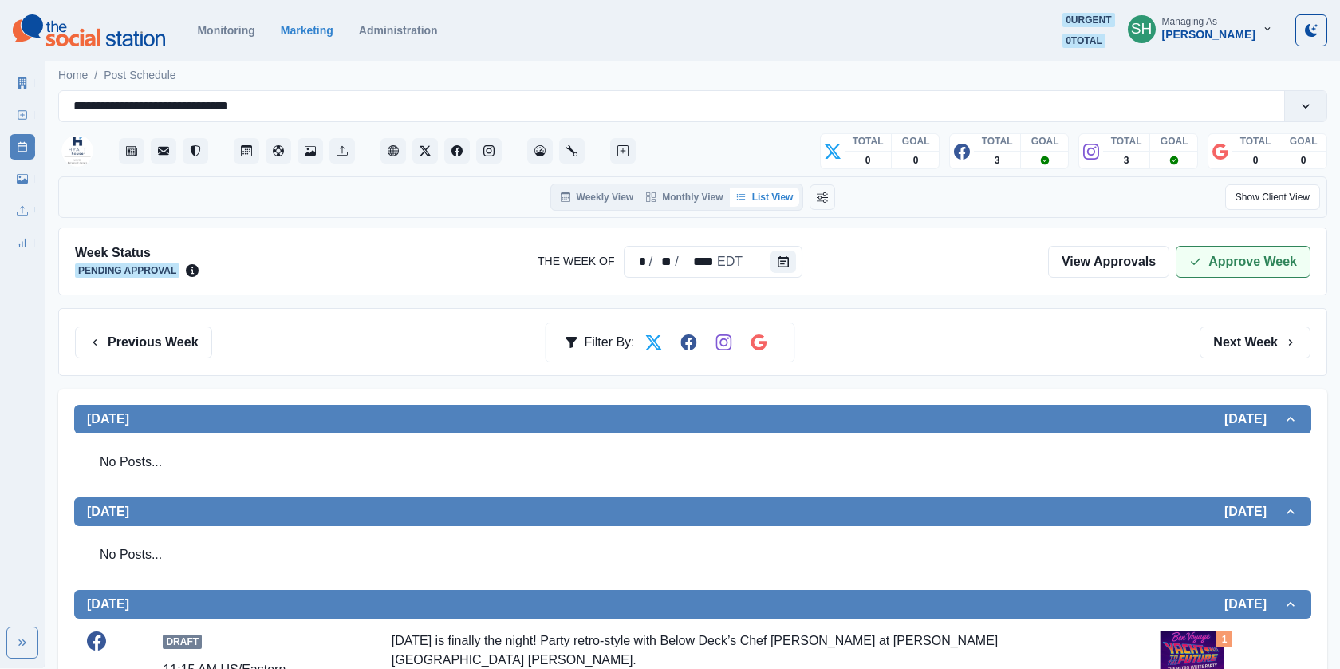
click at [1245, 260] on button "Approve Week" at bounding box center [1243, 262] width 135 height 32
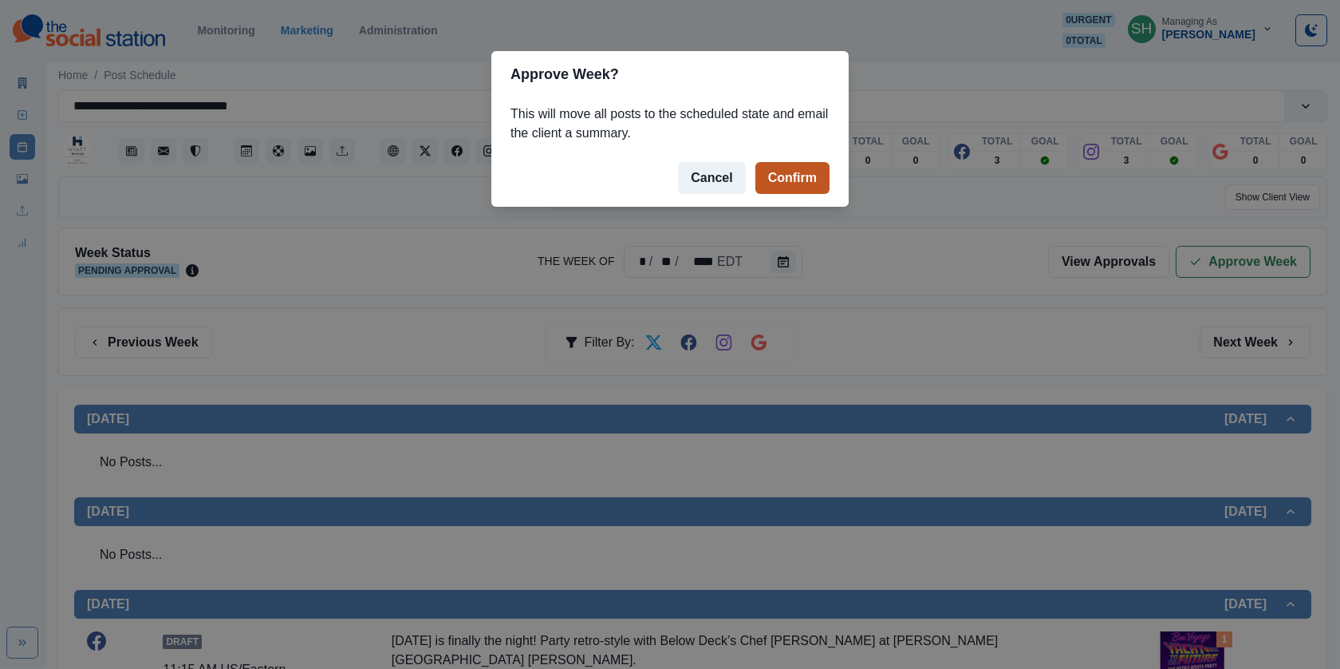
click at [772, 178] on button "Confirm" at bounding box center [792, 178] width 74 height 32
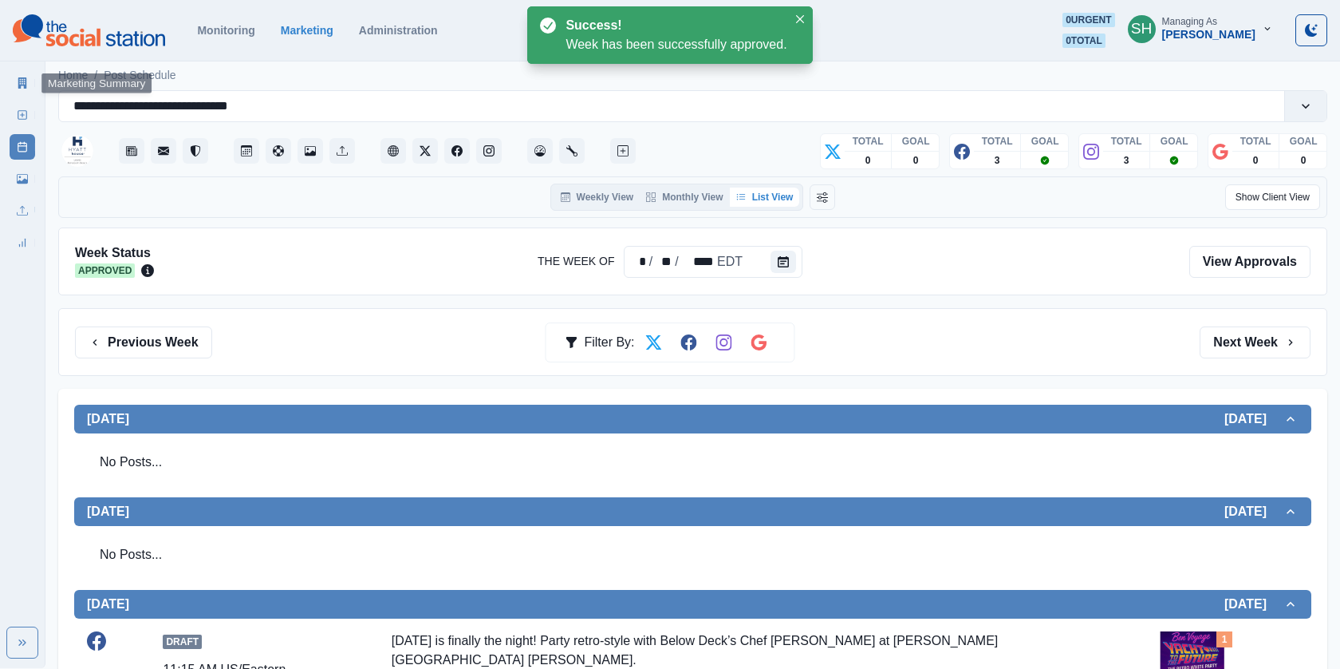
click at [8, 77] on div "Marketing Summary New Post Post Schedule Media Library Uploads Review Summary" at bounding box center [22, 159] width 45 height 191
click at [26, 77] on icon at bounding box center [22, 82] width 9 height 11
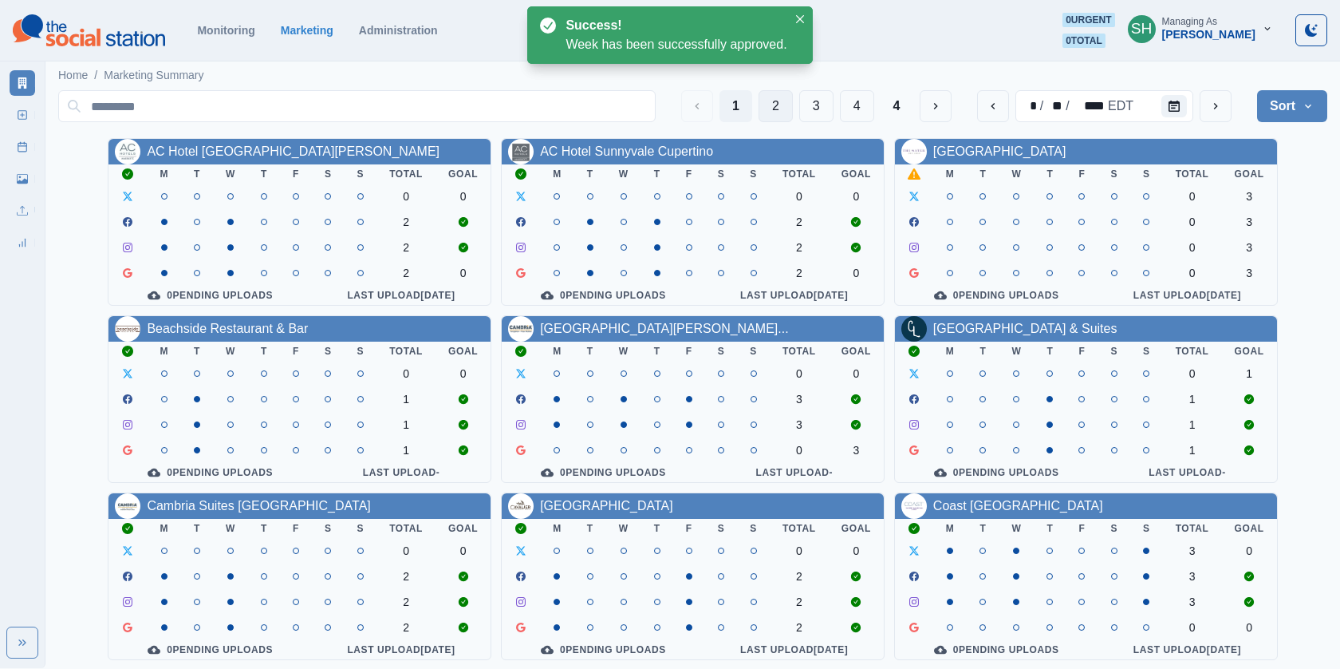
click at [759, 108] on button "2" at bounding box center [776, 106] width 34 height 32
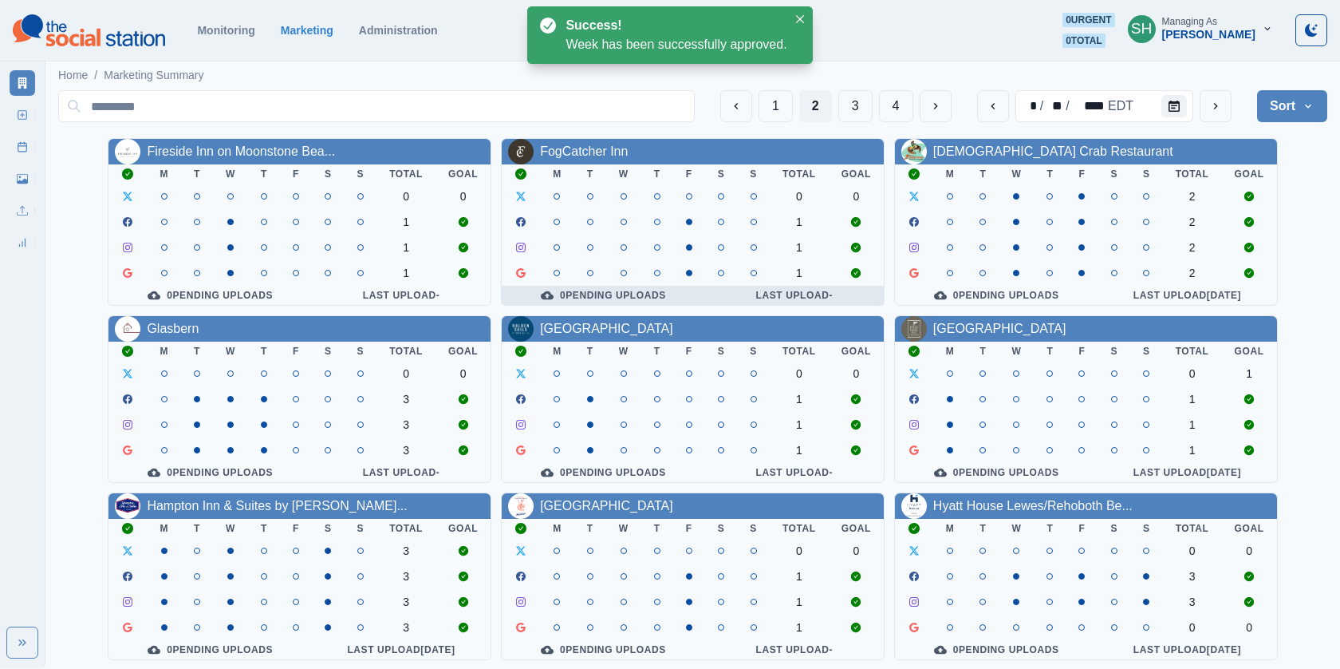
scroll to position [187, 0]
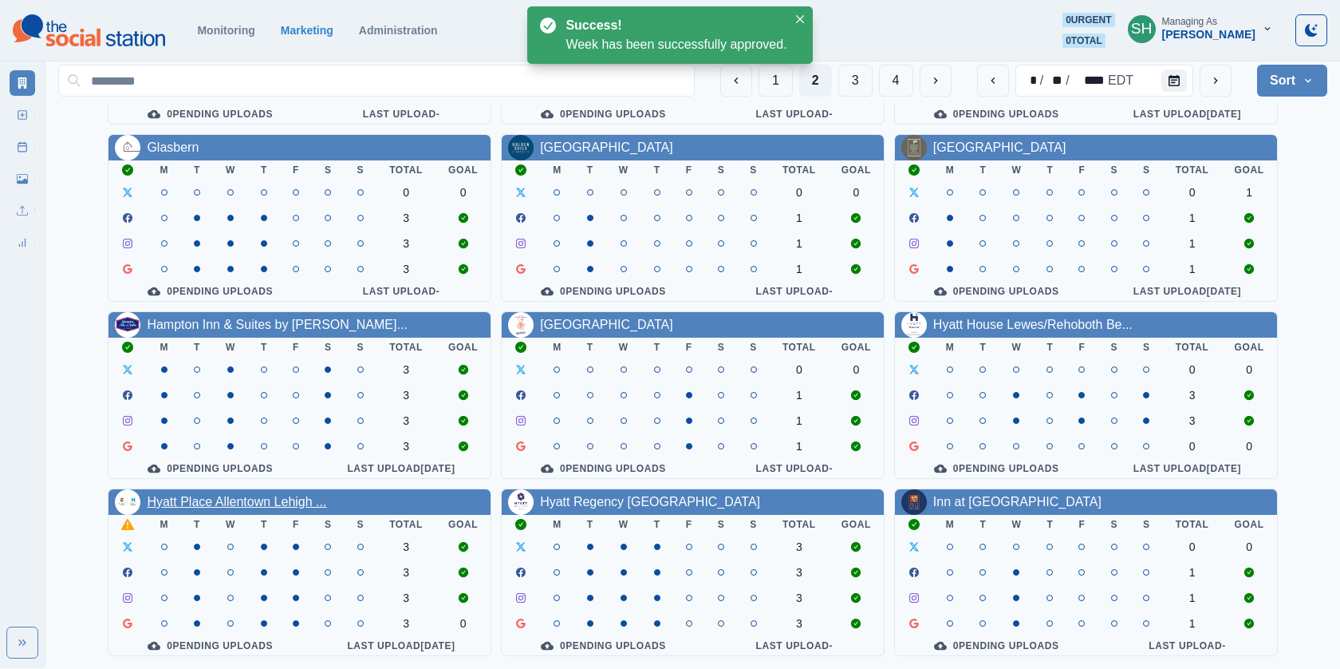
click at [278, 500] on link "Hyatt Place Allentown Lehigh ..." at bounding box center [236, 502] width 179 height 14
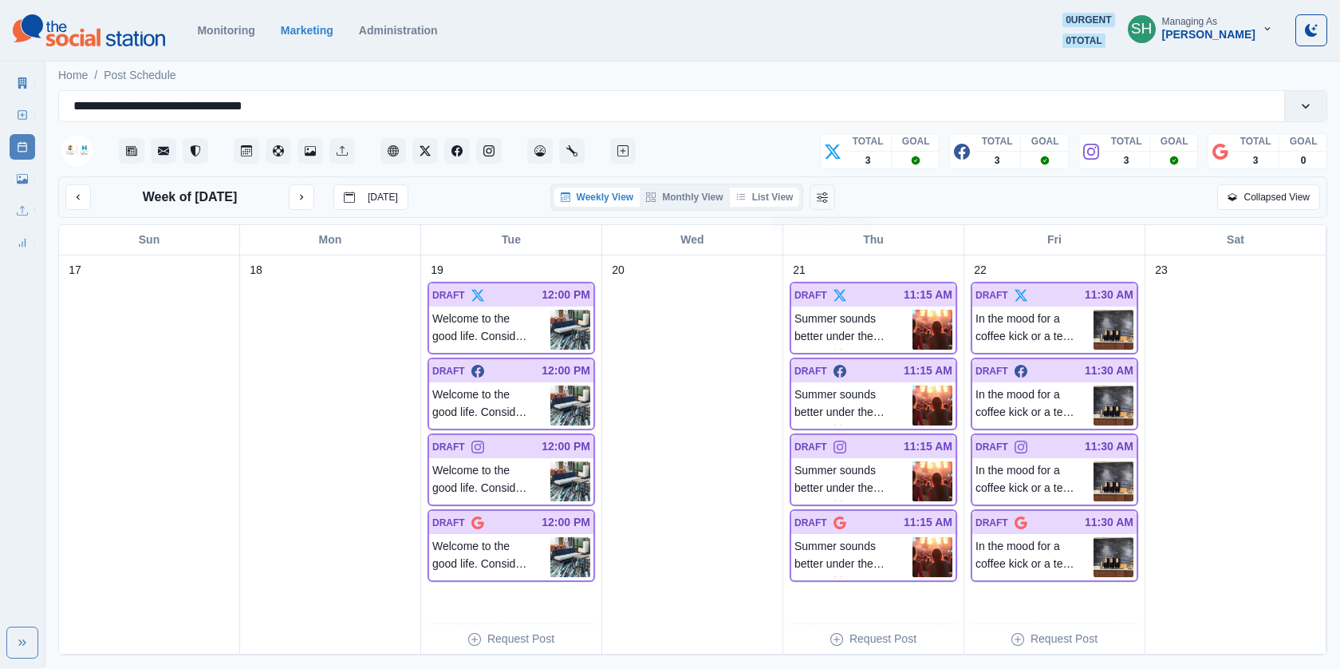
click at [770, 199] on button "List View" at bounding box center [765, 196] width 70 height 19
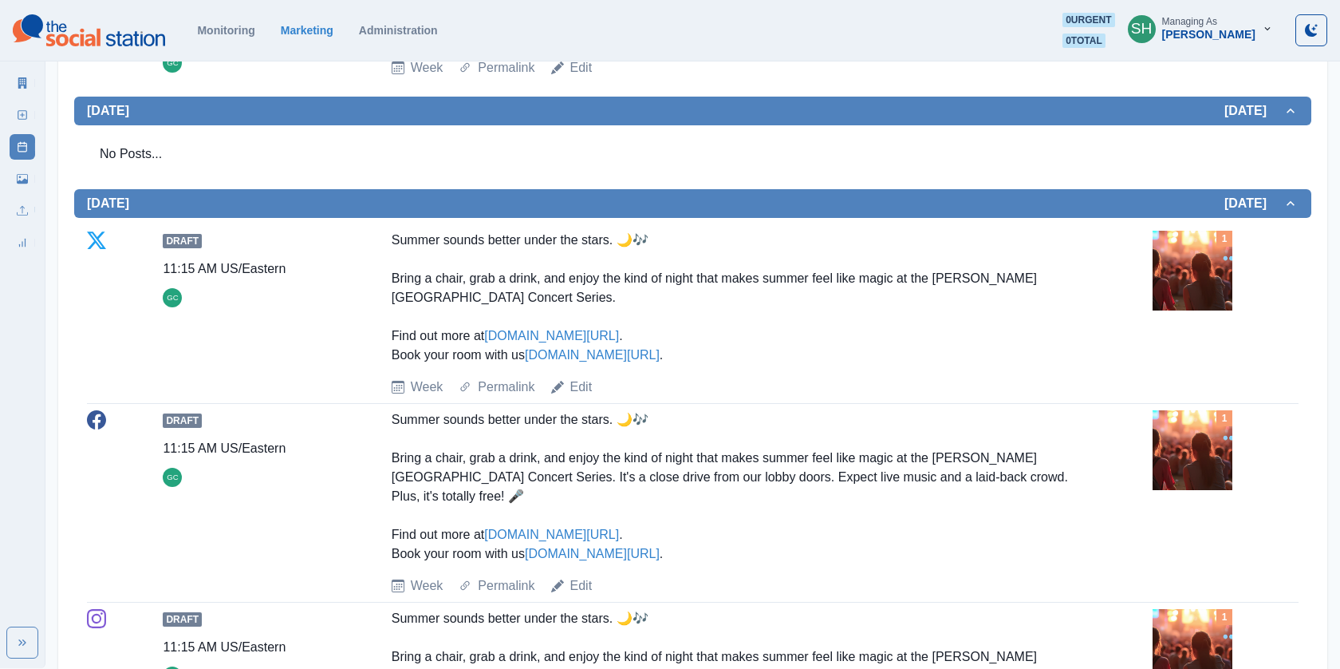
scroll to position [999, 0]
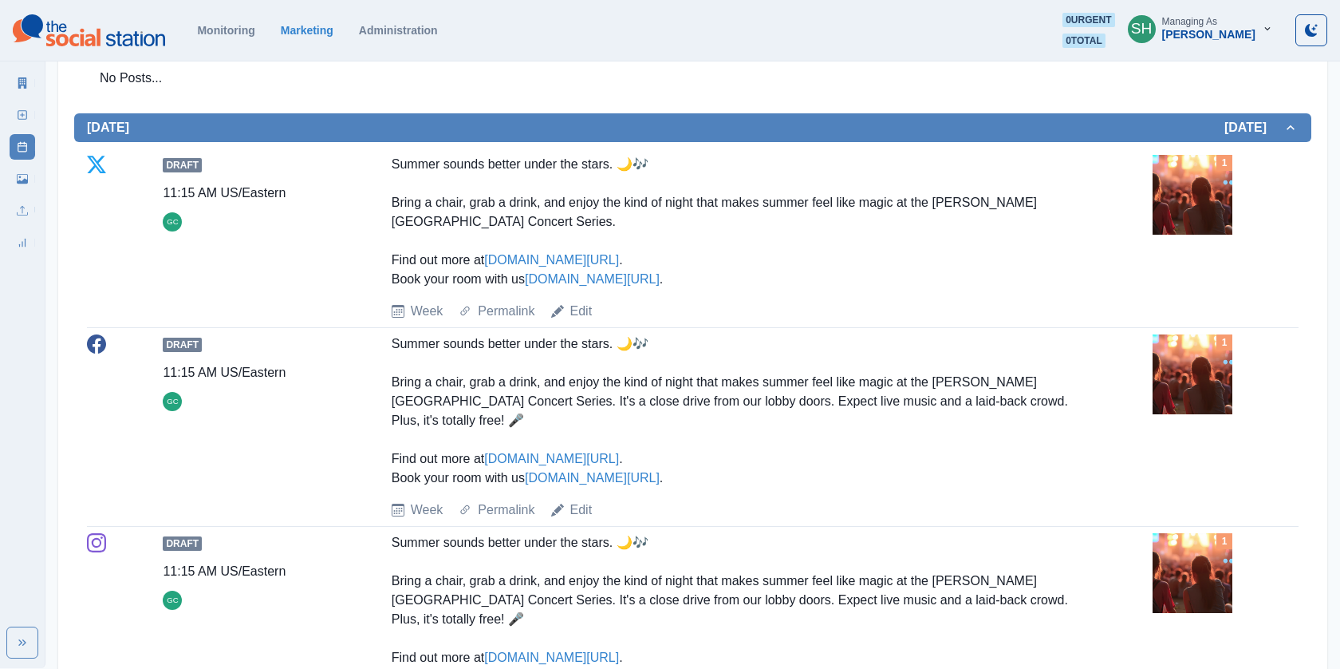
click at [1232, 205] on img at bounding box center [1193, 195] width 80 height 80
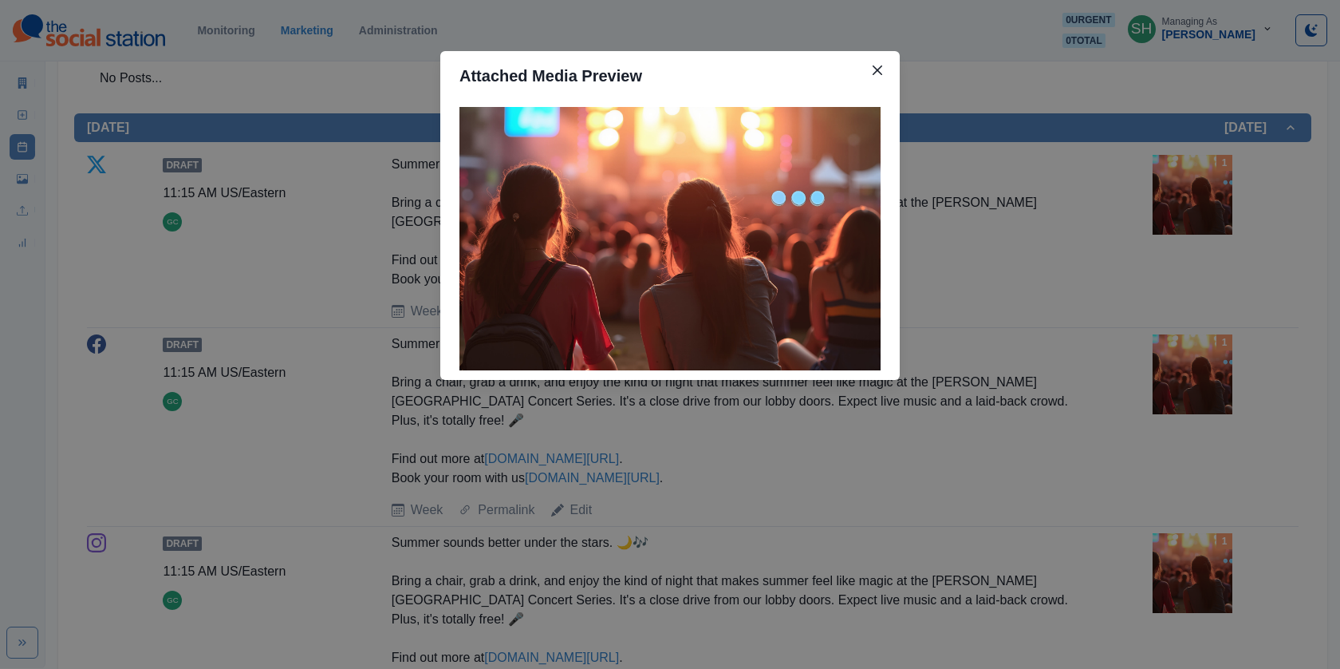
click at [1107, 195] on div "Attached Media Preview" at bounding box center [670, 334] width 1340 height 669
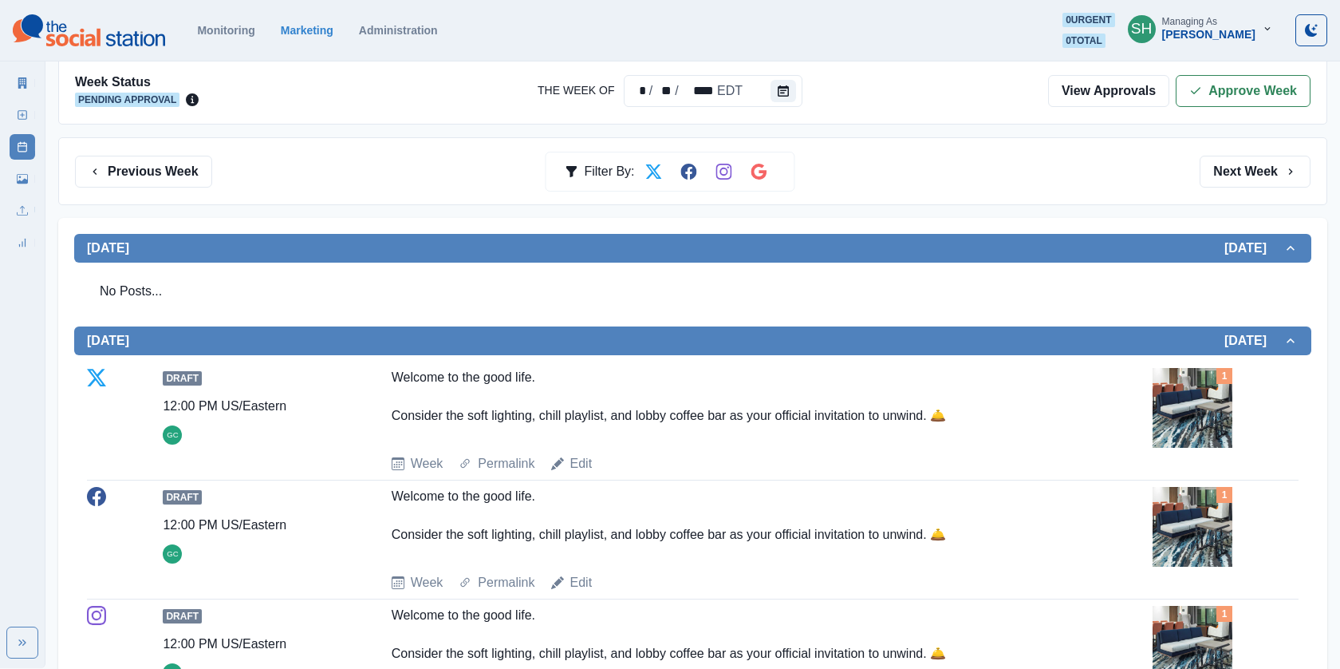
scroll to position [0, 0]
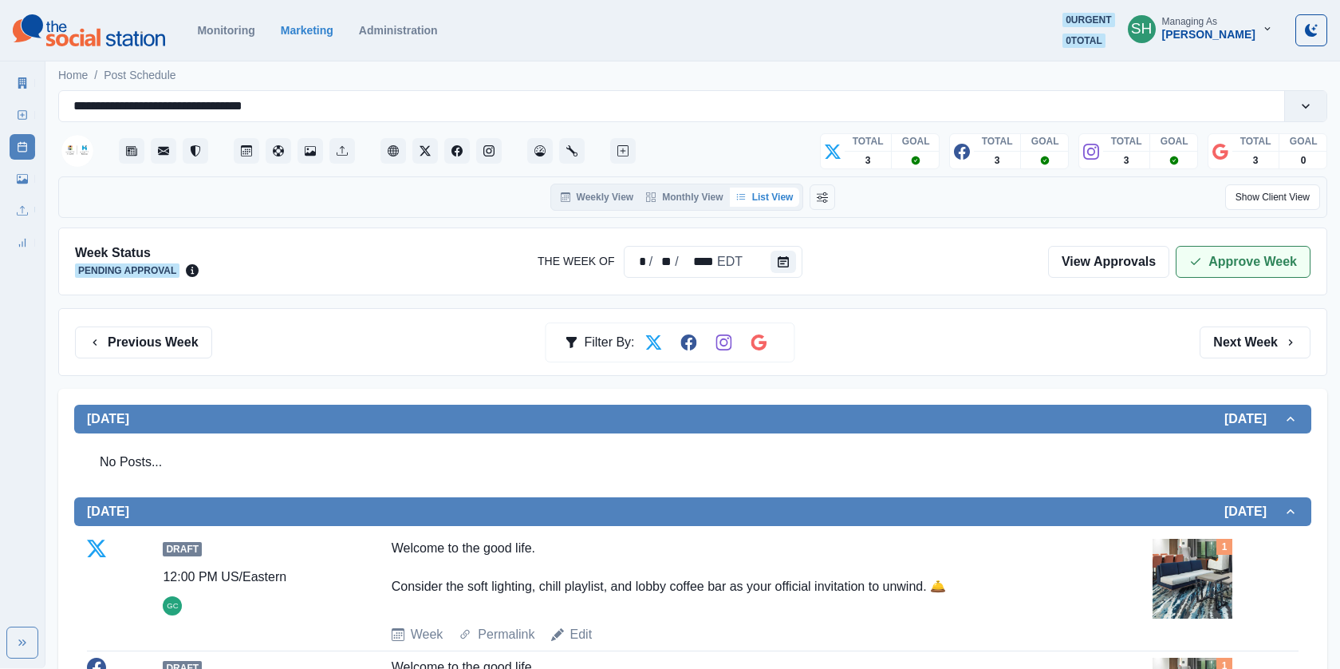
click at [1209, 267] on button "Approve Week" at bounding box center [1243, 262] width 135 height 32
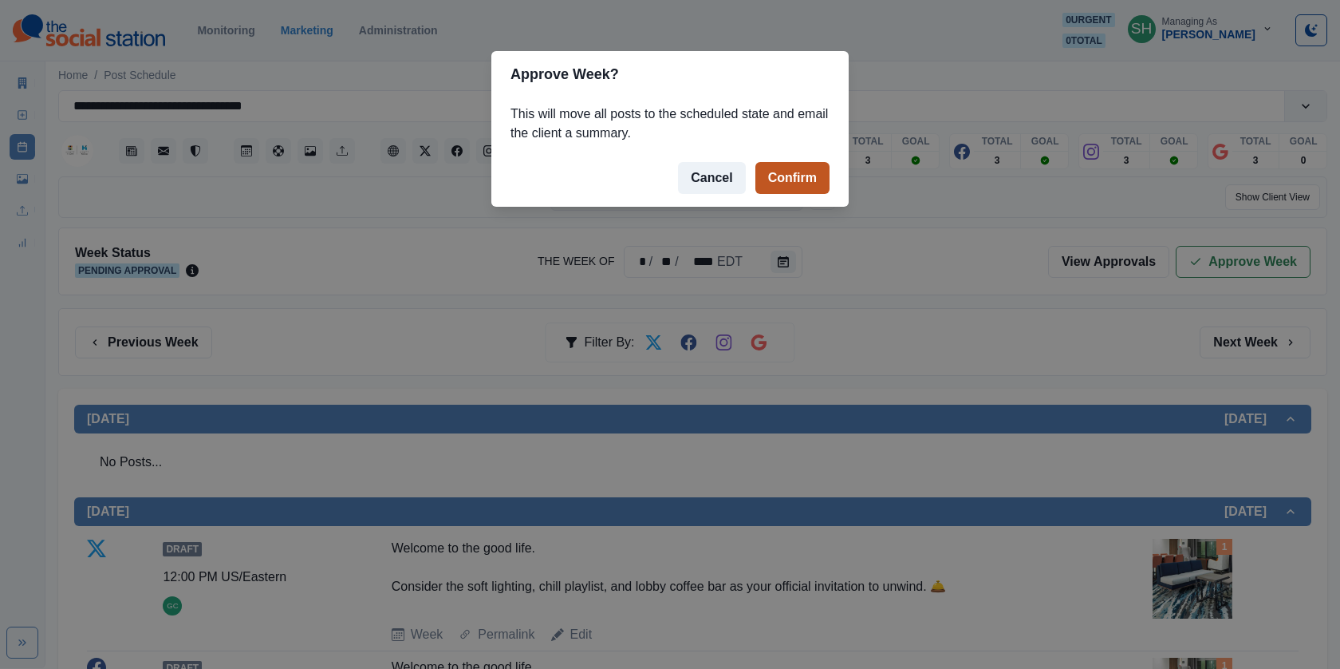
click at [810, 182] on button "Confirm" at bounding box center [792, 178] width 74 height 32
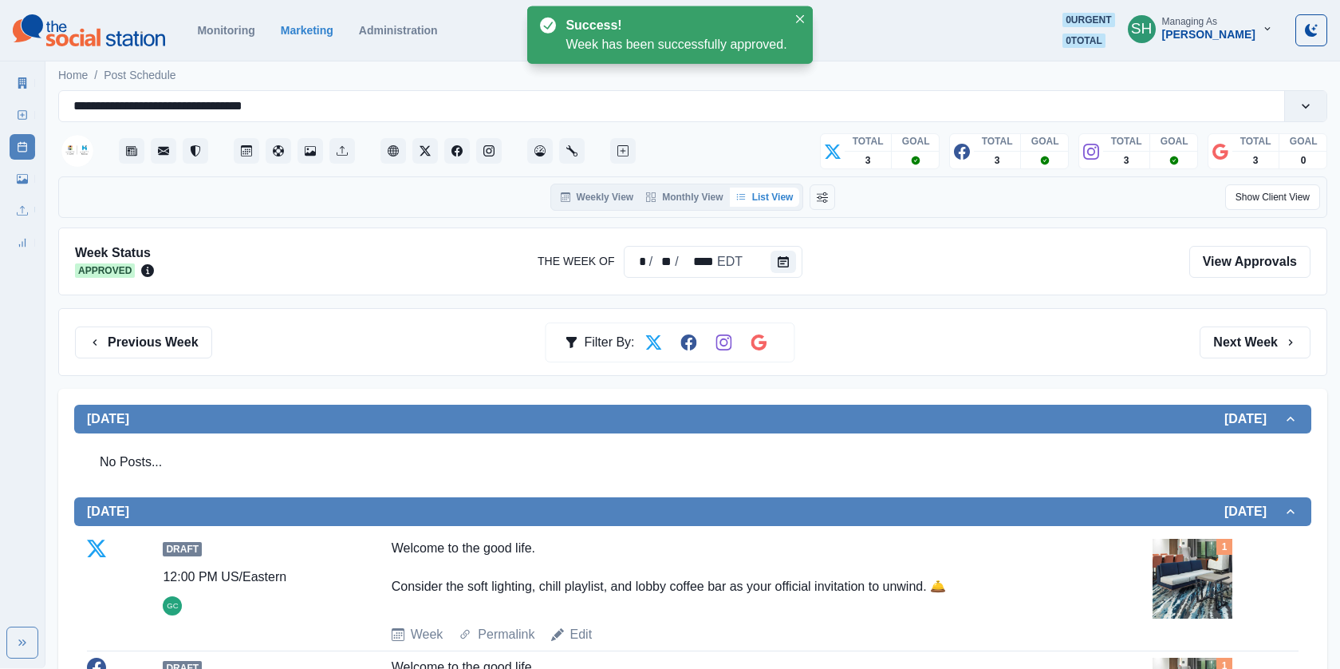
click at [17, 85] on icon at bounding box center [22, 82] width 11 height 11
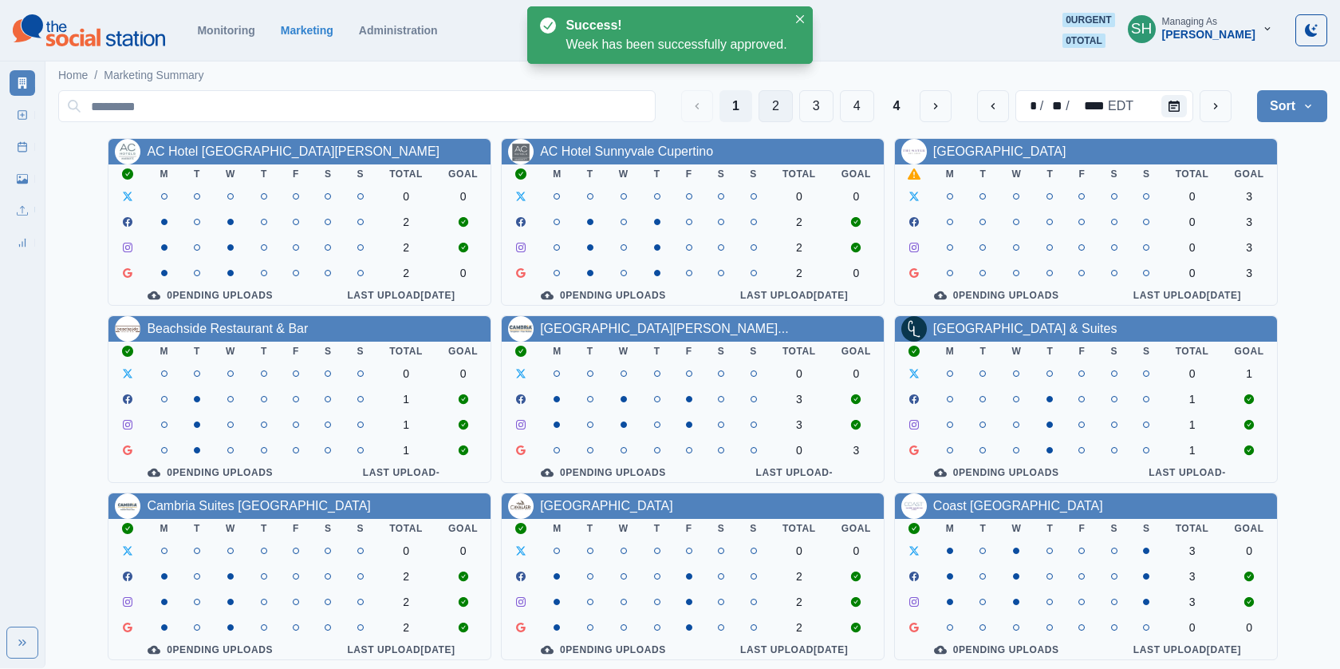
click at [779, 105] on button "2" at bounding box center [776, 106] width 34 height 32
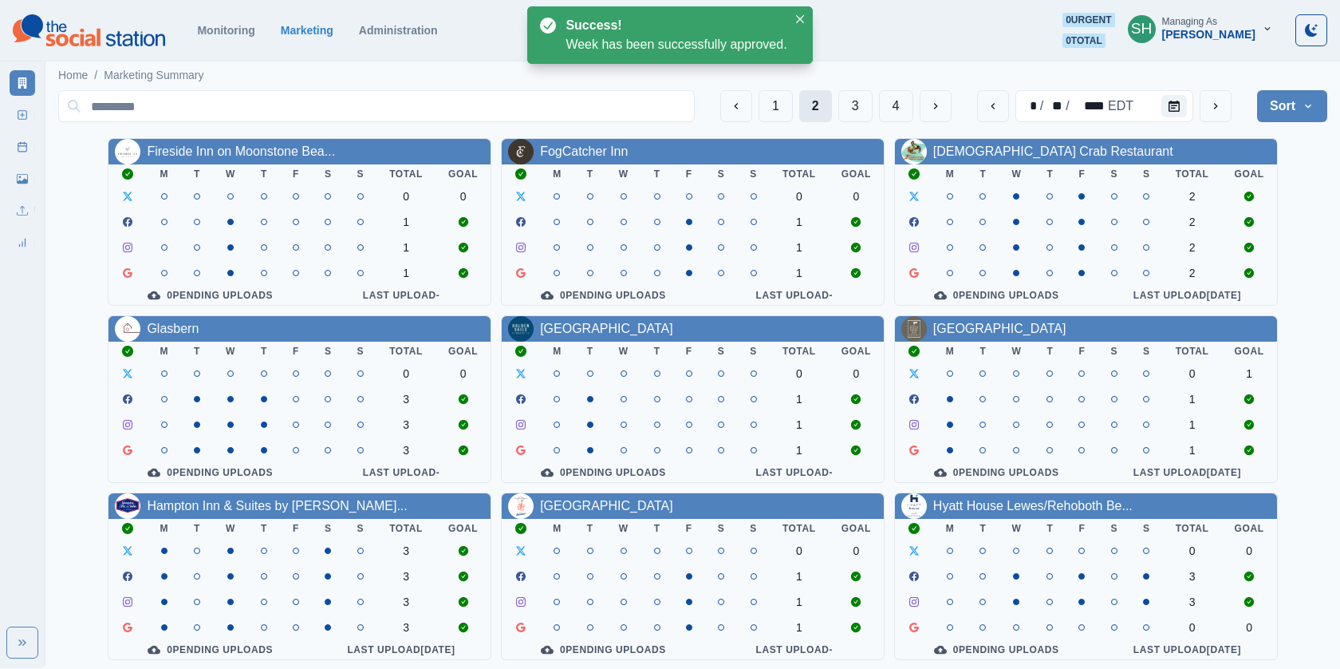
scroll to position [187, 0]
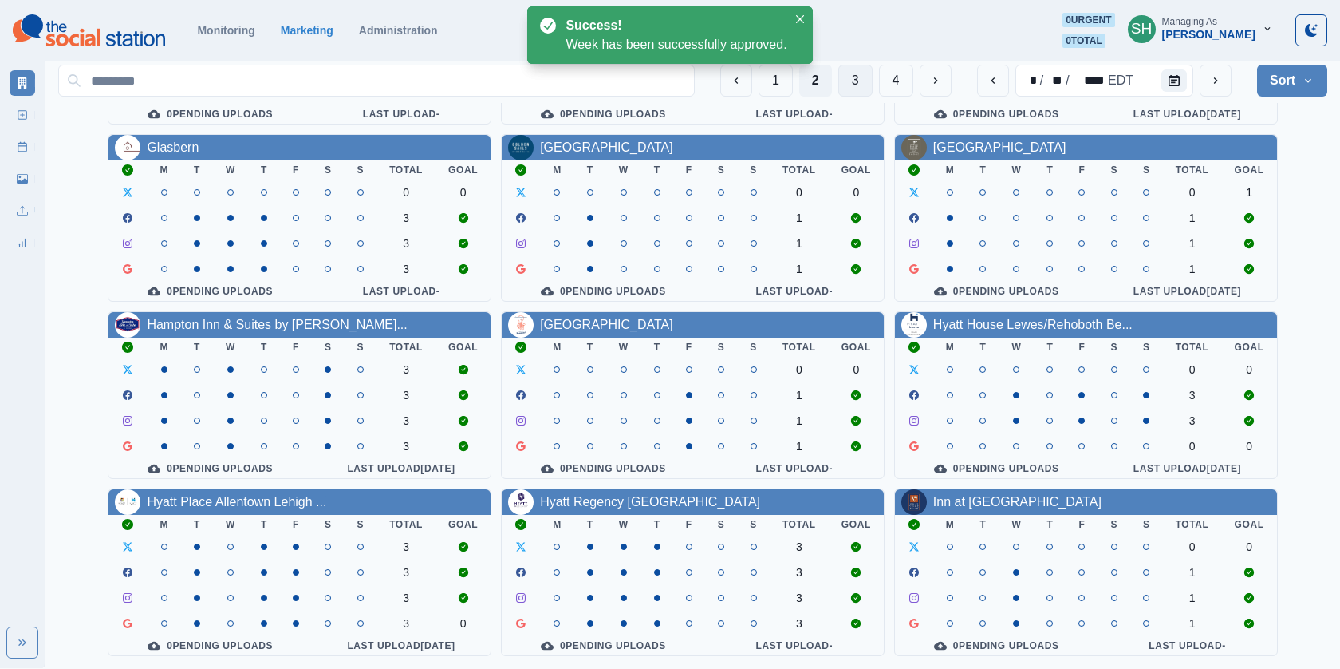
click at [861, 78] on button "3" at bounding box center [855, 81] width 34 height 32
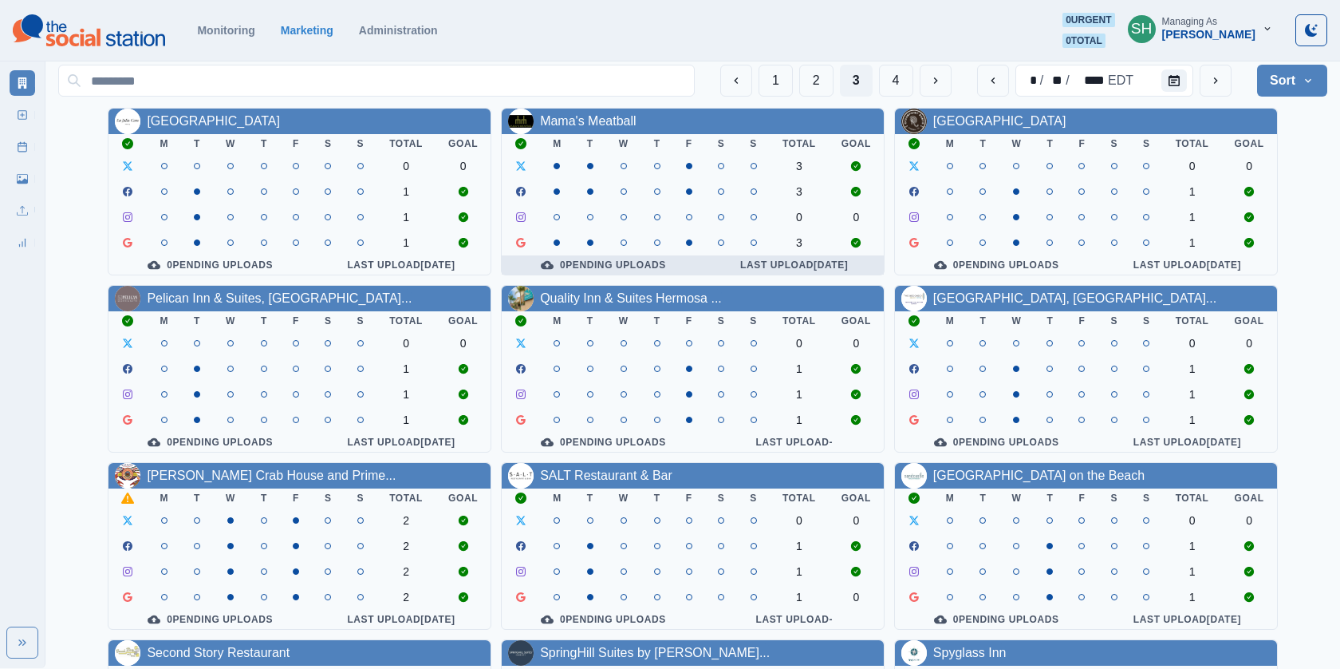
scroll to position [77, 0]
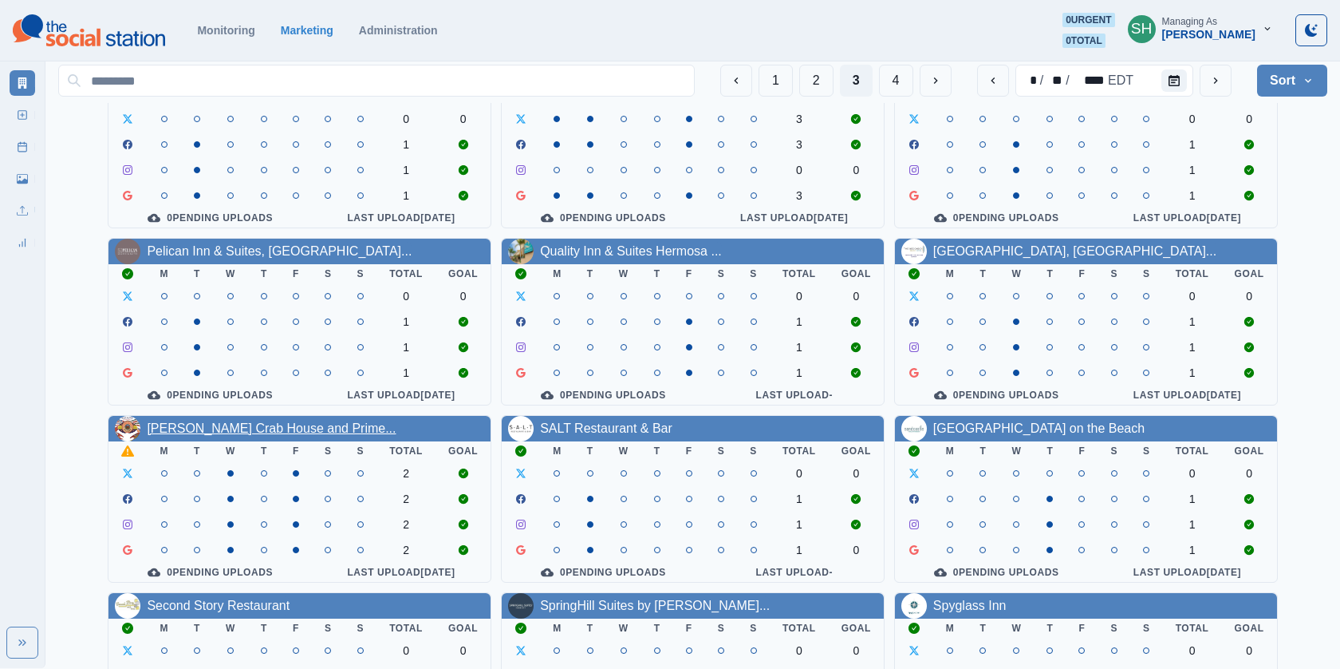
click at [275, 427] on link "[PERSON_NAME] Crab House and Prime..." at bounding box center [271, 428] width 249 height 14
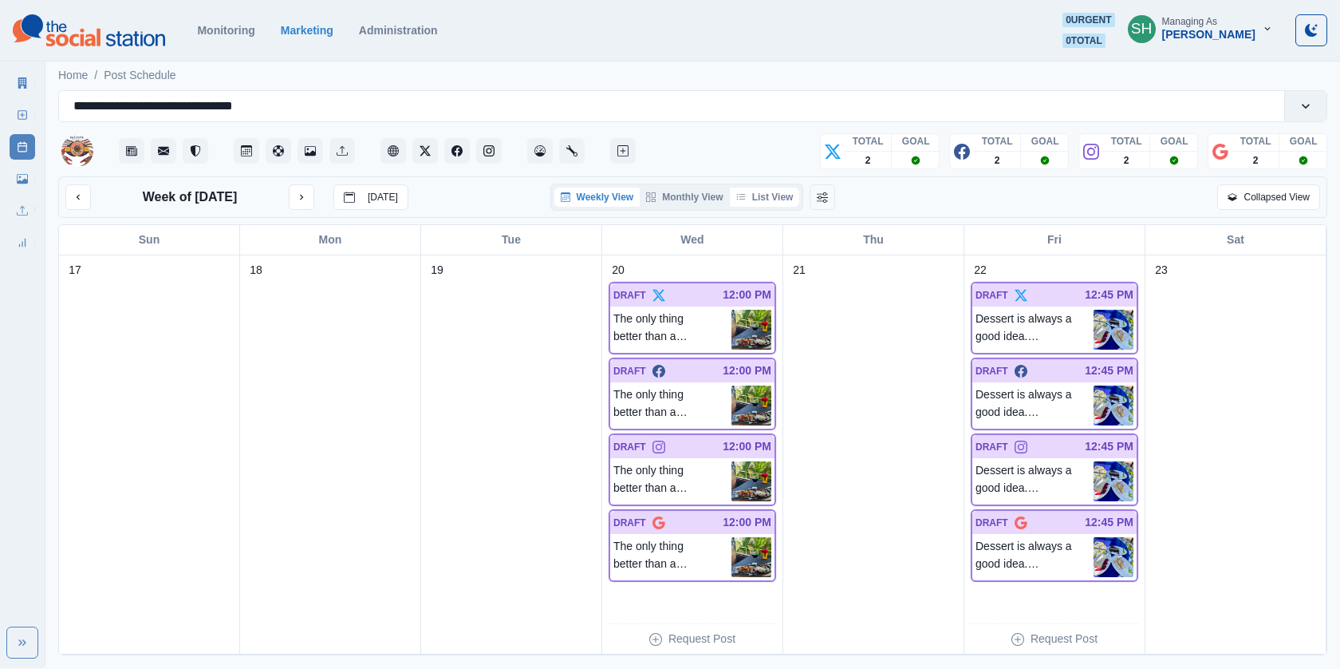
click at [783, 196] on button "List View" at bounding box center [765, 196] width 70 height 19
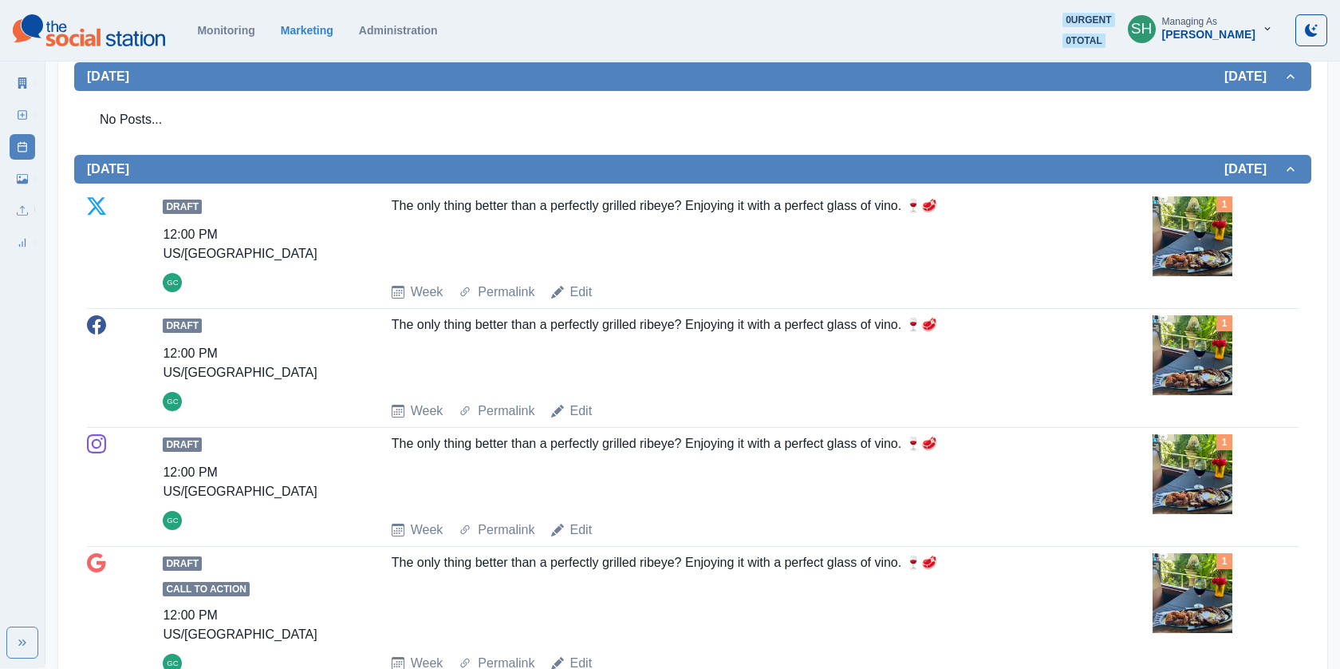
scroll to position [436, 0]
click at [1186, 258] on img at bounding box center [1193, 235] width 80 height 80
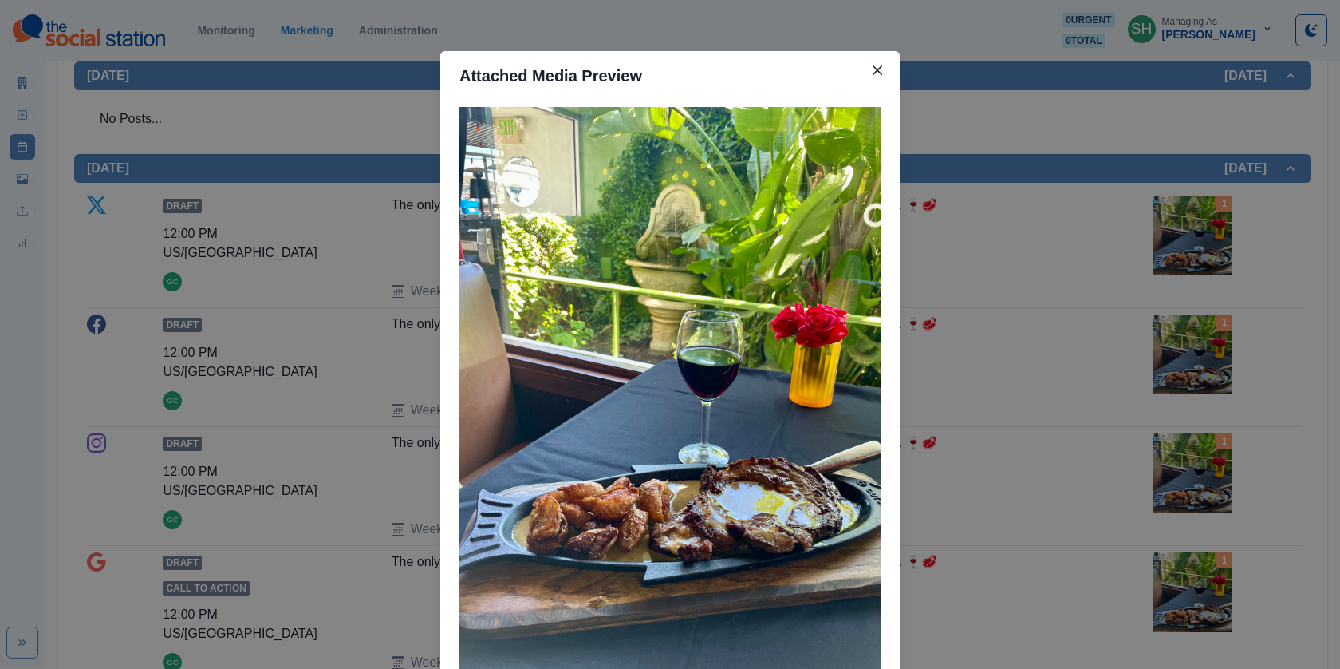
click at [1146, 247] on div "Attached Media Preview" at bounding box center [670, 334] width 1340 height 669
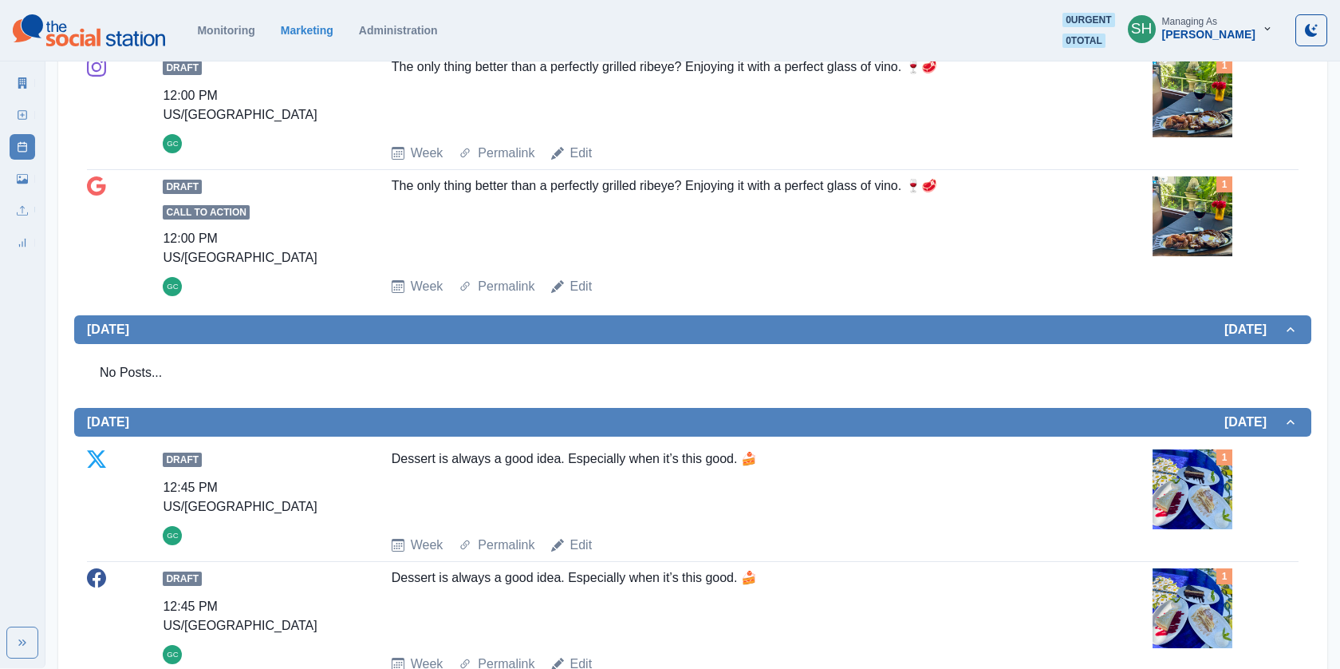
scroll to position [1016, 0]
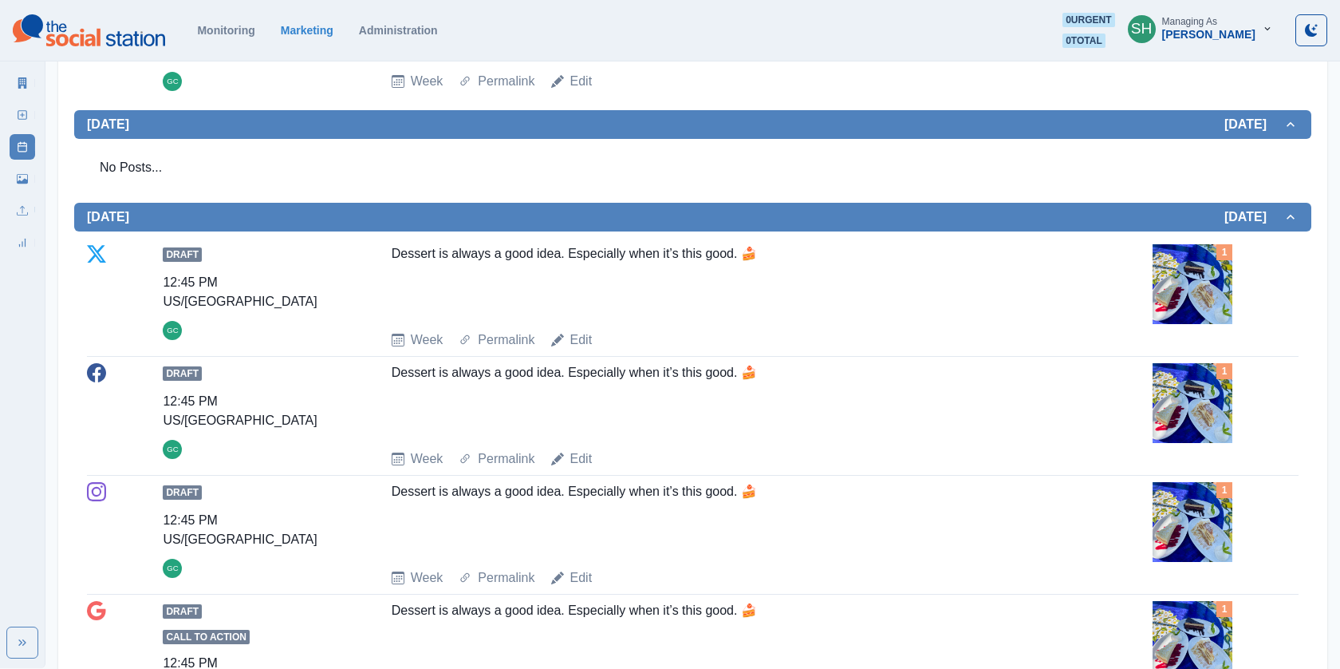
click at [1201, 244] on img at bounding box center [1193, 284] width 80 height 80
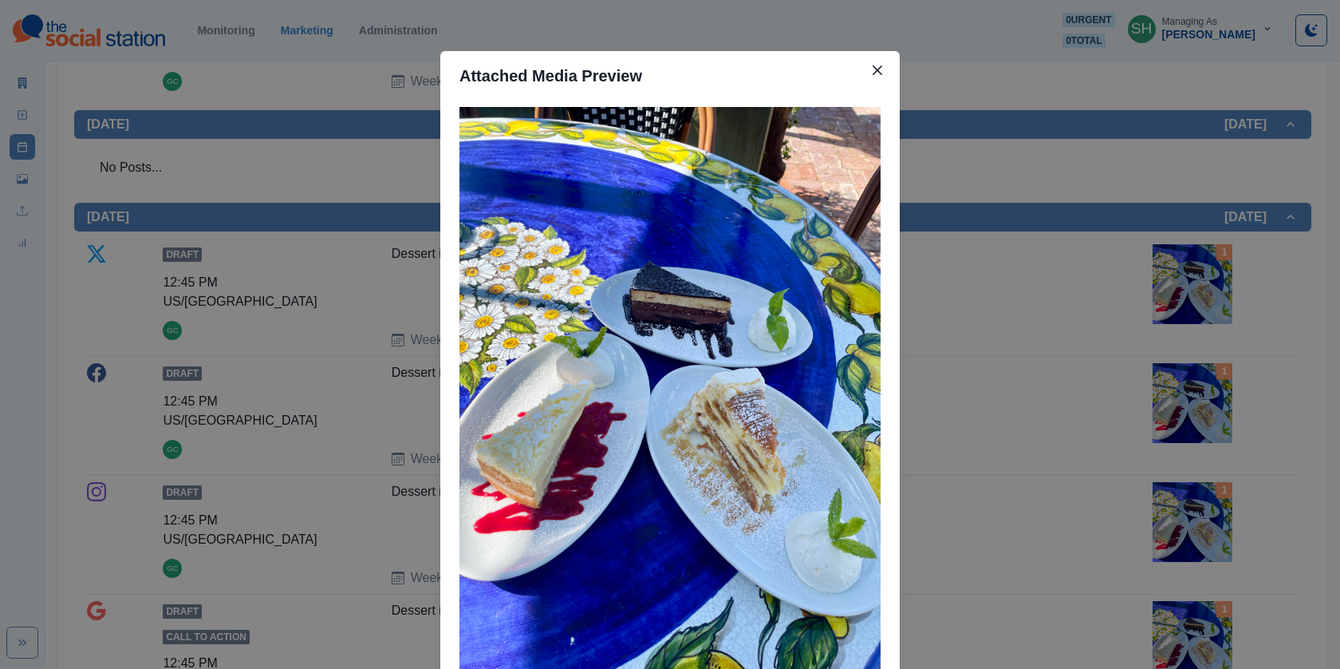
click at [1125, 256] on div "Attached Media Preview" at bounding box center [670, 334] width 1340 height 669
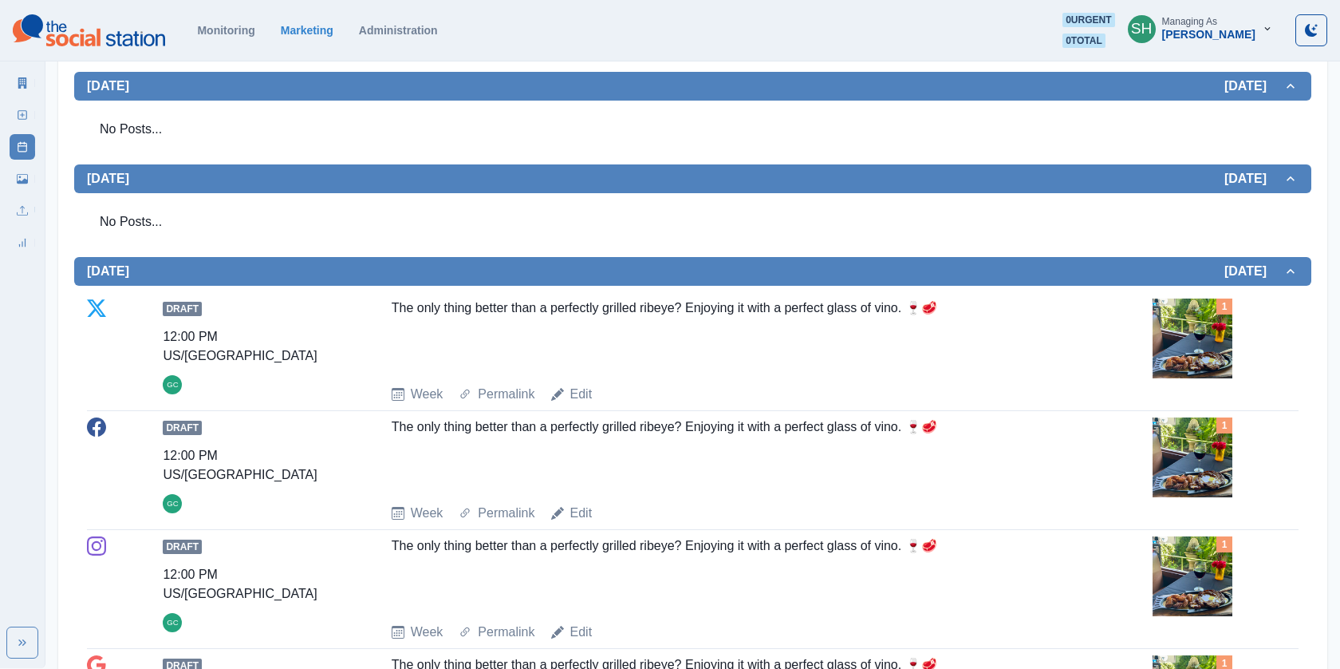
scroll to position [0, 0]
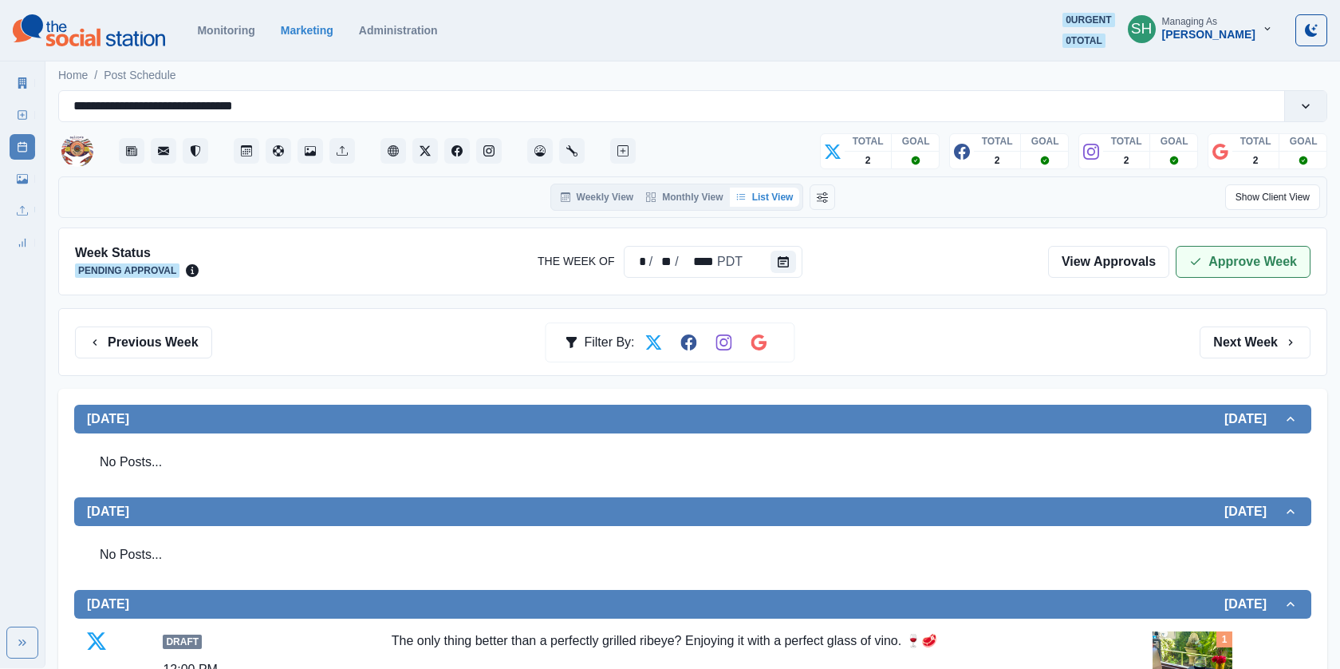
click at [1209, 262] on button "Approve Week" at bounding box center [1243, 262] width 135 height 32
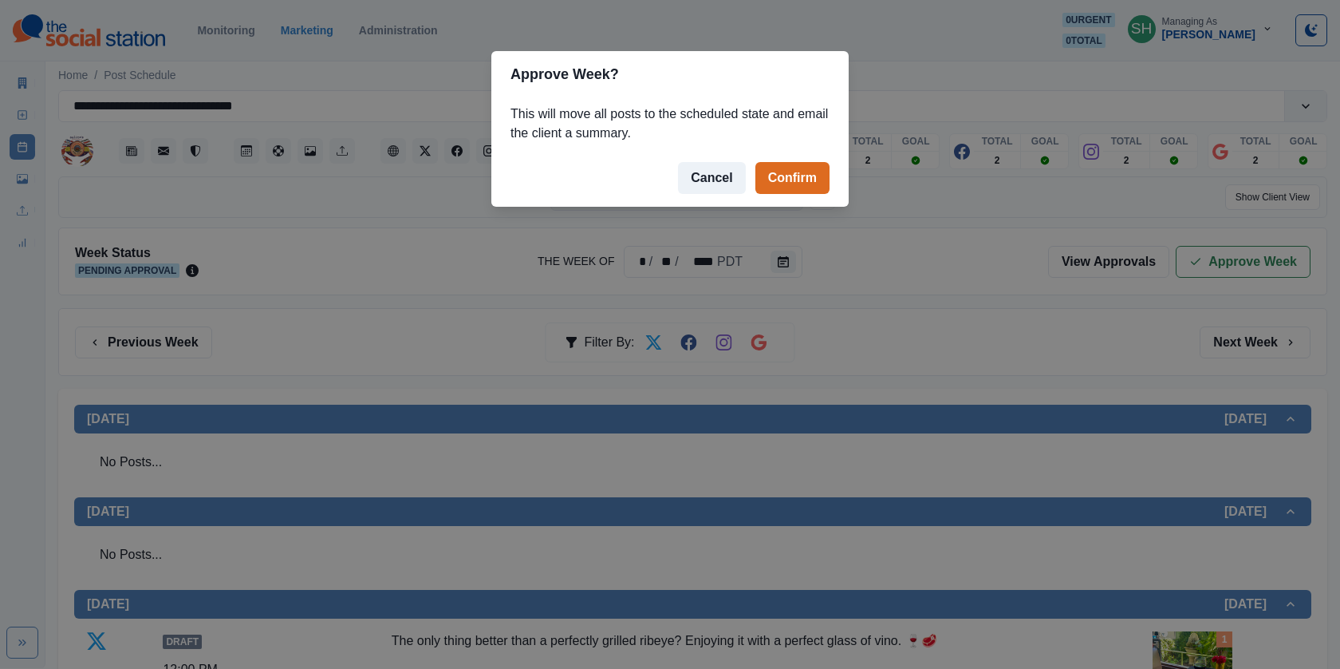
click at [765, 161] on footer "Cancel Confirm" at bounding box center [669, 177] width 357 height 57
click at [765, 163] on button "Confirm" at bounding box center [792, 178] width 74 height 32
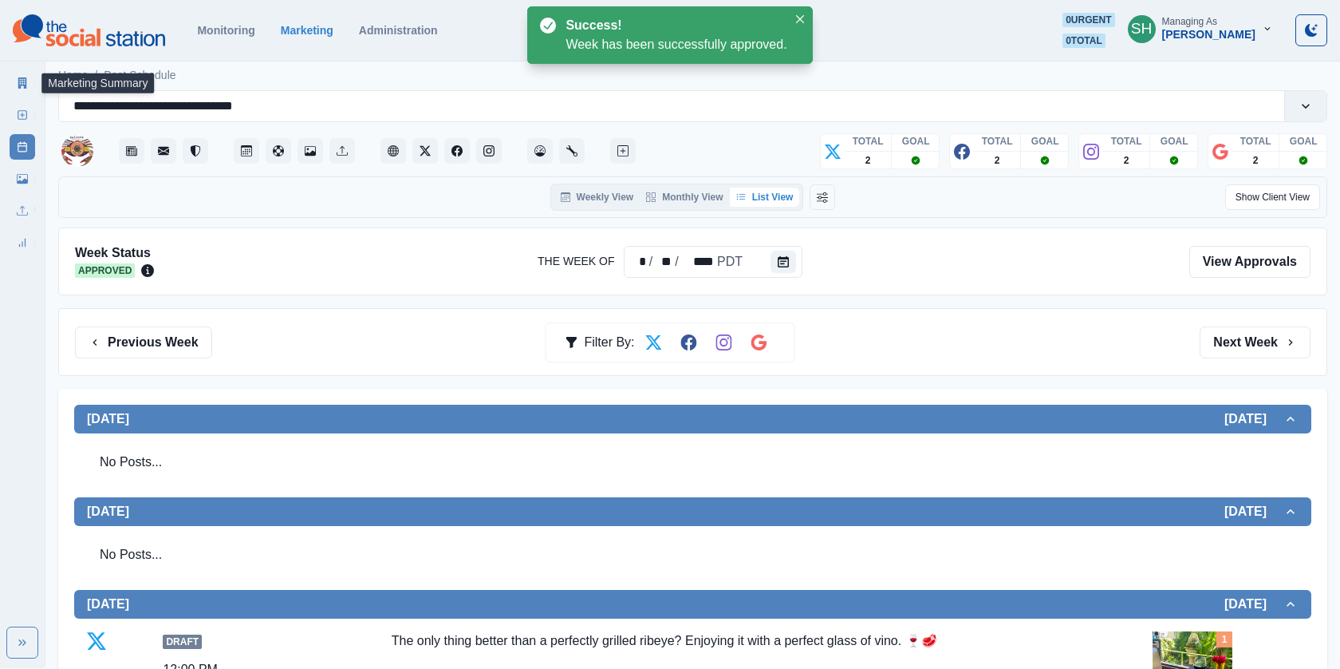
click at [22, 85] on icon at bounding box center [22, 82] width 11 height 11
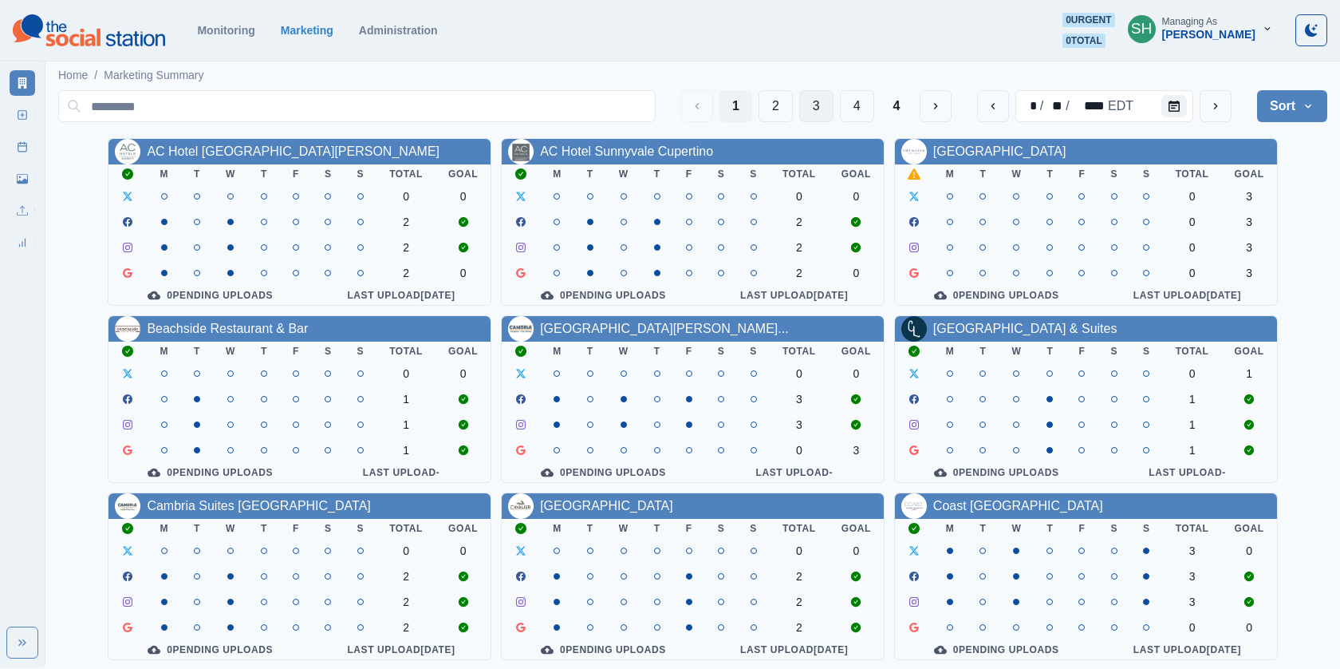
click at [822, 111] on button "3" at bounding box center [816, 106] width 34 height 32
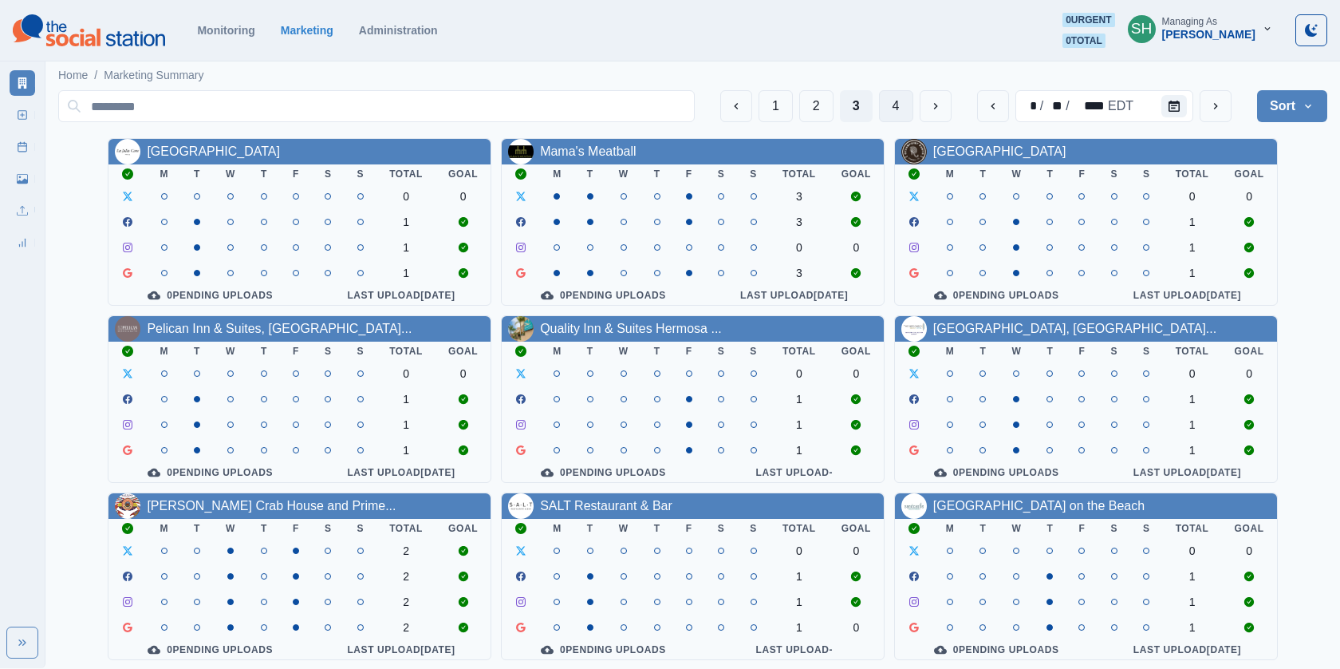
click at [897, 115] on button "4" at bounding box center [896, 106] width 34 height 32
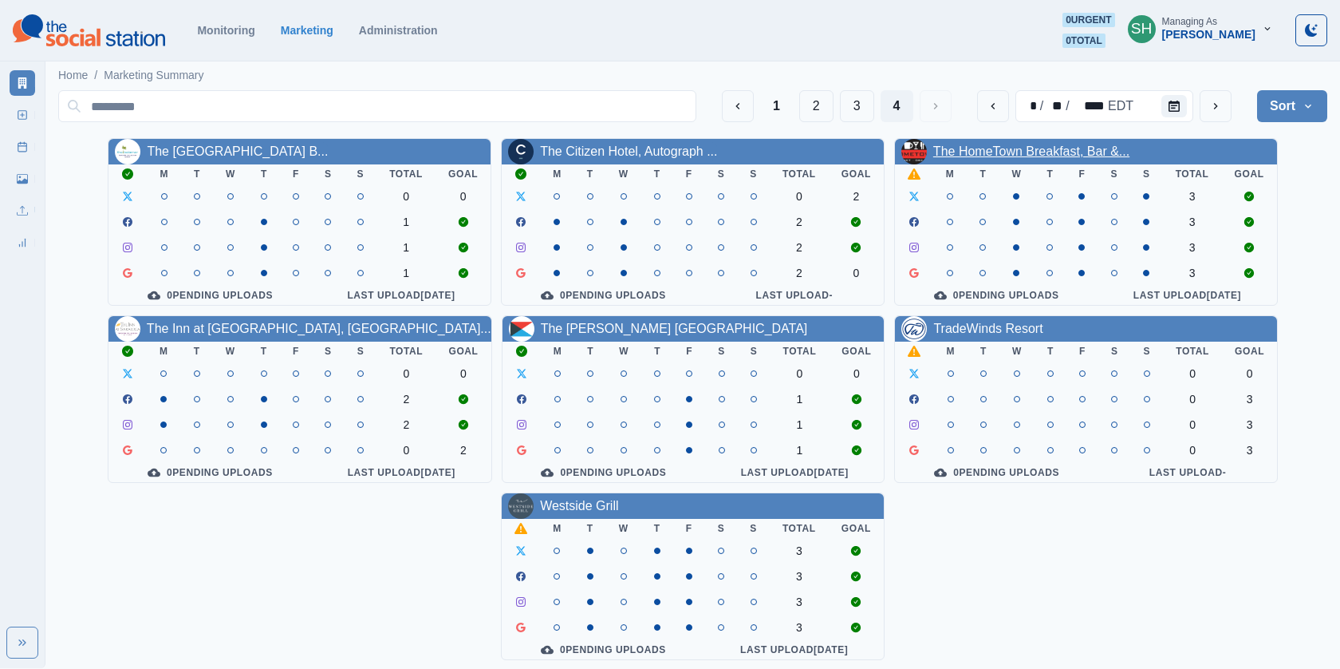
click at [937, 144] on link "The HomeTown Breakfast, Bar &..." at bounding box center [1031, 151] width 196 height 14
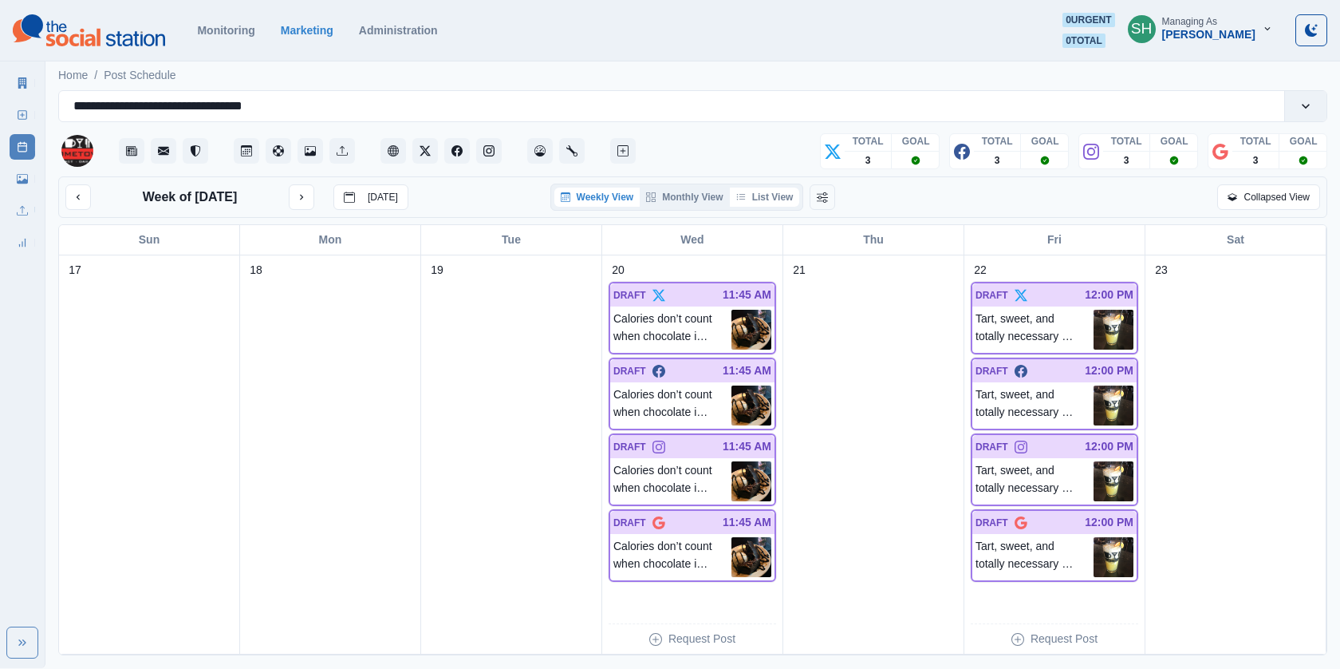
click at [757, 189] on button "List View" at bounding box center [765, 196] width 70 height 19
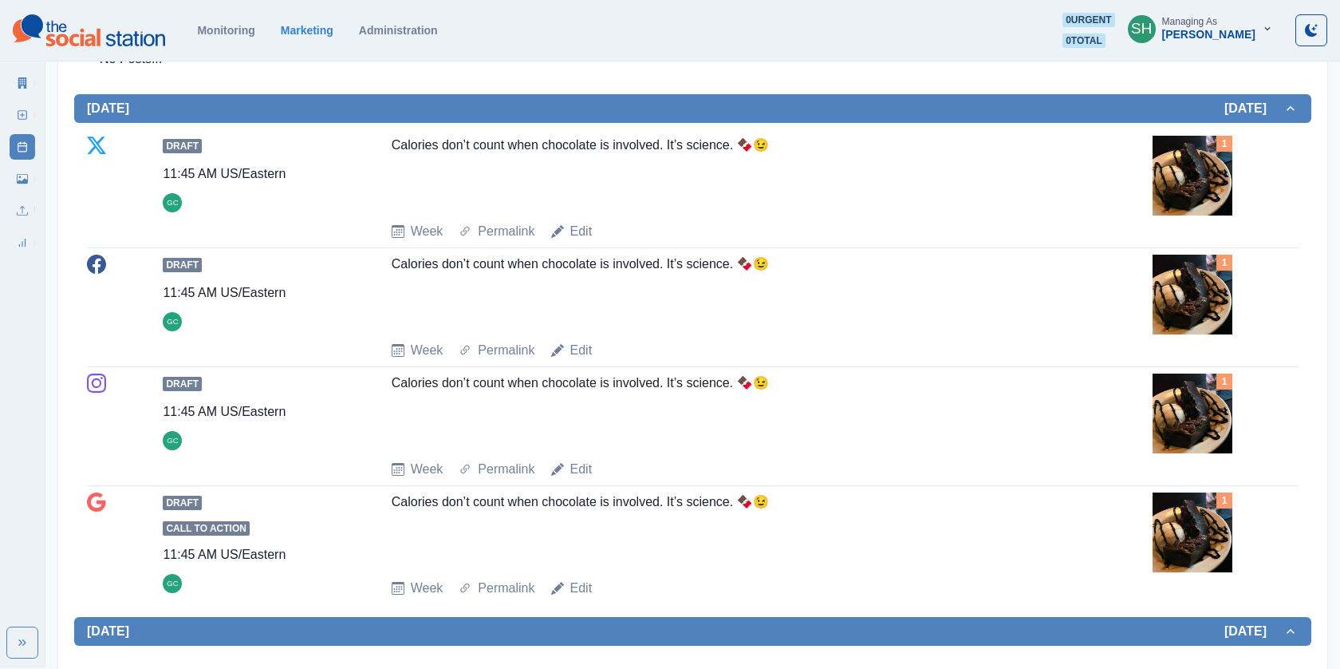
scroll to position [500, 0]
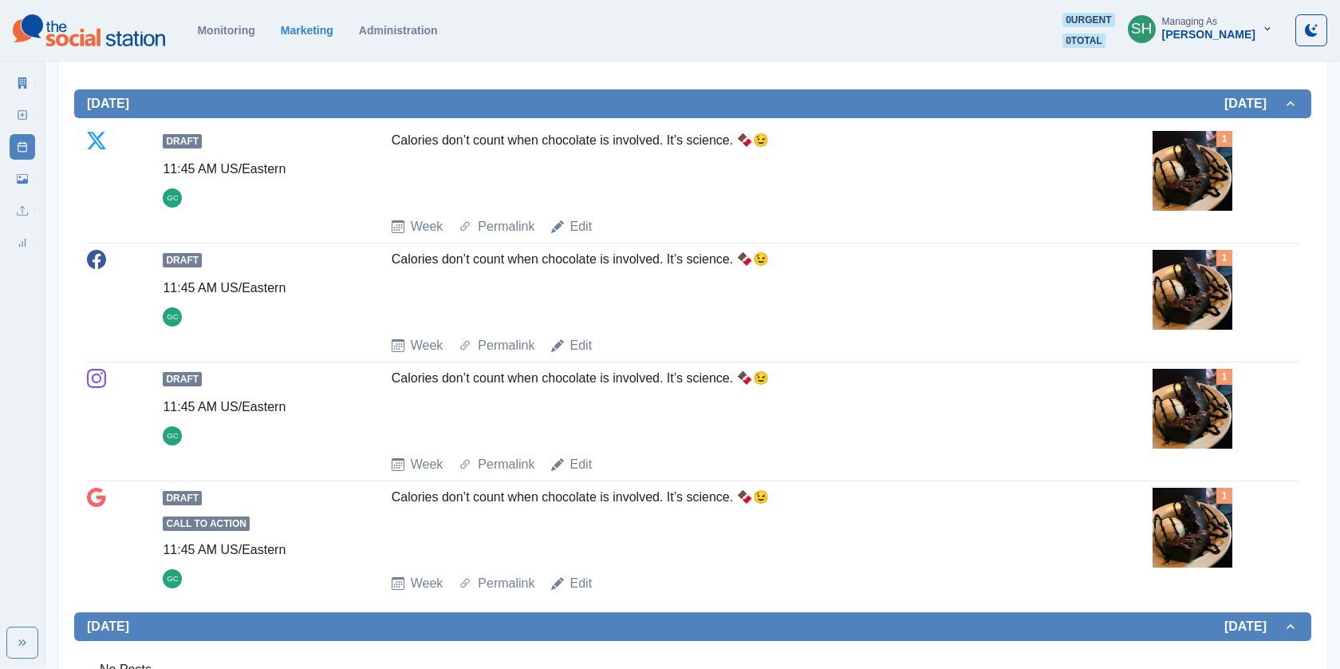
click at [1185, 274] on img at bounding box center [1193, 290] width 80 height 80
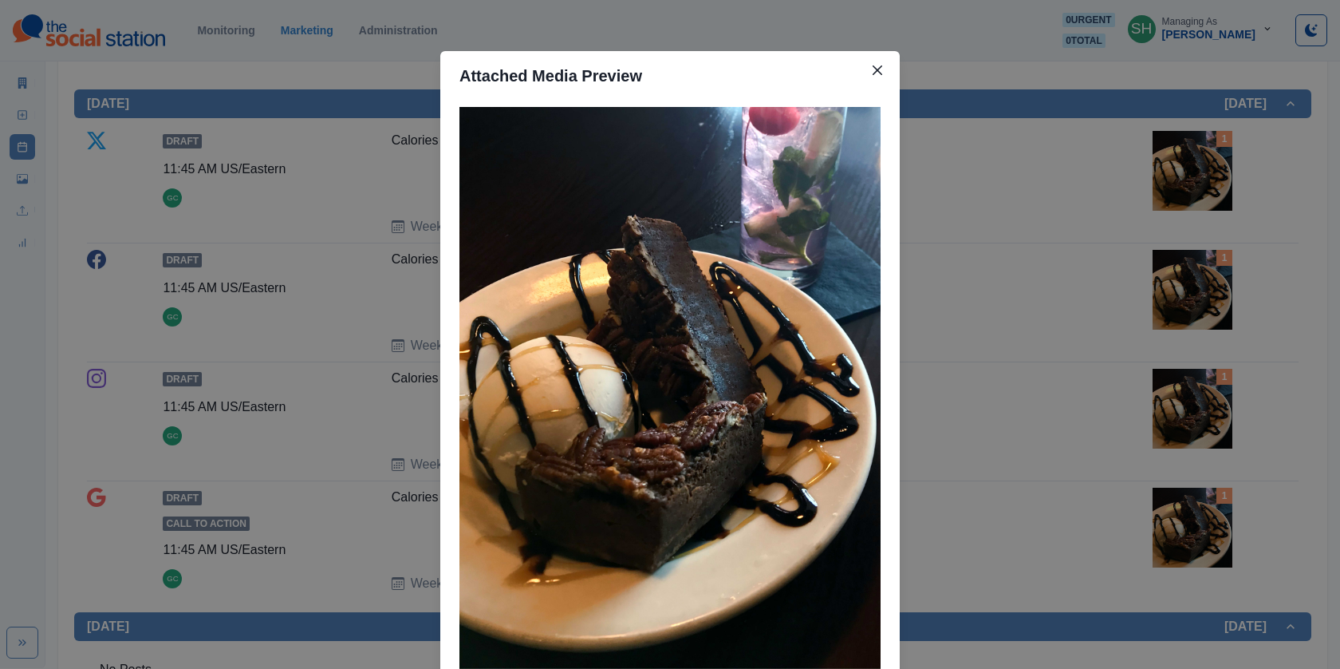
click at [1042, 261] on div "Attached Media Preview" at bounding box center [670, 334] width 1340 height 669
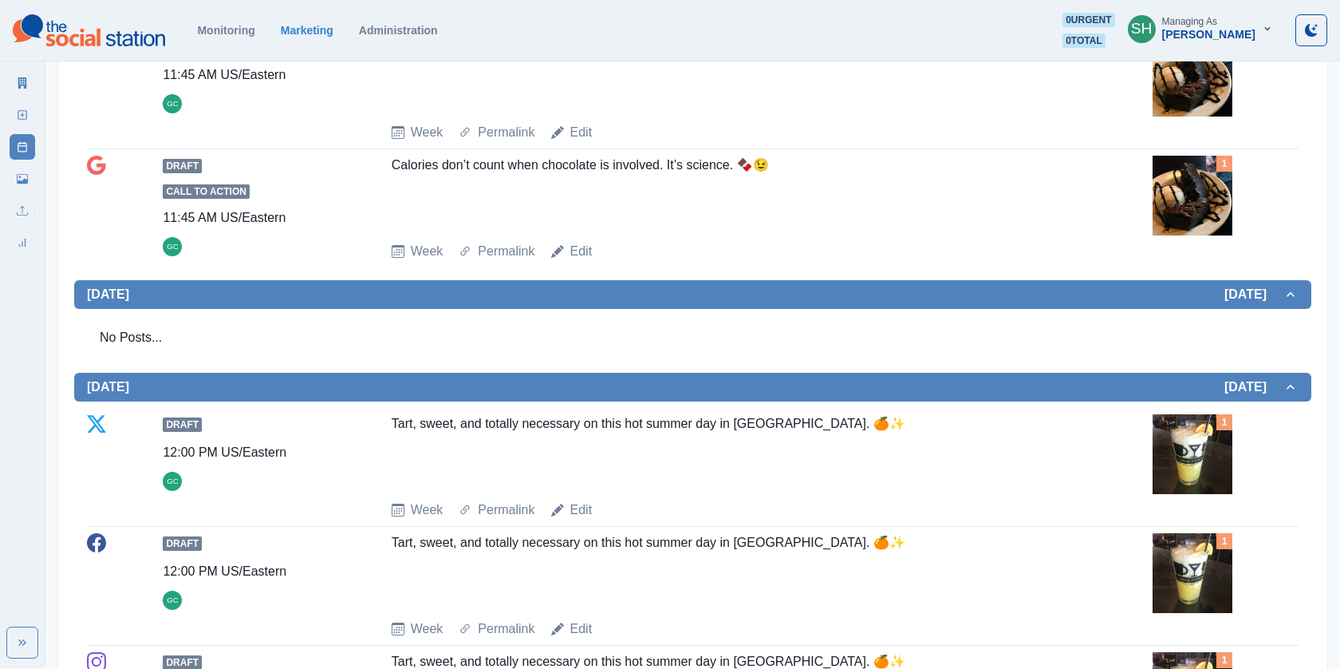
scroll to position [1160, 0]
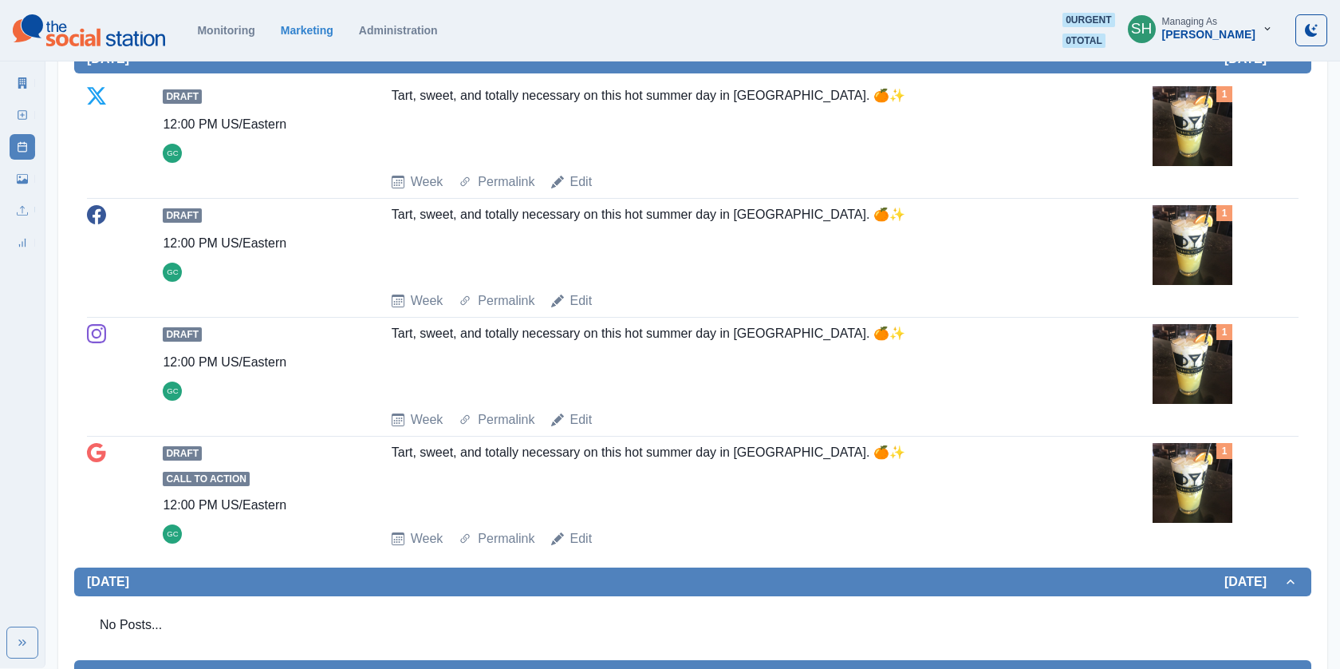
click at [1223, 144] on img at bounding box center [1193, 126] width 80 height 80
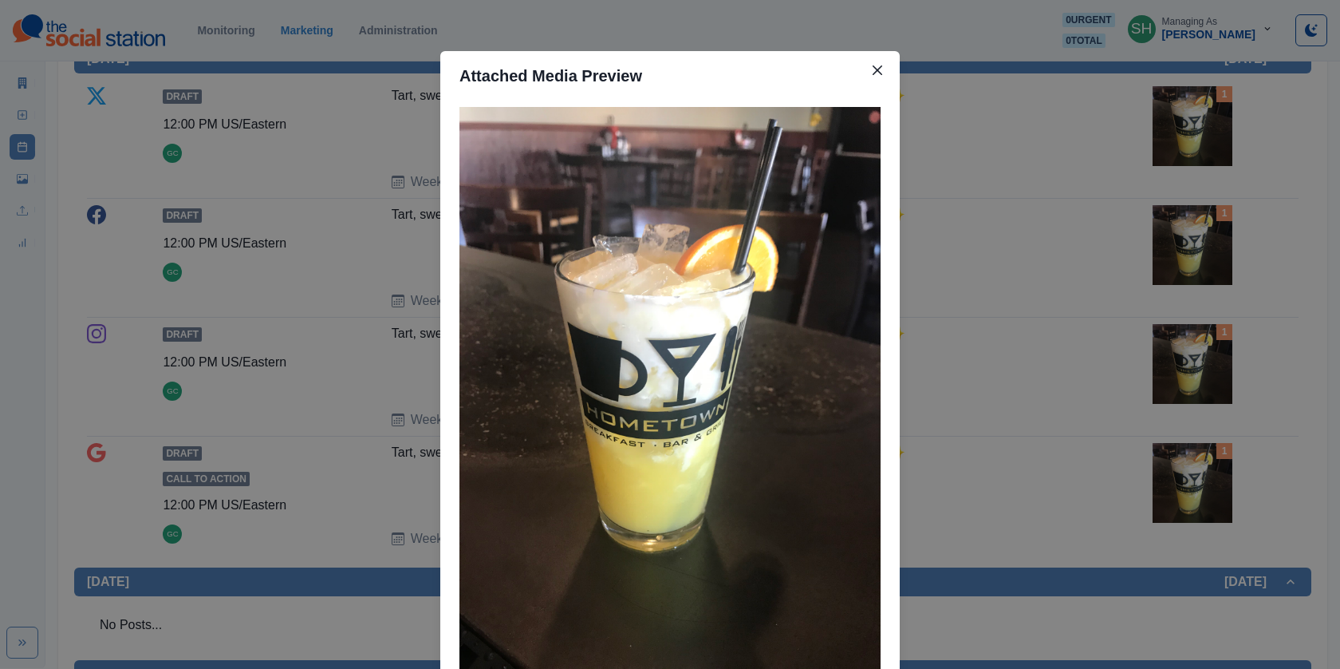
click at [1148, 147] on div "Attached Media Preview" at bounding box center [670, 334] width 1340 height 669
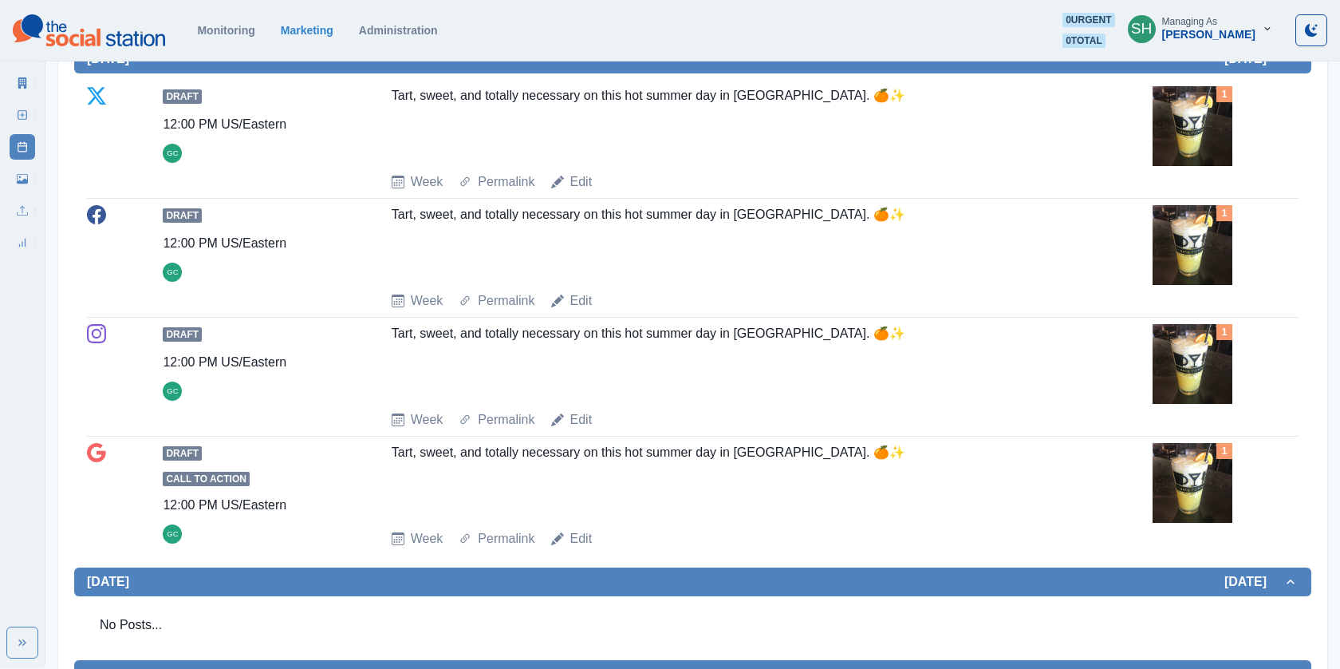
scroll to position [1698, 0]
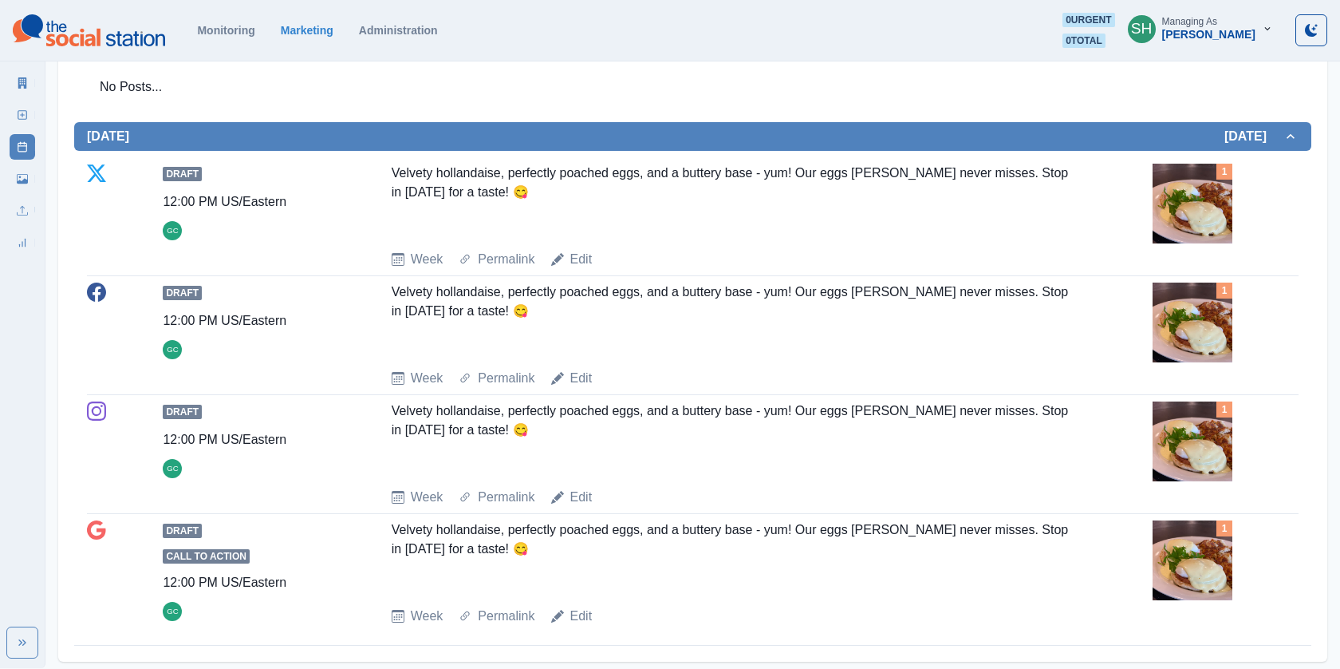
click at [1208, 198] on img at bounding box center [1193, 204] width 80 height 80
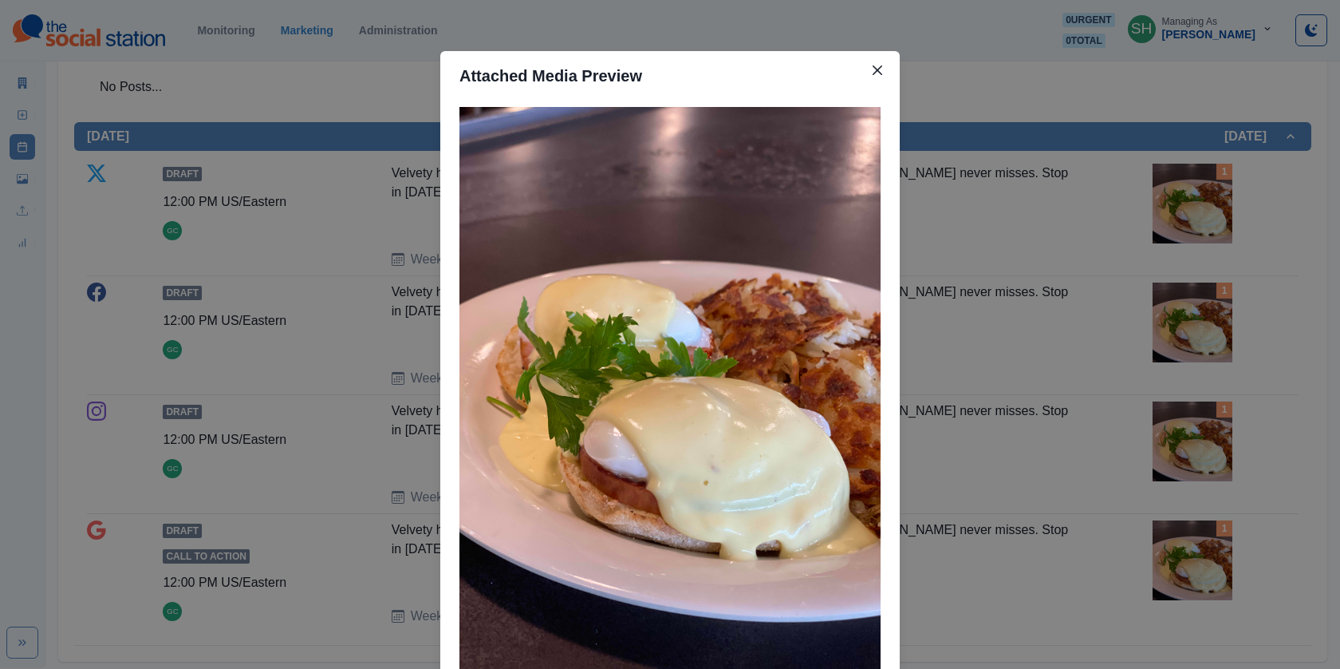
click at [1208, 198] on div "Attached Media Preview" at bounding box center [670, 334] width 1340 height 669
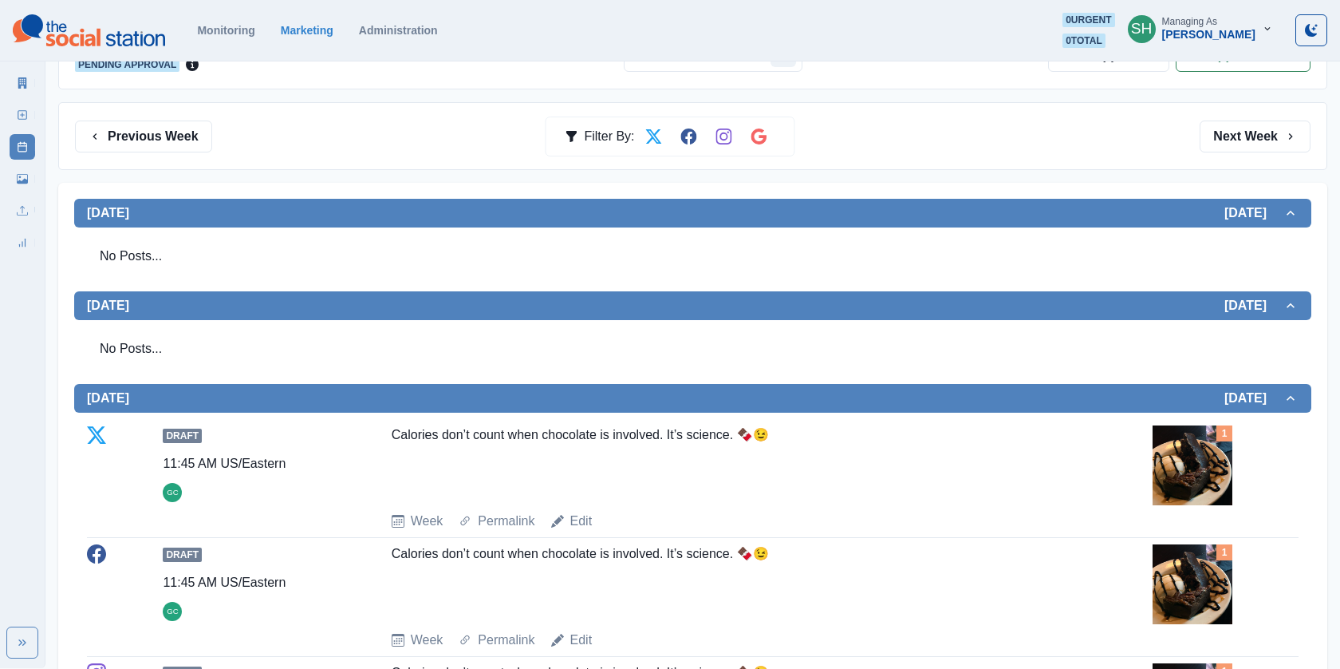
scroll to position [0, 0]
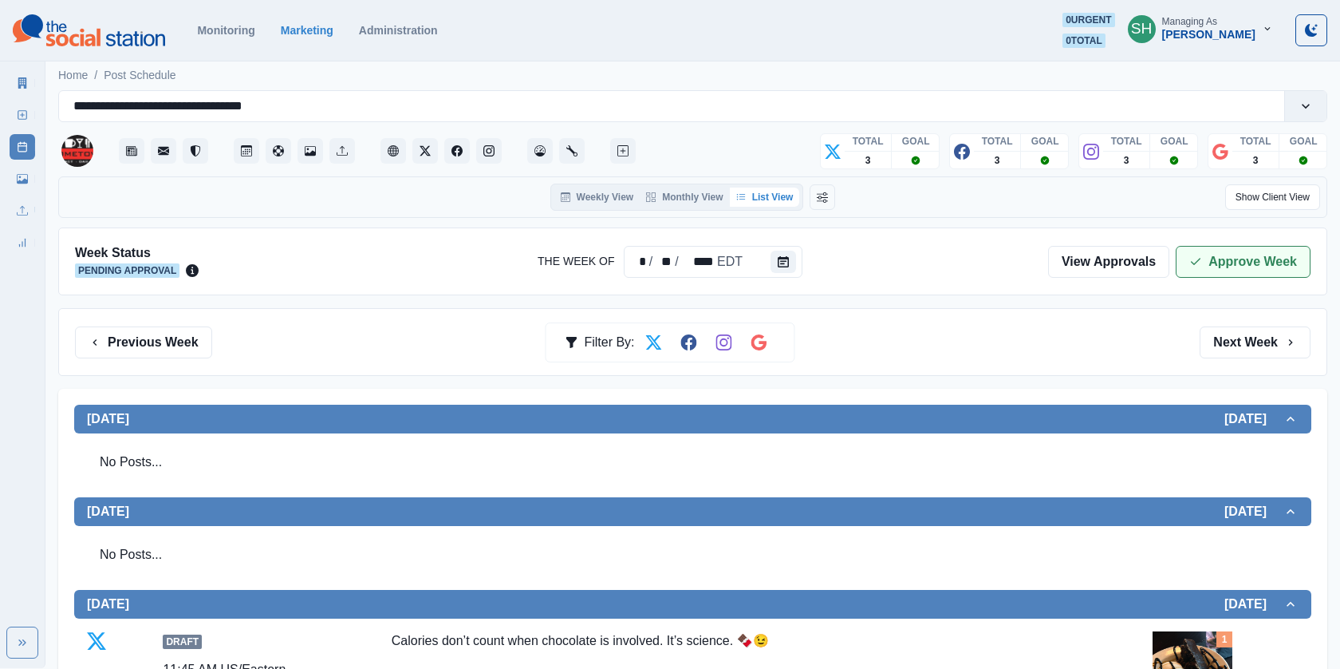
click at [1194, 247] on button "Approve Week" at bounding box center [1243, 262] width 135 height 32
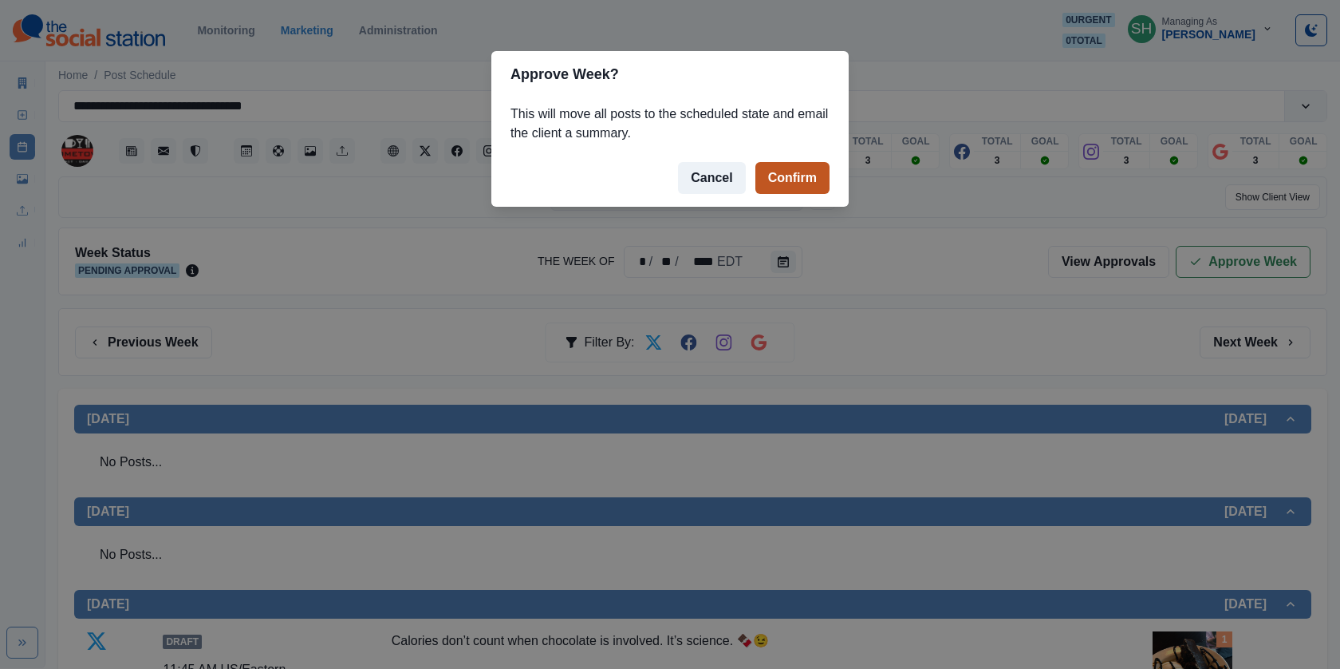
click at [802, 184] on button "Confirm" at bounding box center [792, 178] width 74 height 32
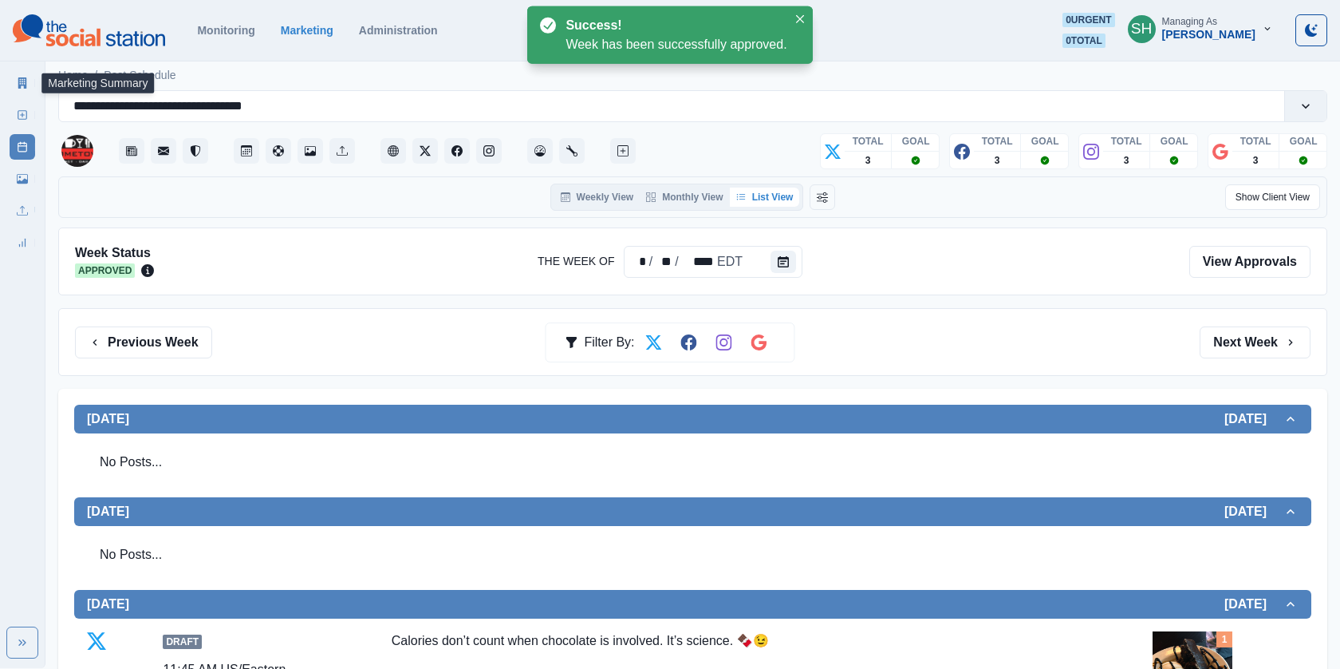
click at [23, 77] on icon at bounding box center [22, 82] width 11 height 11
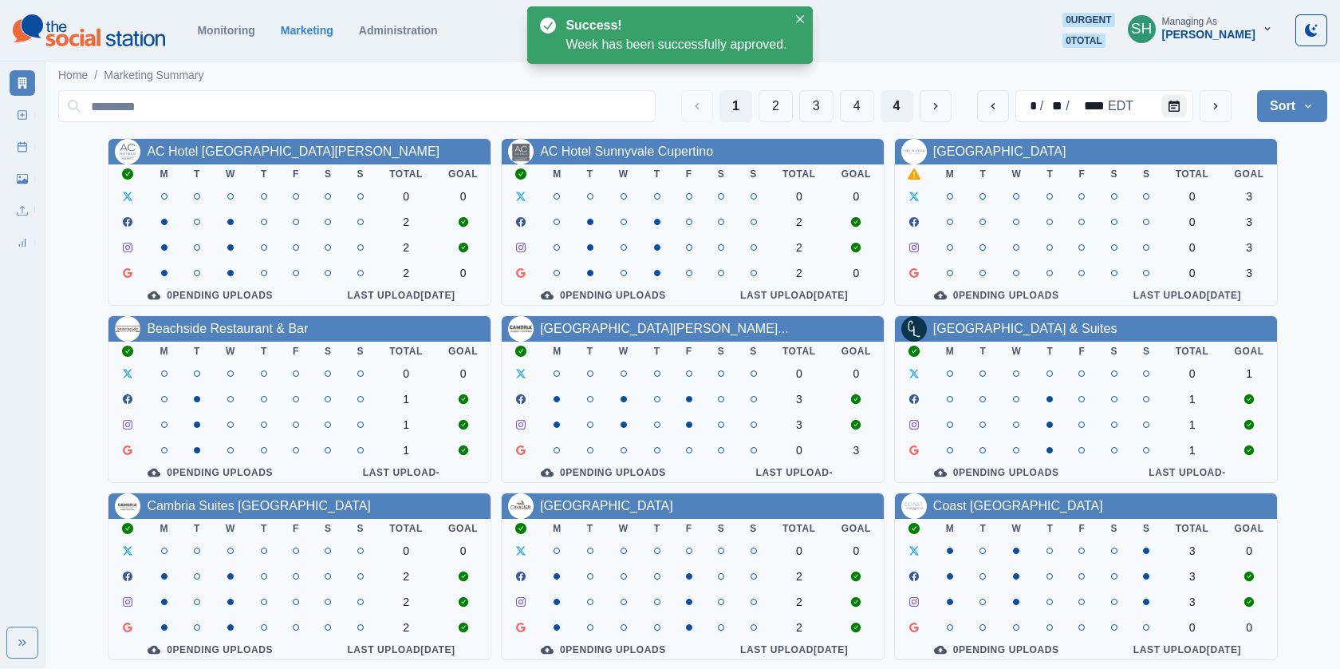
click at [888, 96] on button "4" at bounding box center [897, 106] width 33 height 32
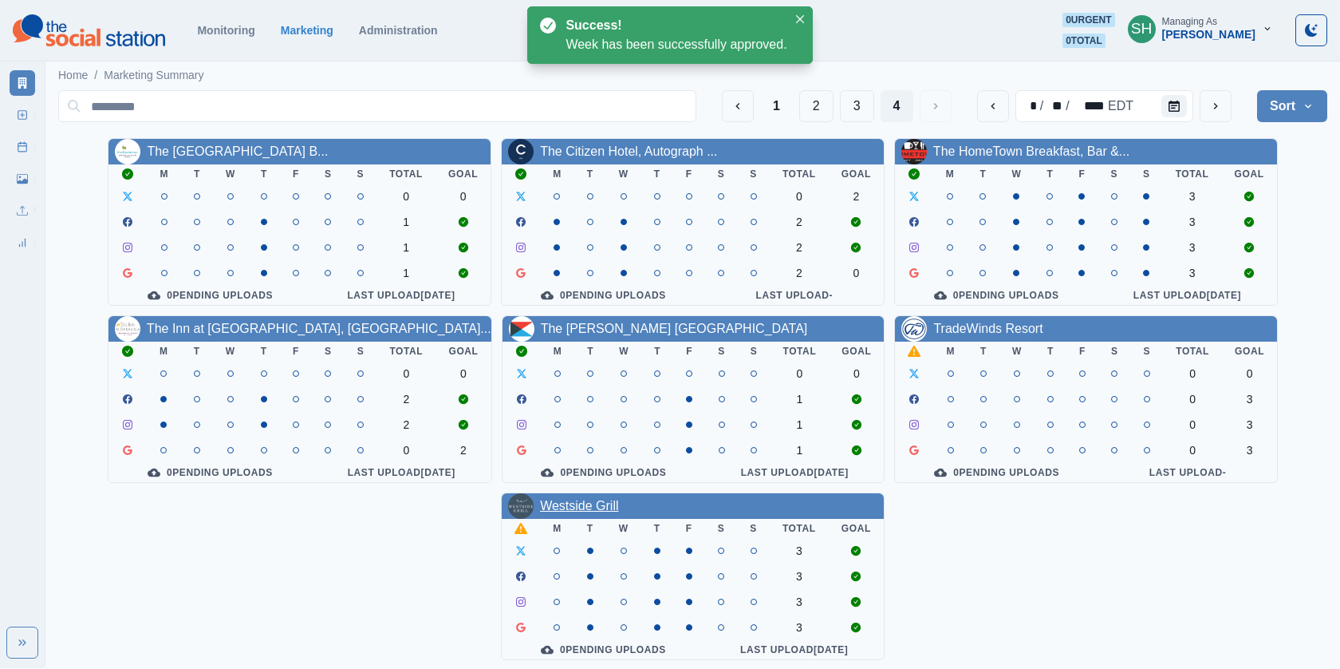
click at [578, 503] on link "Westside Grill" at bounding box center [579, 506] width 78 height 14
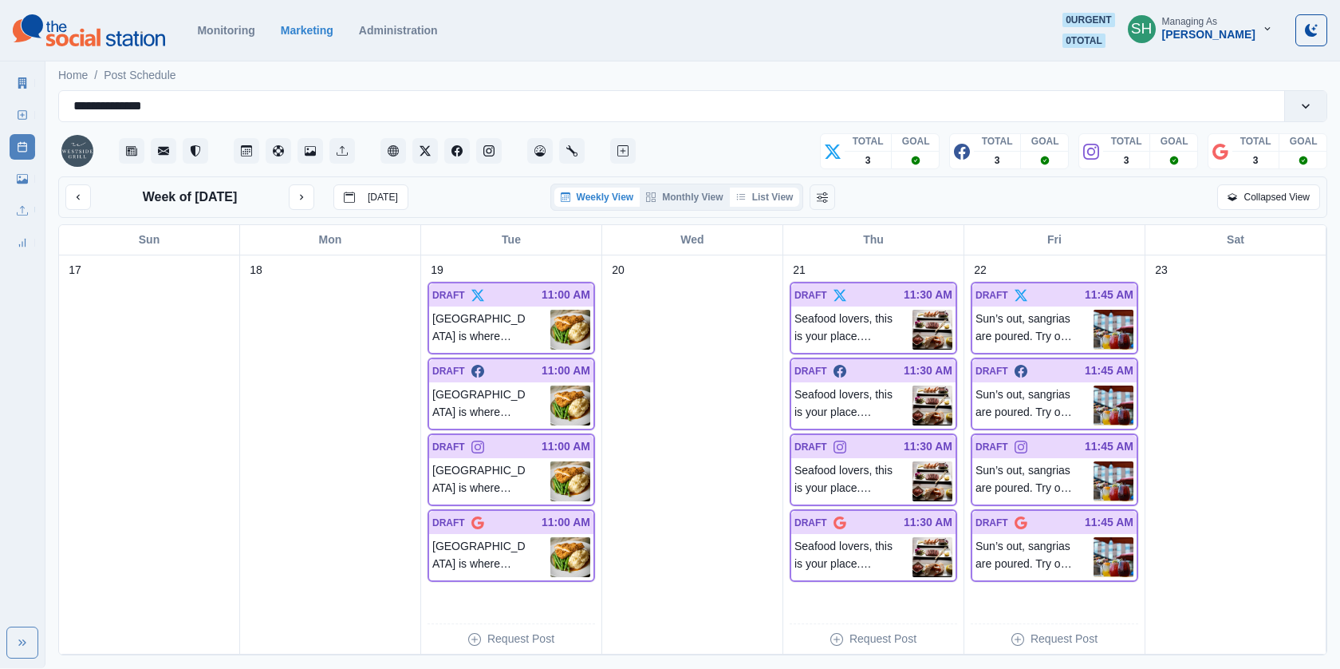
click at [769, 193] on button "List View" at bounding box center [765, 196] width 70 height 19
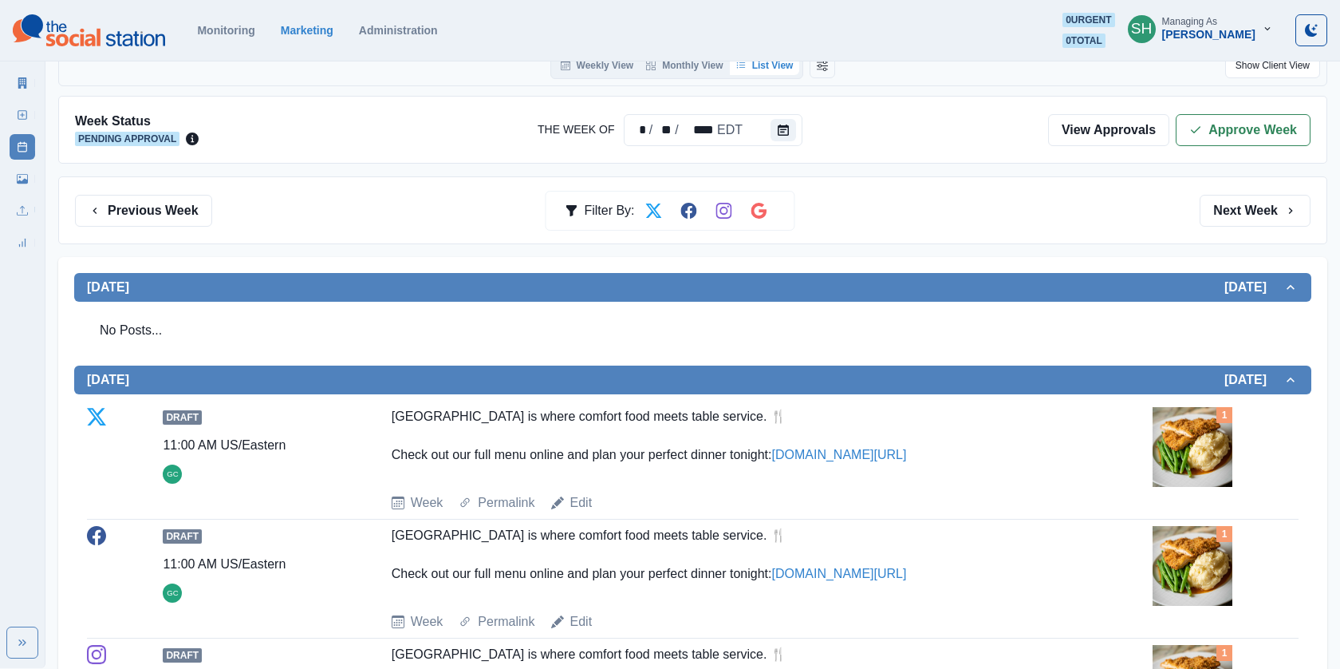
scroll to position [340, 0]
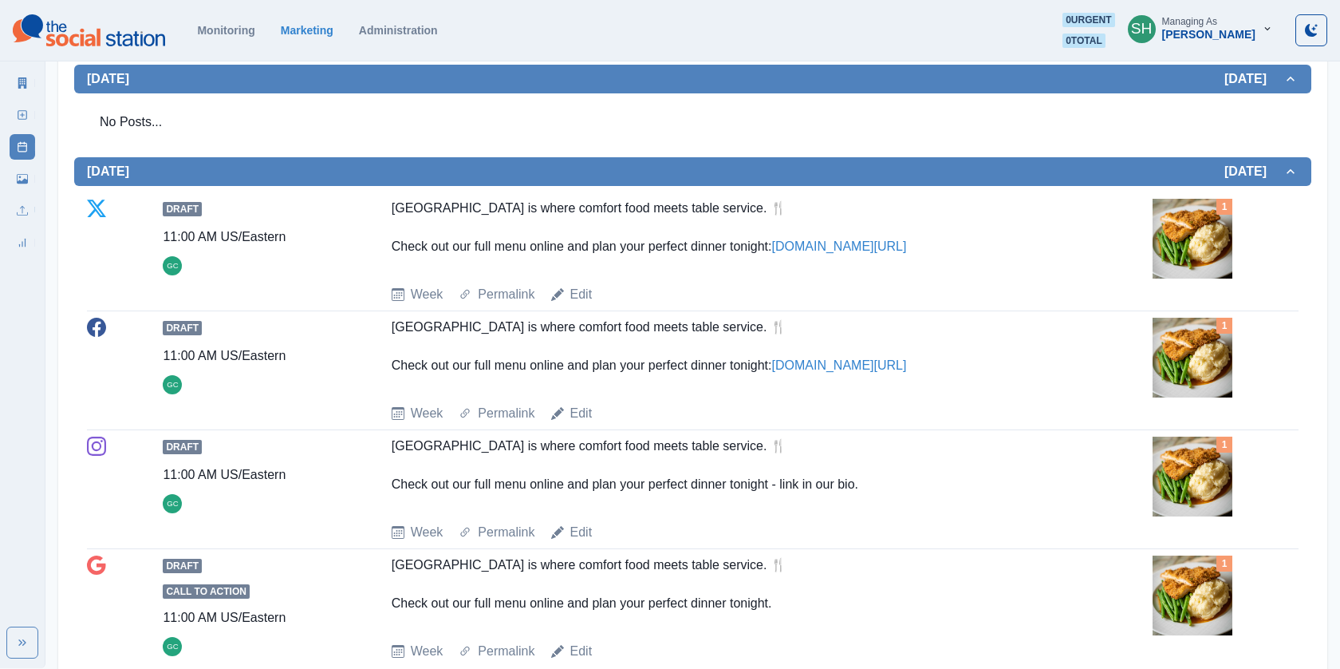
click at [1185, 222] on img at bounding box center [1193, 239] width 80 height 80
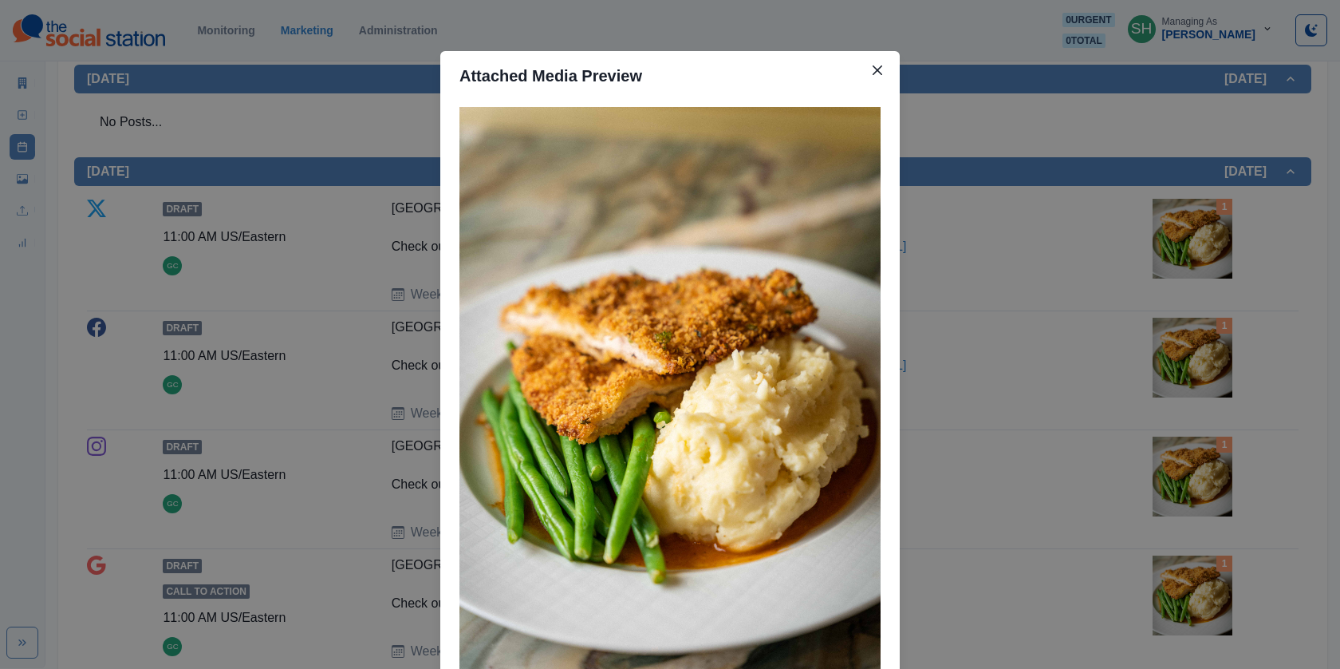
click at [1146, 250] on div "Attached Media Preview" at bounding box center [670, 334] width 1340 height 669
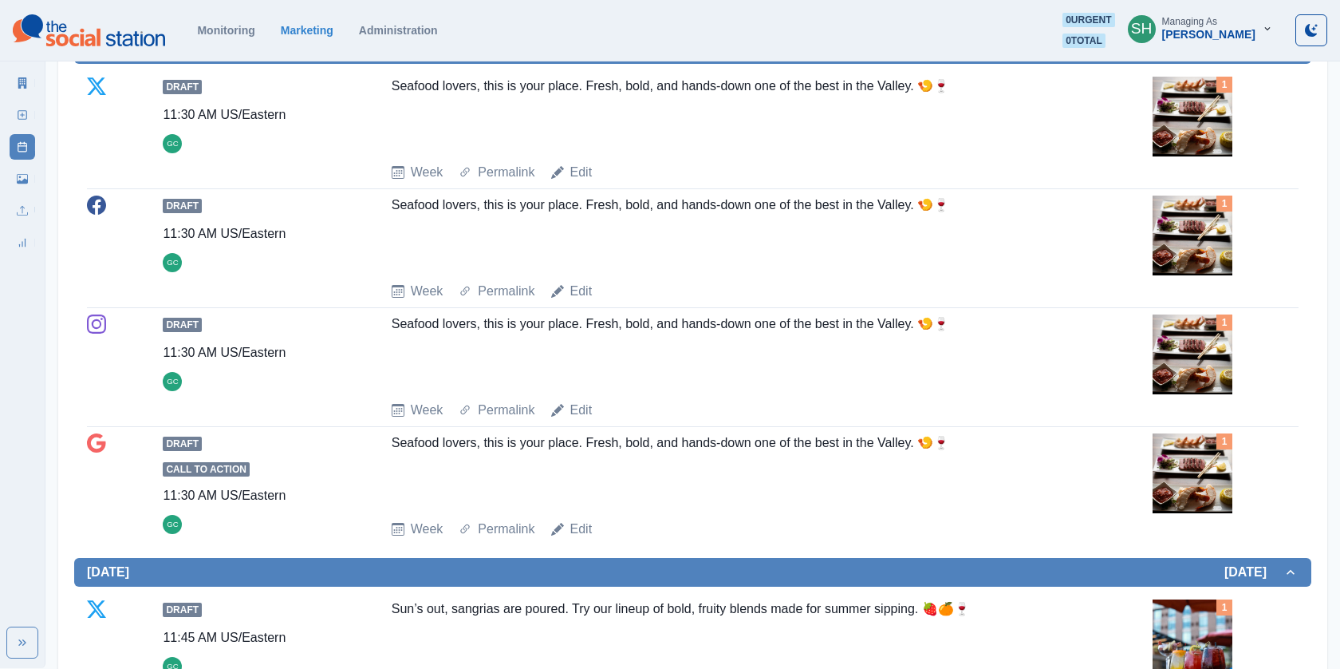
scroll to position [1078, 0]
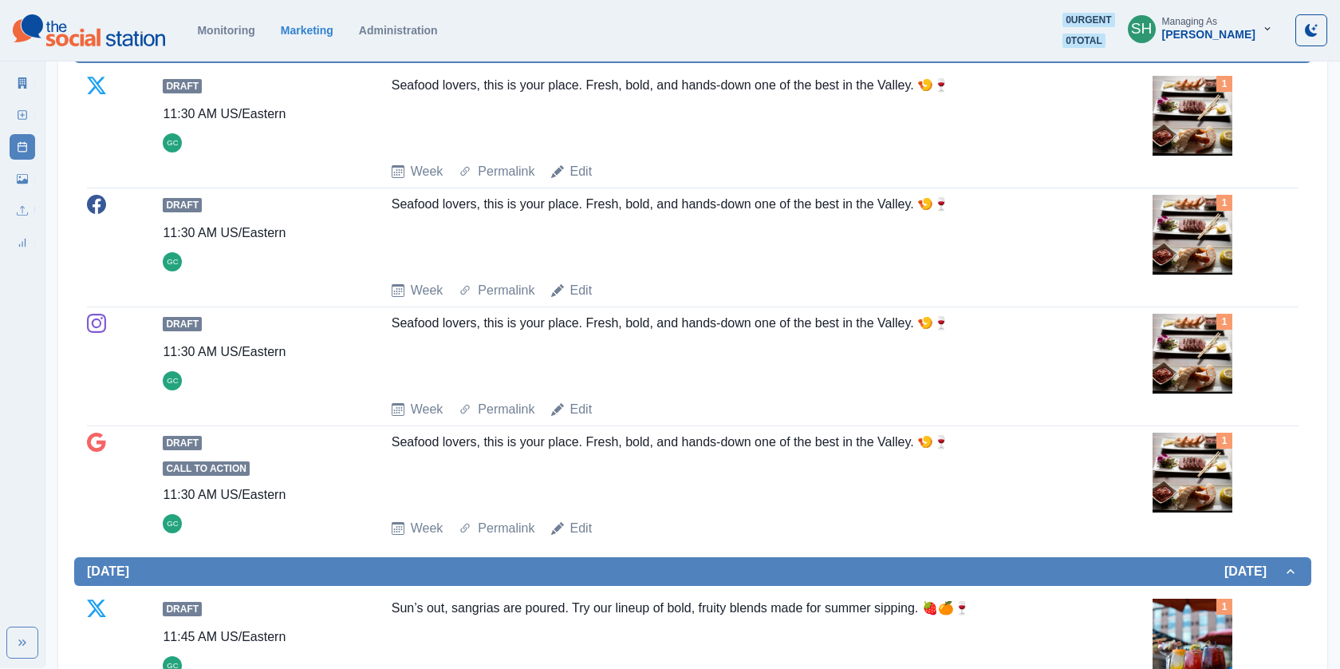
click at [1153, 131] on img at bounding box center [1193, 116] width 80 height 80
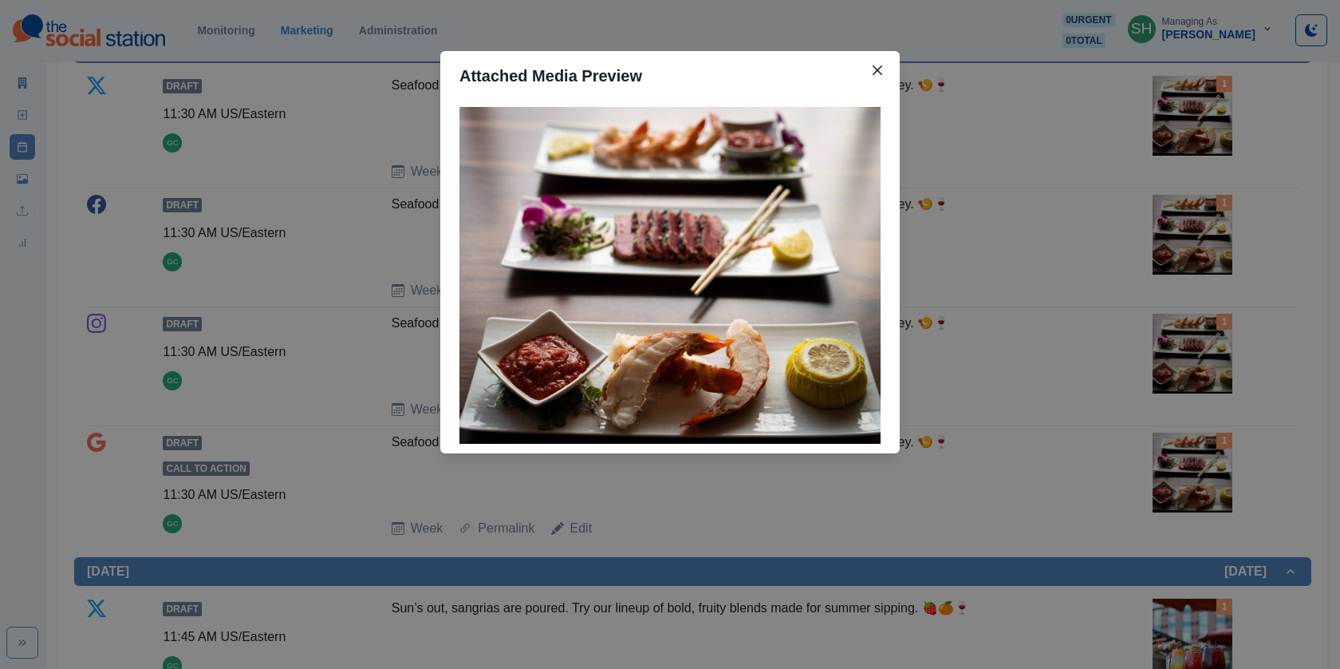
click at [1137, 152] on div "Attached Media Preview" at bounding box center [670, 334] width 1340 height 669
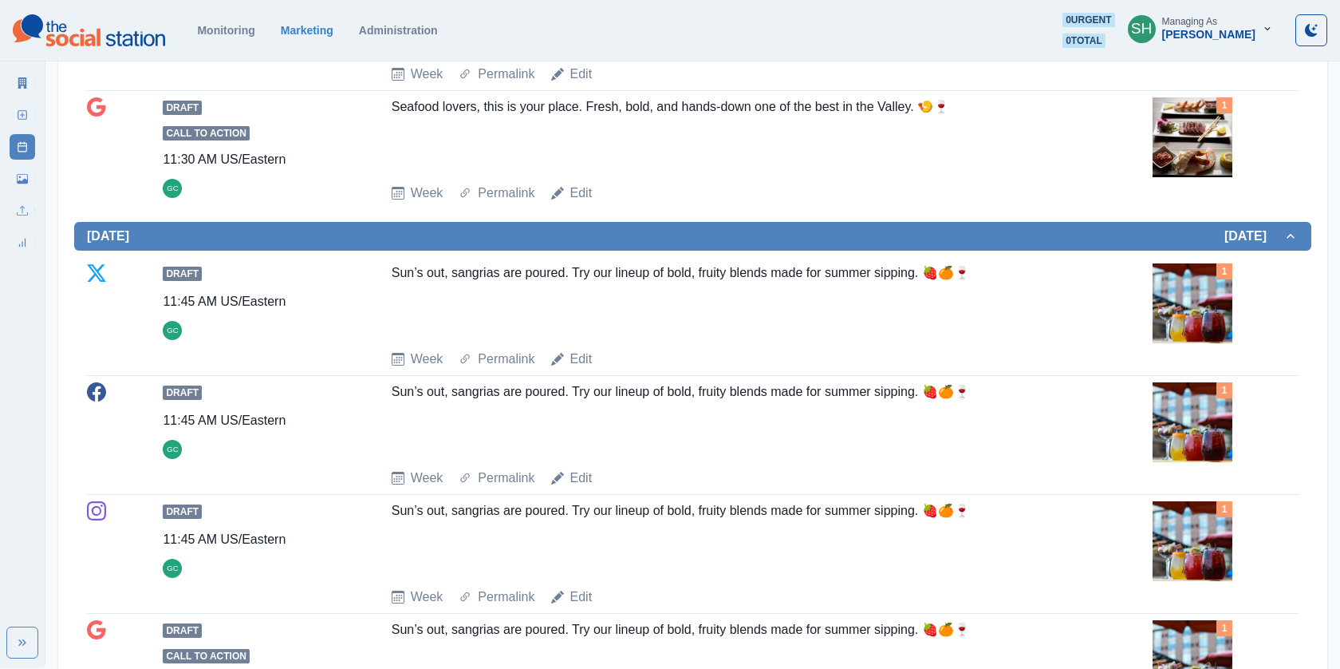
scroll to position [1524, 0]
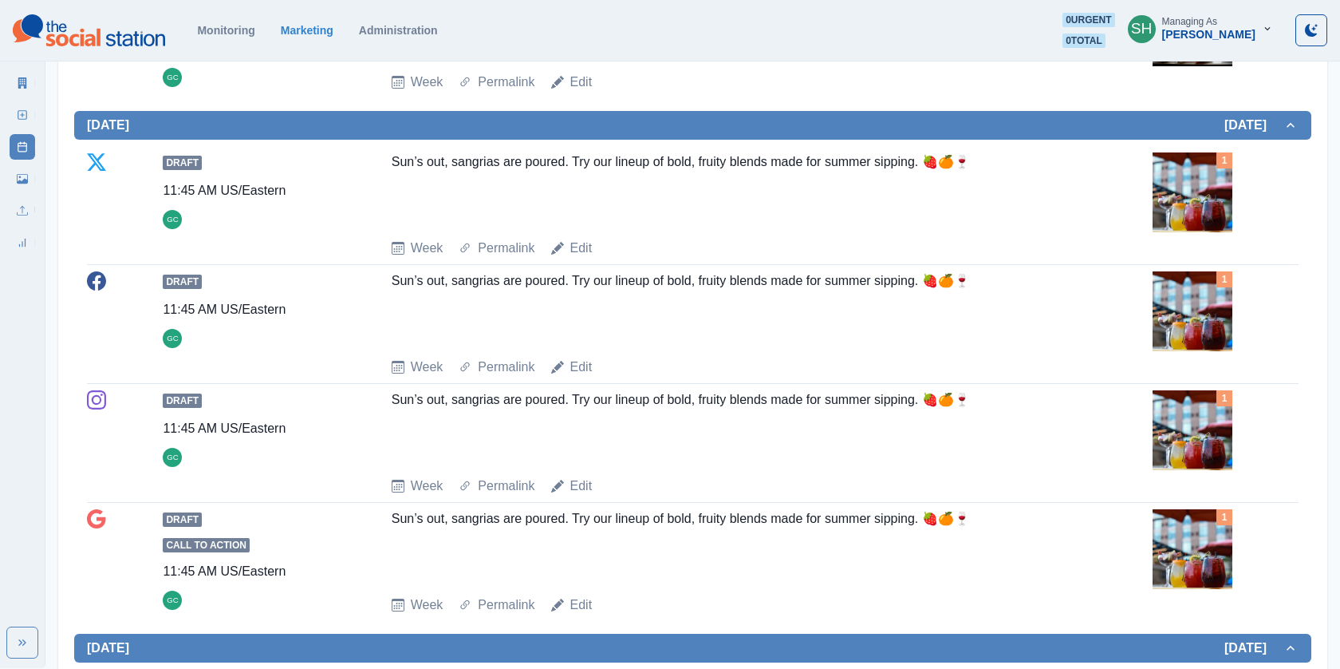
click at [1189, 187] on img at bounding box center [1193, 192] width 80 height 80
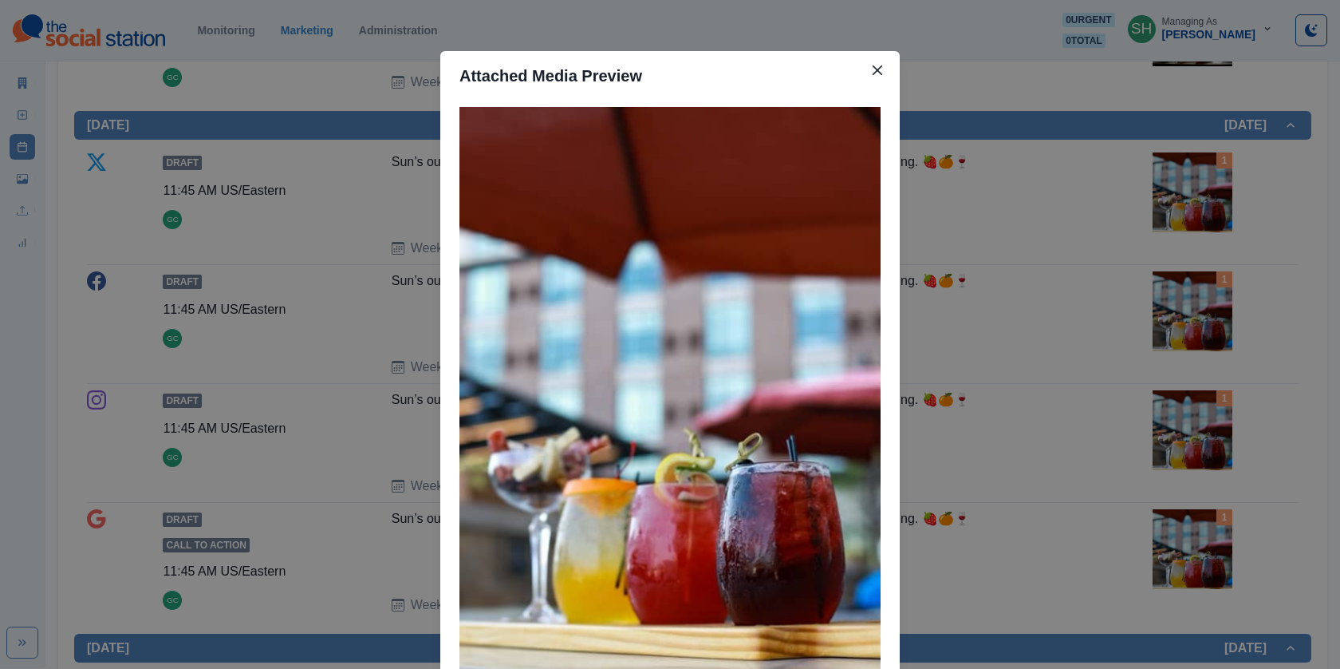
click at [1189, 187] on div "Attached Media Preview" at bounding box center [670, 334] width 1340 height 669
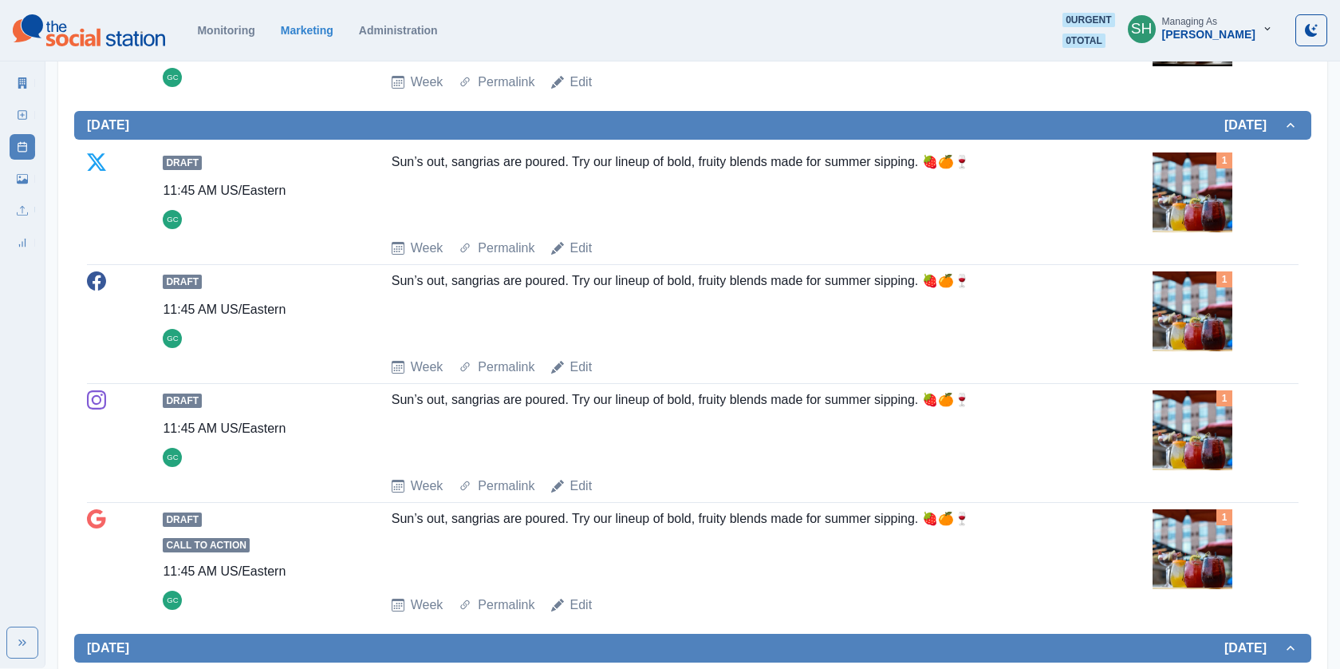
scroll to position [1552, 0]
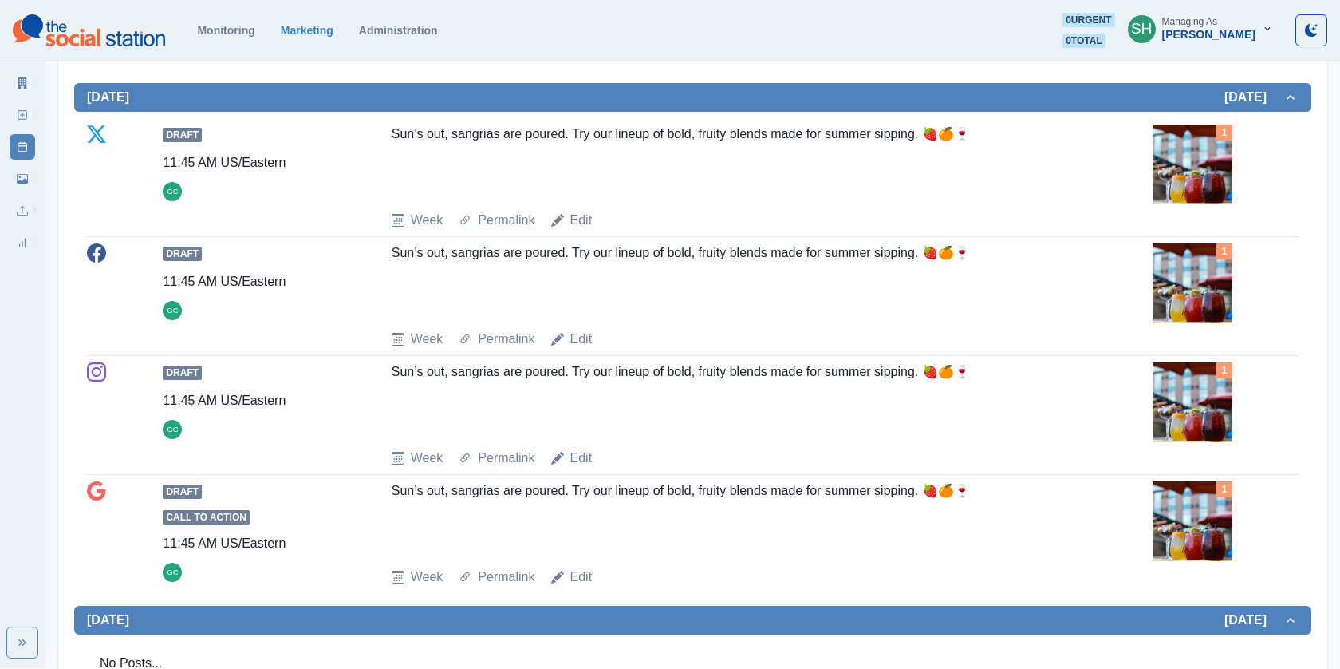
click at [1225, 132] on div "1" at bounding box center [1225, 132] width 16 height 16
click at [1198, 149] on img at bounding box center [1193, 164] width 80 height 80
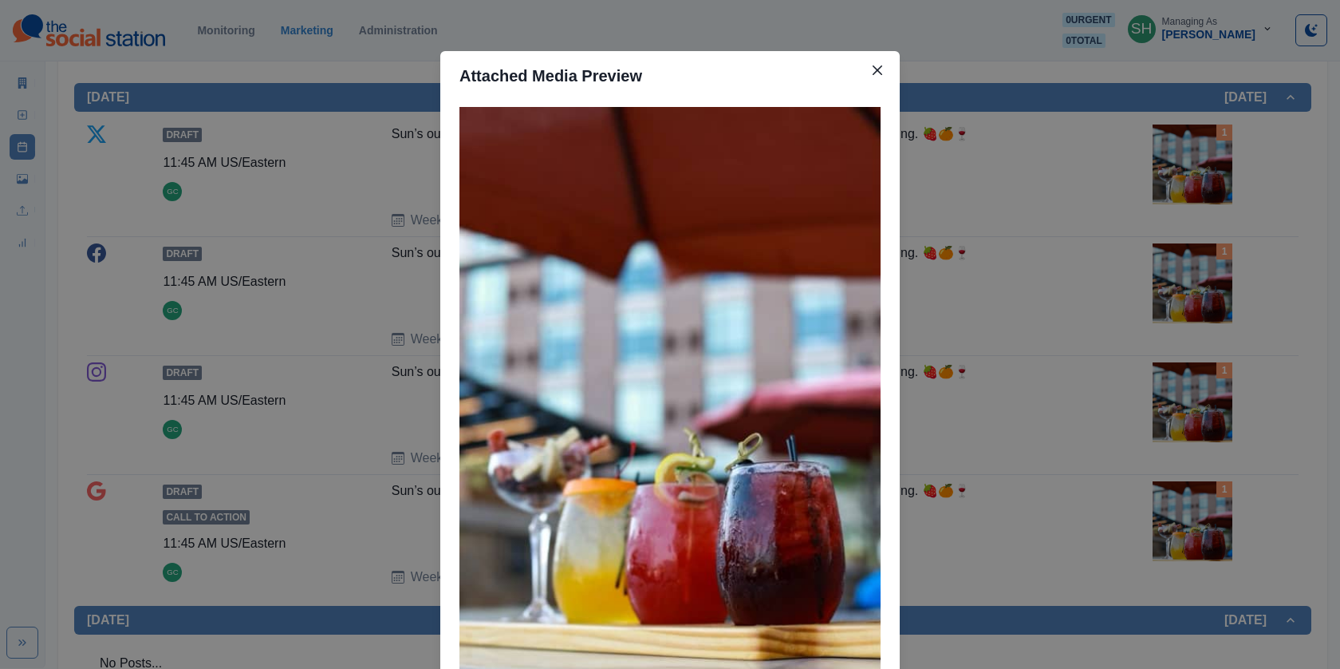
click at [1198, 149] on div "Attached Media Preview" at bounding box center [670, 334] width 1340 height 669
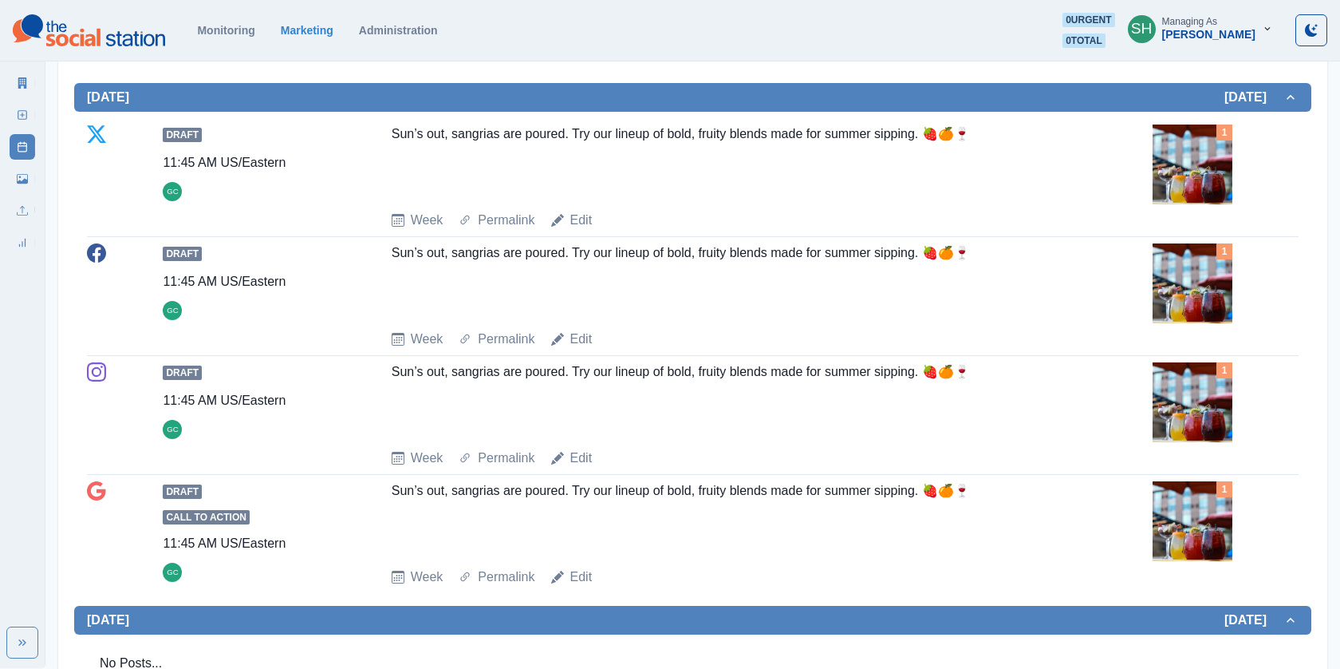
click at [1198, 149] on img at bounding box center [1193, 164] width 80 height 80
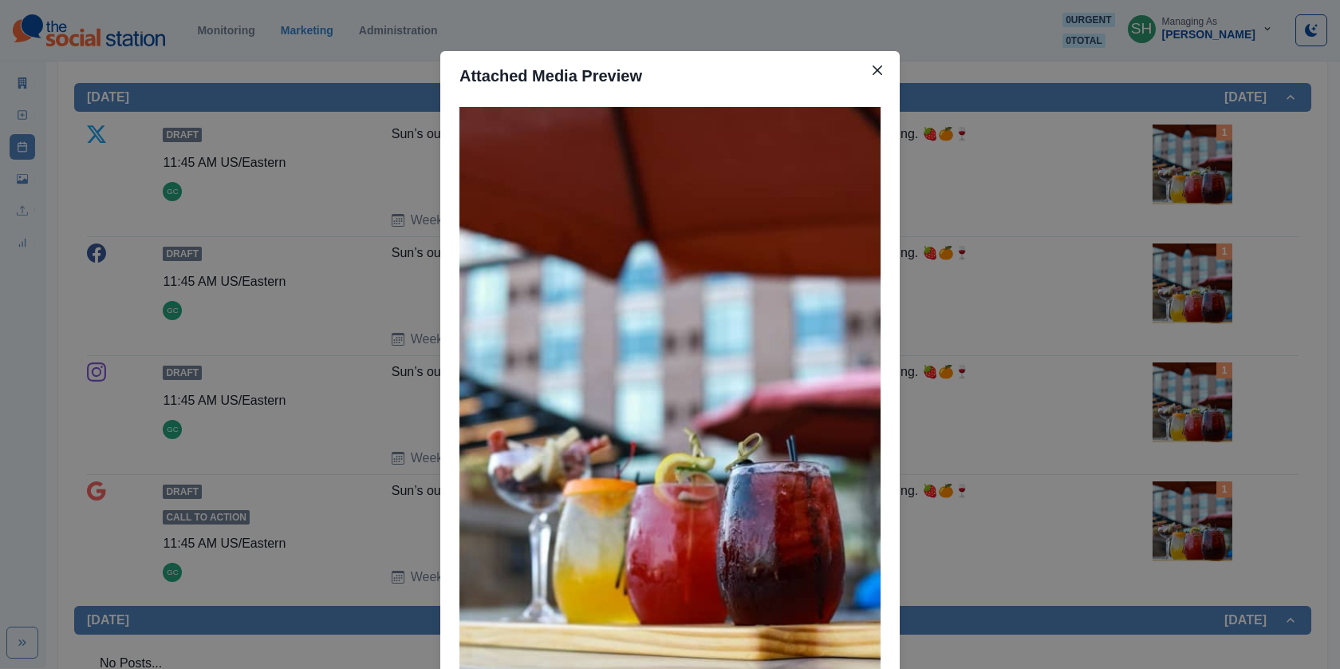
click at [1198, 149] on div "Attached Media Preview" at bounding box center [670, 334] width 1340 height 669
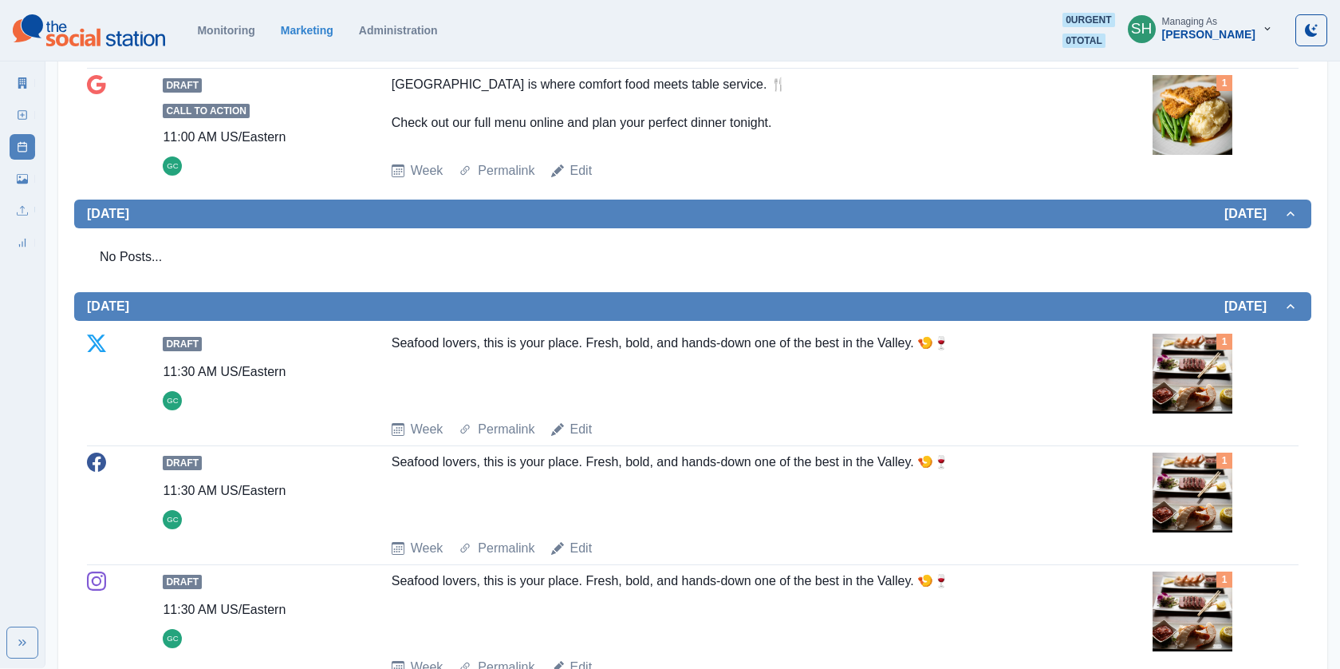
scroll to position [0, 0]
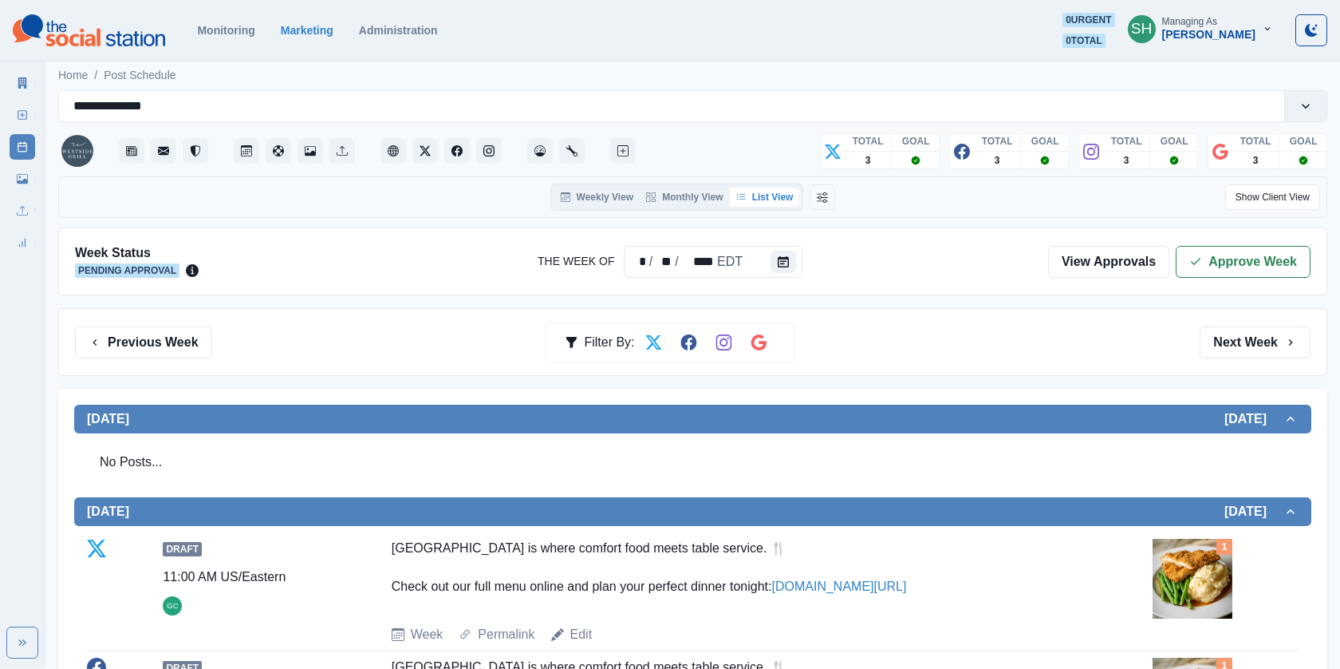
click at [1220, 276] on div "Week Status Pending Approval The Week Of * / ** / **** EDT View Approvals Appro…" at bounding box center [692, 261] width 1269 height 68
click at [1211, 266] on button "Approve Week" at bounding box center [1243, 262] width 135 height 32
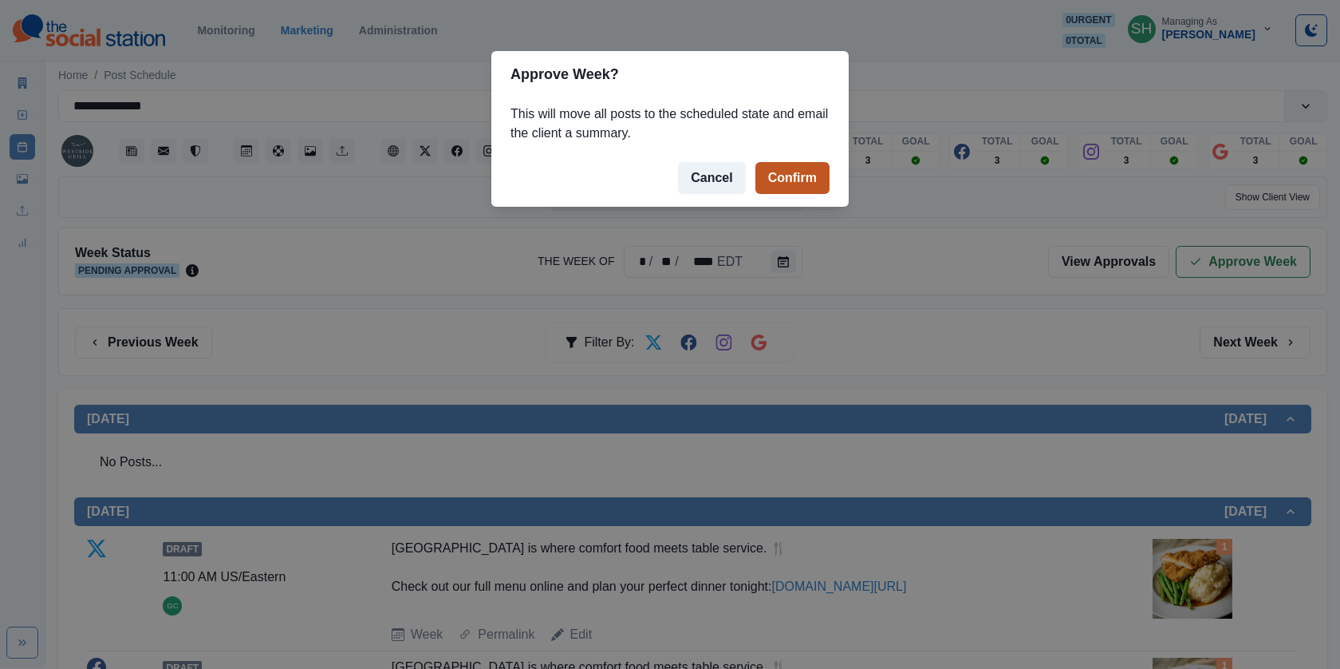
click at [783, 177] on button "Confirm" at bounding box center [792, 178] width 74 height 32
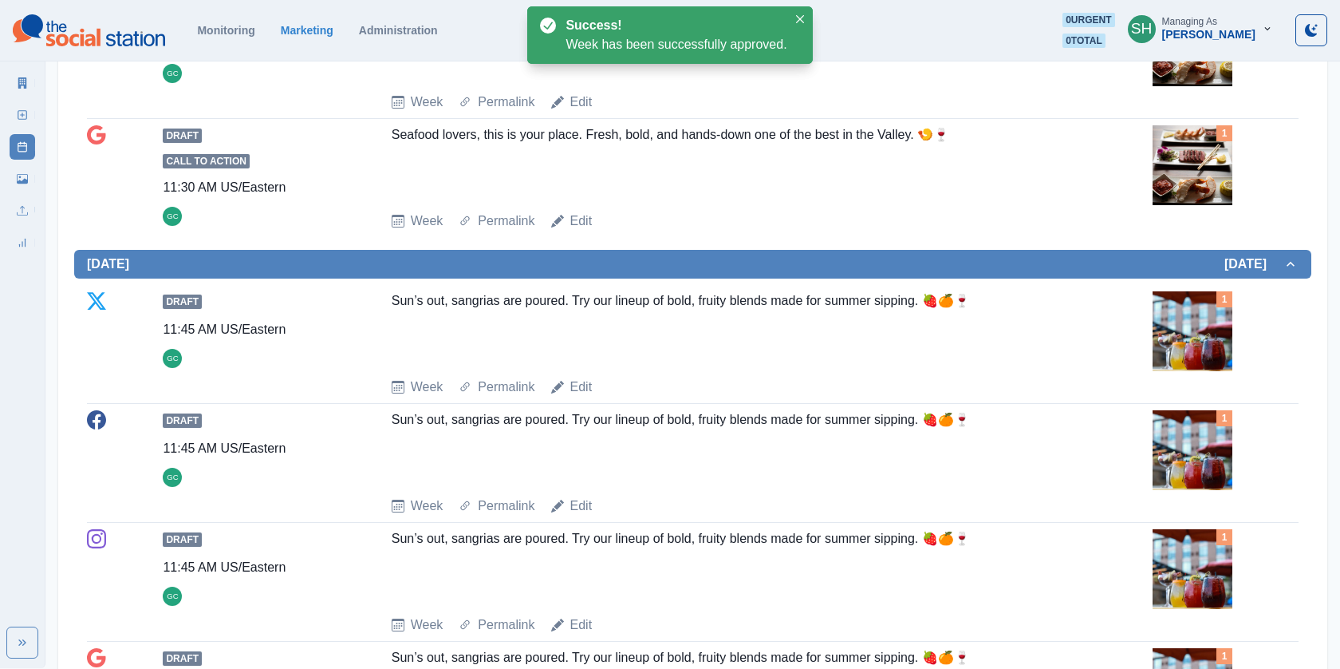
scroll to position [1698, 0]
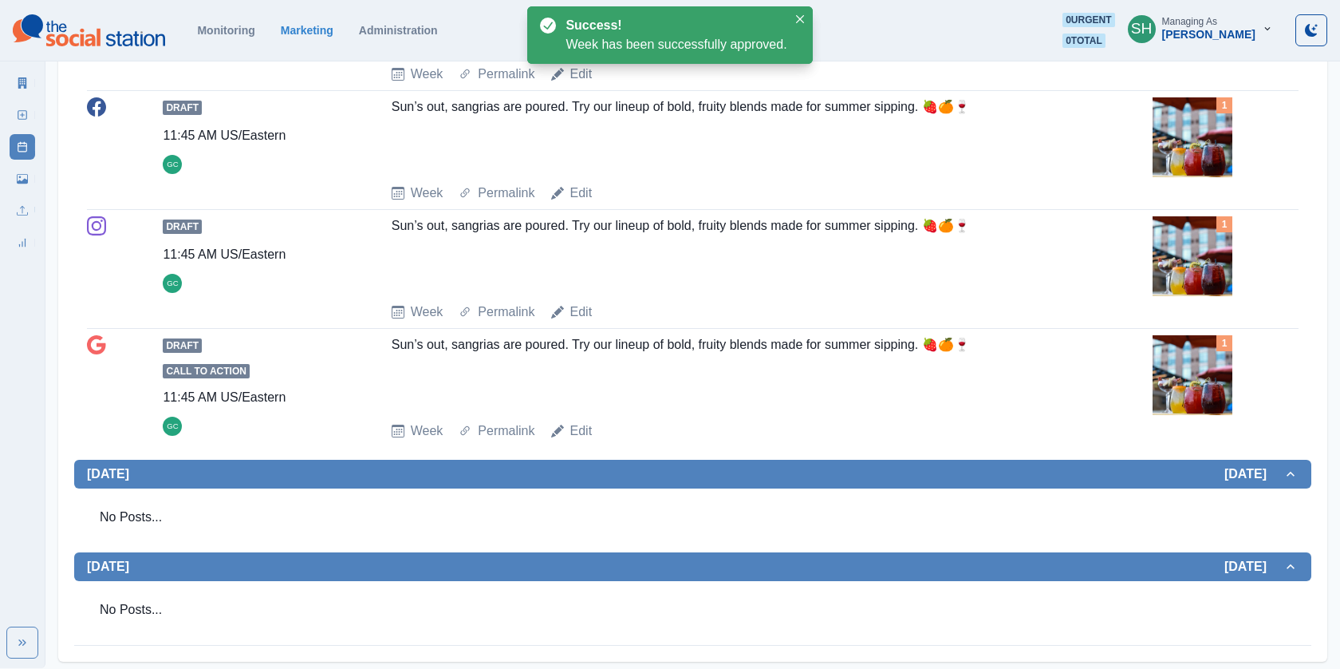
click at [1194, 375] on img at bounding box center [1193, 375] width 80 height 80
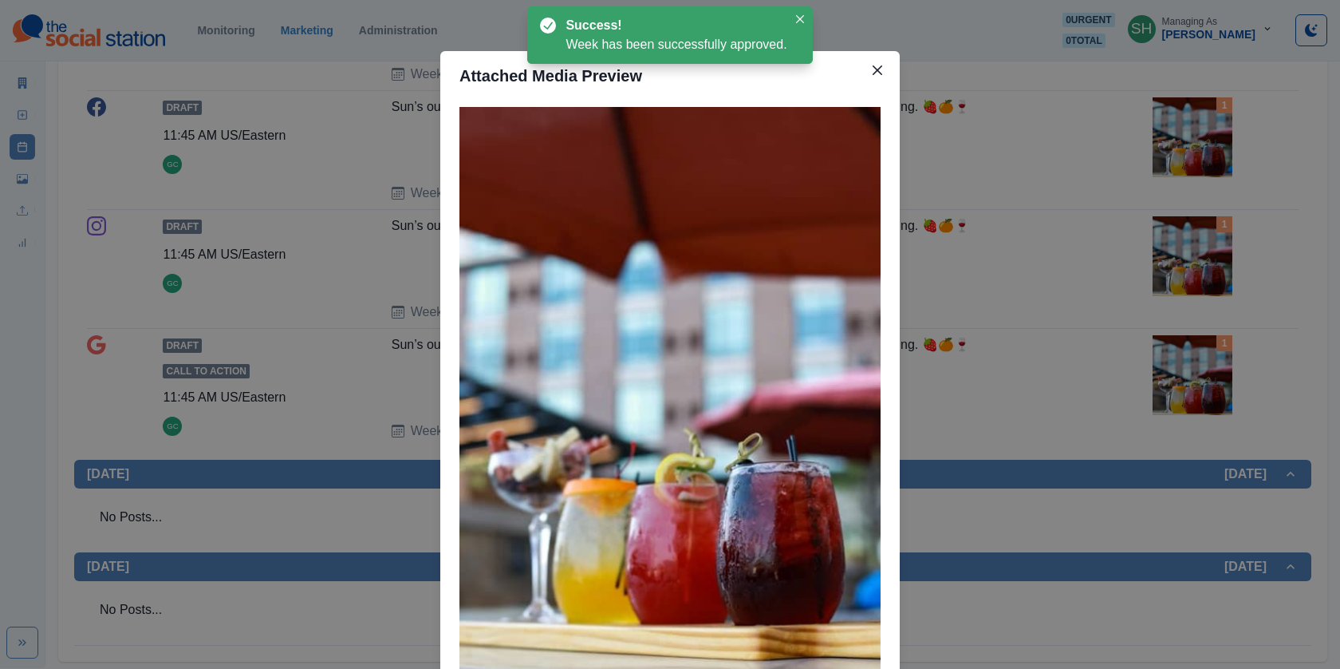
click at [1103, 276] on div "Attached Media Preview" at bounding box center [670, 334] width 1340 height 669
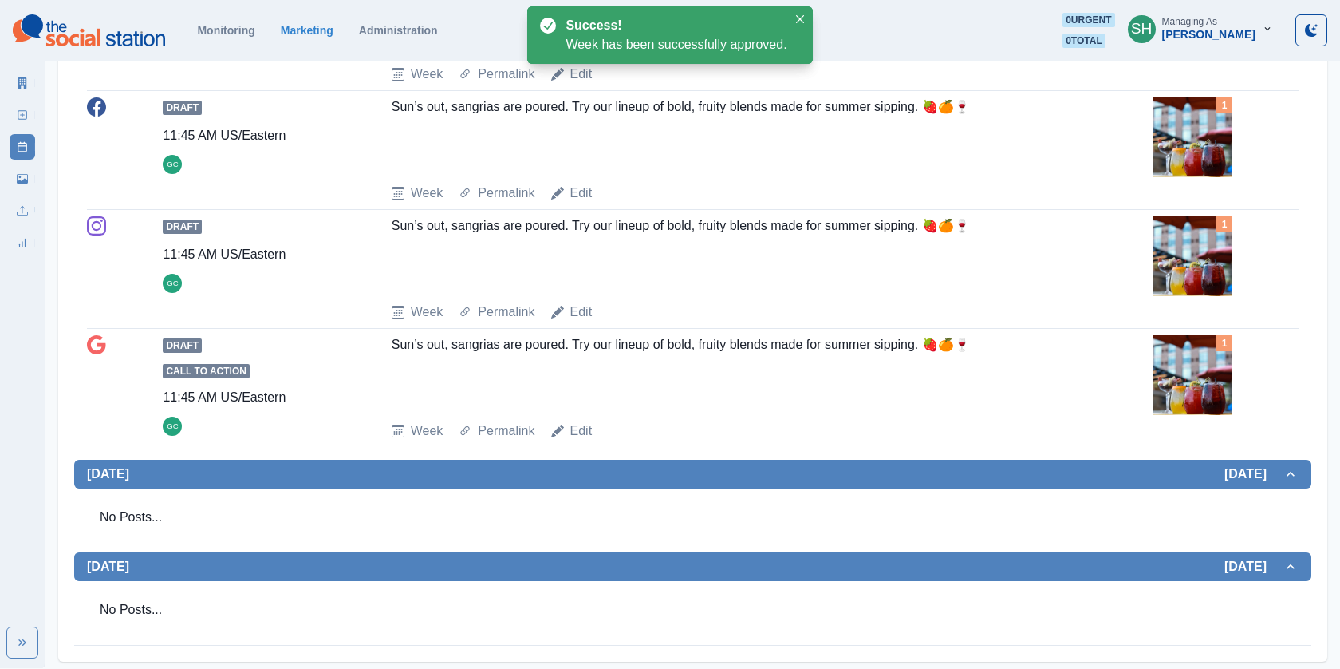
click at [1201, 375] on img at bounding box center [1193, 375] width 80 height 80
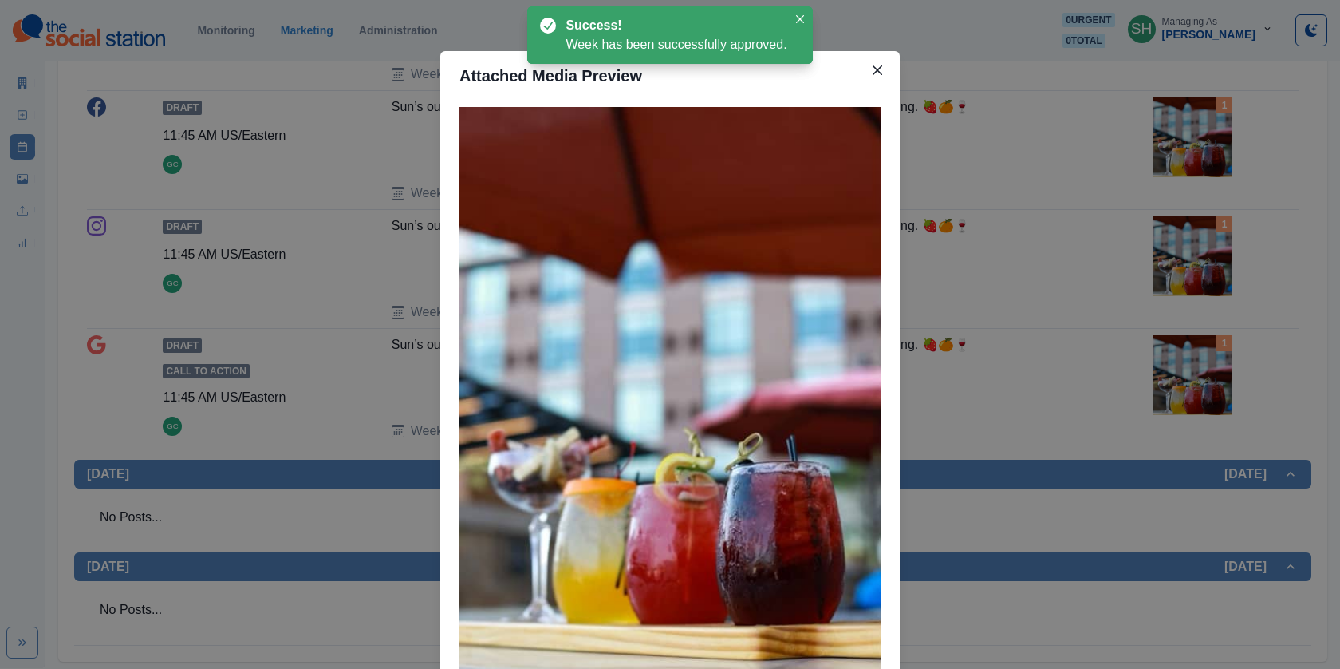
scroll to position [131, 0]
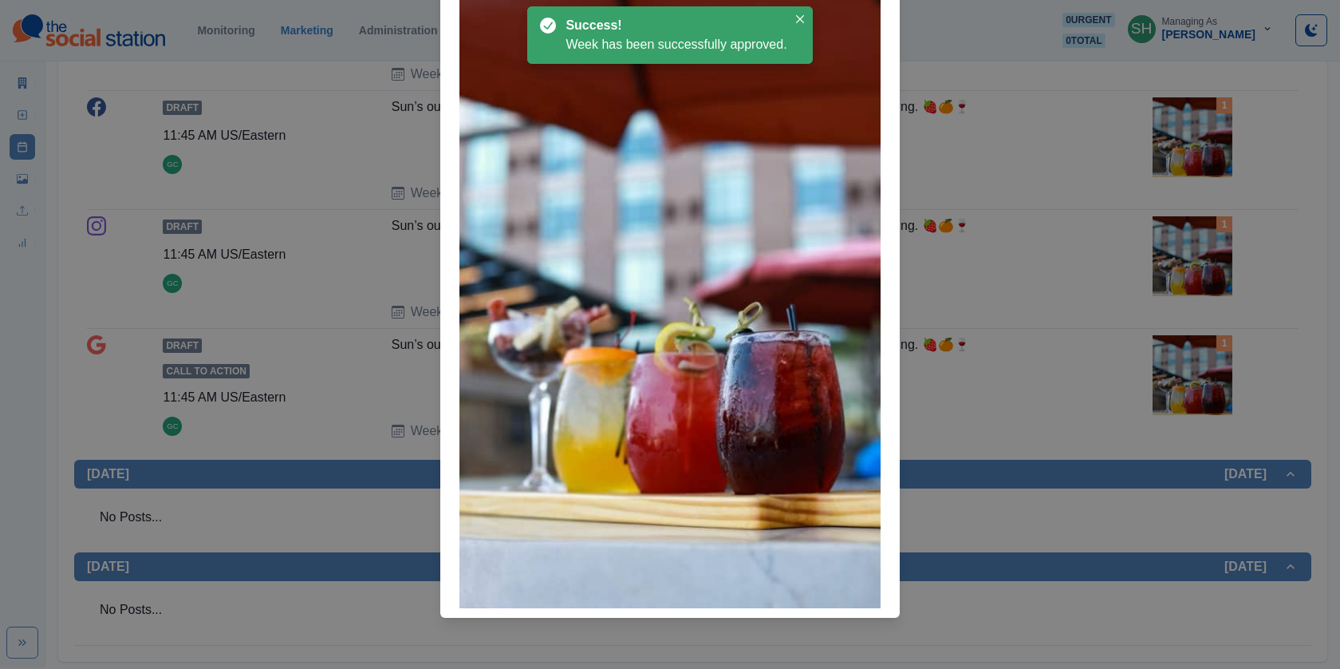
click at [1023, 343] on div "Attached Media Preview" at bounding box center [670, 334] width 1340 height 669
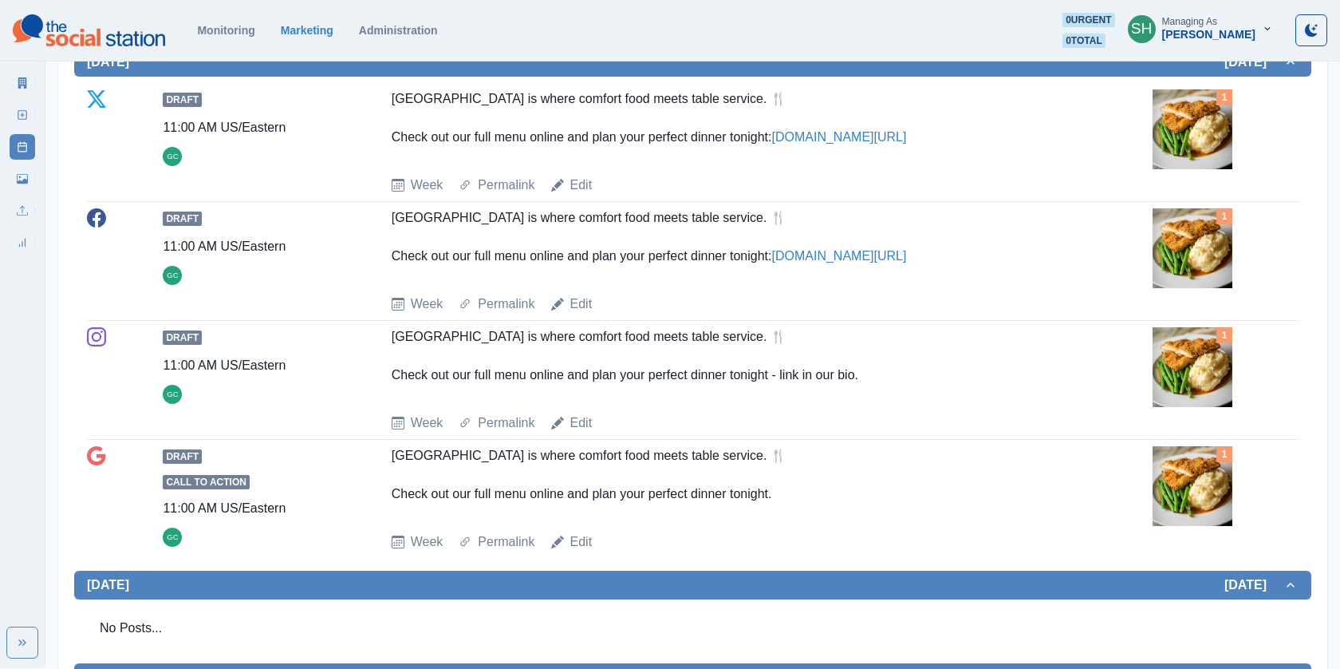
scroll to position [0, 0]
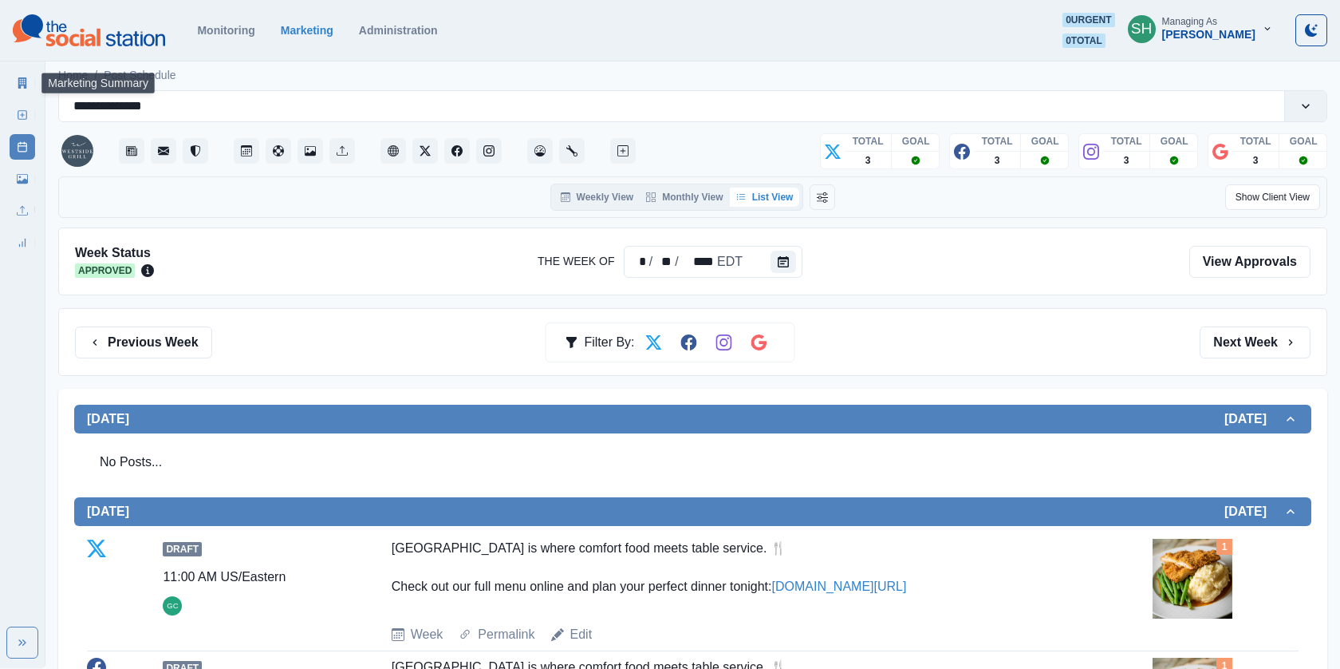
click at [18, 78] on icon at bounding box center [22, 82] width 9 height 11
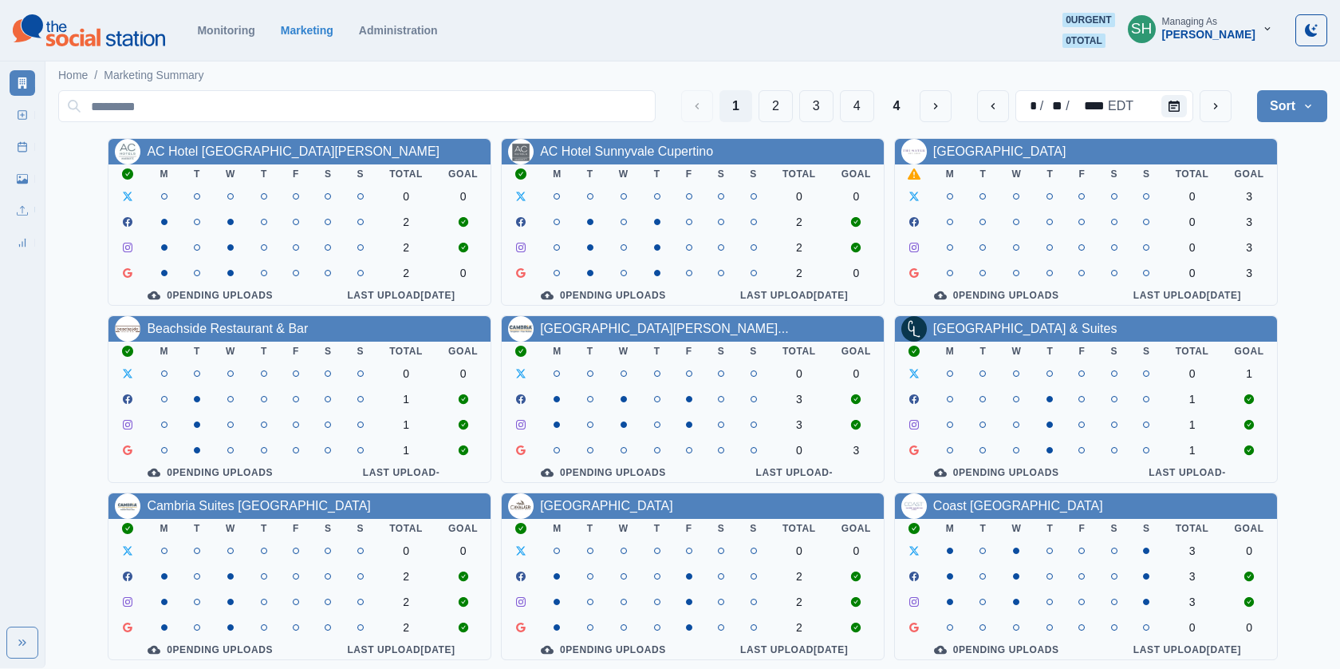
click at [1287, 112] on button "Sort" at bounding box center [1292, 106] width 70 height 32
click at [1213, 207] on span "Pending Post Approval" at bounding box center [1248, 207] width 138 height 19
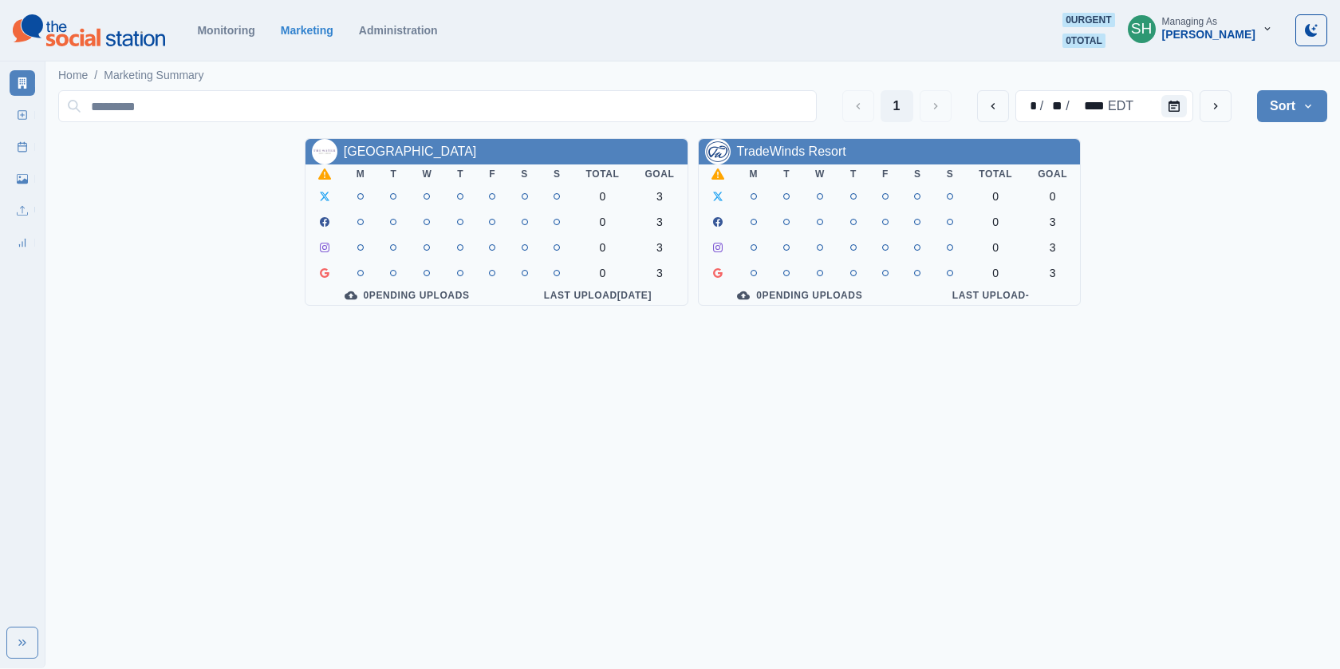
click at [1274, 105] on button "Sort" at bounding box center [1292, 106] width 70 height 32
click at [1235, 145] on span "Client Name" at bounding box center [1248, 149] width 138 height 19
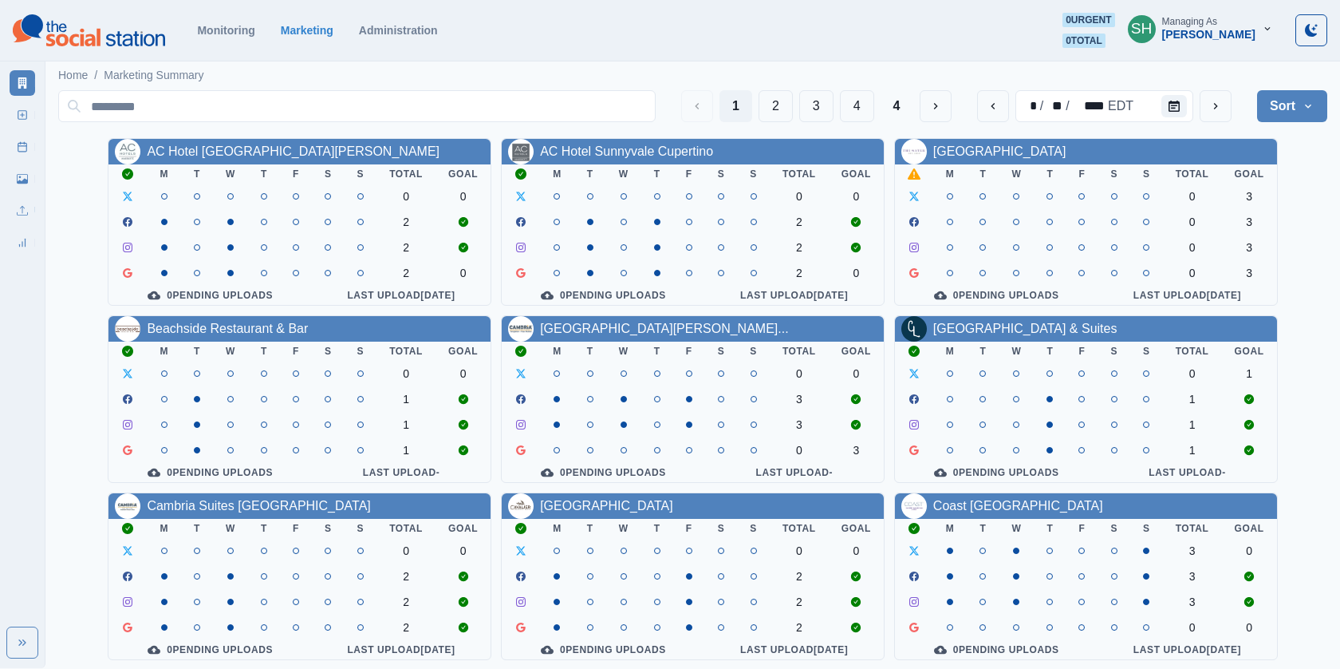
click at [1217, 26] on div "Managing As" at bounding box center [1189, 21] width 55 height 11
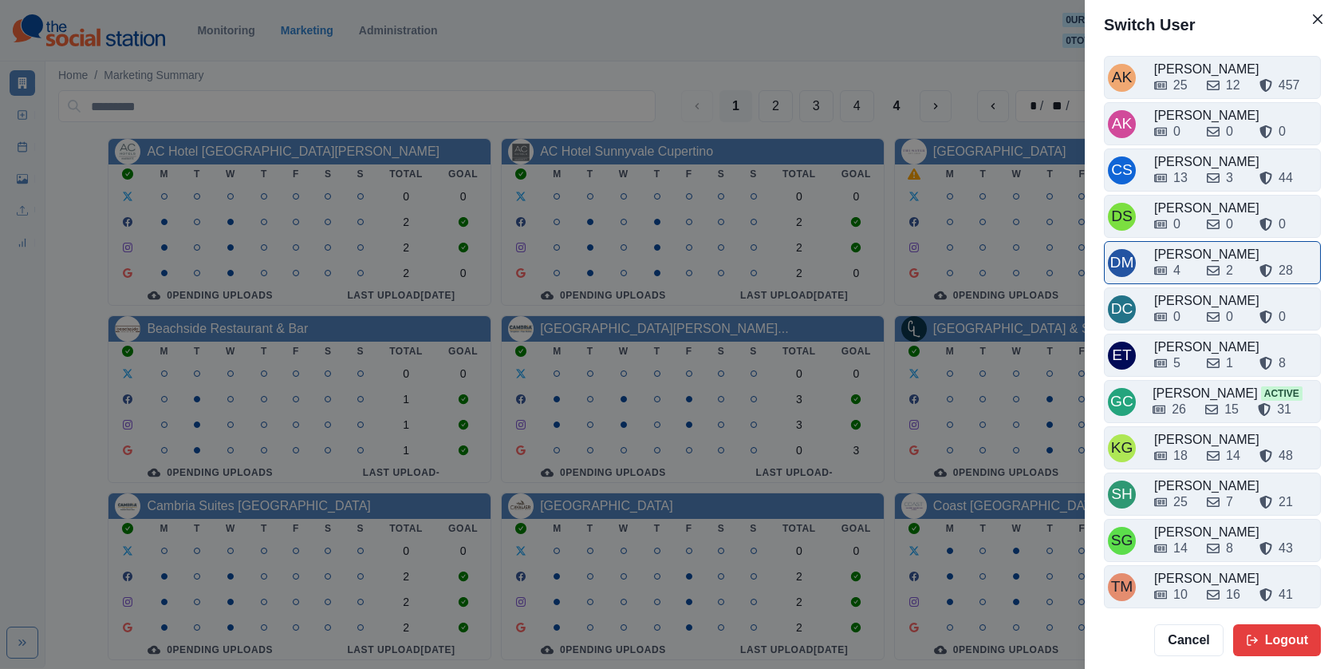
click at [1204, 266] on div "4 2 28" at bounding box center [1235, 270] width 163 height 19
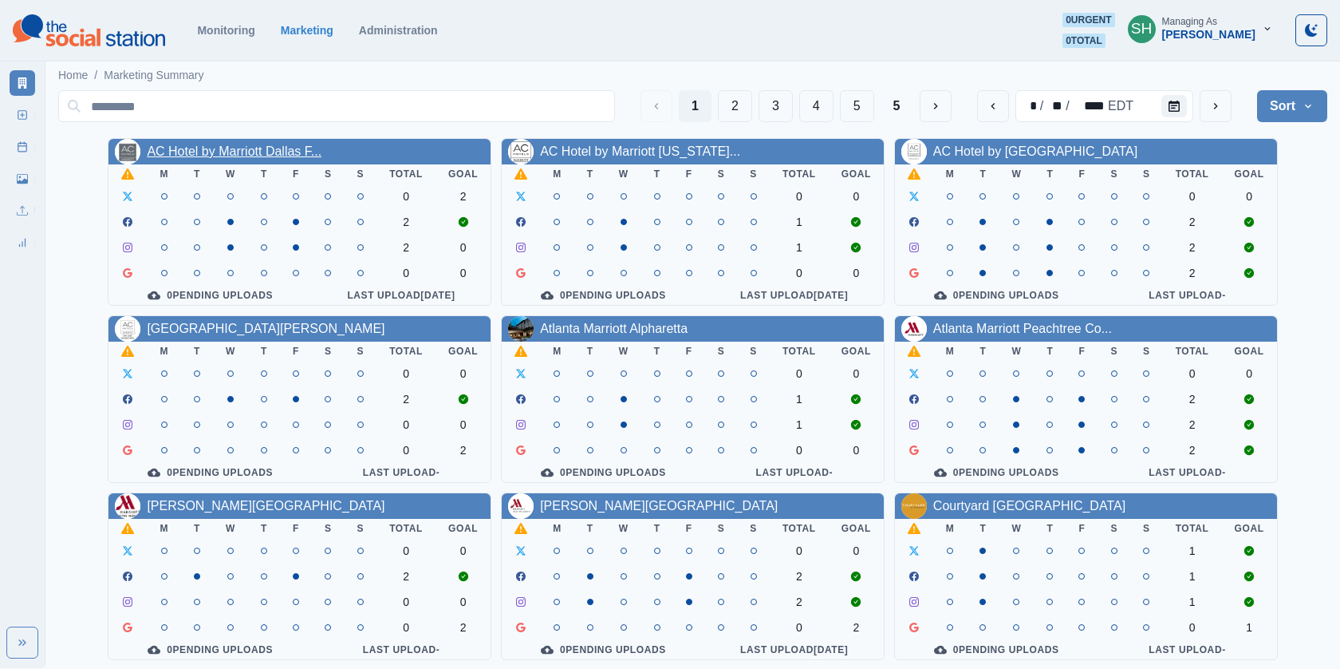
click at [243, 155] on link "AC Hotel by Marriott Dallas F..." at bounding box center [234, 151] width 175 height 14
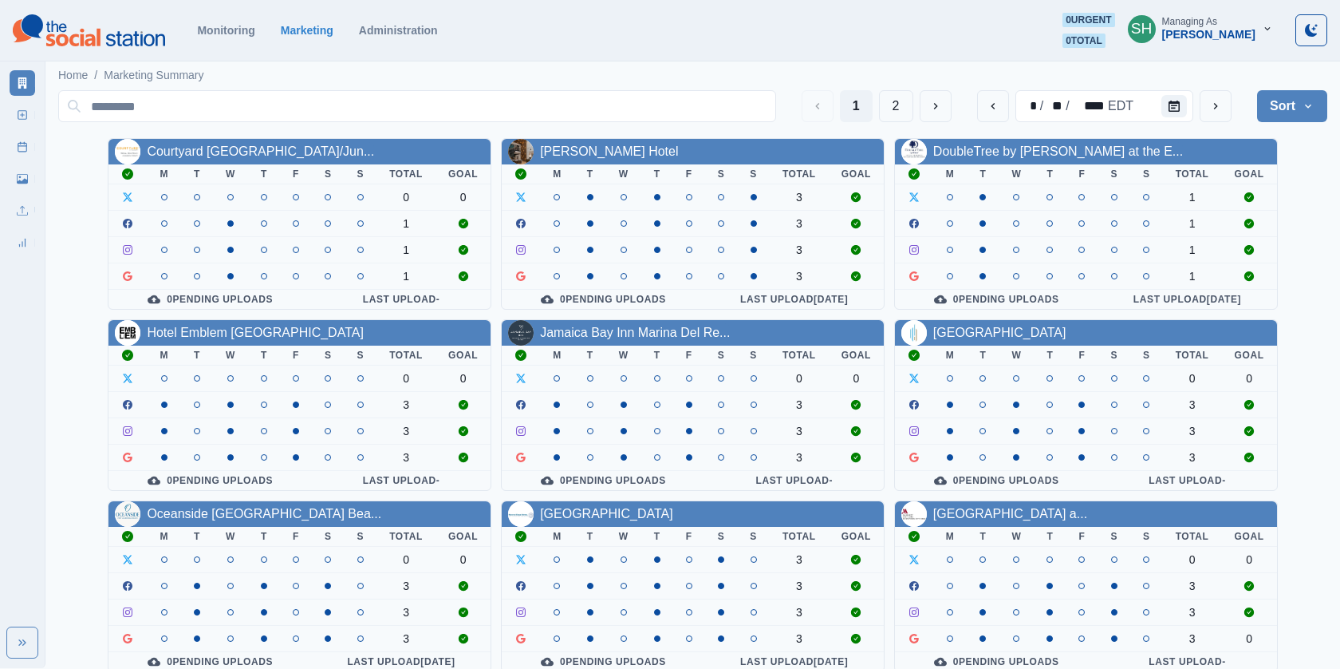
click at [1217, 34] on div "[PERSON_NAME]" at bounding box center [1208, 35] width 93 height 14
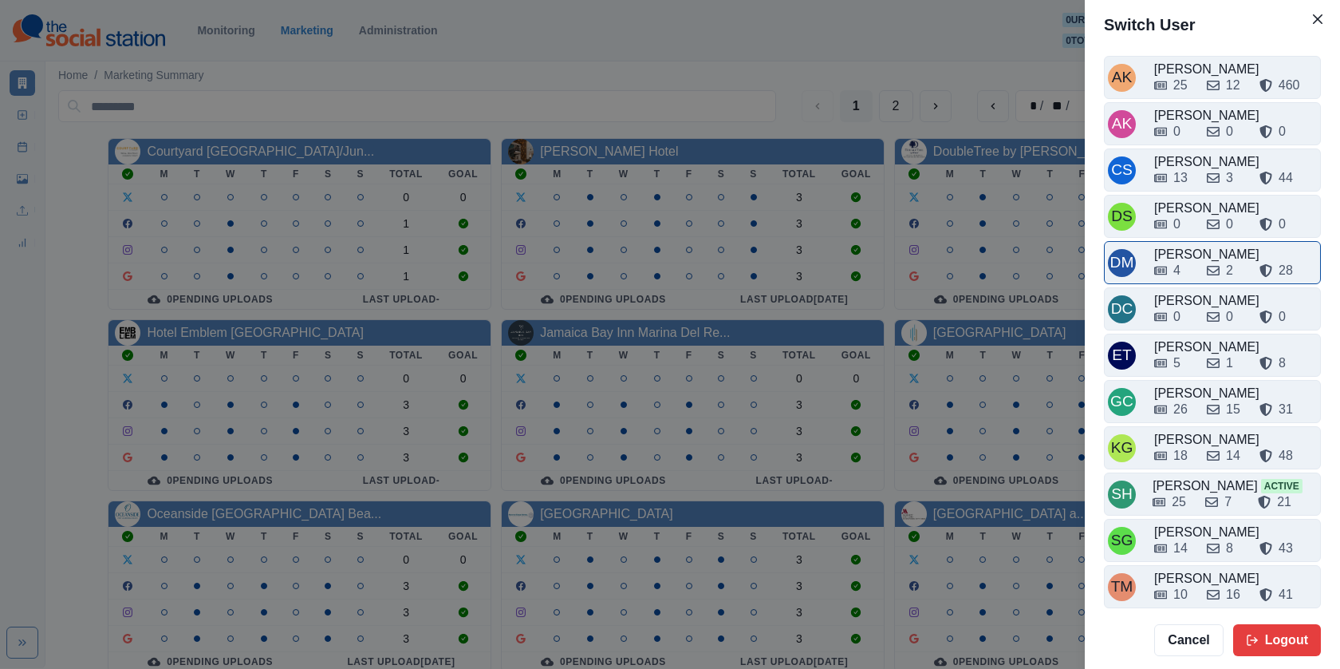
click at [1197, 247] on div "[PERSON_NAME]" at bounding box center [1235, 254] width 163 height 19
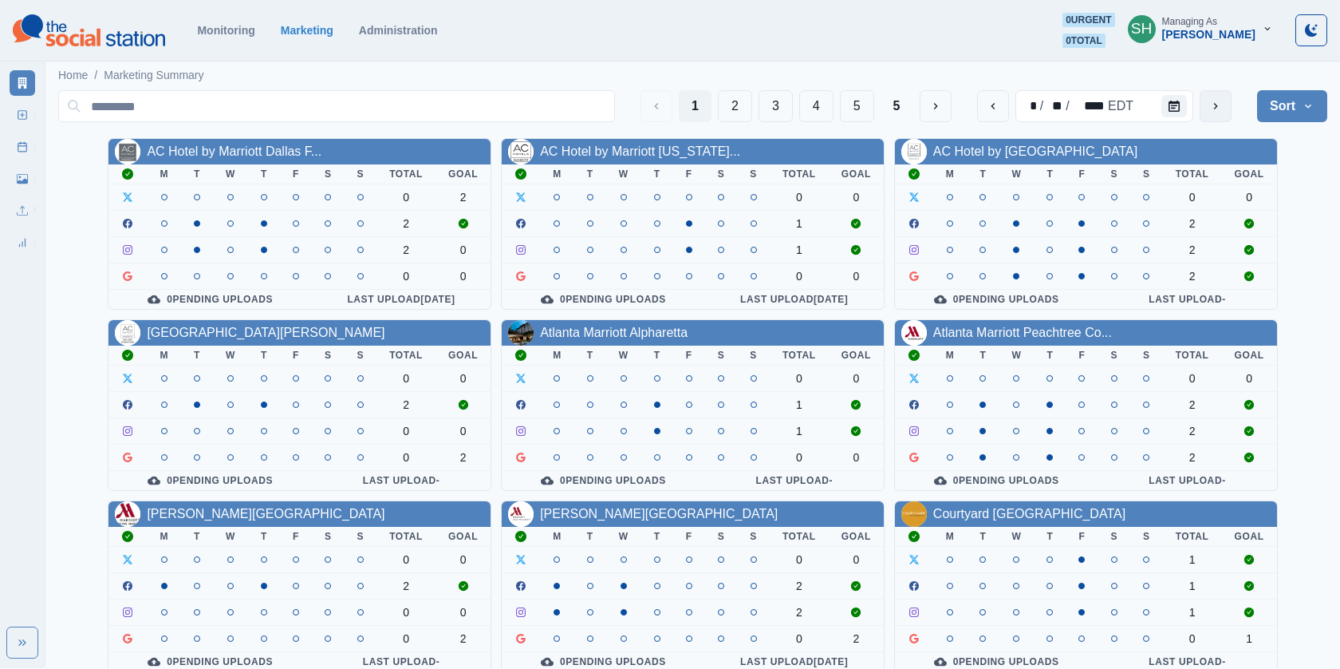
click at [1220, 110] on icon "next" at bounding box center [1215, 106] width 13 height 13
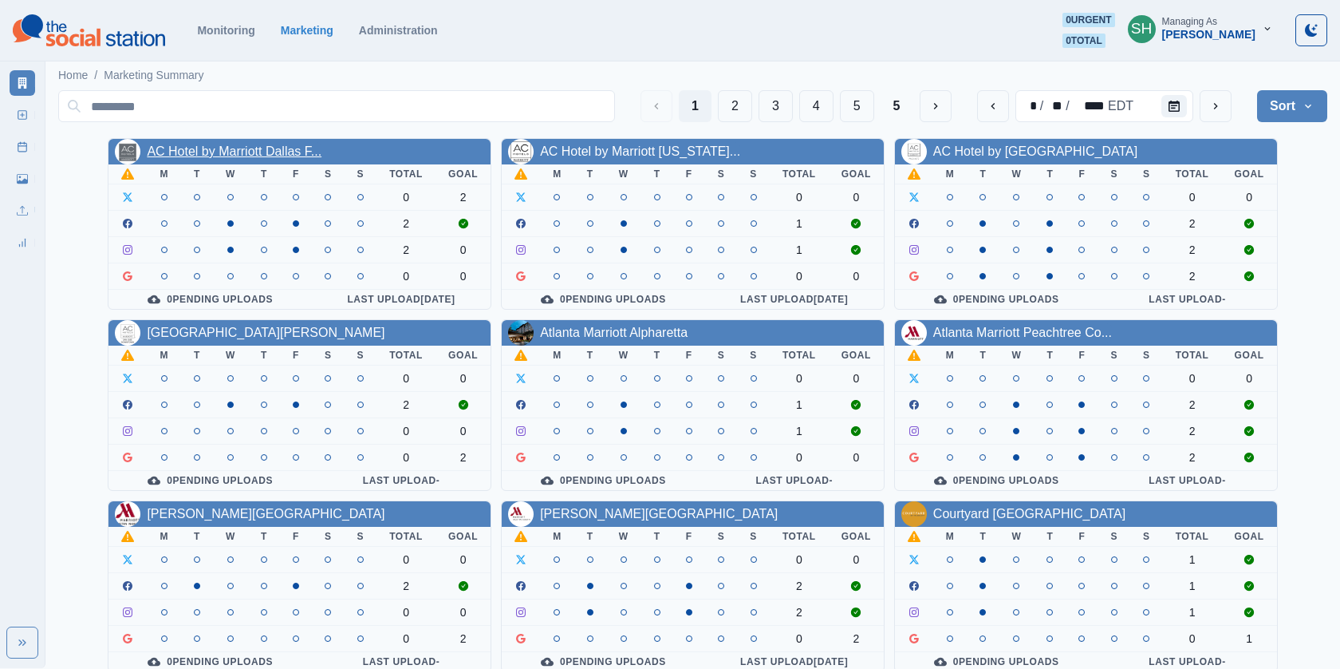
click at [199, 144] on link "AC Hotel by Marriott Dallas F..." at bounding box center [234, 151] width 175 height 14
